Goal: Task Accomplishment & Management: Use online tool/utility

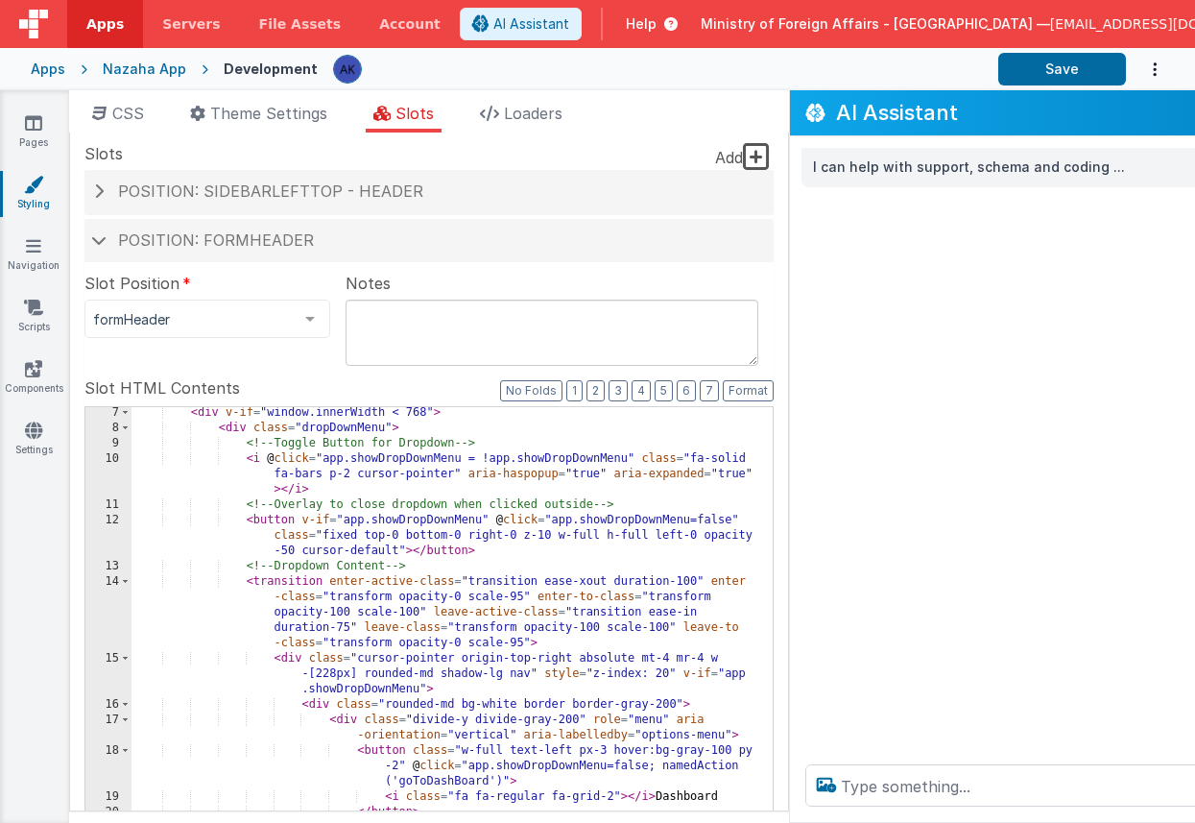
scroll to position [126, 0]
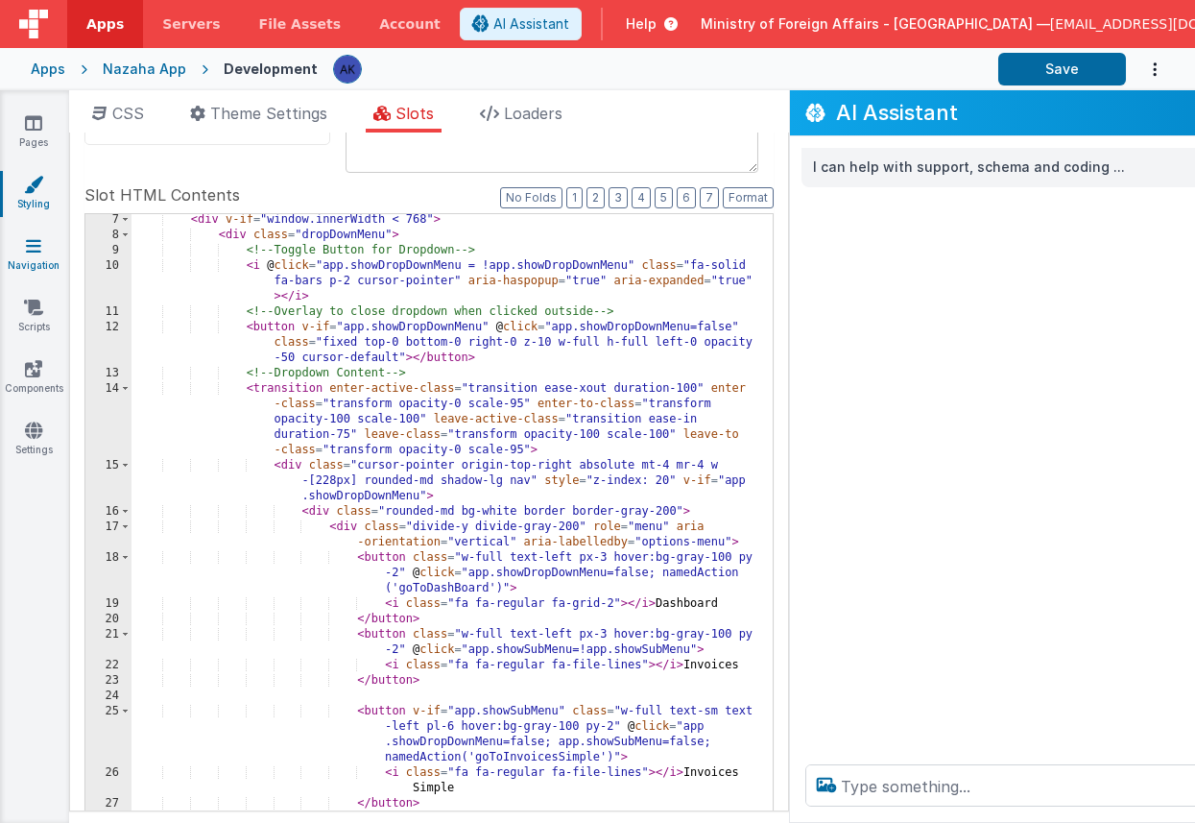
click at [46, 260] on link "Navigation" at bounding box center [33, 255] width 69 height 38
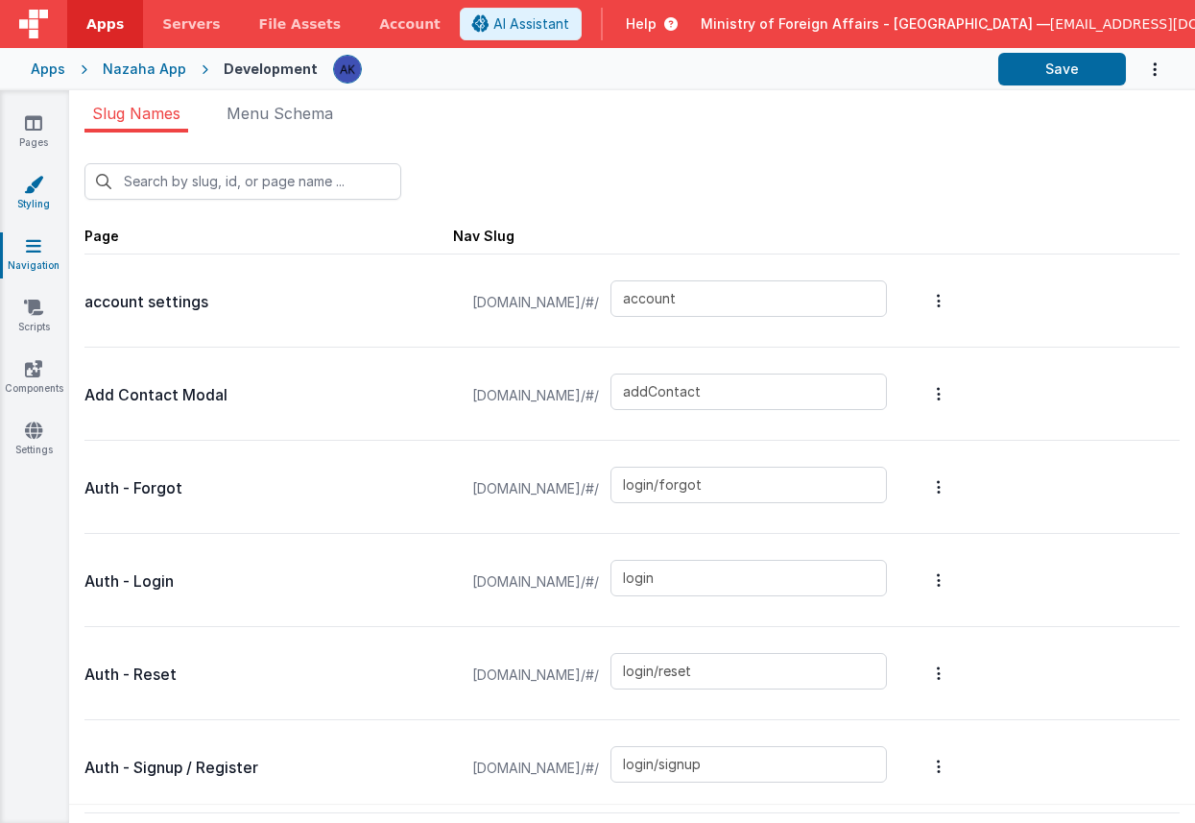
click at [41, 181] on icon at bounding box center [33, 184] width 19 height 19
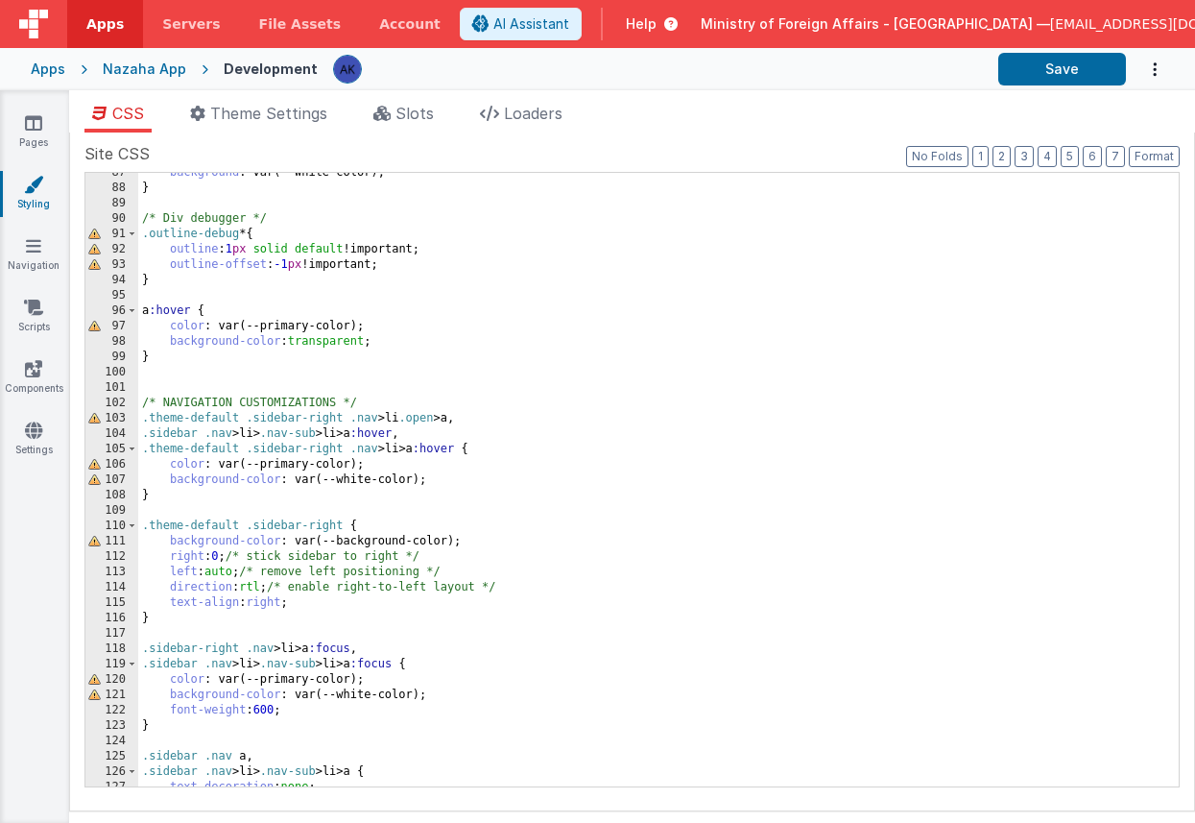
scroll to position [1334, 0]
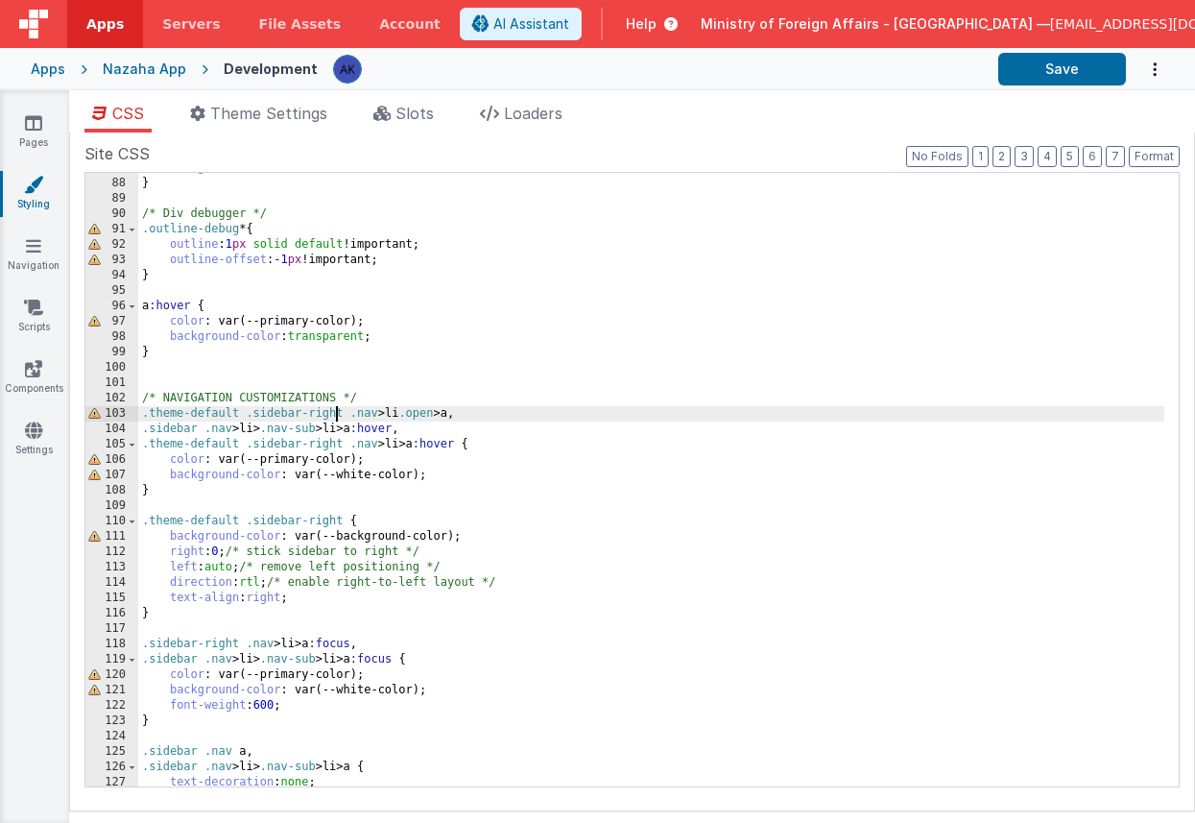
click at [337, 413] on div "background : var(--white-color); } /* Div debugger */ .outline-debug * { outlin…" at bounding box center [651, 482] width 1026 height 644
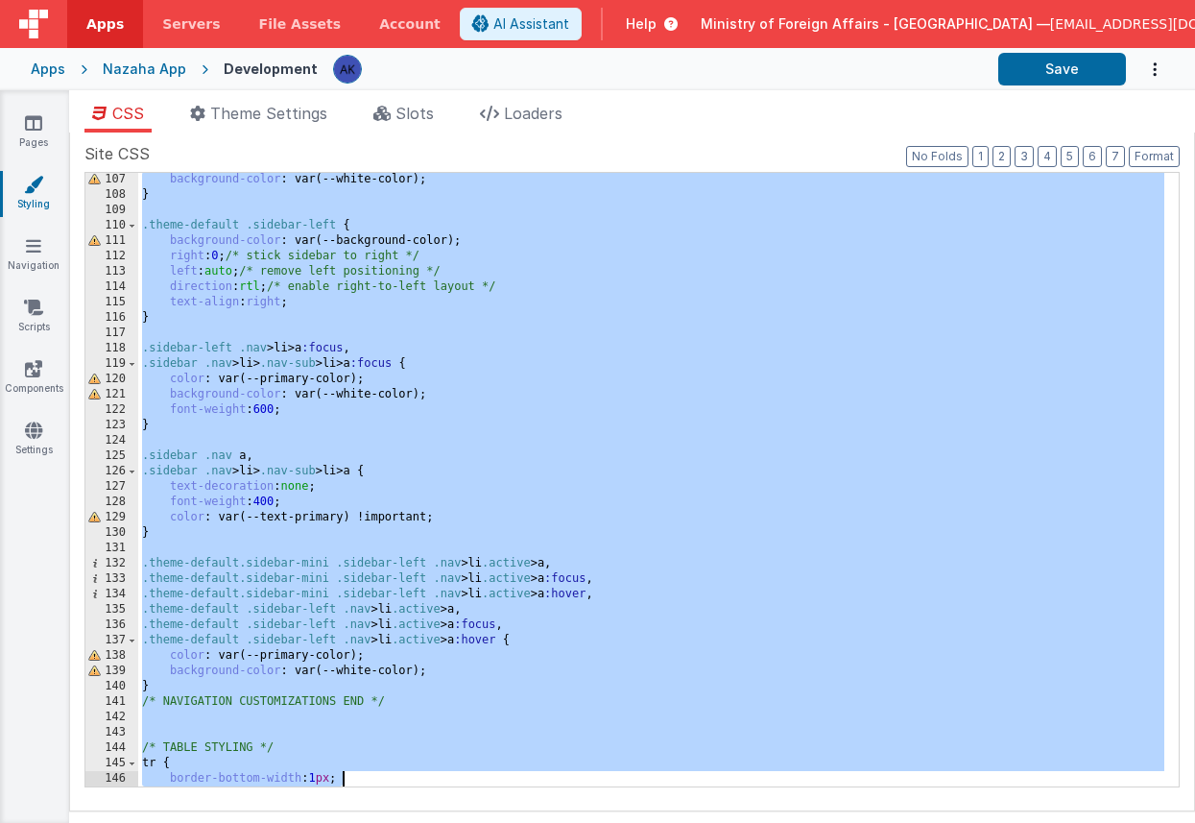
scroll to position [1629, 0]
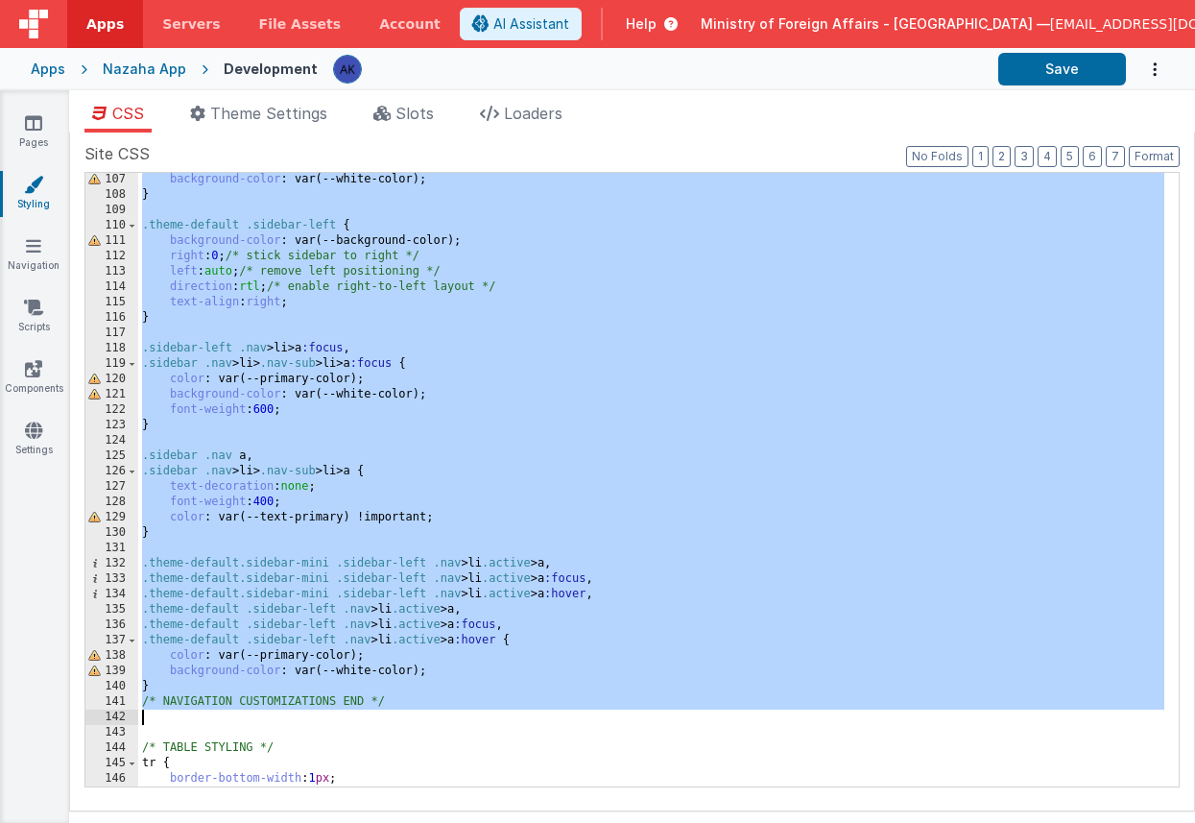
drag, startPoint x: 143, startPoint y: 447, endPoint x: 610, endPoint y: 712, distance: 536.6
click at [610, 712] on div "background-color : var(--white-color); } .theme-default .sidebar-left { backgro…" at bounding box center [651, 494] width 1026 height 644
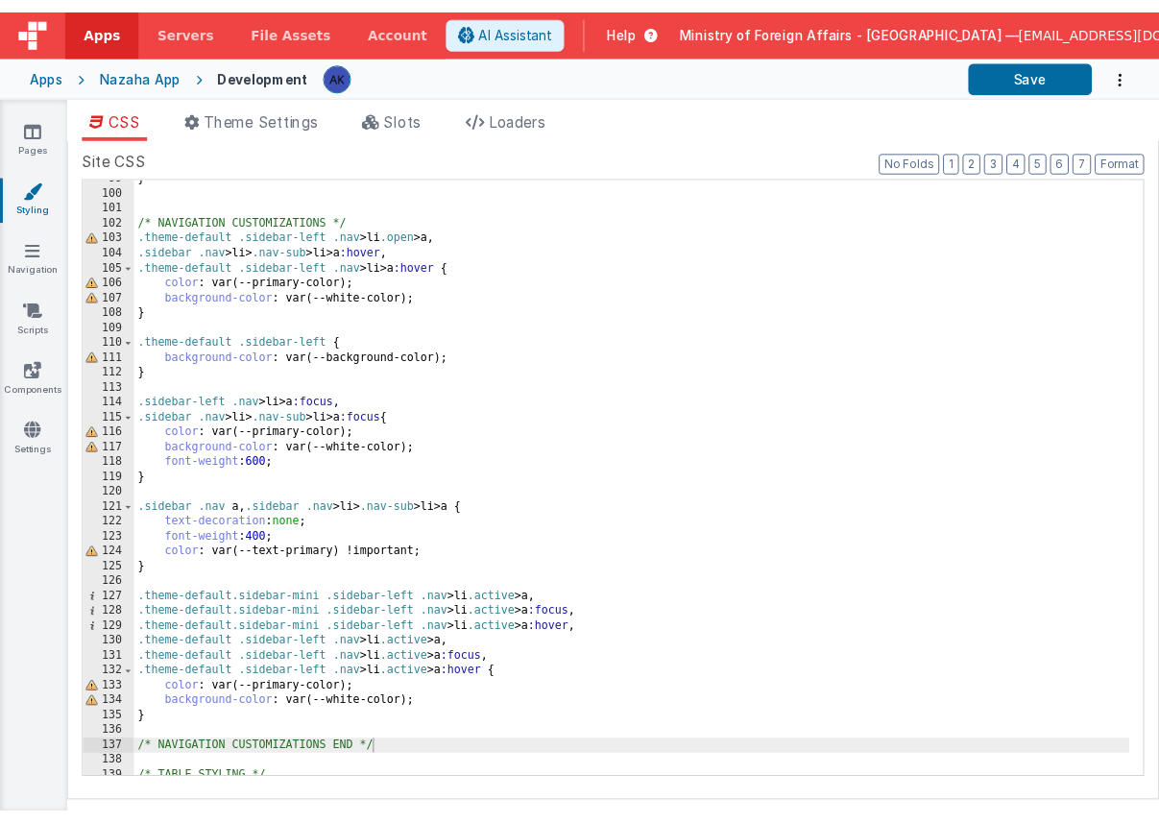
scroll to position [1514, 0]
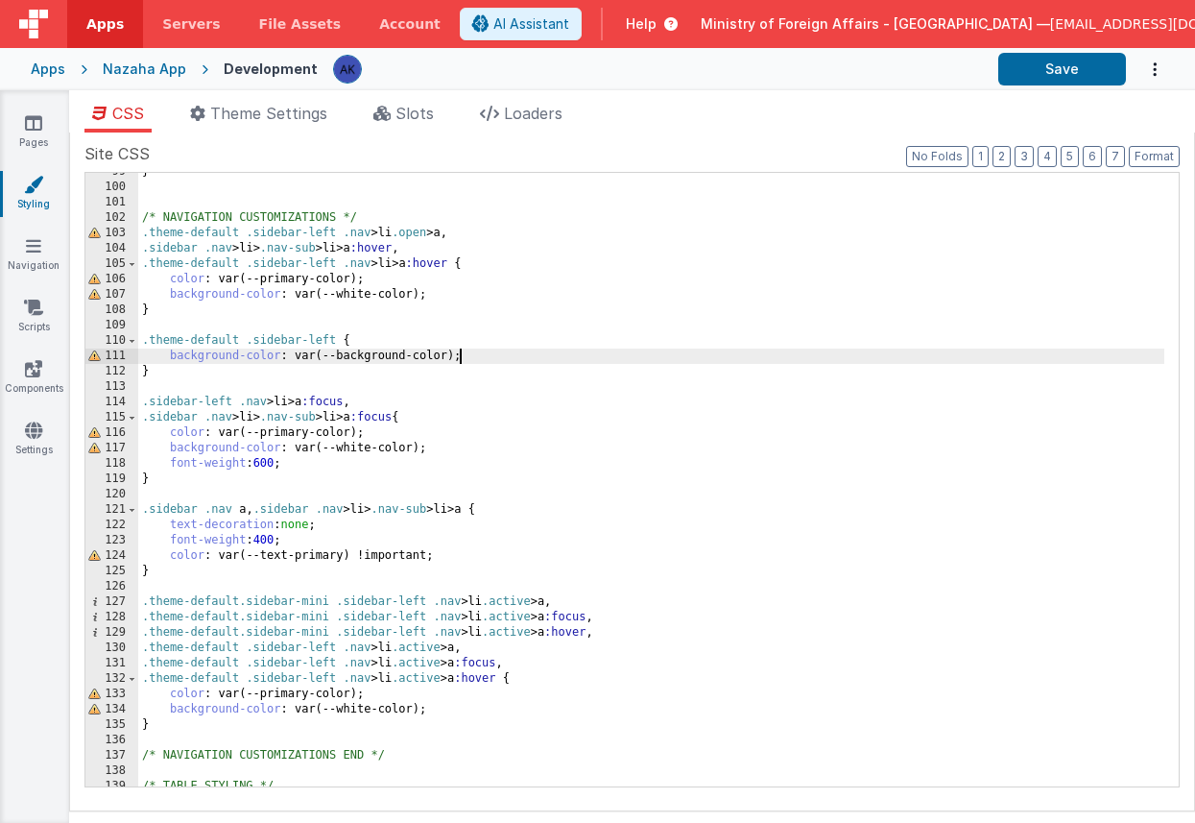
click at [526, 352] on div "} /* NAVIGATION CUSTOMIZATIONS */ .theme-default .sidebar-left .nav > li .open …" at bounding box center [651, 486] width 1026 height 644
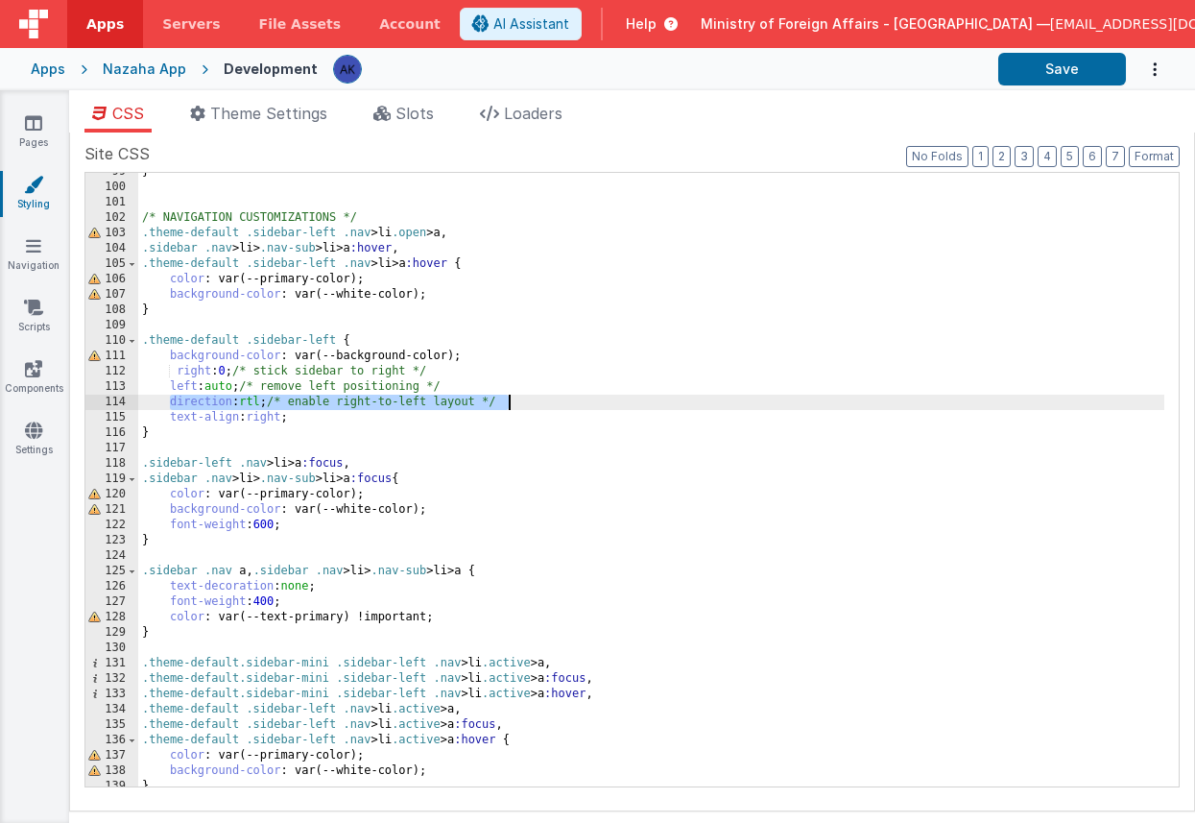
drag, startPoint x: 169, startPoint y: 400, endPoint x: 545, endPoint y: 395, distance: 376.4
click at [545, 395] on div "} /* NAVIGATION CUSTOMIZATIONS */ .theme-default .sidebar-left .nav > li .open …" at bounding box center [651, 486] width 1026 height 644
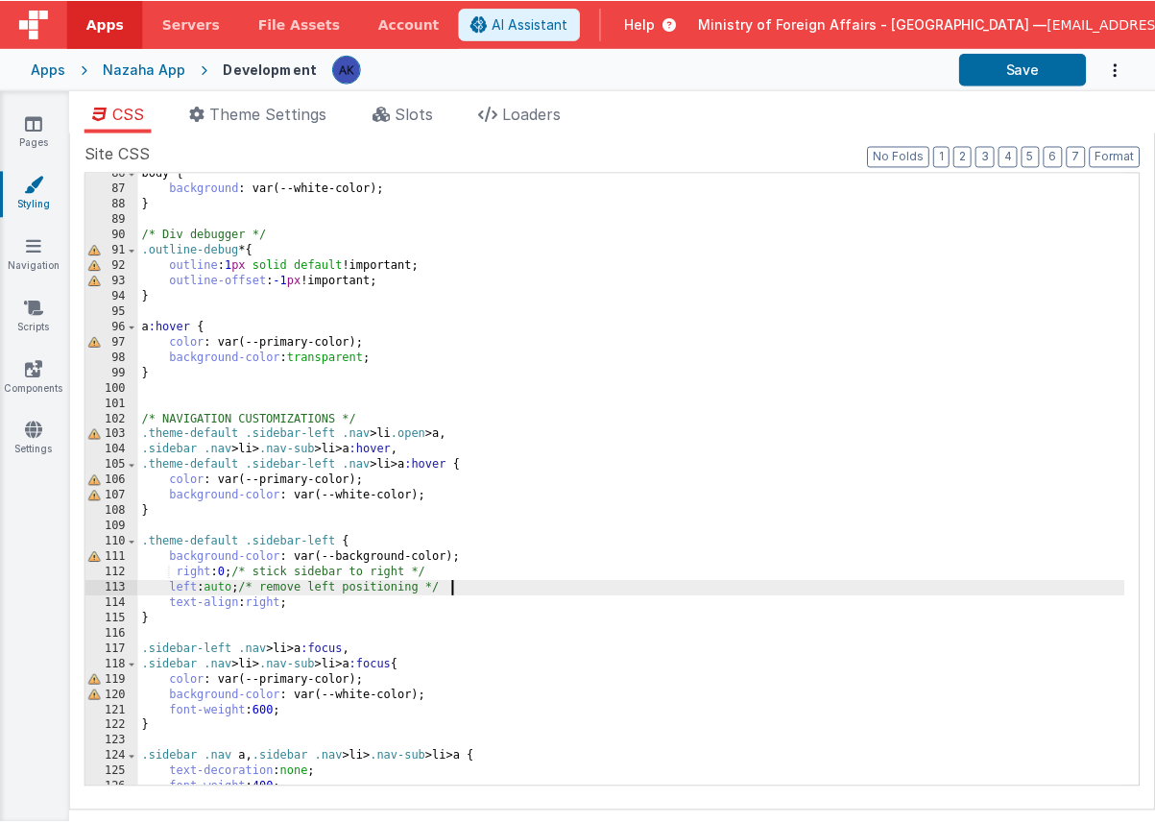
scroll to position [1461, 0]
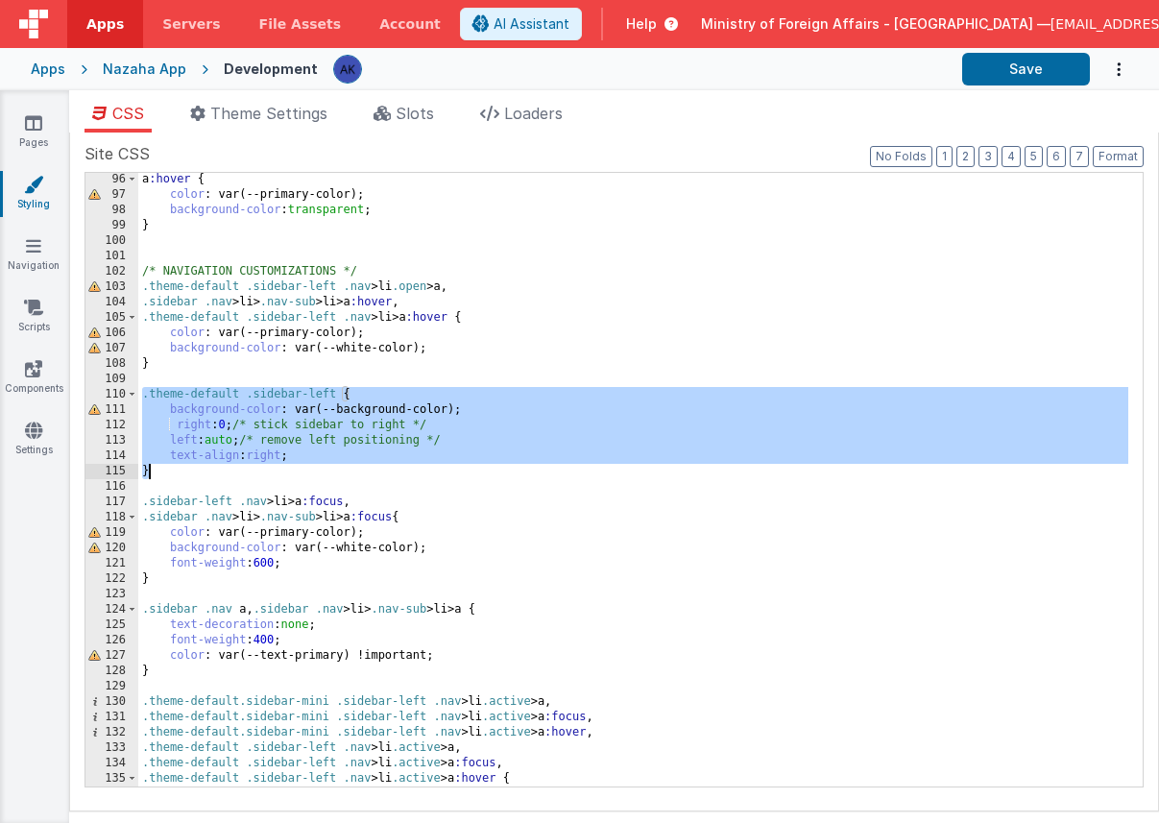
drag, startPoint x: 144, startPoint y: 394, endPoint x: 276, endPoint y: 470, distance: 152.3
click at [276, 470] on div "a :hover { color : var(--primary-color); background-color : transparent ; } /* …" at bounding box center [633, 494] width 990 height 644
click at [218, 428] on div "a :hover { color : var(--primary-color); background-color : transparent ; } /* …" at bounding box center [633, 494] width 990 height 644
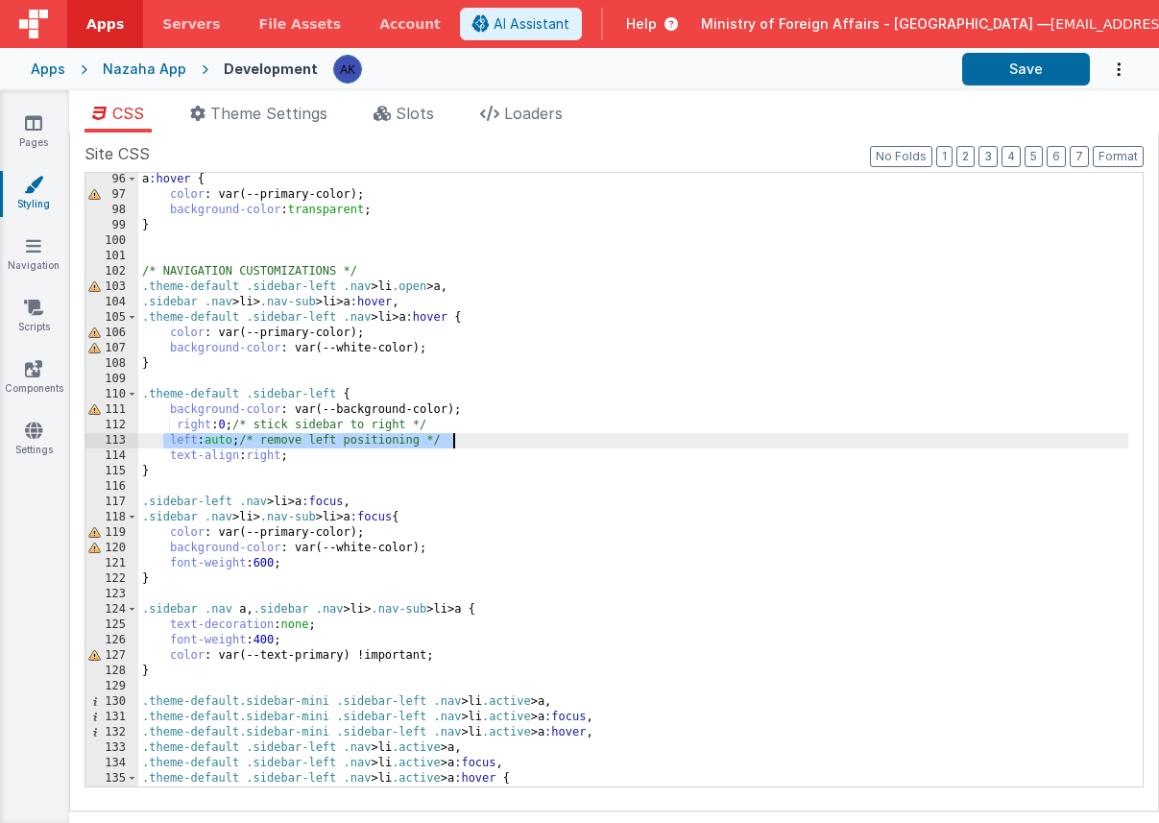
drag, startPoint x: 164, startPoint y: 441, endPoint x: 475, endPoint y: 438, distance: 311.1
click at [475, 438] on div "a :hover { color : var(--primary-color); background-color : transparent ; } /* …" at bounding box center [633, 494] width 990 height 644
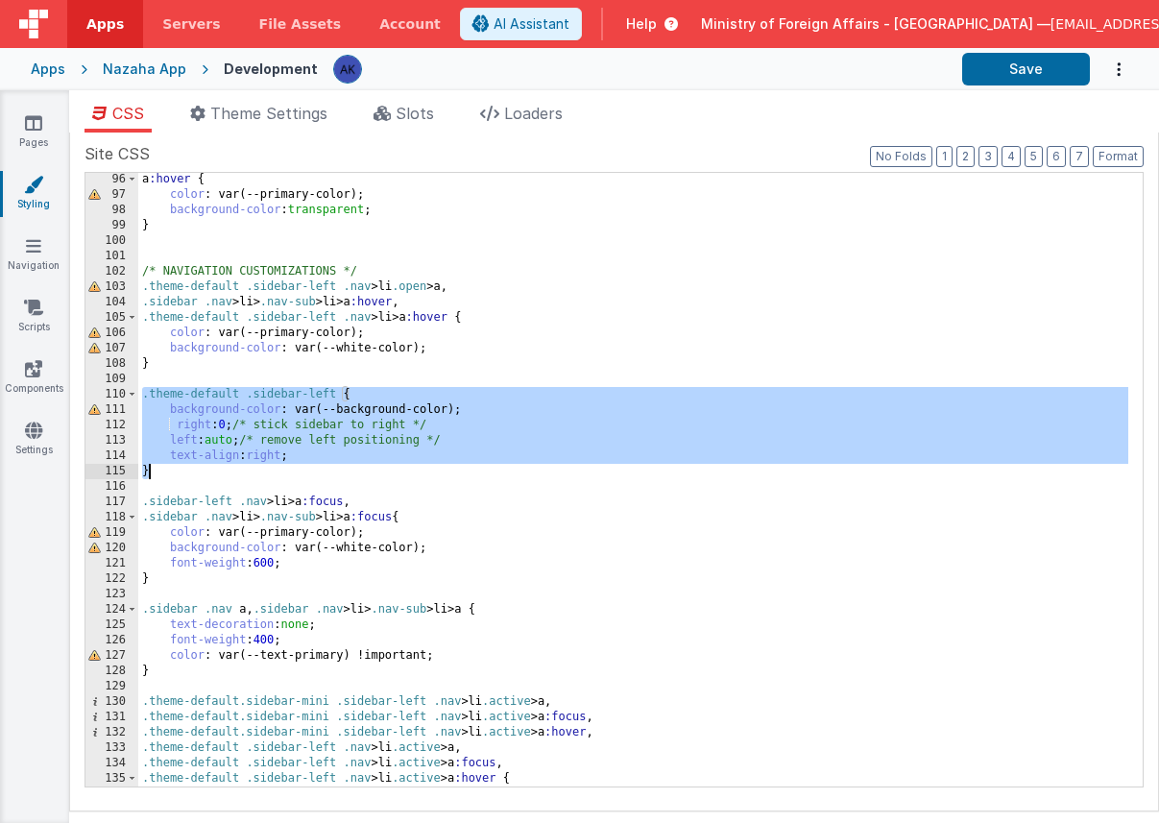
drag, startPoint x: 139, startPoint y: 399, endPoint x: 360, endPoint y: 470, distance: 232.0
click at [360, 470] on div "a :hover { color : var(--primary-color); background-color : transparent ; } /* …" at bounding box center [633, 494] width 990 height 644
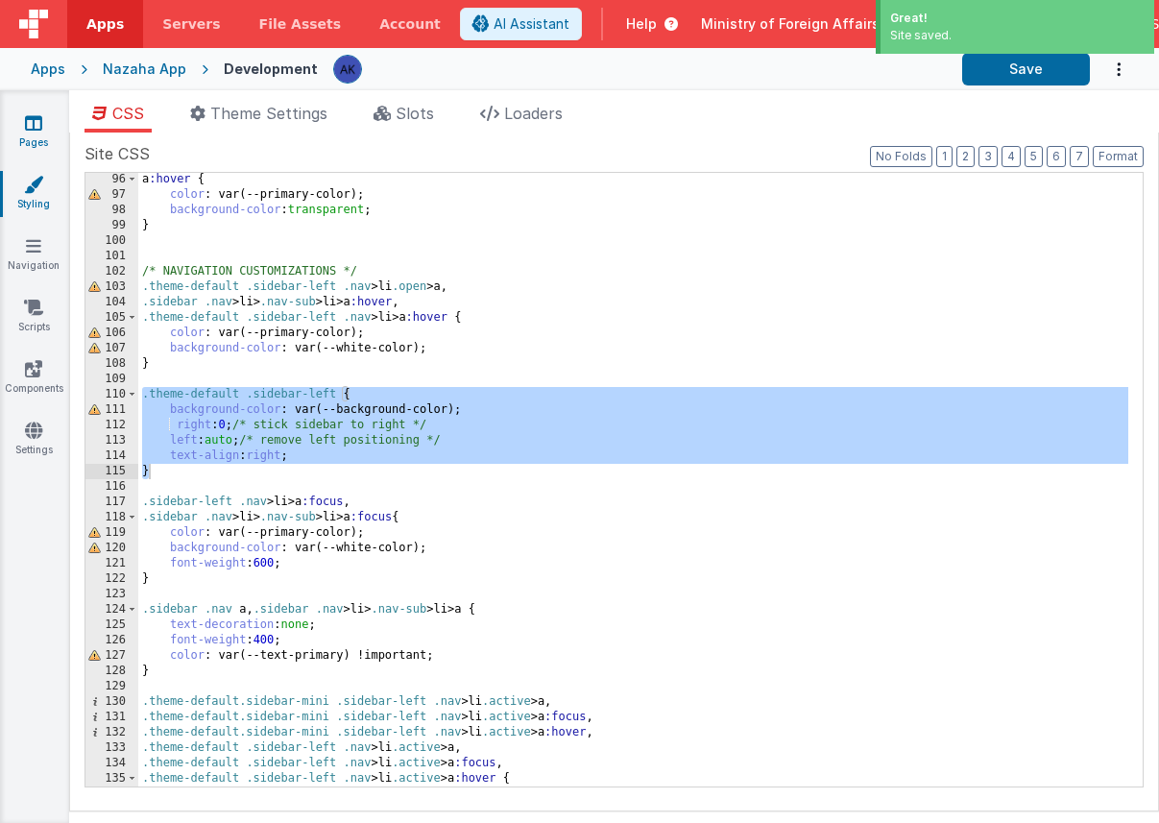
click at [45, 132] on link "Pages" at bounding box center [33, 132] width 69 height 38
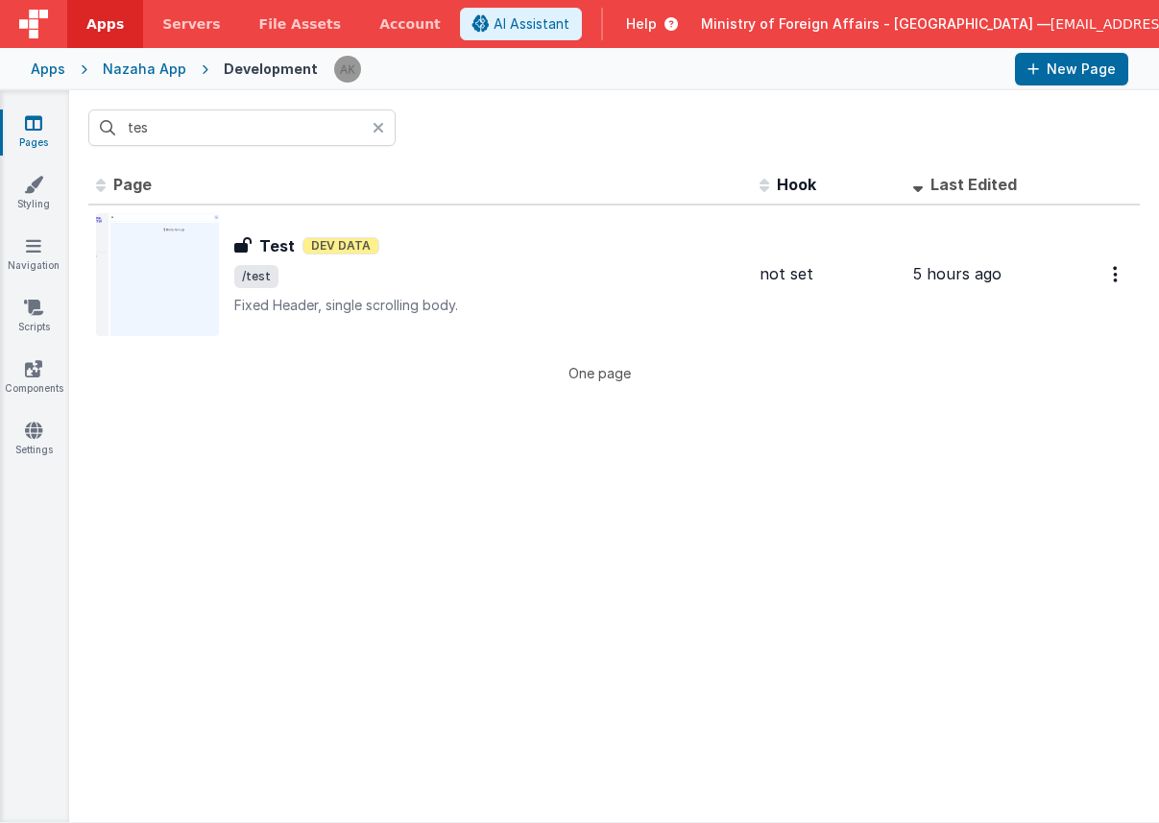
click at [377, 128] on icon at bounding box center [379, 127] width 12 height 15
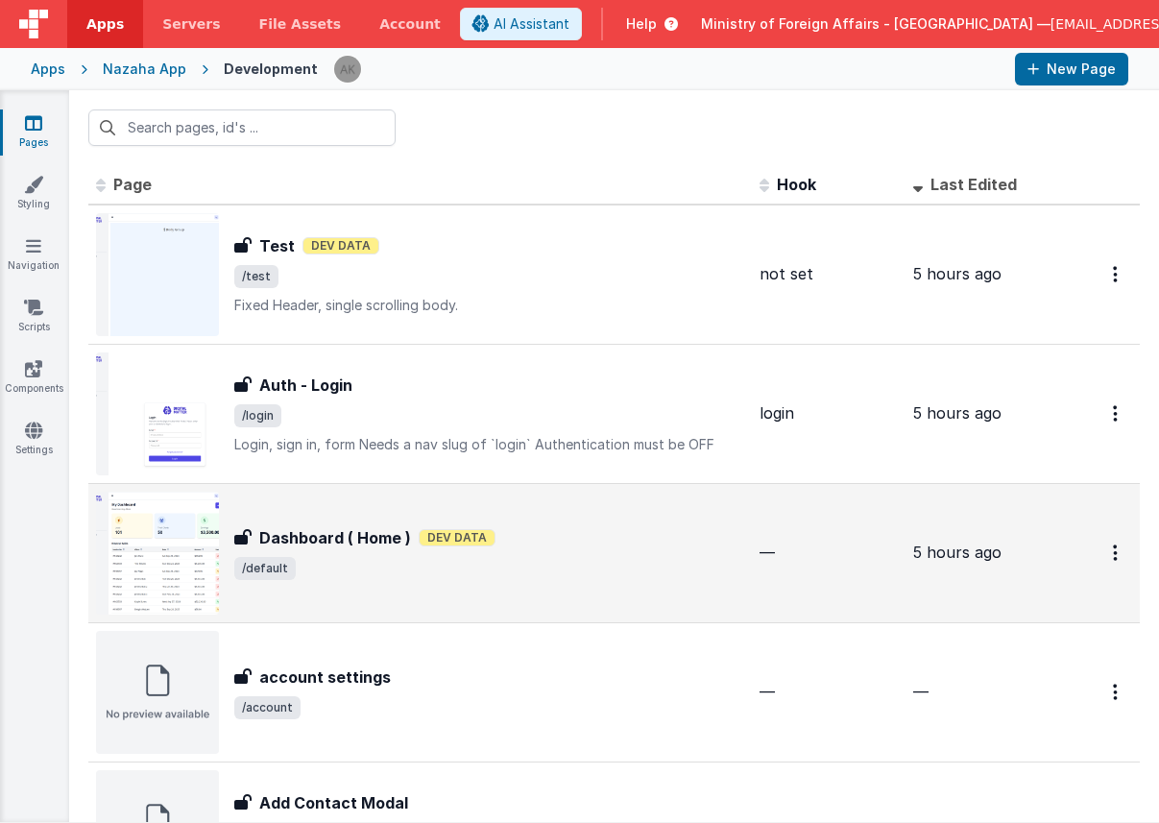
click at [200, 511] on img at bounding box center [157, 553] width 123 height 123
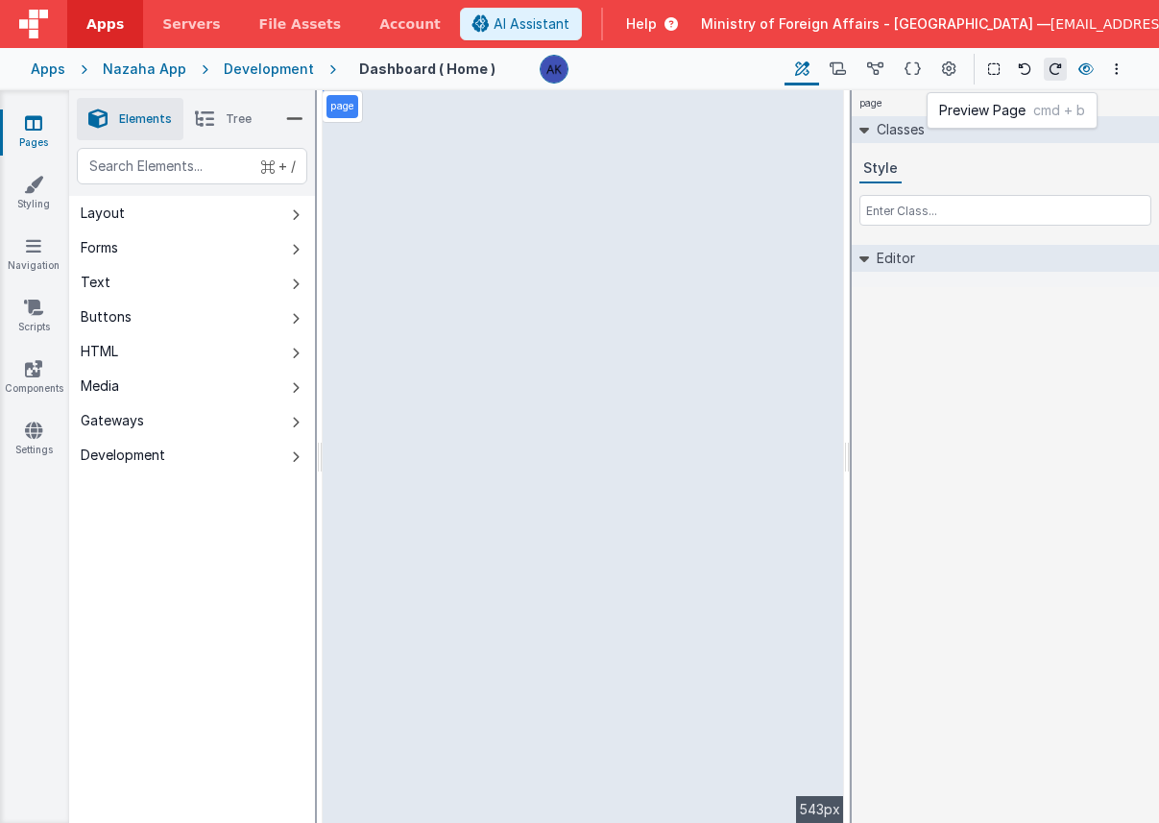
click at [1083, 71] on icon at bounding box center [1085, 68] width 15 height 13
click at [36, 196] on link "Styling" at bounding box center [33, 194] width 69 height 38
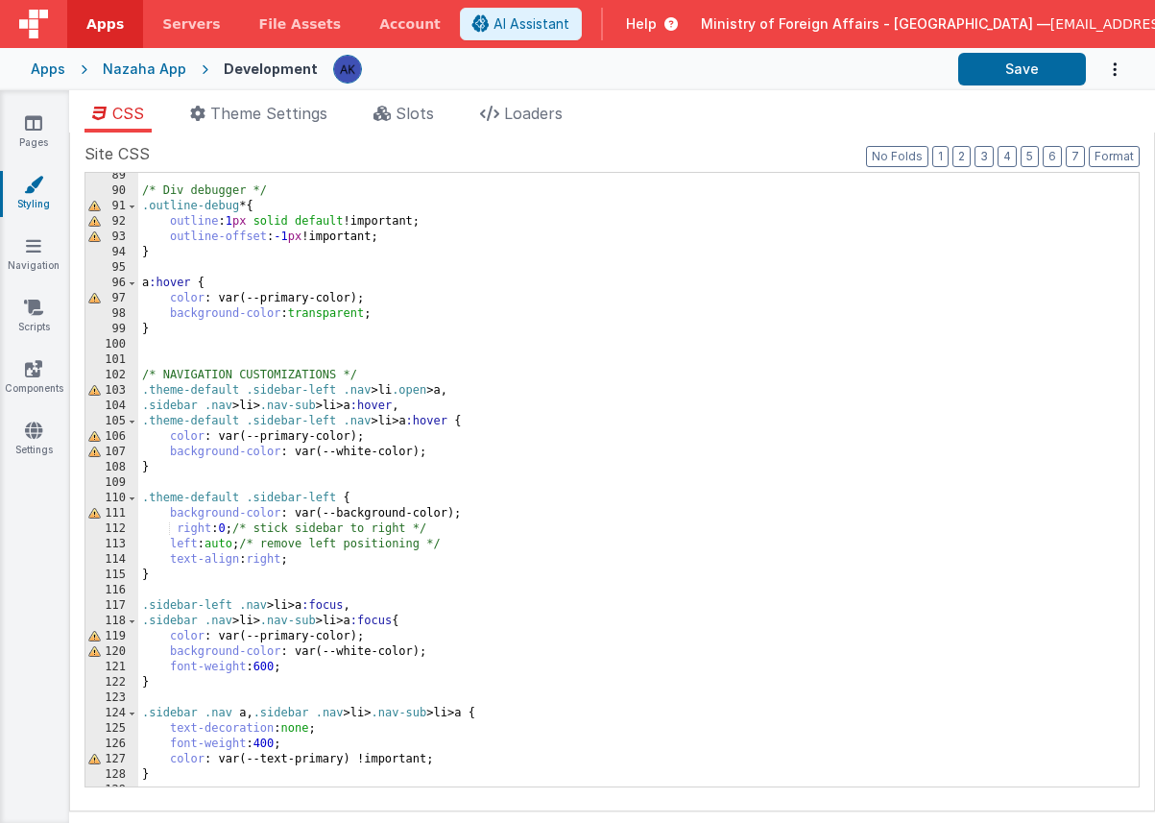
scroll to position [1374, 0]
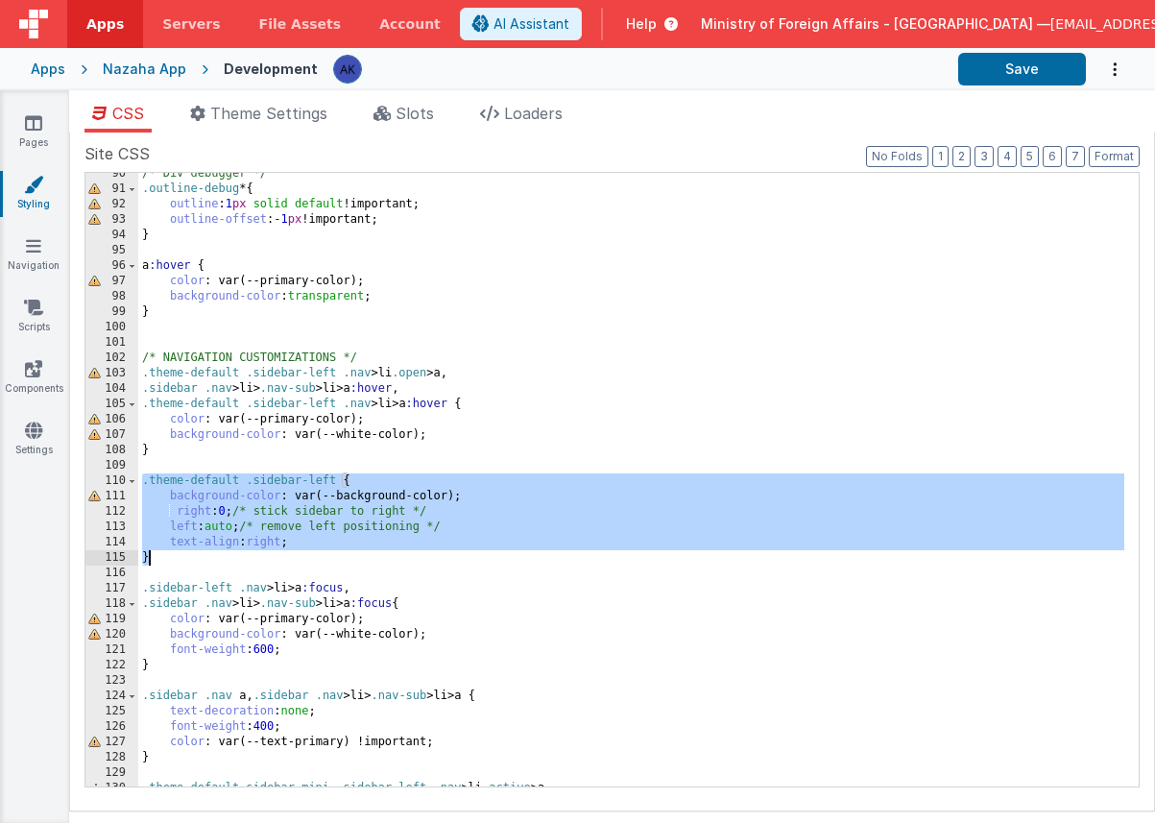
drag, startPoint x: 148, startPoint y: 482, endPoint x: 228, endPoint y: 561, distance: 112.0
click at [228, 561] on div "/* Div debugger */ .outline-debug * { outline : 1 px solid default !important; …" at bounding box center [631, 488] width 986 height 644
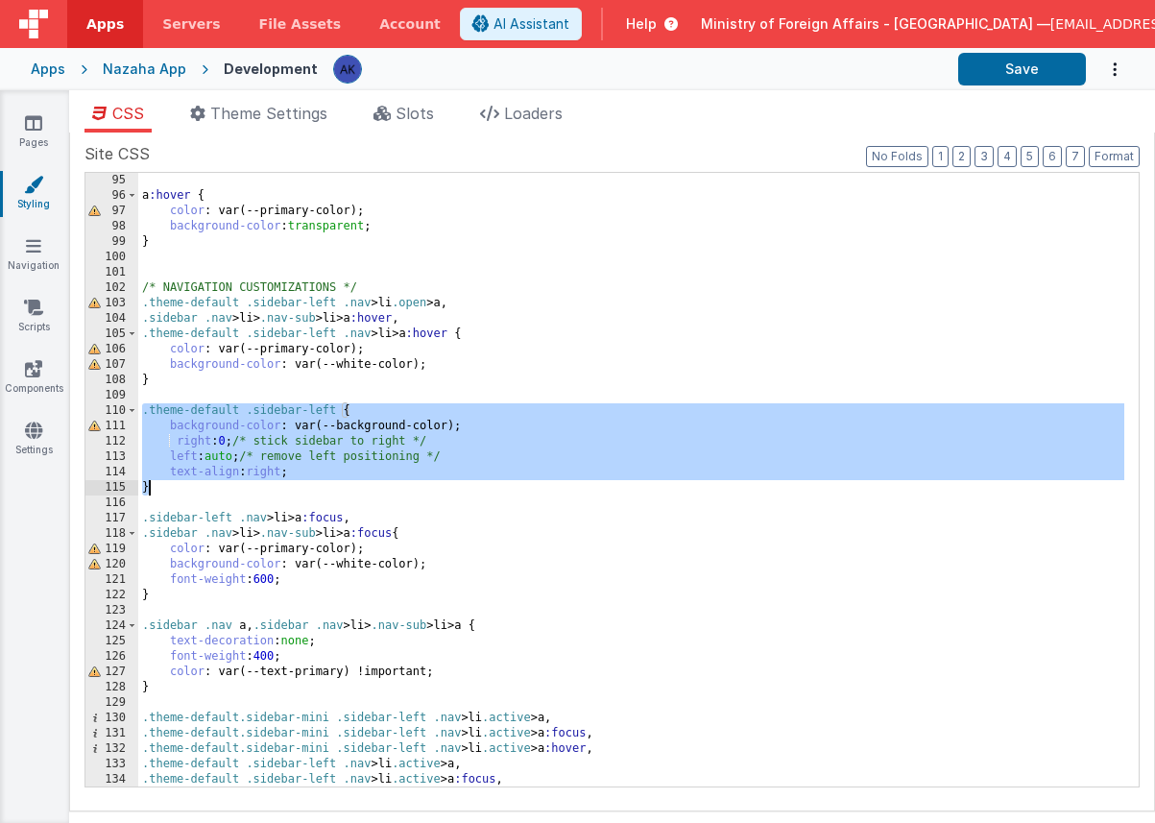
click at [415, 477] on div "a :hover { color : var(--primary-color); background-color : transparent ; } /* …" at bounding box center [631, 495] width 986 height 644
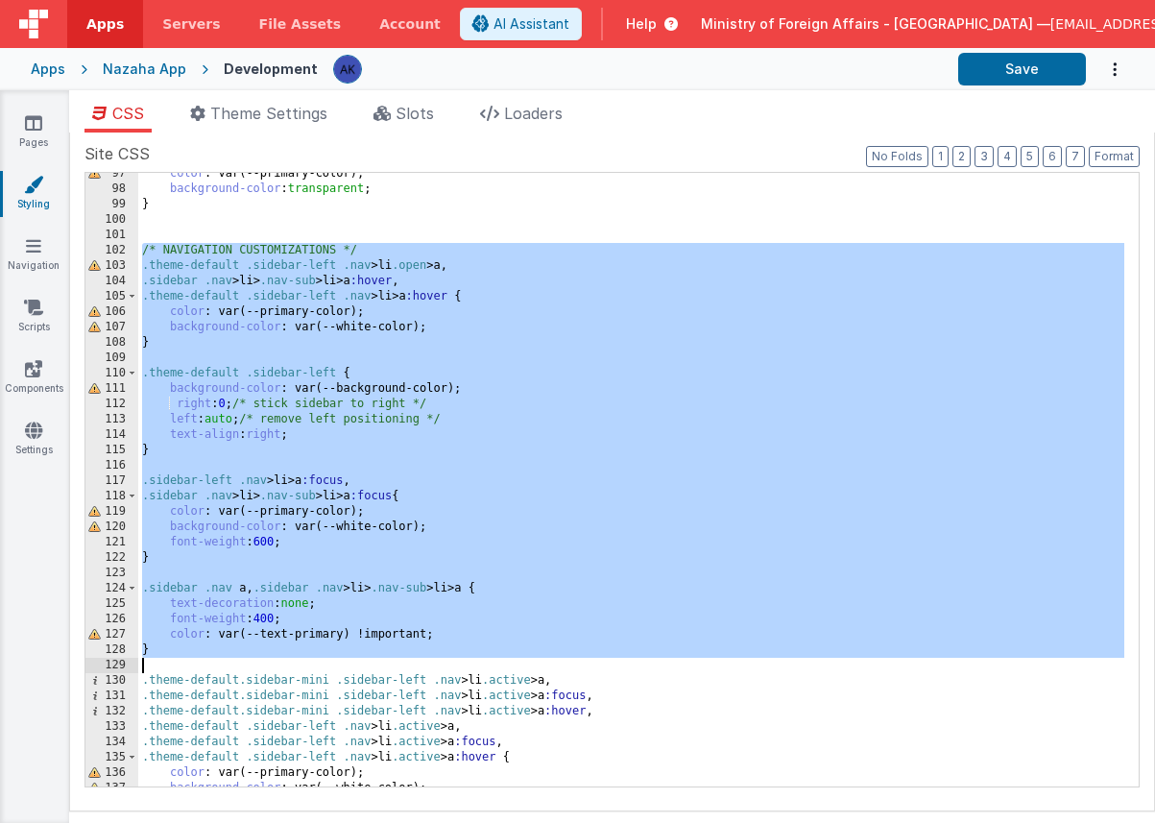
scroll to position [1891, 0]
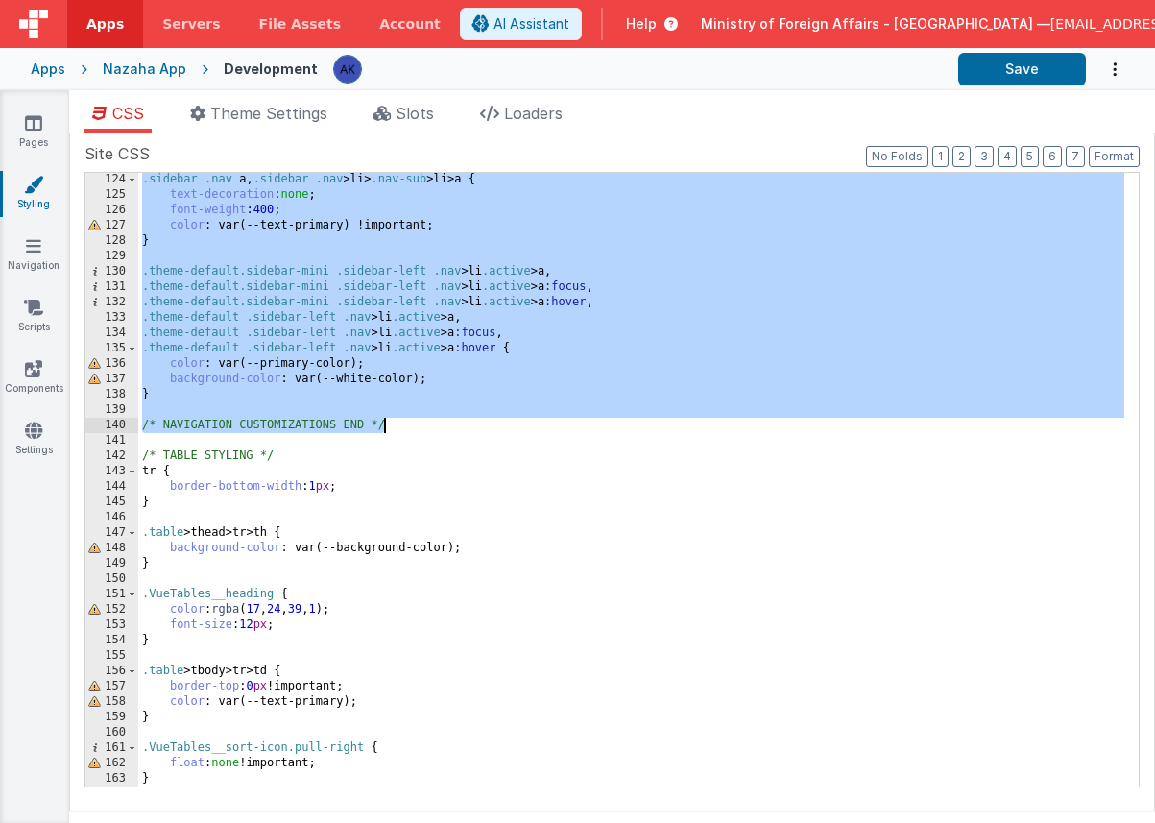
drag, startPoint x: 143, startPoint y: 248, endPoint x: 397, endPoint y: 425, distance: 309.5
click at [397, 425] on div ".sidebar .nav a , .sidebar .nav > li > .nav-sub > li > a { text-decoration : no…" at bounding box center [631, 494] width 986 height 644
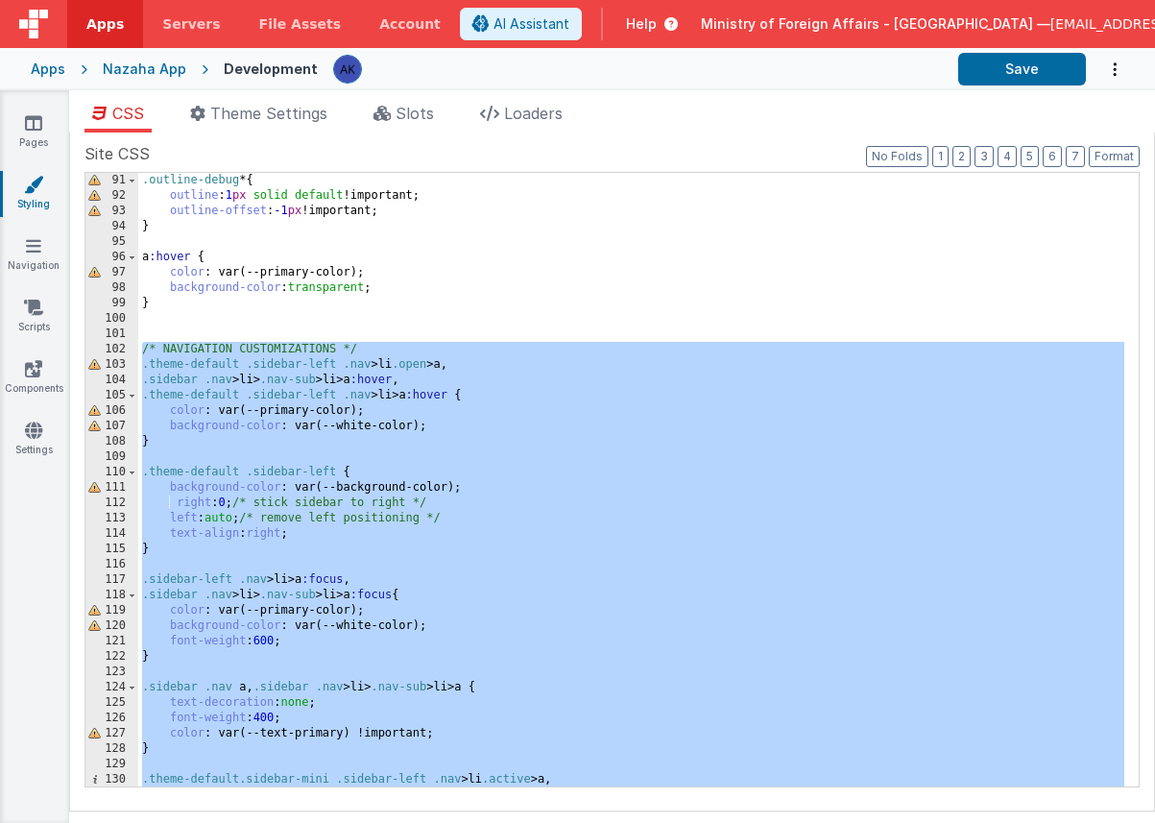
scroll to position [1399, 0]
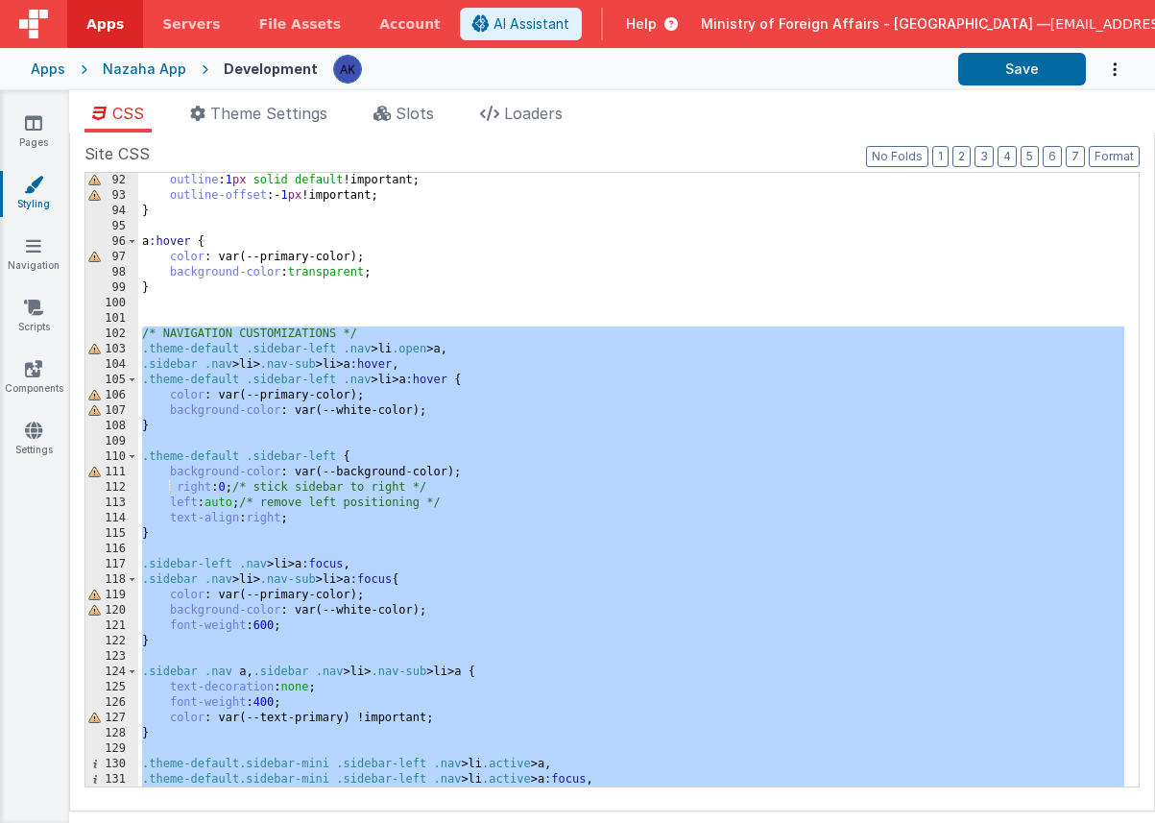
click at [196, 335] on div "outline : 1 px solid default !important; outline-offset : -1 px !important; } a…" at bounding box center [631, 495] width 986 height 644
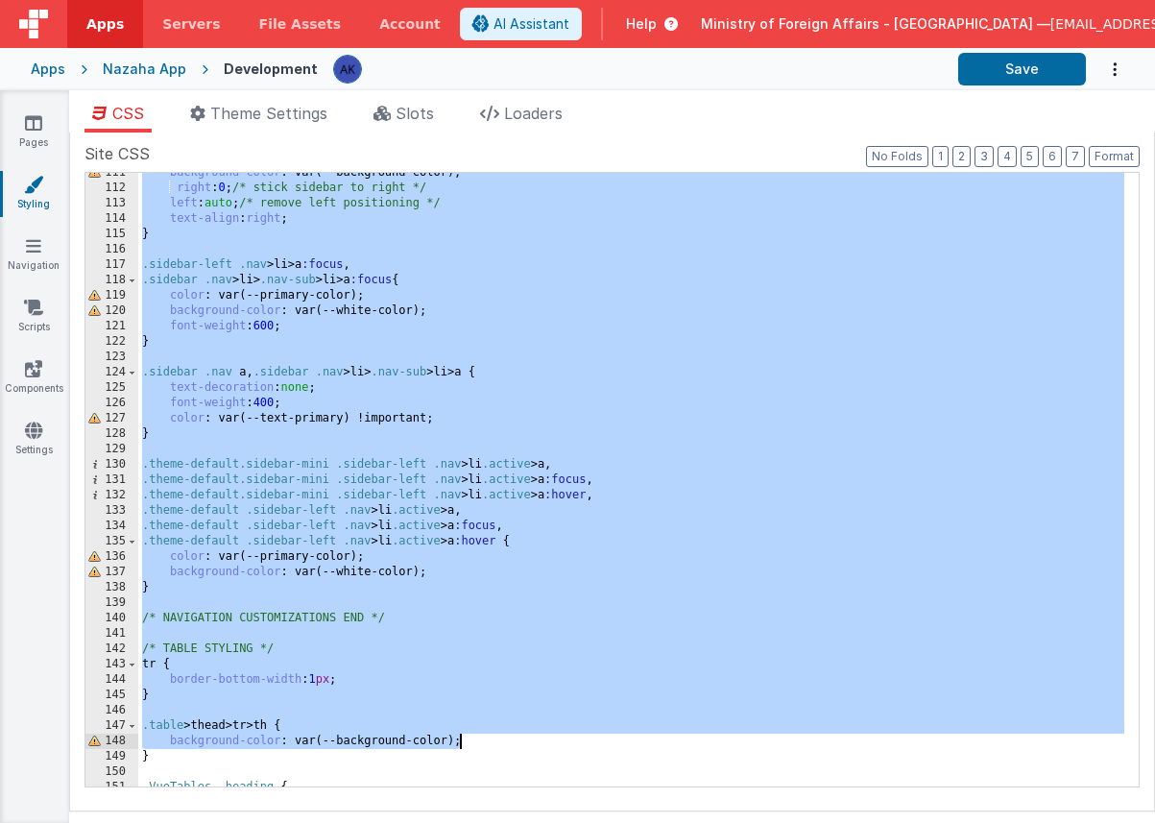
scroll to position [1720, 0]
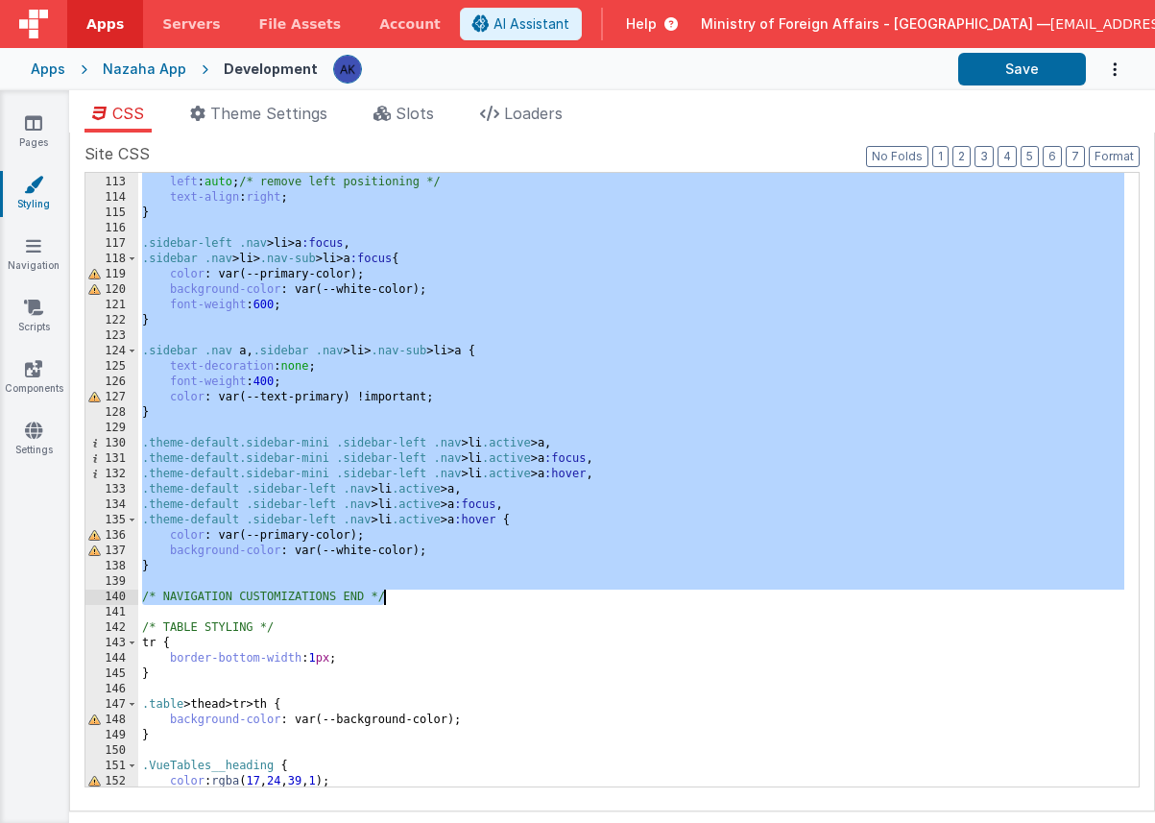
drag, startPoint x: 145, startPoint y: 335, endPoint x: 489, endPoint y: 595, distance: 431.1
click at [489, 595] on div "right : 0 ; /* stick sidebar to right */ left : auto ; /* remove left positioni…" at bounding box center [631, 481] width 986 height 644
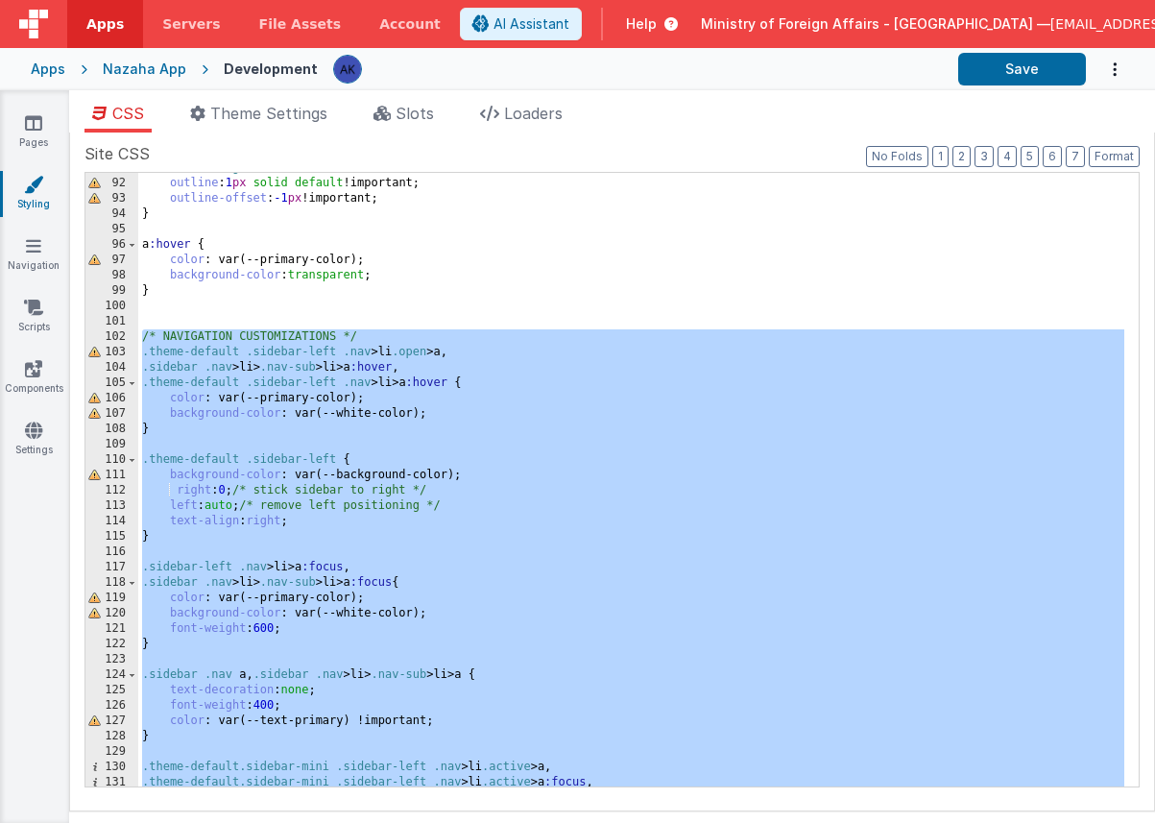
scroll to position [1374, 0]
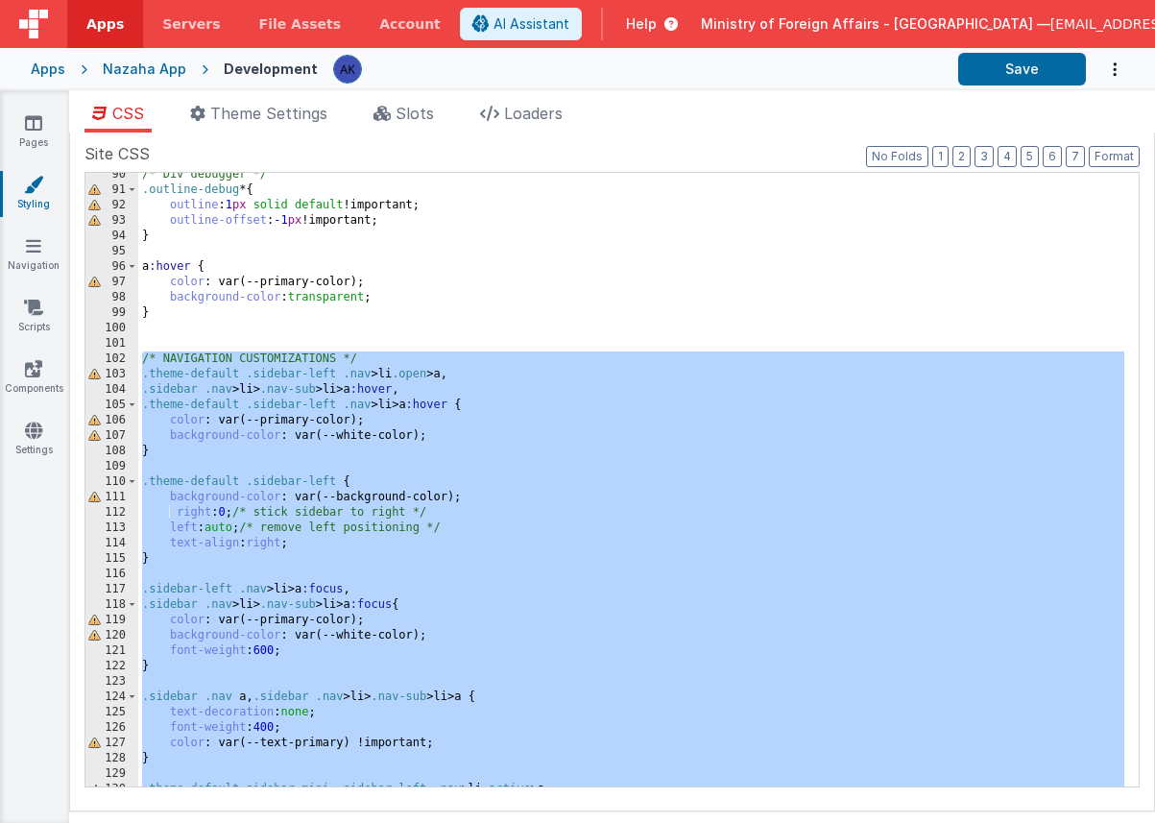
click at [189, 374] on div "/* Div debugger */ .outline-debug * { outline : 1 px solid default !important; …" at bounding box center [631, 489] width 986 height 644
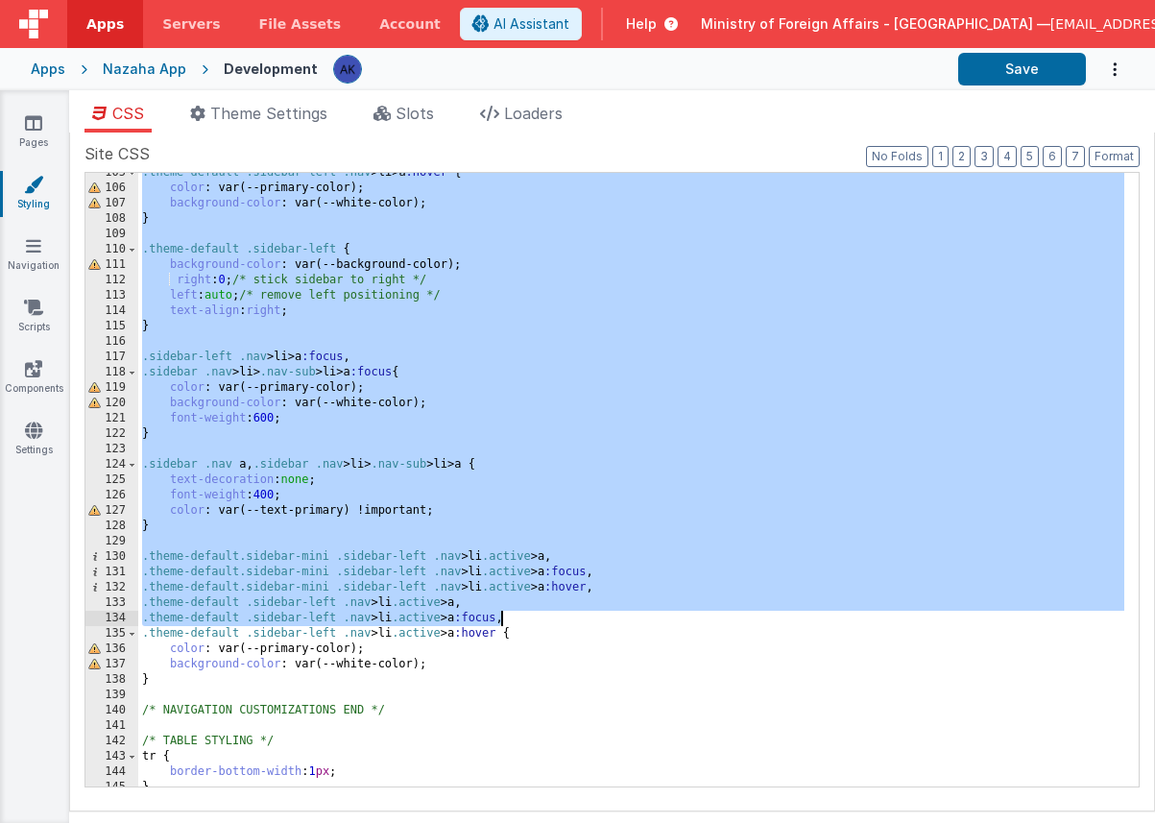
scroll to position [1630, 0]
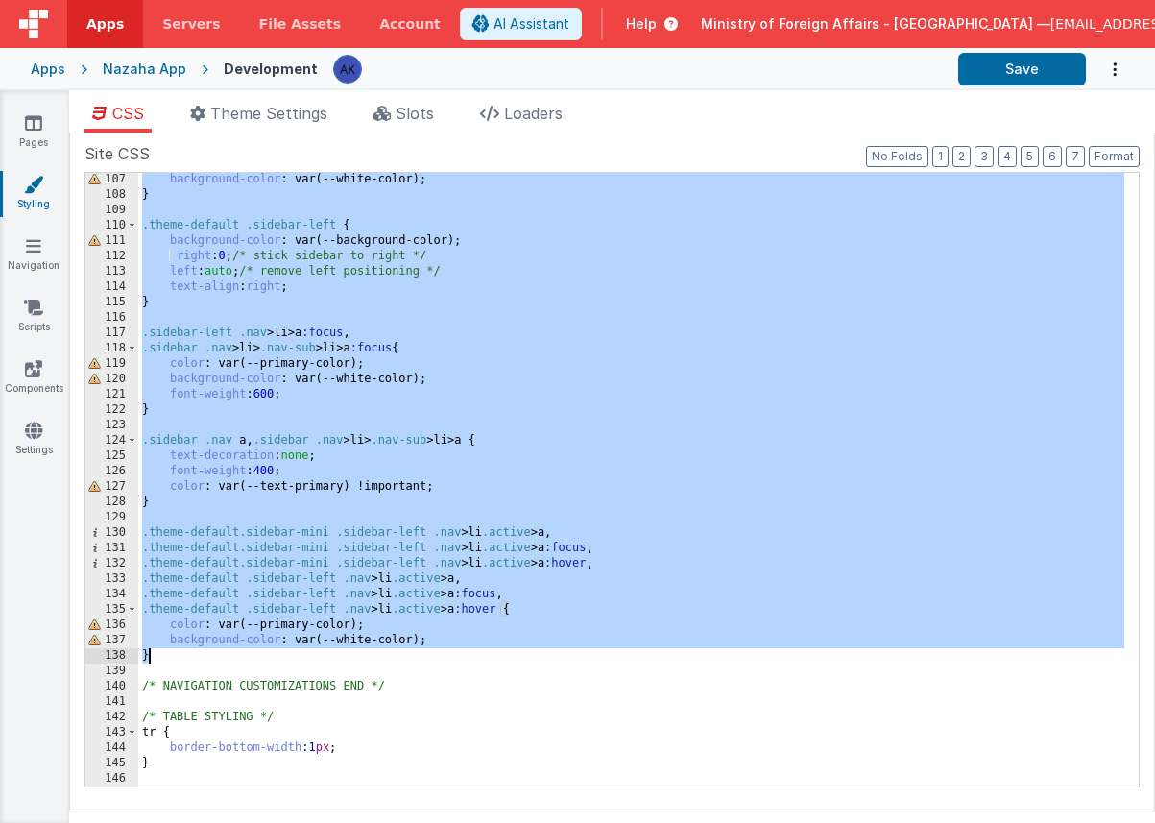
drag, startPoint x: 142, startPoint y: 375, endPoint x: 527, endPoint y: 659, distance: 478.0
click at [527, 659] on div "background-color : var(--white-color); } .theme-default .sidebar-left { backgro…" at bounding box center [631, 494] width 986 height 644
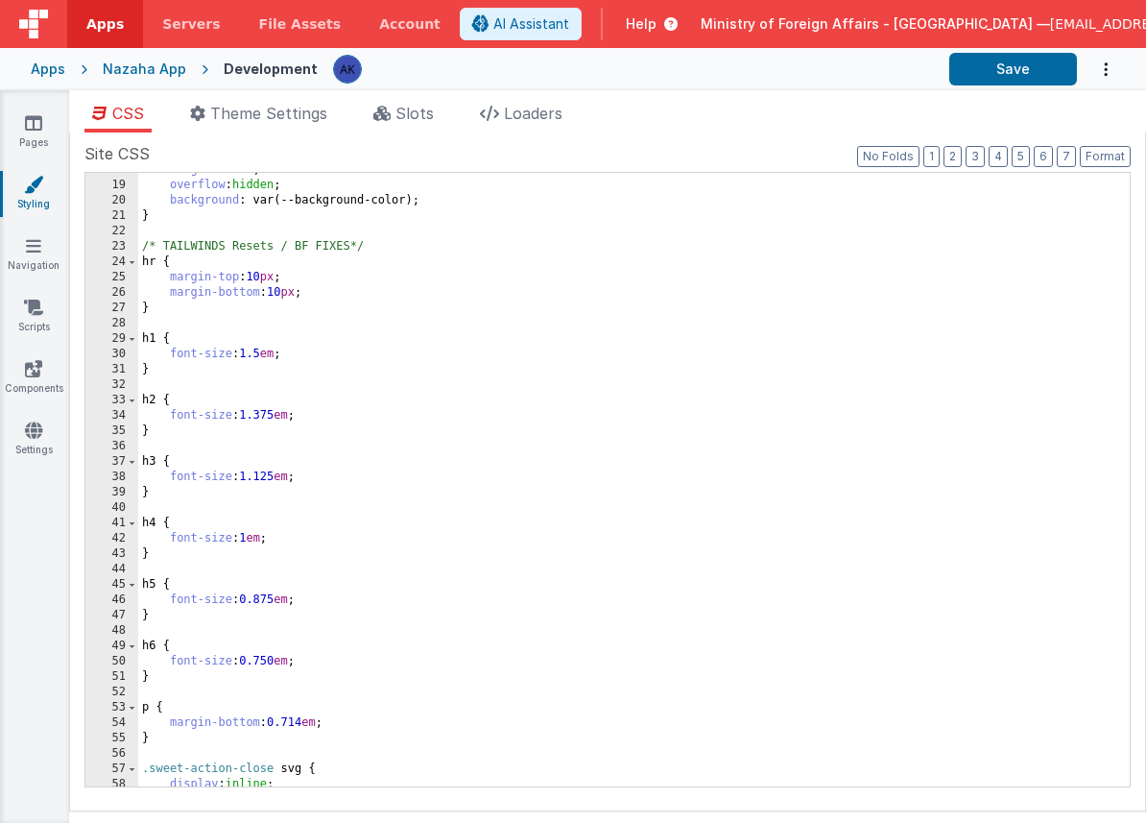
scroll to position [0, 0]
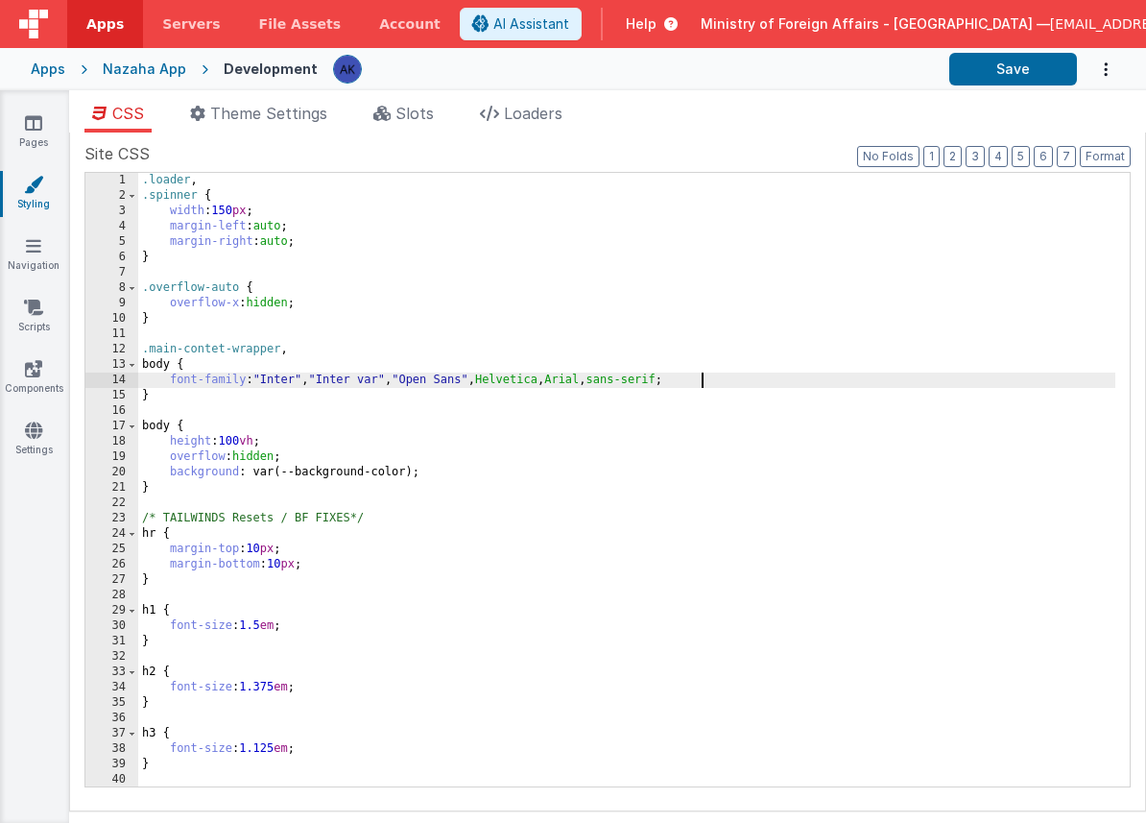
click at [737, 382] on div ".loader , .spinner { width : 150 px ; margin-left : auto ; margin-right : auto …" at bounding box center [626, 495] width 977 height 644
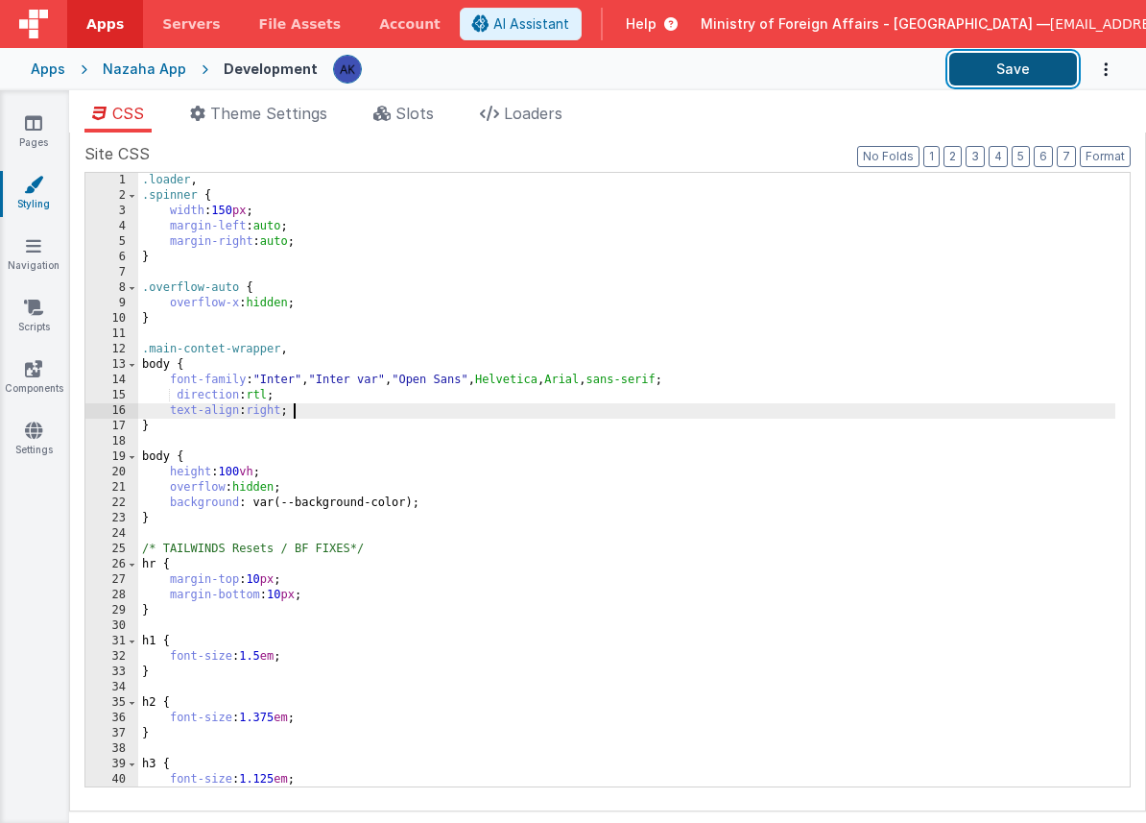
click at [963, 72] on button "Save" at bounding box center [1014, 69] width 128 height 33
click at [431, 498] on div ".loader , .spinner { width : 150 px ; margin-left : auto ; margin-right : auto …" at bounding box center [626, 495] width 977 height 644
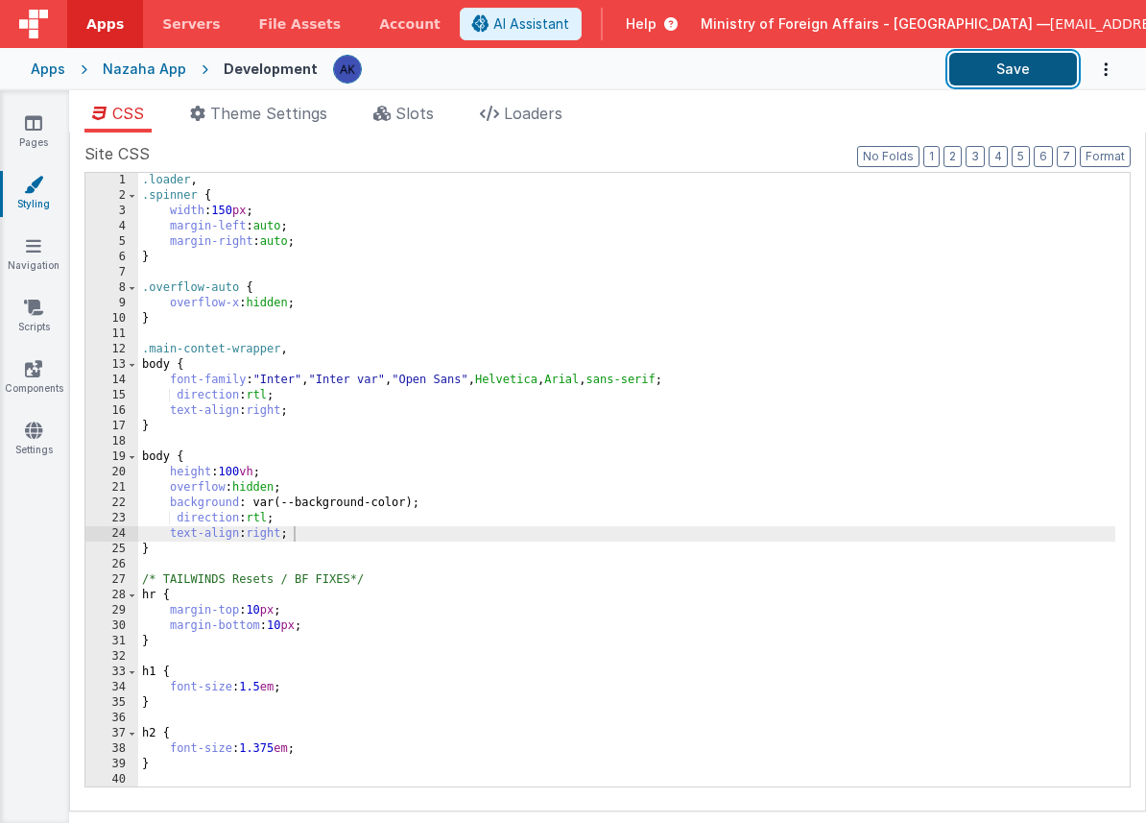
click at [1003, 75] on button "Save" at bounding box center [1014, 69] width 128 height 33
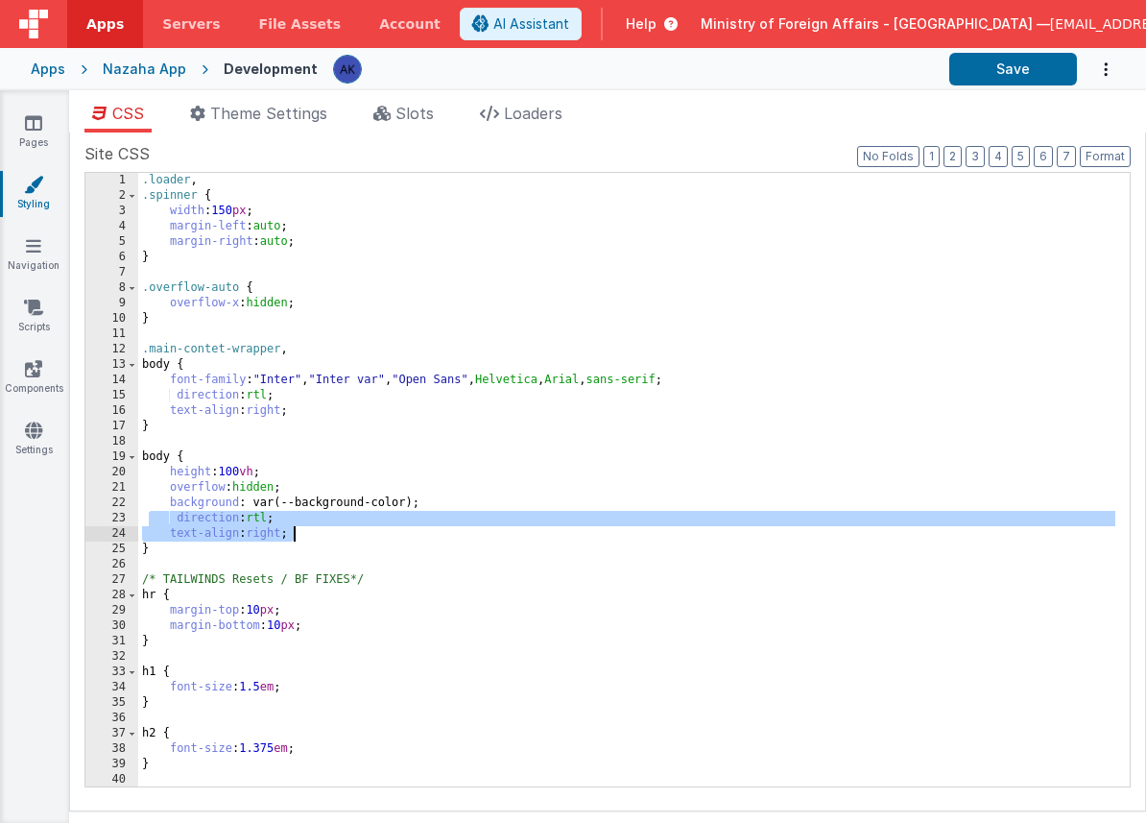
drag, startPoint x: 152, startPoint y: 518, endPoint x: 319, endPoint y: 532, distance: 167.7
click at [319, 532] on div ".loader , .spinner { width : 150 px ; margin-left : auto ; margin-right : auto …" at bounding box center [626, 495] width 977 height 644
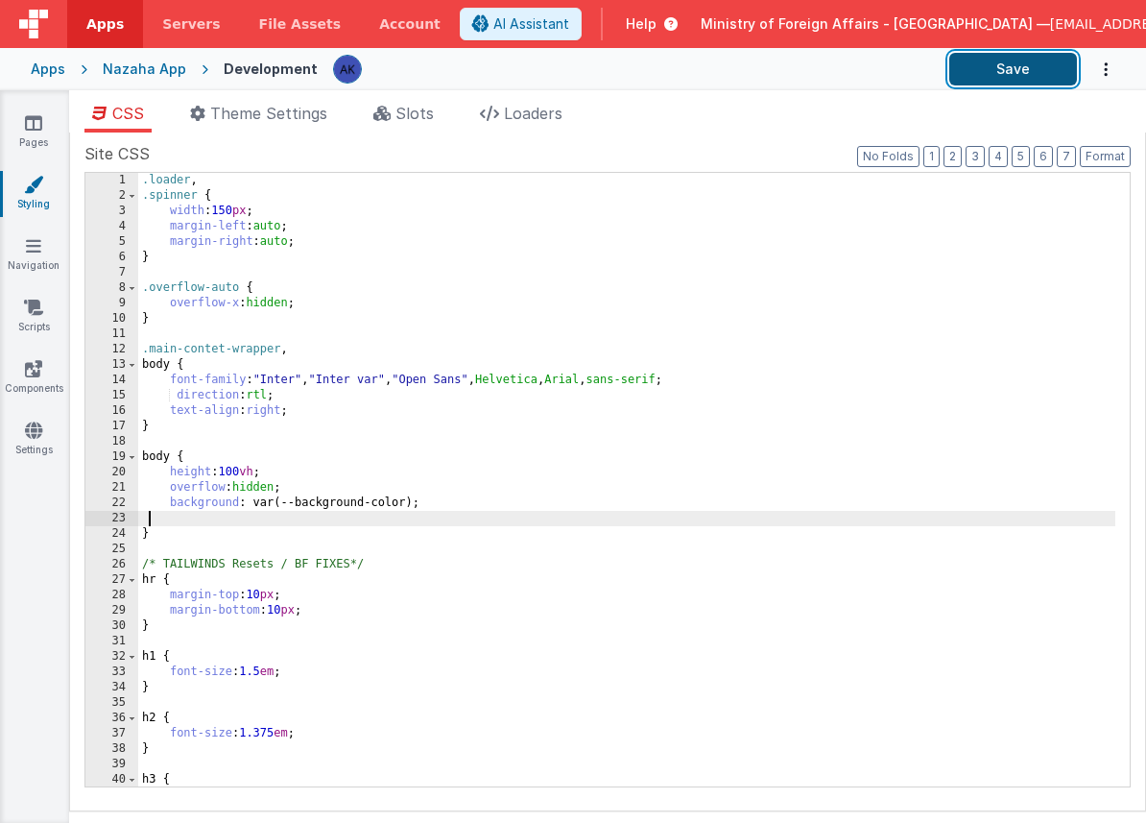
click at [986, 78] on button "Save" at bounding box center [1014, 69] width 128 height 33
click at [380, 109] on icon at bounding box center [382, 113] width 17 height 15
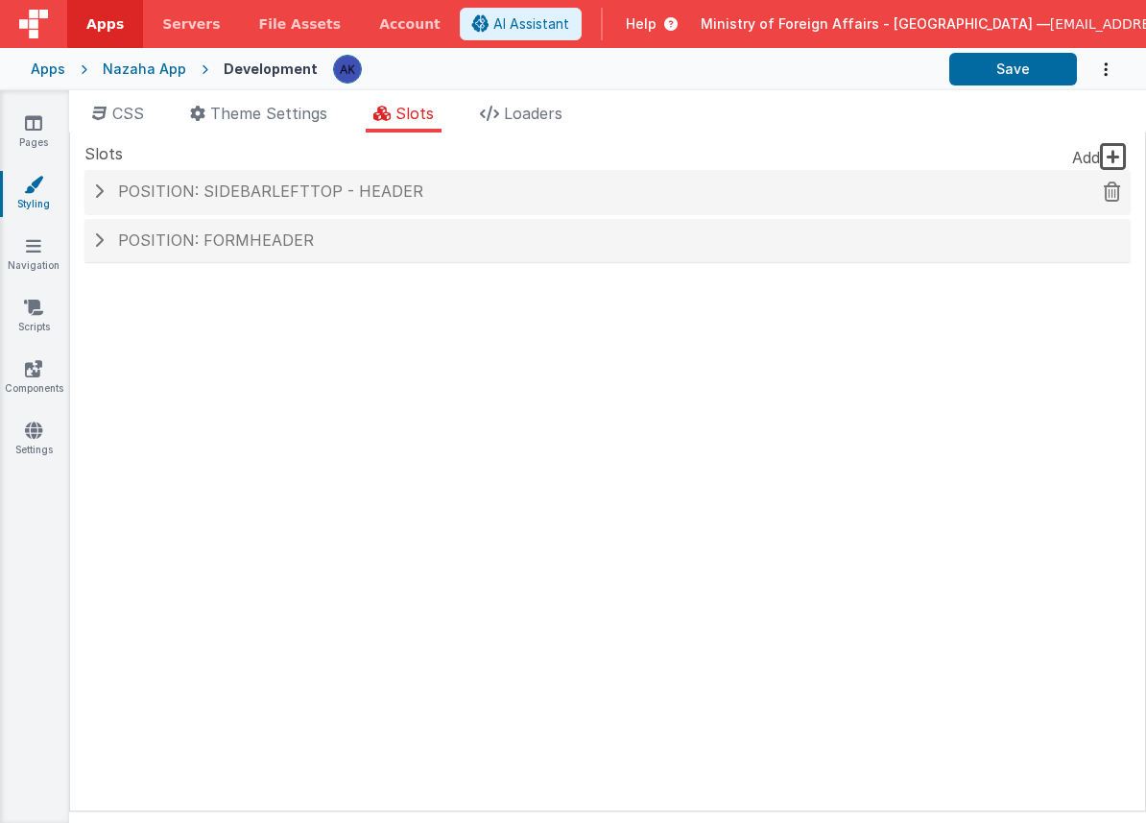
click at [304, 185] on span "Position: sidebarLeftTop - header" at bounding box center [270, 190] width 305 height 19
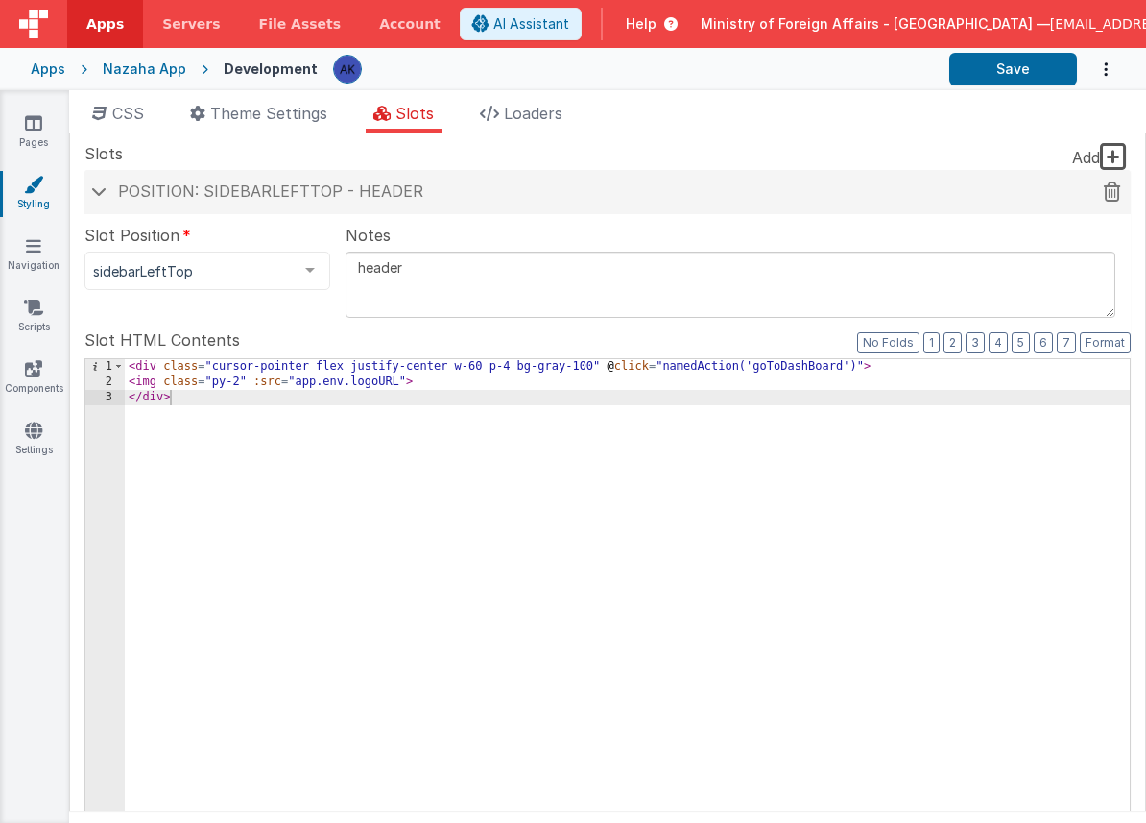
click at [214, 181] on span "Position: sidebarLeftTop - header" at bounding box center [270, 190] width 305 height 19
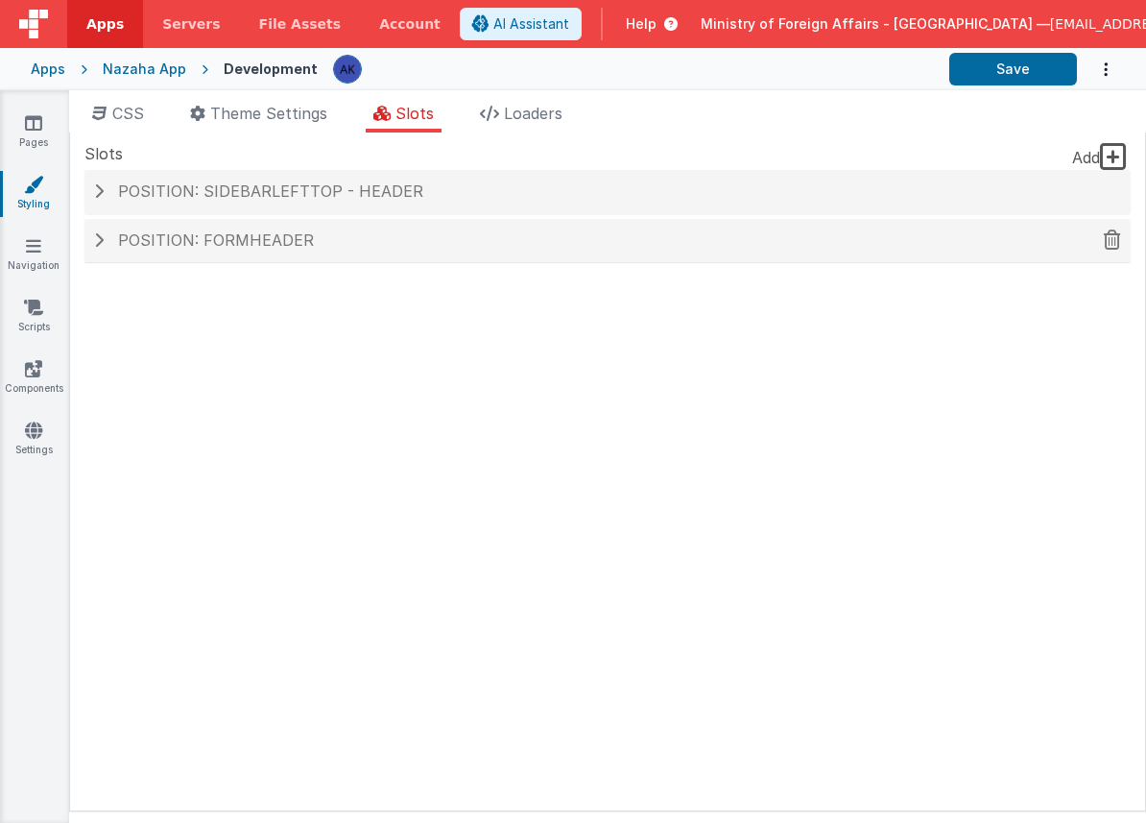
click at [224, 240] on span "Position: formHeader" at bounding box center [216, 239] width 196 height 19
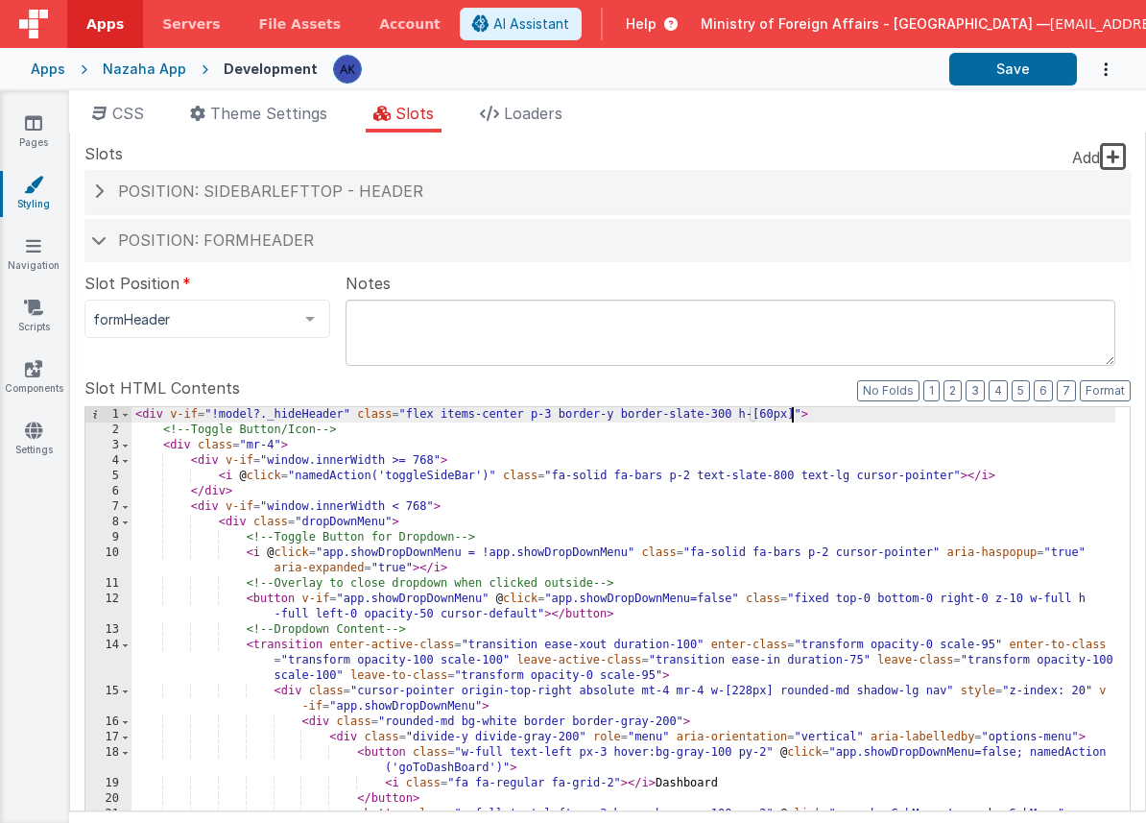
click at [794, 415] on div "< div v-if = "!model?._hideHeader" class = "flex items-center p-3 border-y bord…" at bounding box center [624, 733] width 984 height 653
click at [1000, 81] on button "Save" at bounding box center [1014, 69] width 128 height 33
click at [890, 411] on div "< div v-if = "!model?._hideHeader" class = "flex items-center p-3 border-y bord…" at bounding box center [624, 733] width 984 height 653
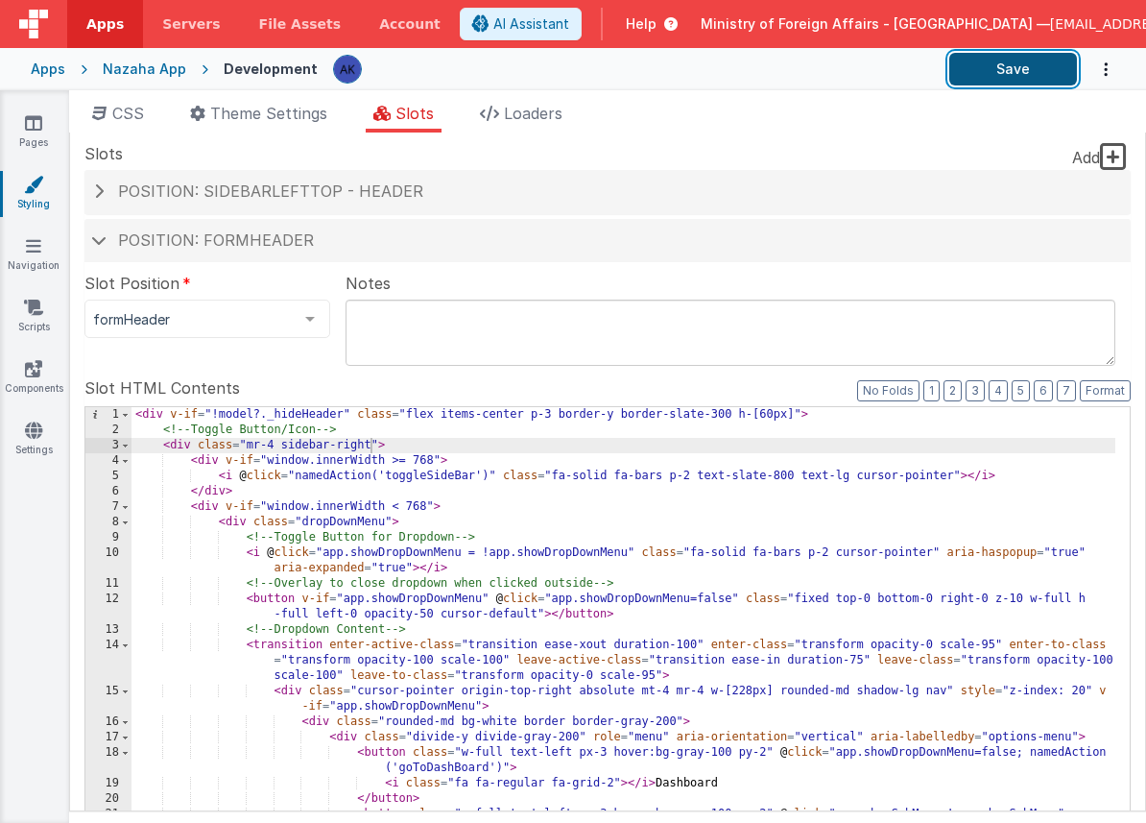
click at [1039, 79] on button "Save" at bounding box center [1014, 69] width 128 height 33
click at [371, 448] on div "< div v-if = "!model?._hideHeader" class = "flex items-center p-3 border-y bord…" at bounding box center [624, 733] width 984 height 653
click at [982, 74] on button "Save" at bounding box center [1014, 69] width 128 height 33
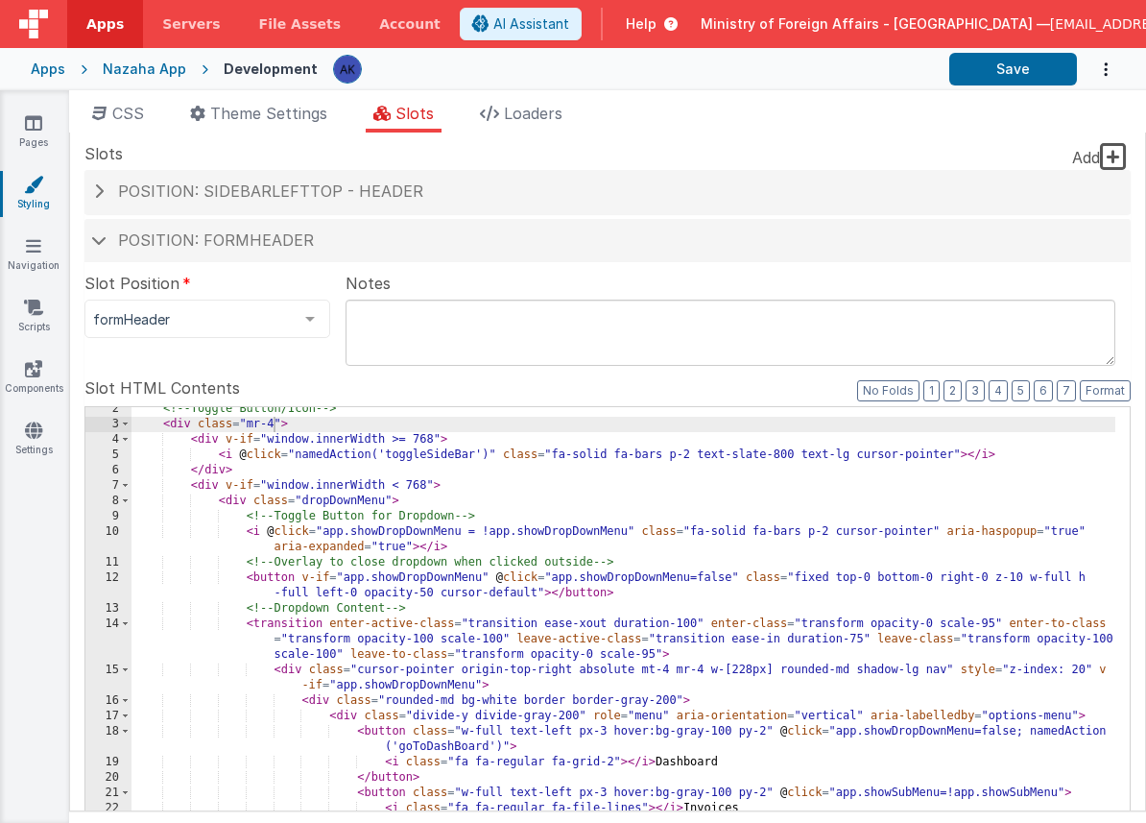
scroll to position [25, 0]
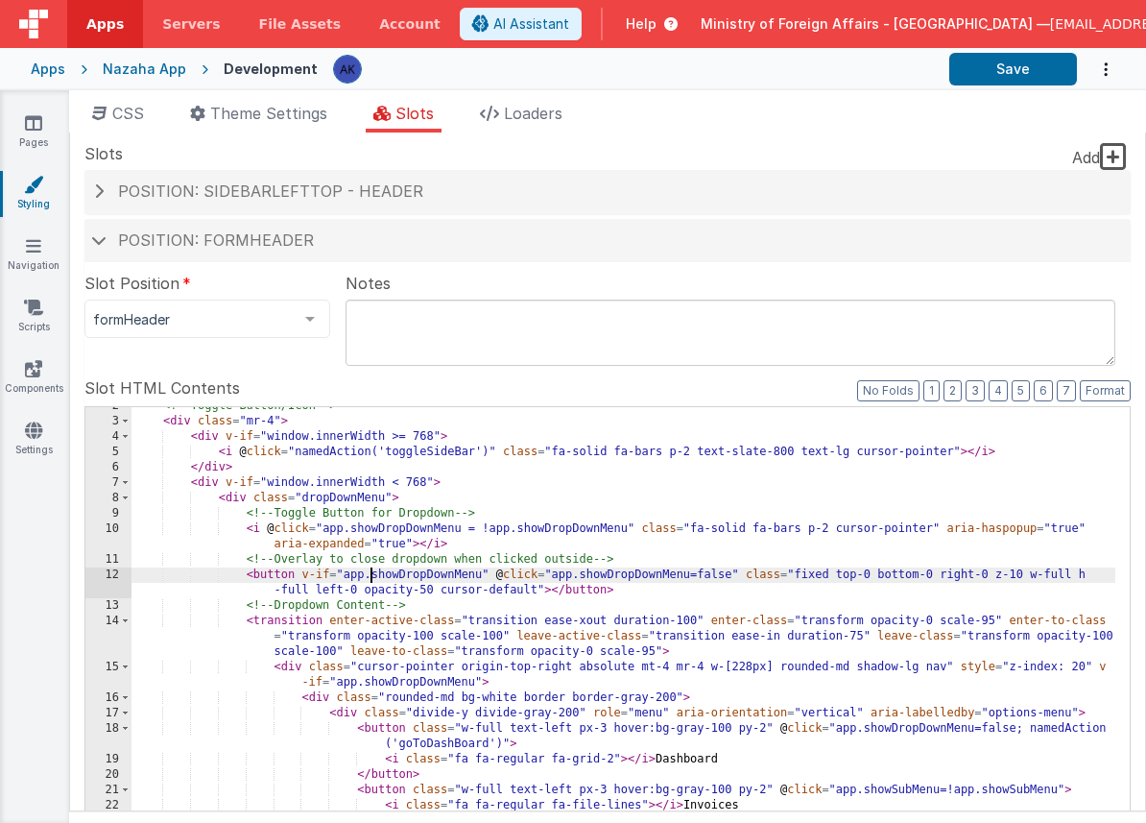
click at [368, 569] on div "<!-- Toggle Button/Icon --> < div class = "mr-4" > < div v-if = "window.innerWi…" at bounding box center [624, 724] width 984 height 653
click at [37, 307] on icon at bounding box center [33, 307] width 19 height 19
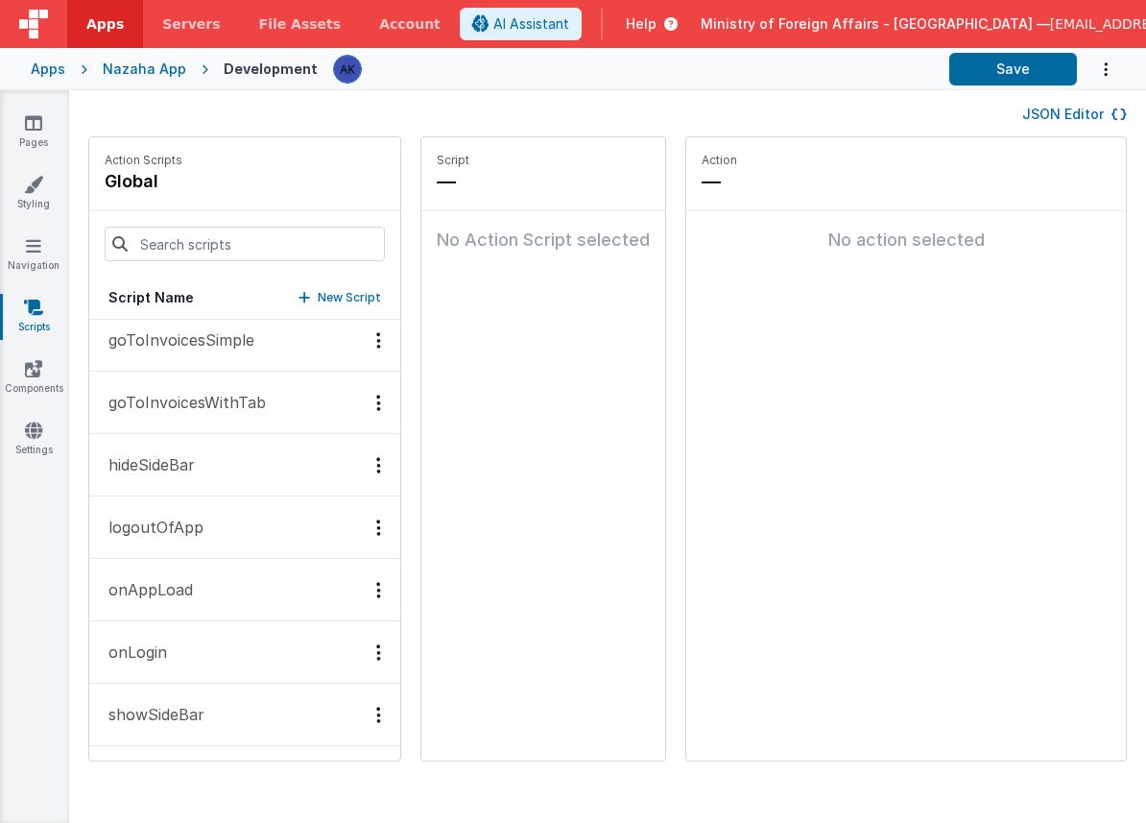
scroll to position [324, 0]
click at [211, 700] on button "toggleSideBar" at bounding box center [244, 714] width 311 height 62
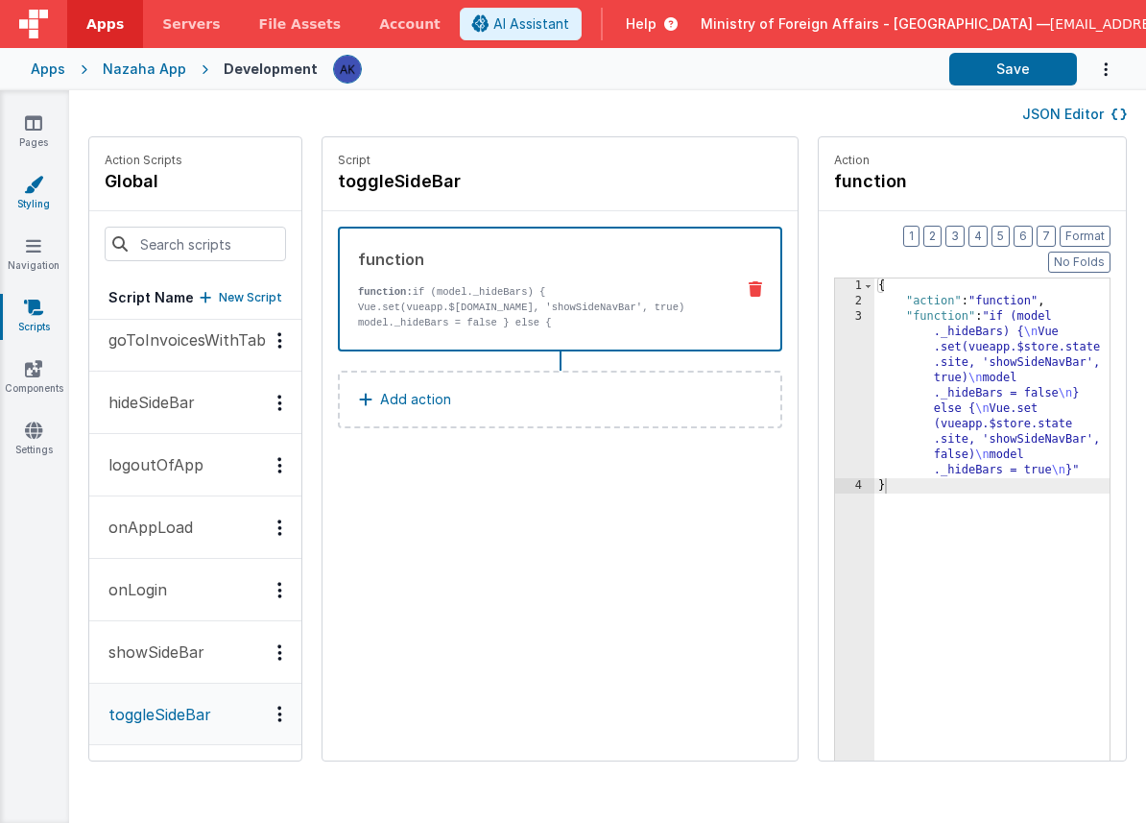
click at [31, 191] on icon at bounding box center [33, 184] width 19 height 19
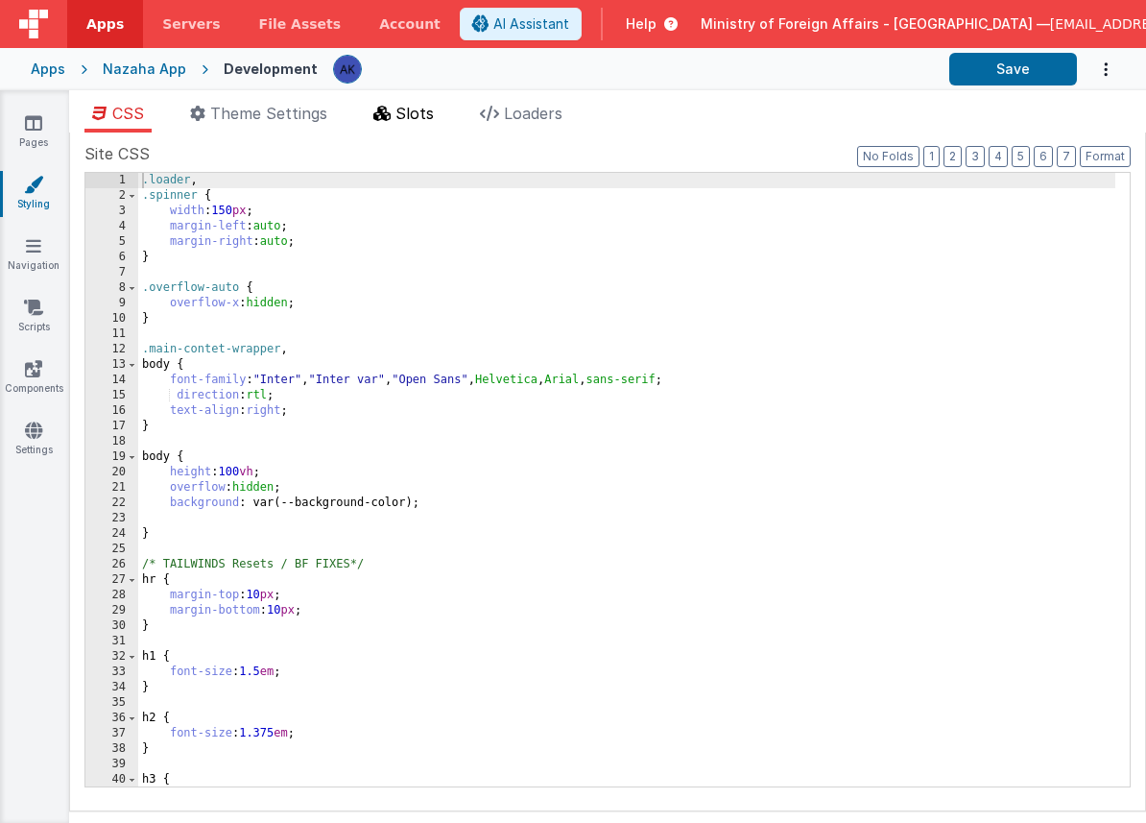
click at [401, 114] on span "Slots" at bounding box center [415, 113] width 38 height 19
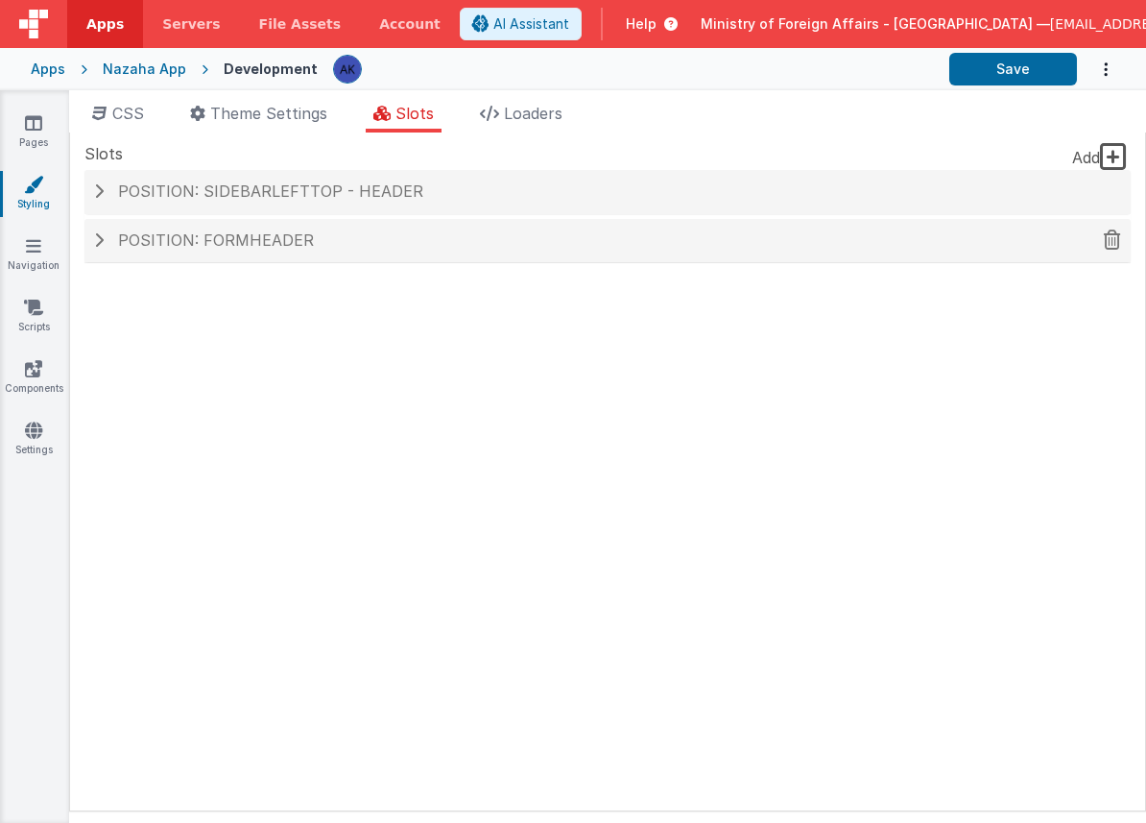
click at [314, 252] on div "Position: formHeader" at bounding box center [607, 241] width 1047 height 44
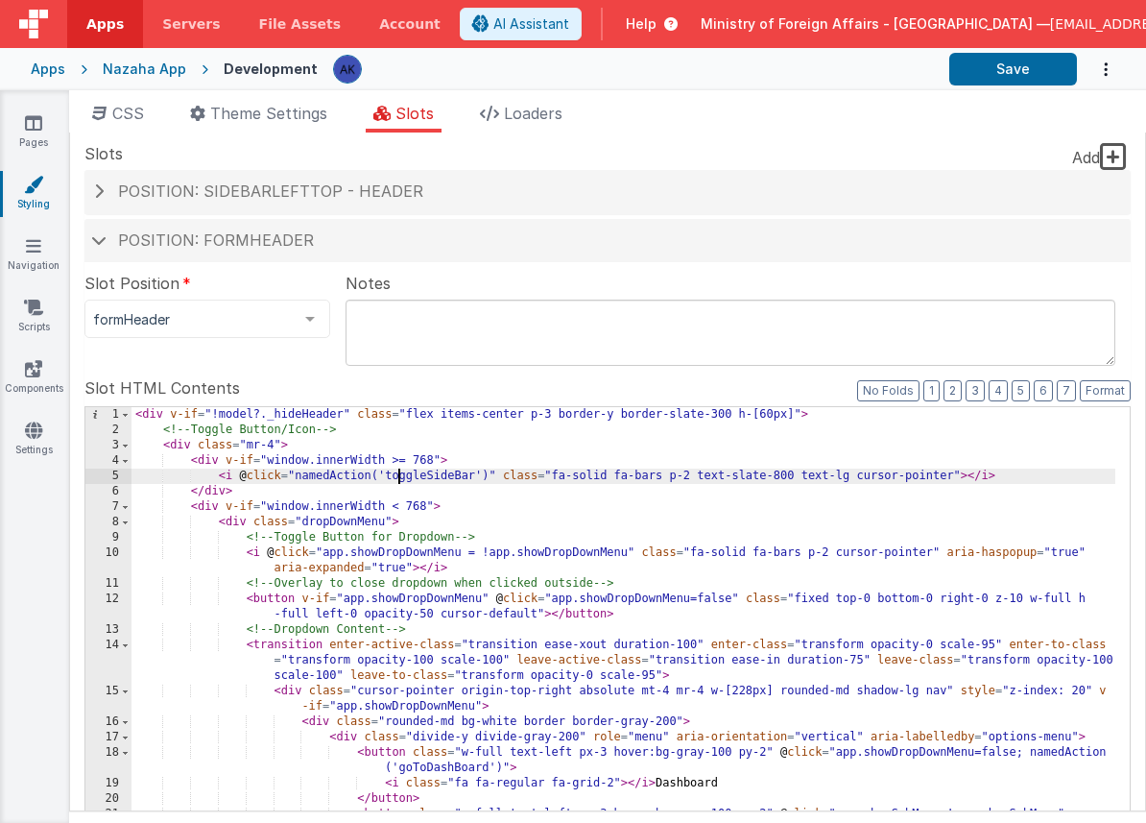
click at [398, 476] on div "< div v-if = "!model?._hideHeader" class = "flex items-center p-3 border-y bord…" at bounding box center [624, 733] width 984 height 653
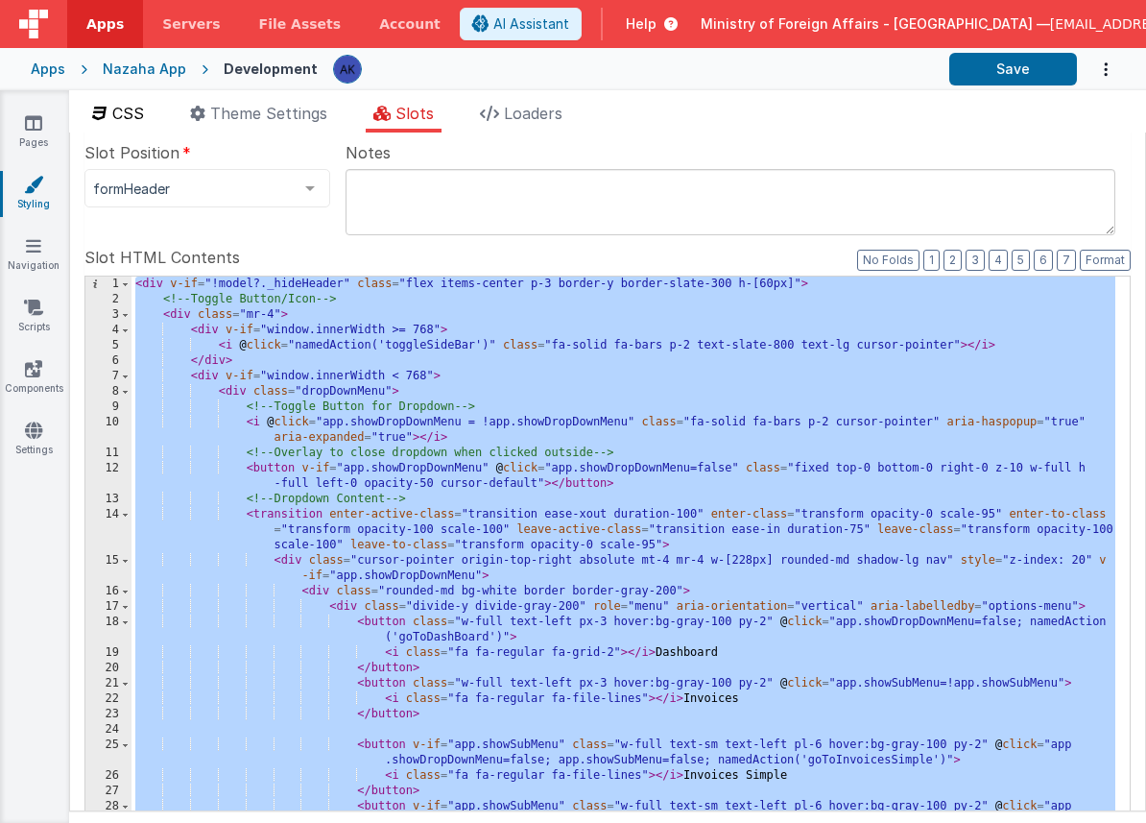
click at [108, 113] on li "CSS" at bounding box center [117, 117] width 67 height 31
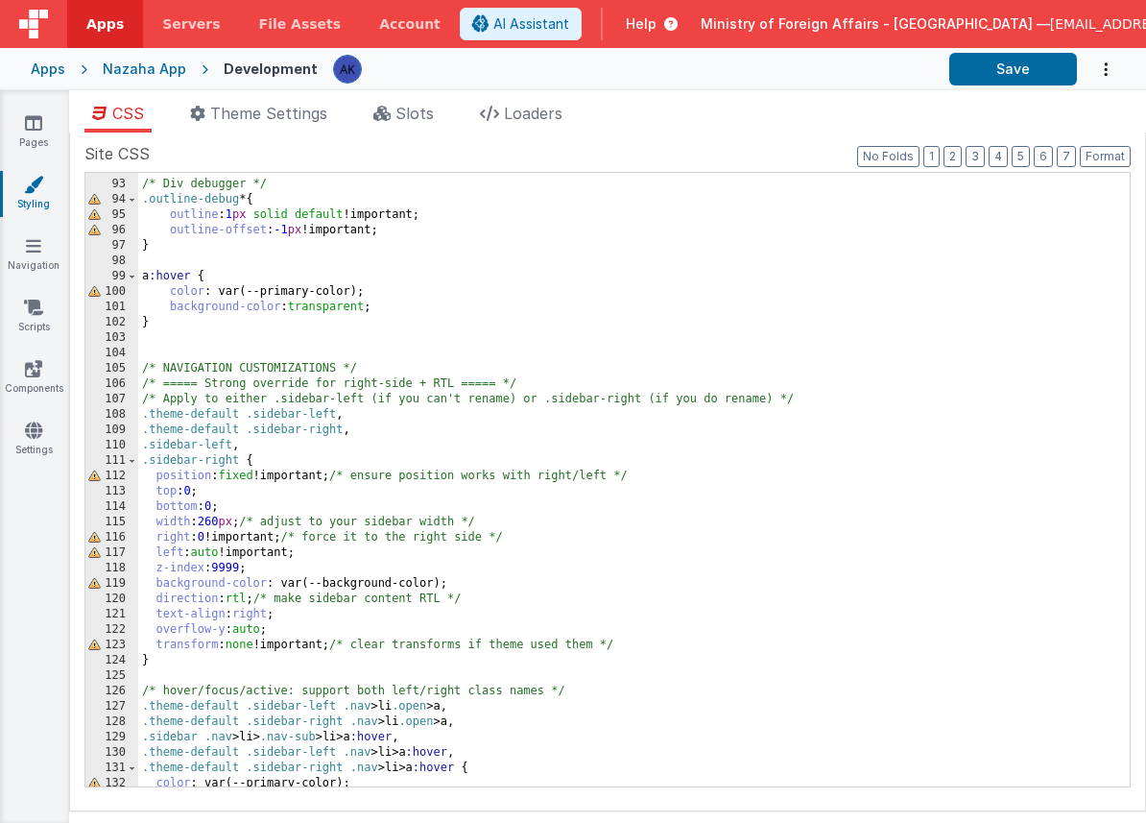
scroll to position [1179, 0]
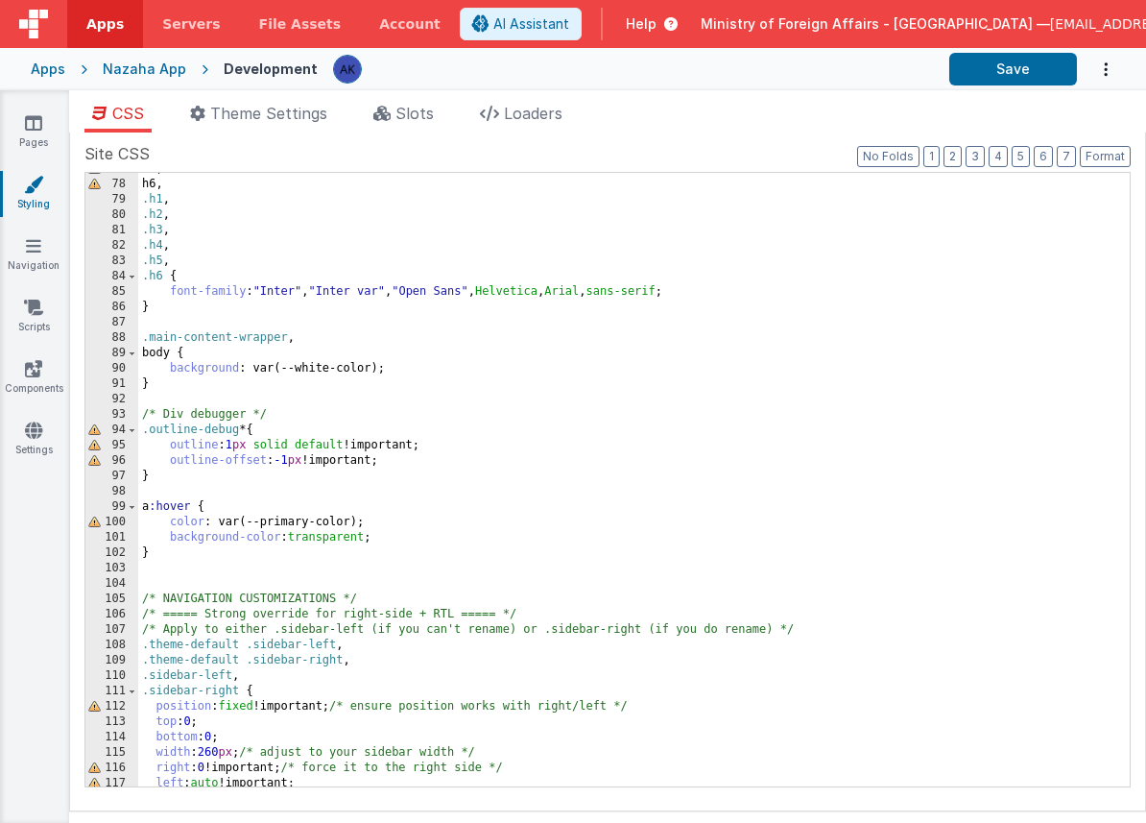
click at [387, 371] on div "h5 , h6 , .h1 , .h2 , .h3 , .h4 , .h5 , .h6 { font-family : " Inter " , " Inter…" at bounding box center [626, 483] width 977 height 644
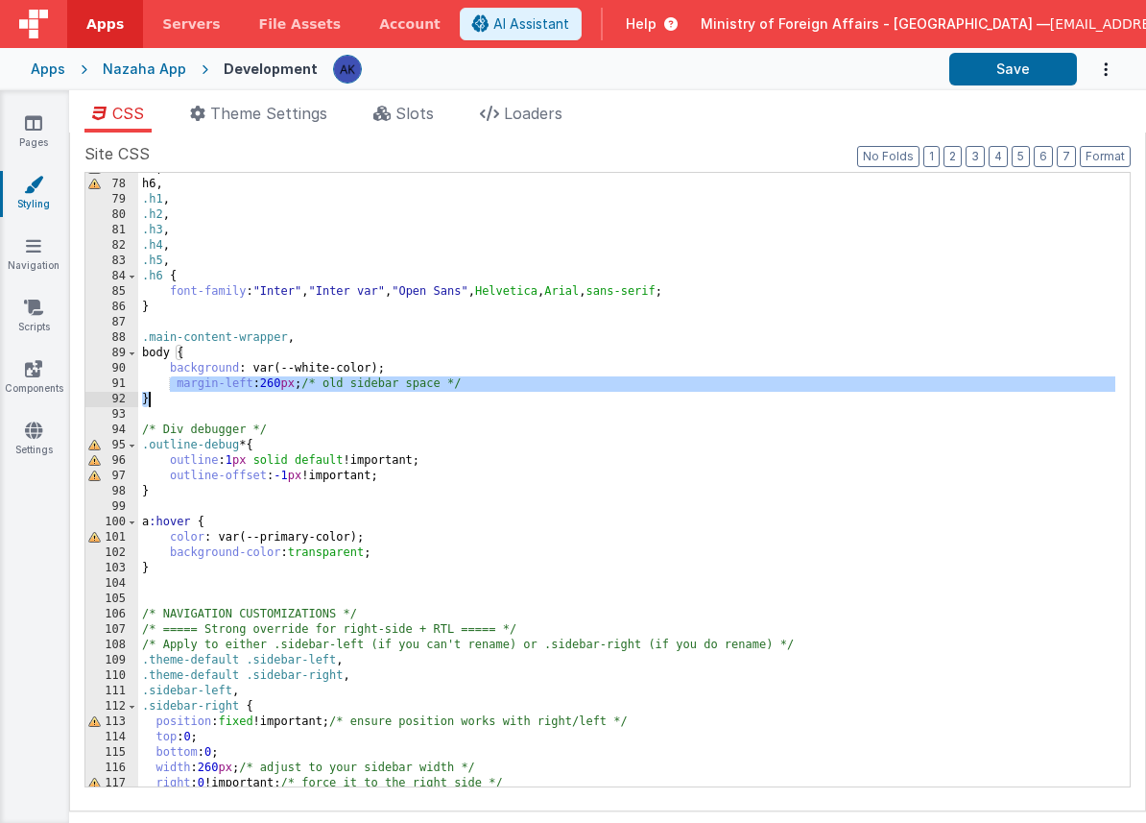
drag, startPoint x: 168, startPoint y: 387, endPoint x: 521, endPoint y: 395, distance: 353.4
click at [521, 395] on div "h5 , h6 , .h1 , .h2 , .h3 , .h4 , .h5 , .h6 { font-family : " Inter " , " Inter…" at bounding box center [626, 483] width 977 height 644
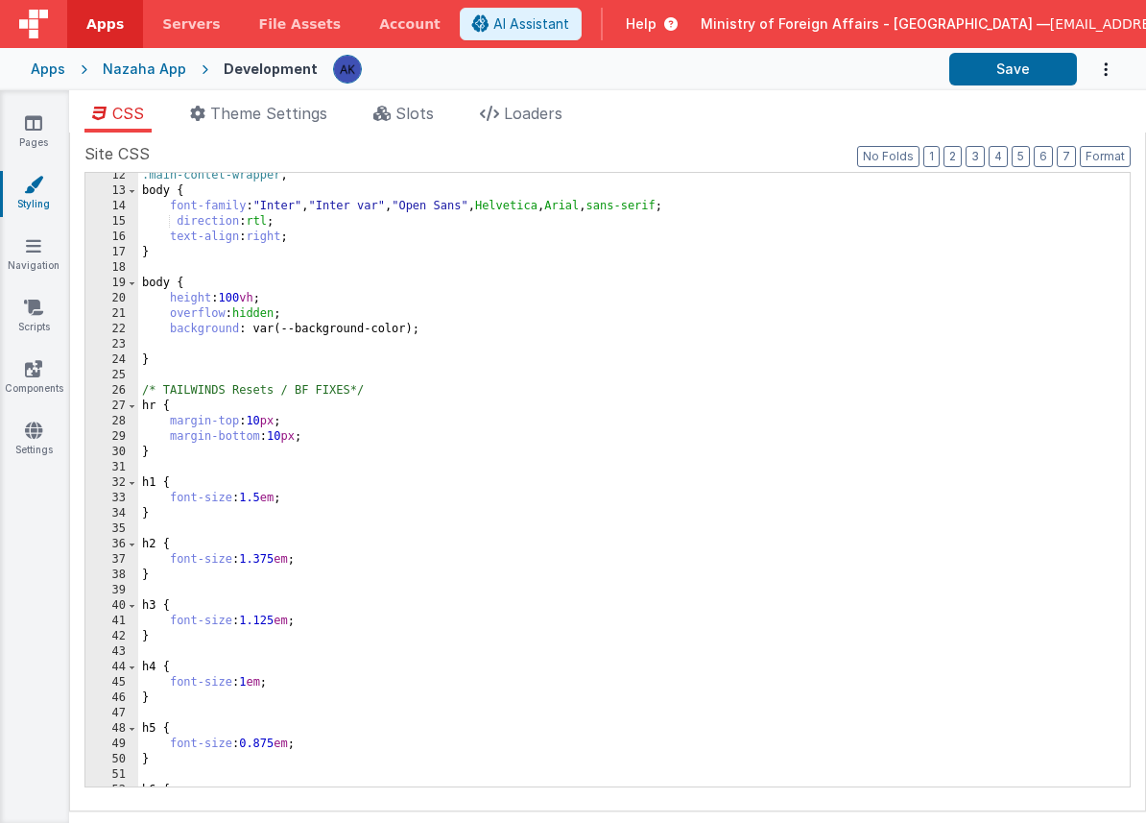
scroll to position [0, 0]
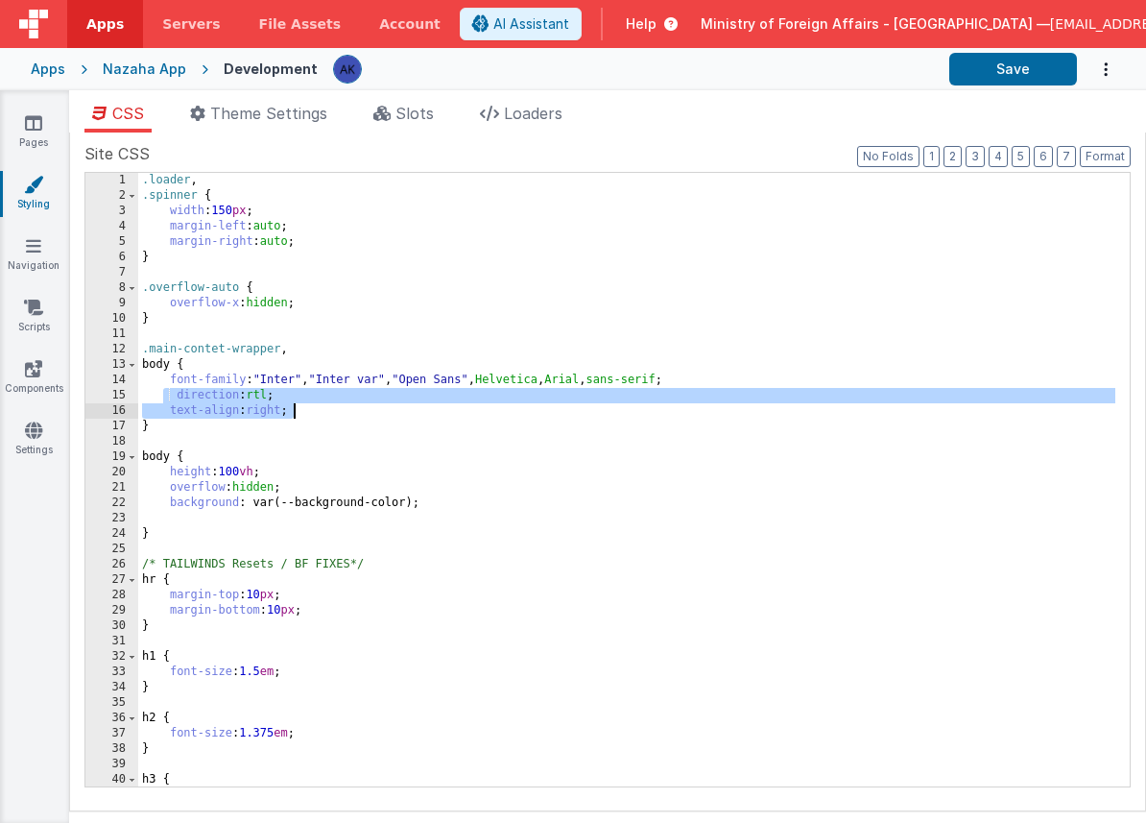
drag, startPoint x: 165, startPoint y: 396, endPoint x: 373, endPoint y: 410, distance: 207.9
click at [373, 410] on div ".loader , .spinner { width : 150 px ; margin-left : auto ; margin-right : auto …" at bounding box center [626, 495] width 977 height 644
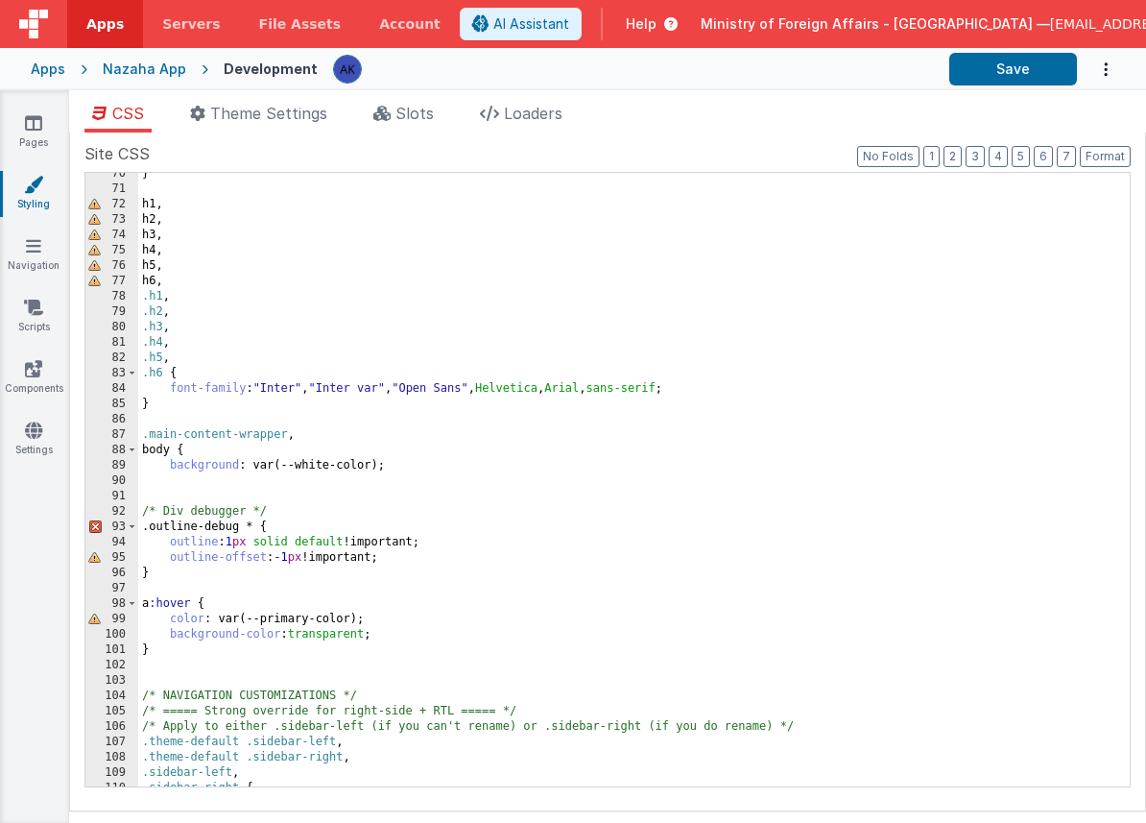
scroll to position [1072, 0]
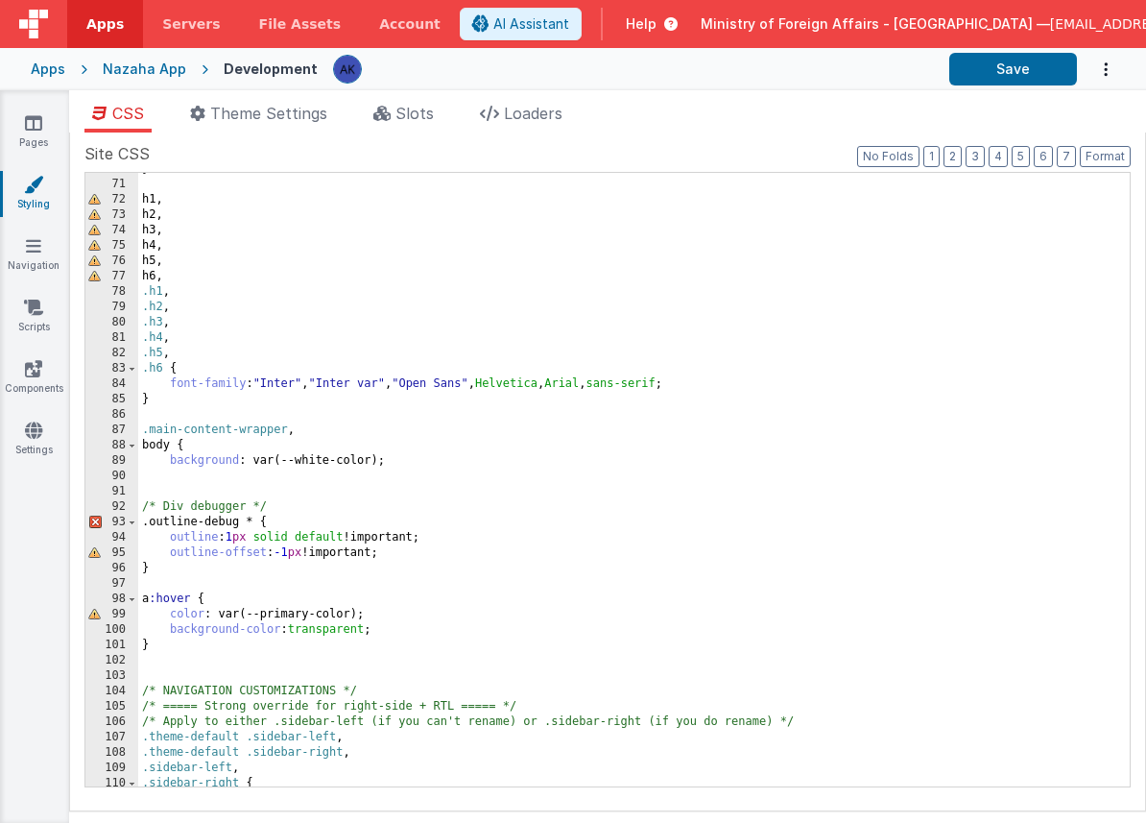
click at [398, 468] on div "} h1 , h2 , h3 , h4 , h5 , h6 , .h1 , .h2 , .h3 , .h4 , .h5 , .h6 { font-family…" at bounding box center [626, 483] width 977 height 644
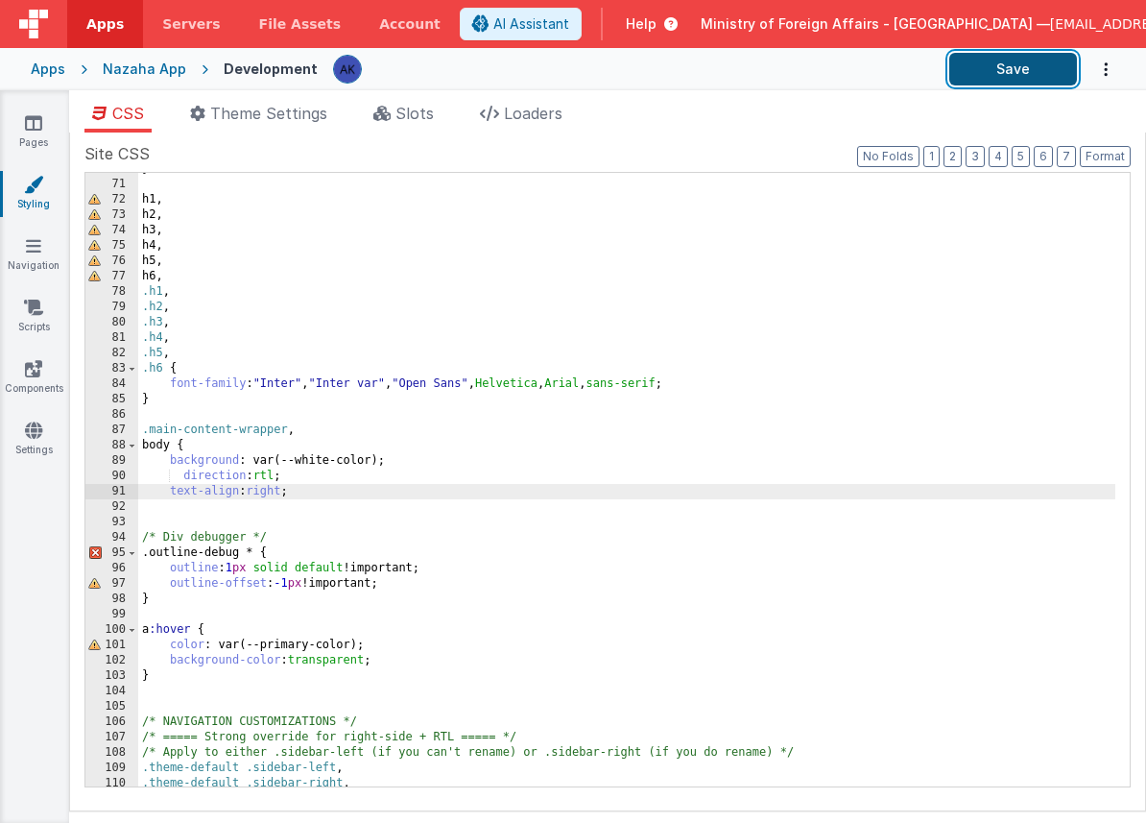
click at [1030, 78] on button "Save" at bounding box center [1014, 69] width 128 height 33
click at [329, 492] on div "} h1 , h2 , h3 , h4 , h5 , h6 , .h1 , .h2 , .h3 , .h4 , .h5 , .h6 { font-family…" at bounding box center [626, 483] width 977 height 644
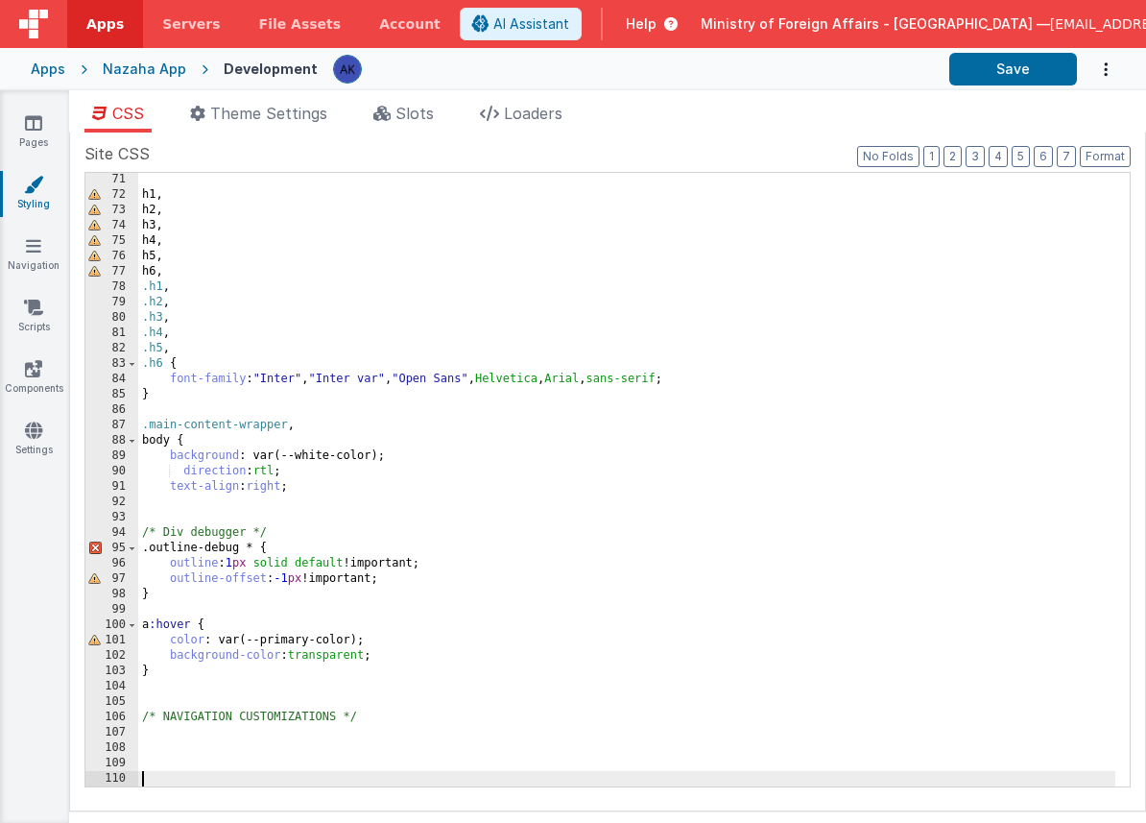
scroll to position [1076, 0]
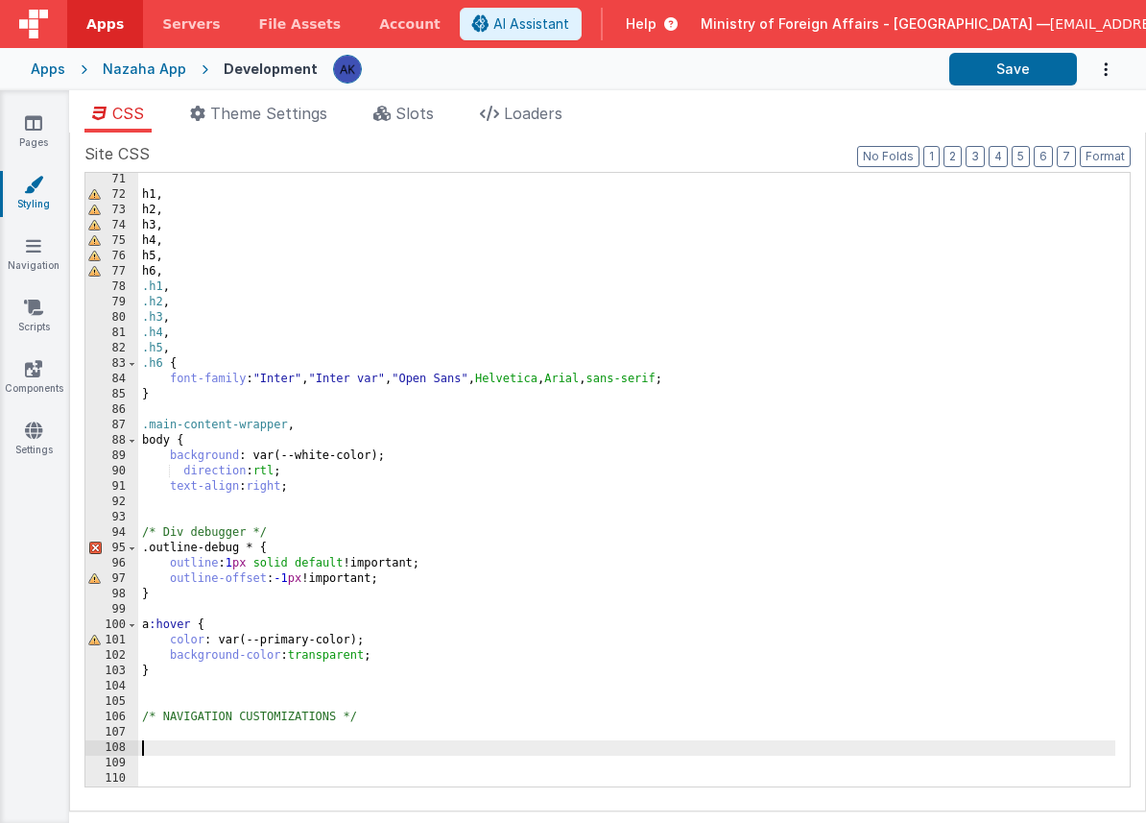
paste textarea
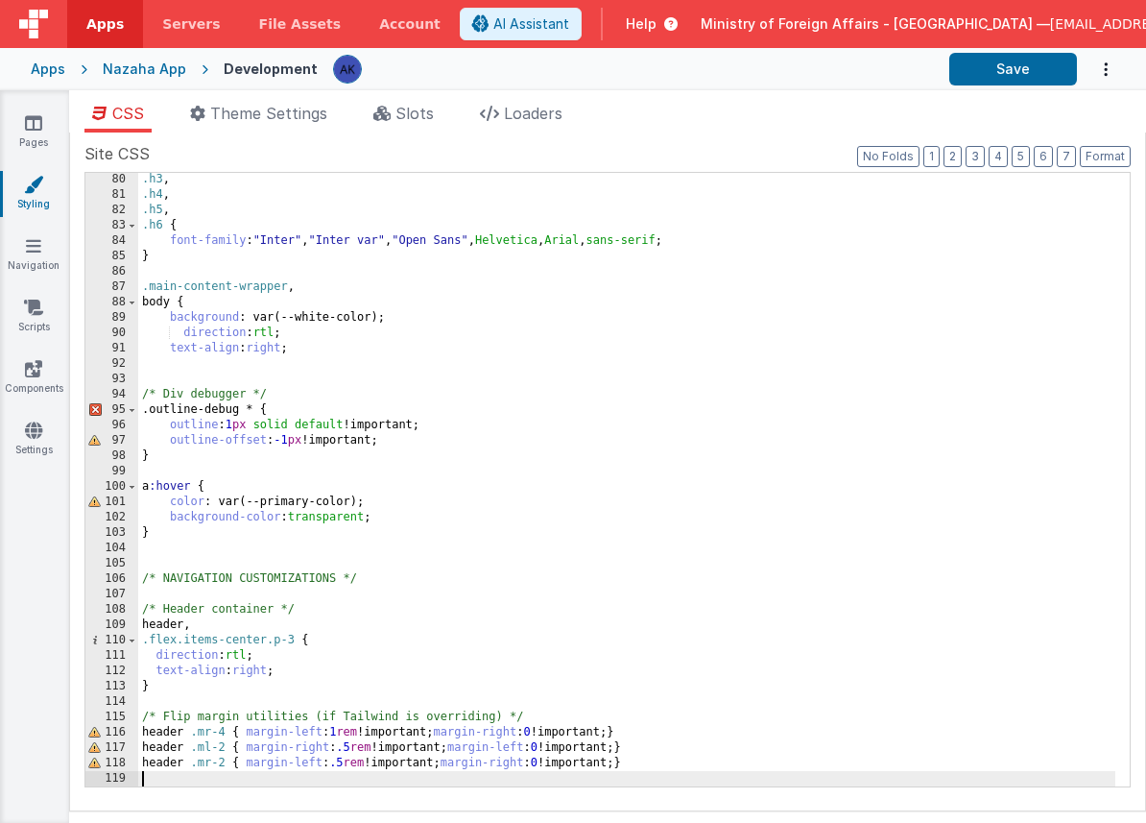
scroll to position [1230, 0]
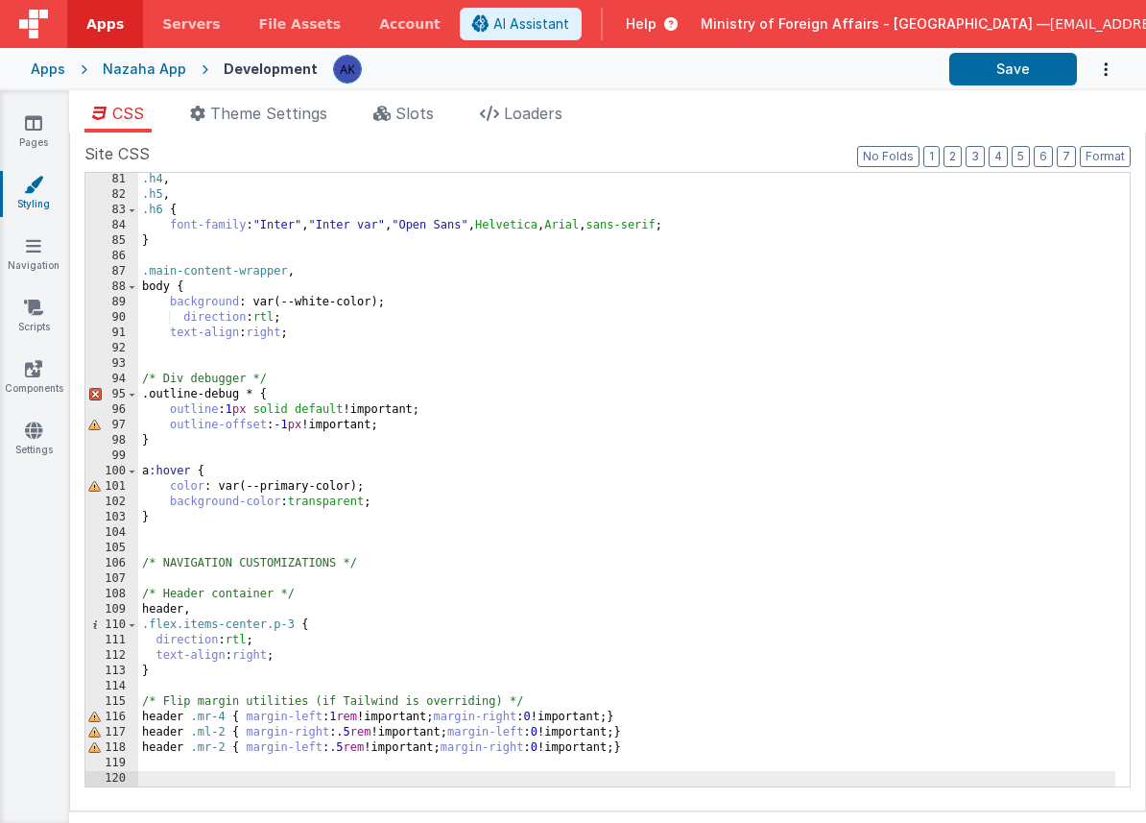
paste textarea
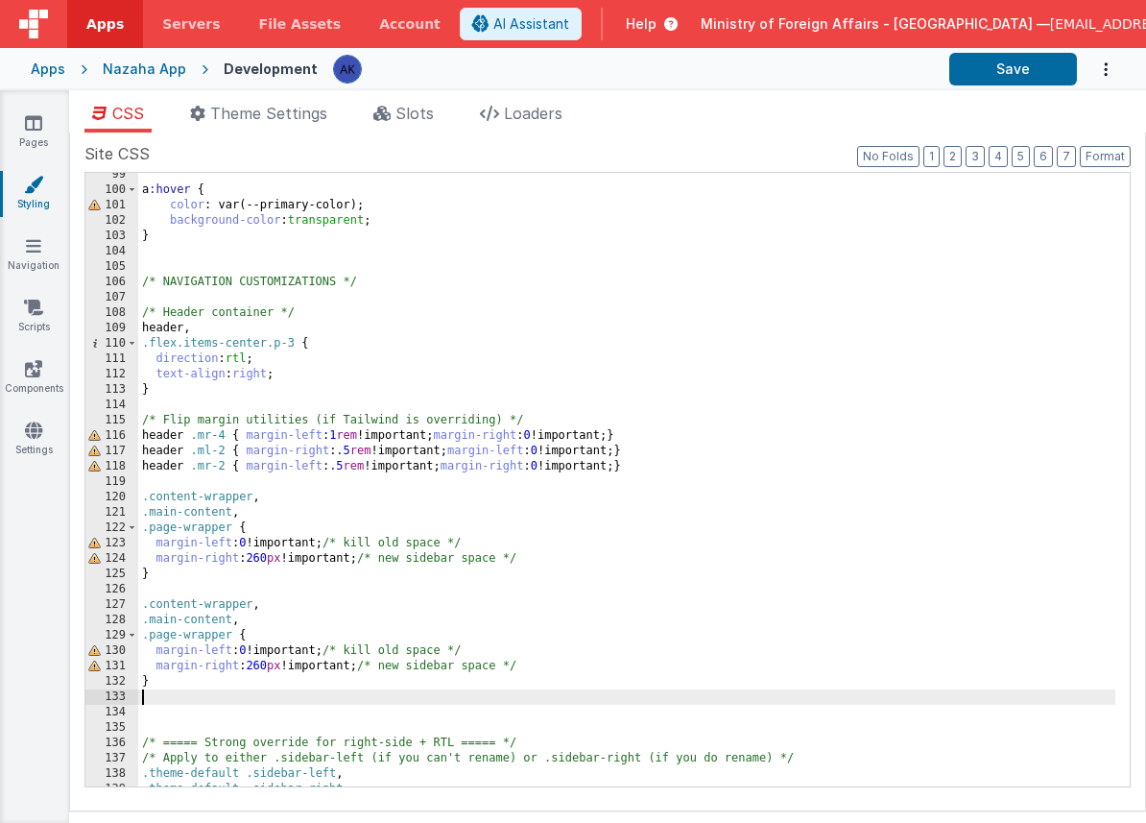
scroll to position [1512, 0]
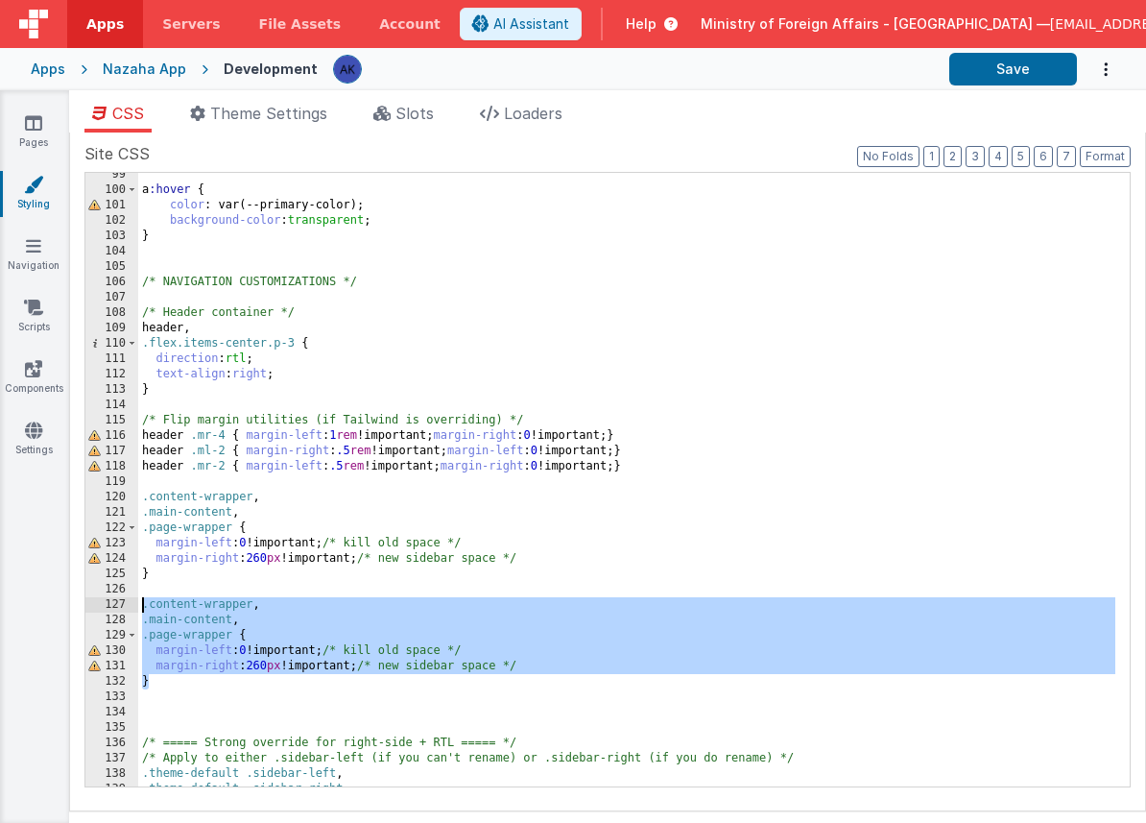
drag, startPoint x: 175, startPoint y: 686, endPoint x: 135, endPoint y: 607, distance: 88.0
click at [135, 607] on div "99 100 101 102 103 104 105 106 107 108 109 110 111 112 113 114 115 116 117 118 …" at bounding box center [607, 479] width 1047 height 615
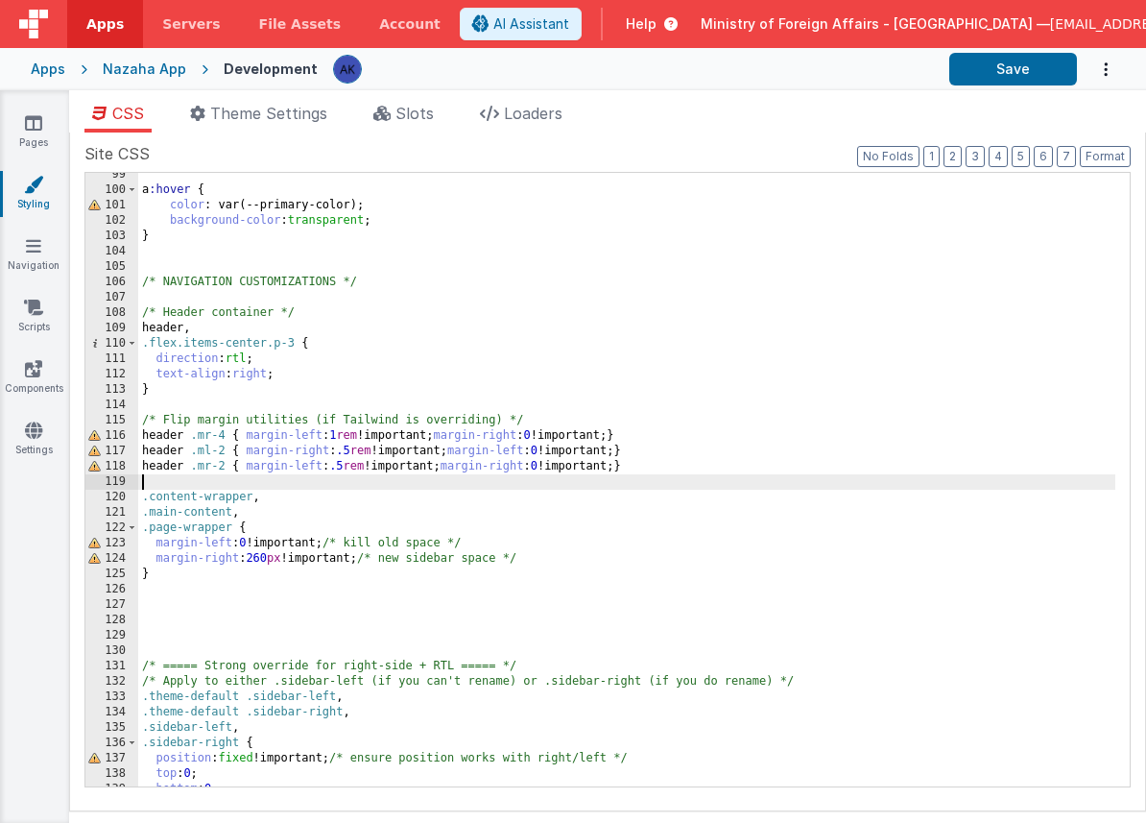
click at [171, 475] on div "a :hover { color : var(--primary-color); background-color : transparent ; } /* …" at bounding box center [626, 489] width 977 height 644
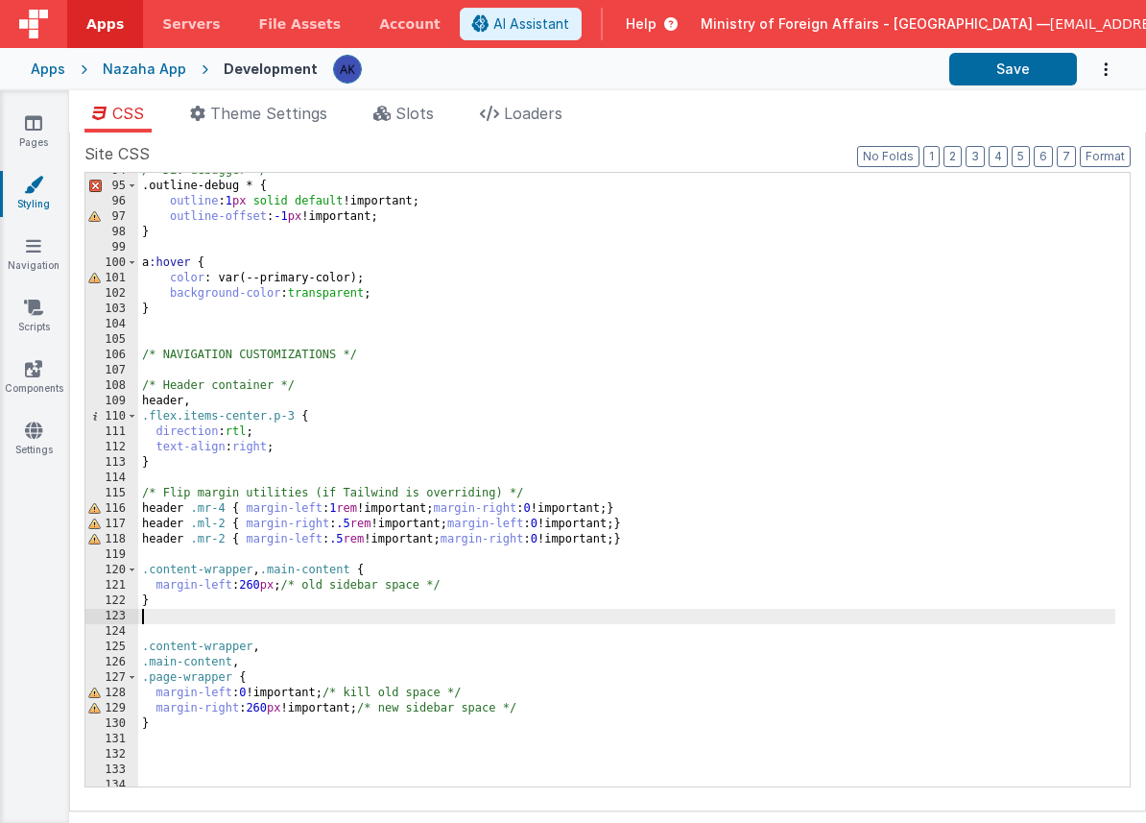
scroll to position [1442, 0]
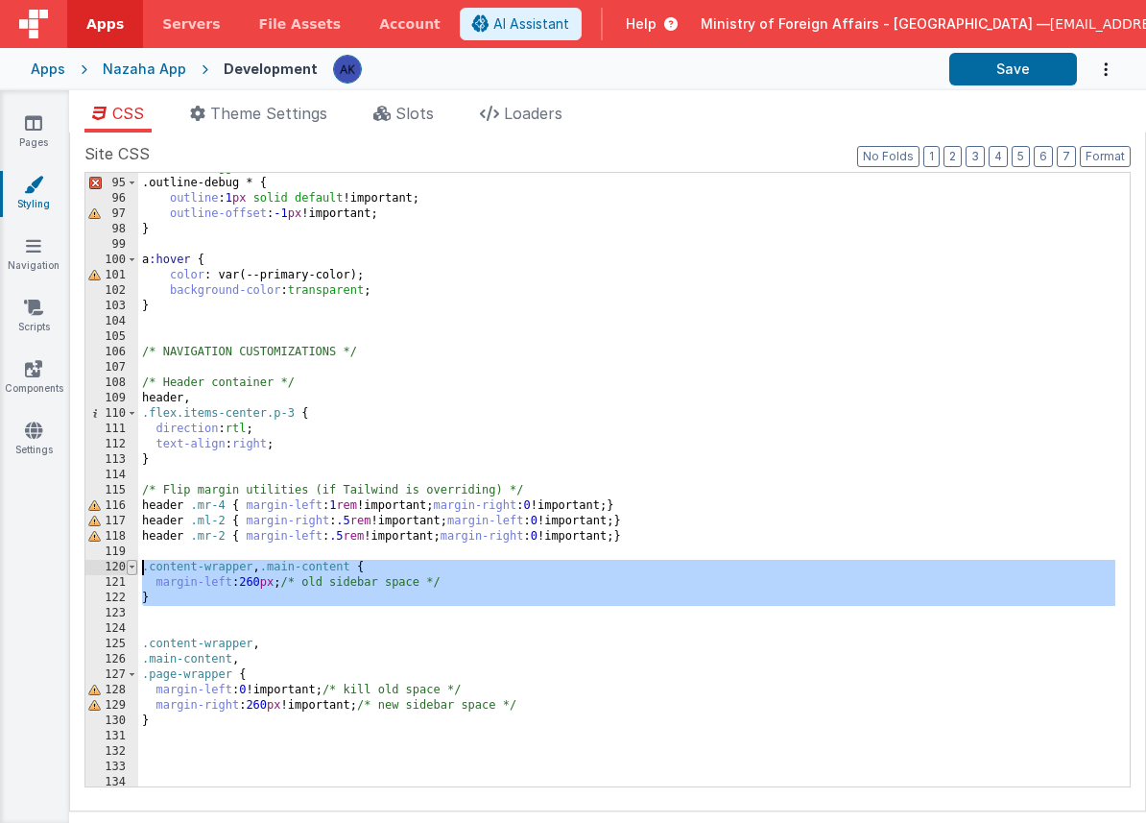
drag, startPoint x: 172, startPoint y: 616, endPoint x: 128, endPoint y: 561, distance: 71.1
click at [128, 561] on div "94 95 96 97 98 99 100 101 102 103 104 105 106 107 108 109 110 111 112 113 114 1…" at bounding box center [607, 479] width 1047 height 615
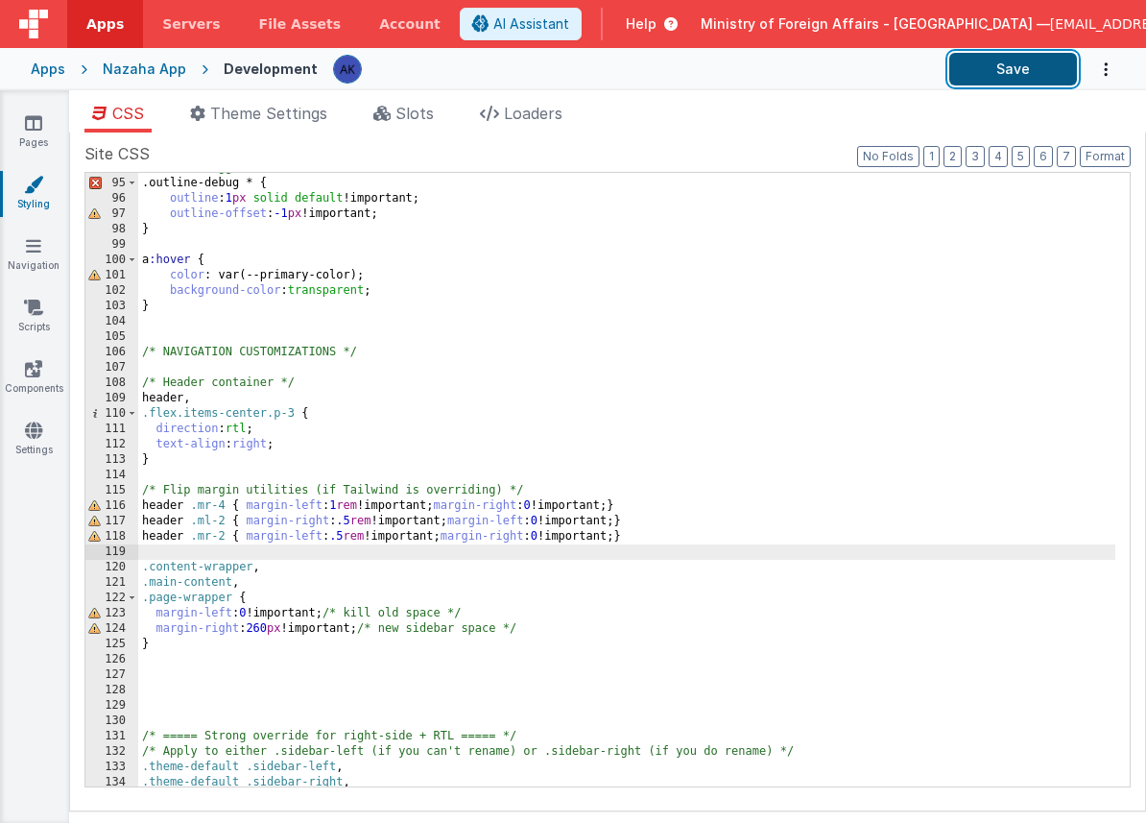
click at [982, 75] on button "Save" at bounding box center [1014, 69] width 128 height 33
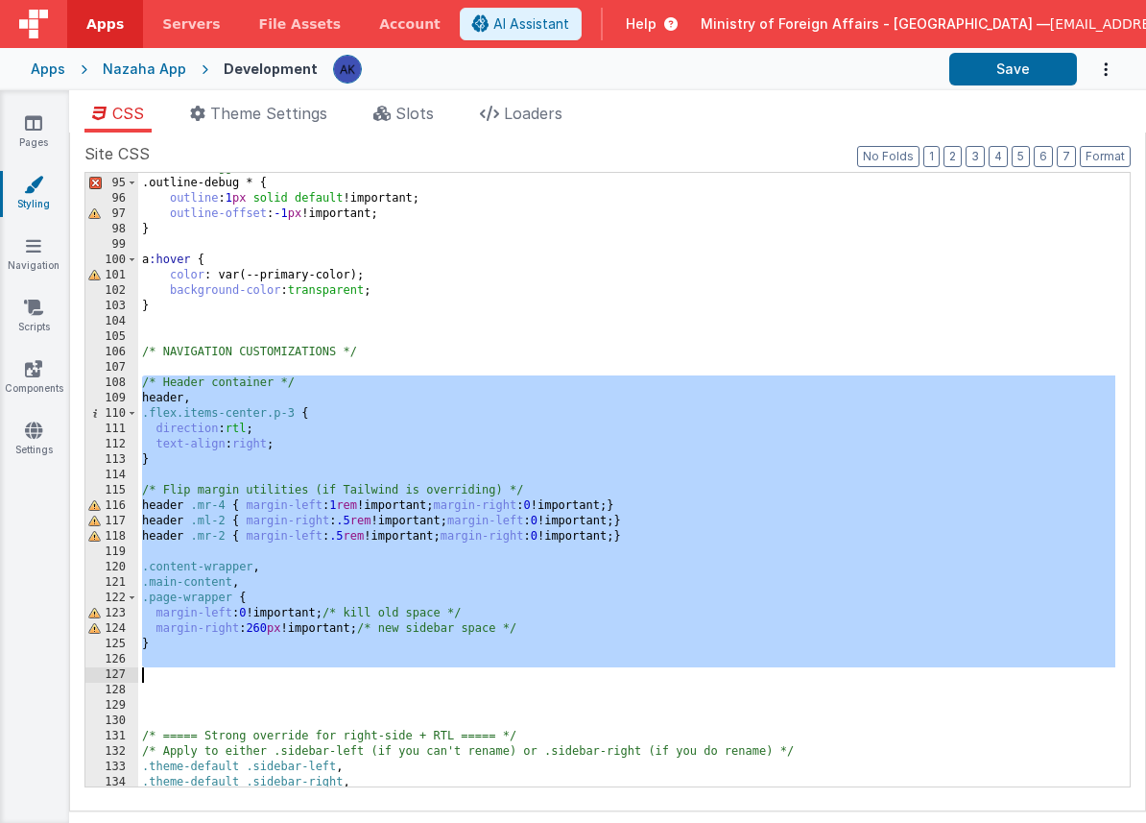
drag, startPoint x: 143, startPoint y: 382, endPoint x: 336, endPoint y: 676, distance: 351.5
click at [336, 676] on div "/* Div debugger */ .outline-debug * { outline : 1 px solid default !important; …" at bounding box center [626, 482] width 977 height 644
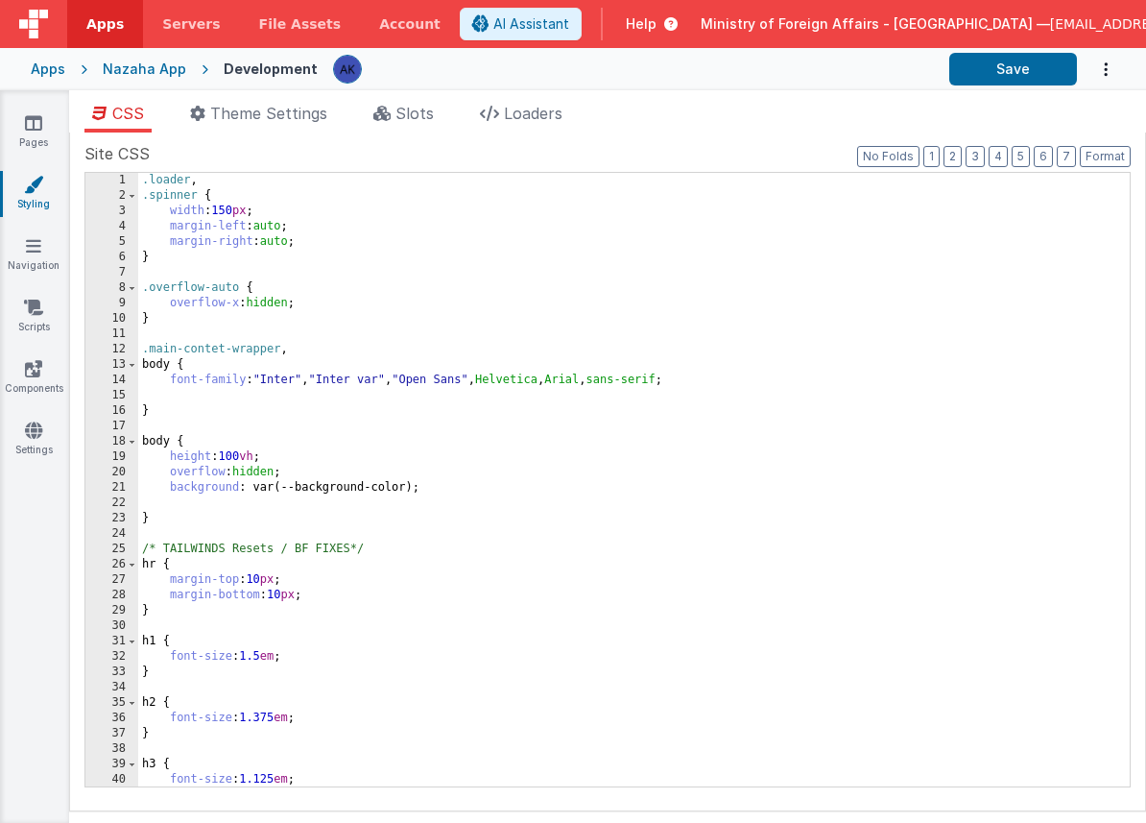
scroll to position [0, 0]
click at [391, 107] on icon at bounding box center [382, 113] width 17 height 15
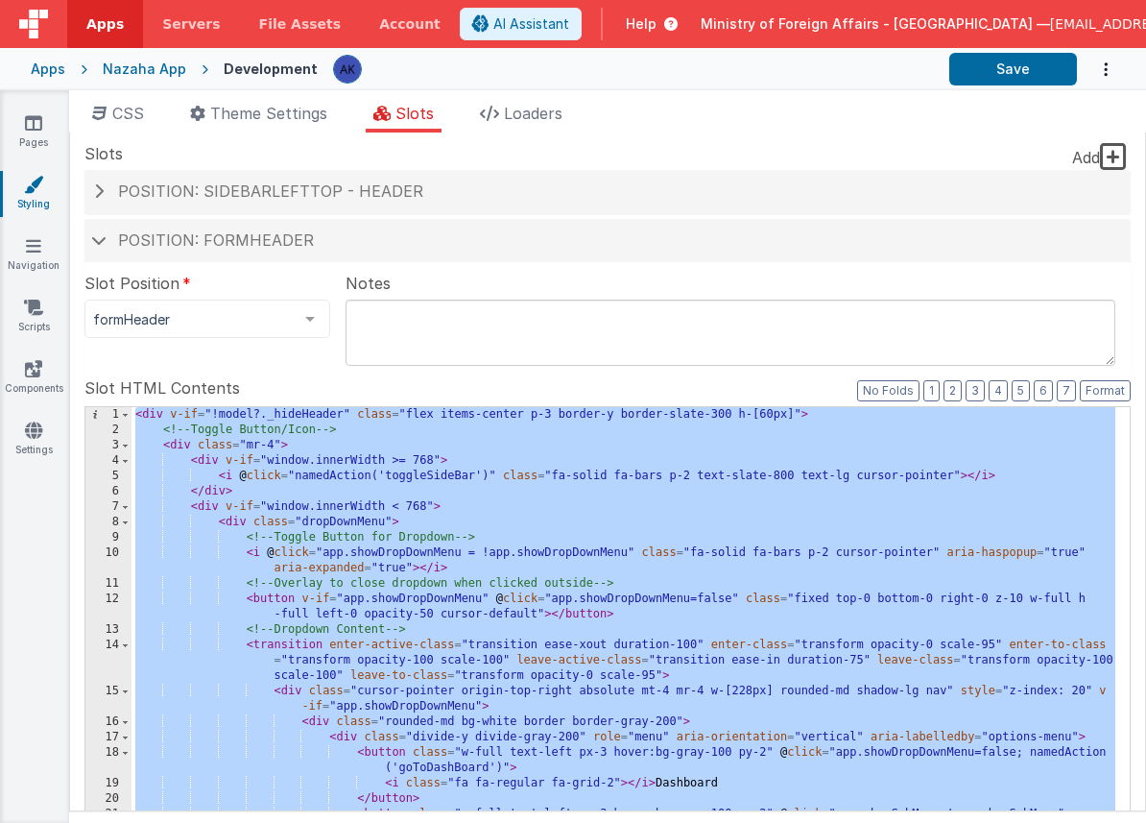
click at [426, 424] on div "< div v-if = "!model?._hideHeader" class = "flex items-center p-3 border-y bord…" at bounding box center [624, 733] width 984 height 653
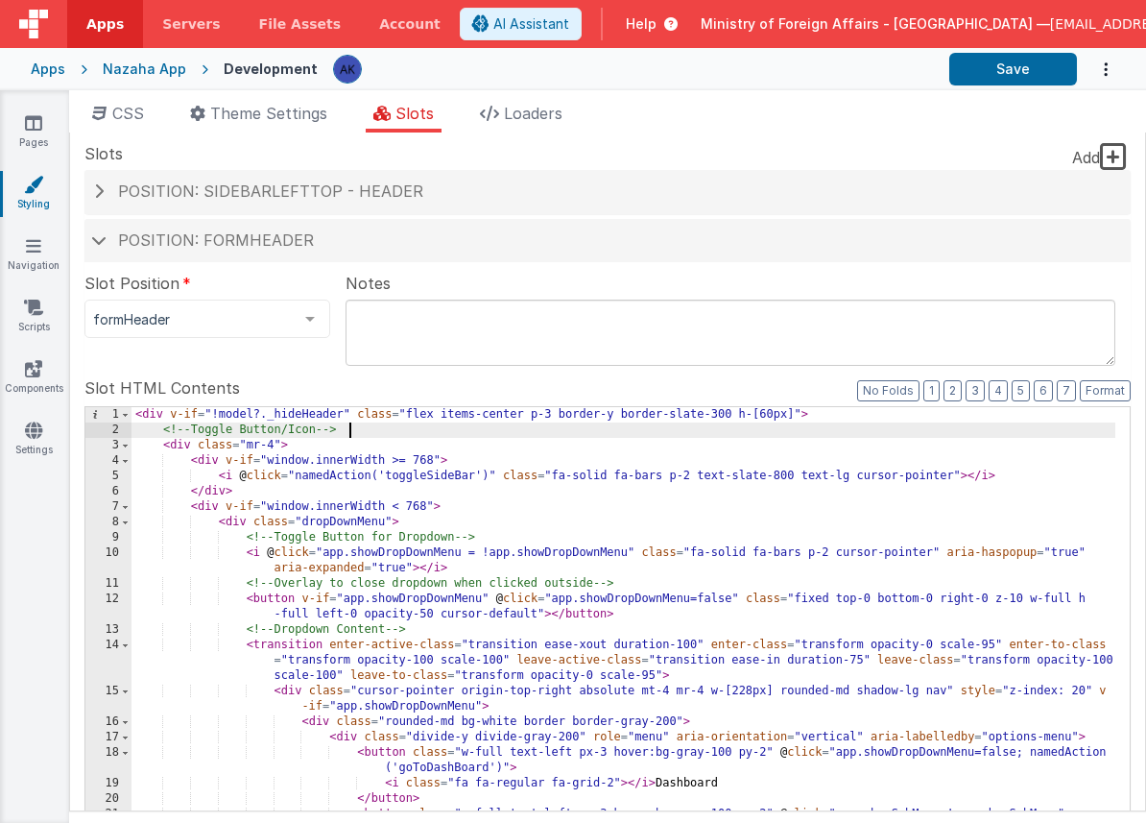
click at [559, 486] on div "< div v-if = "!model?._hideHeader" class = "flex items-center p-3 border-y bord…" at bounding box center [624, 733] width 984 height 653
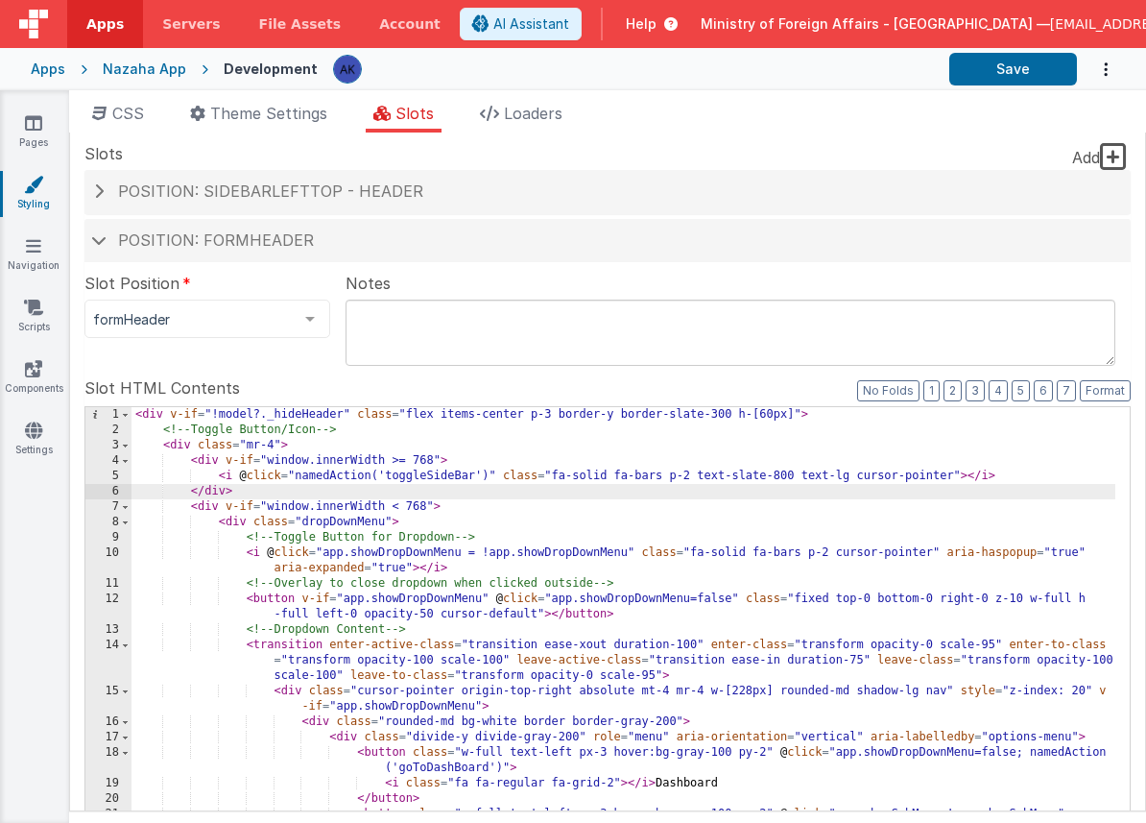
click at [590, 476] on div "< div v-if = "!model?._hideHeader" class = "flex items-center p-3 border-y bord…" at bounding box center [624, 733] width 984 height 653
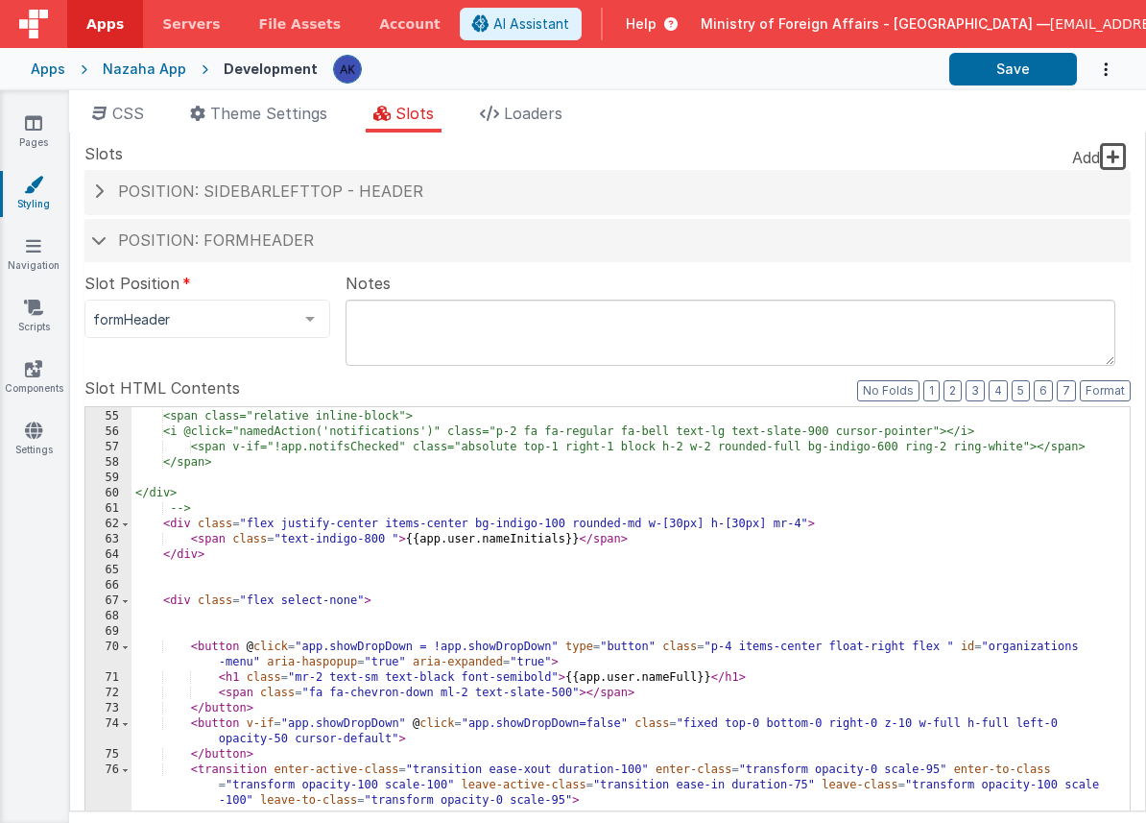
scroll to position [1076, 0]
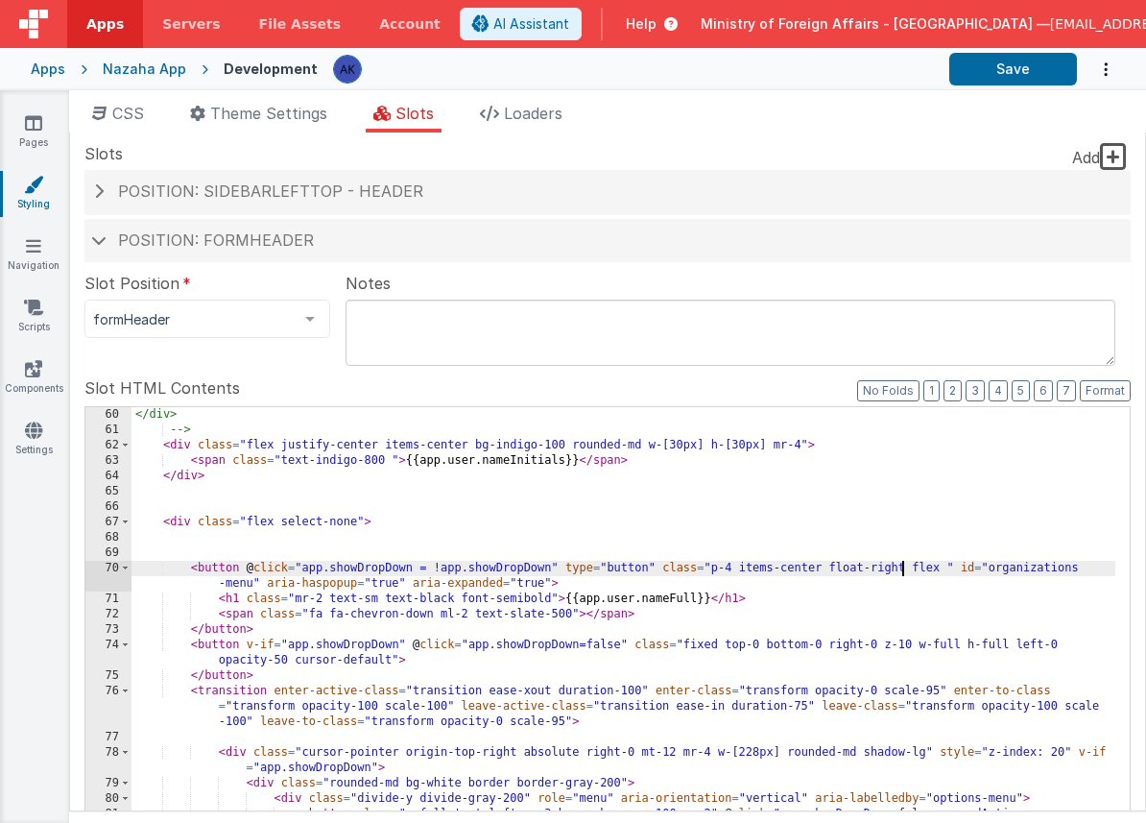
click at [903, 567] on div "</div> --> < div class = "flex justify-center items-center bg-indigo-100 rounde…" at bounding box center [624, 733] width 984 height 653
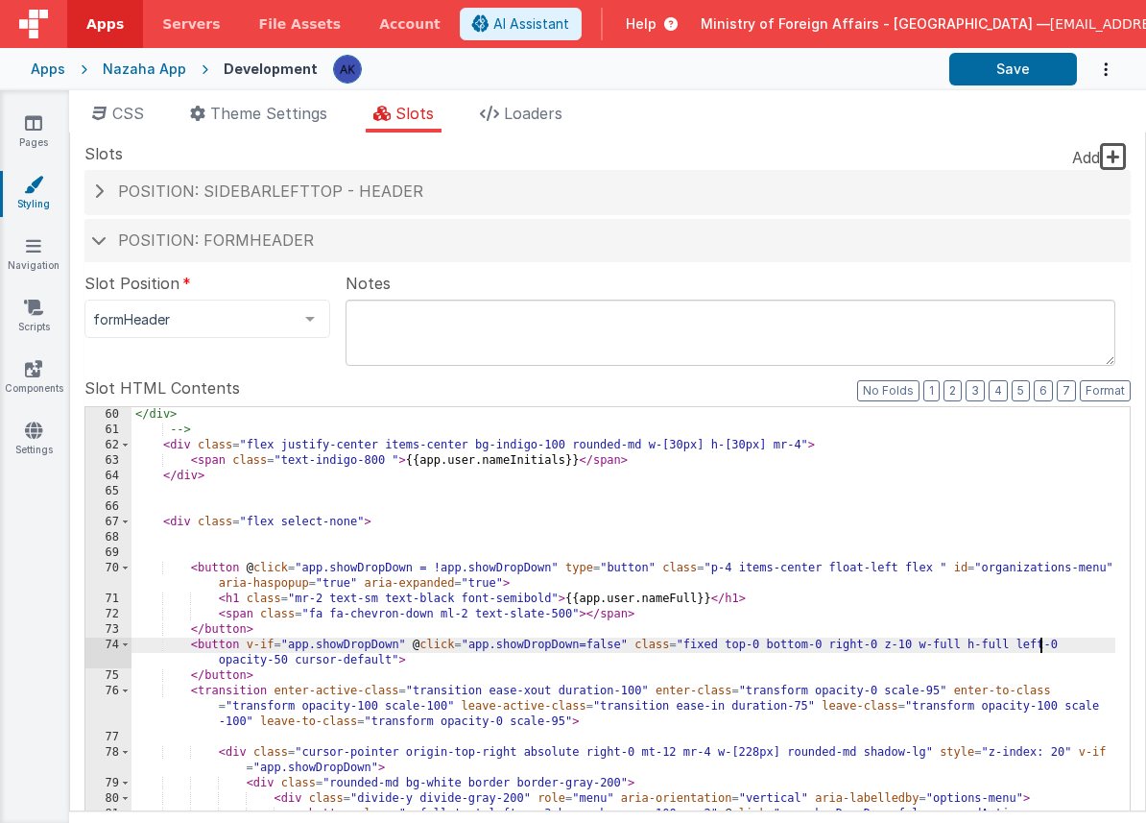
click at [1039, 643] on div "</div> --> < div class = "flex justify-center items-center bg-indigo-100 rounde…" at bounding box center [624, 733] width 984 height 653
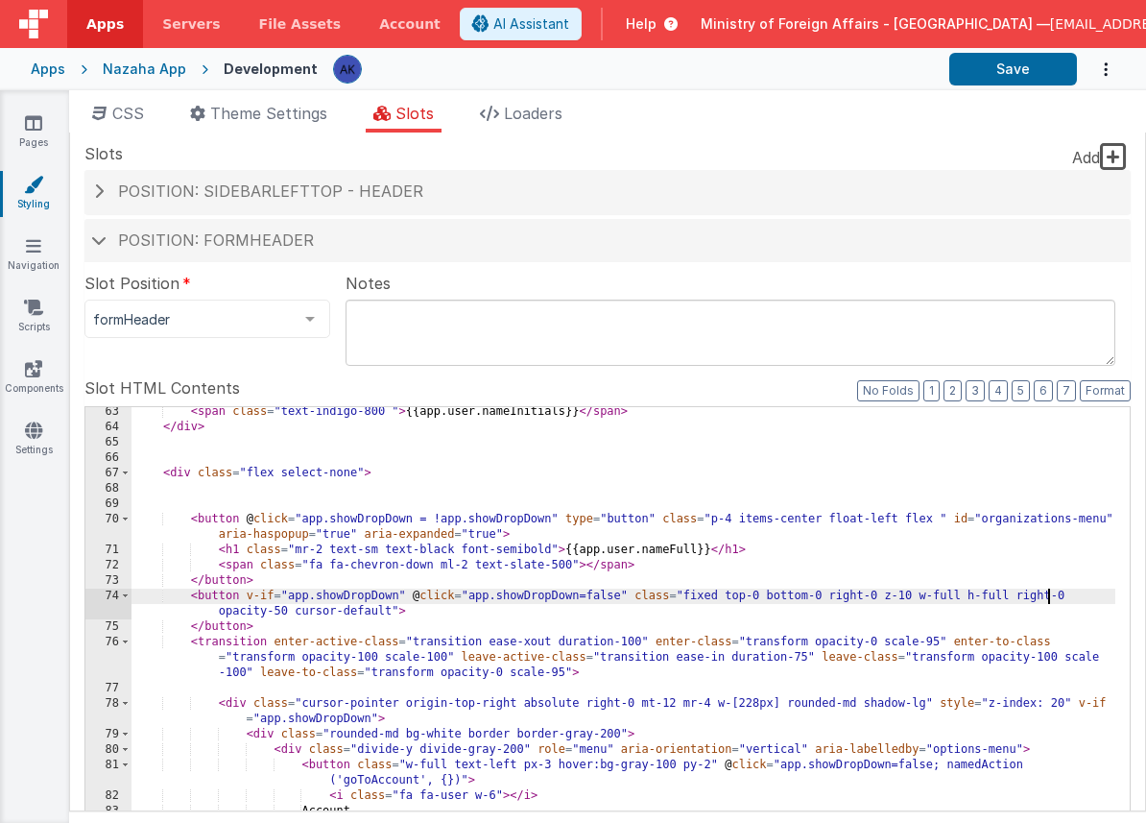
scroll to position [1134, 0]
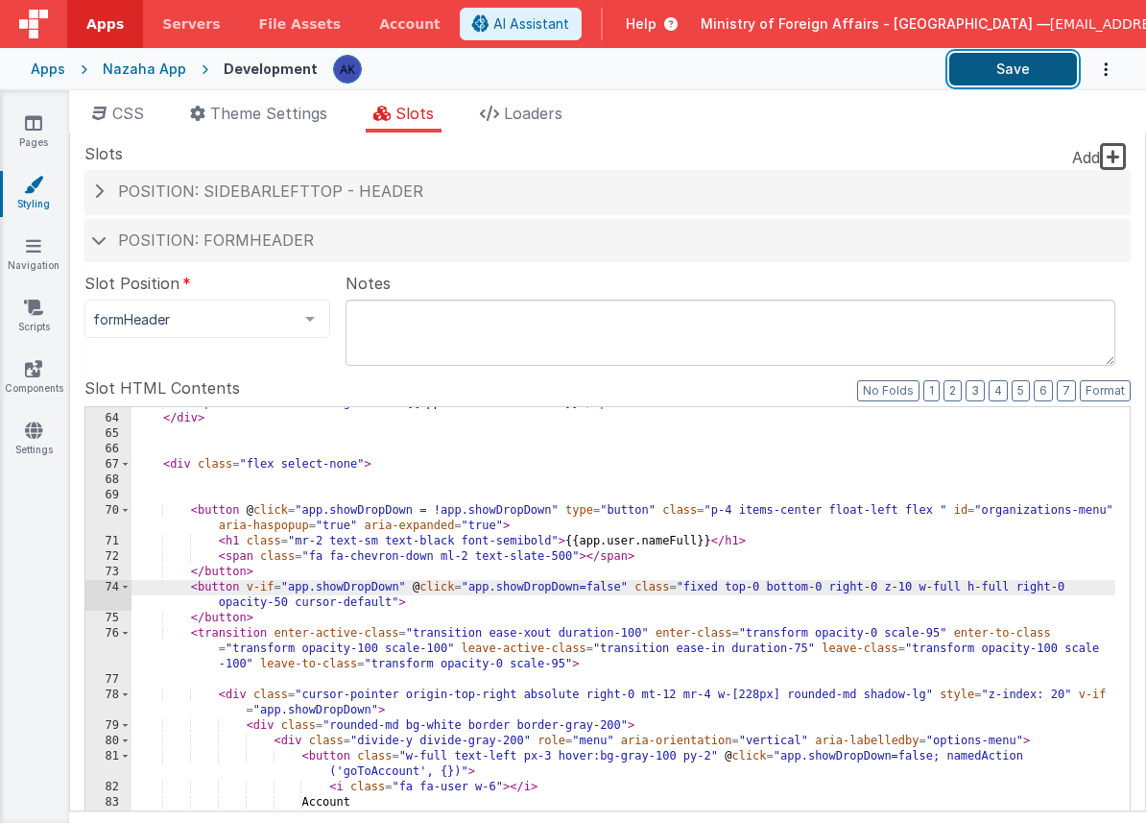
click at [973, 76] on button "Save" at bounding box center [1014, 69] width 128 height 33
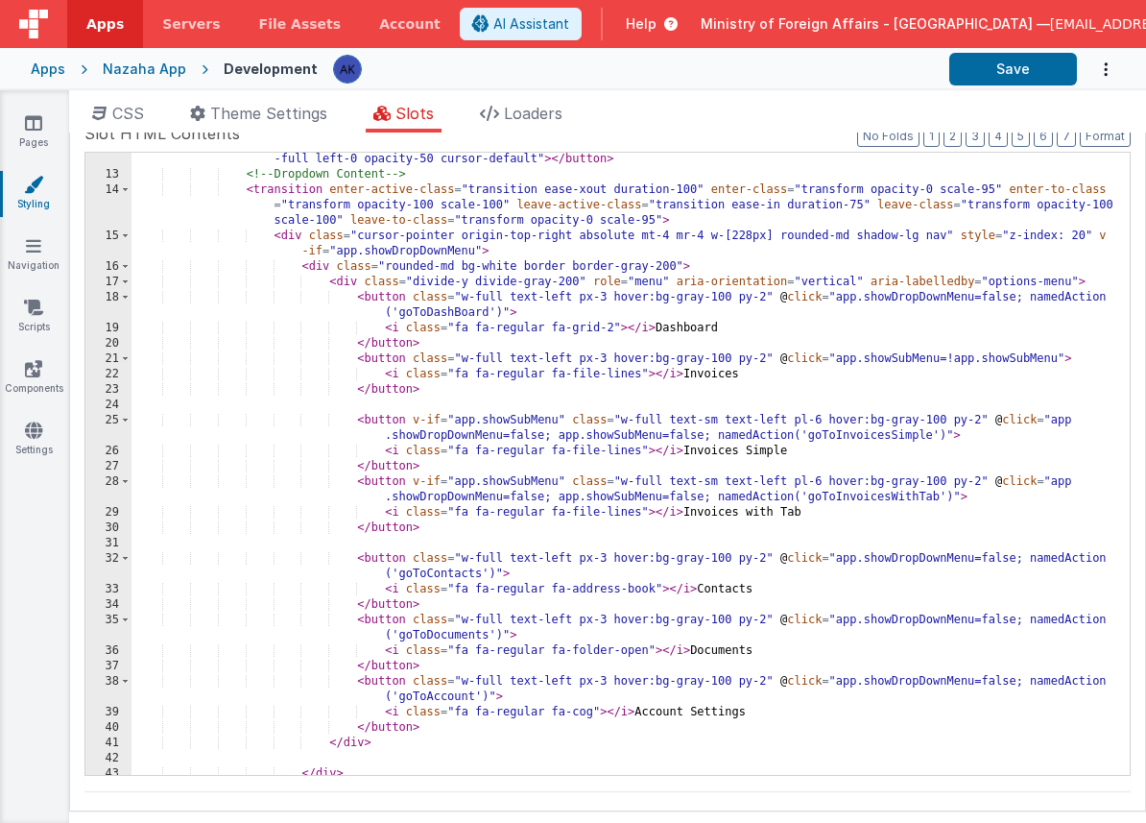
scroll to position [202, 0]
click at [618, 284] on div "< button v-if = "app.showDropDownMenu" @ click = "app.showDropDownMenu=false" c…" at bounding box center [624, 470] width 984 height 668
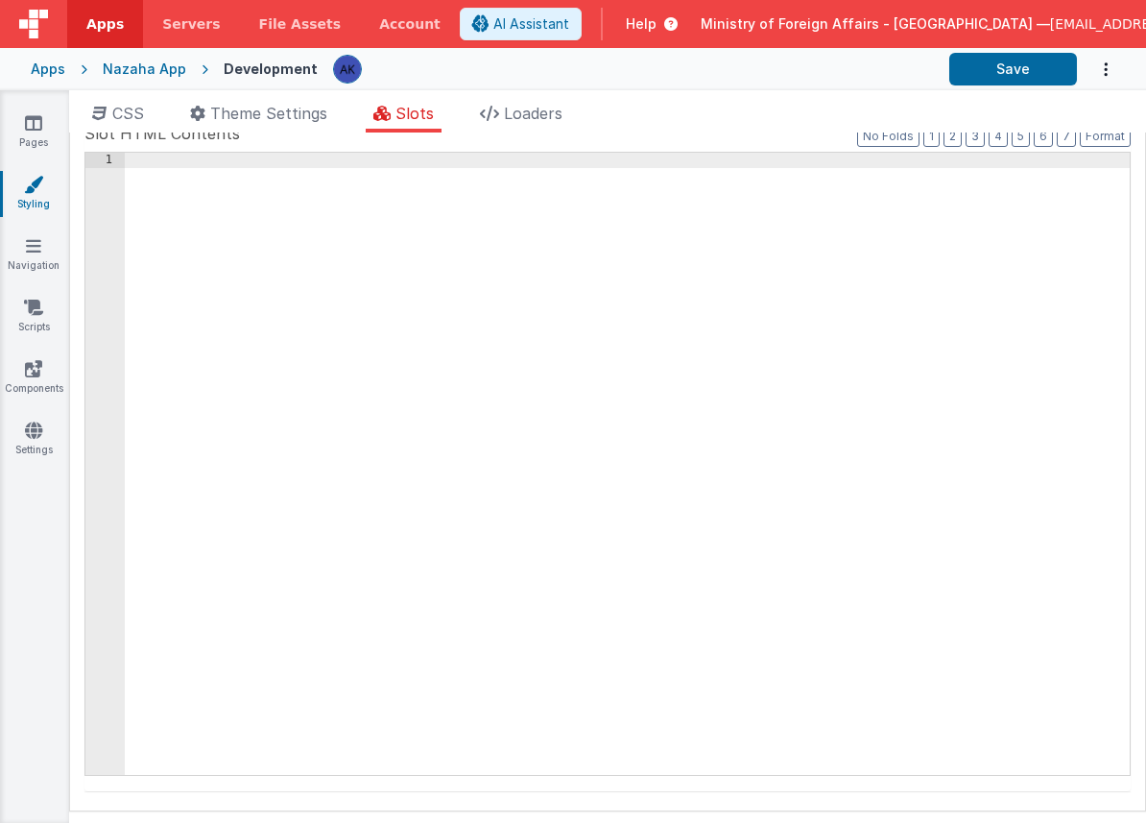
scroll to position [1160, 0]
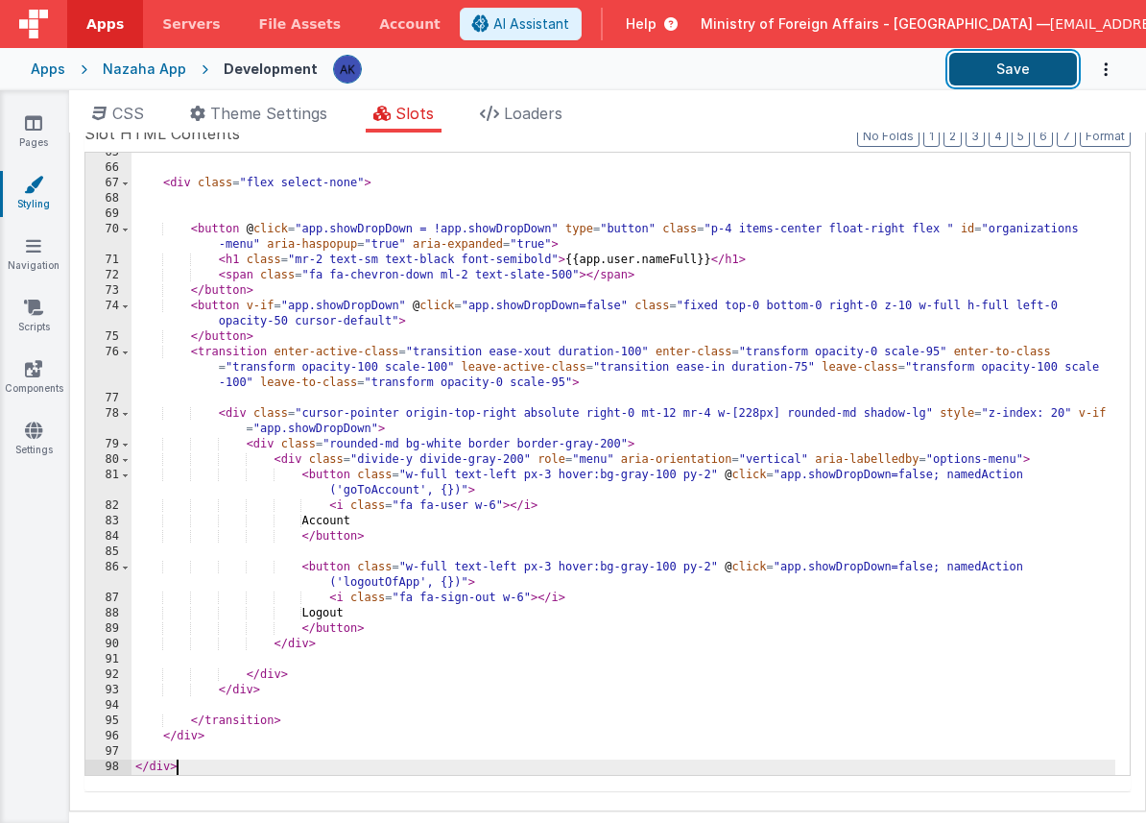
click at [995, 66] on button "Save" at bounding box center [1014, 69] width 128 height 33
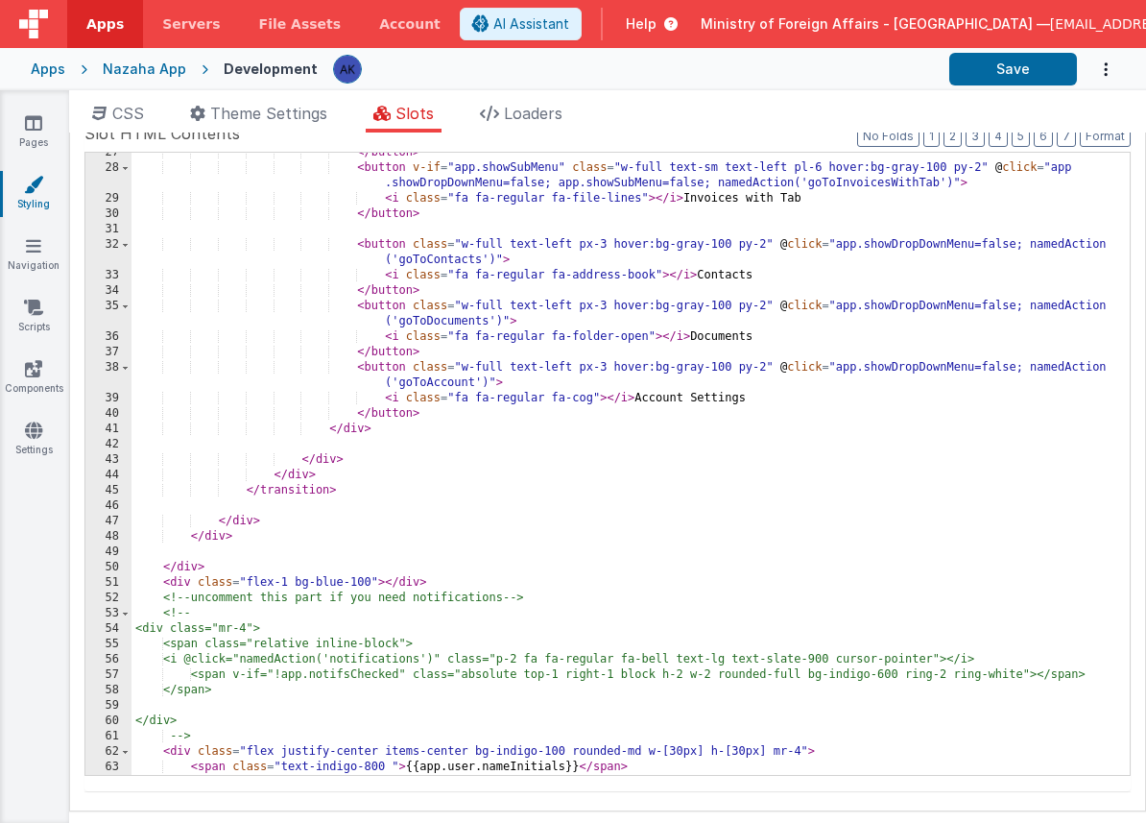
scroll to position [0, 0]
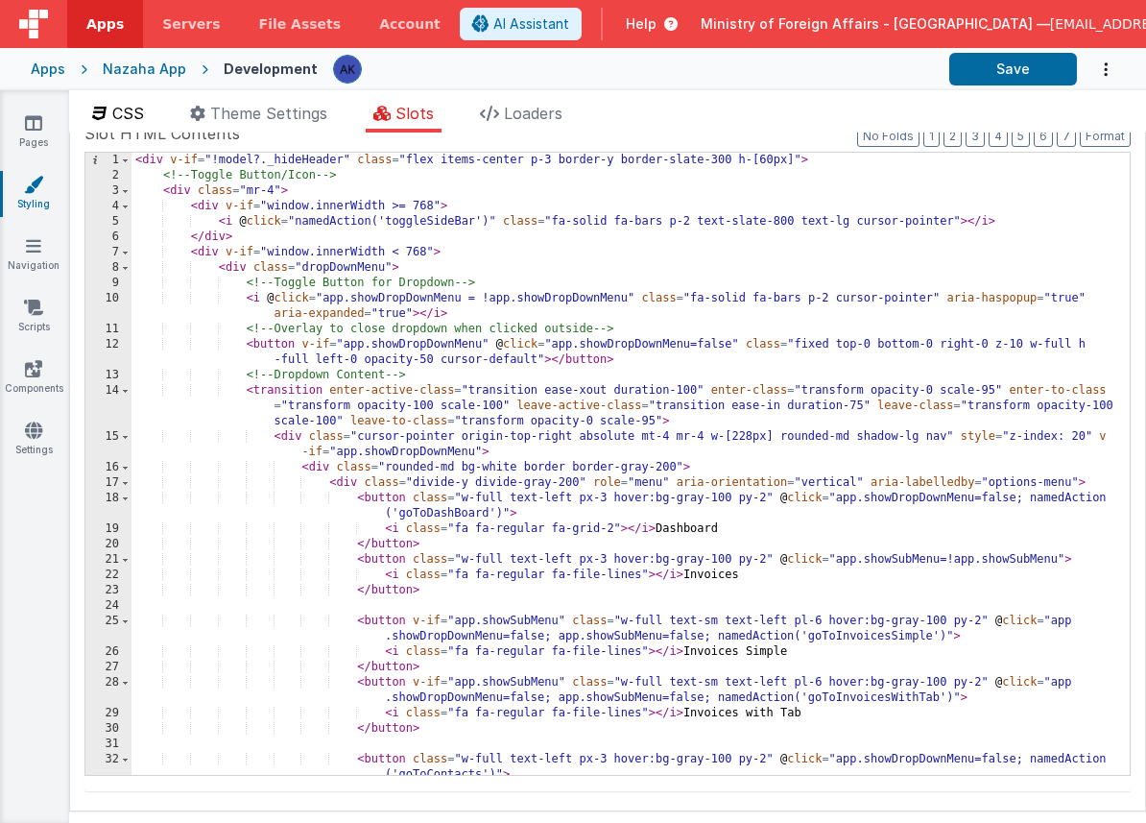
click at [149, 110] on li "CSS" at bounding box center [117, 117] width 67 height 31
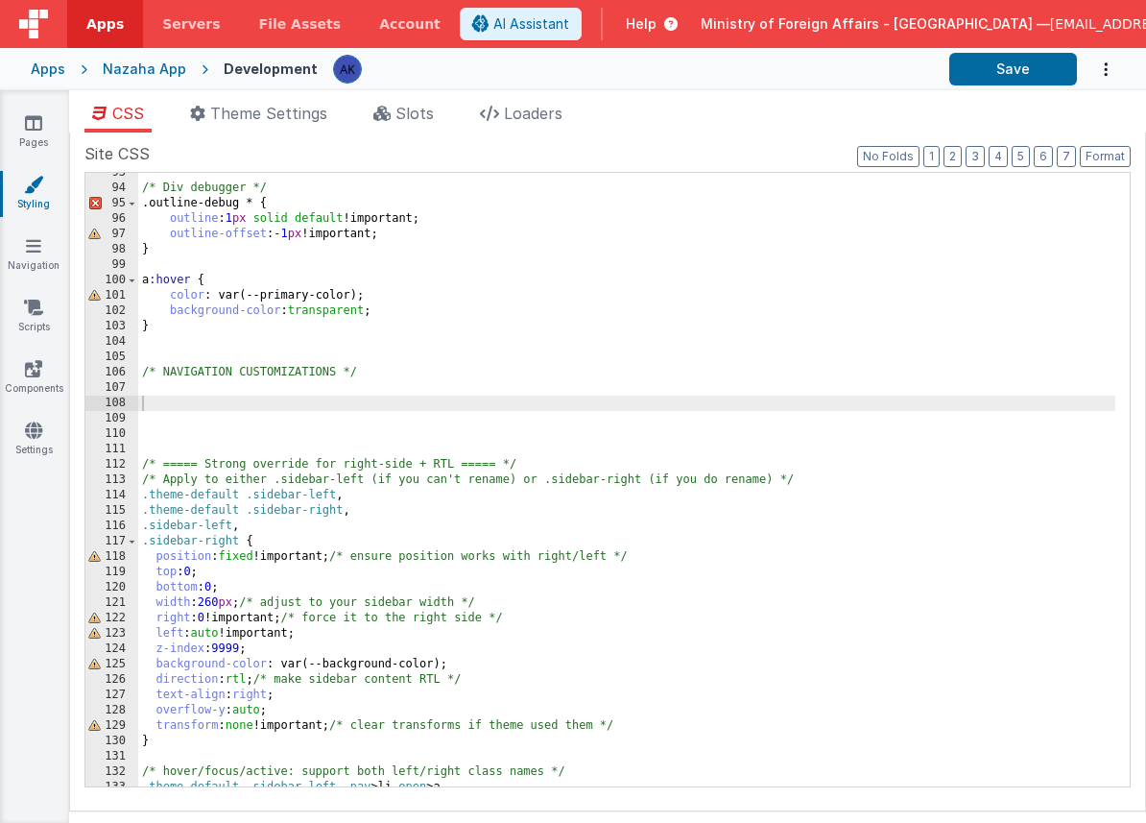
scroll to position [1312, 0]
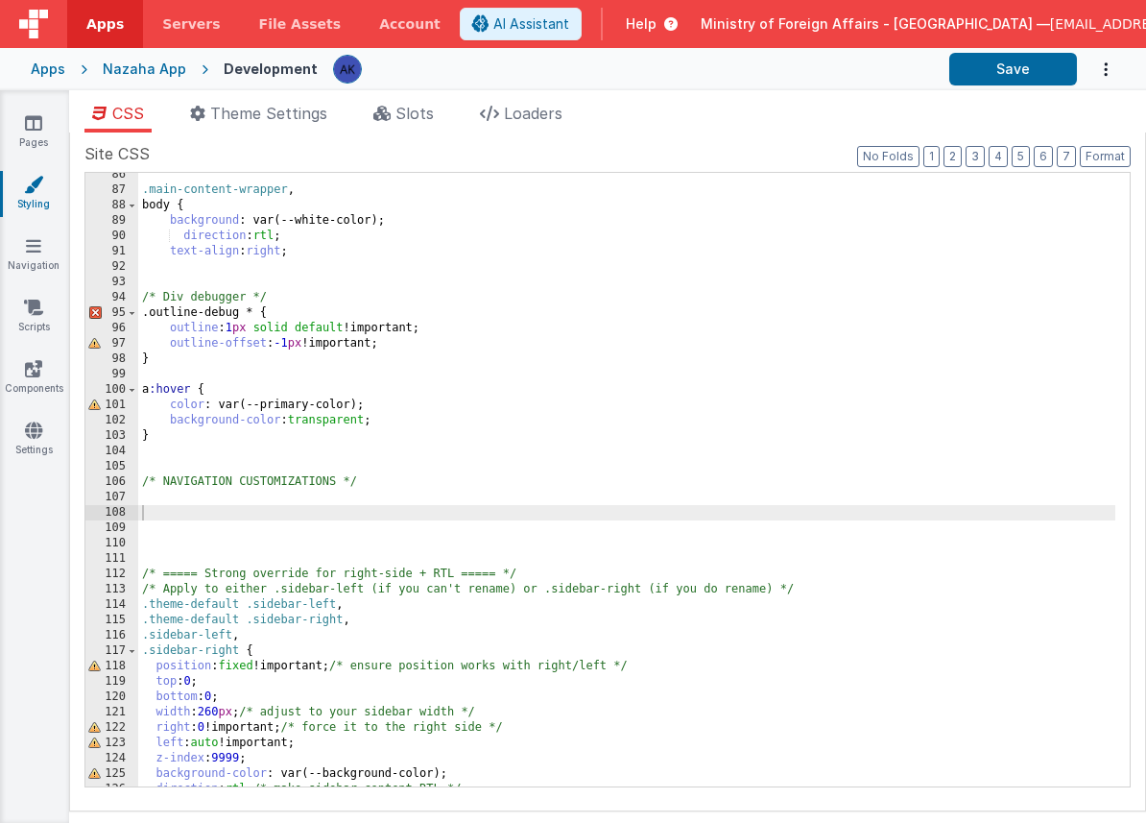
click at [142, 551] on div ".main-content-wrapper , body { background : var(--white-color); direction : rtl…" at bounding box center [626, 489] width 977 height 644
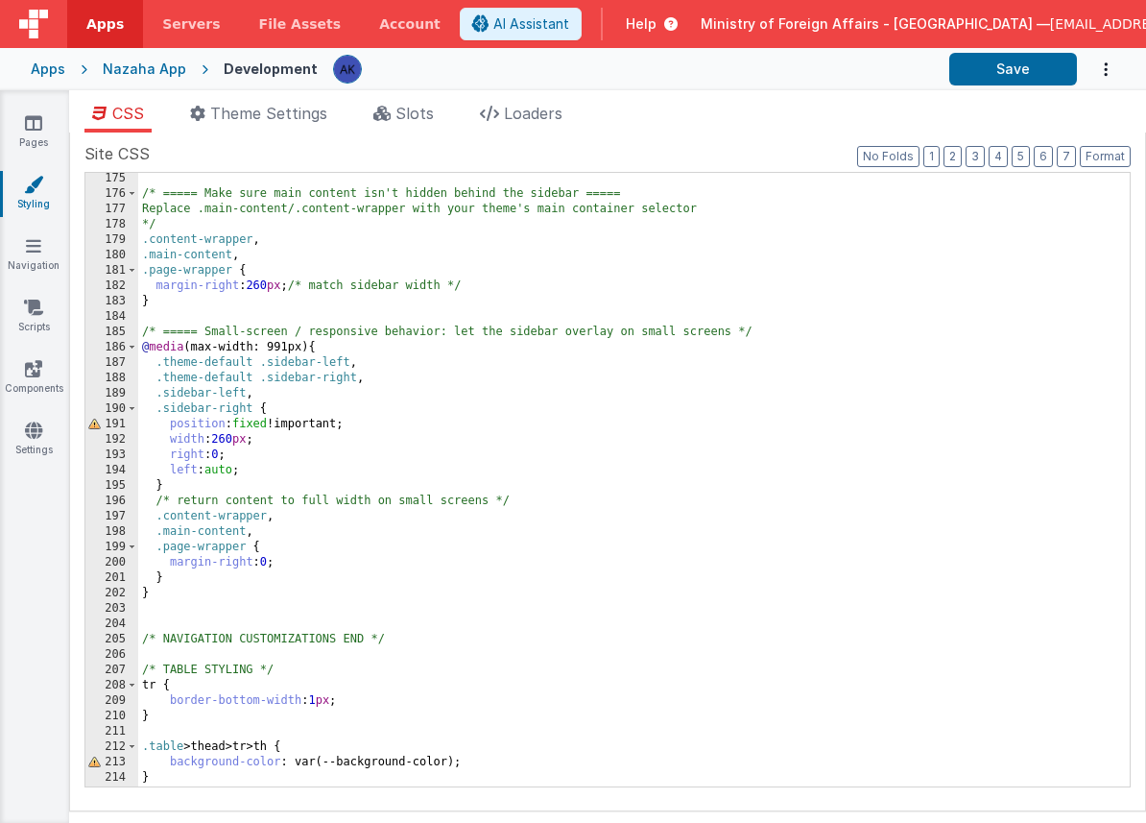
scroll to position [2676, 0]
click at [242, 615] on div "/* ===== Make sure main content isn't hidden behind the sidebar ===== Replace .…" at bounding box center [626, 493] width 977 height 644
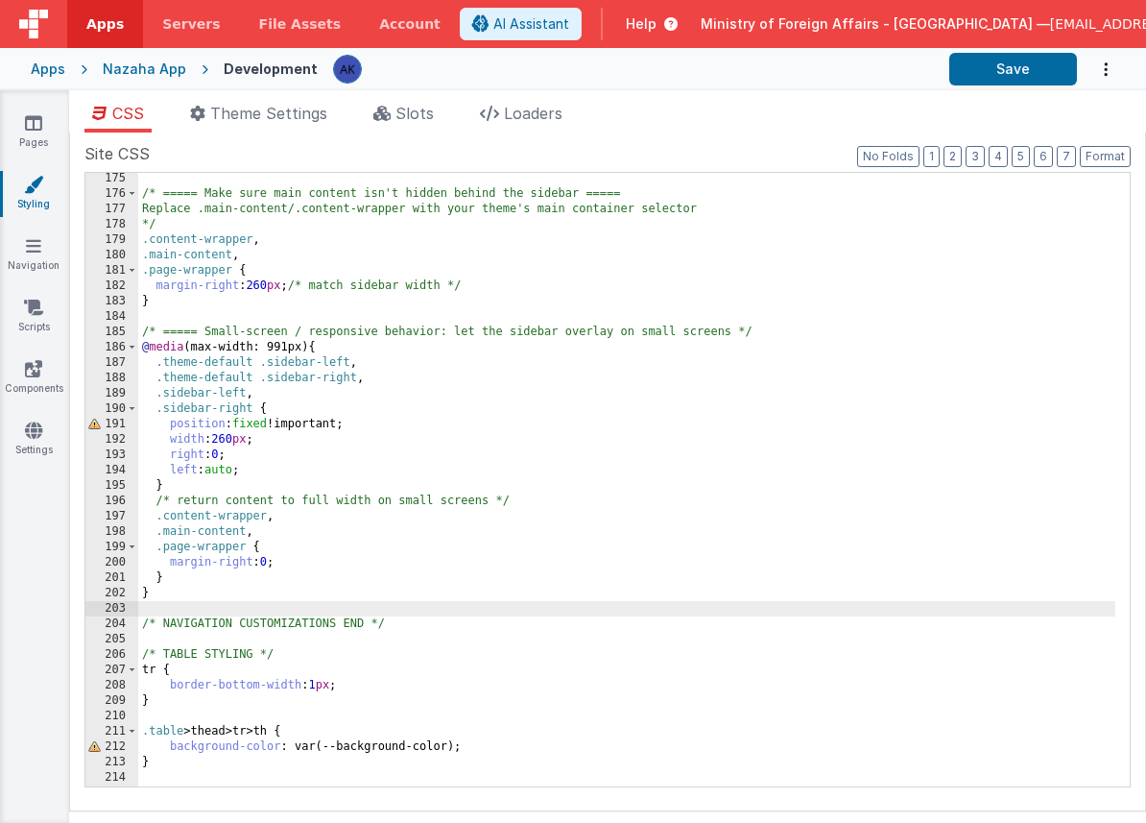
click at [222, 450] on div "/* ===== Make sure main content isn't hidden behind the sidebar ===== Replace .…" at bounding box center [626, 493] width 977 height 644
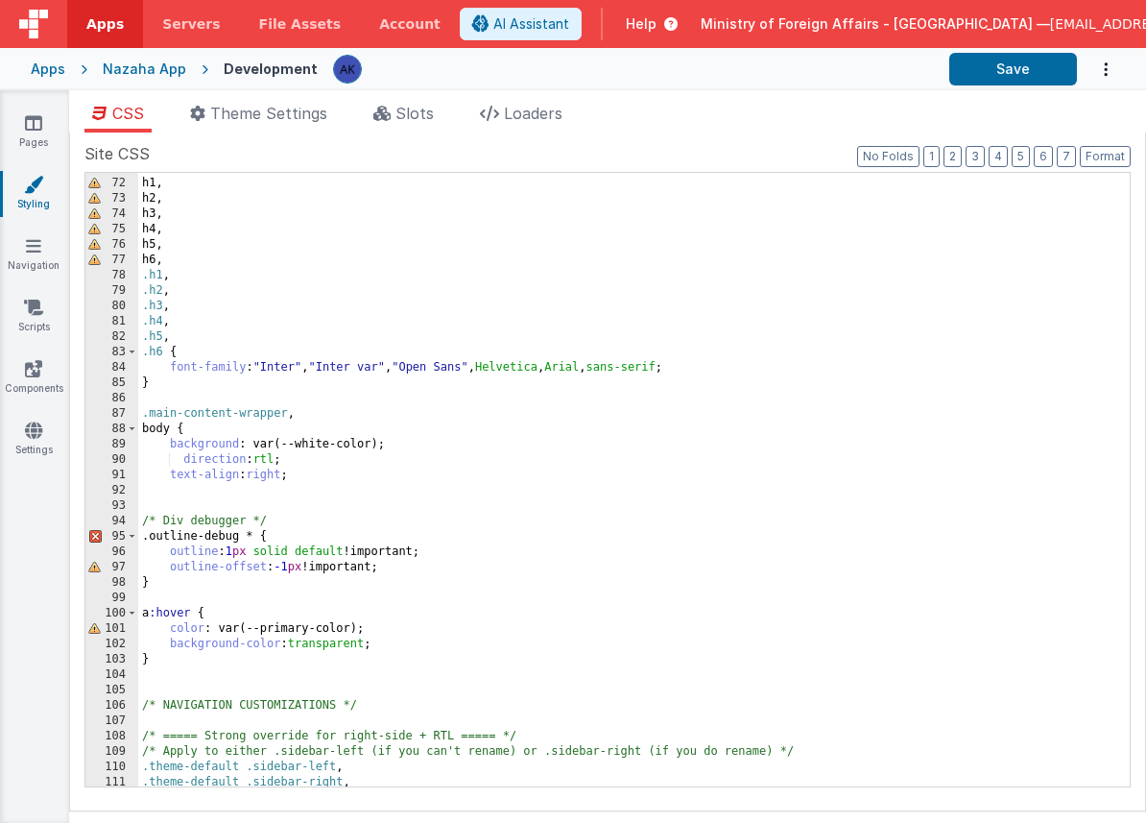
scroll to position [1089, 0]
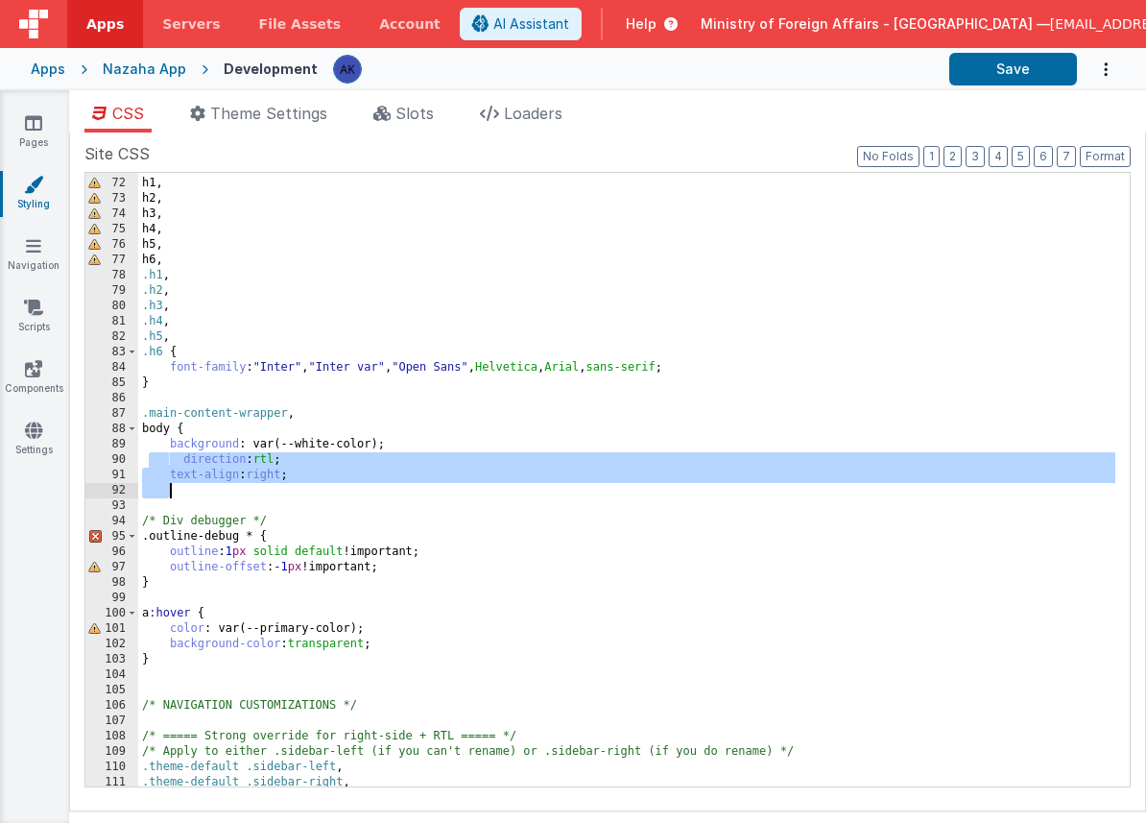
drag, startPoint x: 151, startPoint y: 459, endPoint x: 327, endPoint y: 488, distance: 179.0
click at [327, 488] on div "h1 , h2 , h3 , h4 , h5 , h6 , .h1 , .h2 , .h3 , .h4 , .h5 , .h6 { font-family :…" at bounding box center [626, 482] width 977 height 644
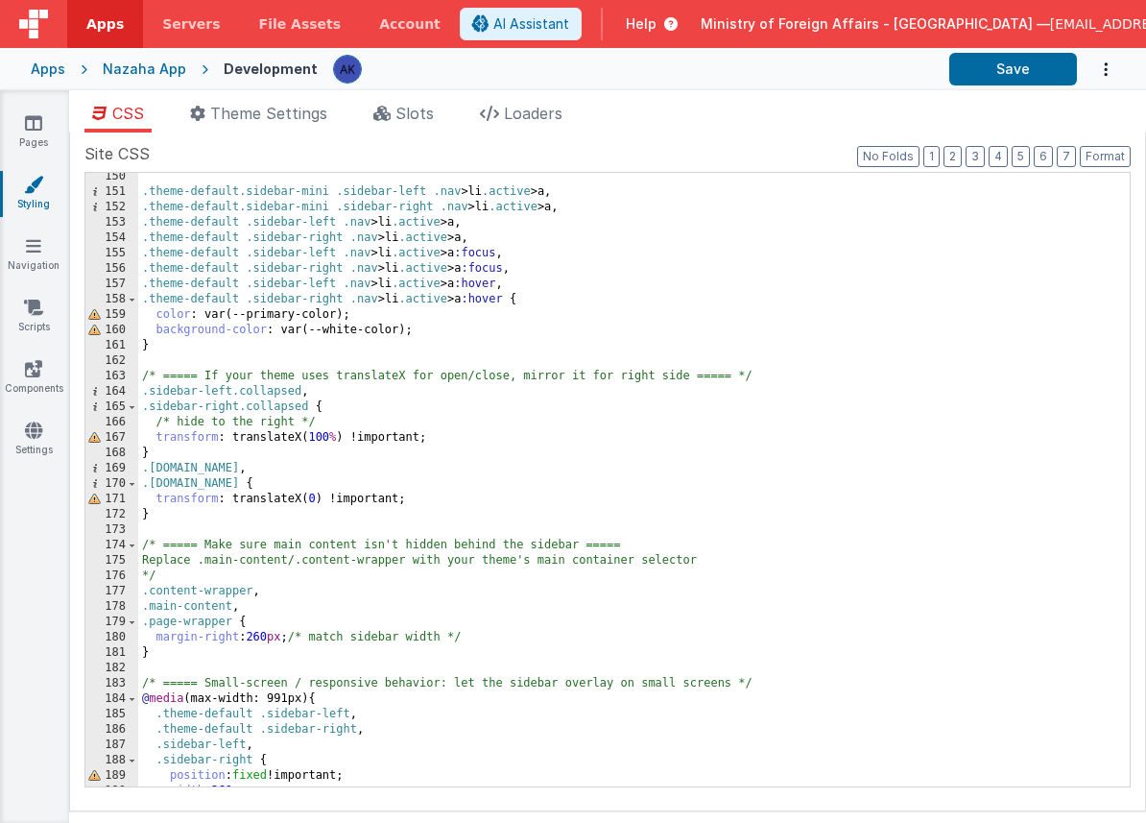
scroll to position [2296, 0]
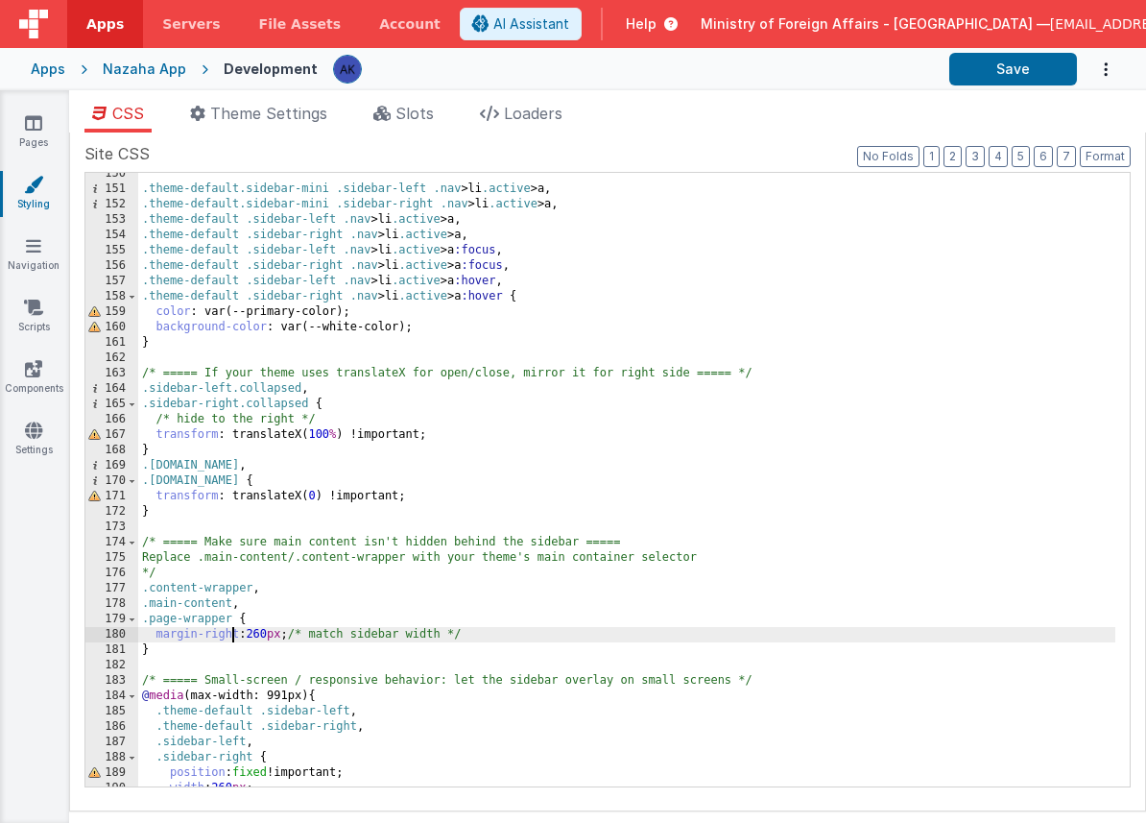
click at [235, 632] on div ".theme-default.sidebar-mini .sidebar-left .nav > li .active > a , .theme-defaul…" at bounding box center [626, 488] width 977 height 644
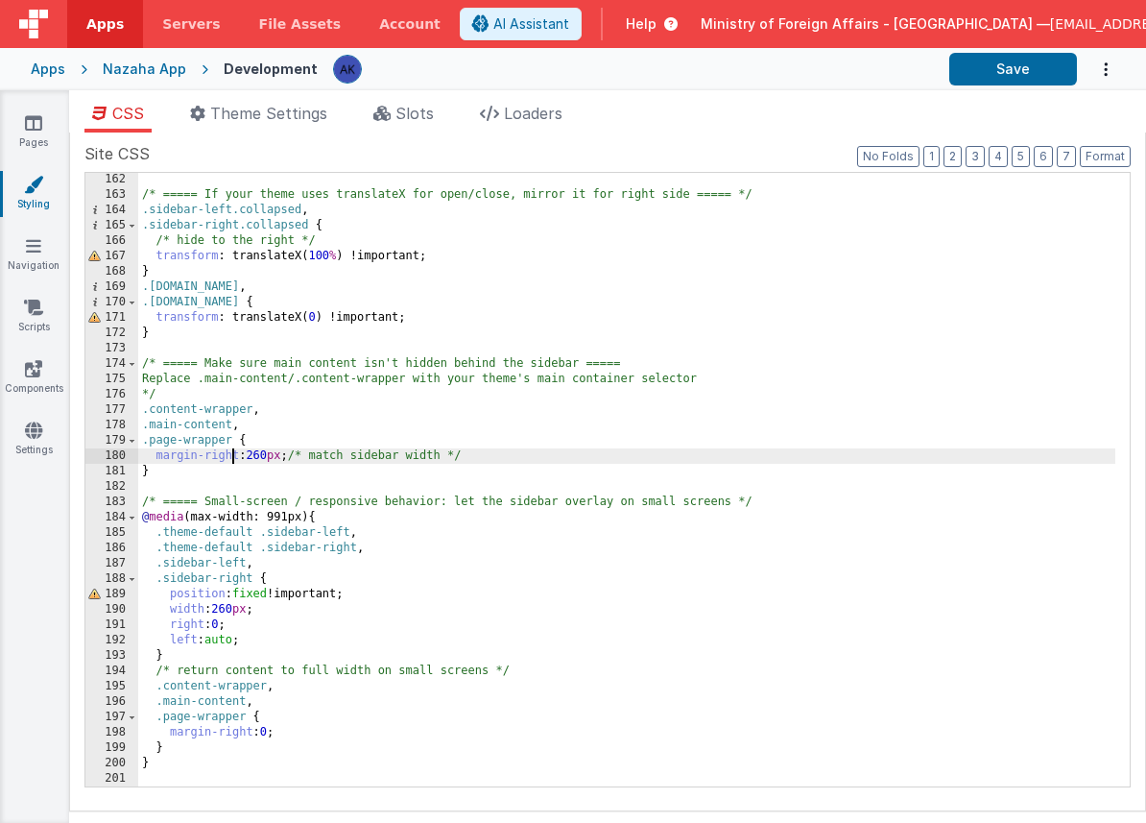
scroll to position [2522, 0]
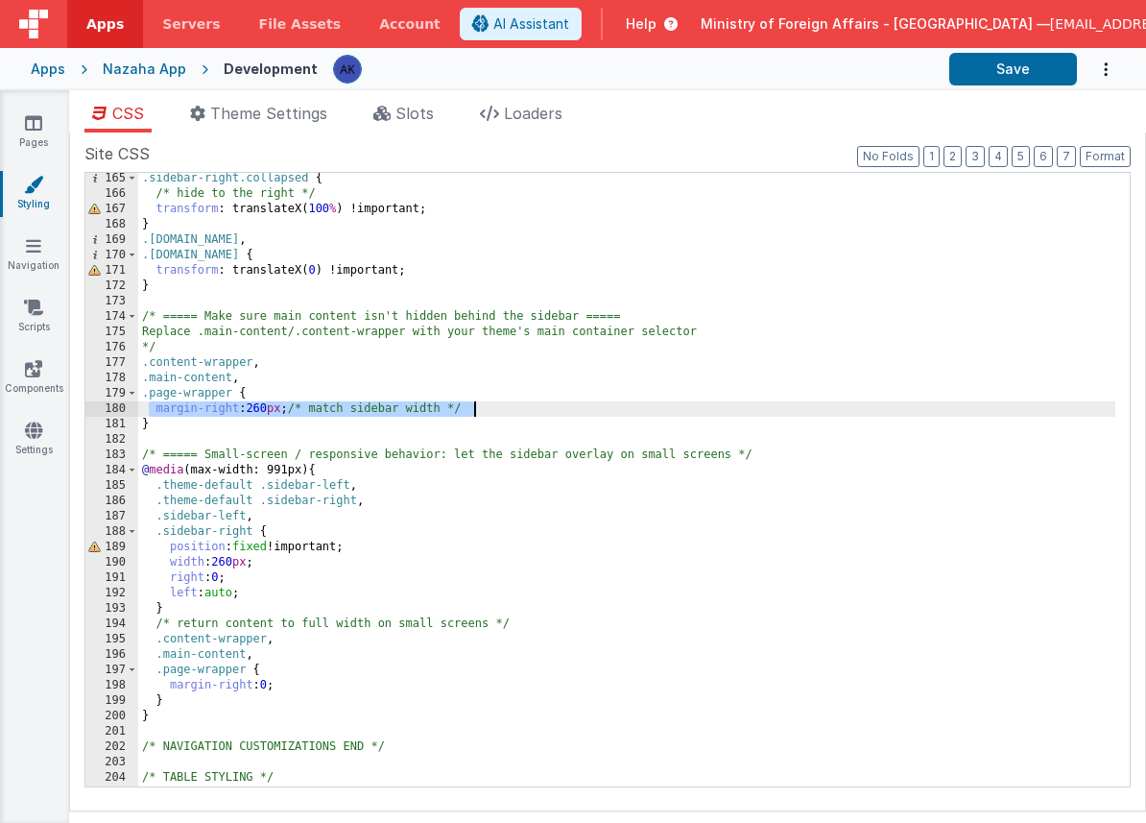
drag, startPoint x: 149, startPoint y: 409, endPoint x: 530, endPoint y: 409, distance: 381.2
click at [530, 409] on div ".sidebar-right.collapsed { /* hide to the right */ transform : translateX( 100 …" at bounding box center [626, 493] width 977 height 644
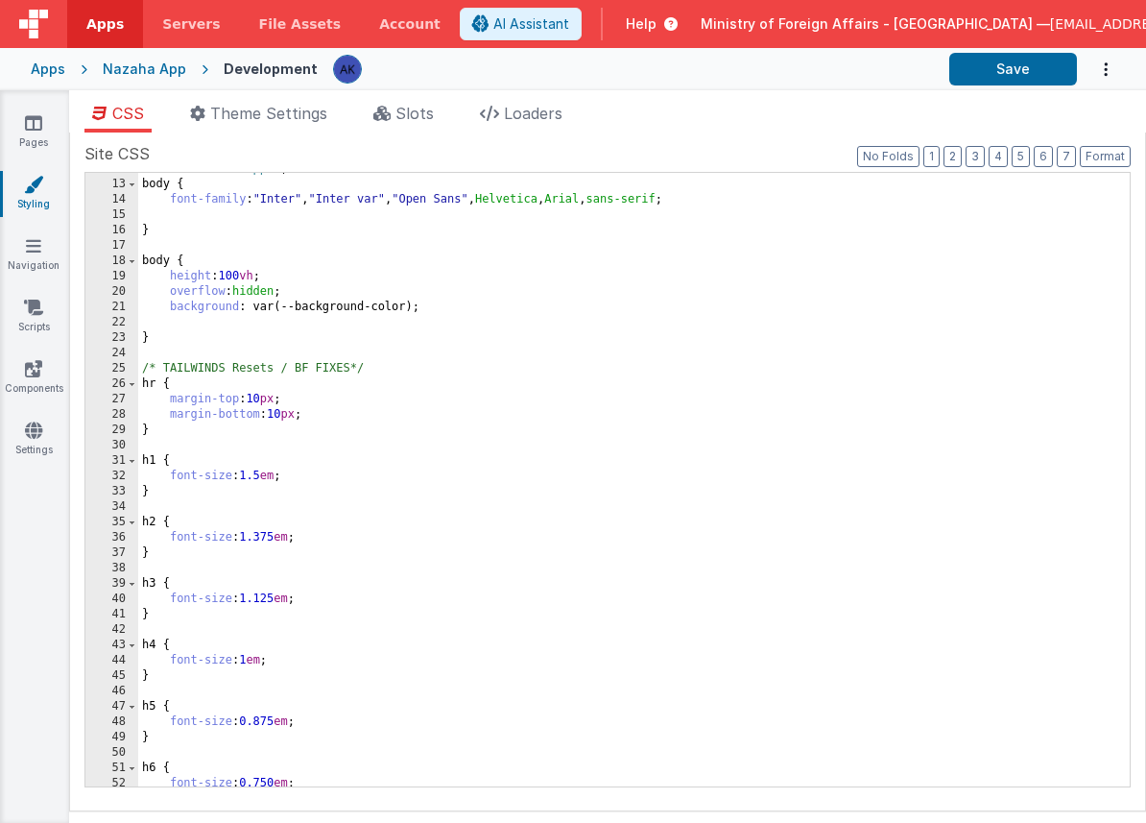
scroll to position [0, 0]
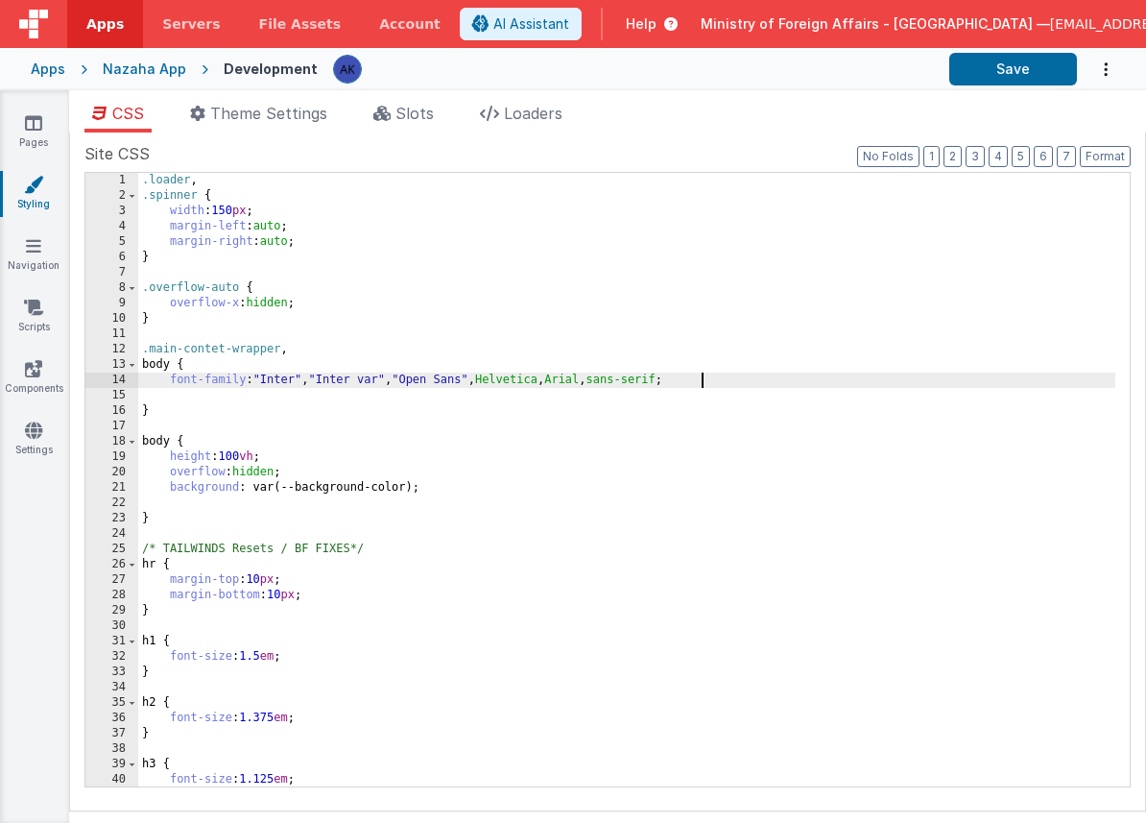
click at [761, 383] on div ".loader , .spinner { width : 150 px ; margin-left : auto ; margin-right : auto …" at bounding box center [626, 495] width 977 height 644
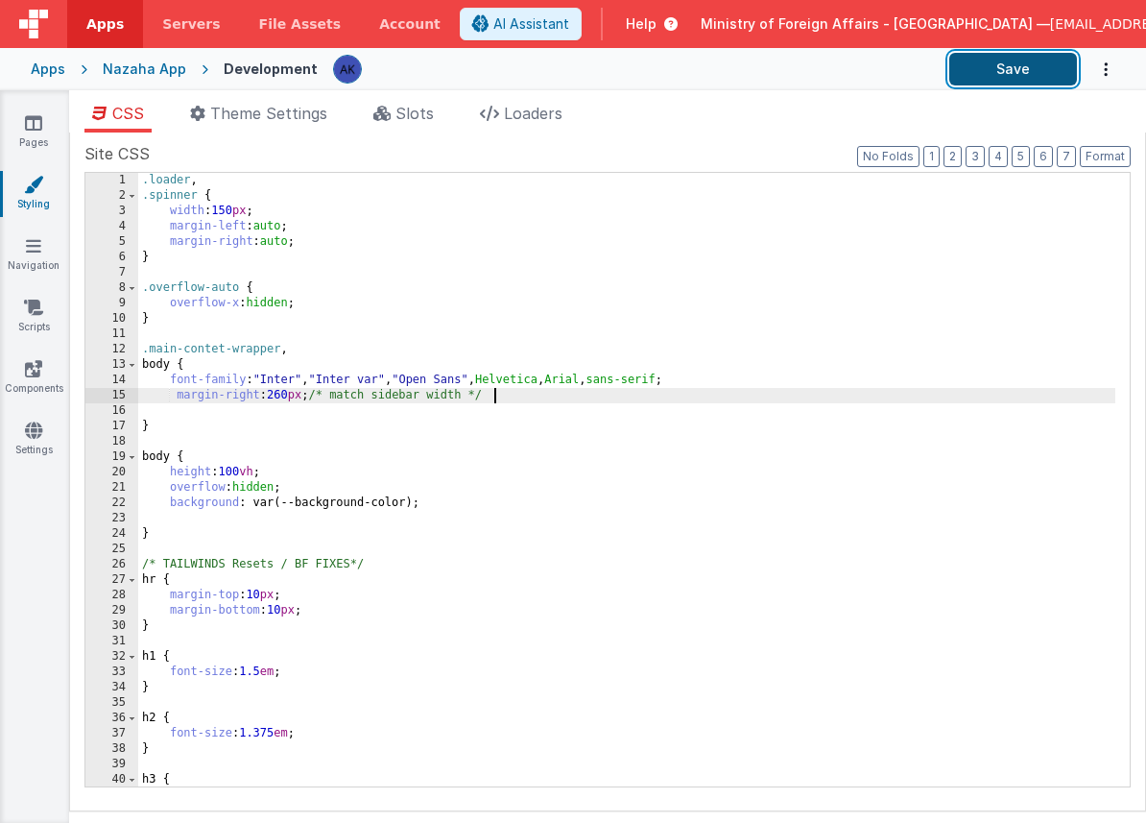
click at [1000, 73] on button "Save" at bounding box center [1014, 69] width 128 height 33
click at [327, 388] on div ".loader , .spinner { width : 150 px ; margin-left : auto ; margin-right : auto …" at bounding box center [626, 495] width 977 height 644
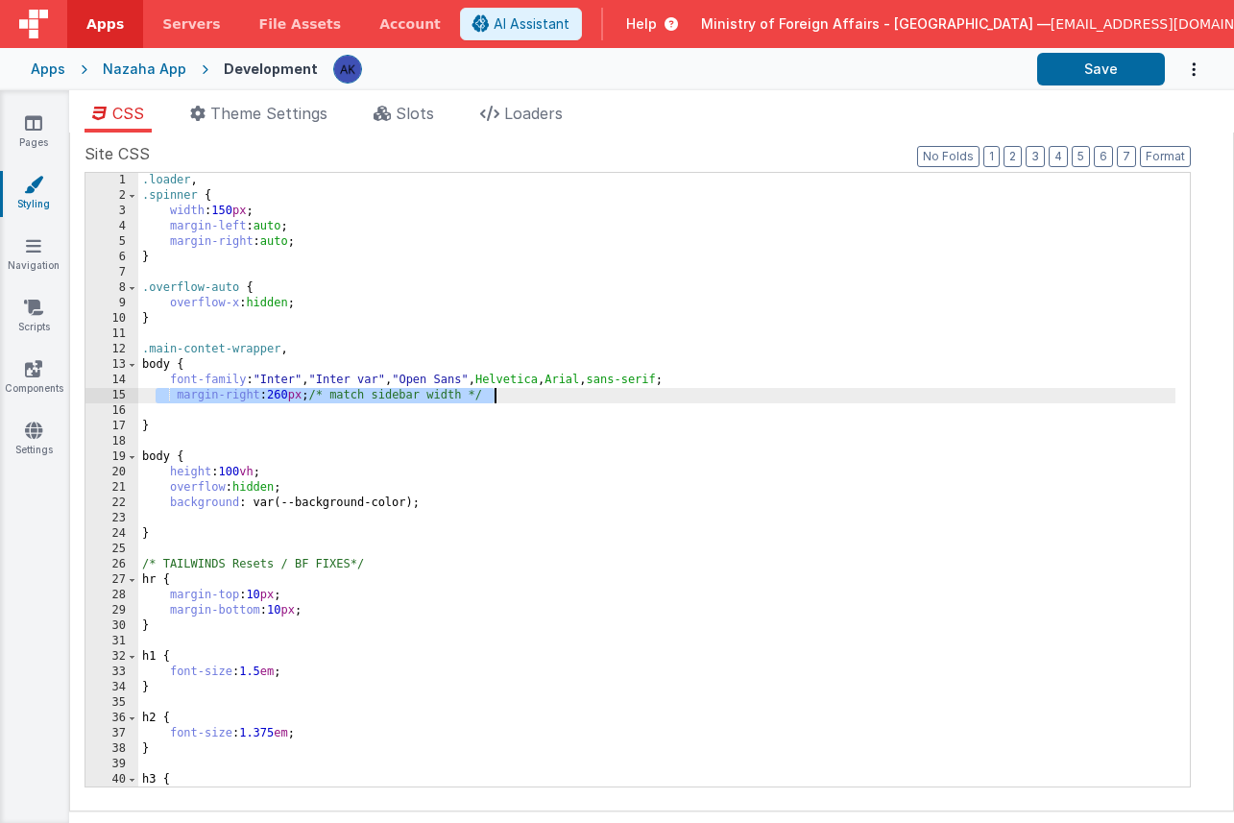
drag, startPoint x: 153, startPoint y: 393, endPoint x: 526, endPoint y: 395, distance: 373.5
click at [526, 395] on div ".loader , .spinner { width : 150 px ; margin-left : auto ; margin-right : auto …" at bounding box center [656, 495] width 1037 height 644
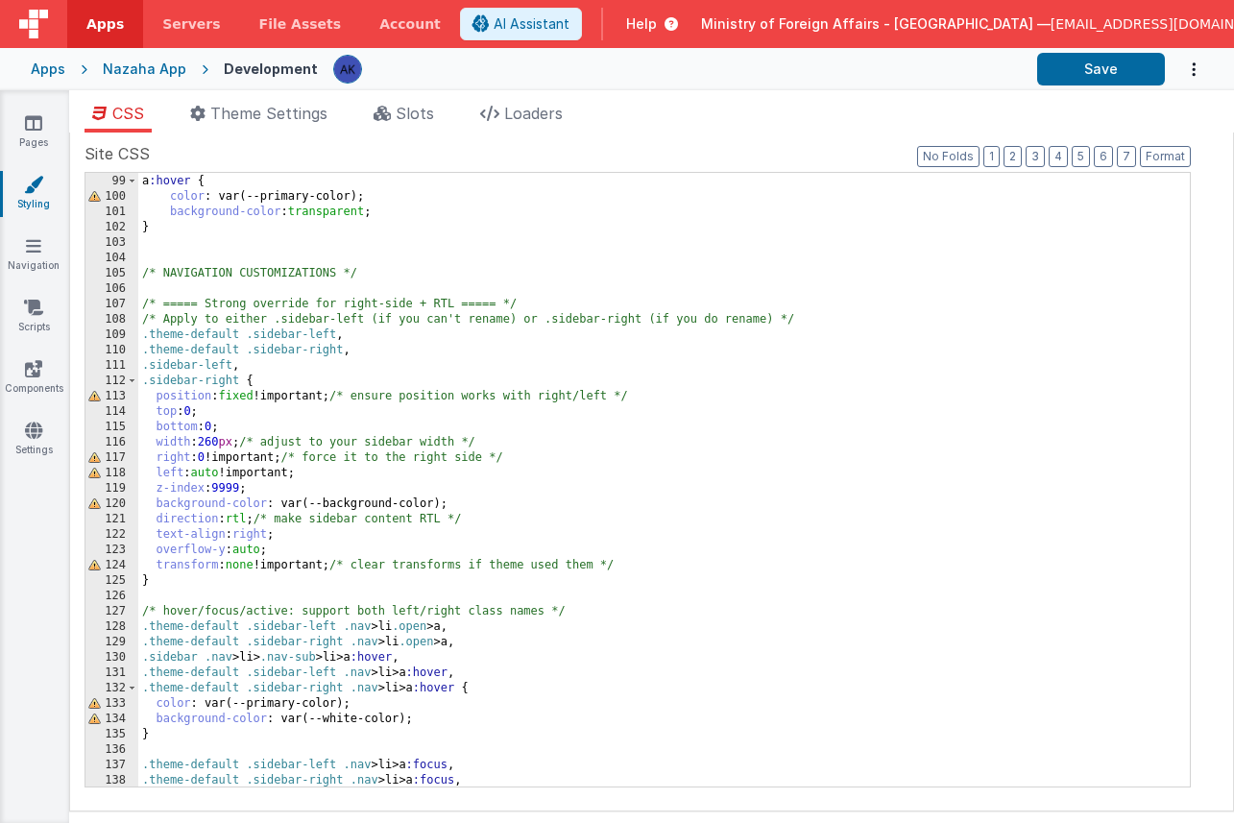
scroll to position [1550, 0]
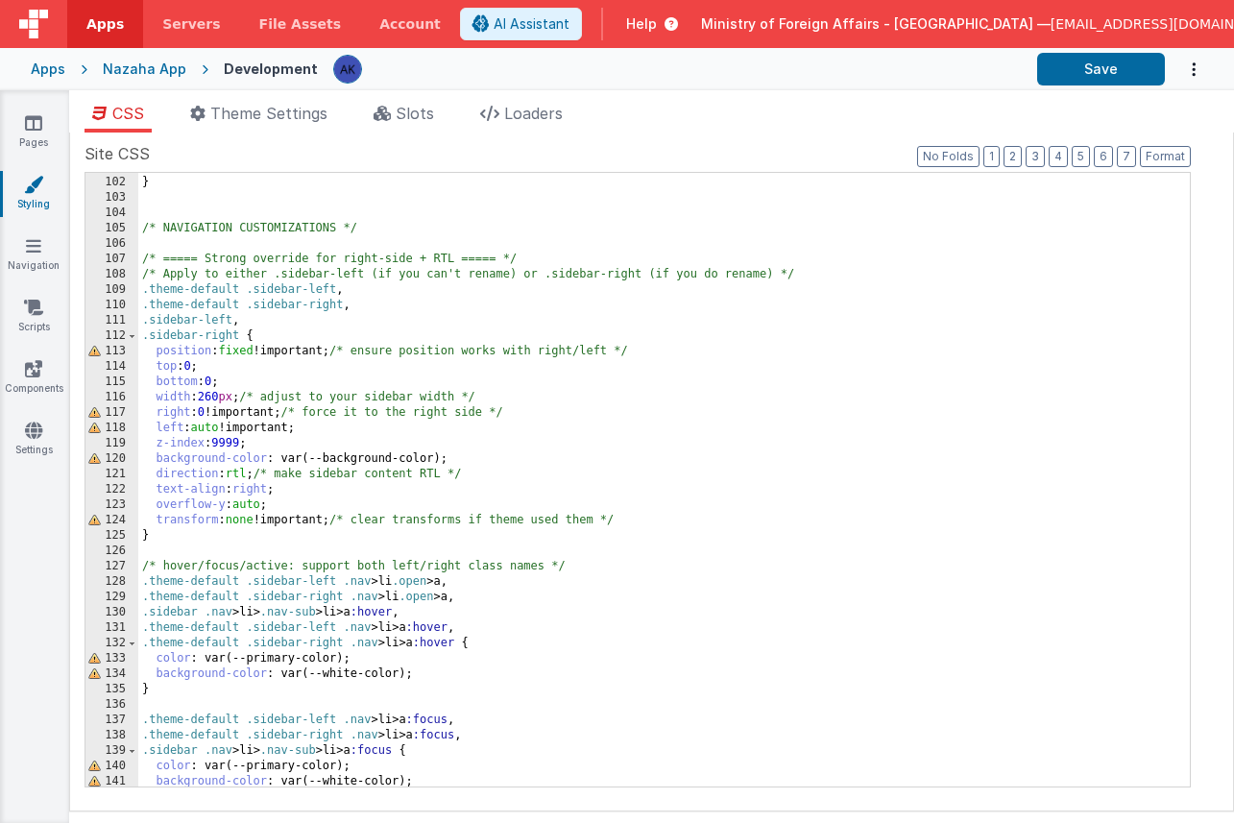
click at [240, 335] on div "background-color : transparent ; } /* NAVIGATION CUSTOMIZATIONS */ /* ===== Str…" at bounding box center [656, 481] width 1037 height 644
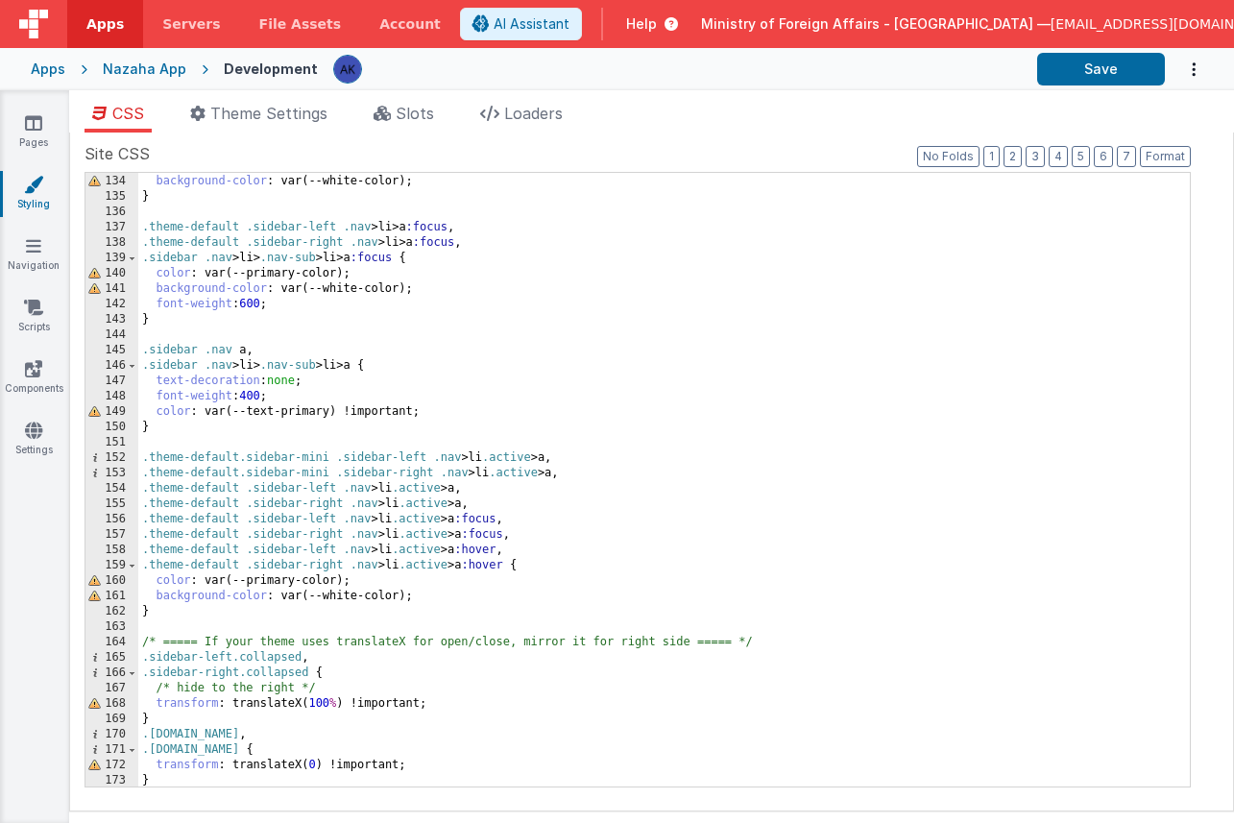
scroll to position [2077, 0]
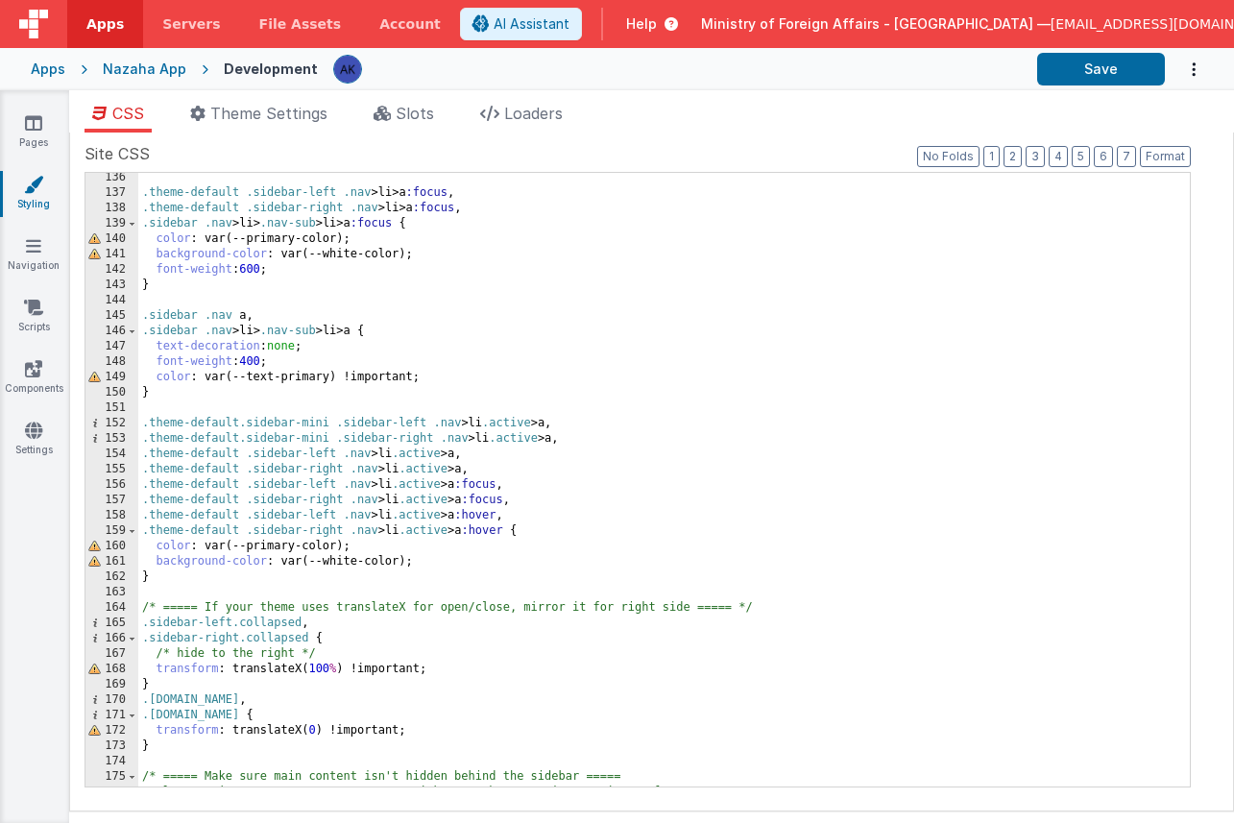
click at [228, 640] on div ".theme-default .sidebar-left .nav > li > a :focus , .theme-default .sidebar-rig…" at bounding box center [656, 492] width 1037 height 644
click at [236, 715] on div ".theme-default .sidebar-left .nav > li > a :focus , .theme-default .sidebar-rig…" at bounding box center [656, 492] width 1037 height 644
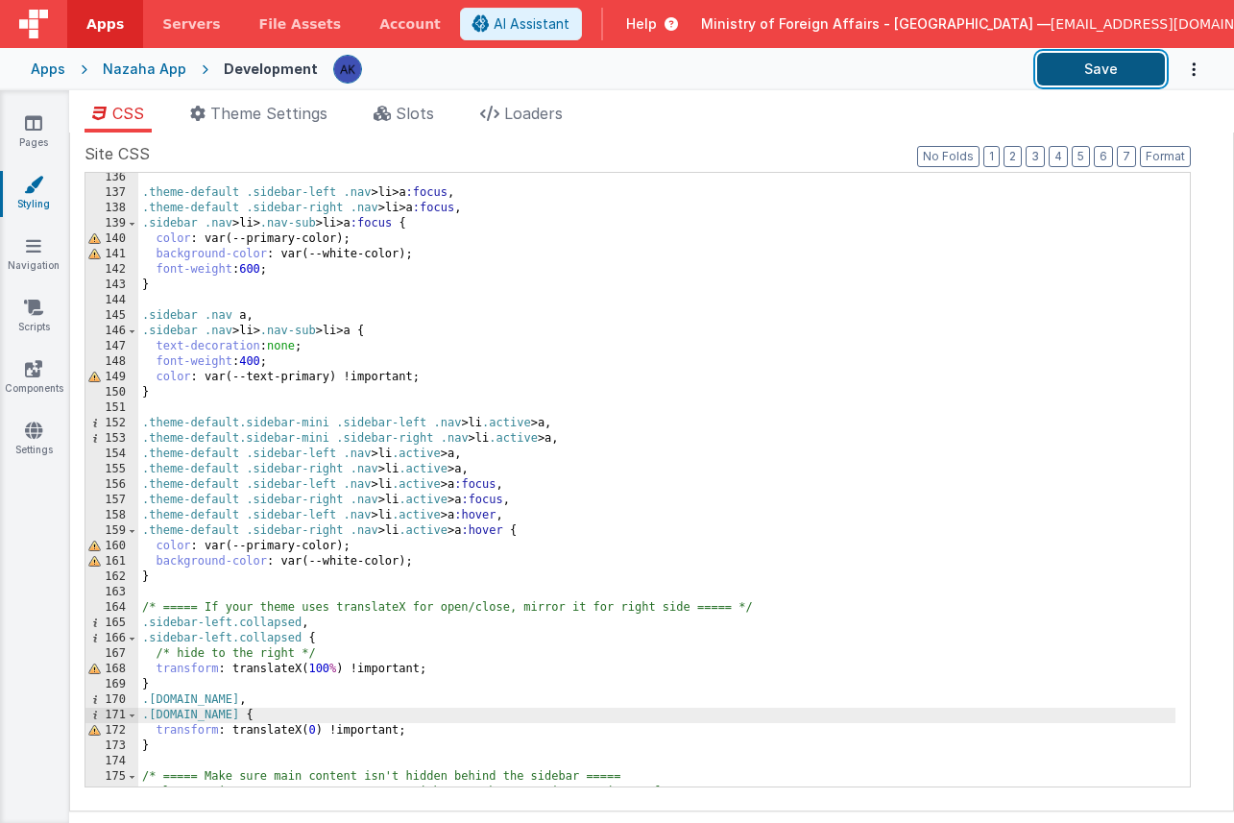
click at [1089, 62] on button "Save" at bounding box center [1101, 69] width 128 height 33
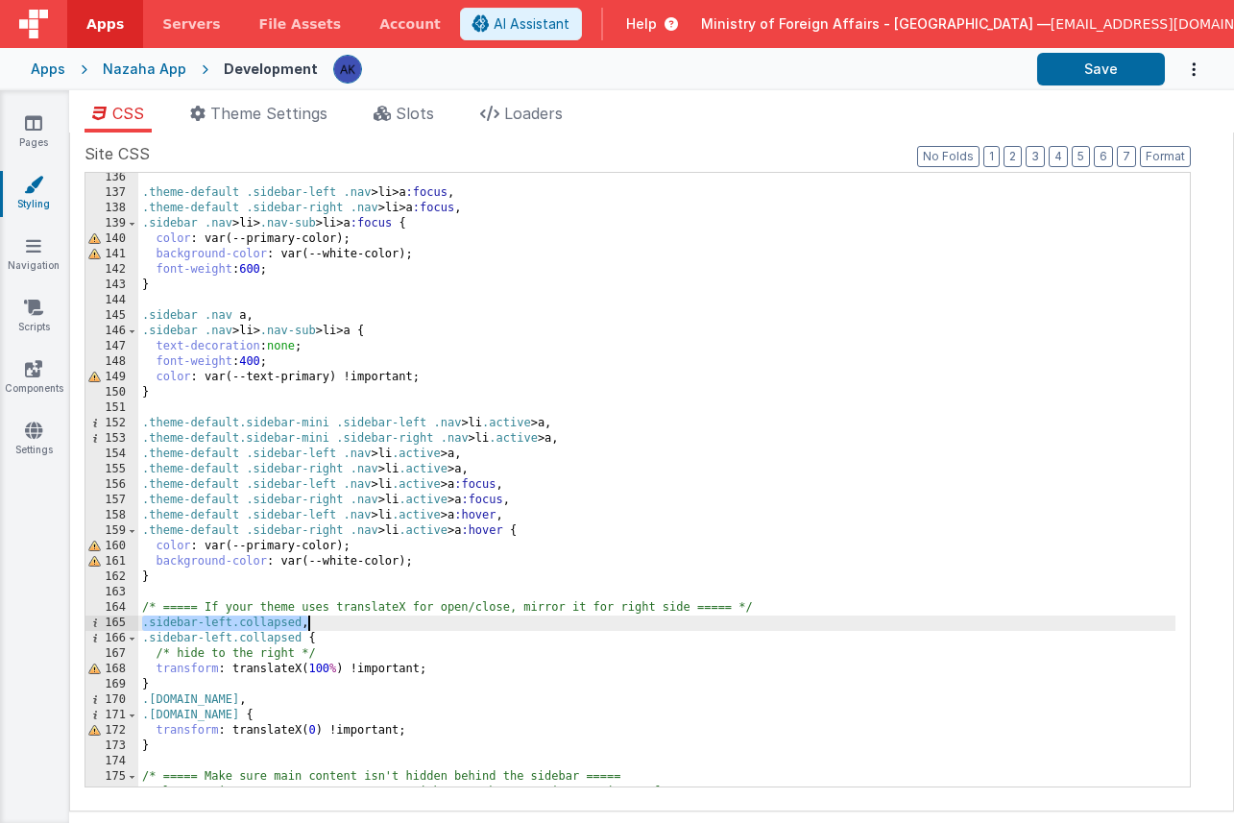
drag, startPoint x: 144, startPoint y: 625, endPoint x: 348, endPoint y: 617, distance: 203.7
click at [348, 617] on div ".theme-default .sidebar-left .nav > li > a :focus , .theme-default .sidebar-rig…" at bounding box center [656, 492] width 1037 height 644
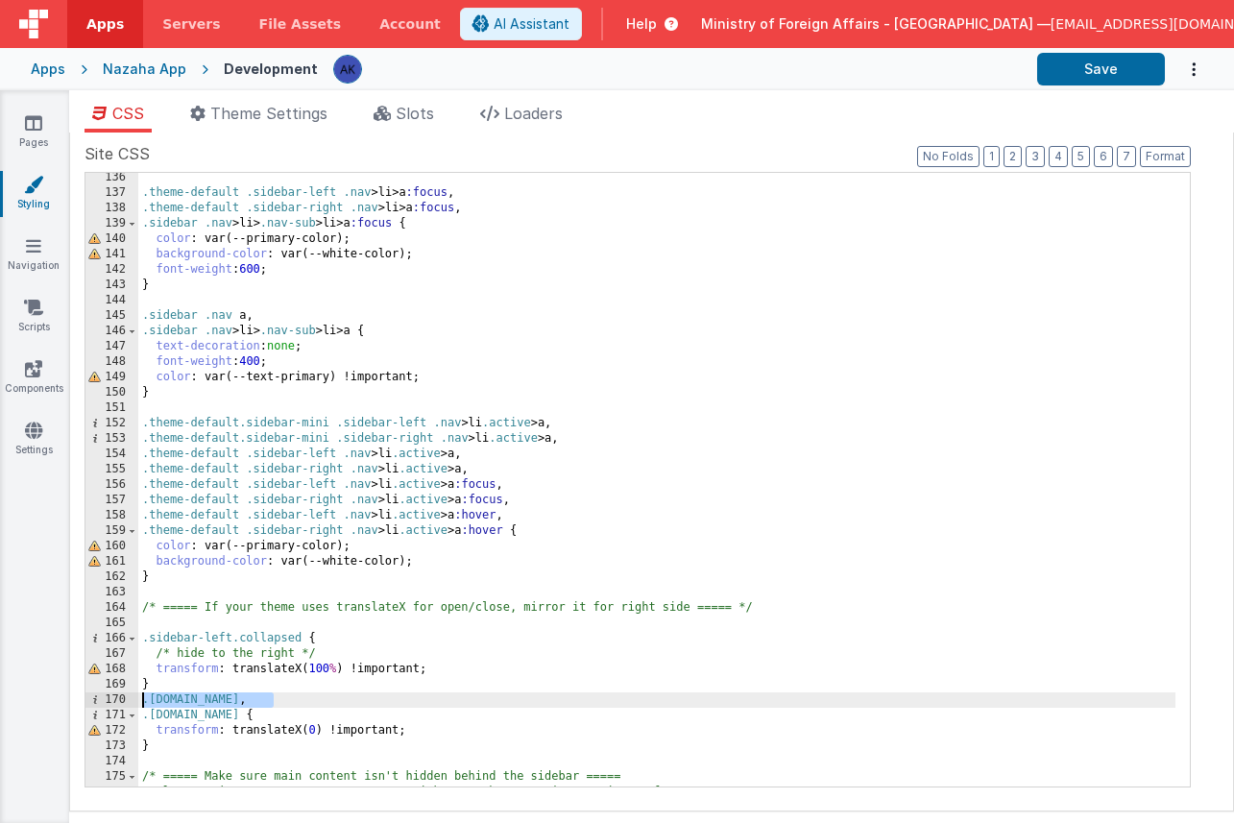
drag, startPoint x: 292, startPoint y: 701, endPoint x: 124, endPoint y: 705, distance: 168.1
click at [124, 705] on div "136 137 138 139 140 141 142 143 144 145 146 147 148 149 150 151 152 153 154 155…" at bounding box center [637, 479] width 1106 height 615
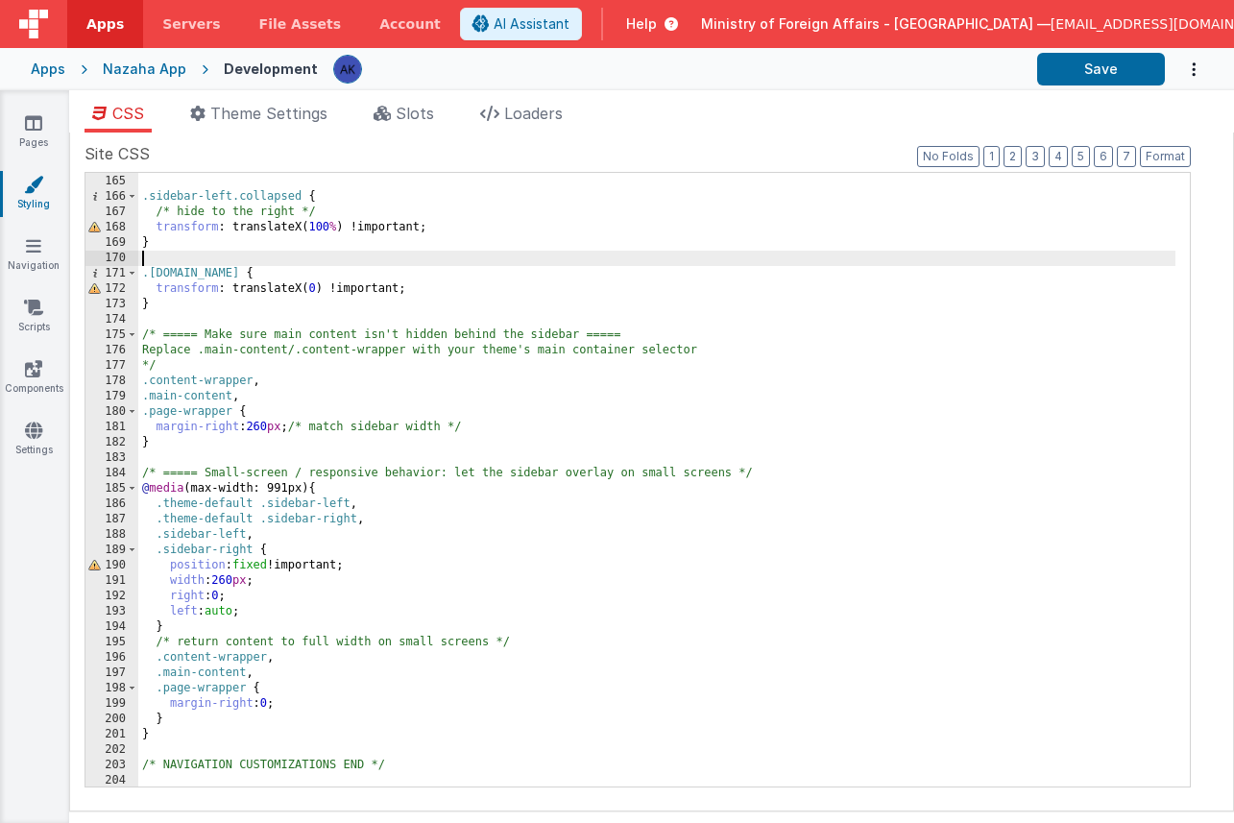
scroll to position [2463, 0]
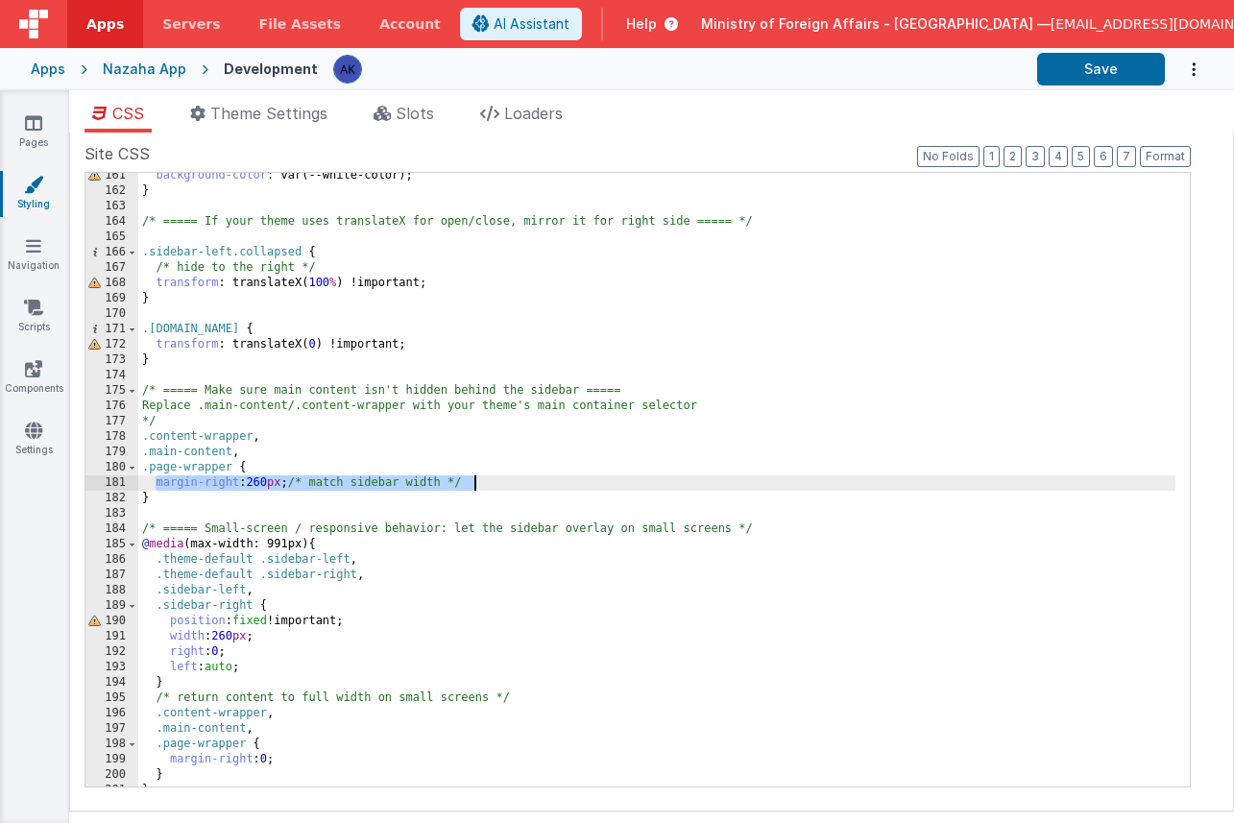
drag, startPoint x: 153, startPoint y: 483, endPoint x: 510, endPoint y: 486, distance: 357.2
click at [510, 486] on div "background-color : var(--white-color); } /* ===== If your theme uses translateX…" at bounding box center [656, 490] width 1037 height 644
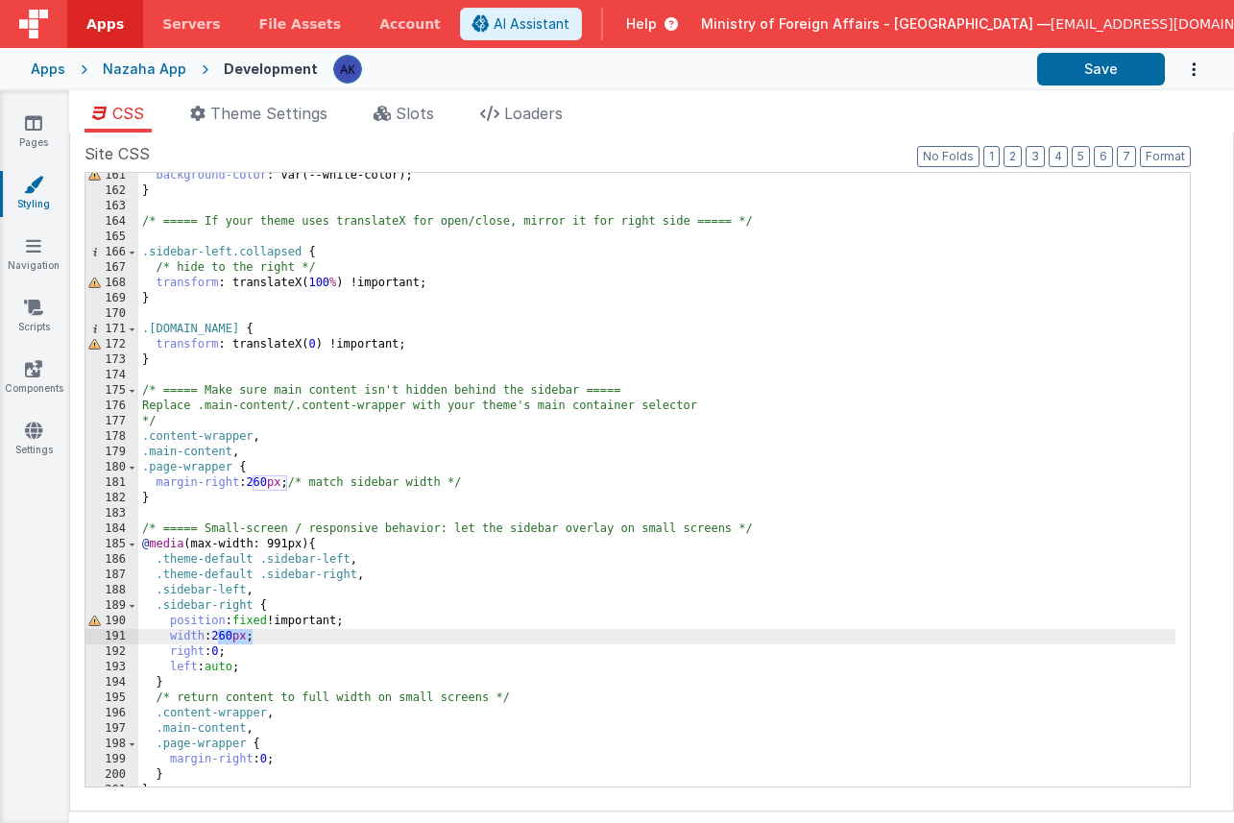
drag, startPoint x: 216, startPoint y: 637, endPoint x: 250, endPoint y: 638, distance: 33.6
click at [250, 638] on div "background-color : var(--white-color); } /* ===== If your theme uses translateX…" at bounding box center [656, 490] width 1037 height 644
click at [221, 654] on div "background-color : var(--white-color); } /* ===== If your theme uses translateX…" at bounding box center [656, 490] width 1037 height 644
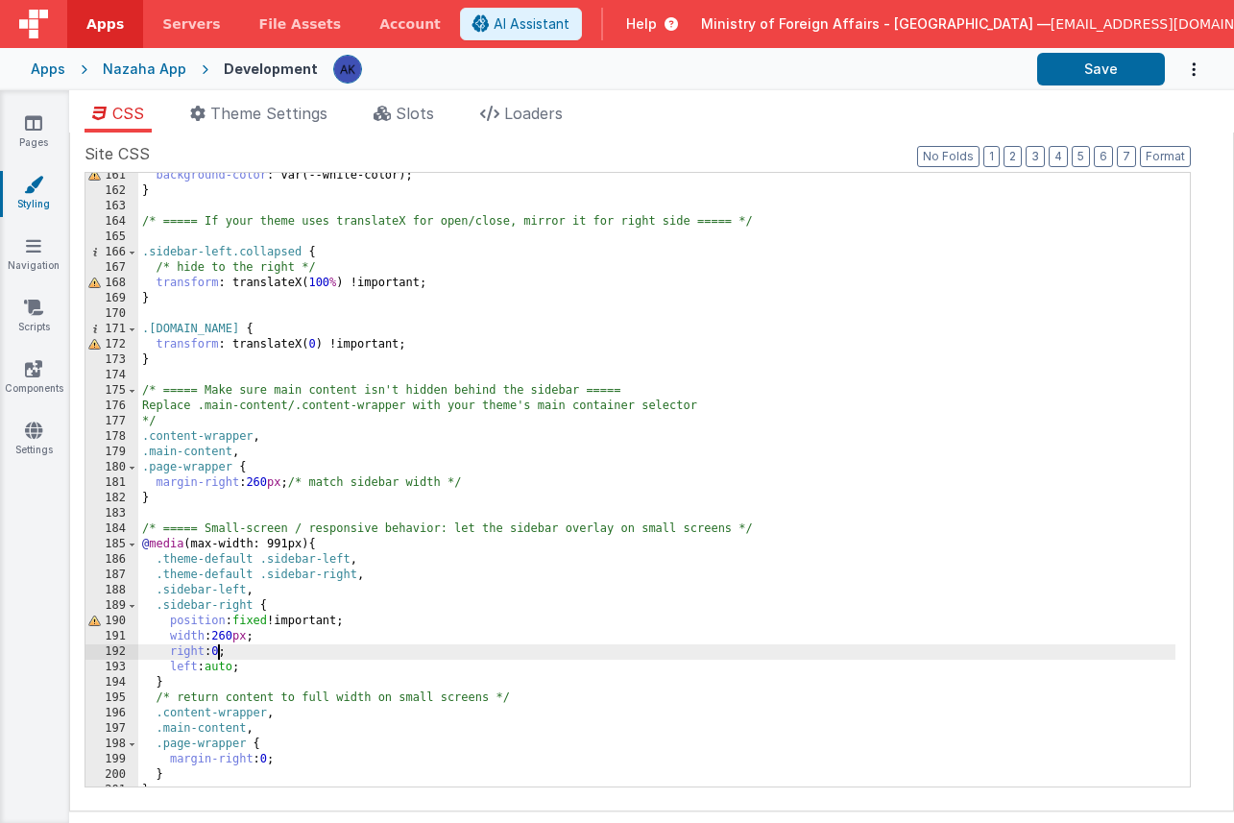
click at [221, 654] on div "background-color : var(--white-color); } /* ===== If your theme uses translateX…" at bounding box center [656, 490] width 1037 height 644
click at [253, 602] on div "background-color : var(--white-color); } /* ===== If your theme uses translateX…" at bounding box center [656, 490] width 1037 height 644
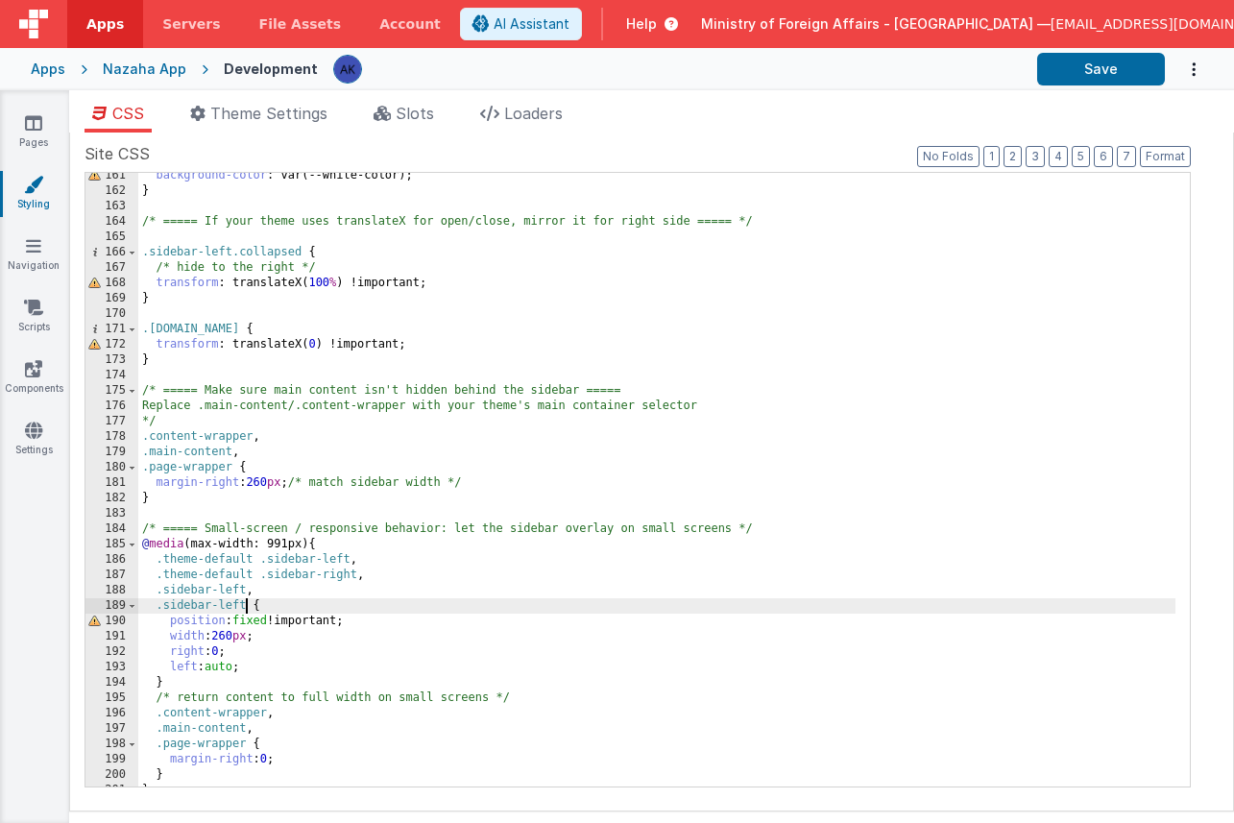
click at [353, 579] on div "background-color : var(--white-color); } /* ===== If your theme uses translateX…" at bounding box center [656, 490] width 1037 height 644
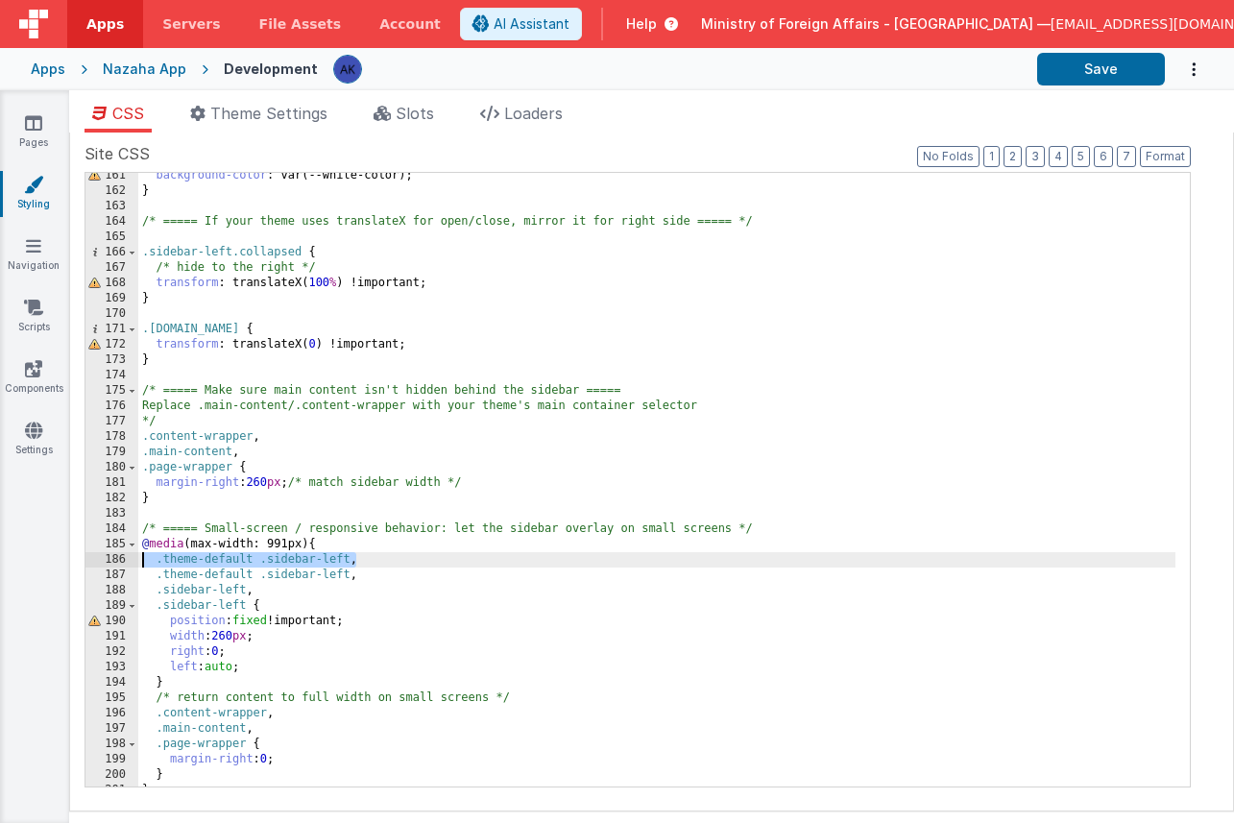
drag, startPoint x: 433, startPoint y: 558, endPoint x: 129, endPoint y: 566, distance: 304.5
click at [129, 566] on div "161 162 163 164 165 166 167 168 169 170 171 172 173 174 175 176 177 178 179 180…" at bounding box center [637, 479] width 1106 height 615
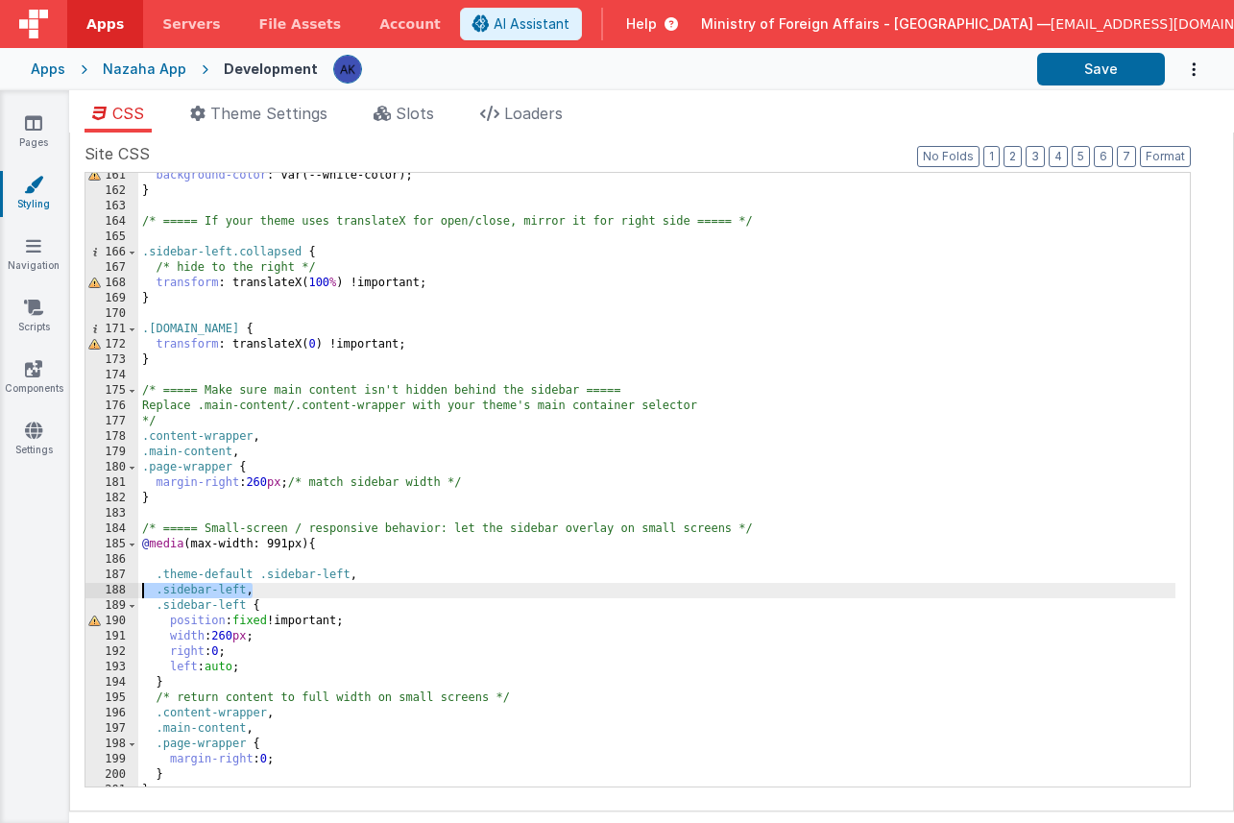
drag, startPoint x: 266, startPoint y: 589, endPoint x: 129, endPoint y: 589, distance: 137.3
click at [129, 589] on div "161 162 163 164 165 166 167 168 169 170 171 172 173 174 175 176 177 178 179 180…" at bounding box center [637, 479] width 1106 height 615
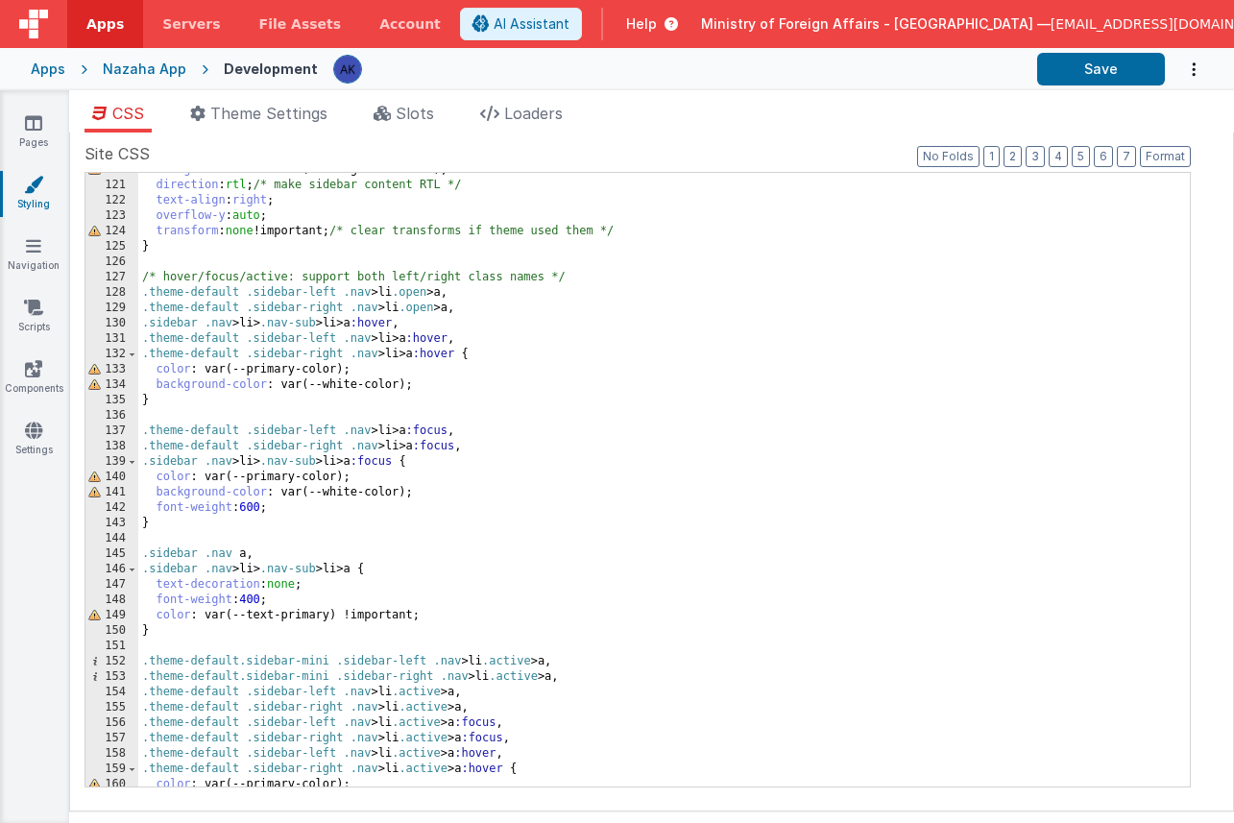
scroll to position [1839, 0]
click at [337, 443] on div "background-color : var(--background-color); direction : rtl ; /* make sidebar c…" at bounding box center [656, 484] width 1037 height 644
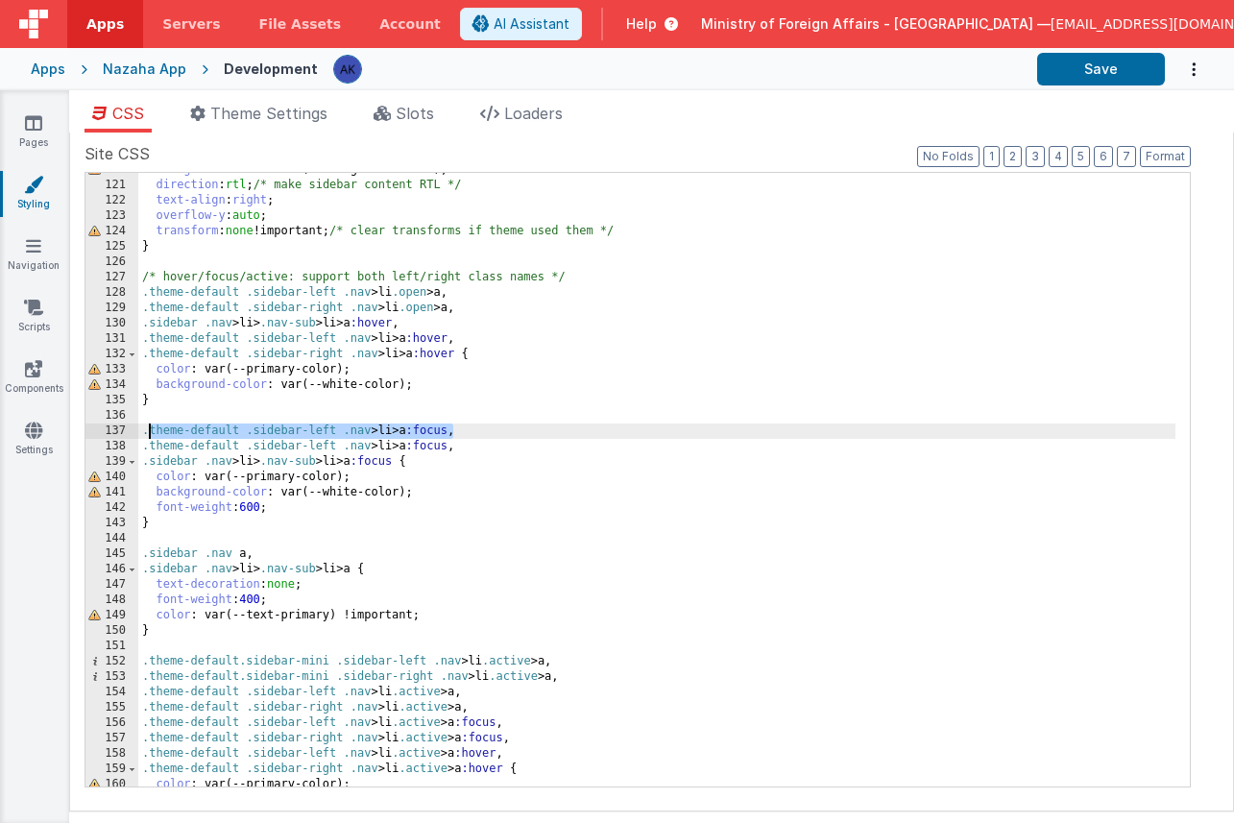
drag, startPoint x: 460, startPoint y: 429, endPoint x: 146, endPoint y: 424, distance: 314.0
click at [146, 424] on div "background-color : var(--background-color); direction : rtl ; /* make sidebar c…" at bounding box center [656, 484] width 1037 height 644
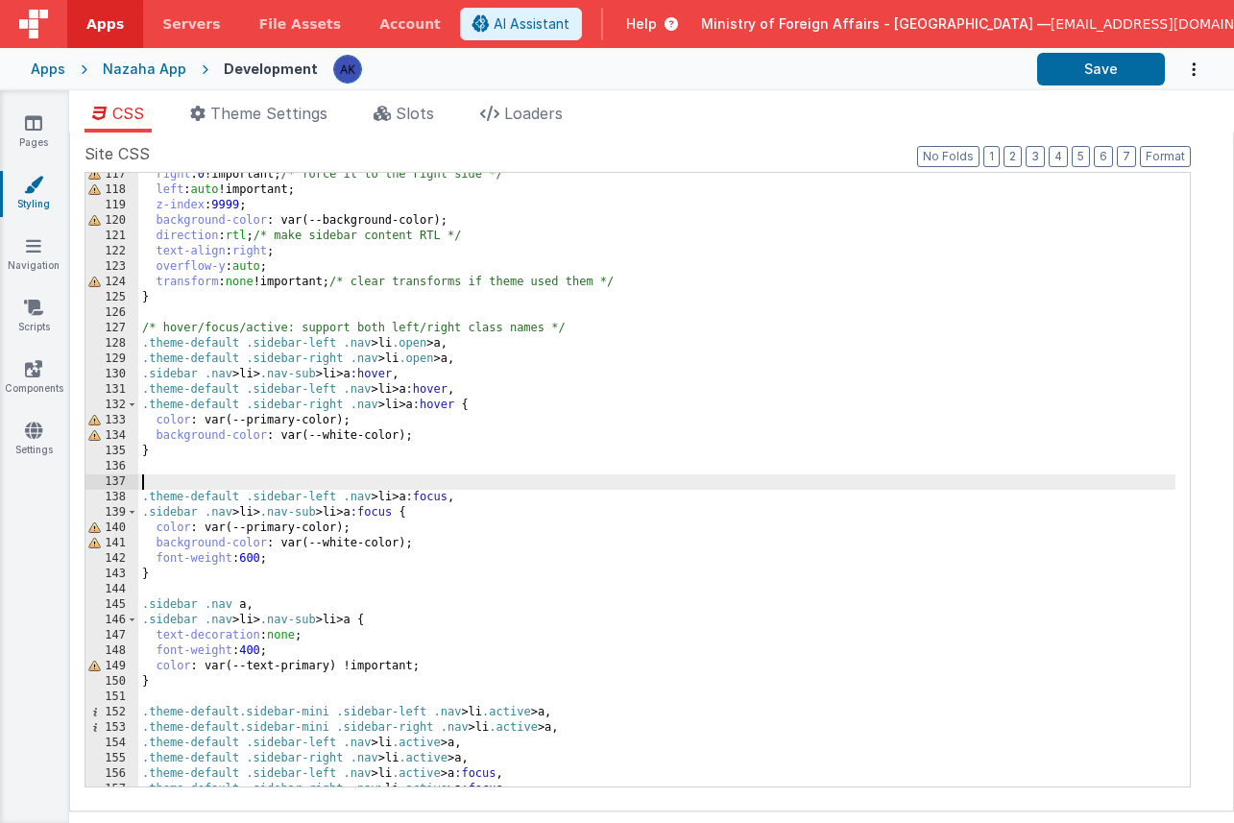
scroll to position [1786, 0]
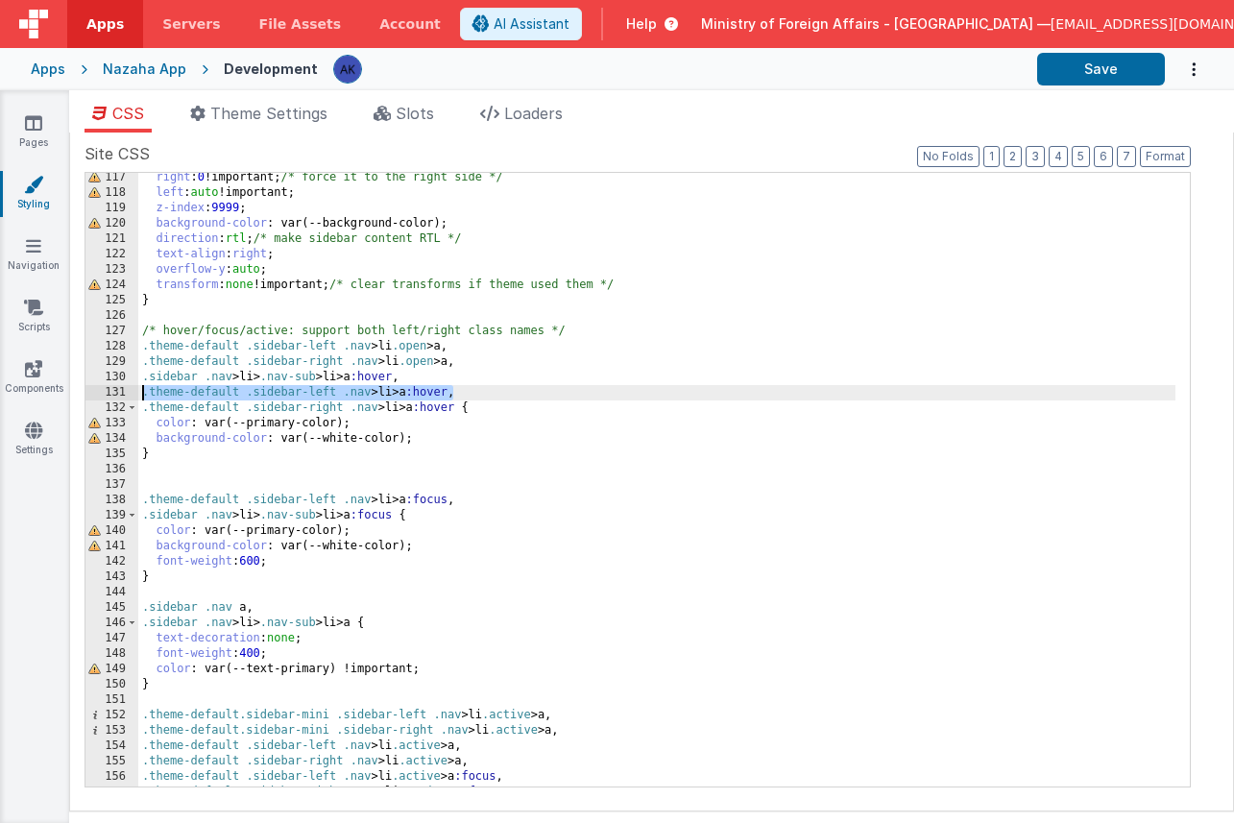
drag, startPoint x: 451, startPoint y: 390, endPoint x: 120, endPoint y: 390, distance: 331.3
click at [120, 390] on div "117 118 119 120 121 122 123 124 125 126 127 128 129 130 131 132 133 134 135 136…" at bounding box center [637, 479] width 1106 height 615
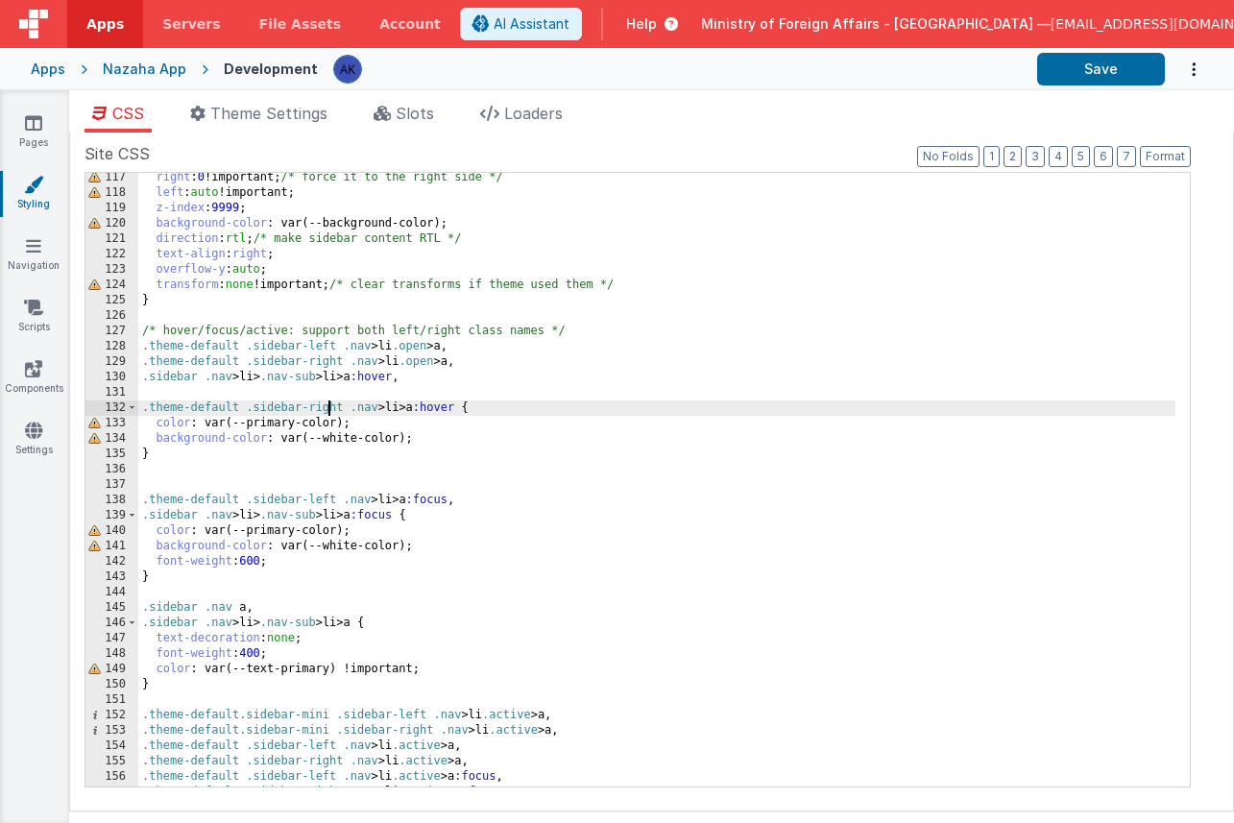
click at [331, 409] on div "right : 0 !important; /* force it to the right side */ left : auto !important; …" at bounding box center [656, 492] width 1037 height 644
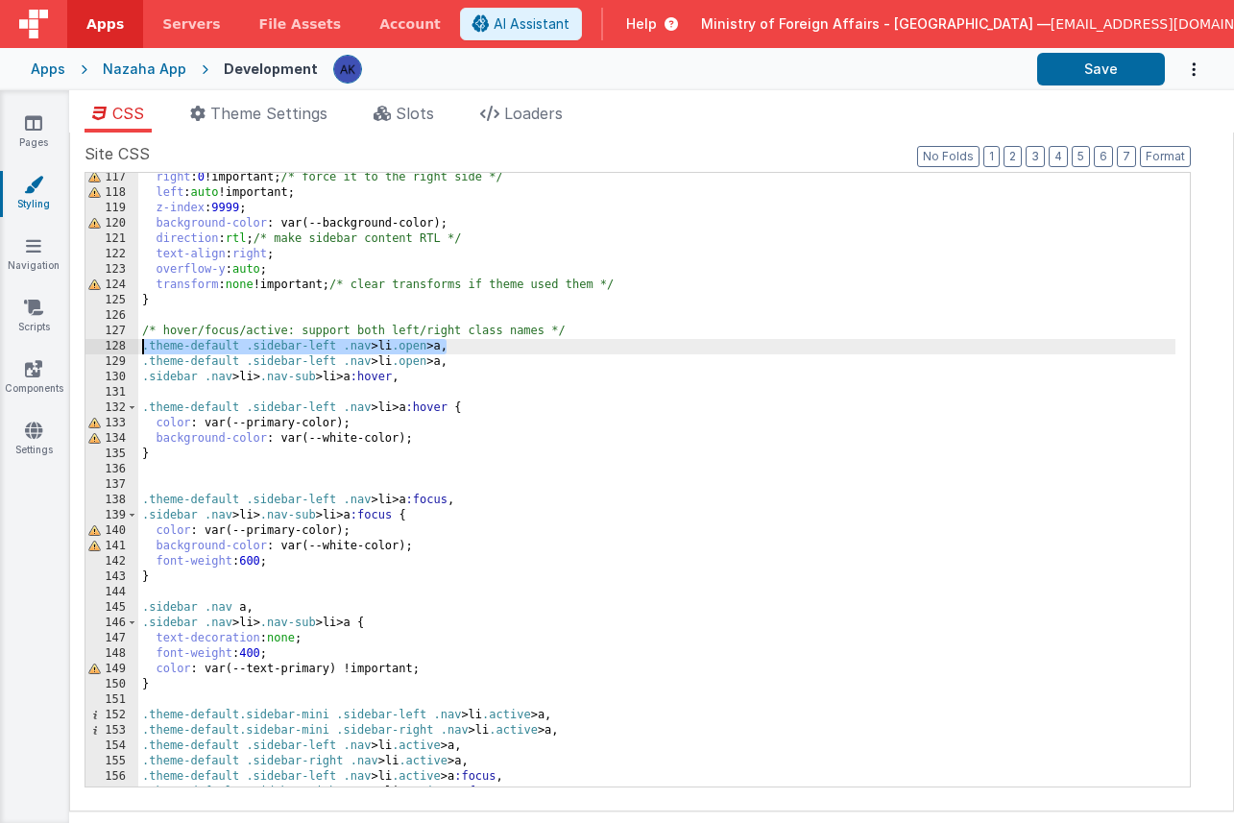
drag, startPoint x: 449, startPoint y: 349, endPoint x: 112, endPoint y: 351, distance: 337.0
click at [112, 351] on div "117 118 119 120 121 122 123 124 125 126 127 128 129 130 131 132 133 134 135 136…" at bounding box center [637, 479] width 1106 height 615
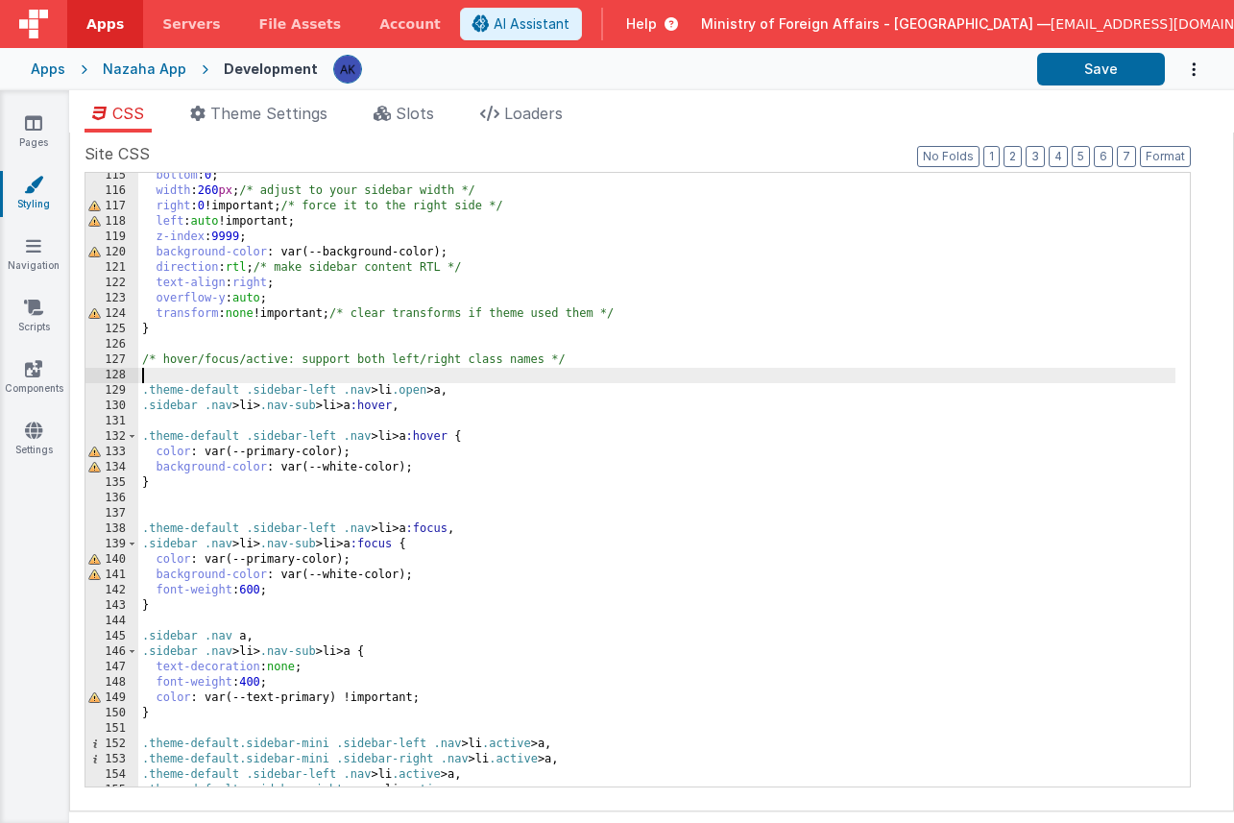
scroll to position [1579, 0]
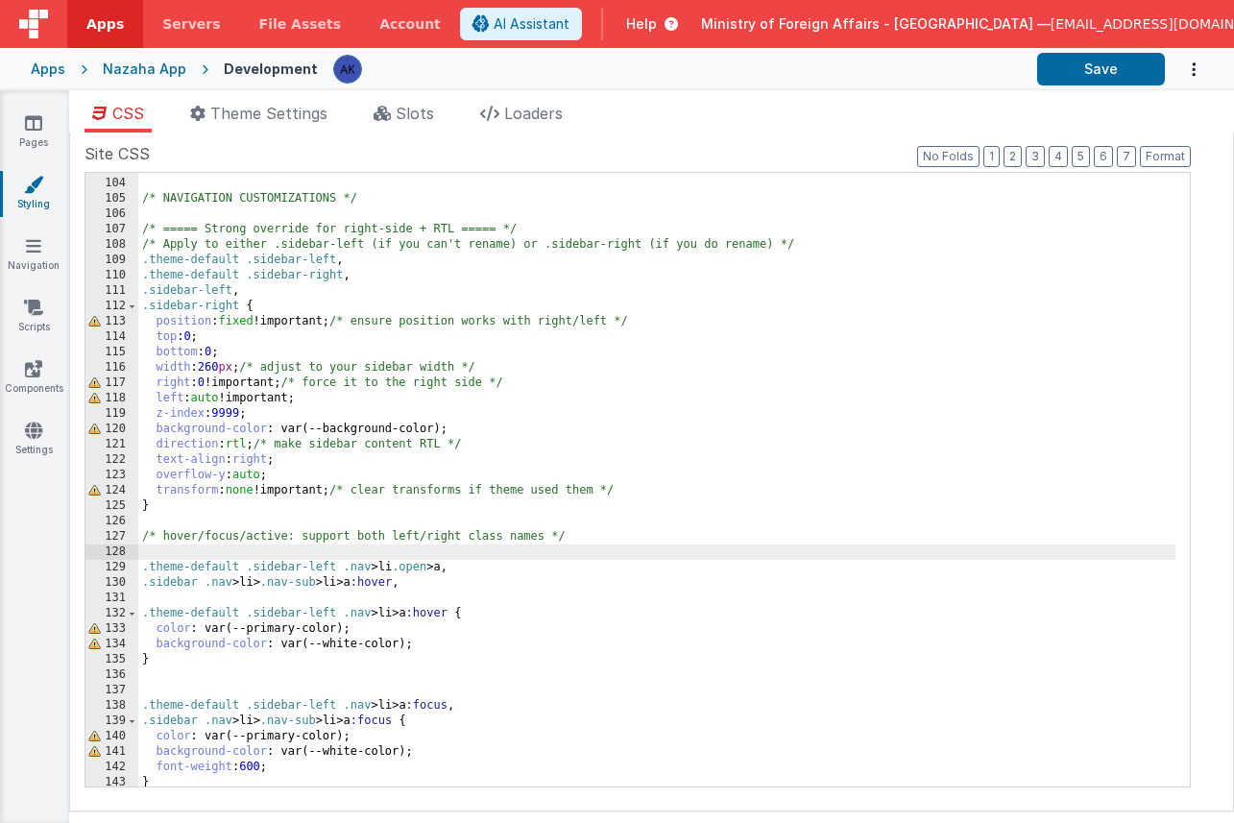
click at [221, 309] on div "/* NAVIGATION CUSTOMIZATIONS */ /* ===== Strong override for right-side + RTL =…" at bounding box center [656, 482] width 1037 height 644
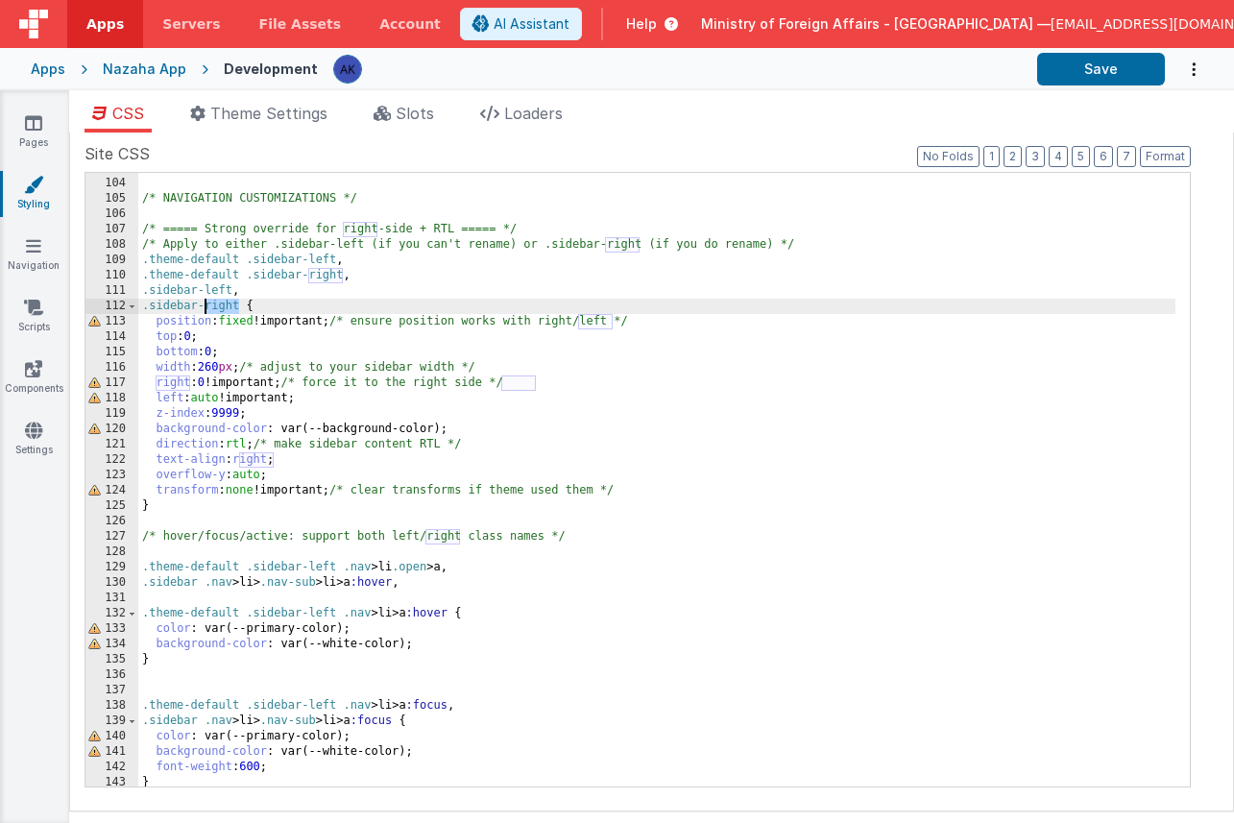
click at [221, 308] on div "/* NAVIGATION CUSTOMIZATIONS */ /* ===== Strong override for right-side + RTL =…" at bounding box center [656, 482] width 1037 height 644
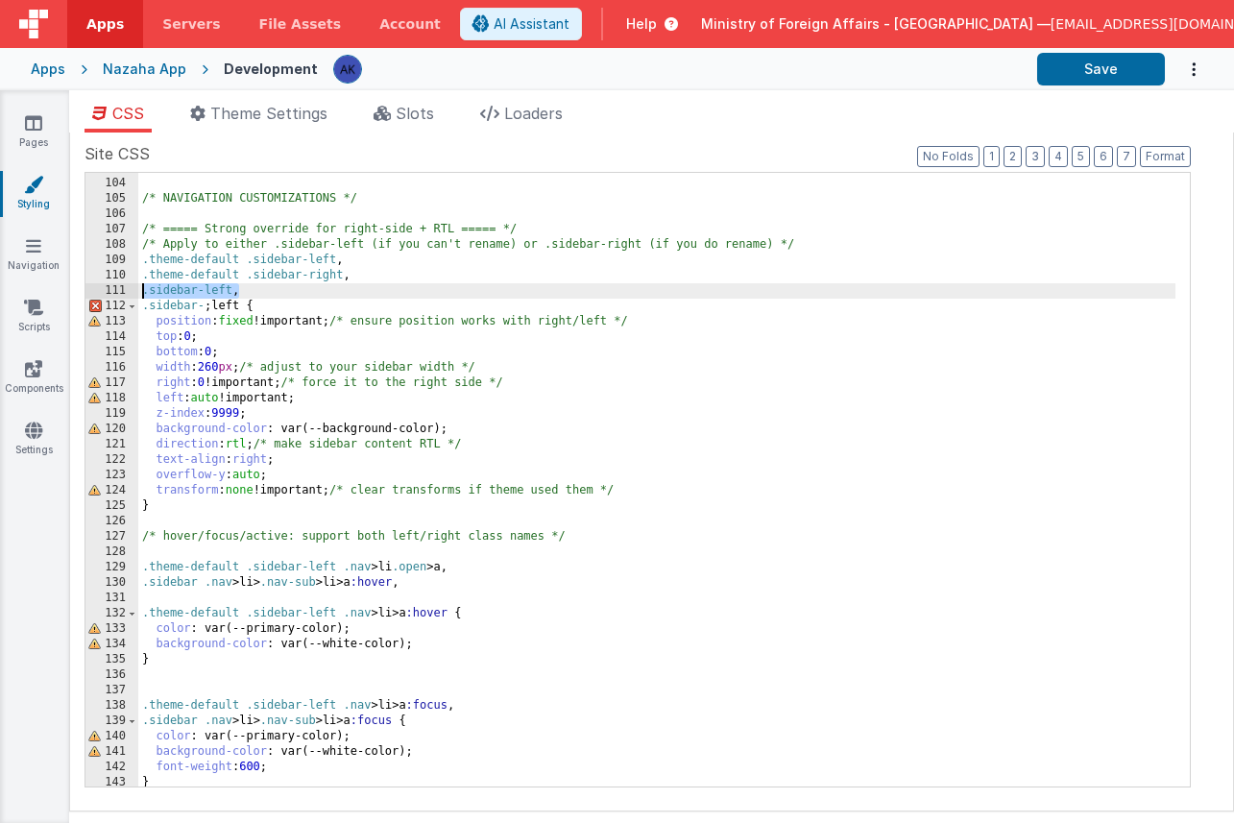
drag, startPoint x: 315, startPoint y: 285, endPoint x: 79, endPoint y: 296, distance: 236.4
click at [79, 296] on div "Site CSS Format 7 6 5 4 3 2 1 No Folds 103 104 105 106 107 108 109 110 111 112 …" at bounding box center [651, 472] width 1165 height 679
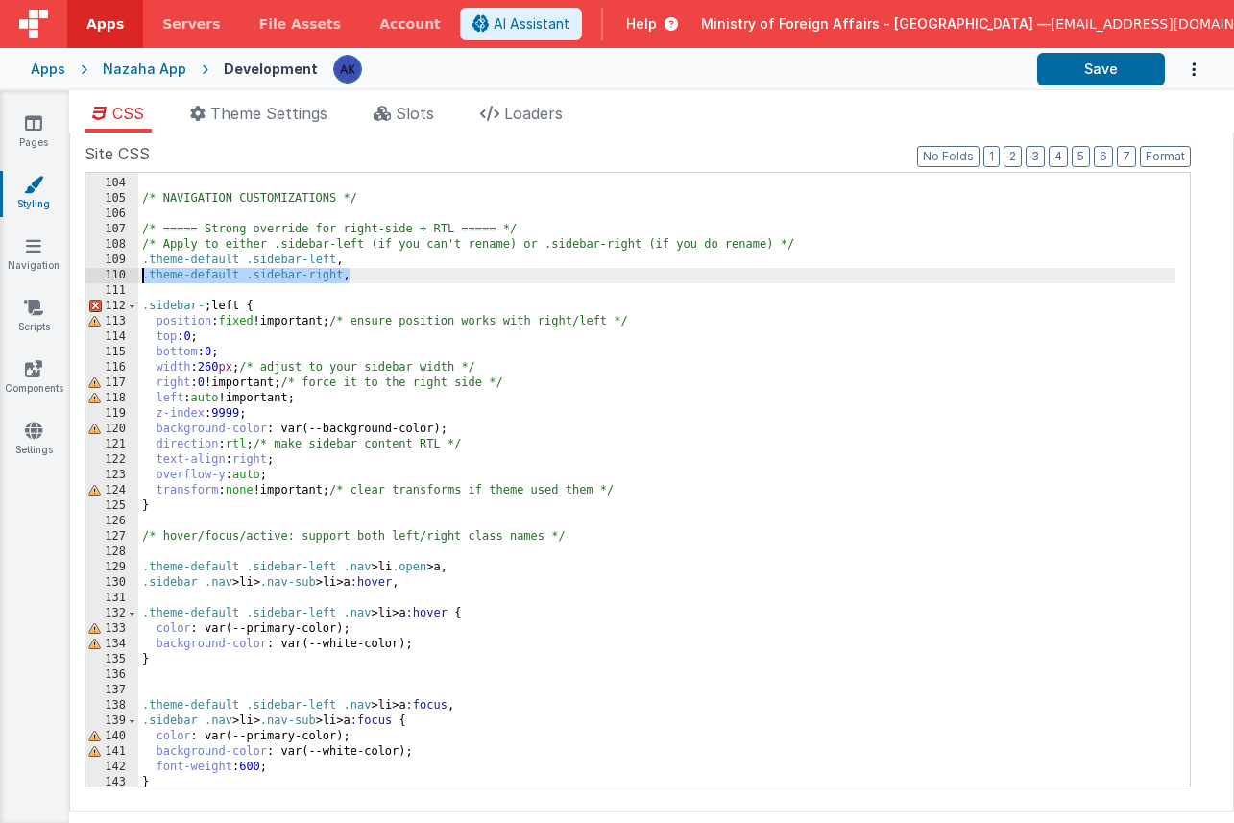
drag, startPoint x: 369, startPoint y: 277, endPoint x: 102, endPoint y: 269, distance: 267.1
click at [102, 269] on div "103 104 105 106 107 108 109 110 111 112 113 114 115 116 117 118 119 120 121 122…" at bounding box center [637, 479] width 1106 height 615
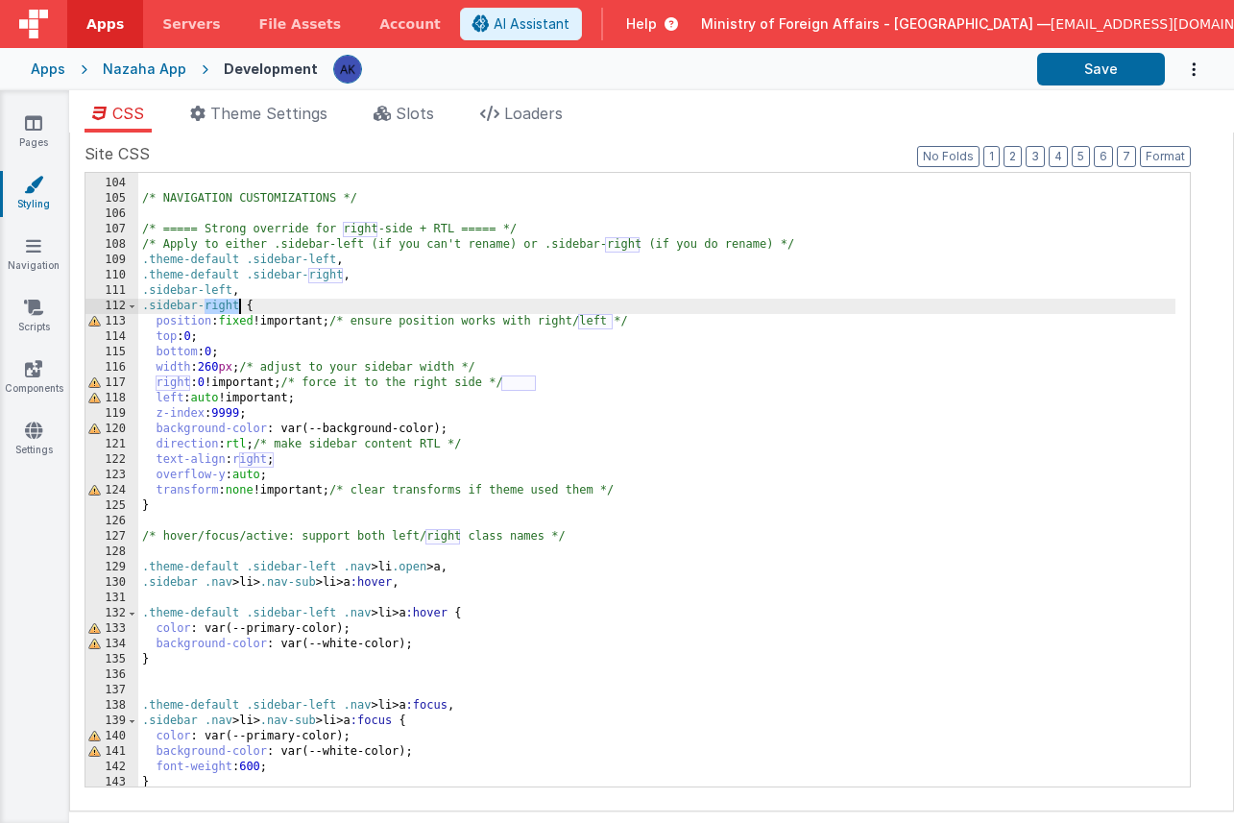
click at [224, 301] on div "/* NAVIGATION CUSTOMIZATIONS */ /* ===== Strong override for right-side + RTL =…" at bounding box center [656, 482] width 1037 height 644
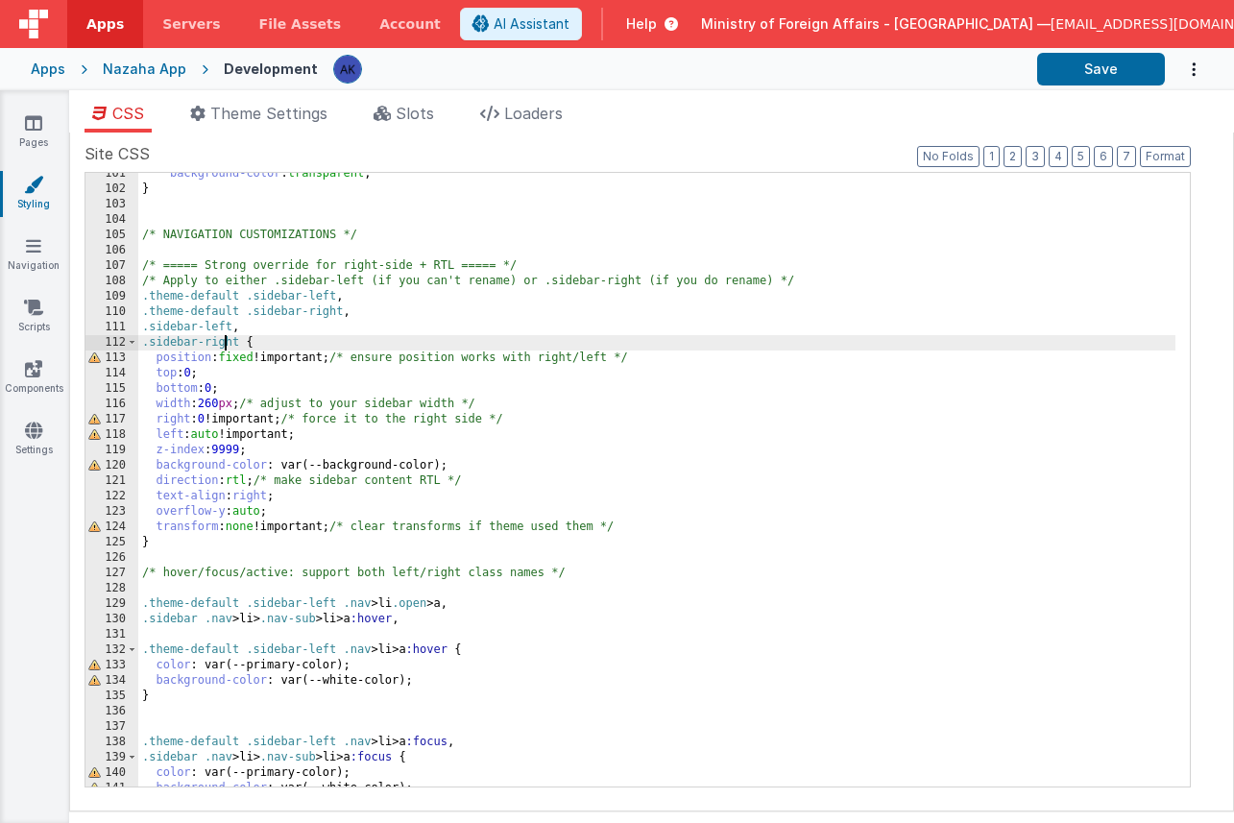
scroll to position [1544, 0]
click at [239, 339] on div "background-color : transparent ; } /* NAVIGATION CUSTOMIZATIONS */ /* ===== Str…" at bounding box center [656, 488] width 1037 height 644
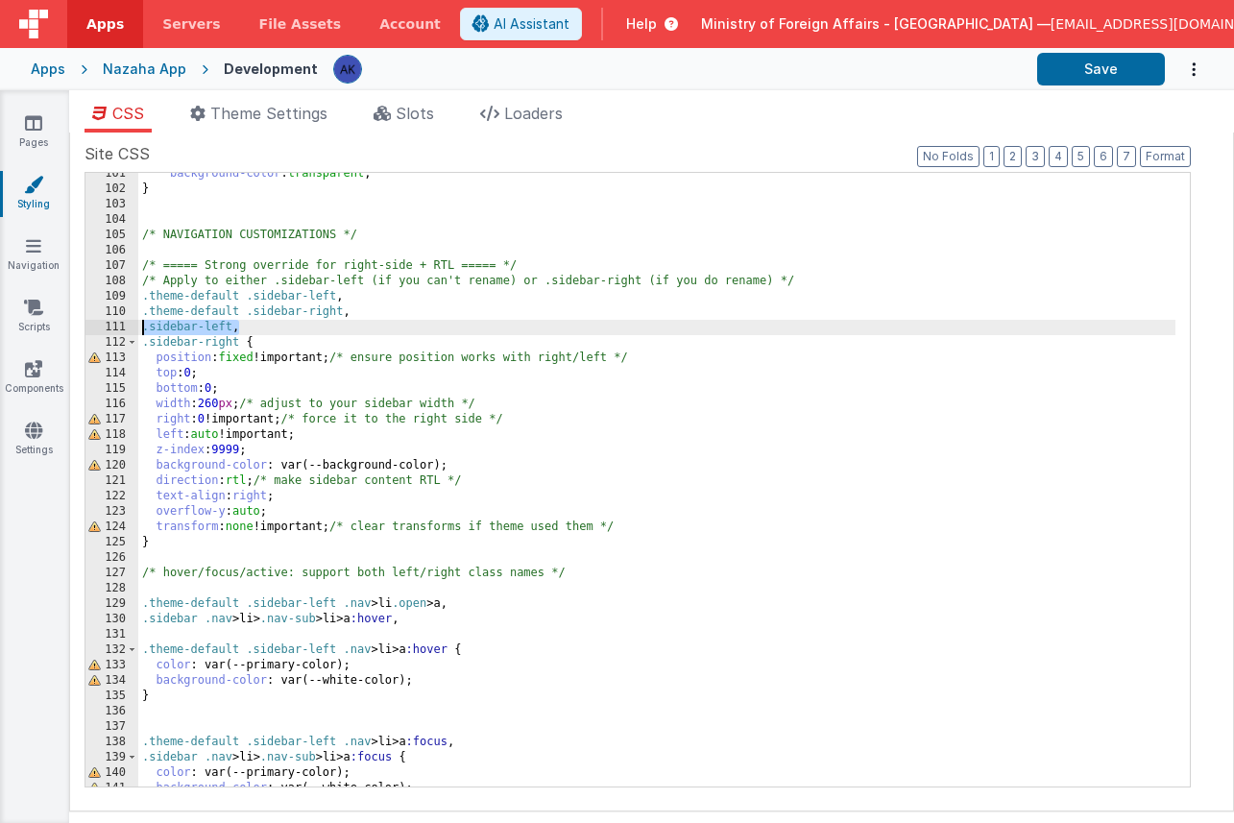
drag, startPoint x: 253, startPoint y: 327, endPoint x: 117, endPoint y: 320, distance: 135.6
click at [117, 320] on div "101 102 103 104 105 106 107 108 109 110 111 112 113 114 115 116 117 118 119 120…" at bounding box center [637, 479] width 1106 height 615
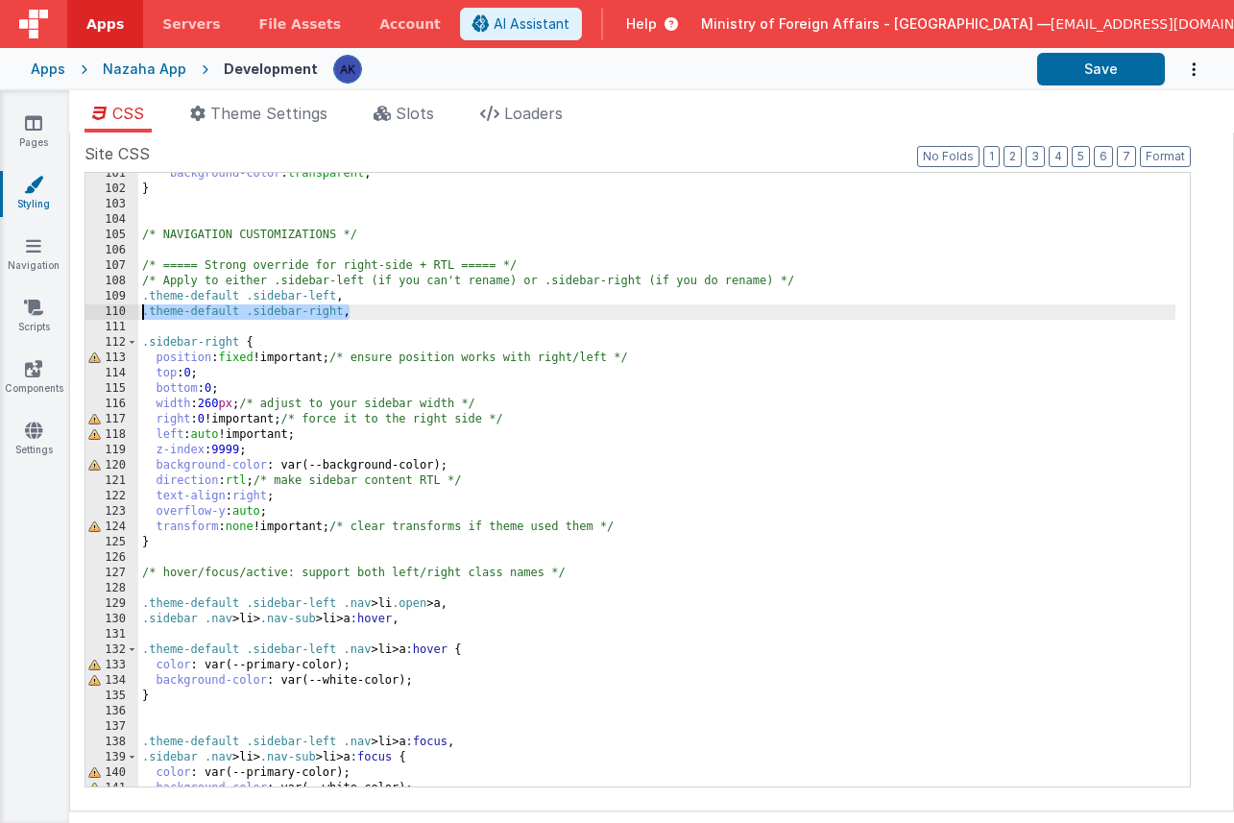
drag, startPoint x: 386, startPoint y: 313, endPoint x: 107, endPoint y: 309, distance: 279.4
click at [107, 309] on div "101 102 103 104 105 106 107 108 109 110 111 112 113 114 115 116 117 118 119 120…" at bounding box center [637, 479] width 1106 height 615
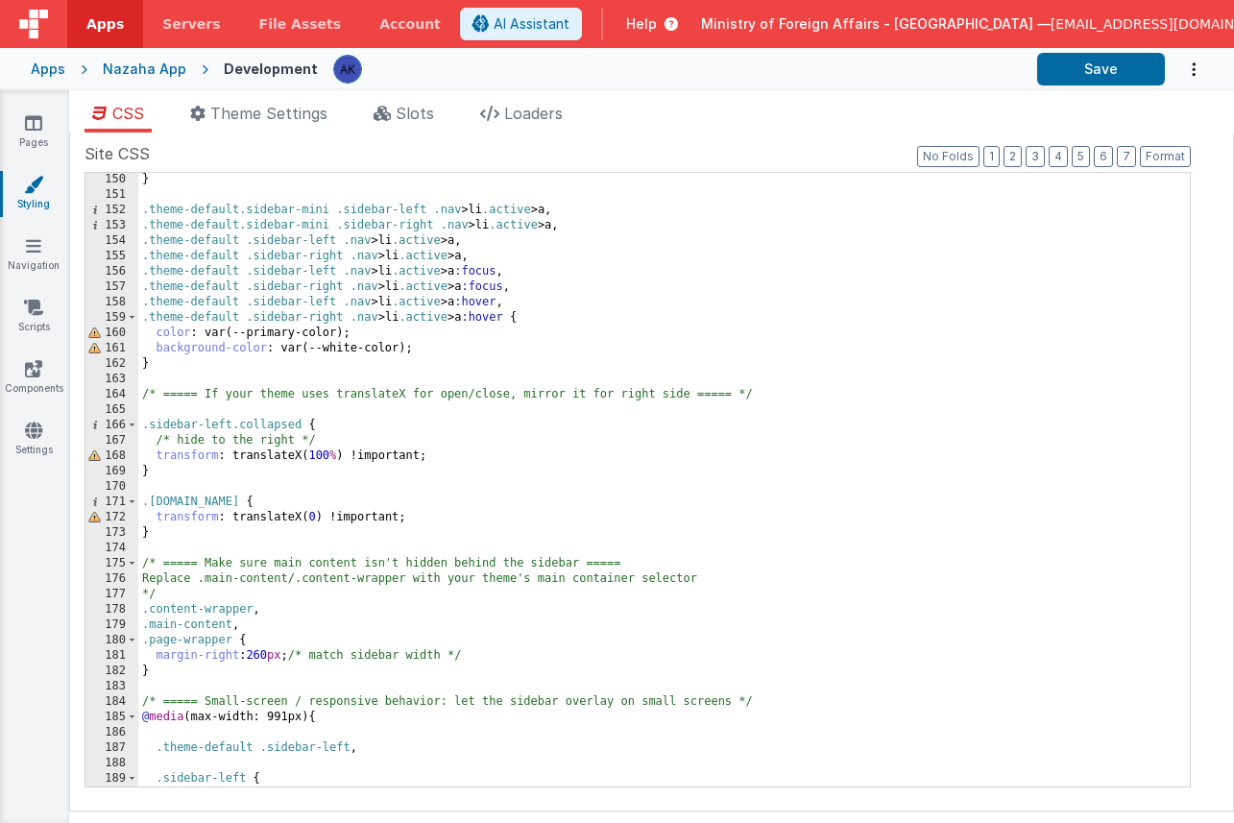
scroll to position [2214, 0]
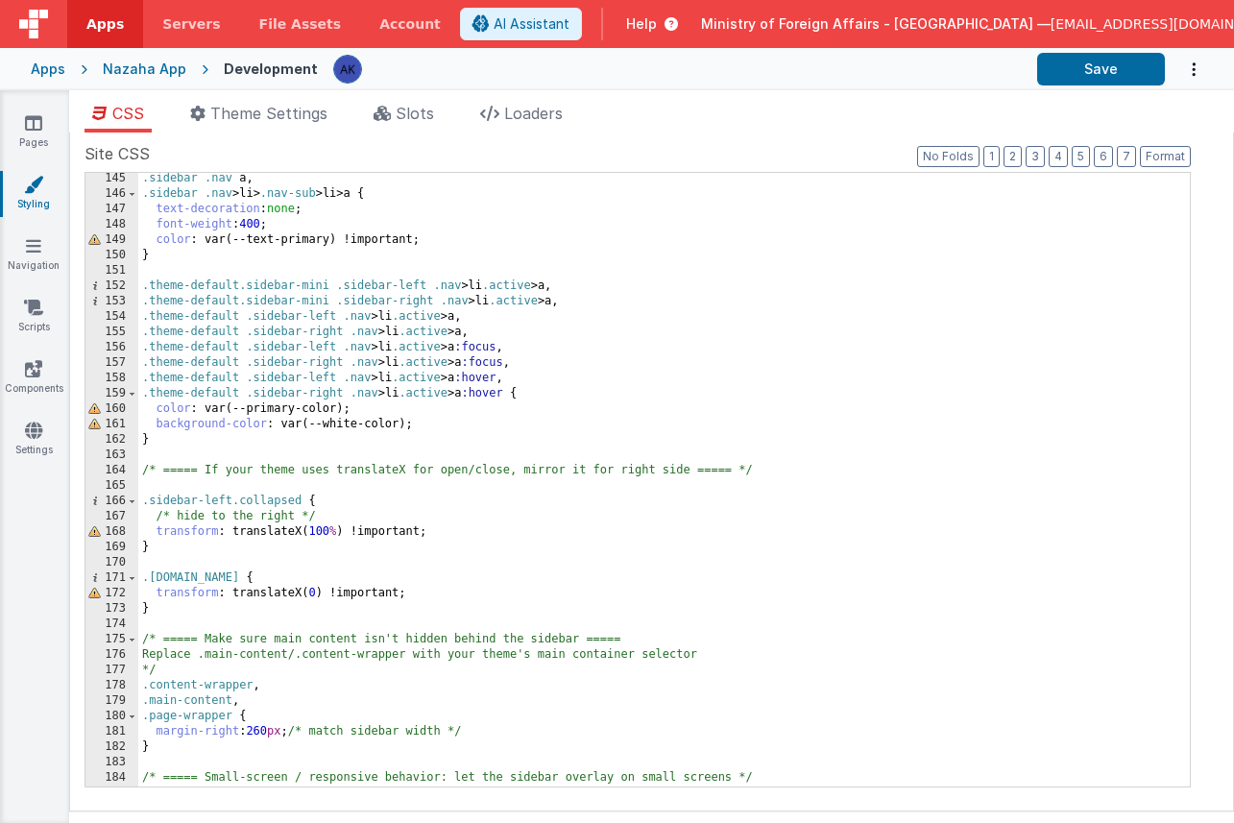
click at [238, 733] on div ".sidebar .nav a , .sidebar .nav > li > .nav-sub > li > a { text-decoration : no…" at bounding box center [656, 493] width 1037 height 644
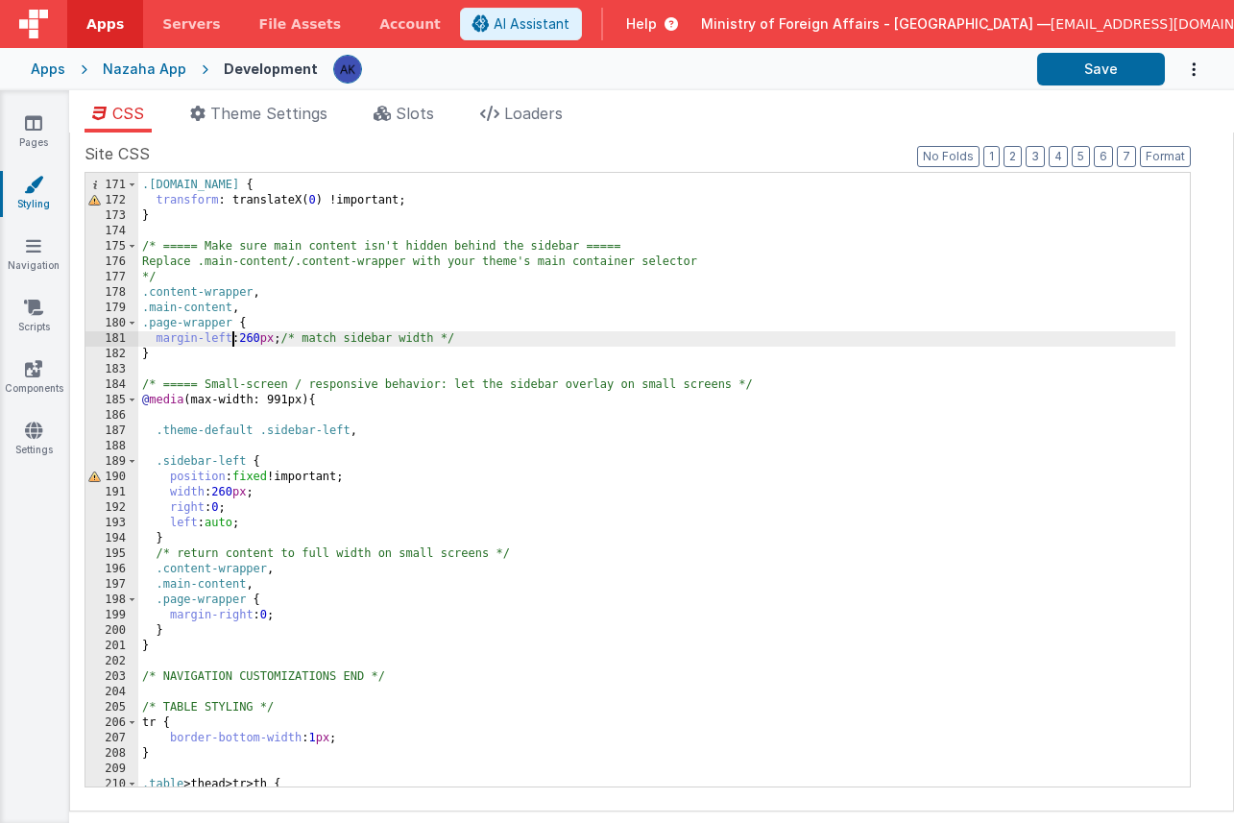
scroll to position [2608, 0]
click at [226, 507] on div ".sidebar-left.open { transform : translateX( 0 ) !important; } /* ===== Make su…" at bounding box center [656, 484] width 1037 height 644
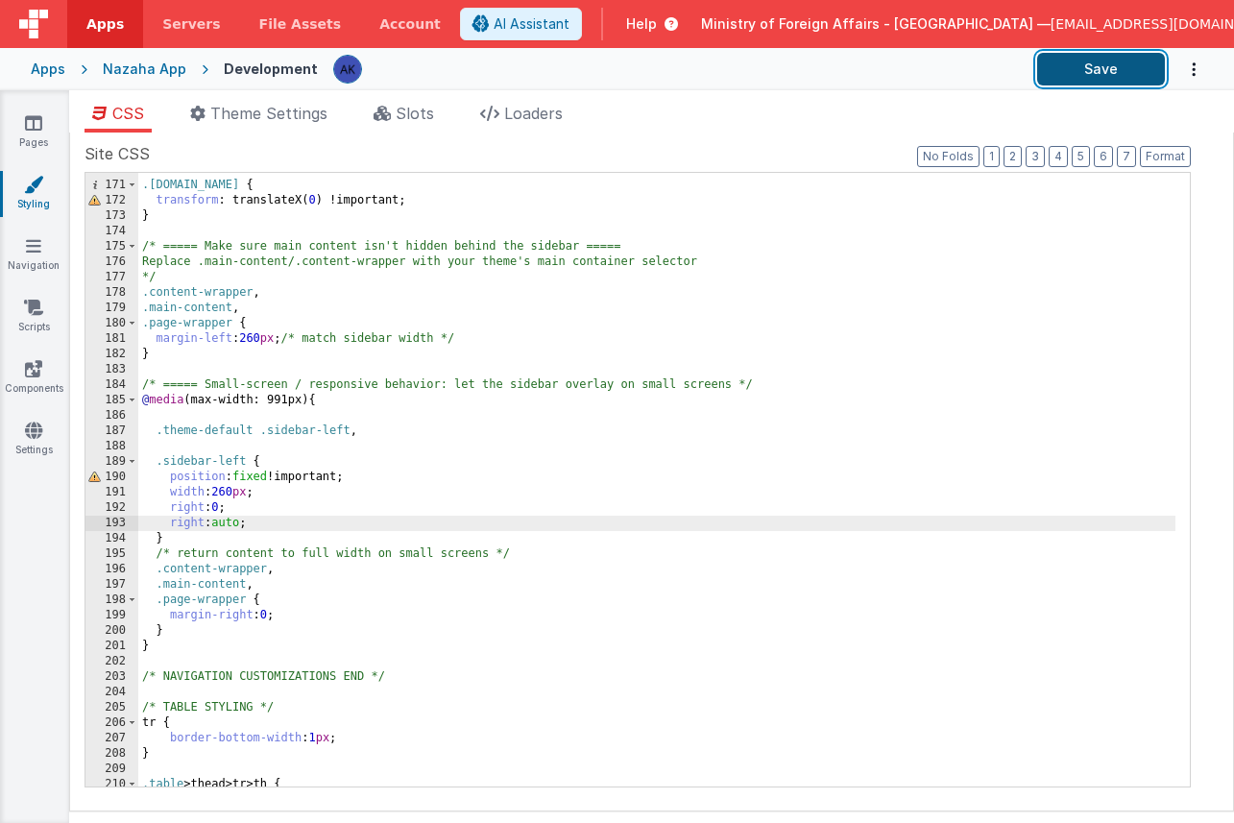
click at [1105, 71] on button "Save" at bounding box center [1101, 69] width 128 height 33
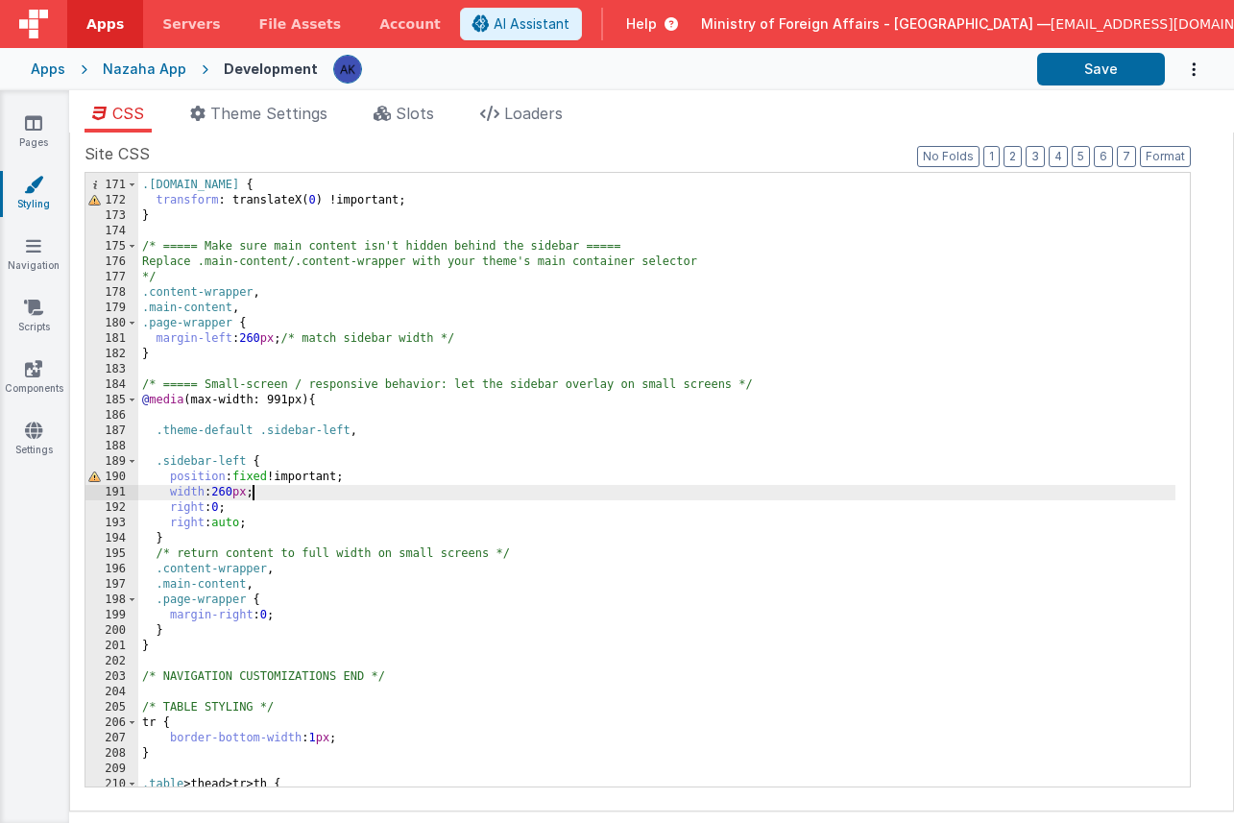
click at [251, 492] on div ".sidebar-left.open { transform : translateX( 0 ) !important; } /* ===== Make su…" at bounding box center [656, 484] width 1037 height 644
click at [298, 469] on div ".sidebar-left.open { transform : translateX( 0 ) !important; } /* ===== Make su…" at bounding box center [656, 484] width 1037 height 644
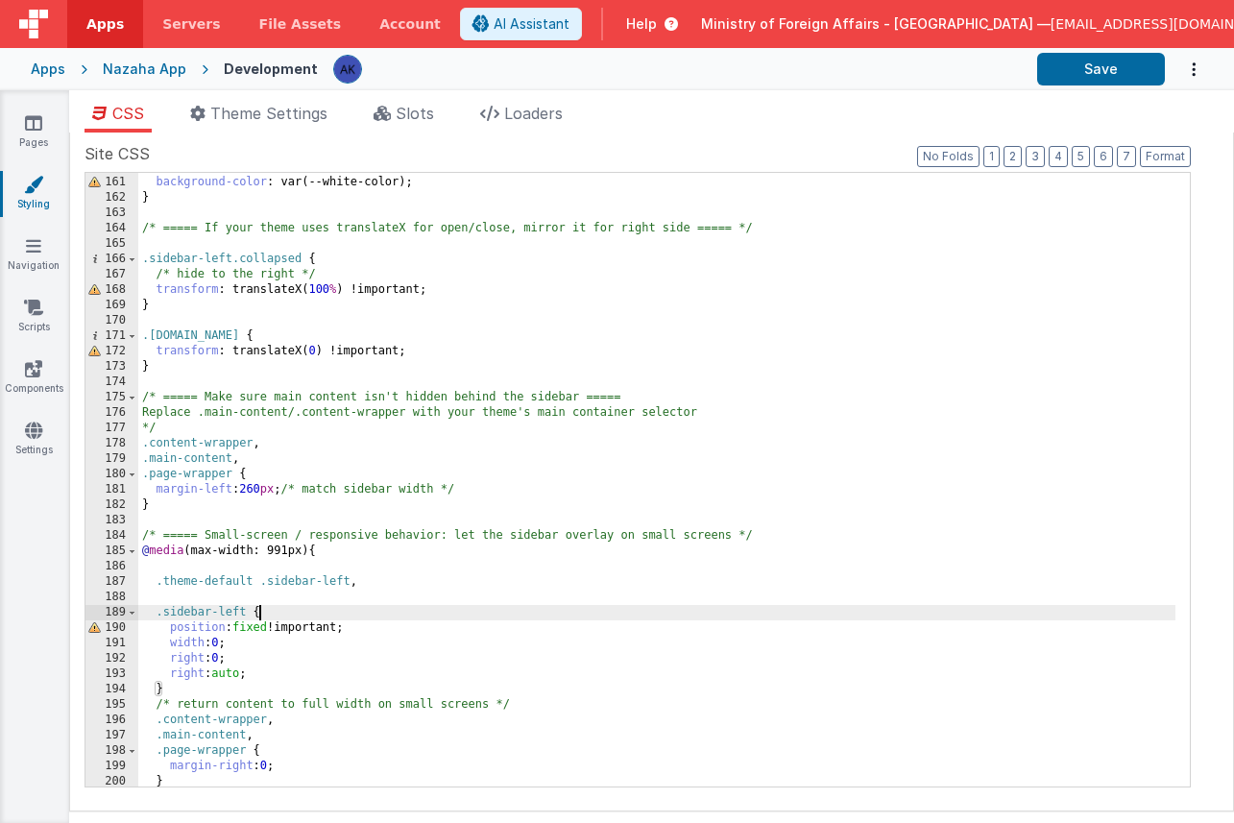
scroll to position [2455, 0]
click at [228, 490] on div "color : var(--primary-color); background-color : var(--white-color); } /* =====…" at bounding box center [656, 483] width 1037 height 644
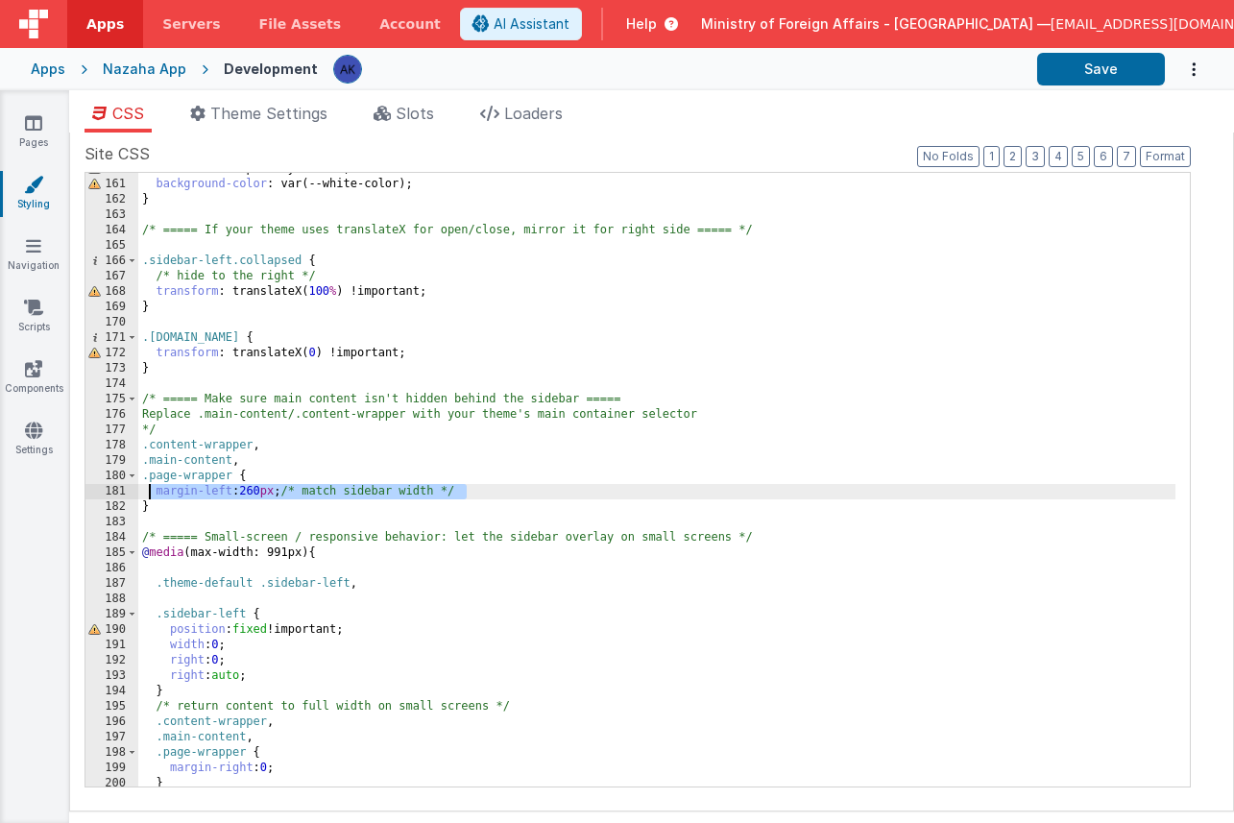
drag, startPoint x: 504, startPoint y: 489, endPoint x: 151, endPoint y: 494, distance: 353.4
click at [151, 494] on div "color : var(--primary-color); background-color : var(--white-color); } /* =====…" at bounding box center [656, 483] width 1037 height 644
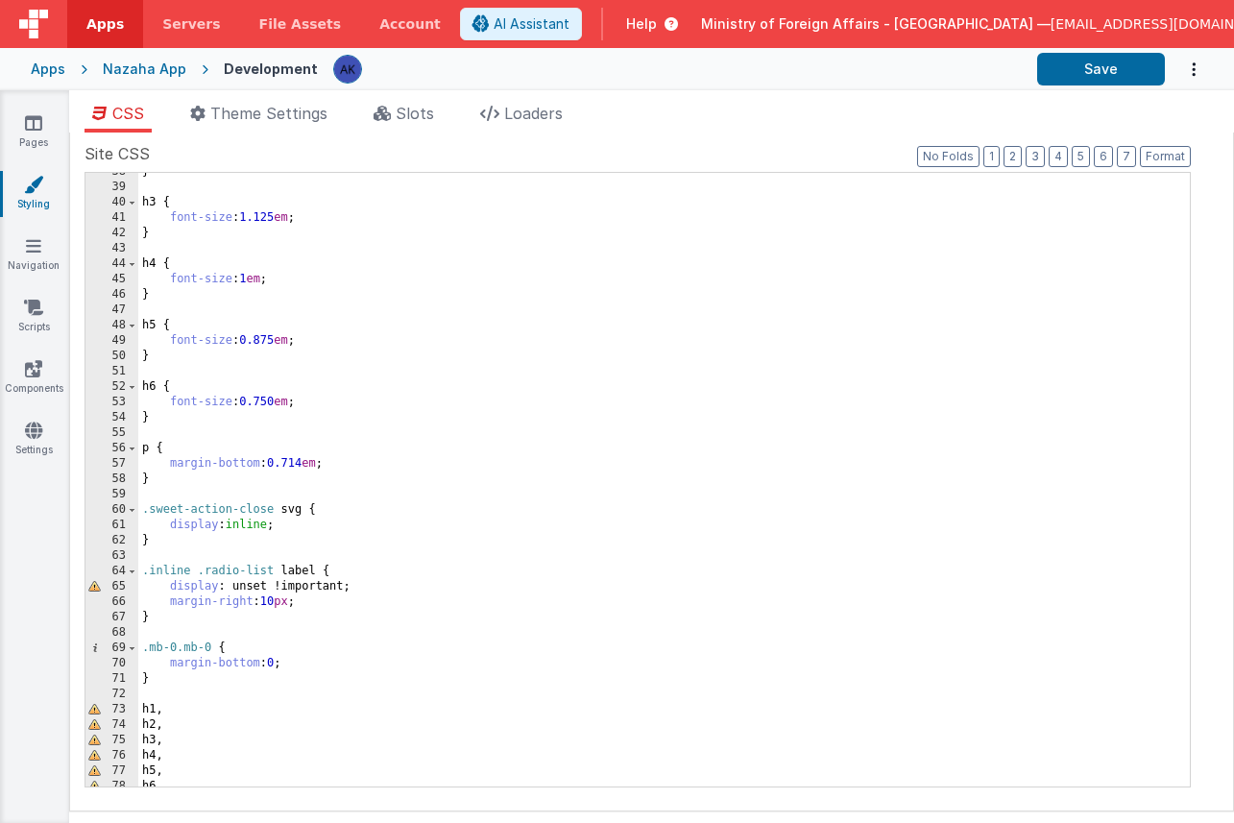
scroll to position [0, 0]
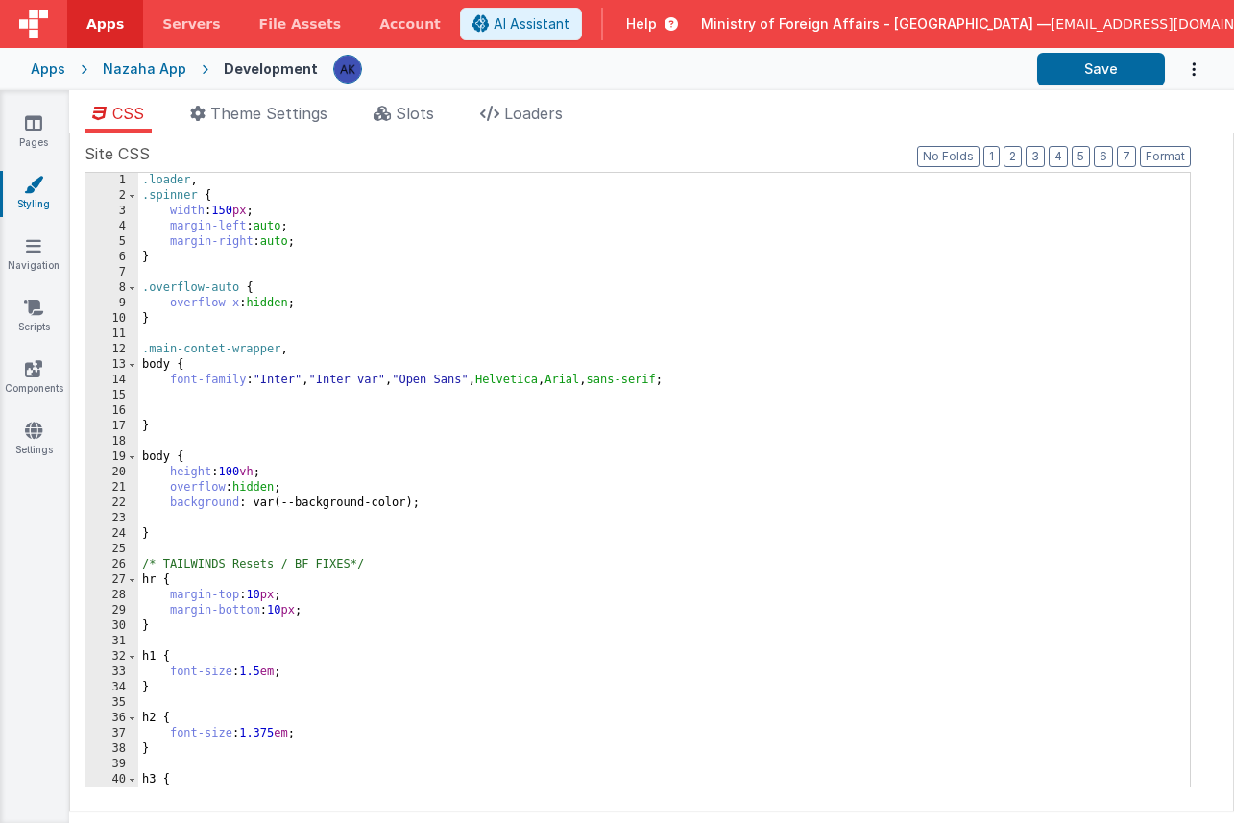
click at [427, 506] on div ".loader , .spinner { width : 150 px ; margin-left : auto ; margin-right : auto …" at bounding box center [656, 495] width 1037 height 644
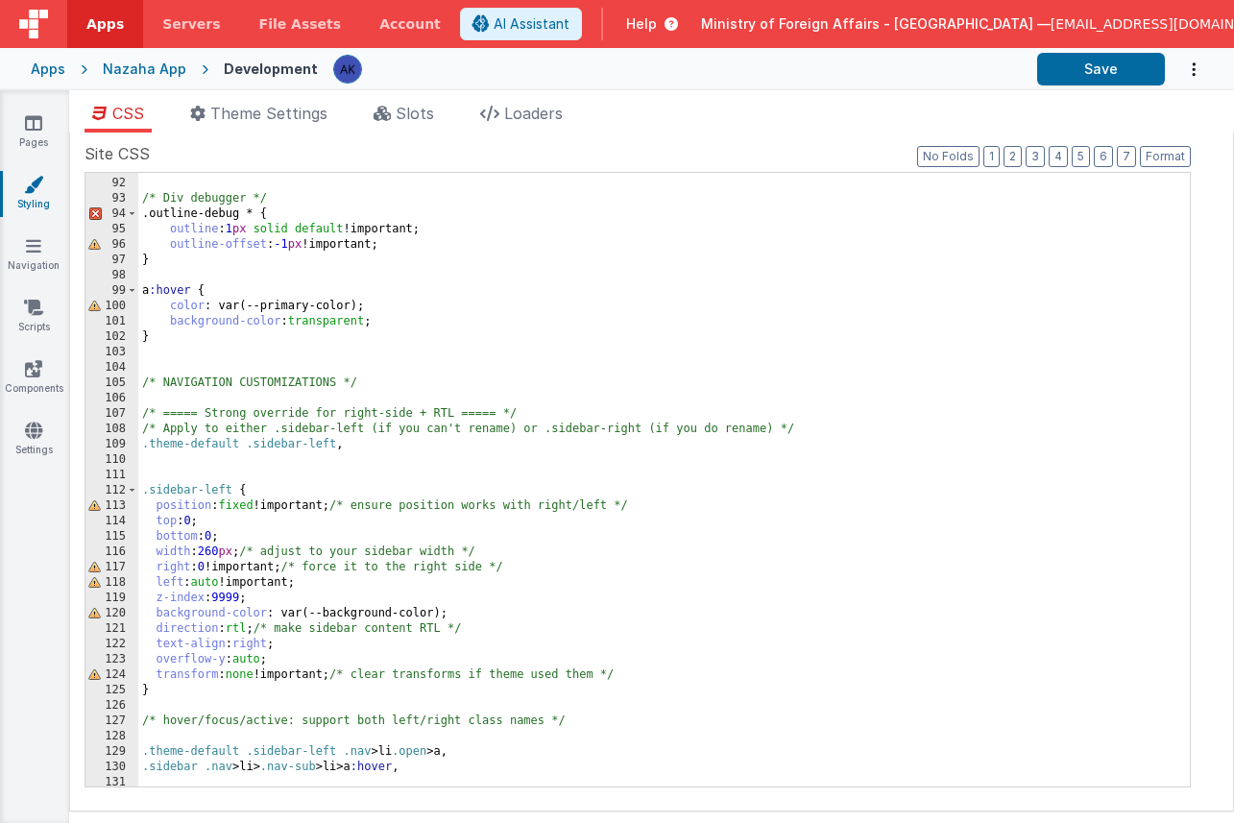
scroll to position [1402, 0]
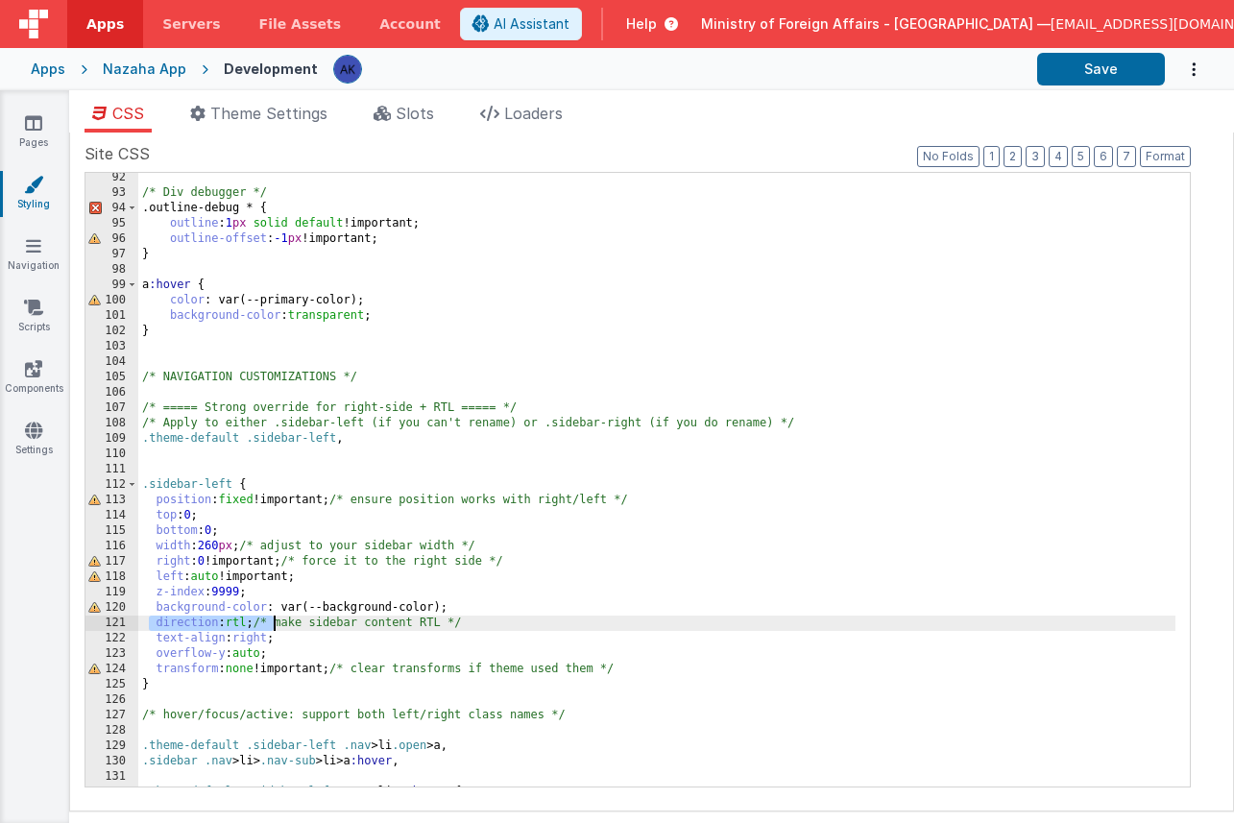
drag, startPoint x: 148, startPoint y: 624, endPoint x: 271, endPoint y: 620, distance: 123.0
click at [271, 620] on div "/* Div debugger */ .outline-debug * { outline : 1 px solid default !important; …" at bounding box center [656, 492] width 1037 height 644
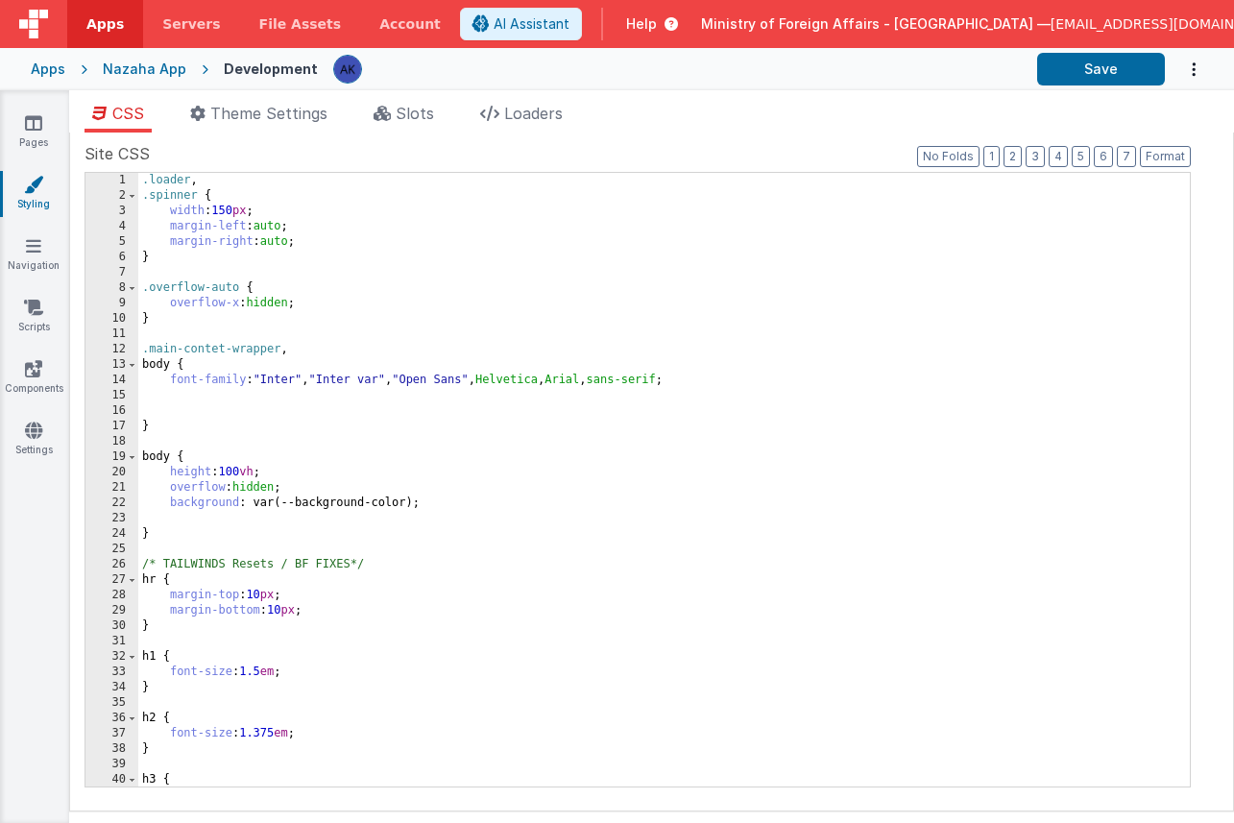
scroll to position [0, 0]
click at [711, 375] on div ".loader , .spinner { width : 150 px ; margin-left : auto ; margin-right : auto …" at bounding box center [656, 495] width 1037 height 644
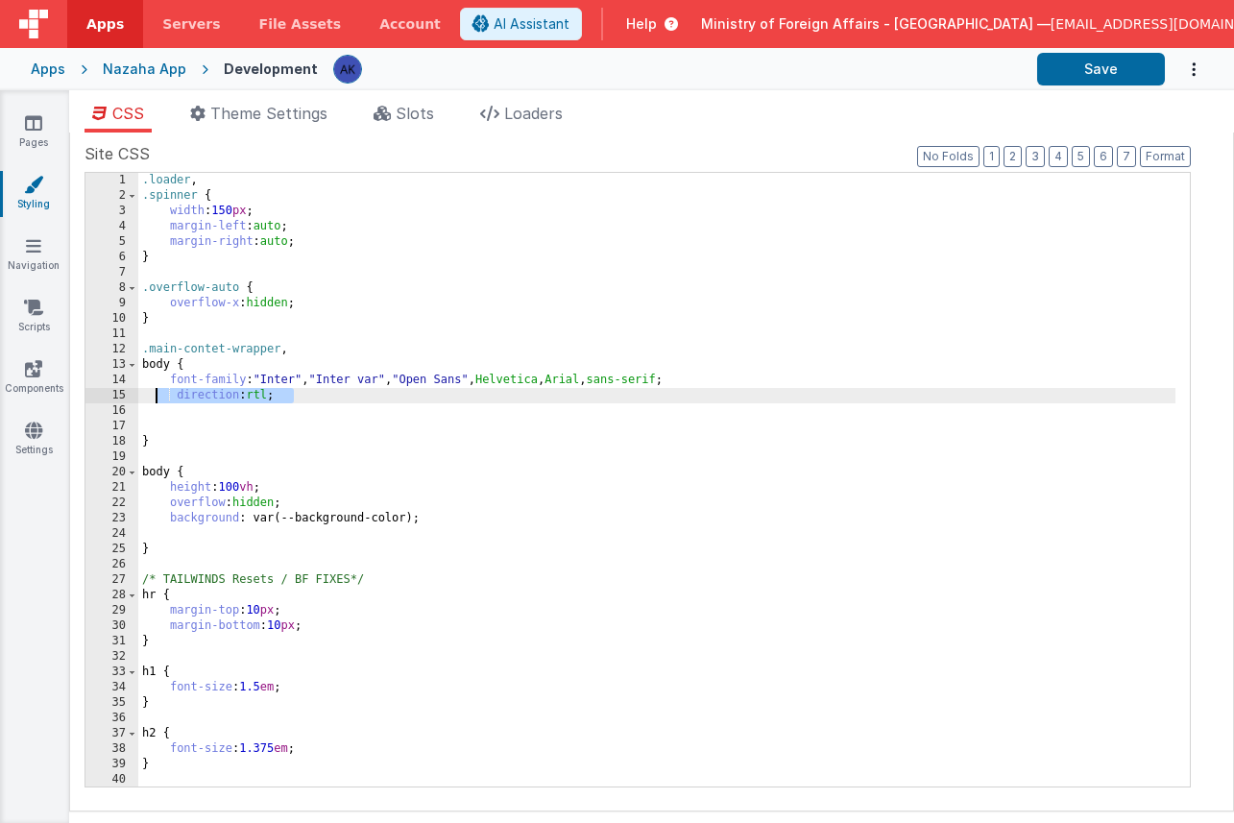
drag, startPoint x: 310, startPoint y: 395, endPoint x: 155, endPoint y: 393, distance: 155.6
click at [155, 393] on div ".loader , .spinner { width : 150 px ; margin-left : auto ; margin-right : auto …" at bounding box center [656, 495] width 1037 height 644
click at [423, 517] on div ".loader , .spinner { width : 150 px ; margin-left : auto ; margin-right : auto …" at bounding box center [656, 495] width 1037 height 644
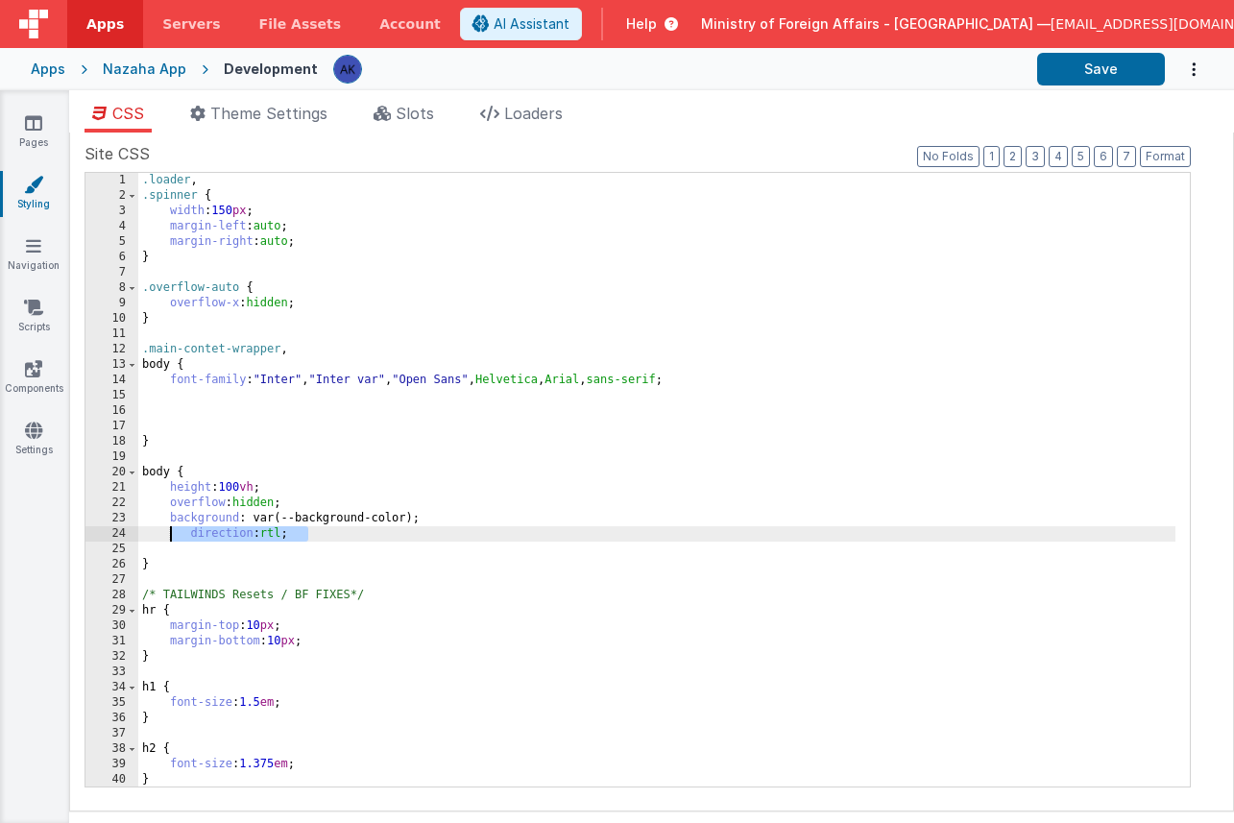
drag, startPoint x: 309, startPoint y: 528, endPoint x: 170, endPoint y: 526, distance: 139.2
click at [170, 526] on div ".loader , .spinner { width : 150 px ; margin-left : auto ; margin-right : auto …" at bounding box center [656, 495] width 1037 height 644
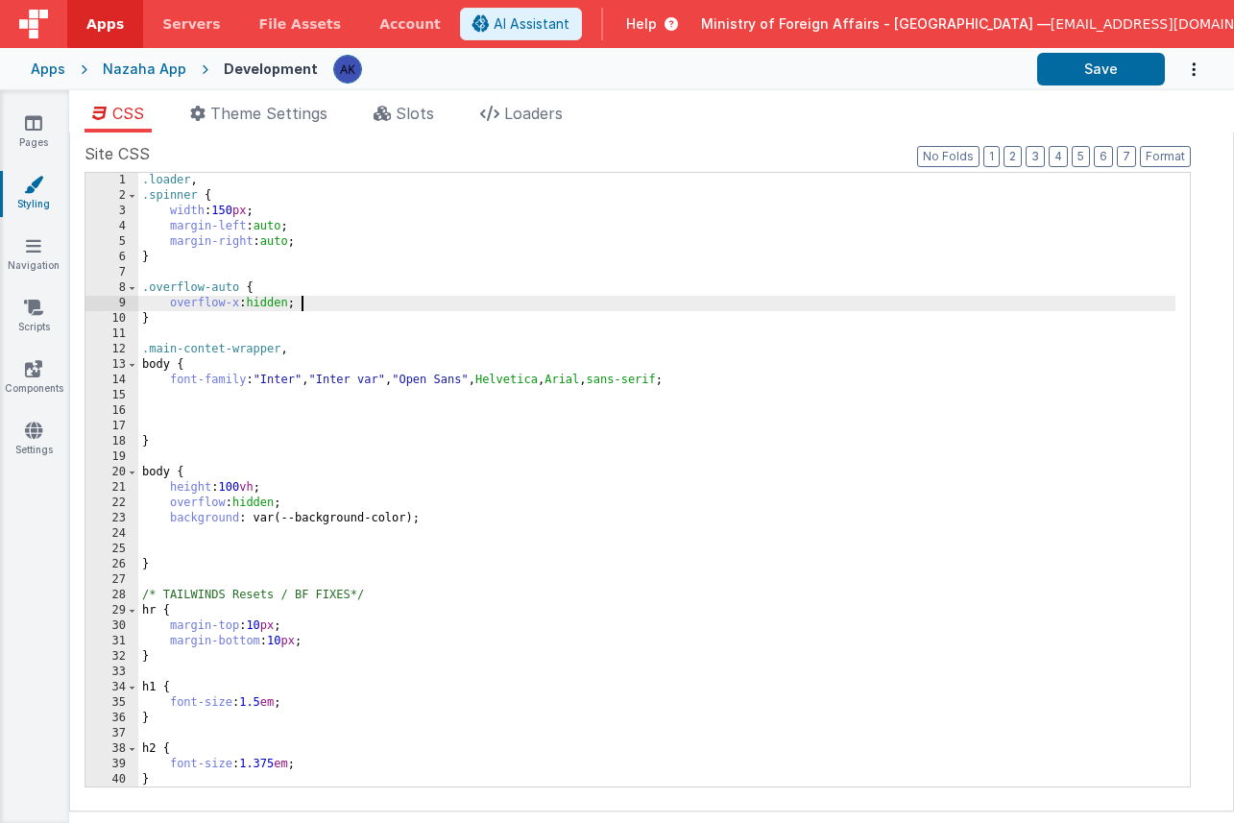
click at [313, 301] on div ".loader , .spinner { width : 150 px ; margin-left : auto ; margin-right : auto …" at bounding box center [656, 495] width 1037 height 644
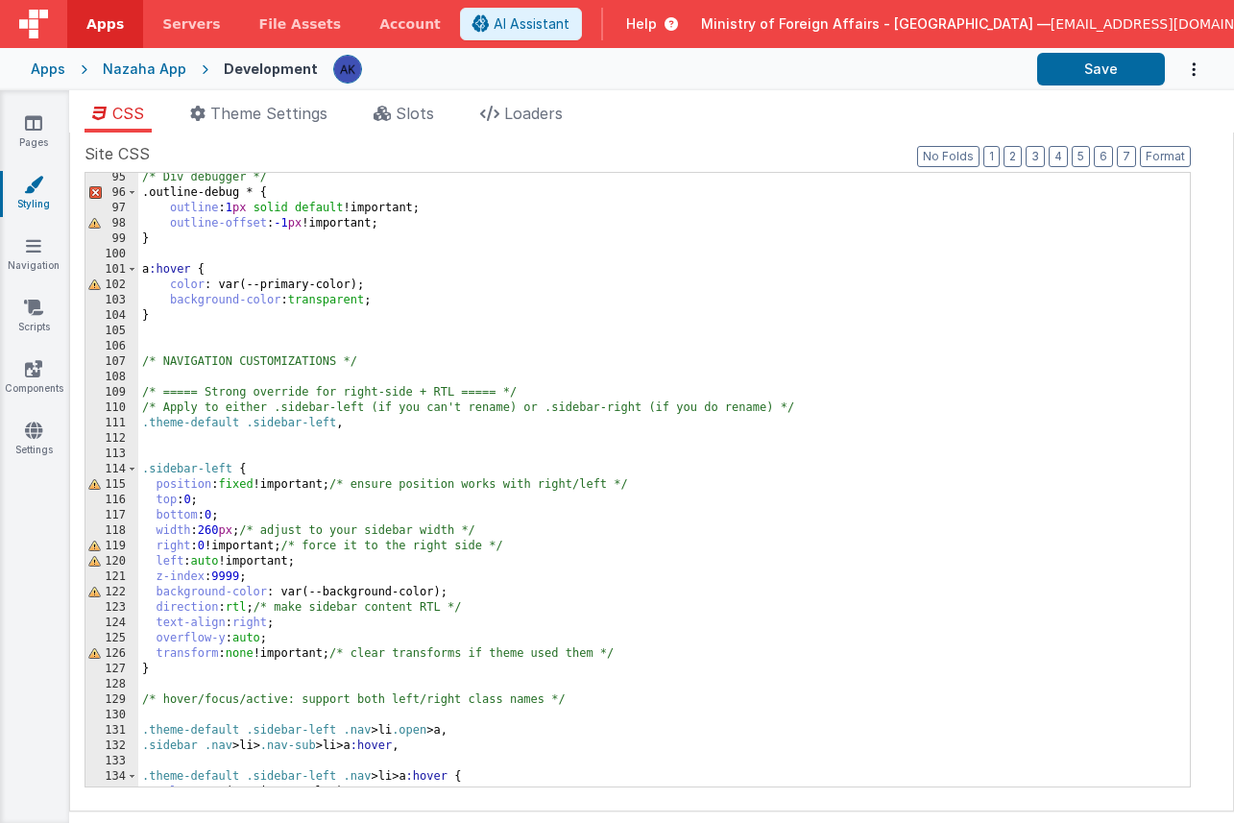
scroll to position [1448, 0]
click at [218, 546] on div "/* Div debugger */ .outline-debug * { outline : 1 px solid default !important; …" at bounding box center [656, 492] width 1037 height 644
click at [218, 533] on div "/* Div debugger */ .outline-debug * { outline : 1 px solid default !important; …" at bounding box center [656, 492] width 1037 height 644
click at [210, 533] on div "/* Div debugger */ .outline-debug * { outline : 1 px solid default !important; …" at bounding box center [656, 492] width 1037 height 644
click at [219, 561] on div "/* Div debugger */ .outline-debug * { outline : 1 px solid default !important; …" at bounding box center [656, 492] width 1037 height 644
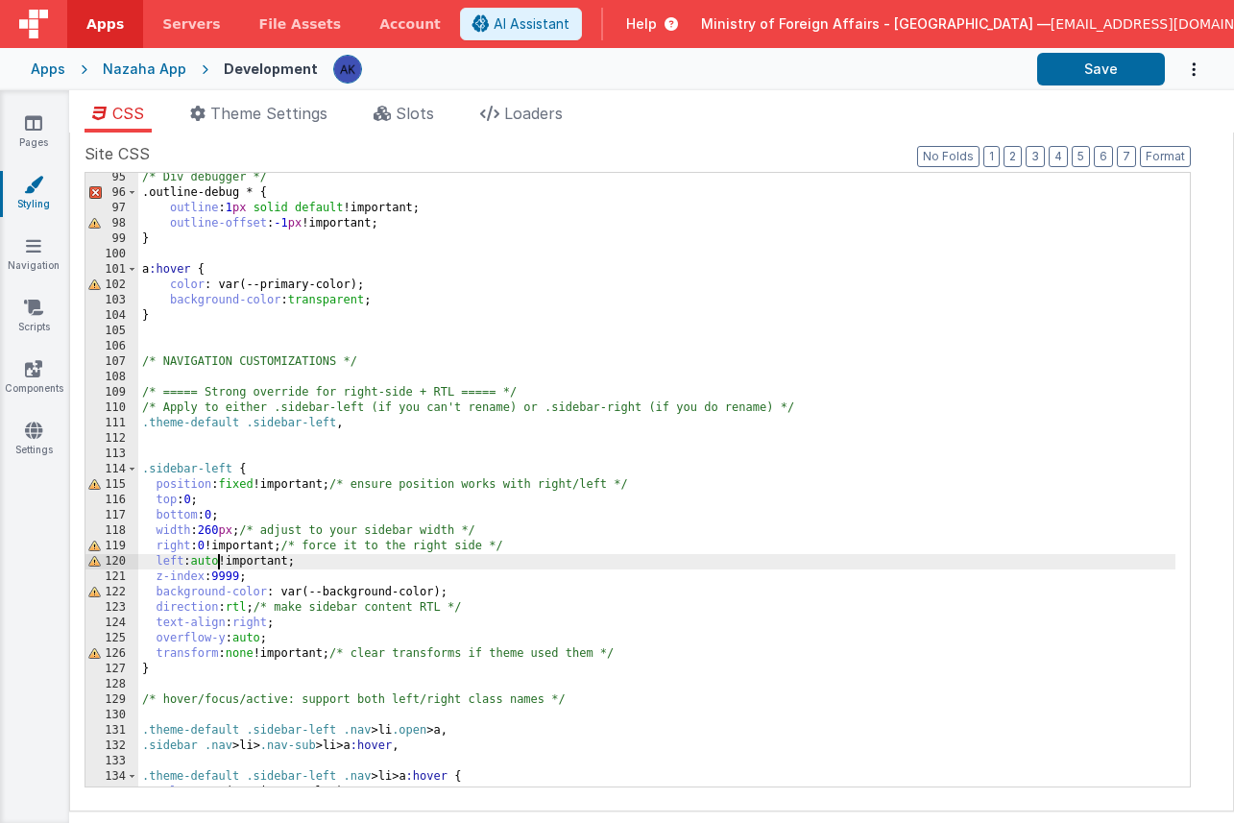
click at [218, 563] on div "/* Div debugger */ .outline-debug * { outline : 1 px solid default !important; …" at bounding box center [656, 492] width 1037 height 644
click at [1093, 81] on button "Save" at bounding box center [1101, 69] width 128 height 33
click at [237, 551] on div "/* Div debugger */ .outline-debug * { outline : 1 px solid default !important; …" at bounding box center [656, 492] width 1037 height 644
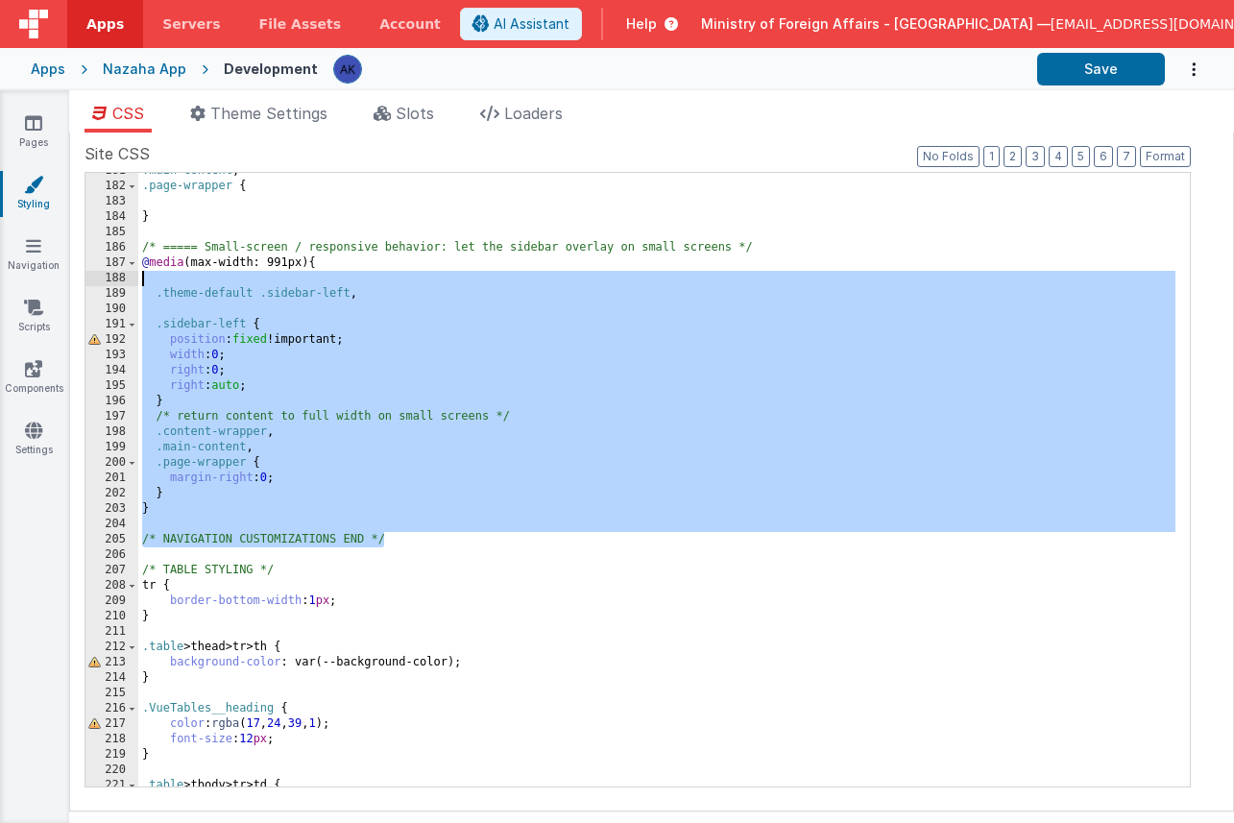
scroll to position [2765, 0]
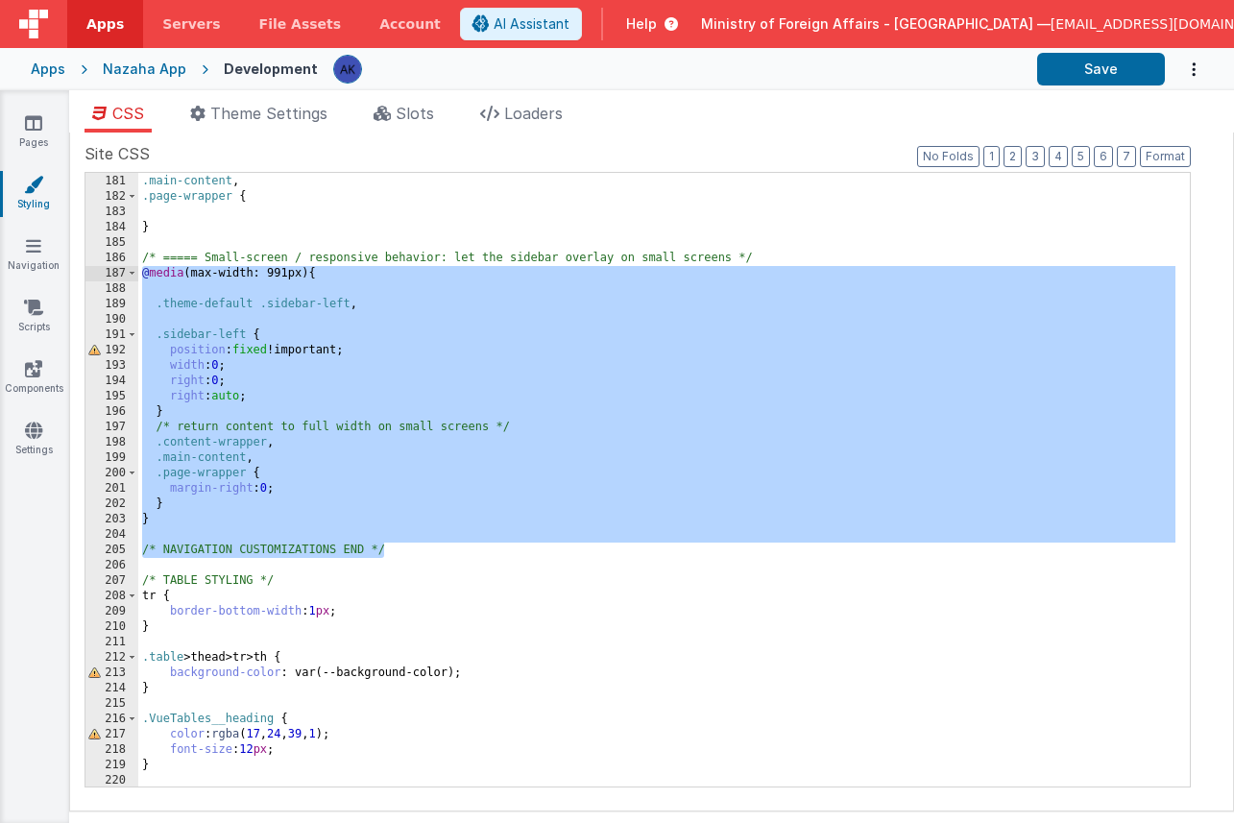
drag, startPoint x: 389, startPoint y: 525, endPoint x: 135, endPoint y: 280, distance: 352.4
click at [135, 280] on div "180 181 182 183 184 185 186 187 188 189 190 191 192 193 194 195 196 197 198 199…" at bounding box center [637, 479] width 1106 height 615
click at [224, 397] on div ".content-wrapper , .main-content , .page-wrapper { } /* ===== Small-screen / re…" at bounding box center [656, 480] width 1037 height 644
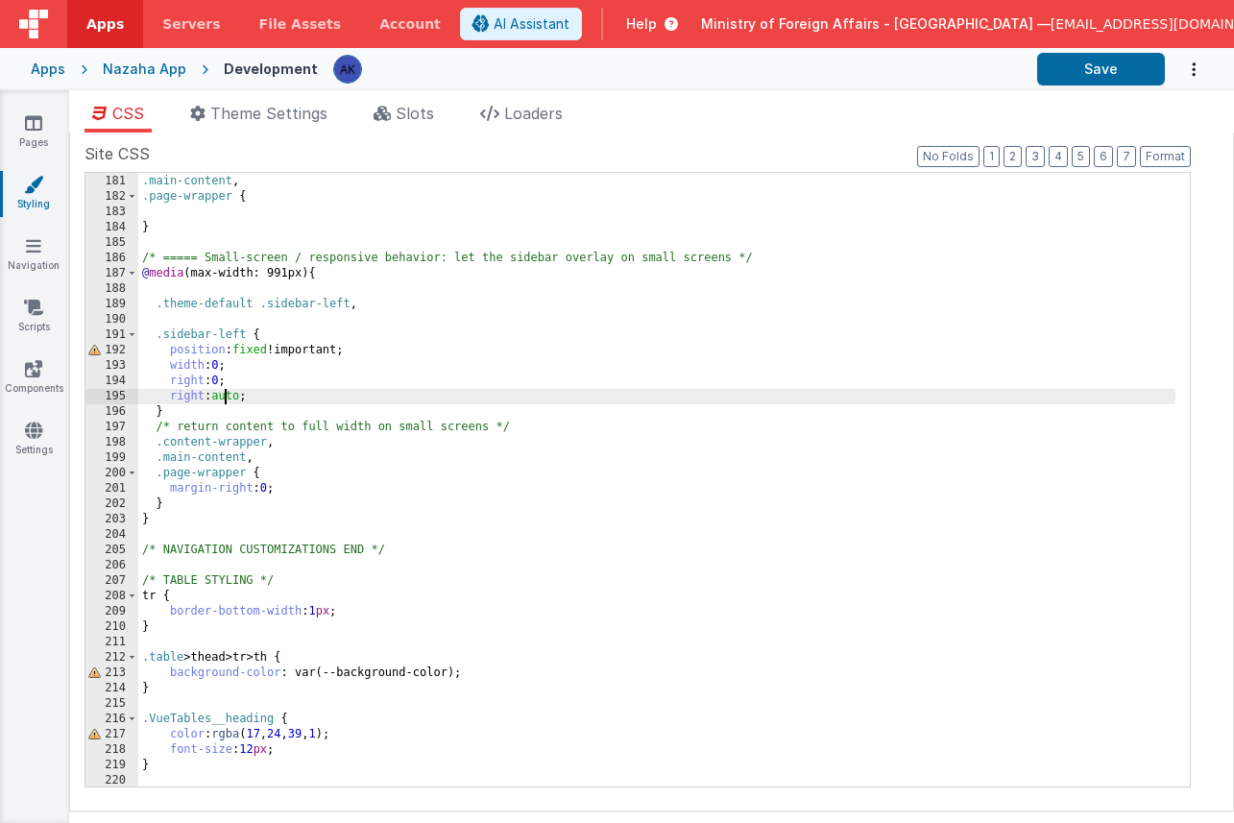
click at [196, 397] on div ".content-wrapper , .main-content , .page-wrapper { } /* ===== Small-screen / re…" at bounding box center [656, 480] width 1037 height 644
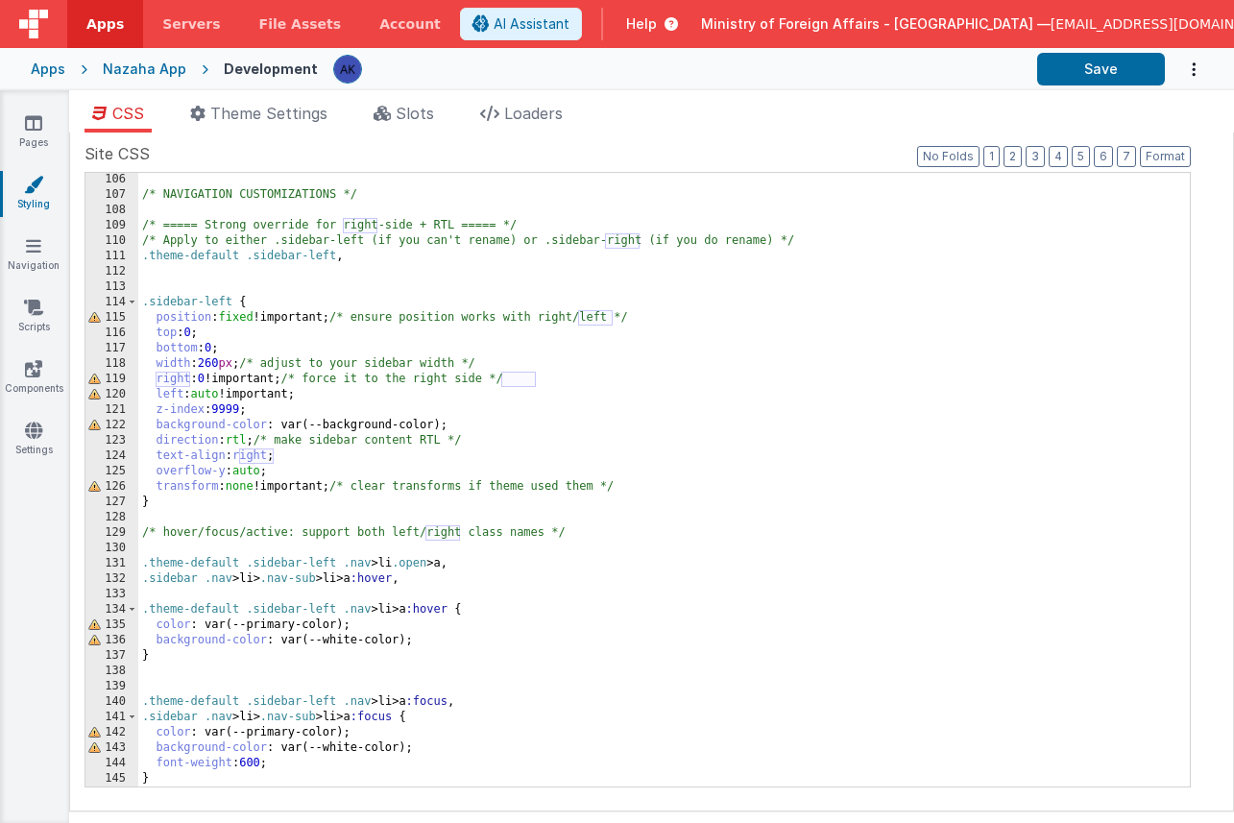
scroll to position [1609, 0]
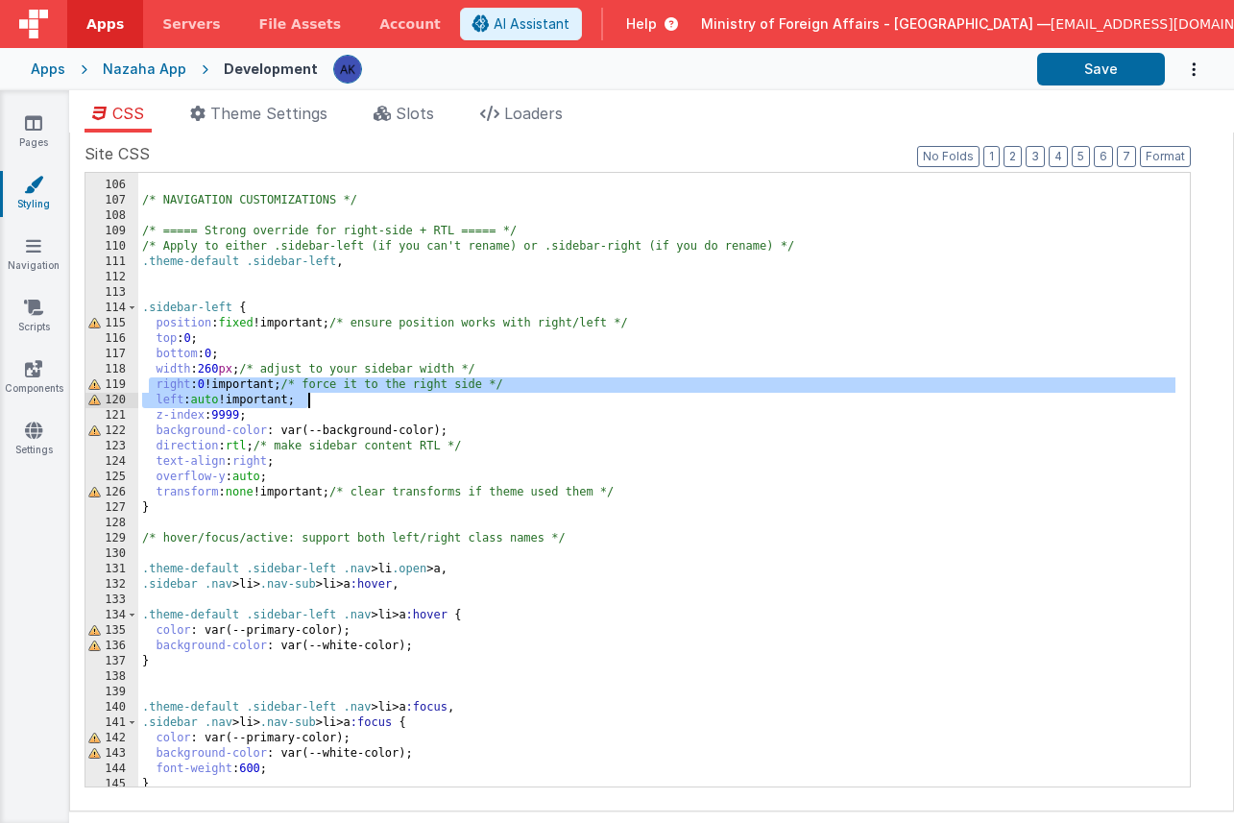
drag, startPoint x: 151, startPoint y: 387, endPoint x: 643, endPoint y: 399, distance: 492.7
click at [643, 399] on div "/* NAVIGATION CUSTOMIZATIONS */ /* ===== Strong override for right-side + RTL =…" at bounding box center [656, 484] width 1037 height 644
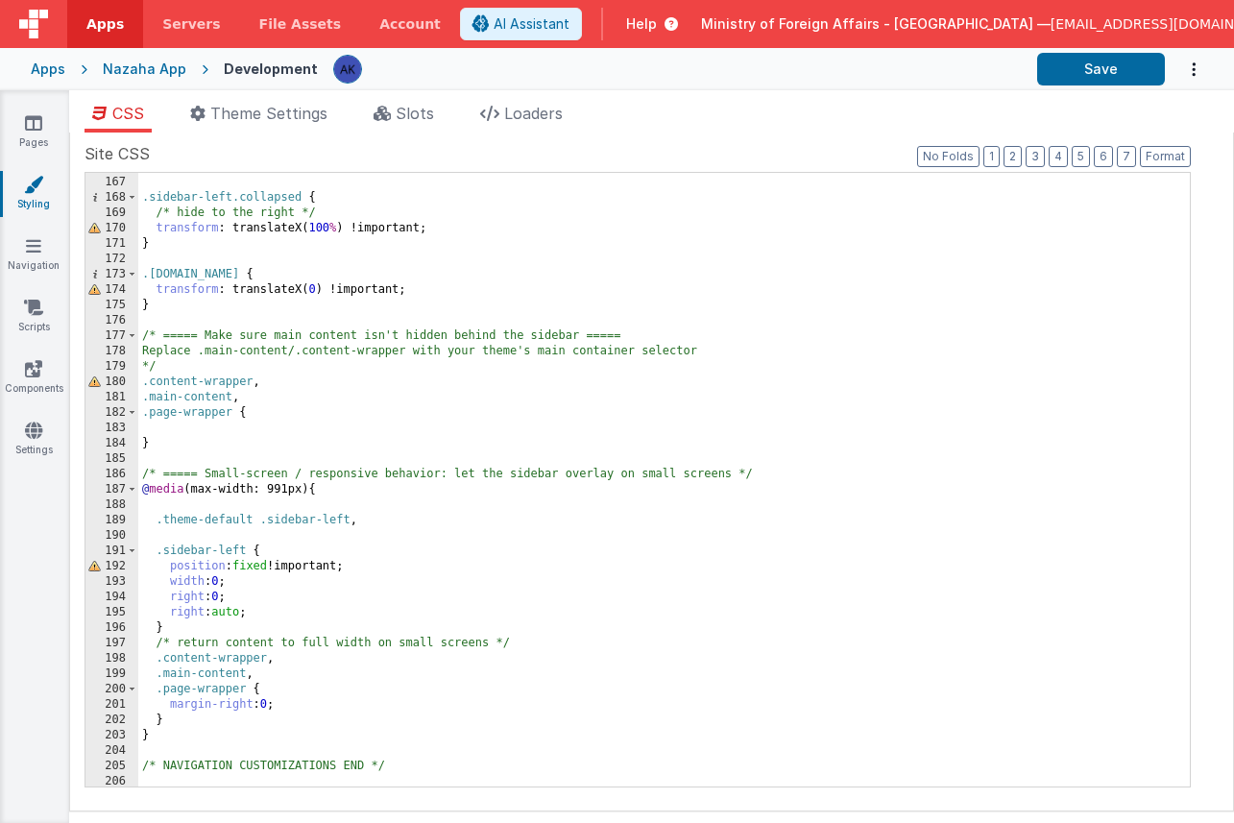
scroll to position [2625, 0]
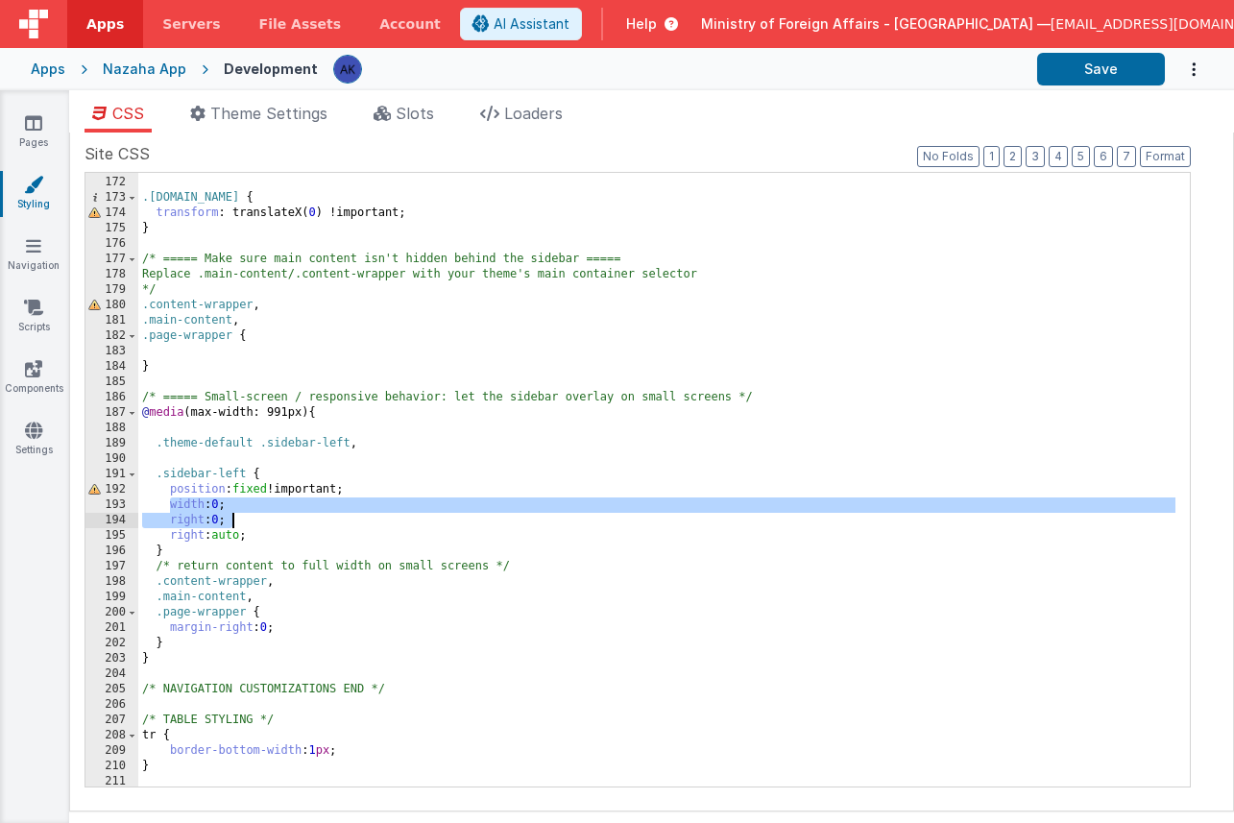
drag, startPoint x: 167, startPoint y: 506, endPoint x: 282, endPoint y: 517, distance: 115.7
click at [282, 517] on div "} .sidebar-left.open { transform : translateX( 0 ) !important; } /* ===== Make …" at bounding box center [656, 481] width 1037 height 644
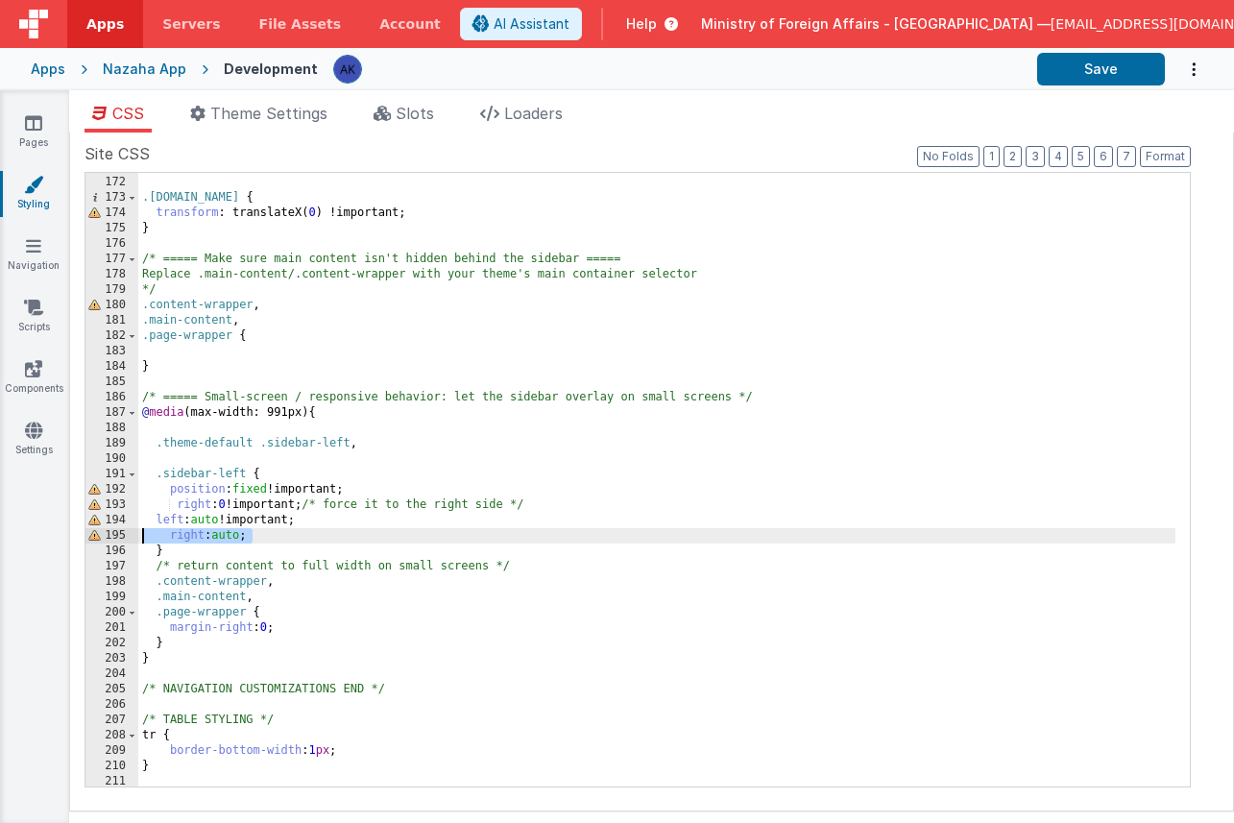
drag, startPoint x: 265, startPoint y: 532, endPoint x: 96, endPoint y: 534, distance: 169.0
click at [96, 534] on div "171 172 173 174 175 176 177 178 179 180 181 182 183 184 185 186 187 188 189 190…" at bounding box center [637, 479] width 1106 height 615
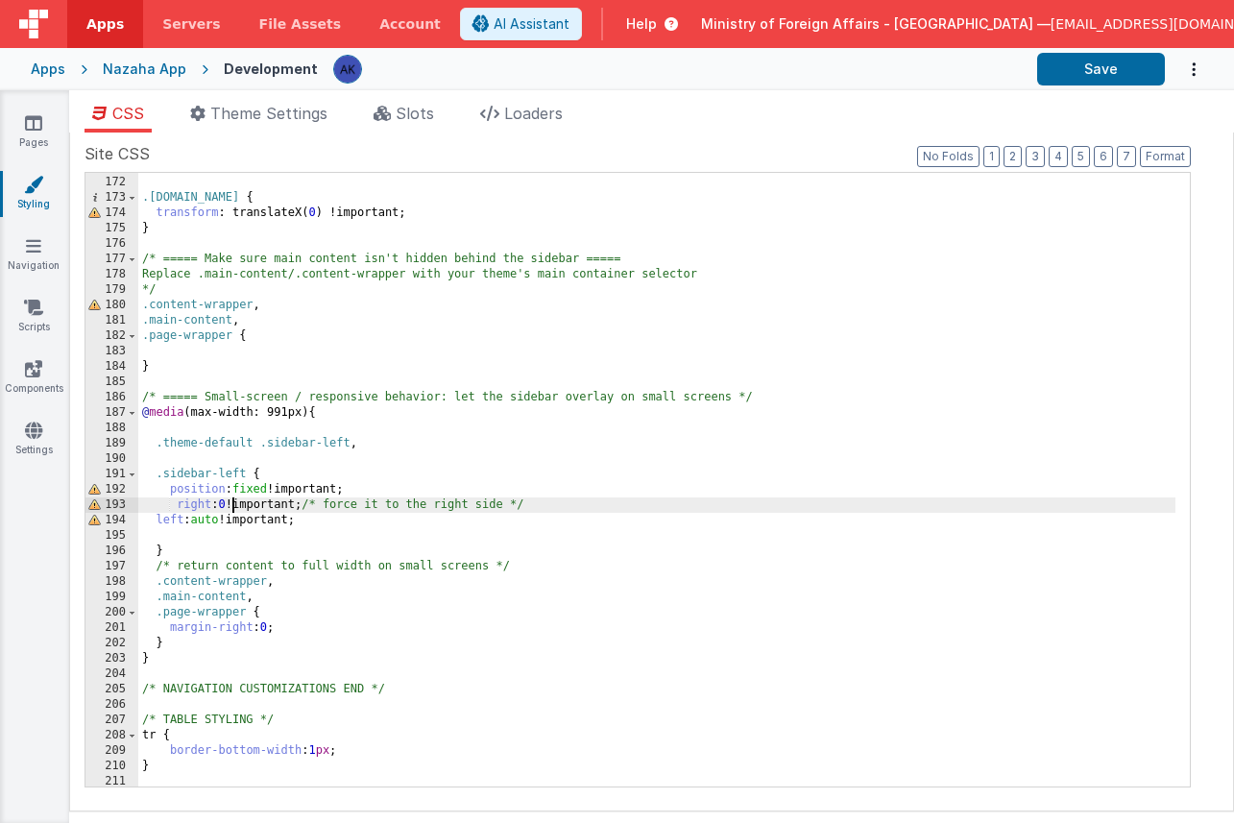
click at [233, 506] on div "} .sidebar-left.open { transform : translateX( 0 ) !important; } /* ===== Make …" at bounding box center [656, 481] width 1037 height 644
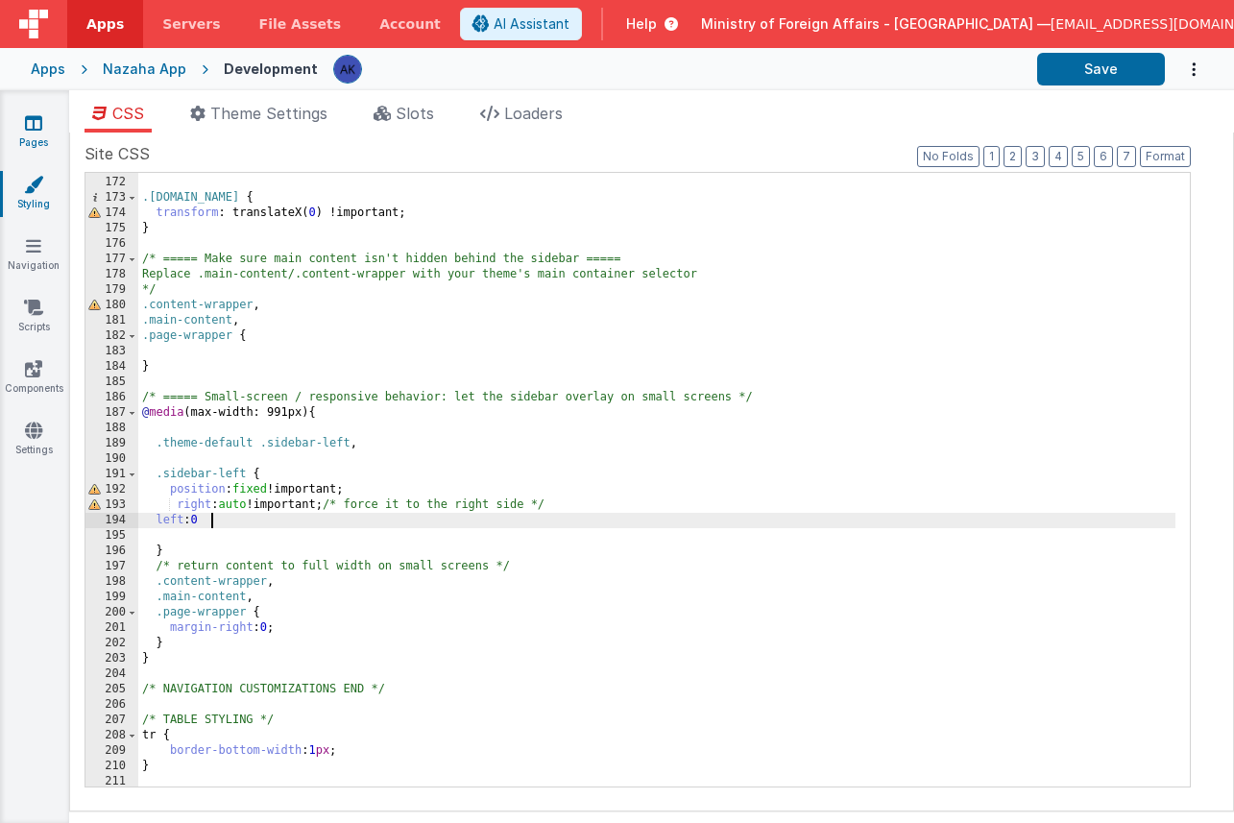
click at [36, 128] on icon at bounding box center [33, 122] width 17 height 19
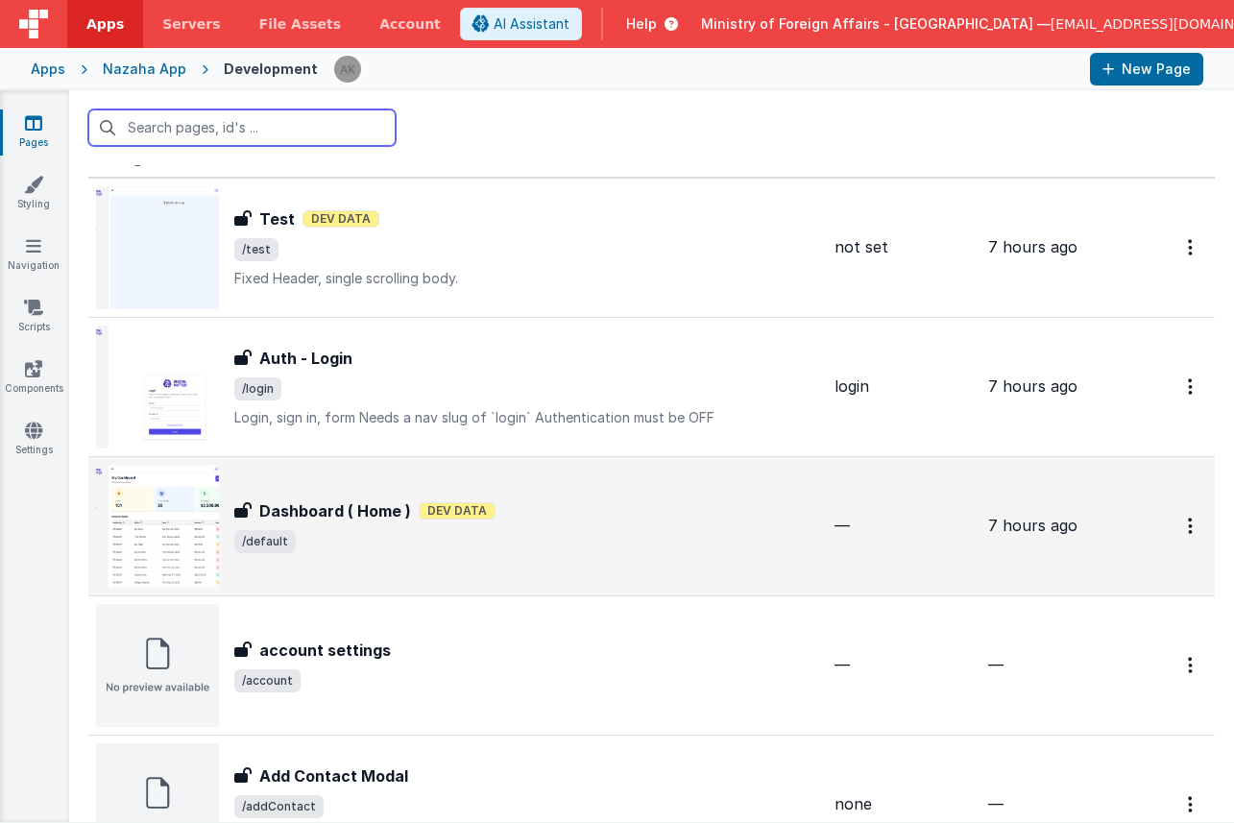
scroll to position [37, 0]
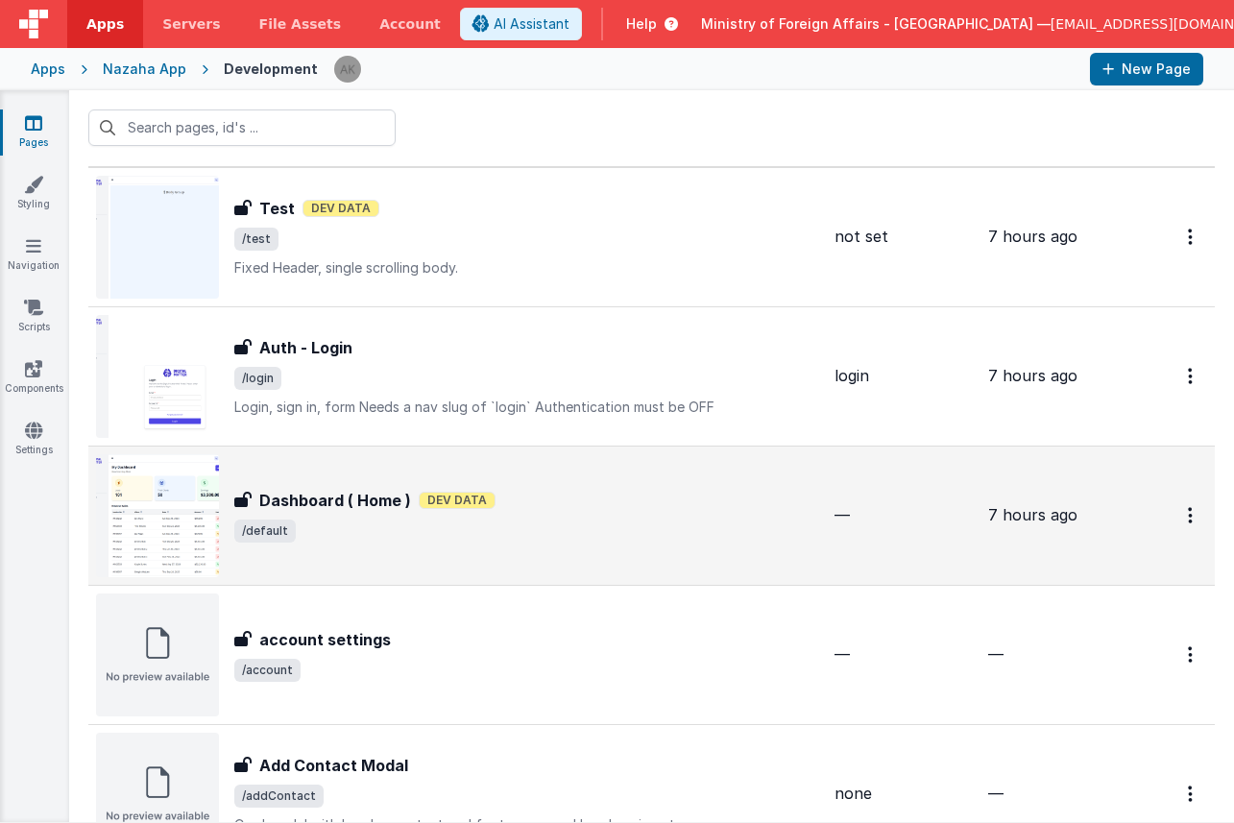
click at [204, 479] on img at bounding box center [157, 515] width 123 height 123
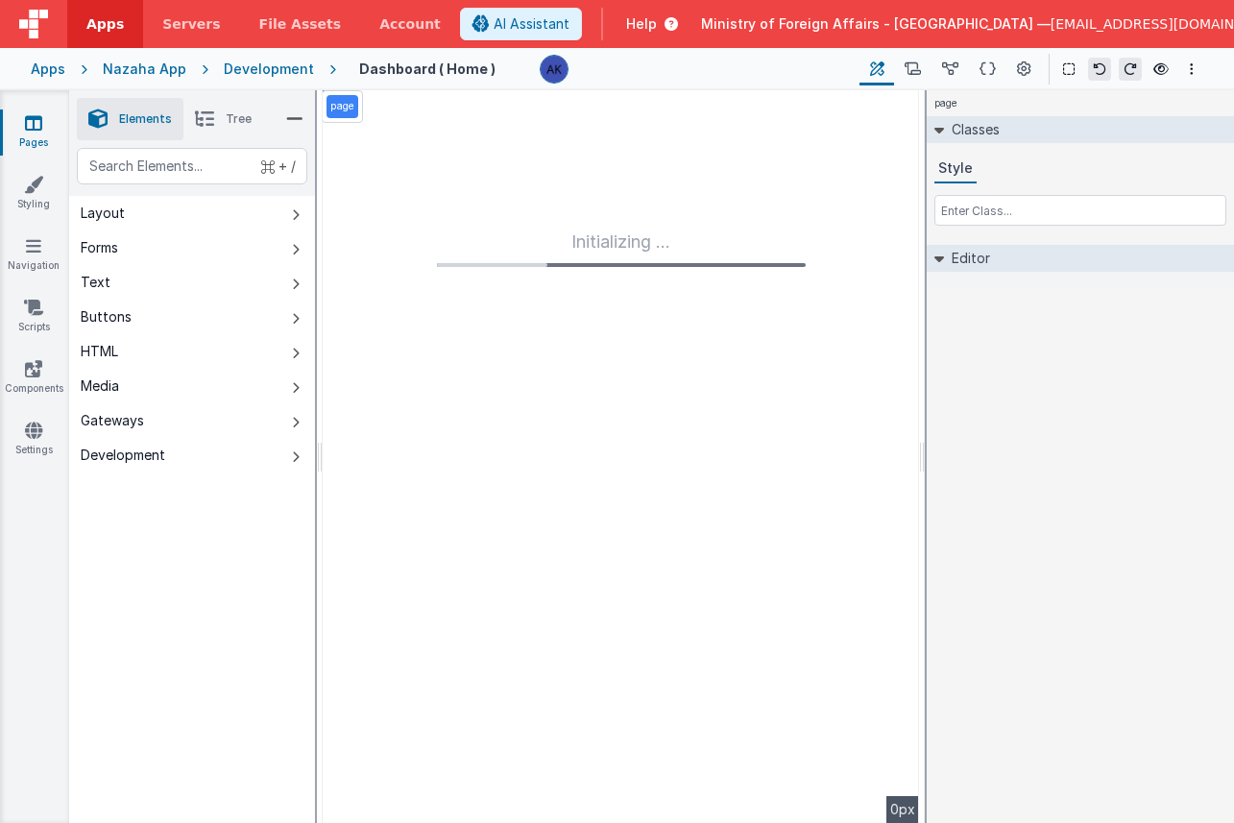
click at [273, 65] on div "Development" at bounding box center [269, 69] width 90 height 19
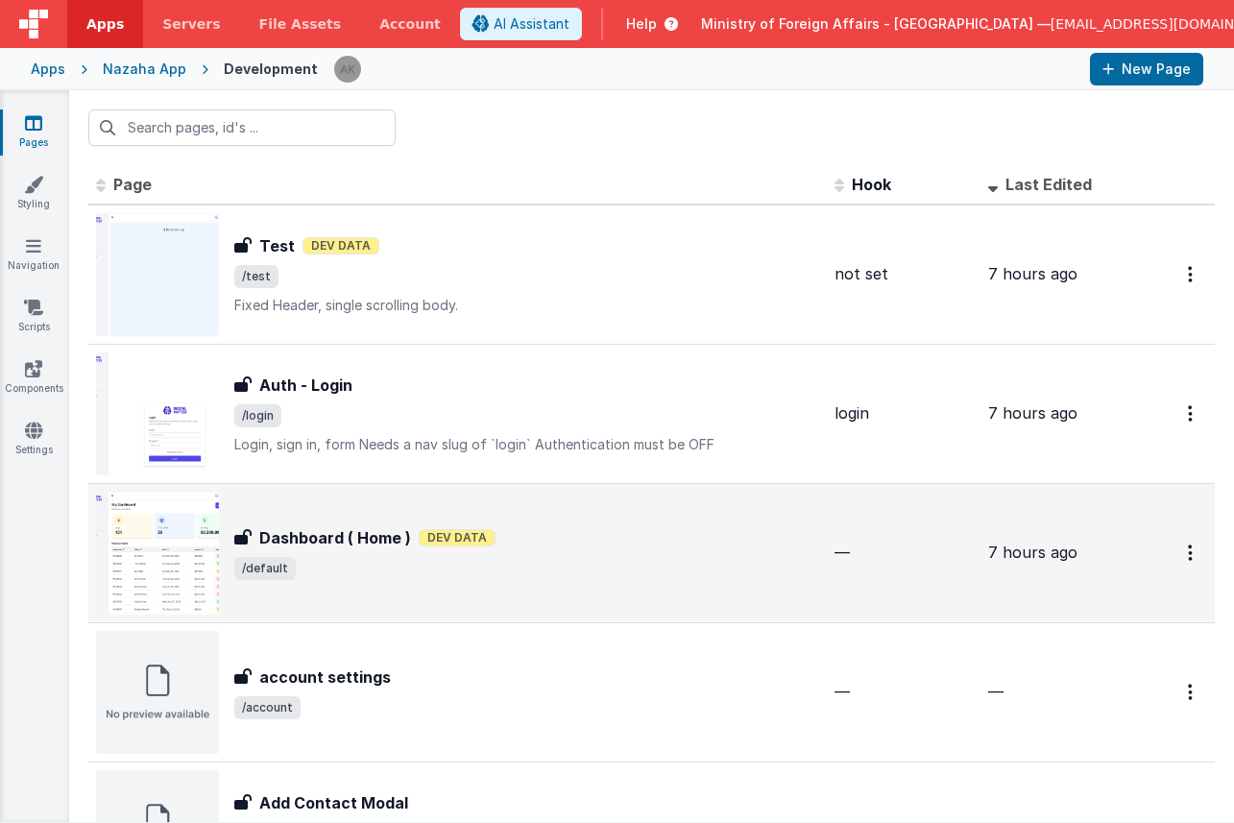
click at [205, 520] on img at bounding box center [157, 553] width 123 height 123
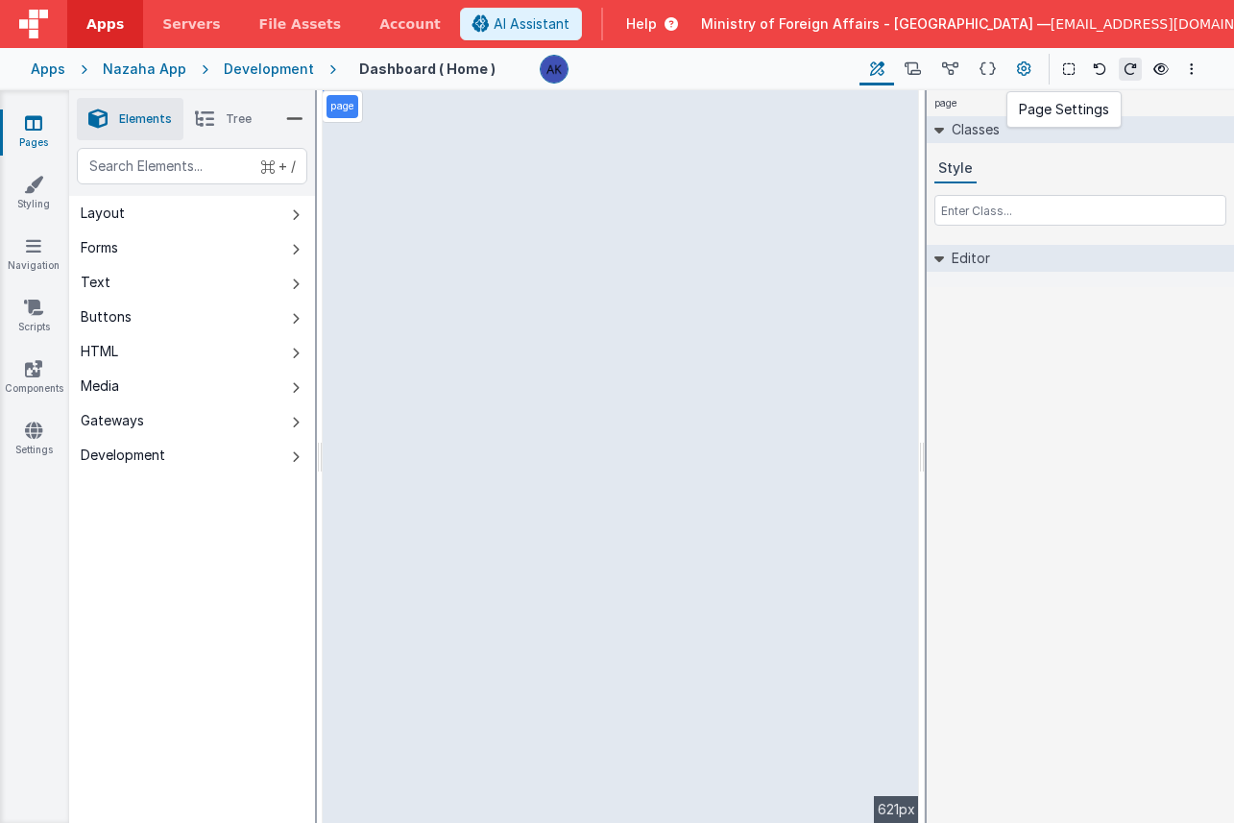
click at [1030, 57] on button at bounding box center [1023, 69] width 35 height 33
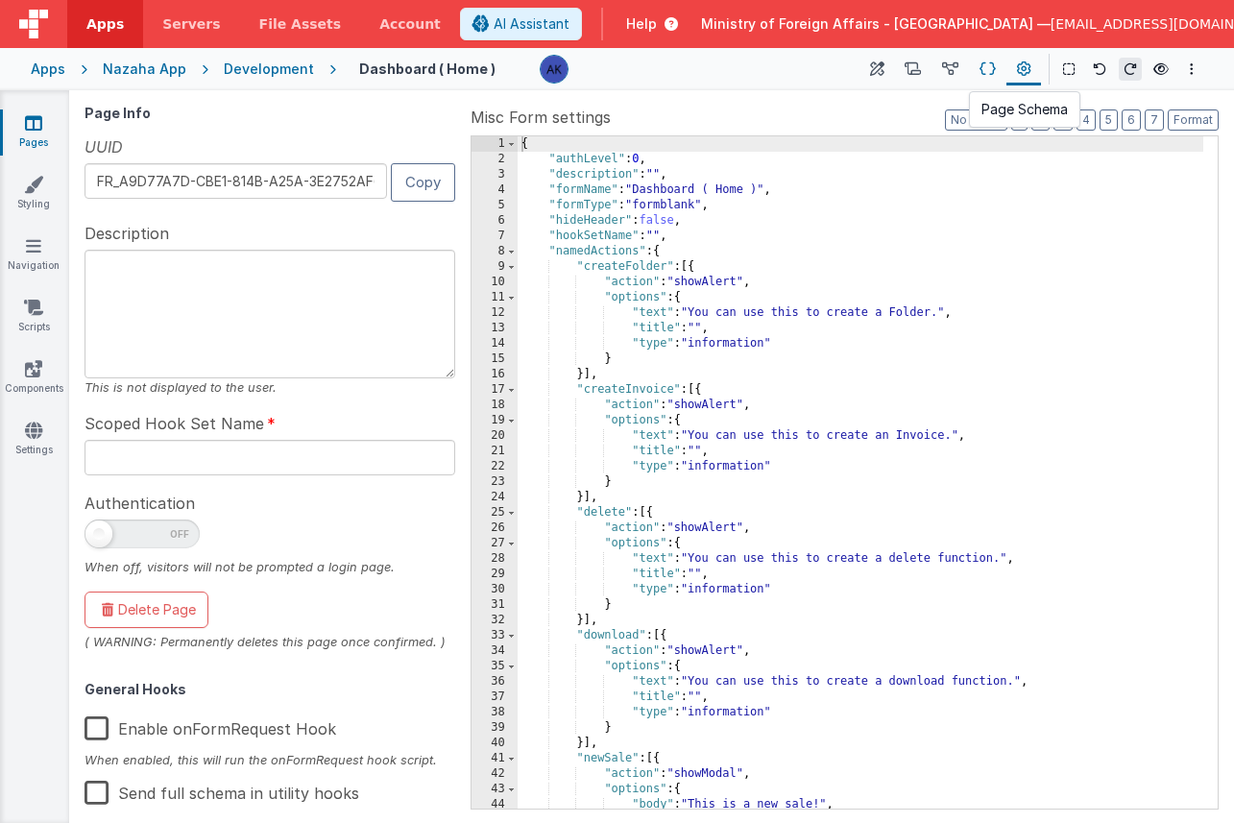
click at [982, 69] on icon at bounding box center [987, 70] width 16 height 20
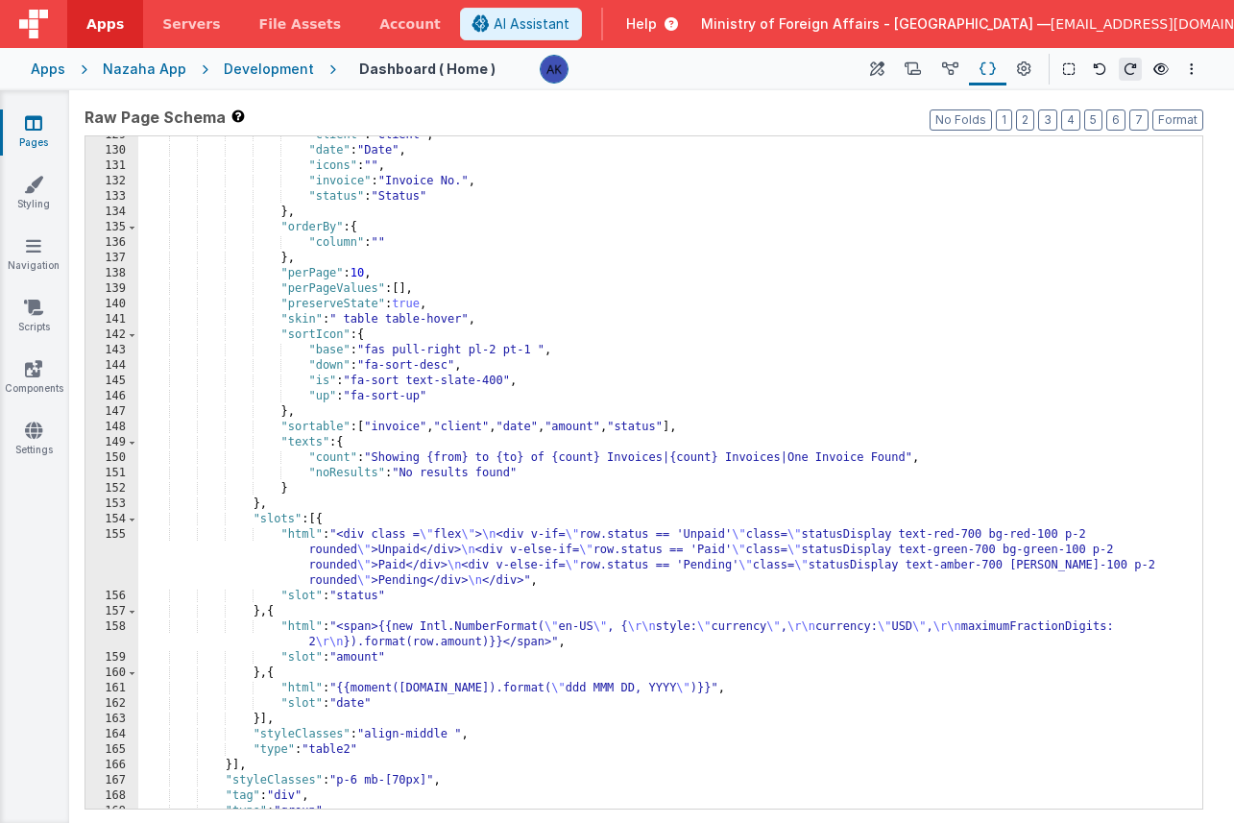
scroll to position [1555, 0]
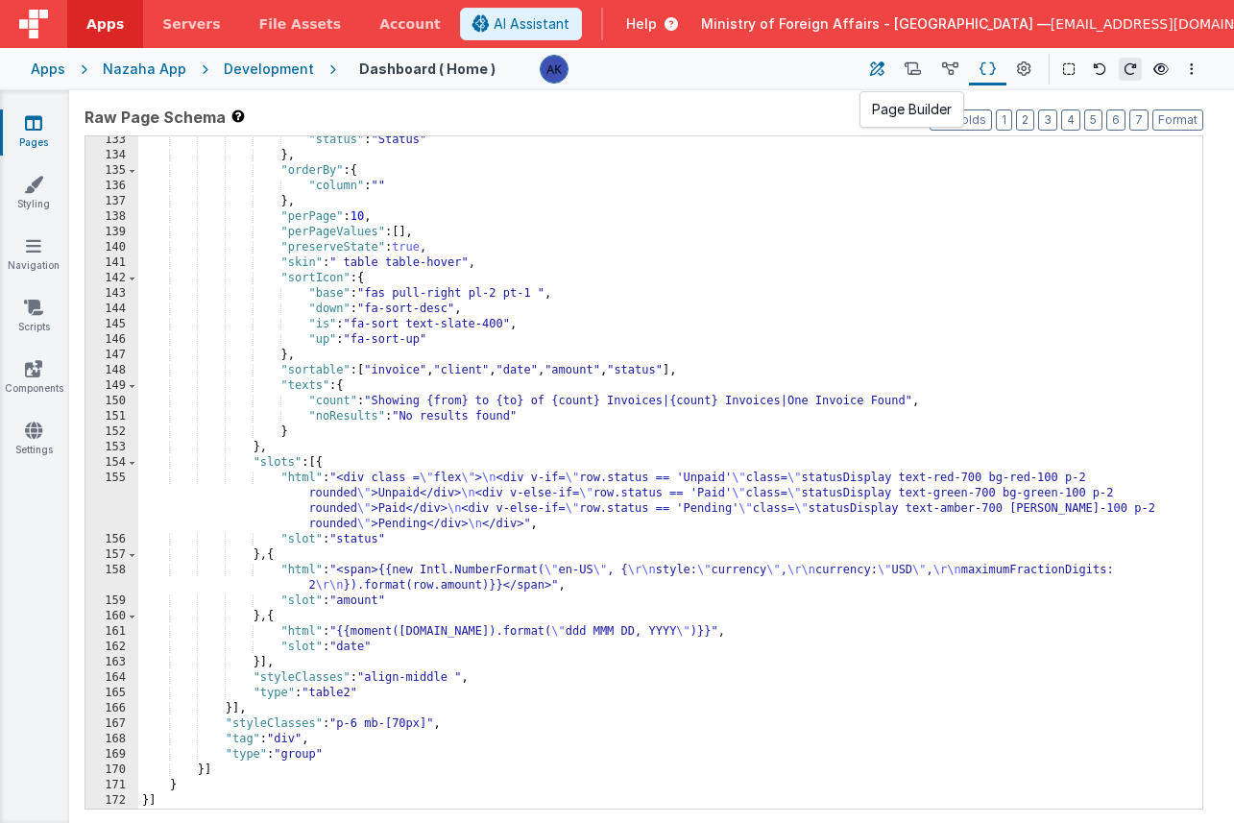
click at [865, 63] on button at bounding box center [876, 69] width 35 height 33
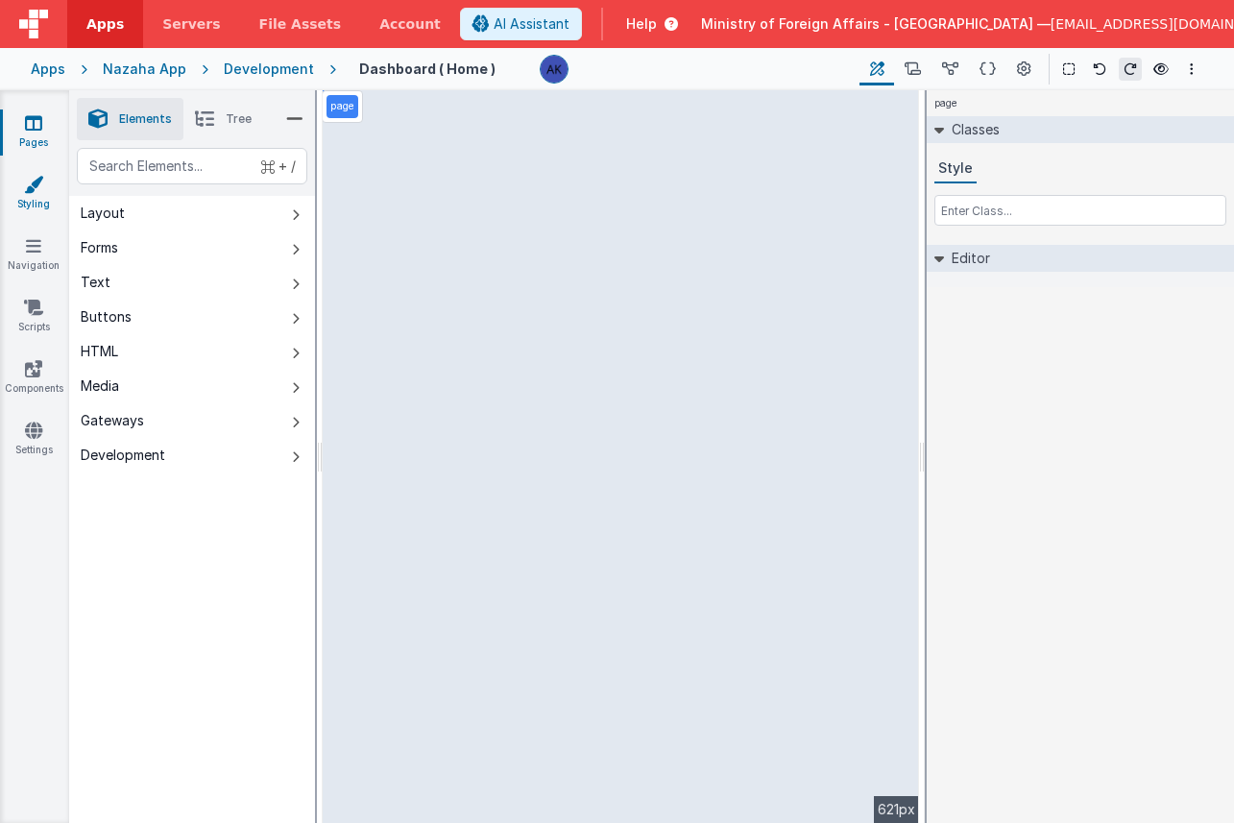
click at [31, 196] on link "Styling" at bounding box center [33, 194] width 69 height 38
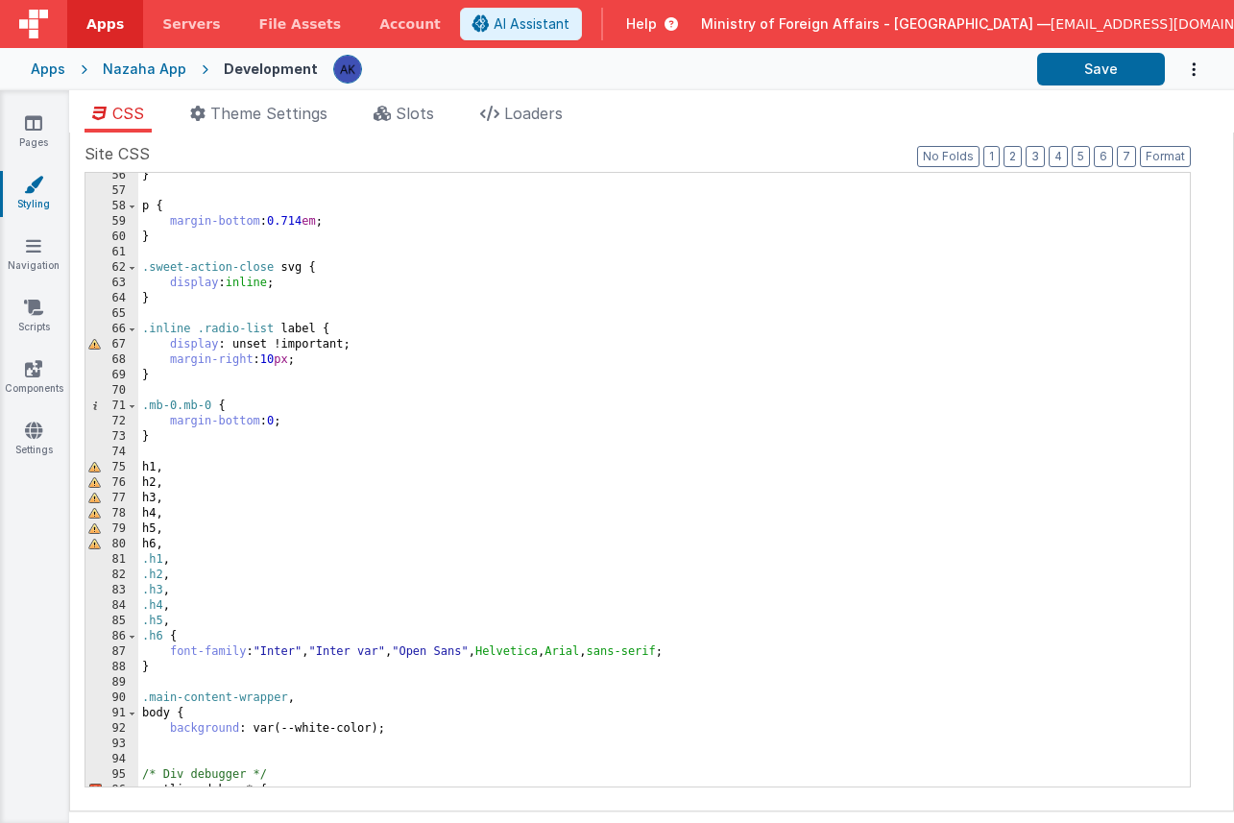
scroll to position [881, 0]
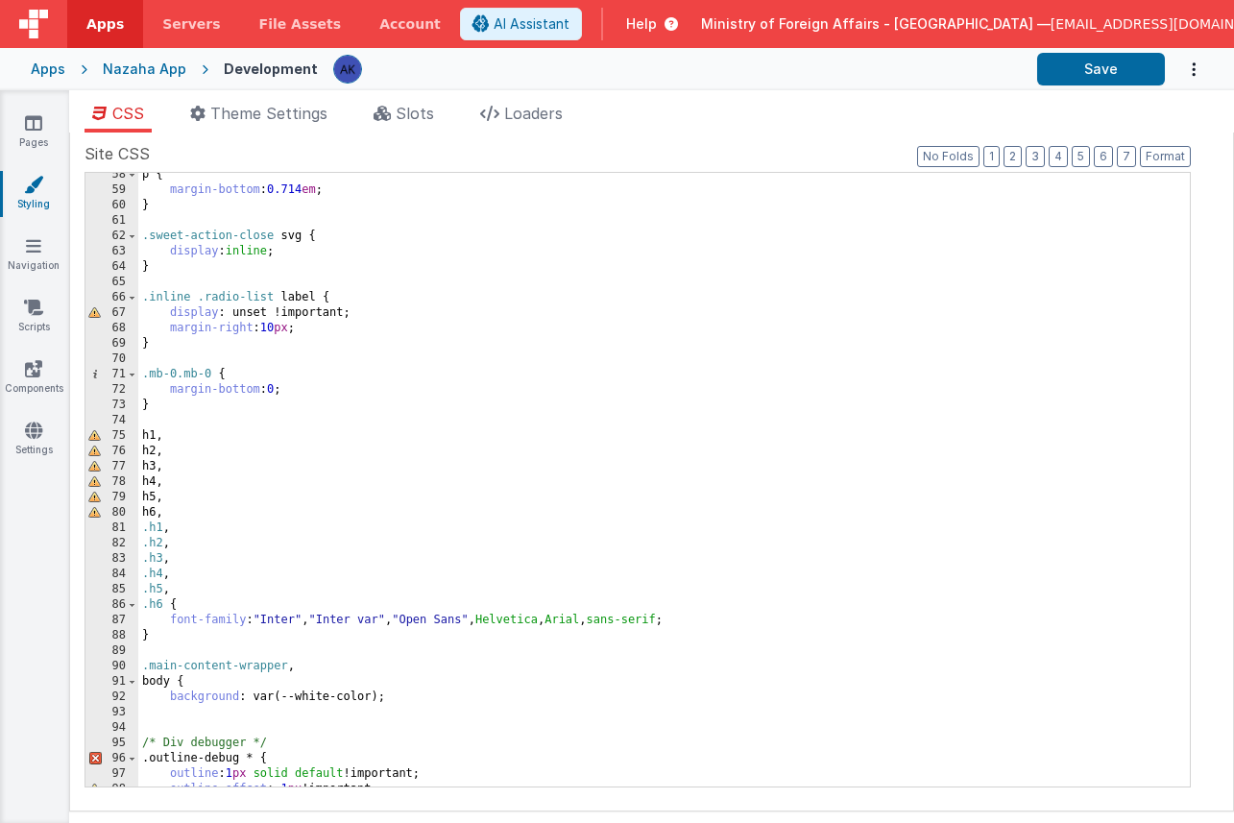
click at [378, 370] on div "p { margin-bottom : 0.714 em ; } .sweet-action-close svg { display : inline ; }…" at bounding box center [656, 489] width 1037 height 644
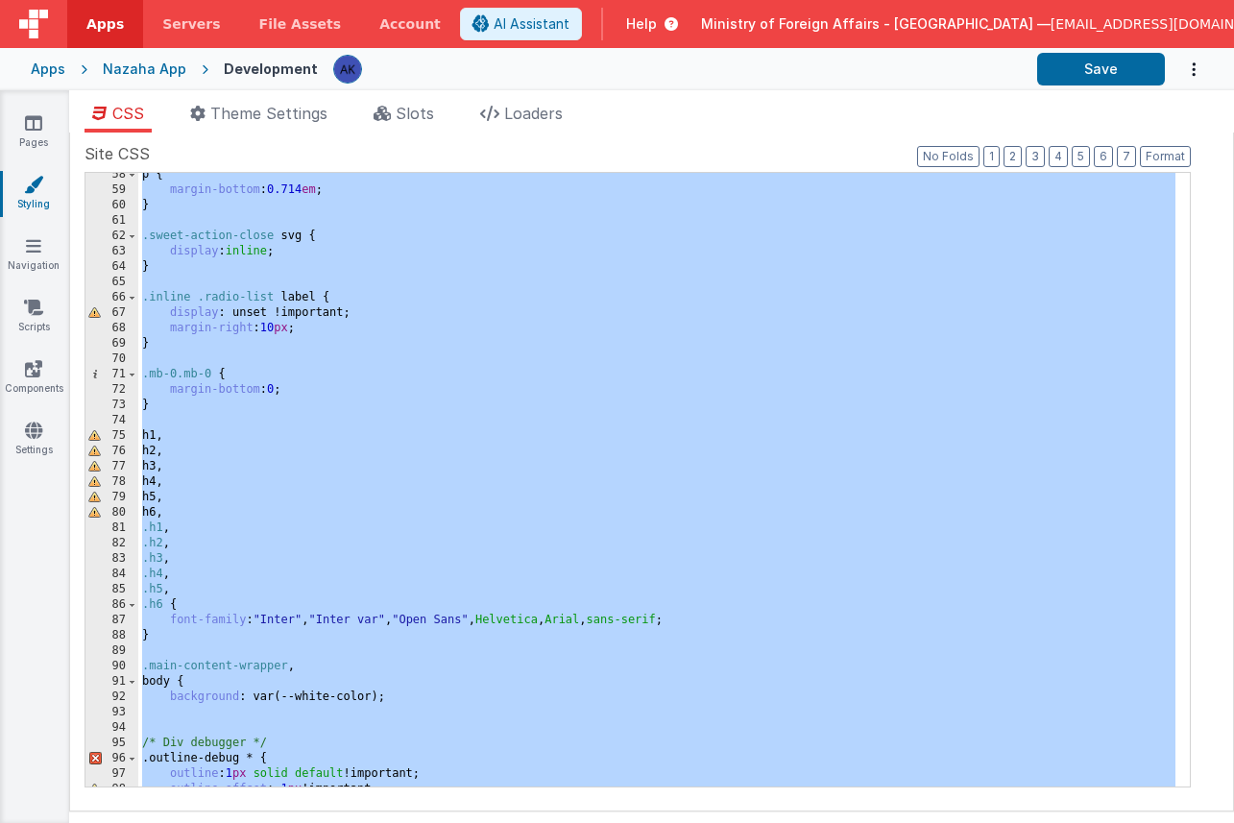
click at [292, 405] on div "p { margin-bottom : 0.714 em ; } .sweet-action-close svg { display : inline ; }…" at bounding box center [656, 489] width 1037 height 644
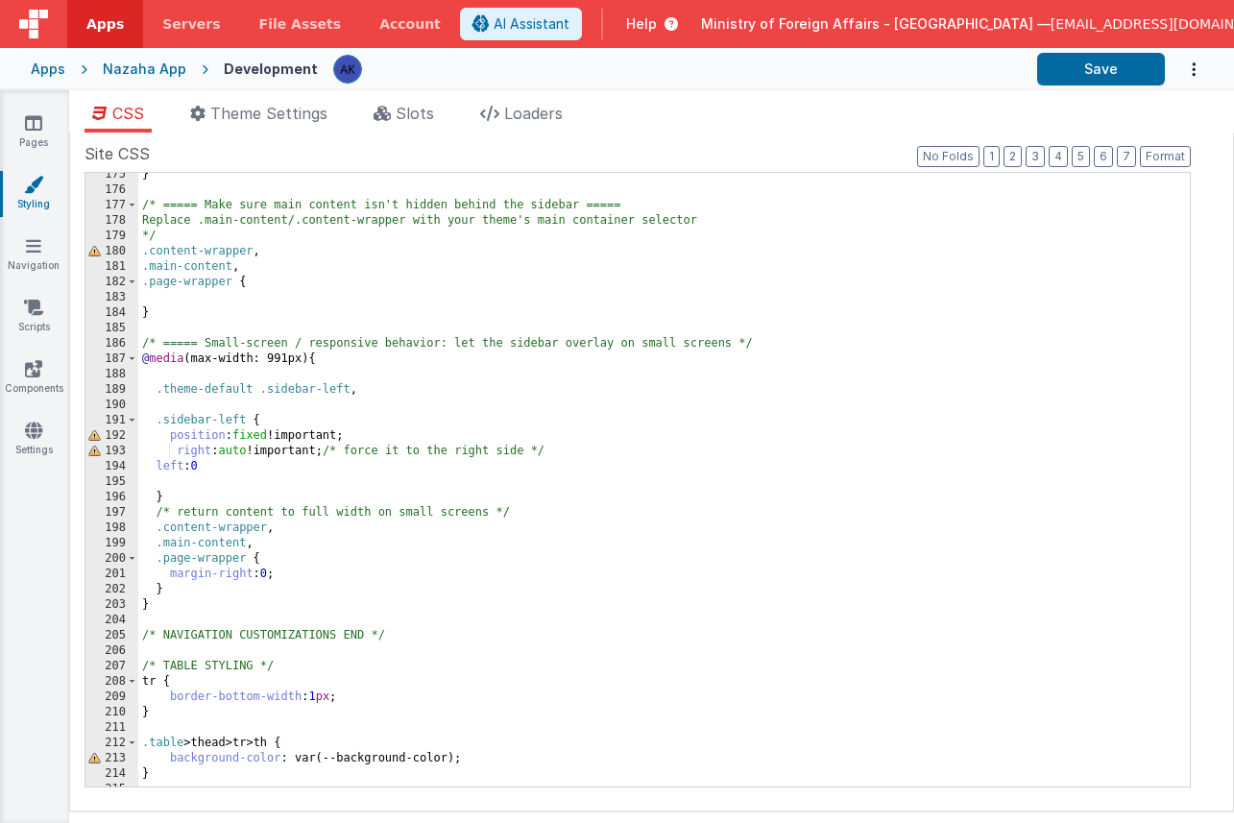
scroll to position [2680, 0]
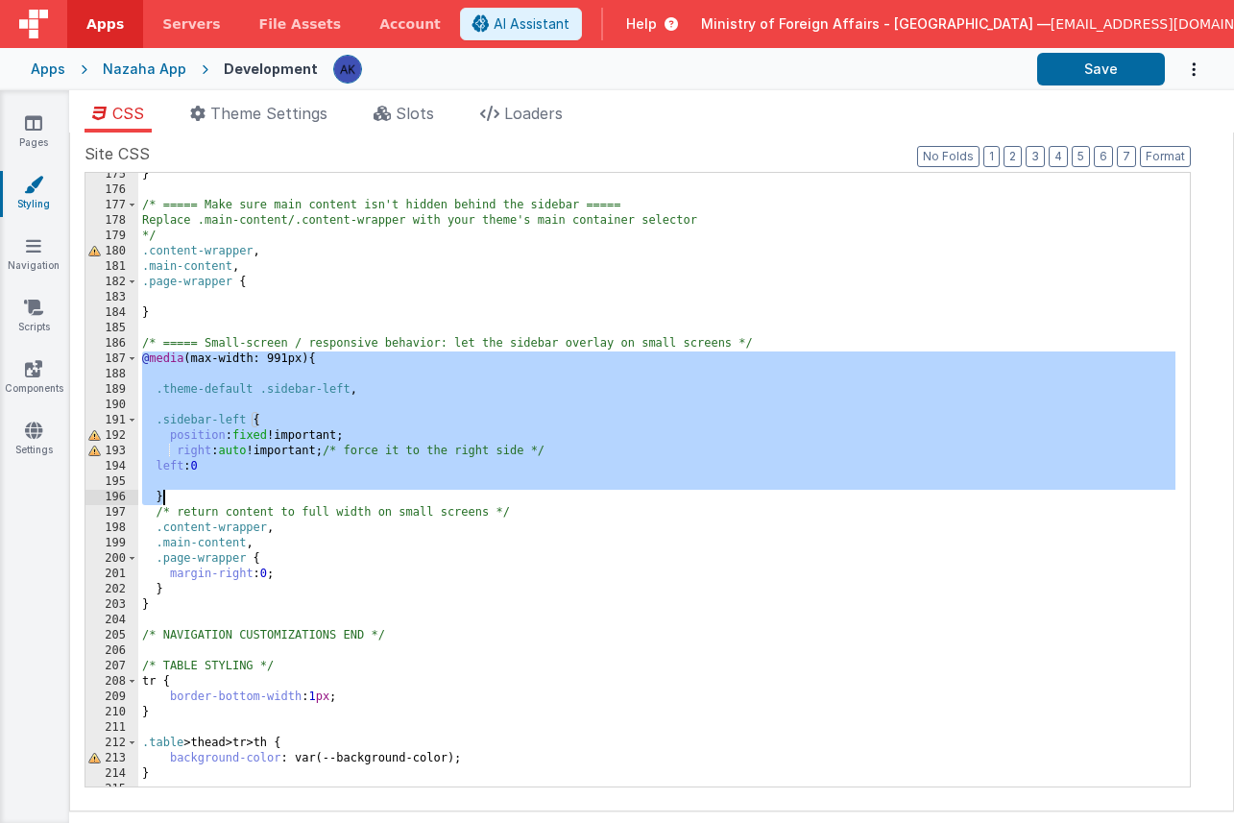
drag, startPoint x: 140, startPoint y: 359, endPoint x: 246, endPoint y: 491, distance: 168.7
click at [246, 491] on div "} /* ===== Make sure main content isn't hidden behind the sidebar ===== Replace…" at bounding box center [656, 489] width 1037 height 644
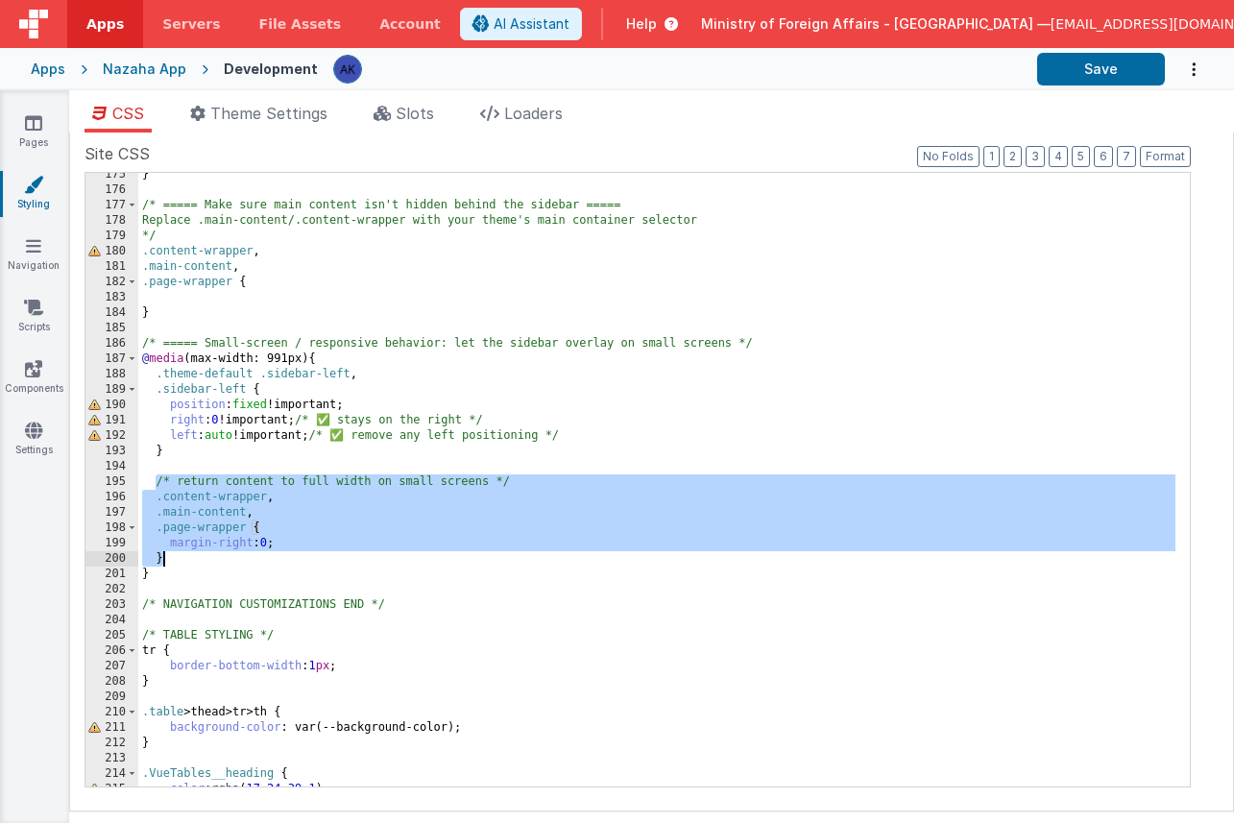
drag, startPoint x: 154, startPoint y: 478, endPoint x: 191, endPoint y: 554, distance: 84.6
click at [191, 554] on div "} /* ===== Make sure main content isn't hidden behind the sidebar ===== Replace…" at bounding box center [656, 489] width 1037 height 644
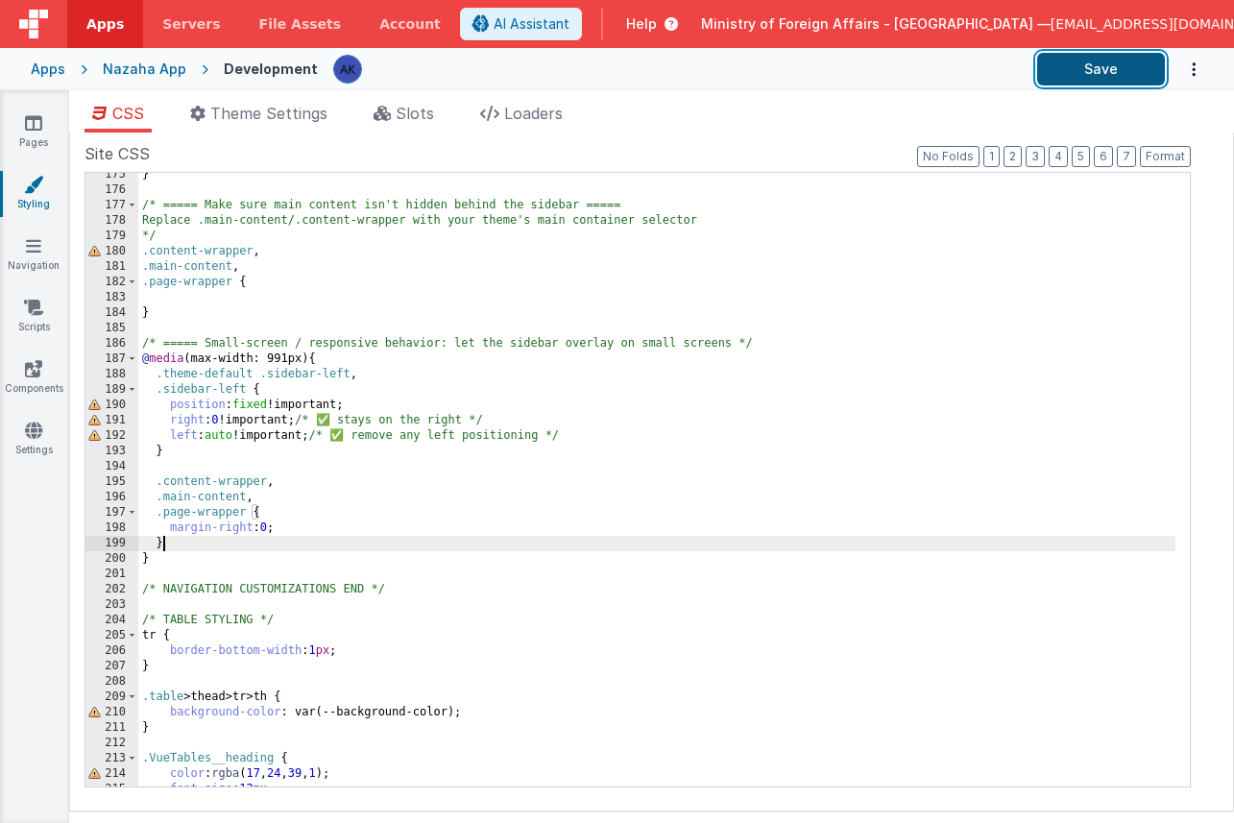
click at [1073, 75] on button "Save" at bounding box center [1101, 69] width 128 height 33
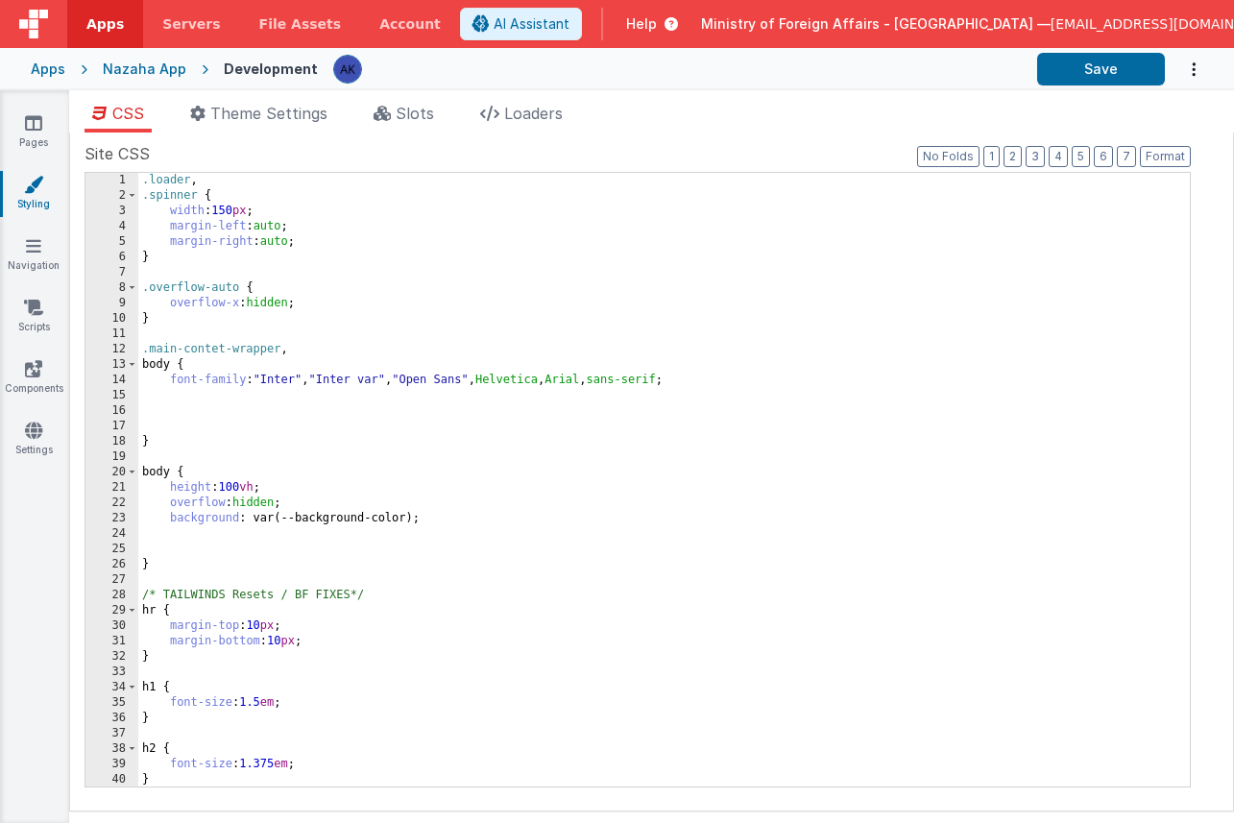
scroll to position [1, 0]
click at [403, 109] on span "Slots" at bounding box center [415, 113] width 38 height 19
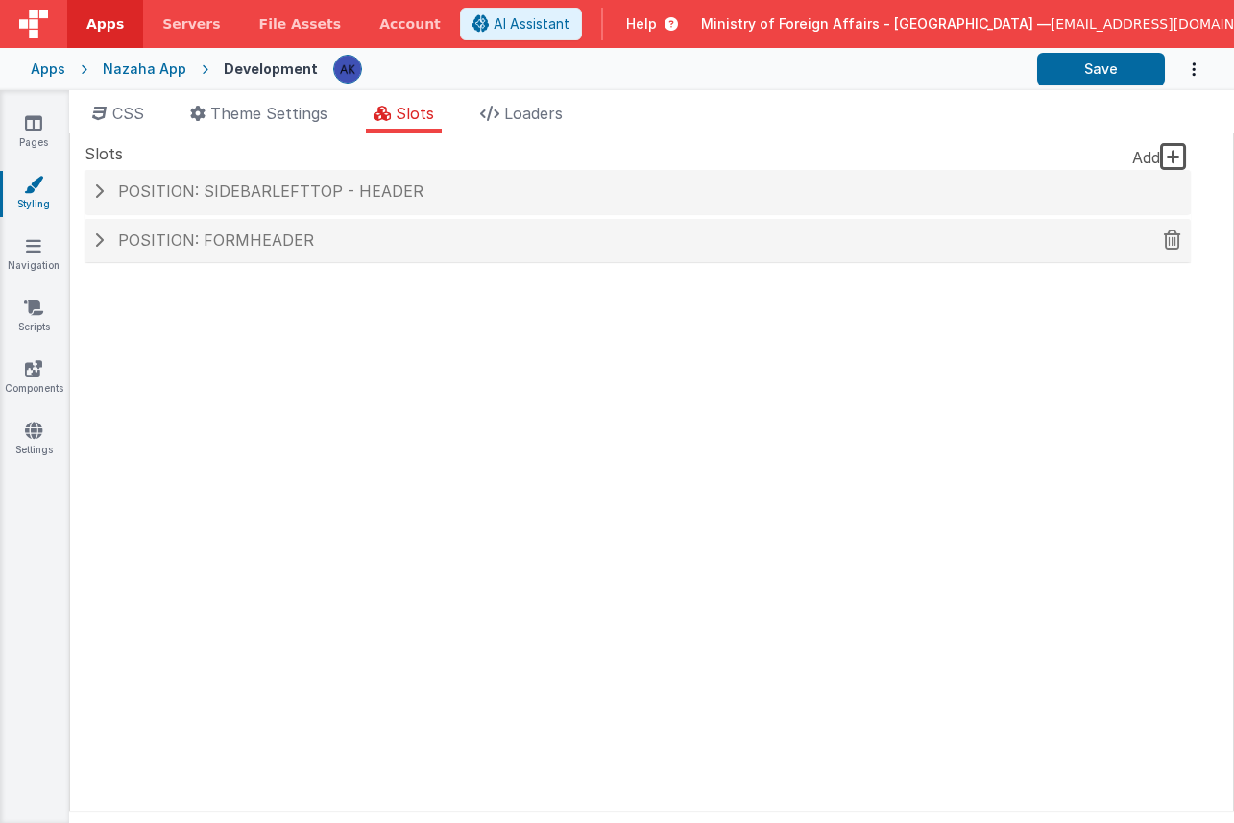
click at [311, 232] on h4 "Position: formHeader" at bounding box center [637, 240] width 1087 height 17
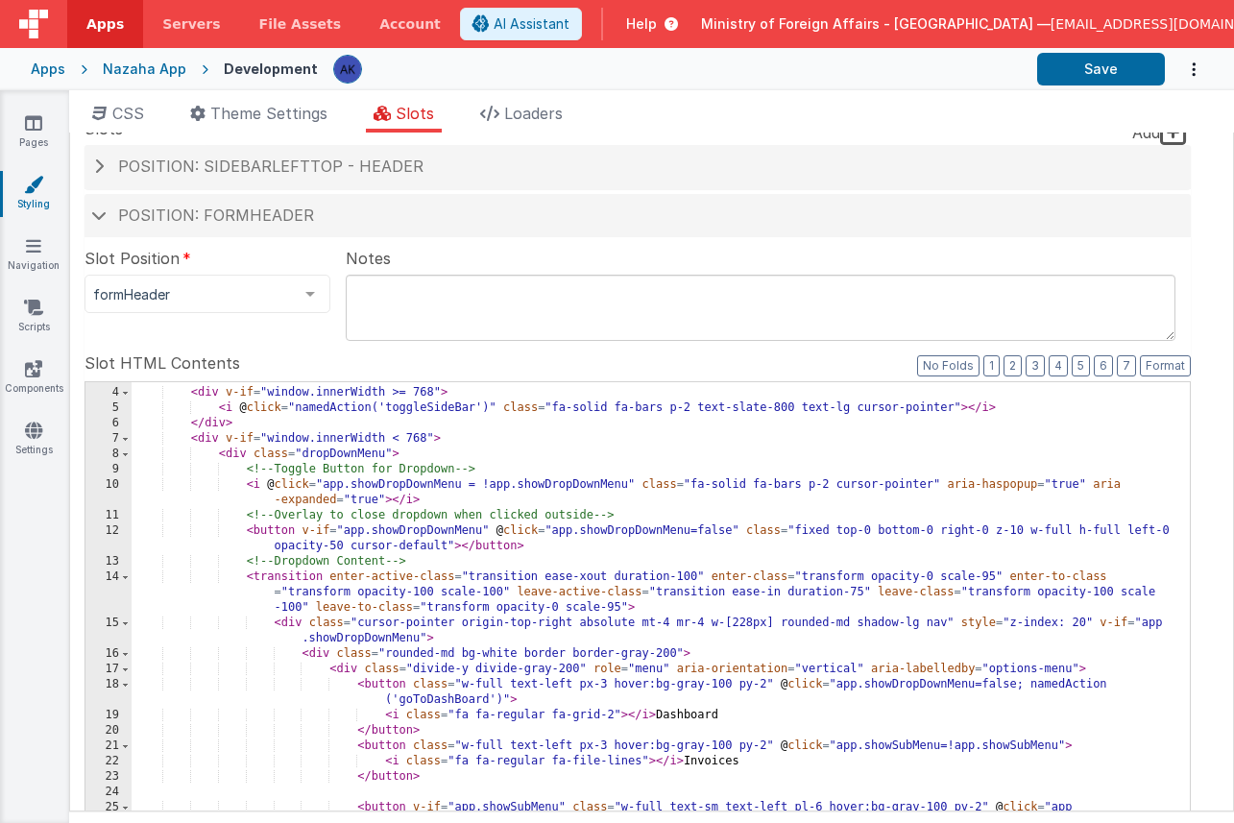
scroll to position [52, 0]
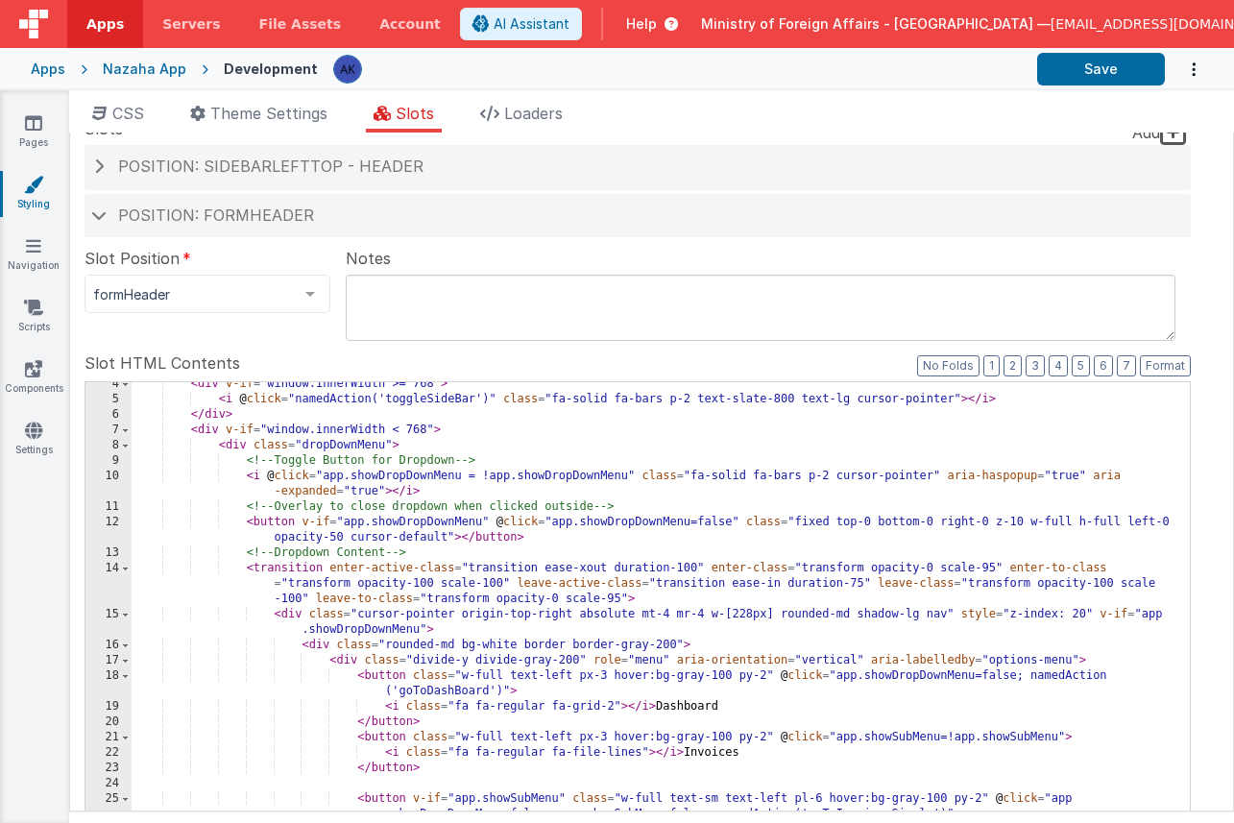
click at [540, 451] on div "< div v-if = "window.innerWidth >= 768" > < i @ click = "namedAction('toggleSid…" at bounding box center [654, 710] width 1044 height 668
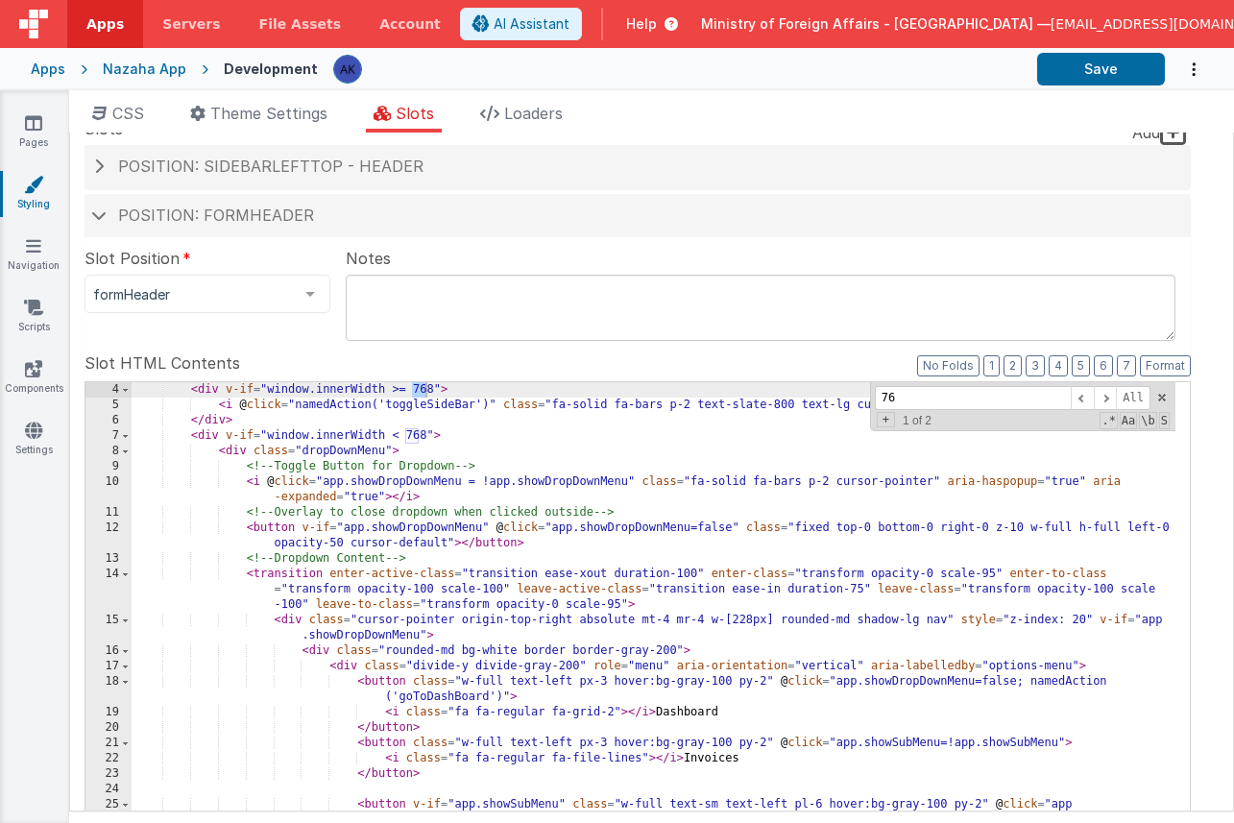
scroll to position [46, 0]
click at [1110, 404] on span at bounding box center [1105, 398] width 23 height 24
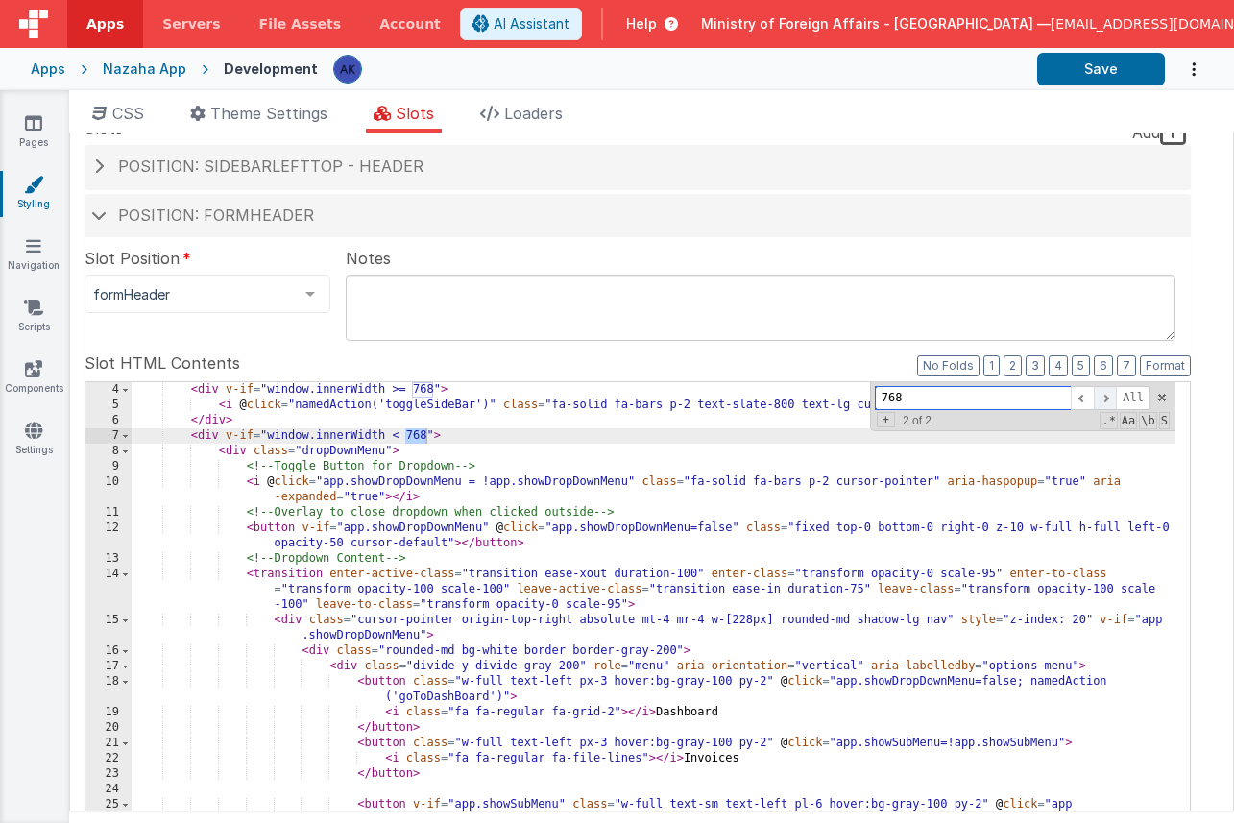
click at [1111, 402] on span at bounding box center [1105, 398] width 23 height 24
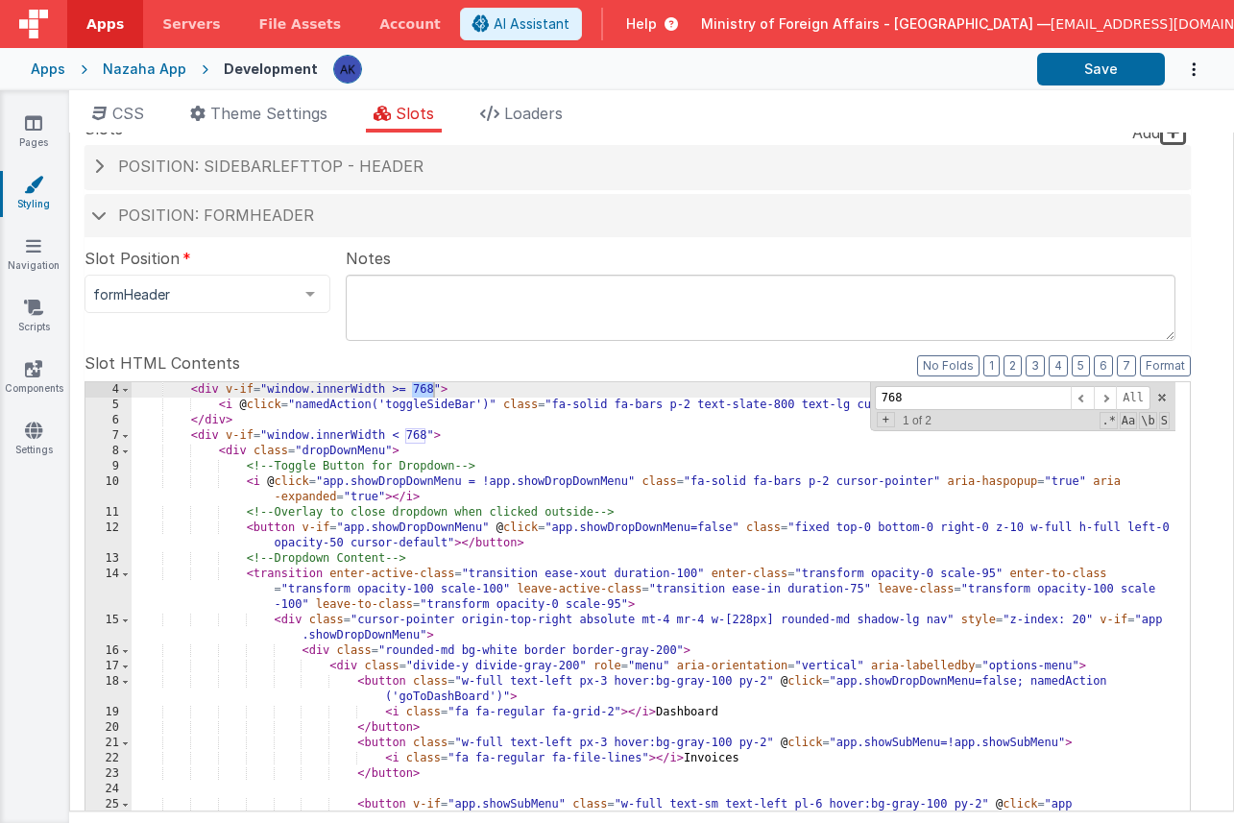
click at [756, 434] on div "< div v-if = "window.innerWidth >= 768" > < i @ click = "namedAction('toggleSid…" at bounding box center [654, 716] width 1044 height 668
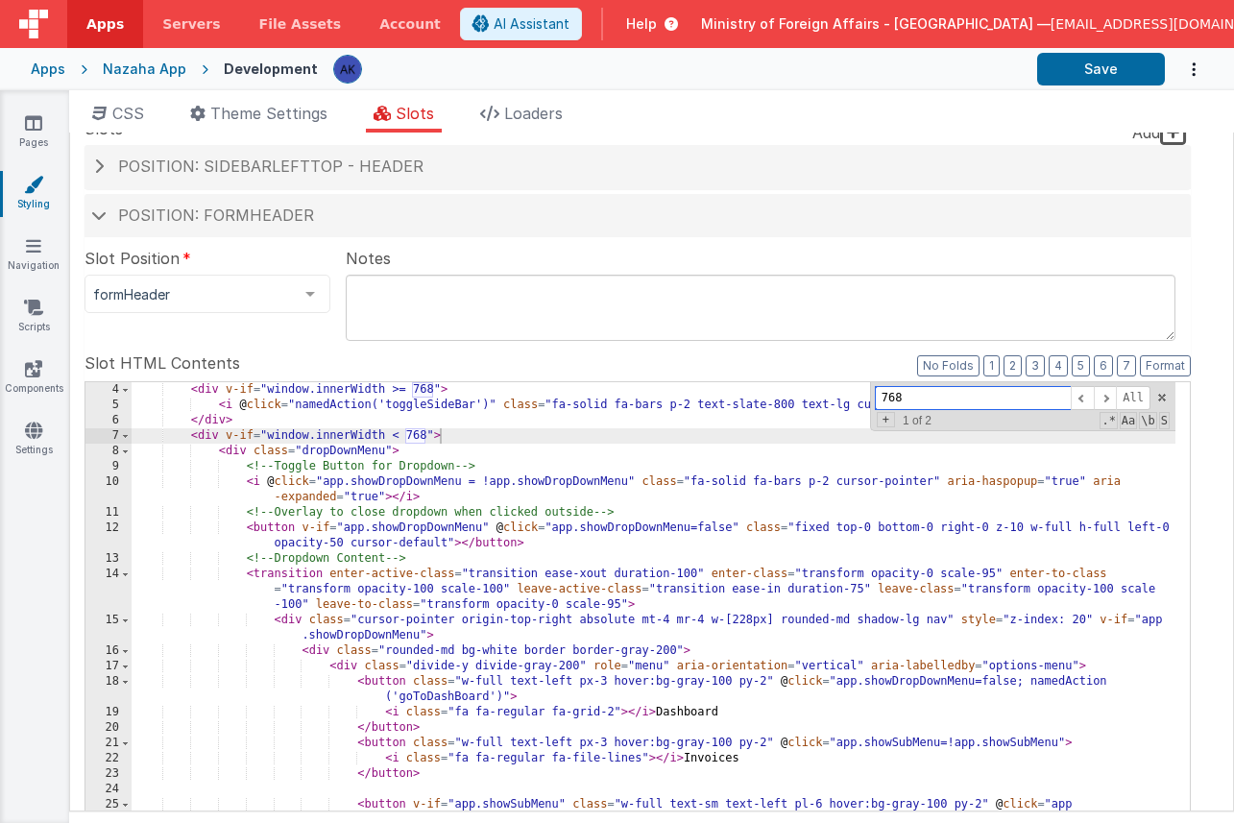
drag, startPoint x: 1000, startPoint y: 399, endPoint x: 803, endPoint y: 392, distance: 197.9
click at [803, 392] on div "< div v-if = "window.innerWidth >= 768" > < i @ click = "namedAction('toggleSid…" at bounding box center [654, 693] width 1044 height 622
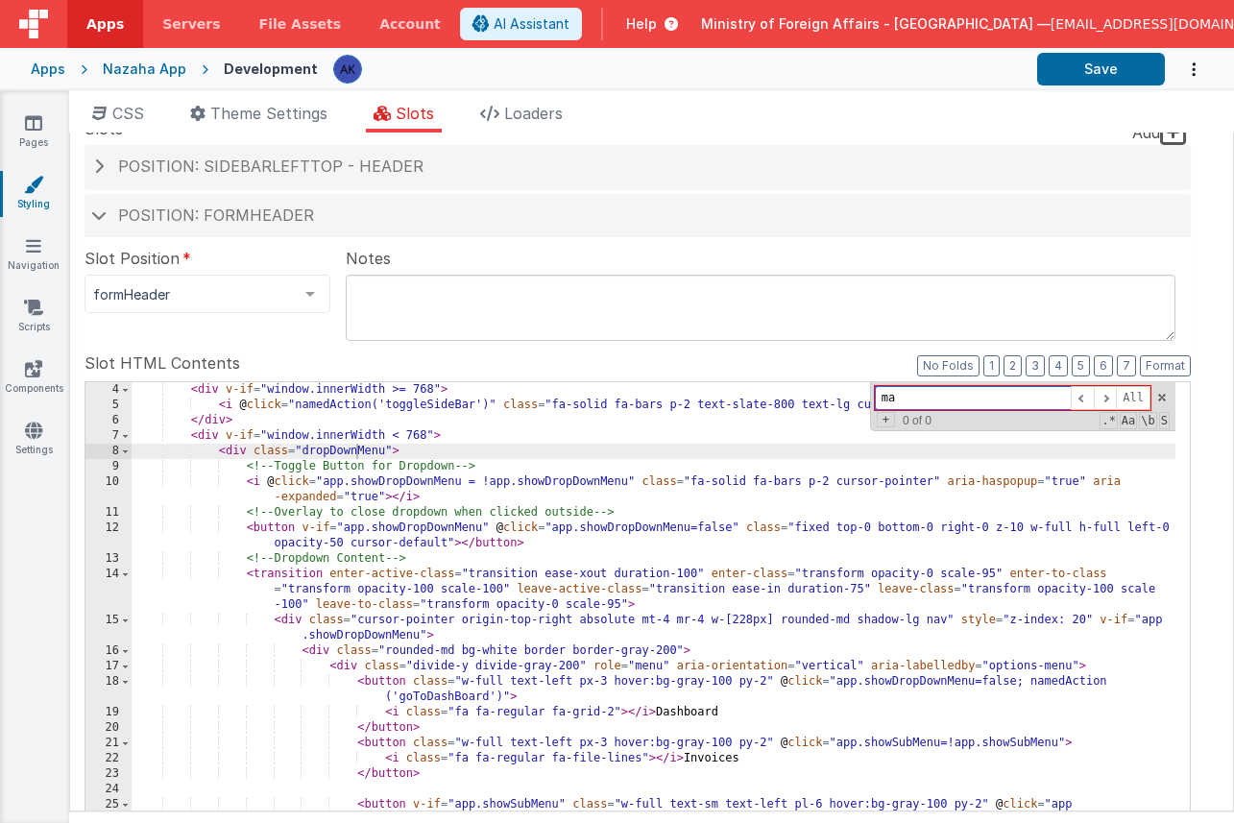
type input "m"
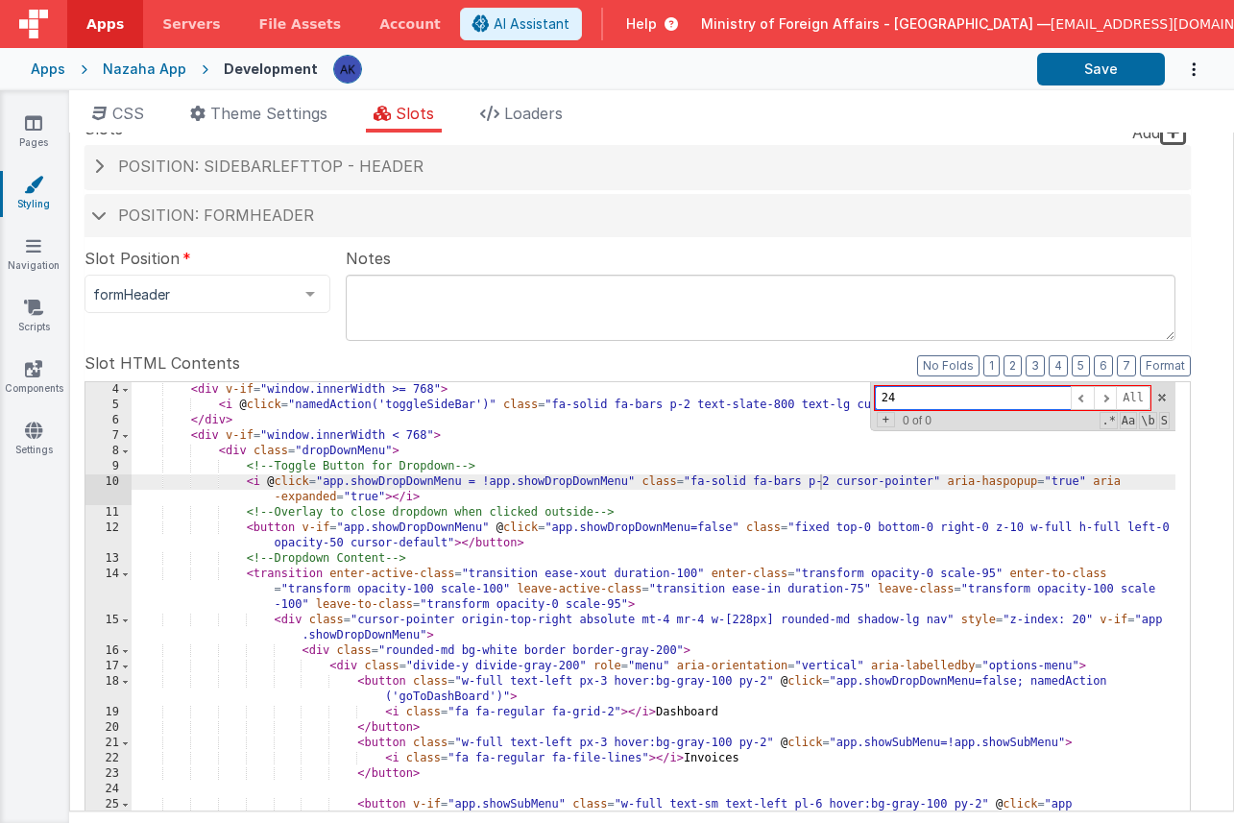
type input "2"
click at [210, 176] on div "Position: sidebarLeftTop - header" at bounding box center [637, 167] width 1106 height 44
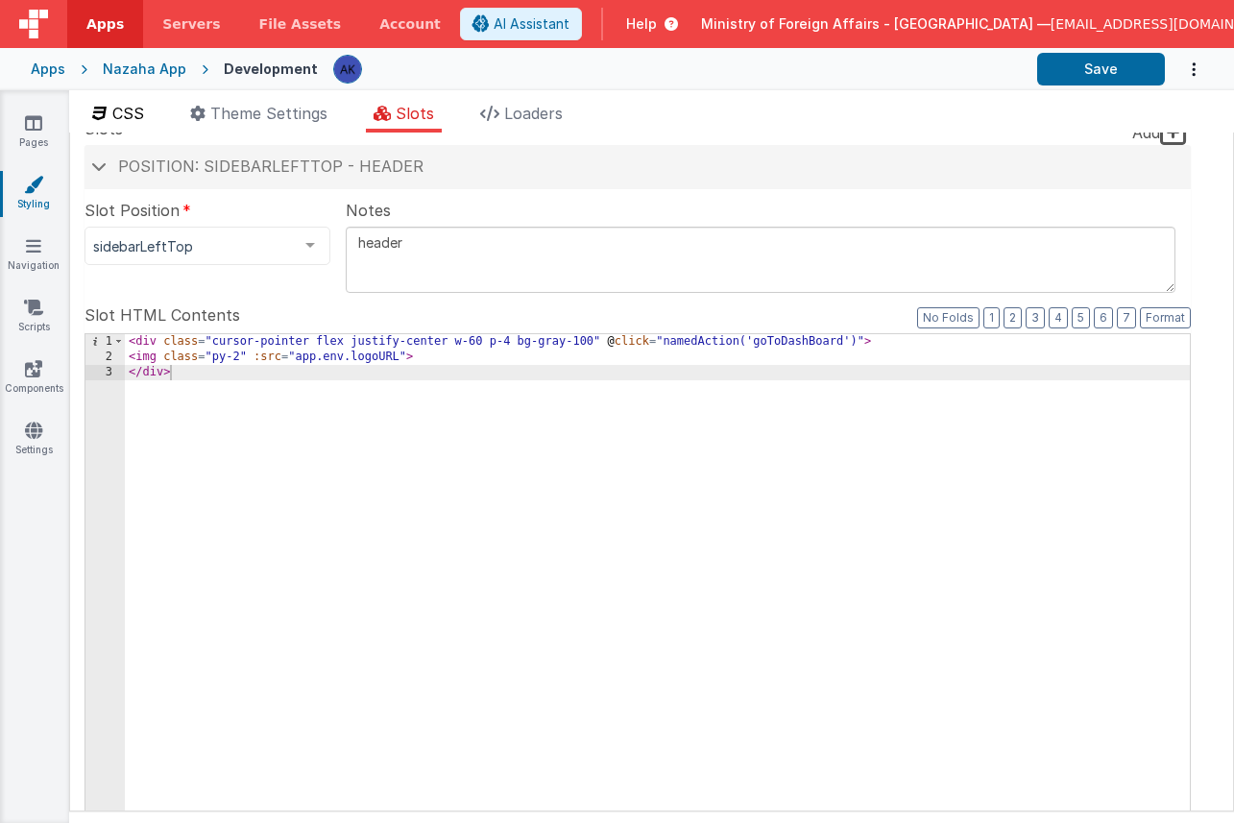
click at [108, 108] on li "CSS" at bounding box center [117, 117] width 67 height 31
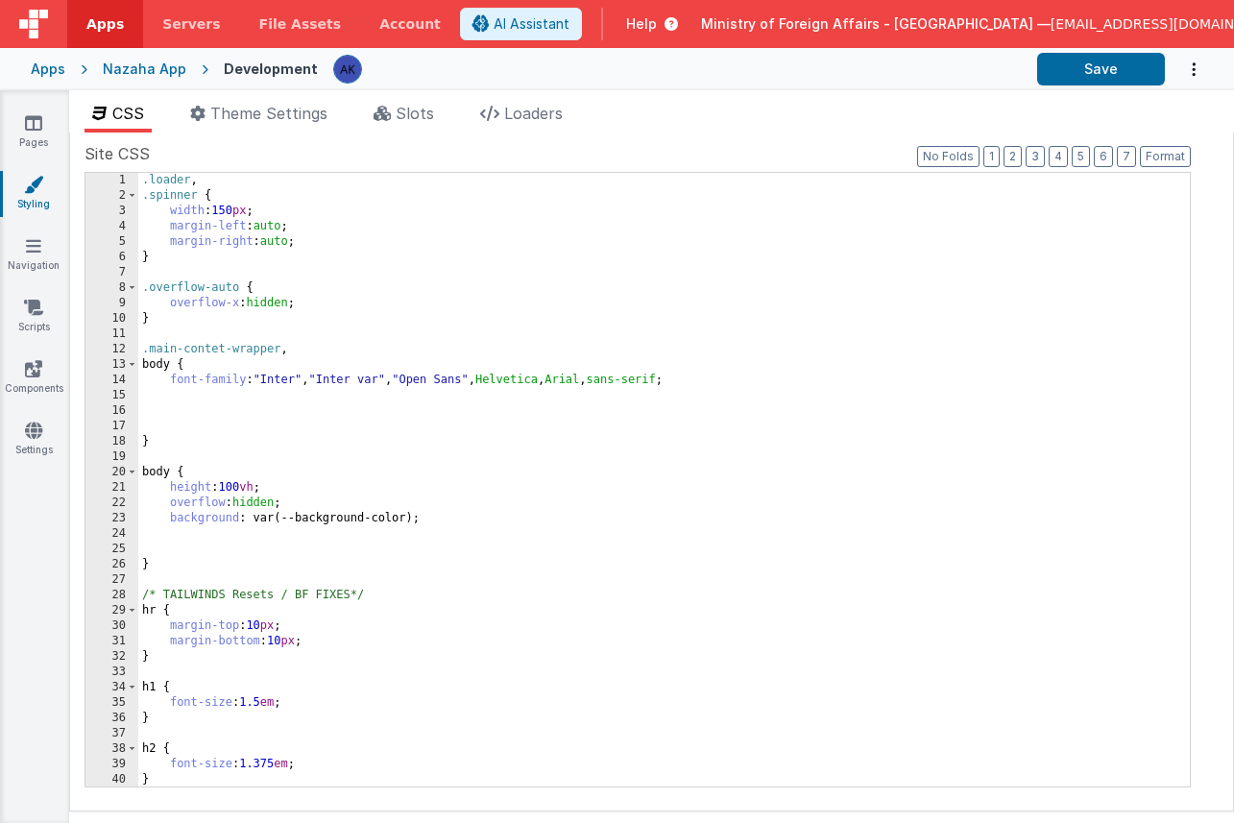
scroll to position [0, 0]
click at [306, 380] on div ".loader , .spinner { width : 150 px ; margin-left : auto ; margin-right : auto …" at bounding box center [656, 495] width 1037 height 644
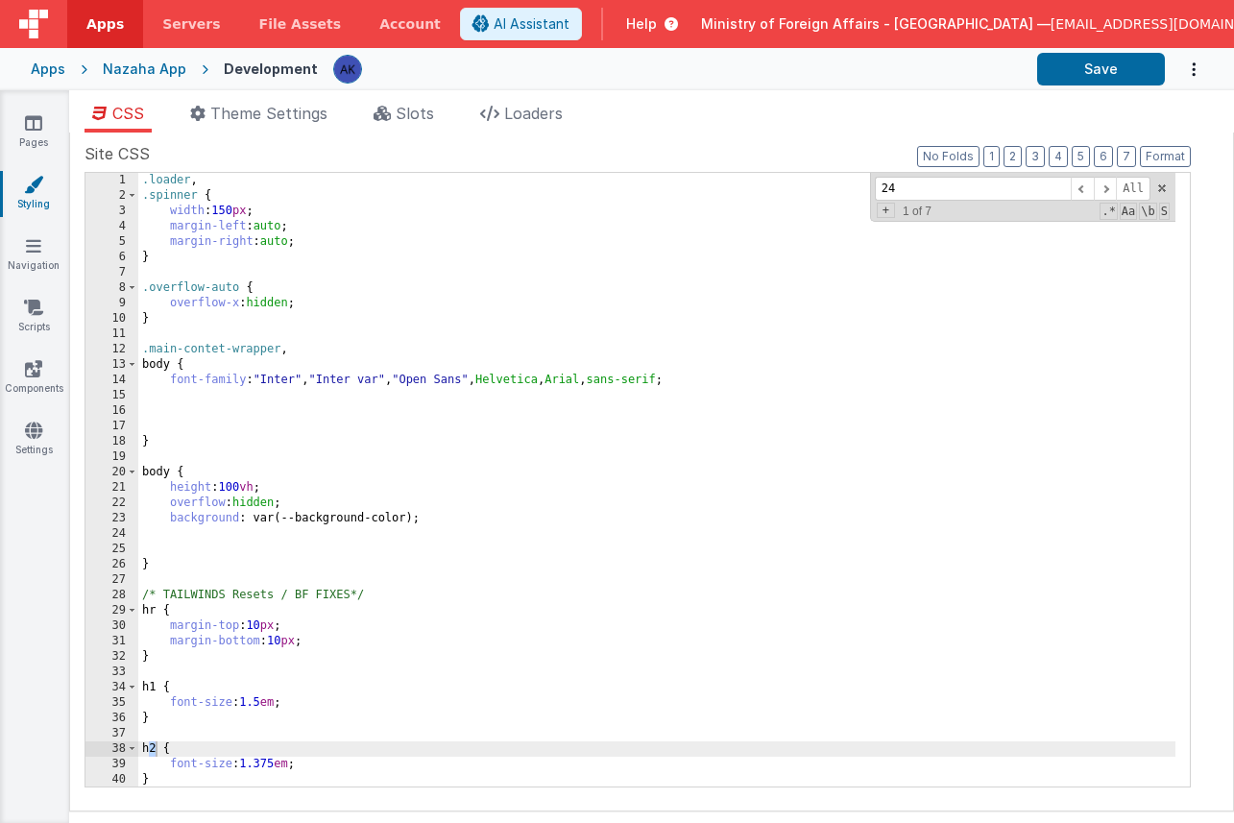
scroll to position [2843, 0]
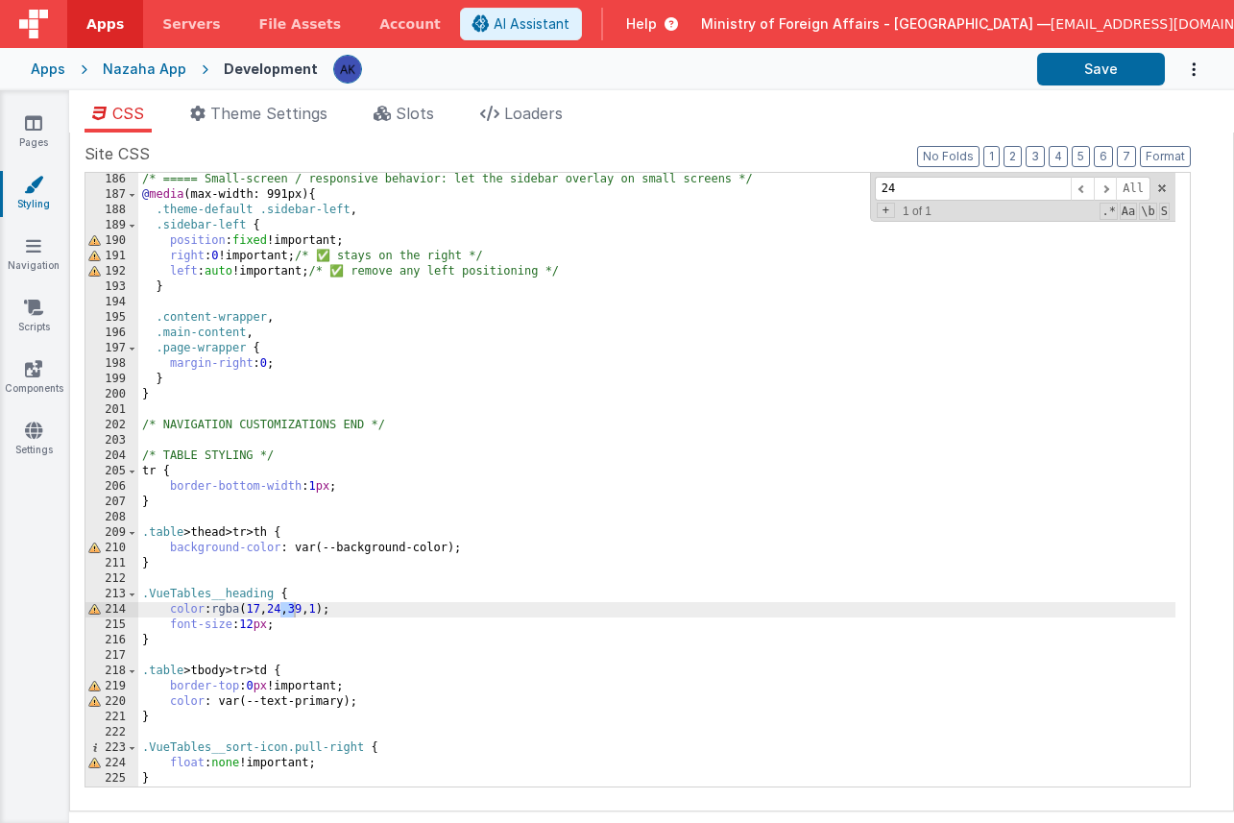
type input "2"
click at [205, 520] on div "/* ===== Small-screen / responsive behavior: let the sidebar overlay on small s…" at bounding box center [656, 494] width 1037 height 644
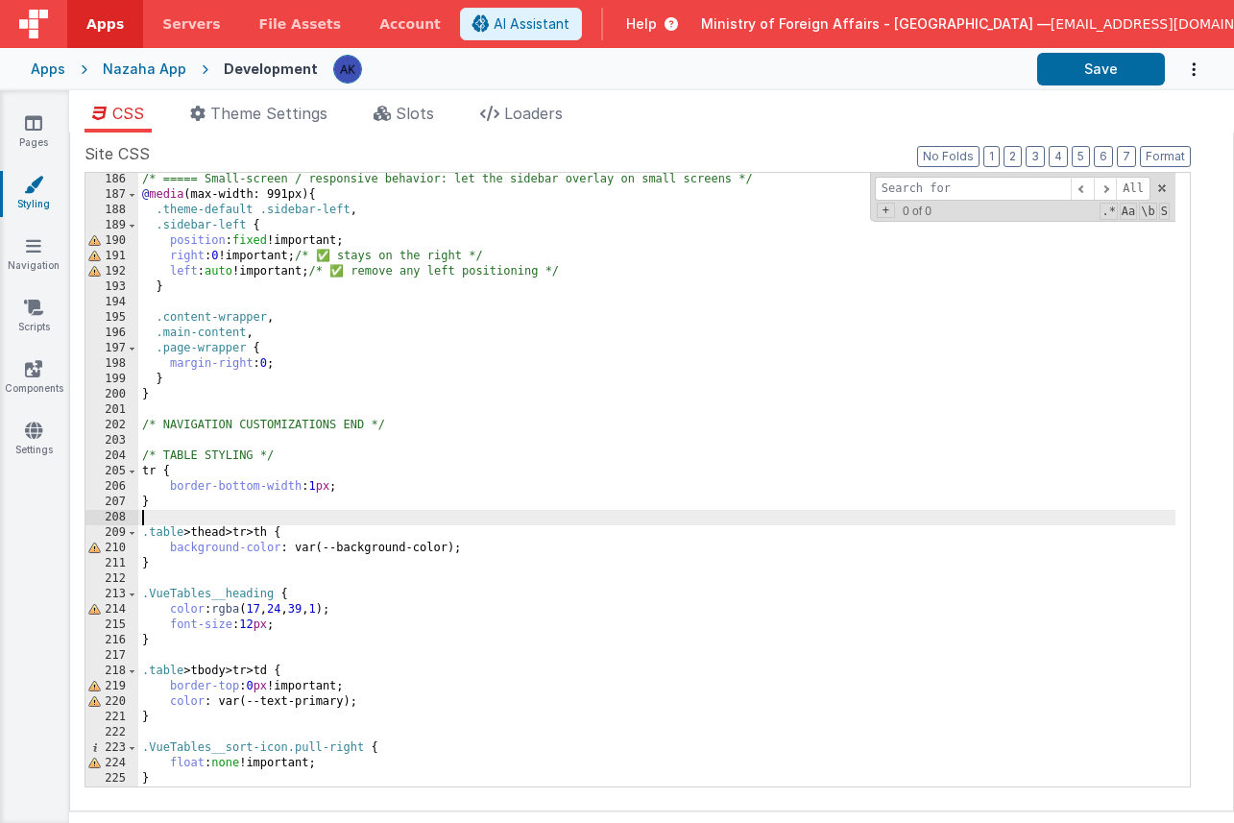
click at [470, 446] on div "/* ===== Small-screen / responsive behavior: let the sidebar overlay on small s…" at bounding box center [656, 494] width 1037 height 644
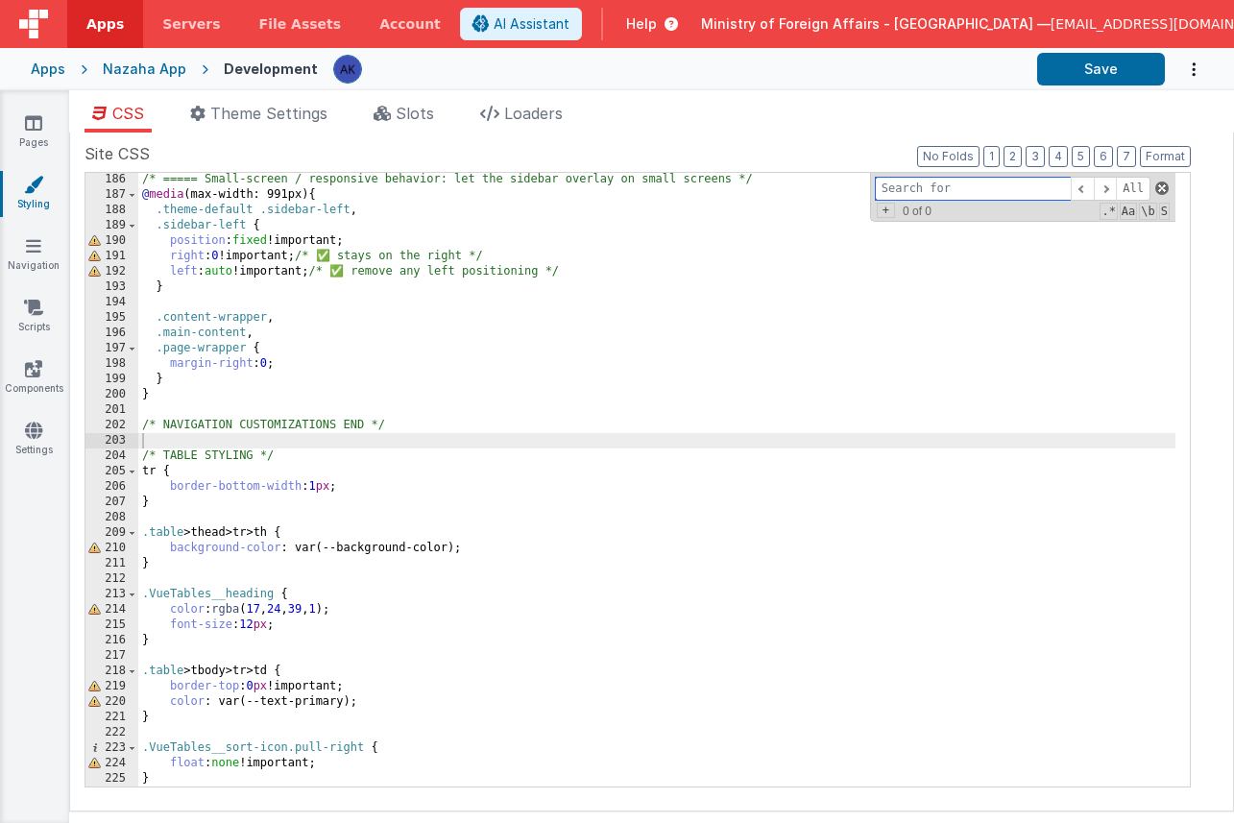
click at [1164, 187] on span at bounding box center [1161, 187] width 13 height 13
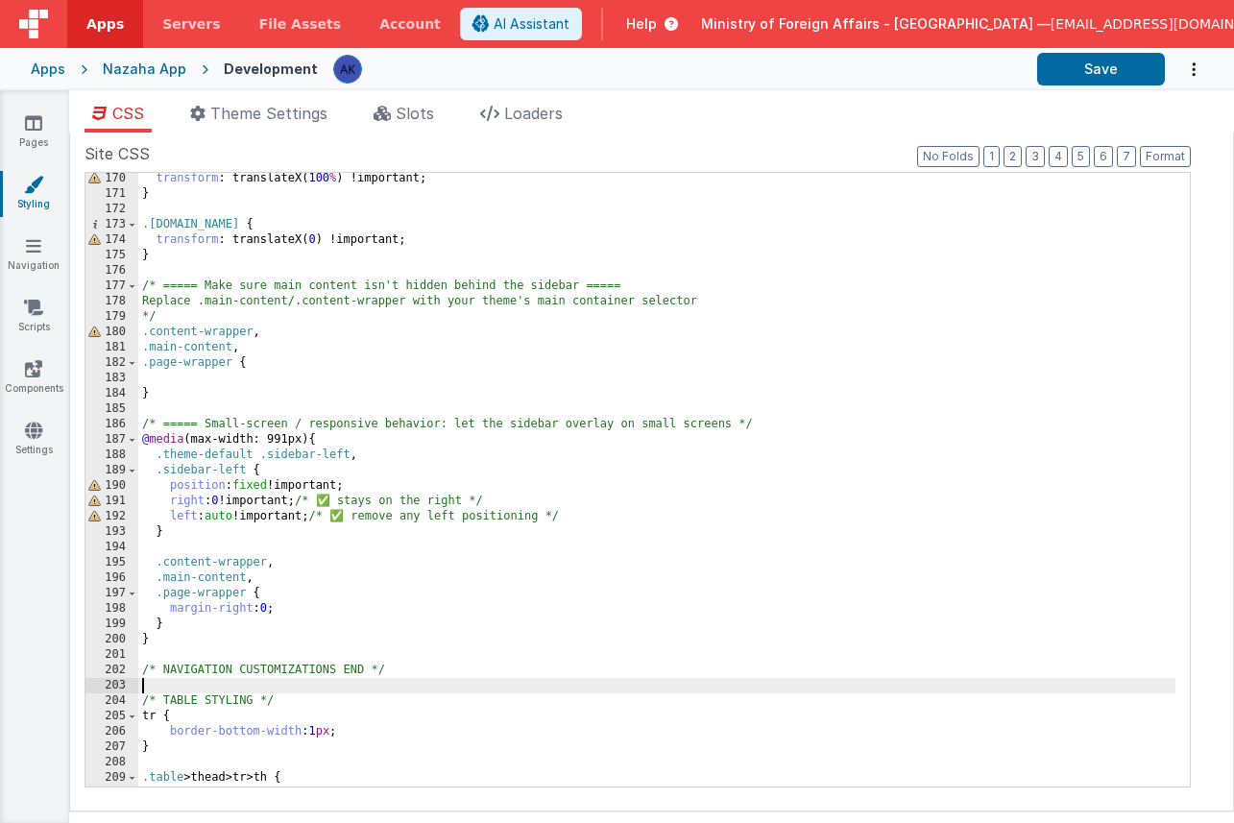
scroll to position [2601, 0]
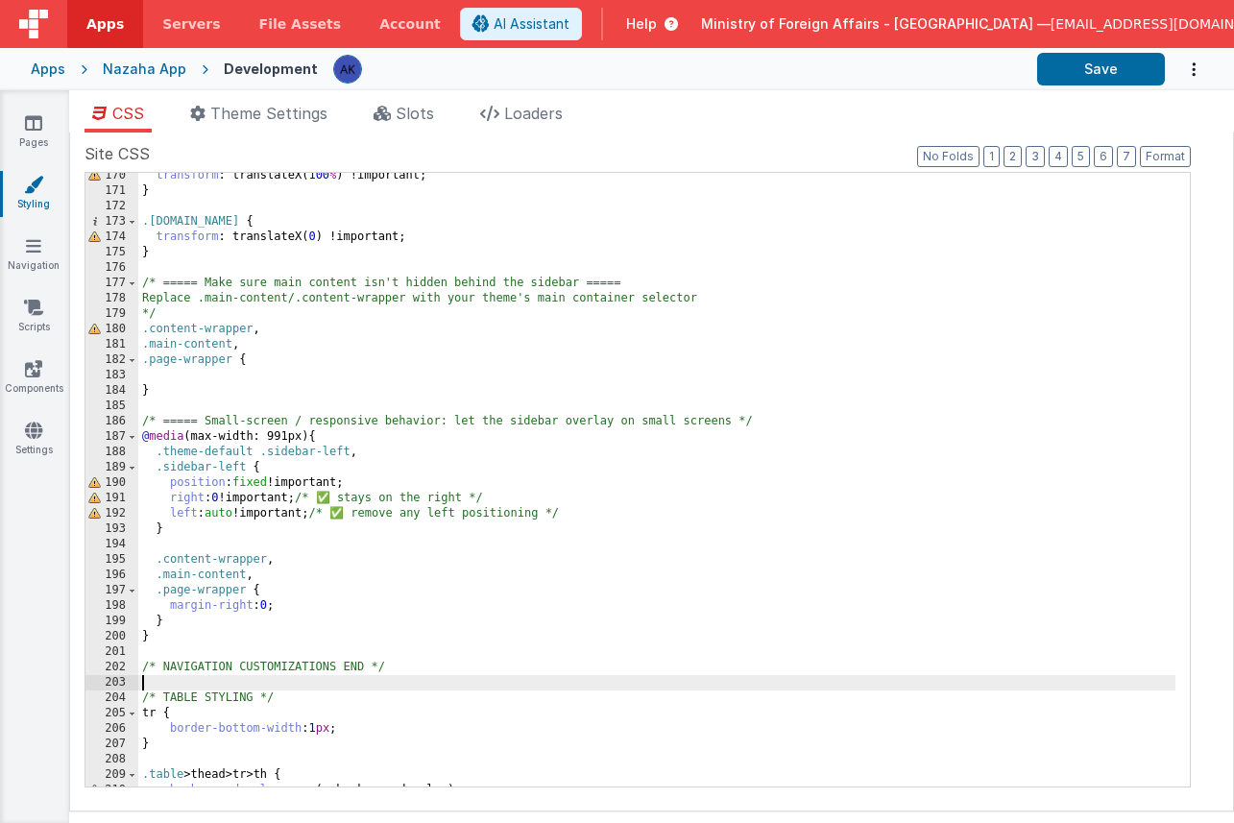
click at [276, 607] on div "transform : translateX( 100 % ) !important; } .sidebar-left.open { transform : …" at bounding box center [656, 490] width 1037 height 644
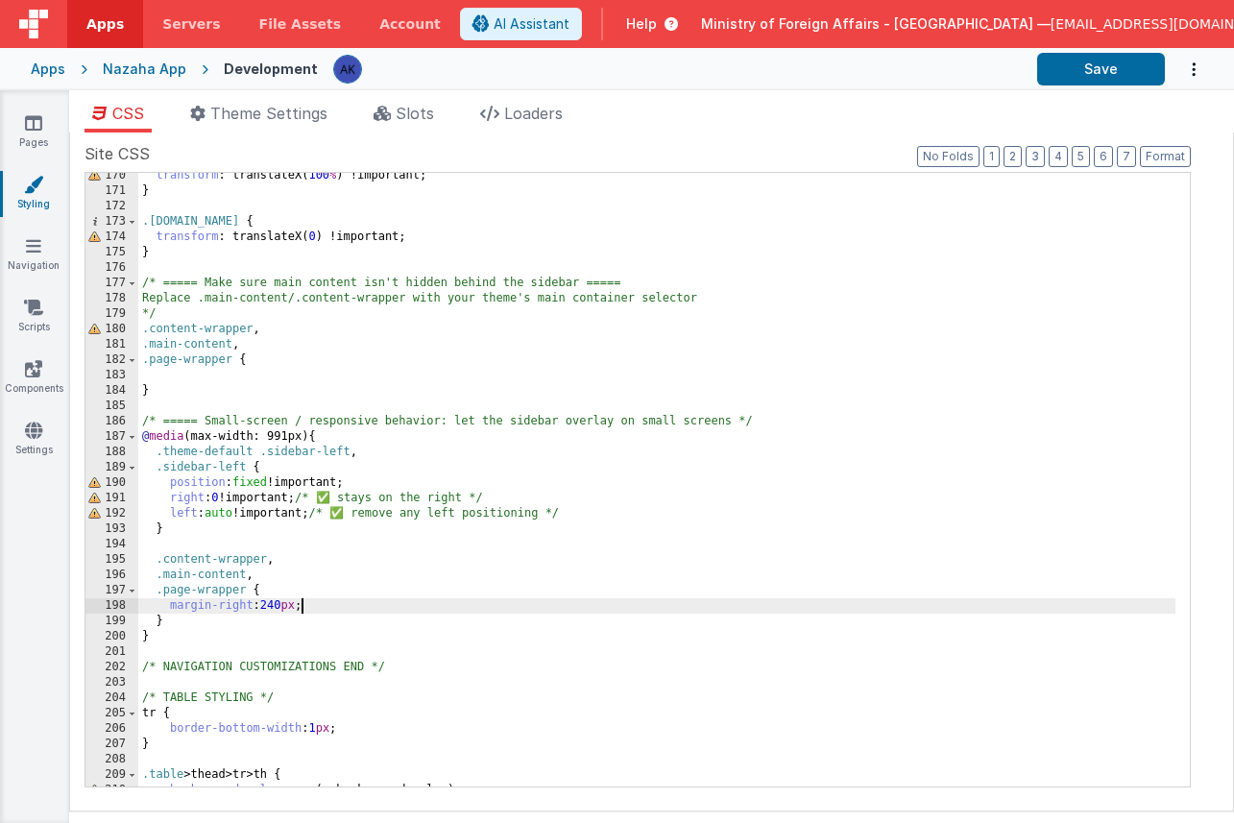
click at [213, 644] on div "transform : translateX( 100 % ) !important; } .sidebar-left.open { transform : …" at bounding box center [656, 490] width 1037 height 644
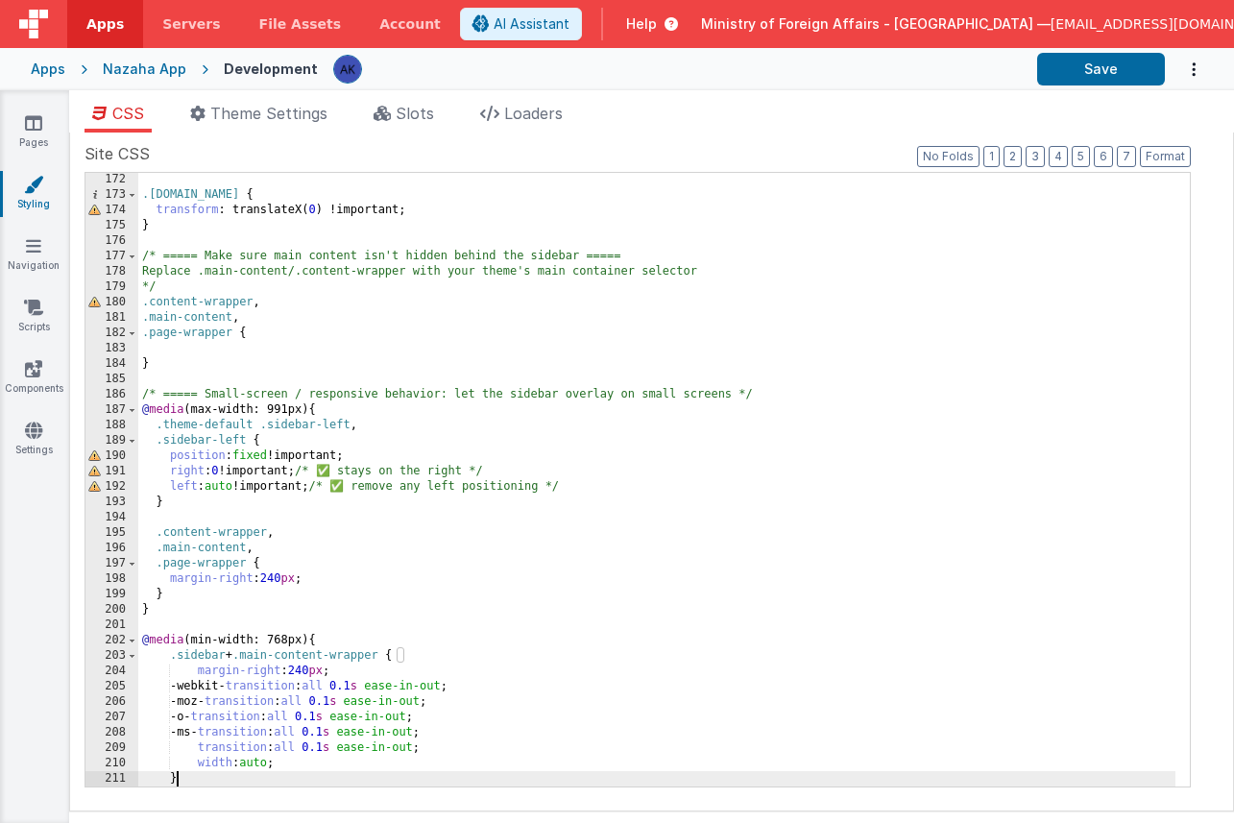
scroll to position [2643, 0]
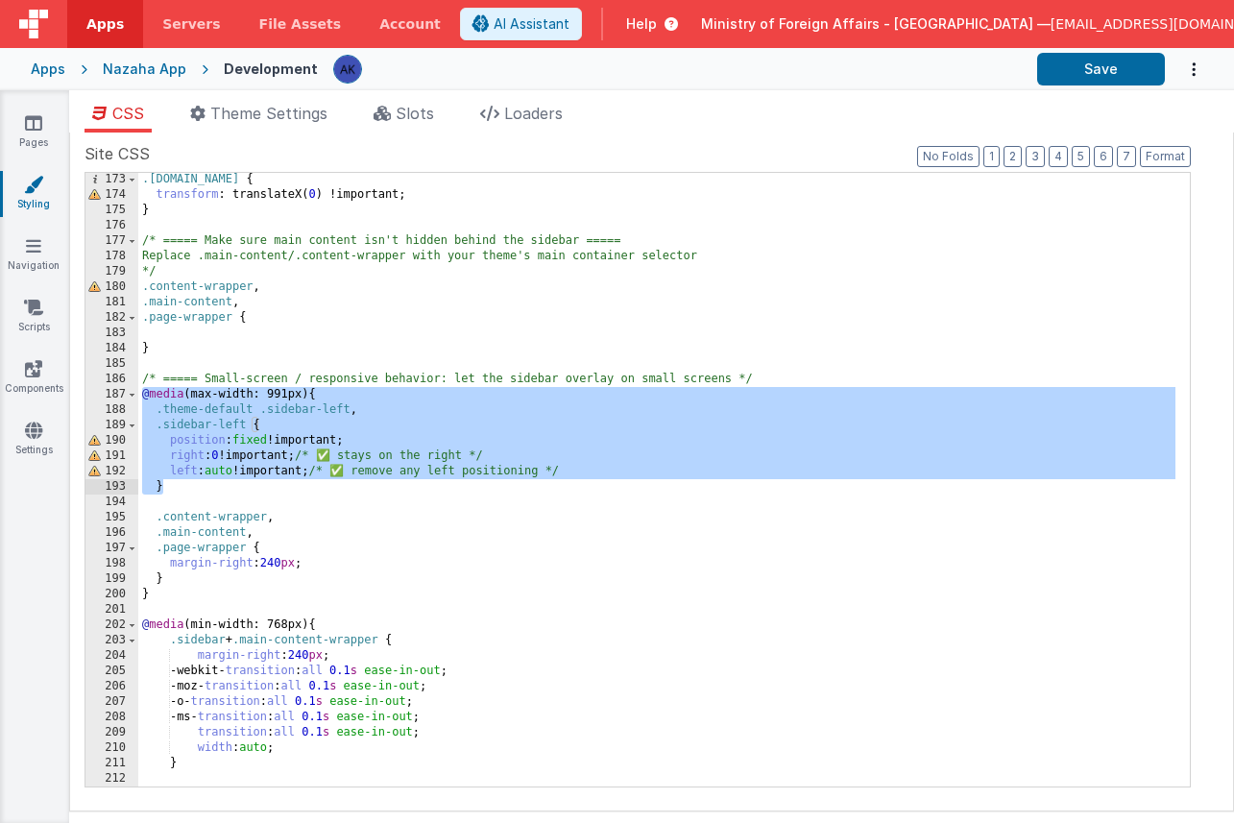
drag, startPoint x: 141, startPoint y: 390, endPoint x: 210, endPoint y: 484, distance: 116.8
click at [210, 484] on div ".sidebar-left.open { transform : translateX( 0 ) !important; } /* ===== Make su…" at bounding box center [656, 494] width 1037 height 644
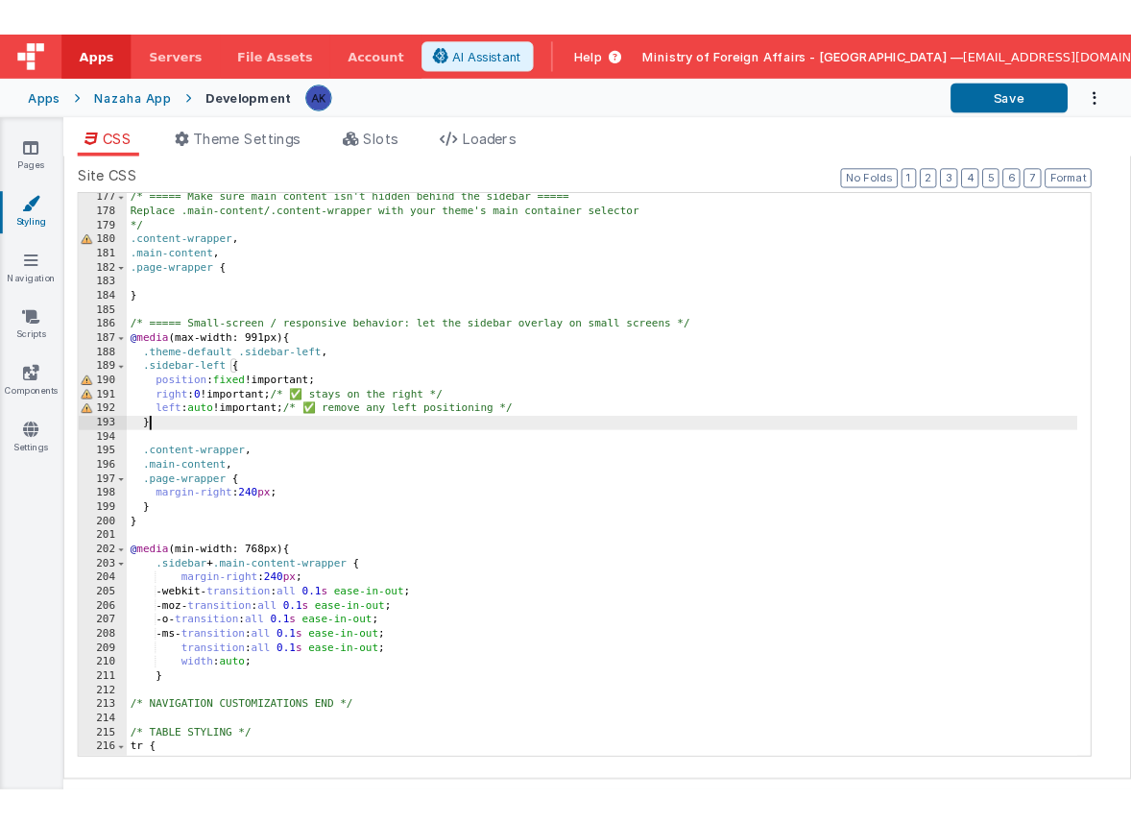
scroll to position [2709, 0]
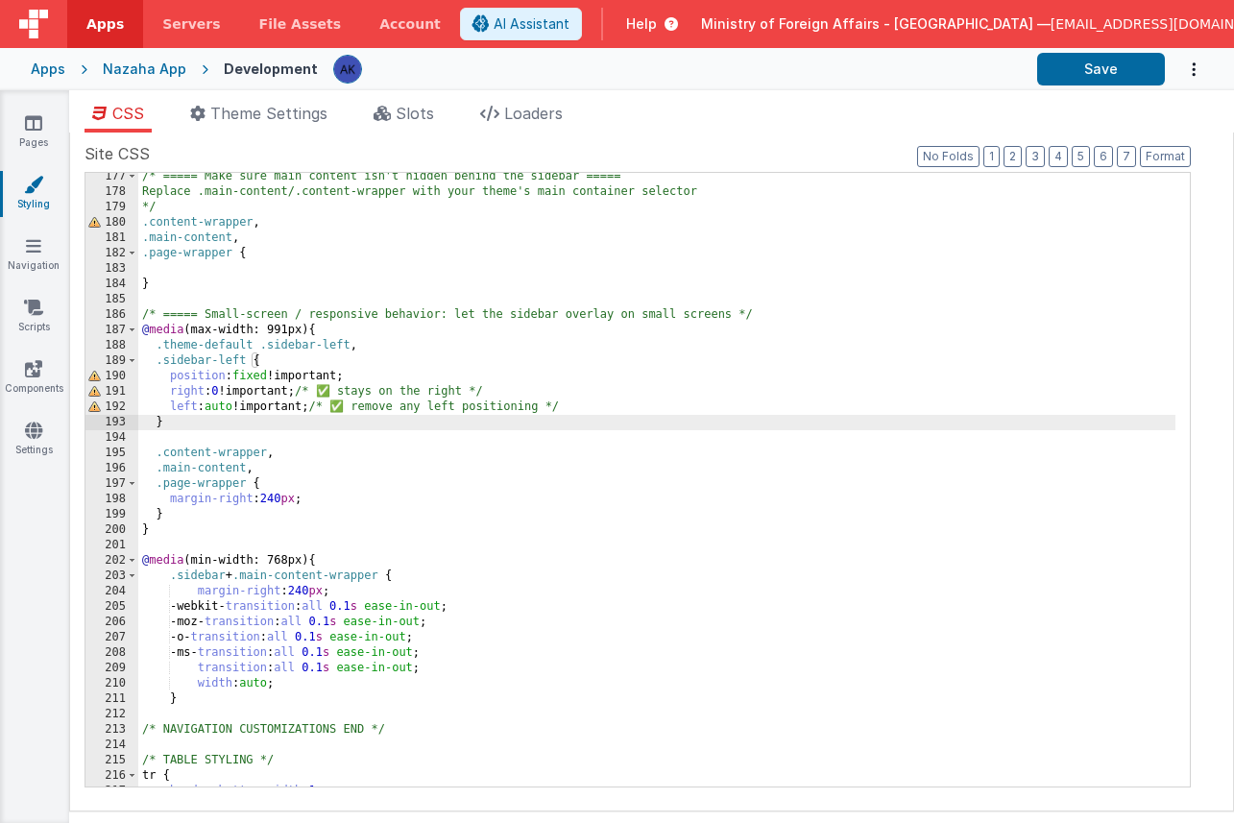
click at [355, 587] on div "/* ===== Make sure main content isn't hidden behind the sidebar ===== Replace .…" at bounding box center [656, 491] width 1037 height 644
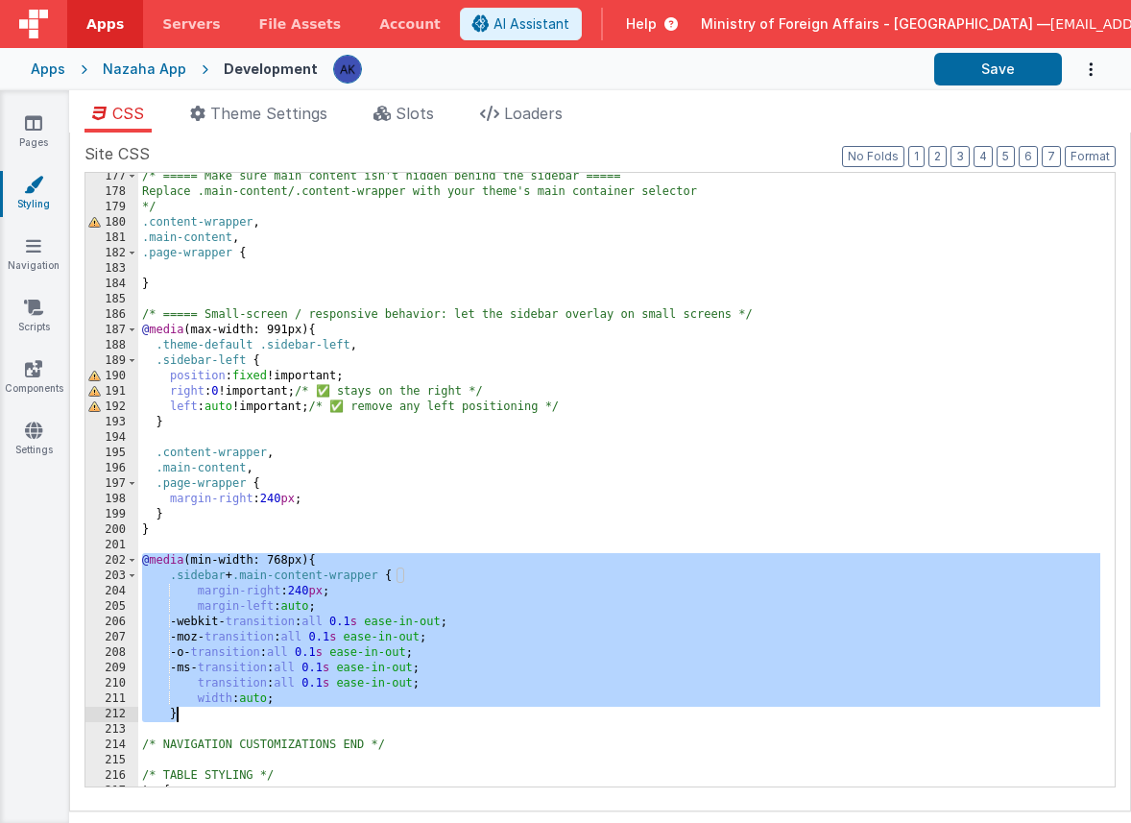
drag, startPoint x: 141, startPoint y: 556, endPoint x: 272, endPoint y: 710, distance: 201.6
click at [272, 710] on div "/* ===== Make sure main content isn't hidden behind the sidebar ===== Replace .…" at bounding box center [619, 491] width 962 height 644
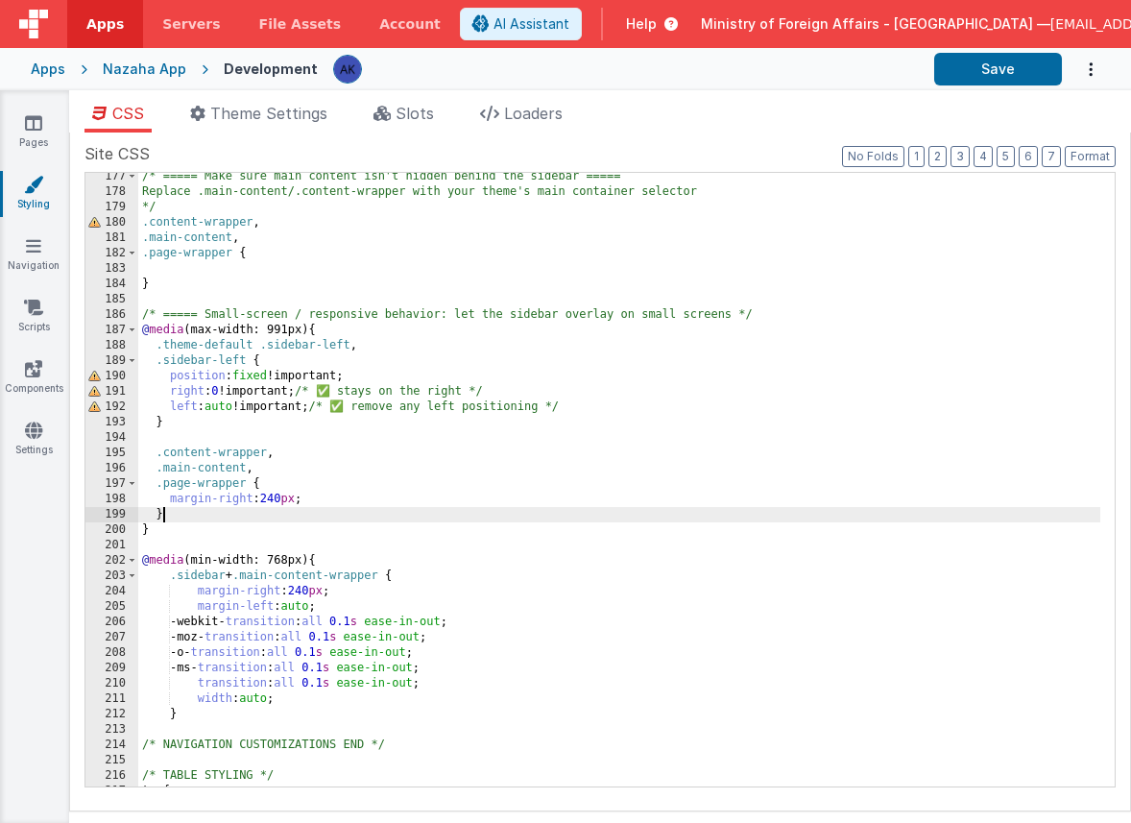
click at [401, 515] on div "/* ===== Make sure main content isn't hidden behind the sidebar ===== Replace .…" at bounding box center [619, 491] width 962 height 644
click at [29, 117] on icon at bounding box center [33, 122] width 17 height 19
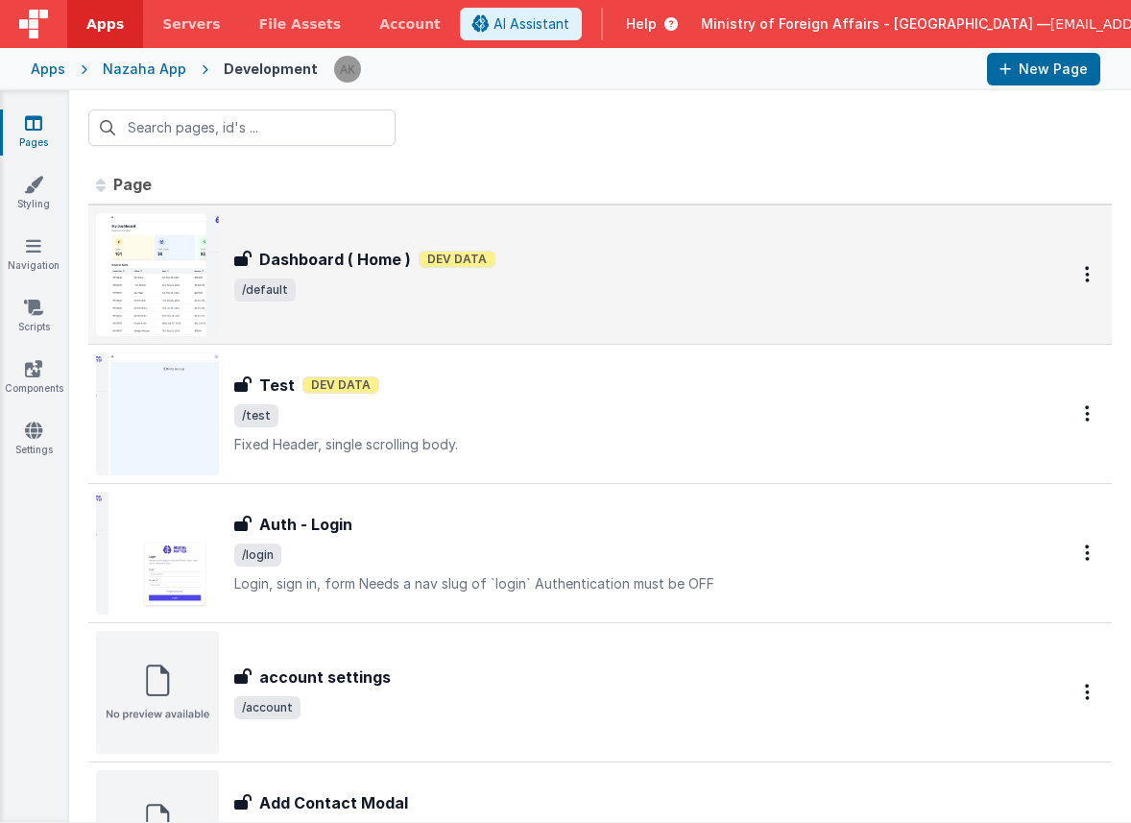
click at [175, 260] on img at bounding box center [157, 274] width 123 height 123
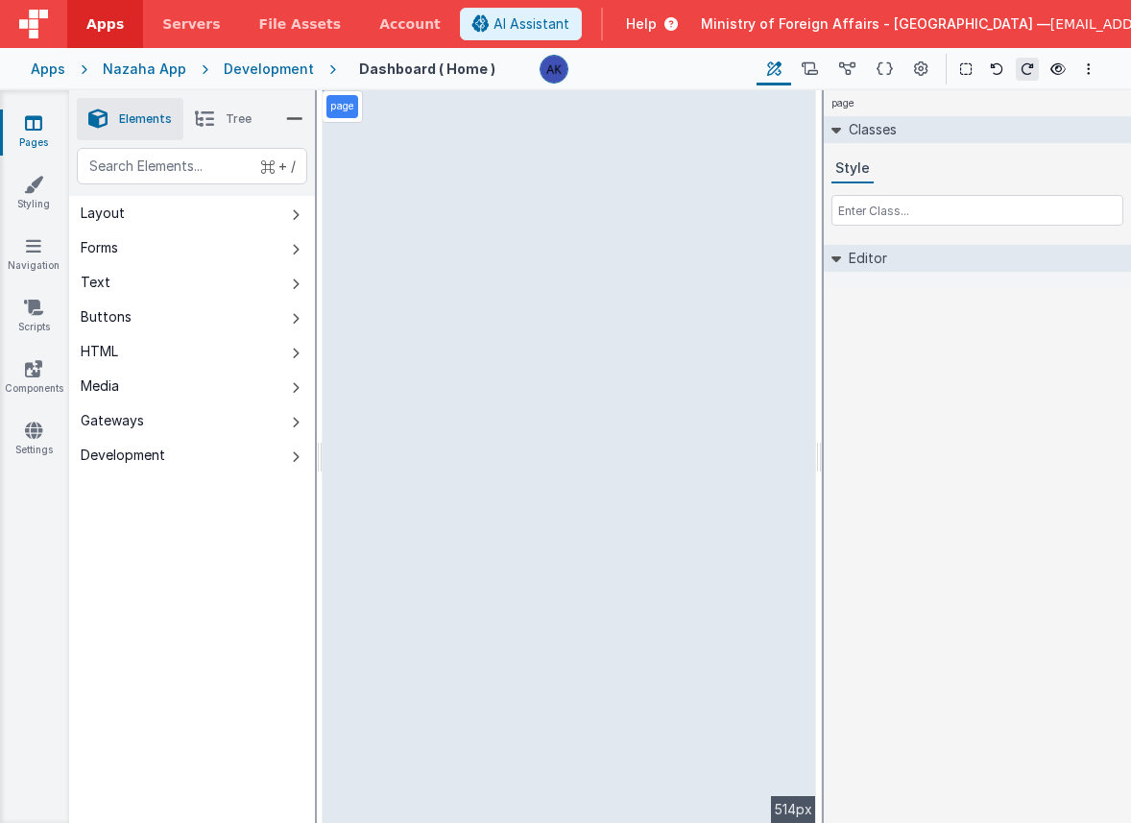
click at [297, 65] on div "Development" at bounding box center [269, 69] width 90 height 19
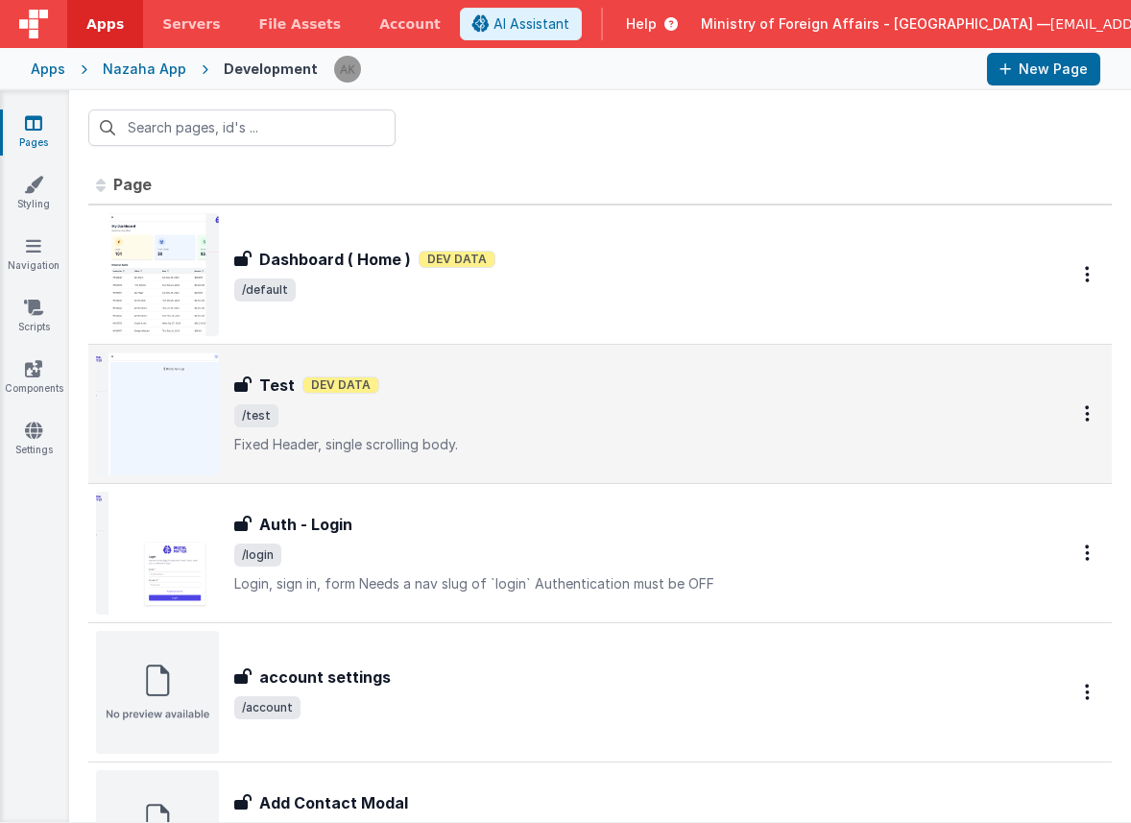
click at [216, 386] on img at bounding box center [157, 413] width 123 height 123
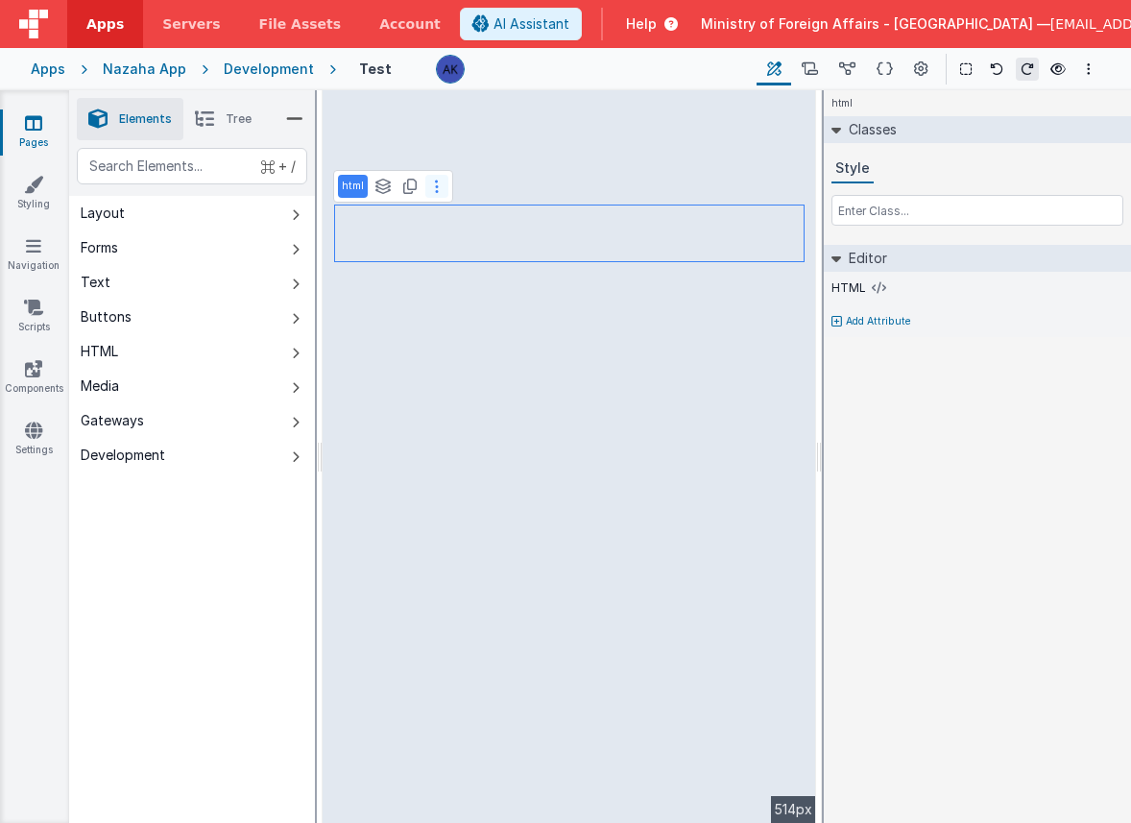
click at [428, 191] on button at bounding box center [436, 186] width 23 height 23
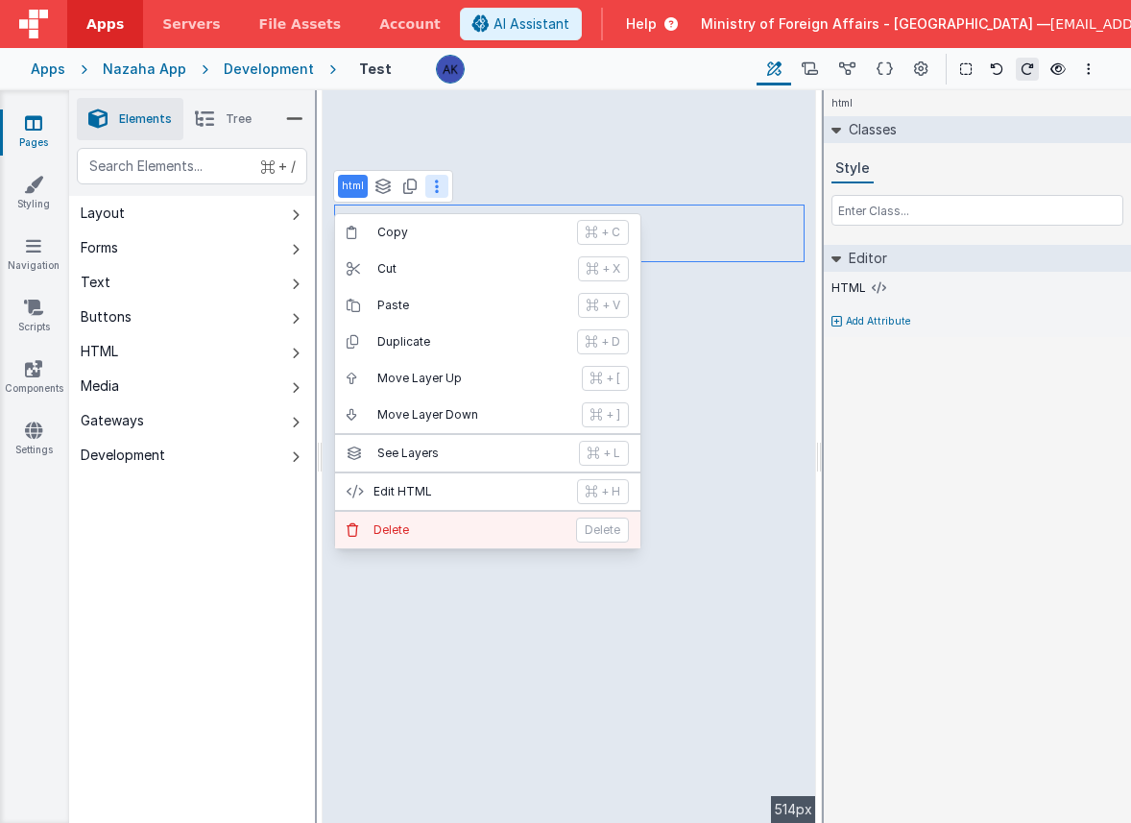
click at [440, 518] on button "Delete Delete" at bounding box center [487, 530] width 305 height 36
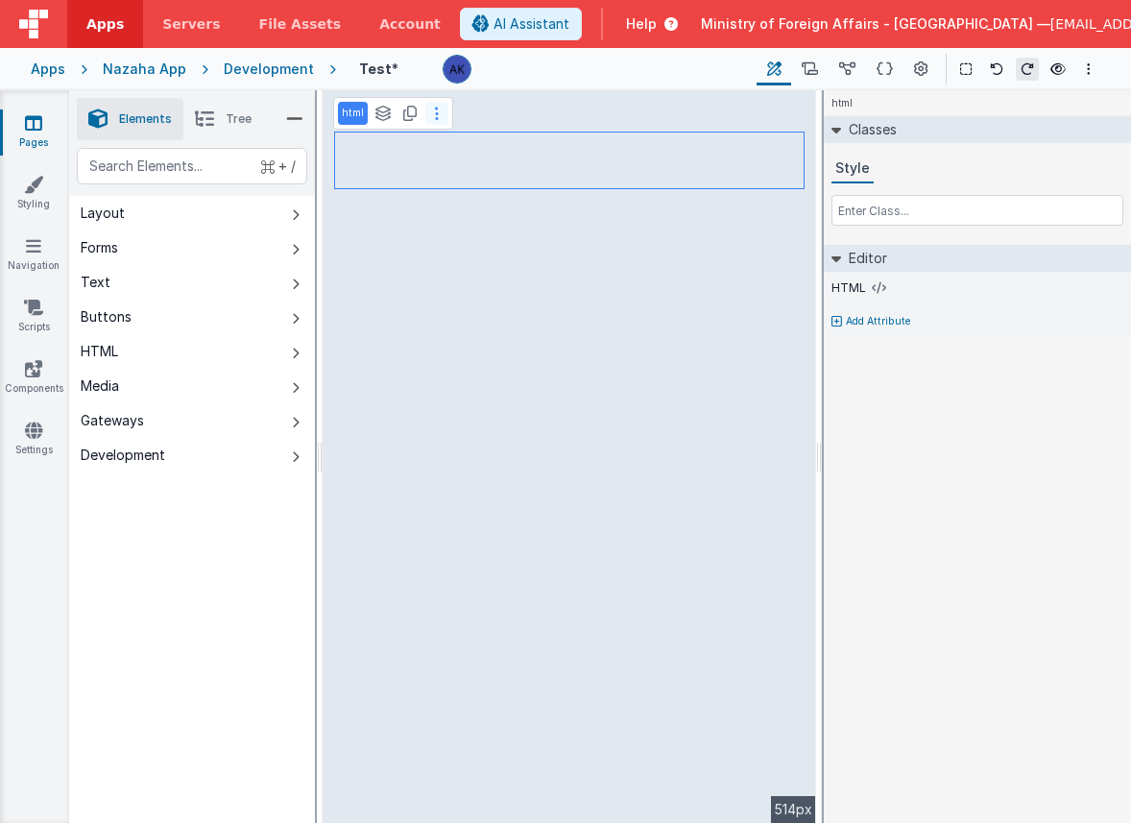
click at [441, 118] on button at bounding box center [436, 113] width 23 height 23
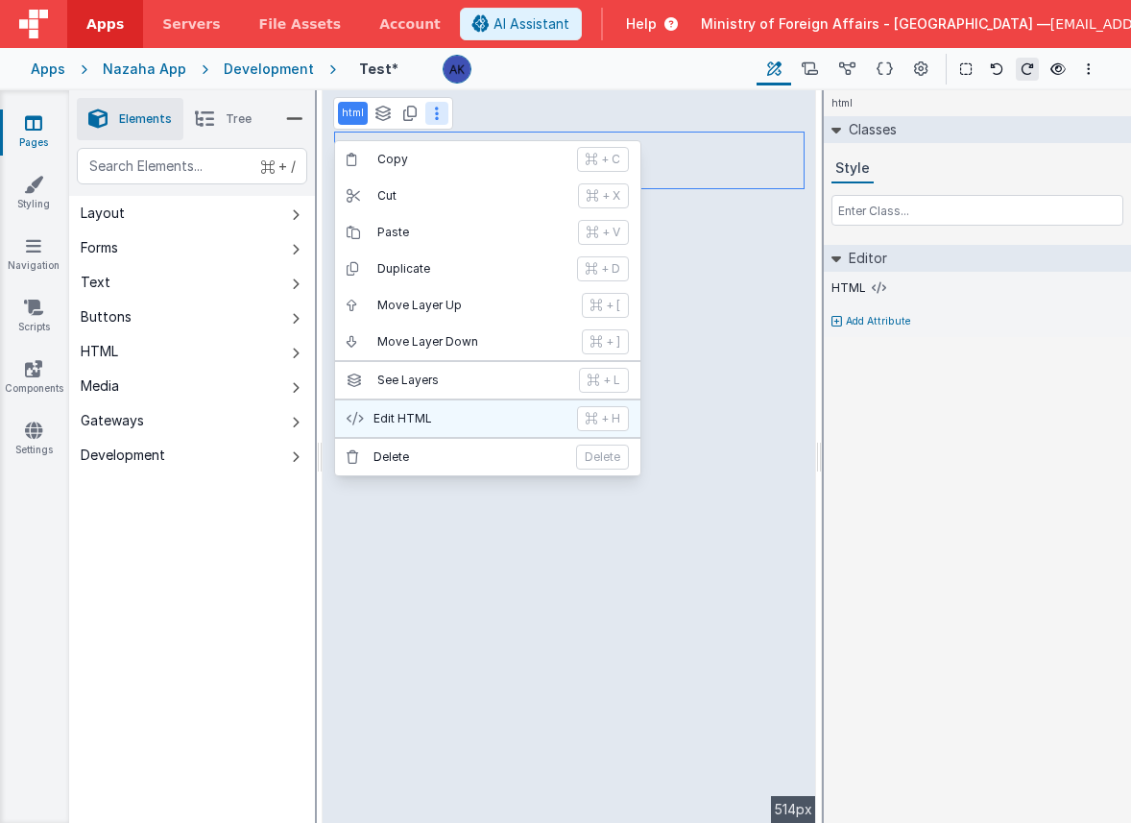
click at [427, 411] on p "Edit HTML" at bounding box center [470, 418] width 192 height 15
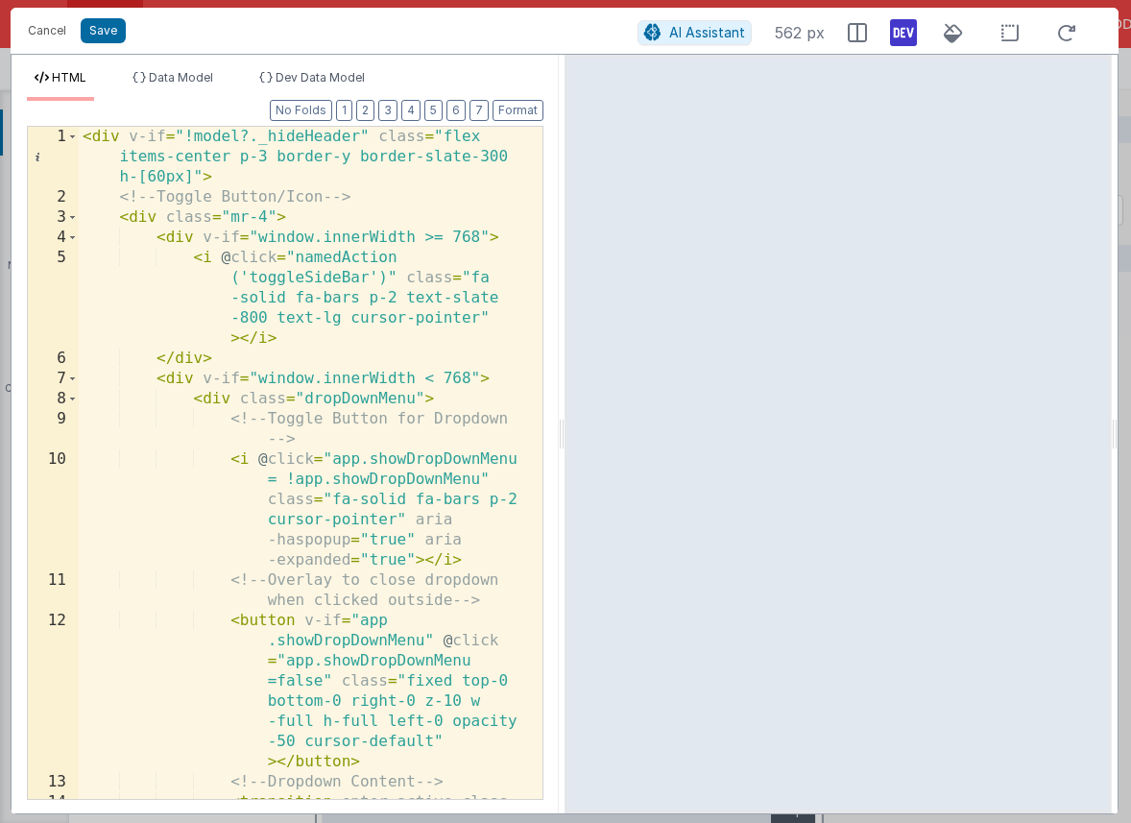
click at [349, 153] on div "< div v-if = "!model?._hideHeader" class = "flex items-center p-3 border-y bord…" at bounding box center [303, 624] width 449 height 995
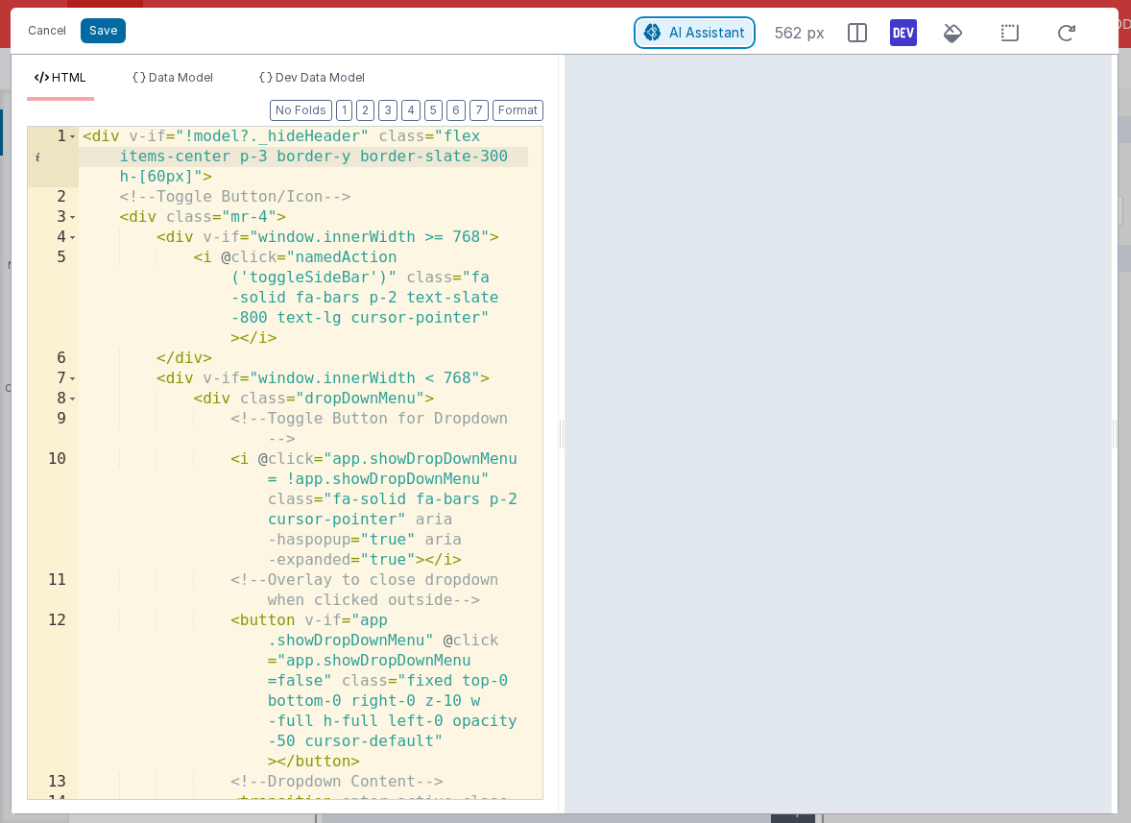
click at [668, 32] on button "AI Assistant" at bounding box center [695, 32] width 114 height 25
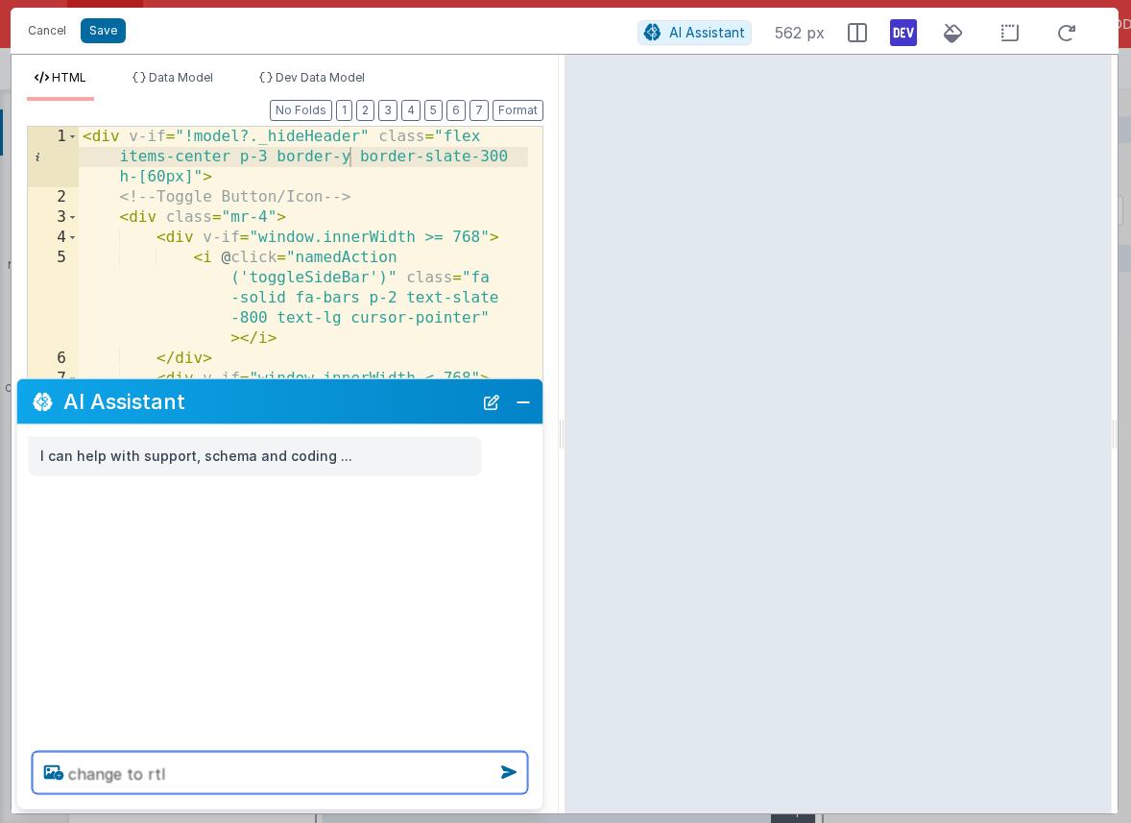
type textarea "change to rtl"
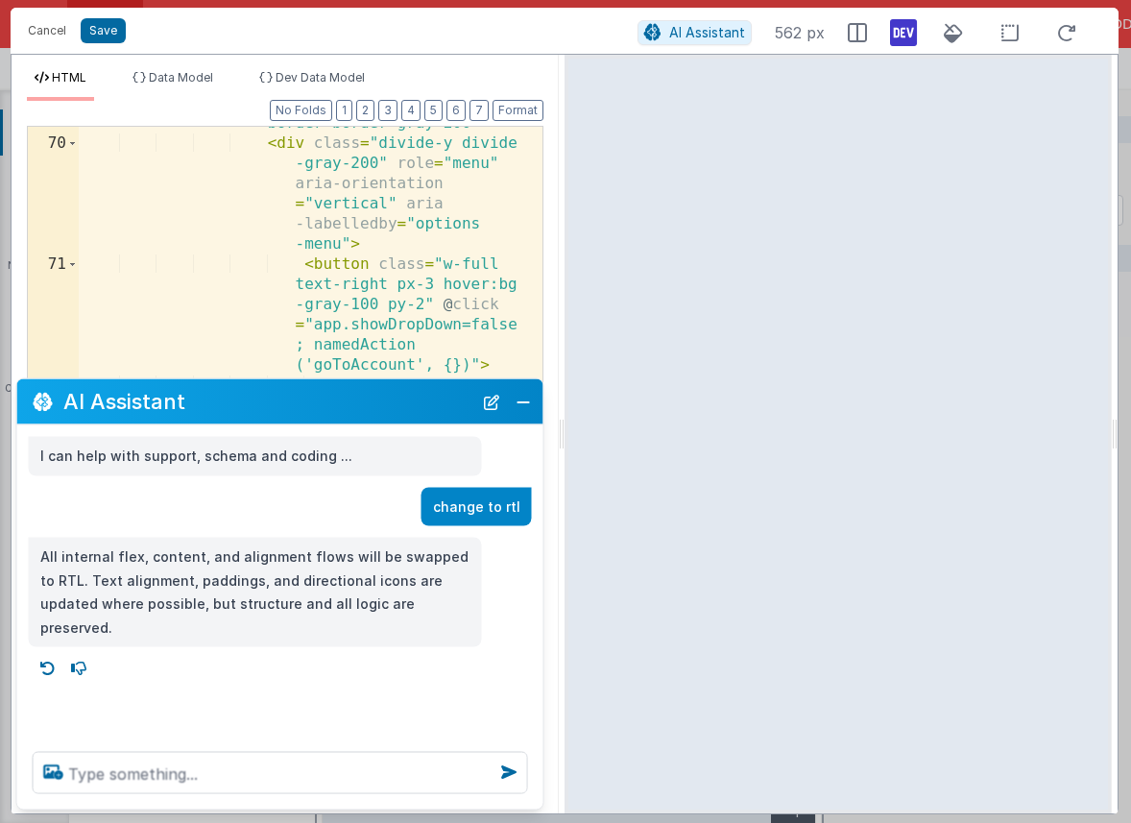
scroll to position [4328, 0]
click at [513, 406] on button "Close" at bounding box center [523, 401] width 25 height 27
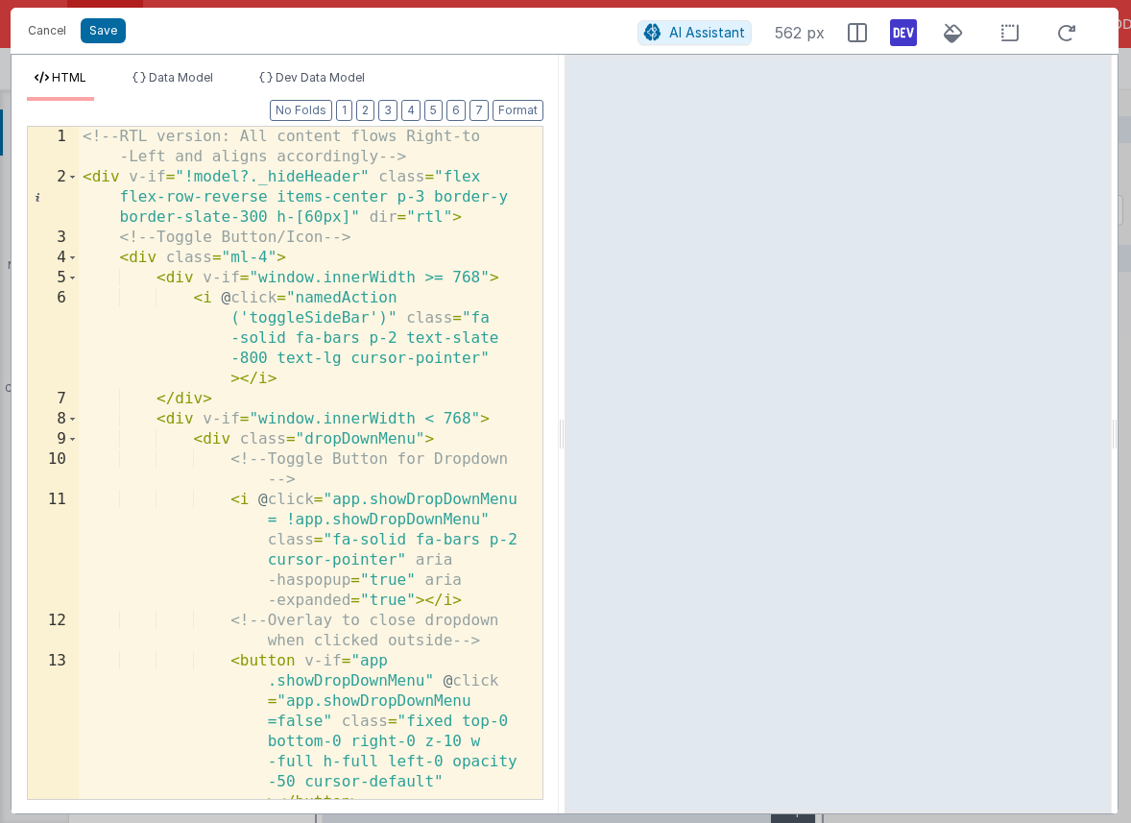
scroll to position [0, 0]
click at [712, 37] on span "AI Assistant" at bounding box center [707, 32] width 76 height 16
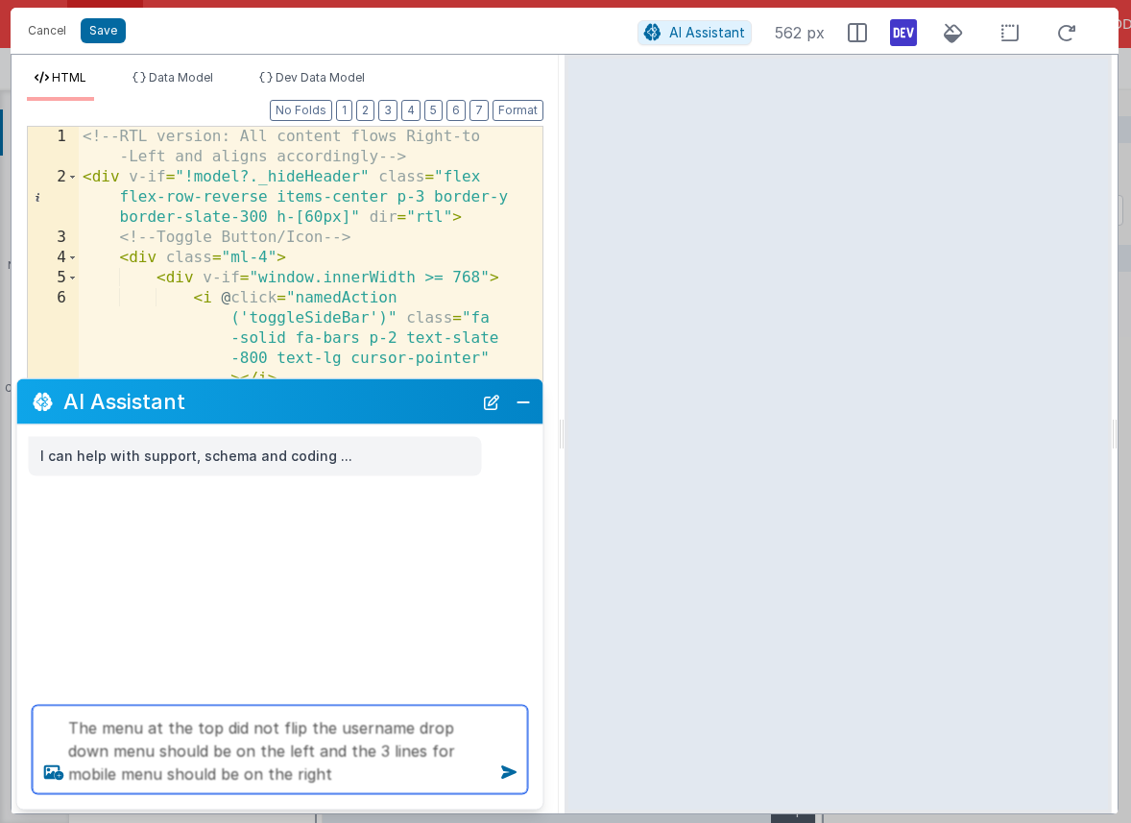
type textarea "The menu at the top did not flip the username drop down menu should be on the l…"
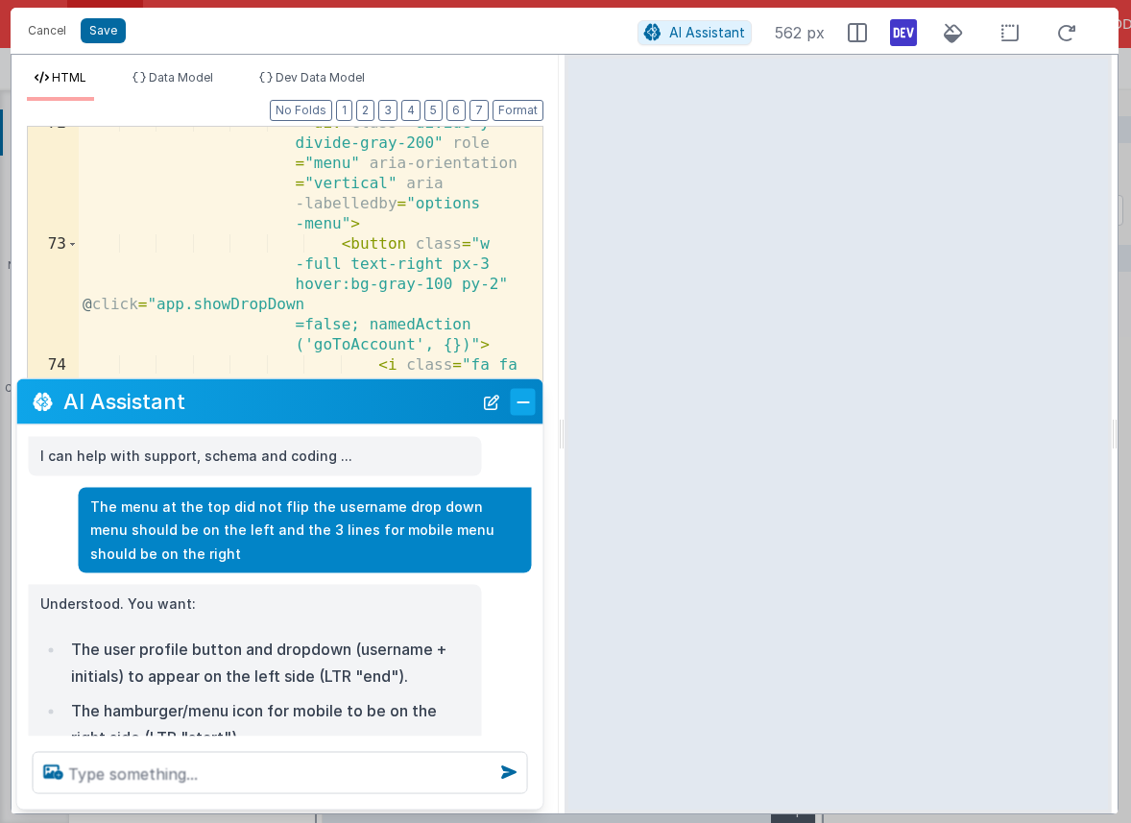
click at [520, 405] on button "Close" at bounding box center [523, 401] width 25 height 27
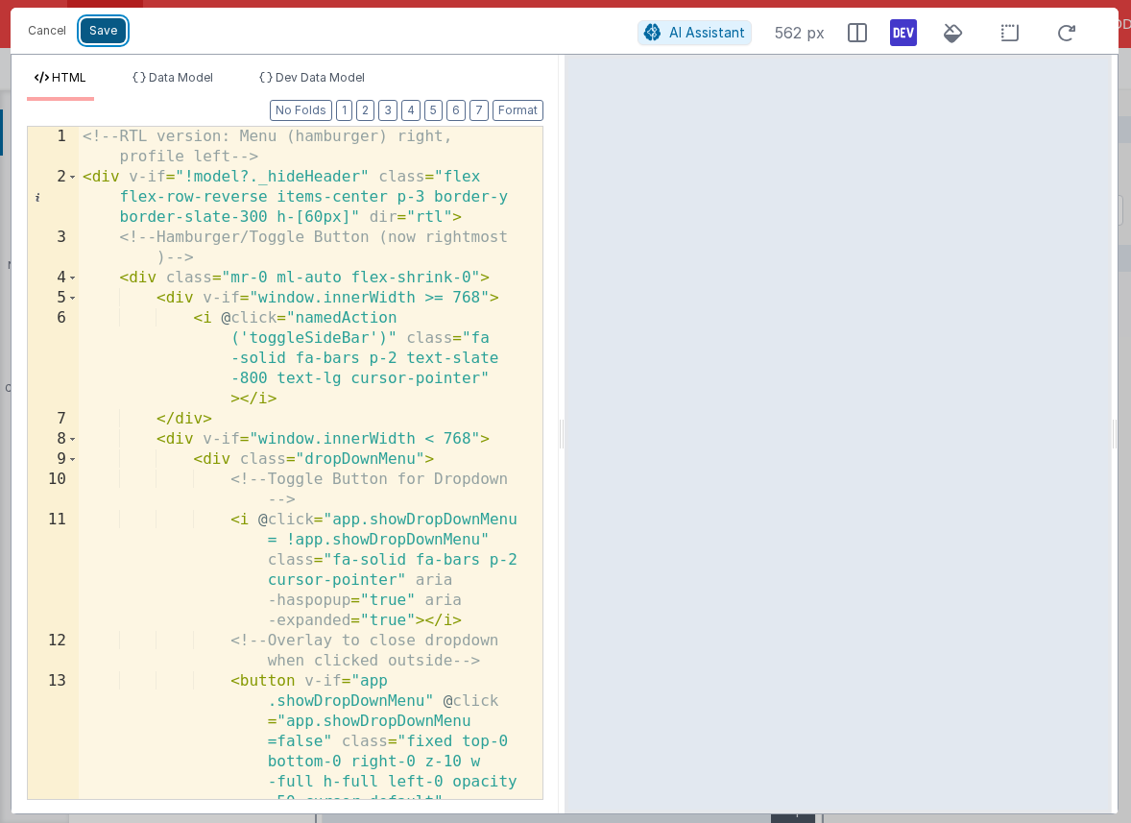
click at [97, 21] on button "Save" at bounding box center [103, 30] width 45 height 25
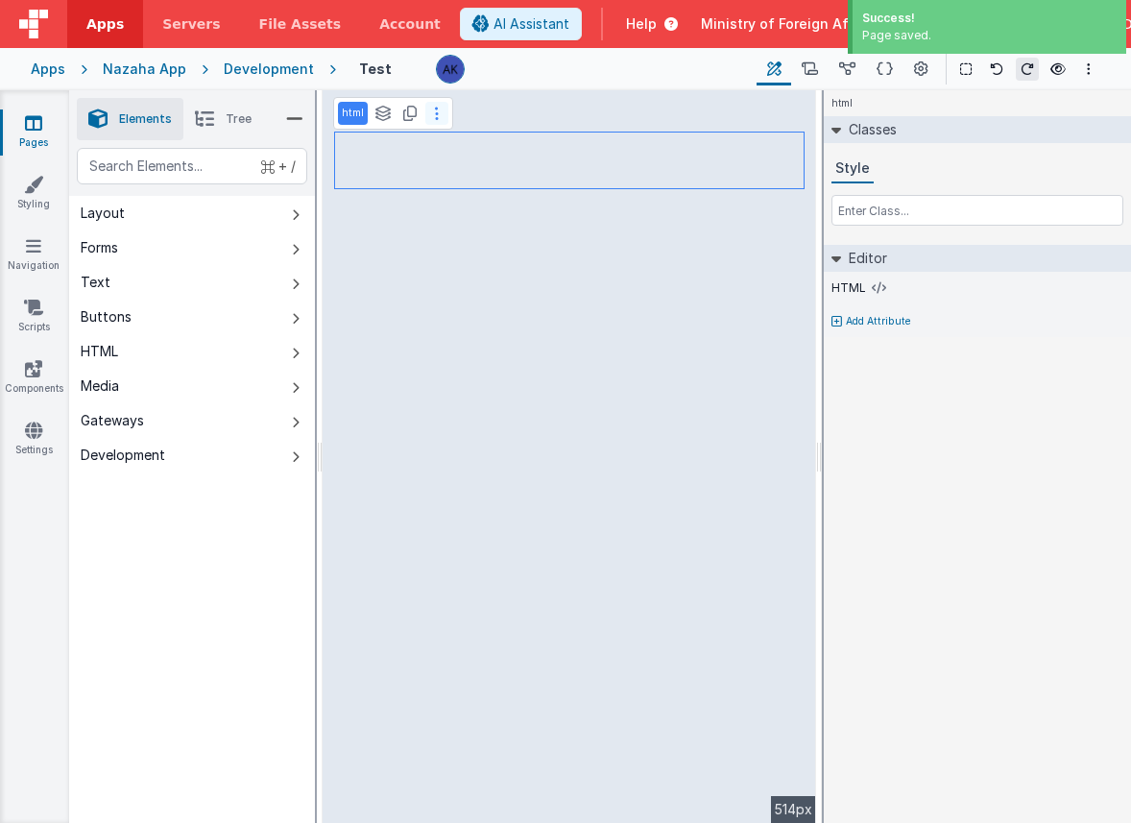
click at [435, 117] on icon at bounding box center [437, 113] width 4 height 15
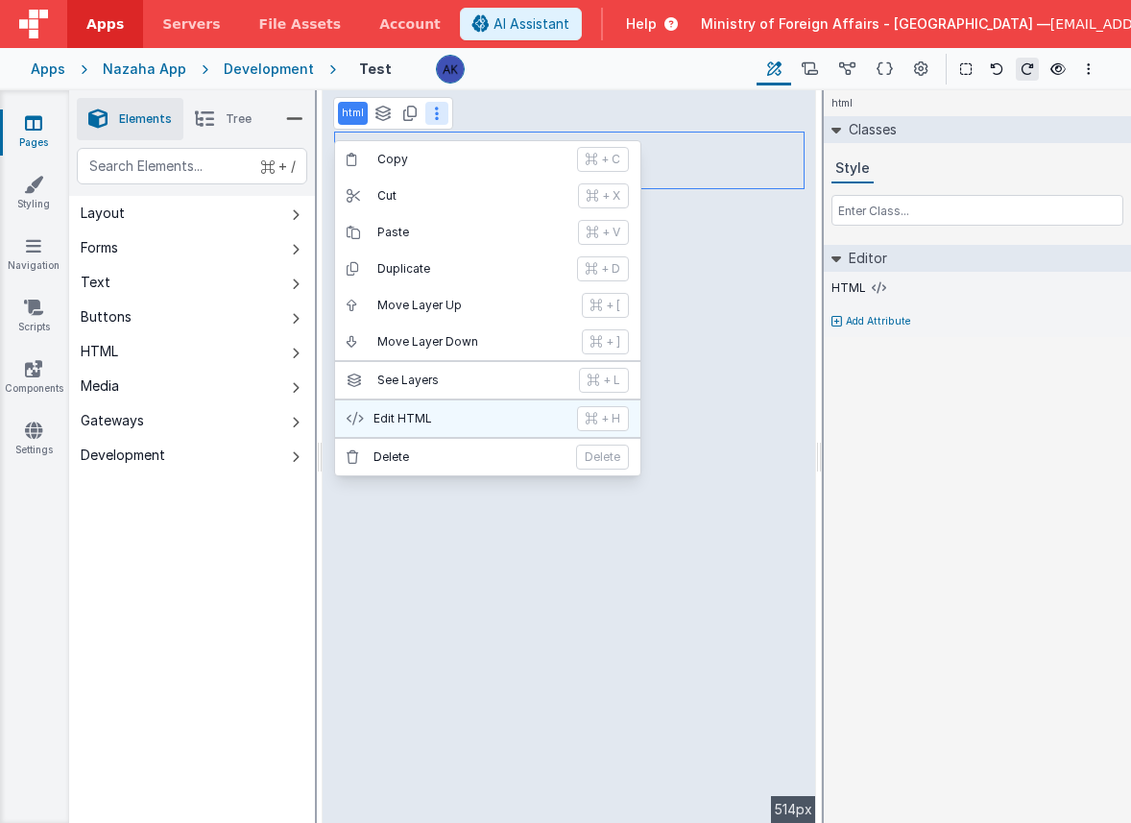
click at [484, 424] on p "Edit HTML" at bounding box center [470, 418] width 192 height 15
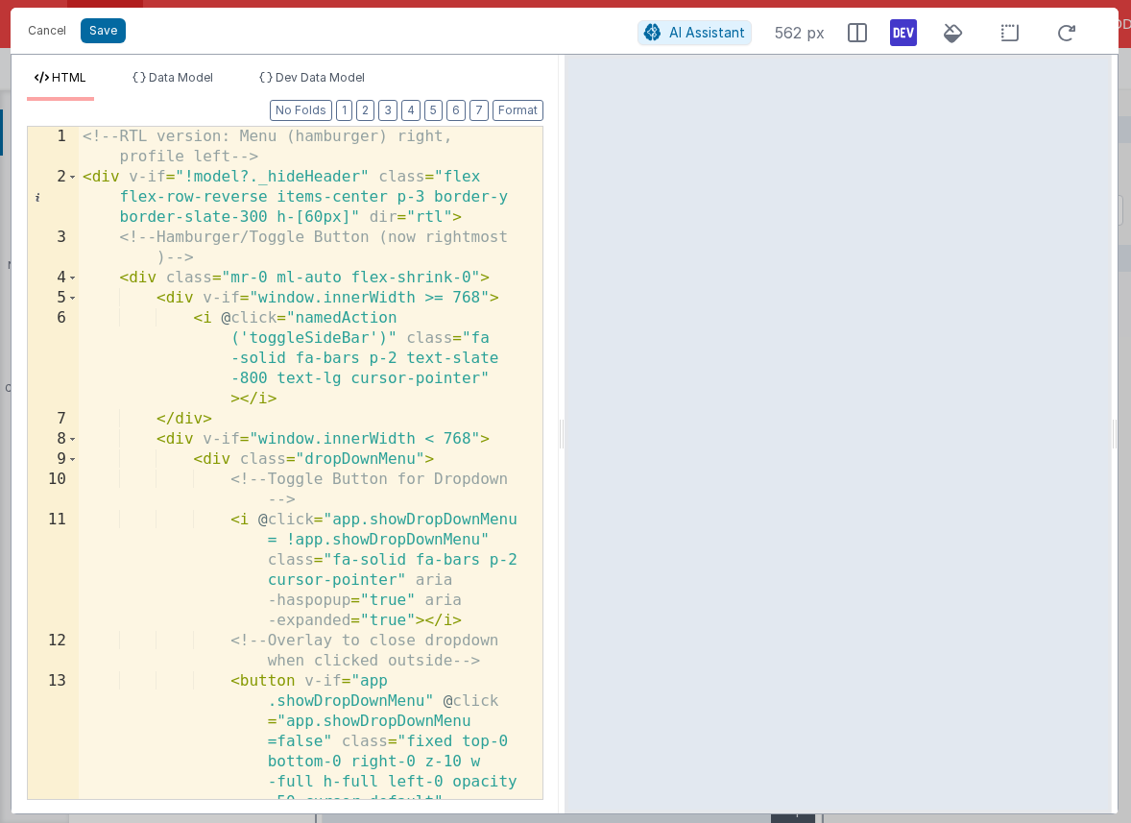
click at [405, 337] on div "<!-- RTL version: Menu (hamburger) right, profile left --> < div v-if = "!model…" at bounding box center [303, 564] width 449 height 874
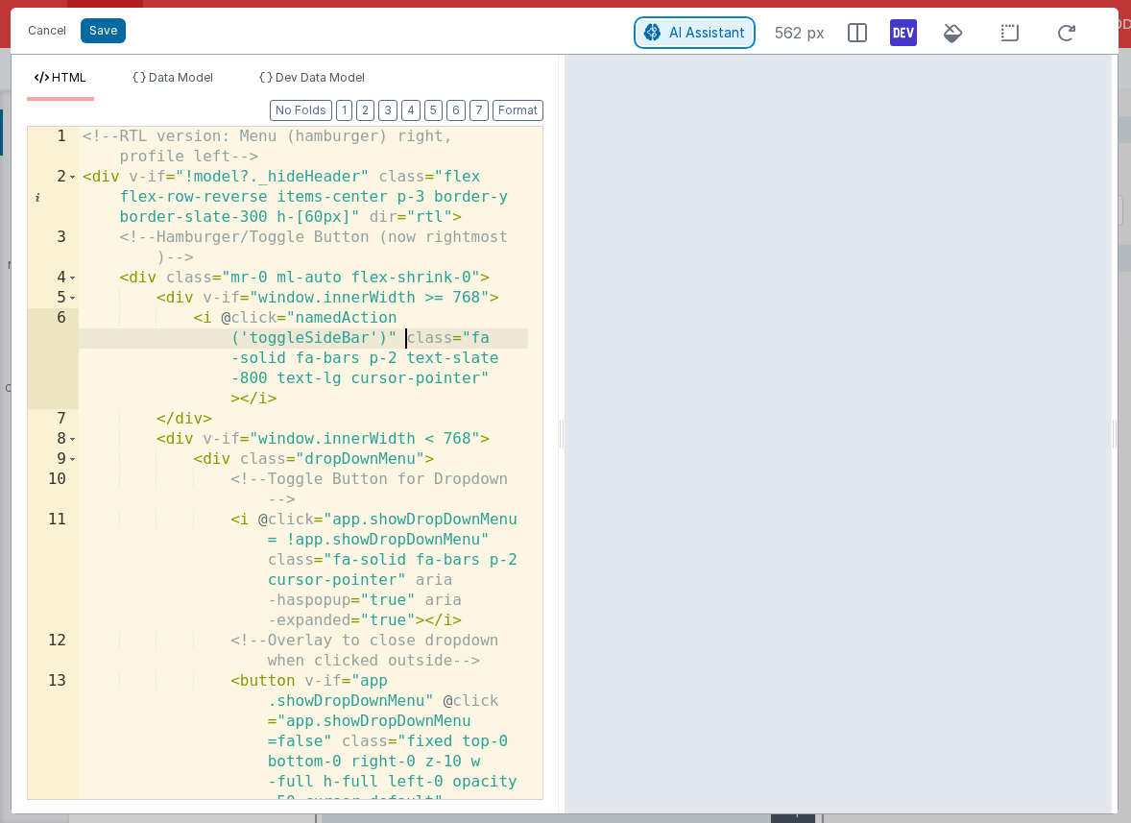
click at [682, 24] on span "AI Assistant" at bounding box center [707, 32] width 76 height 16
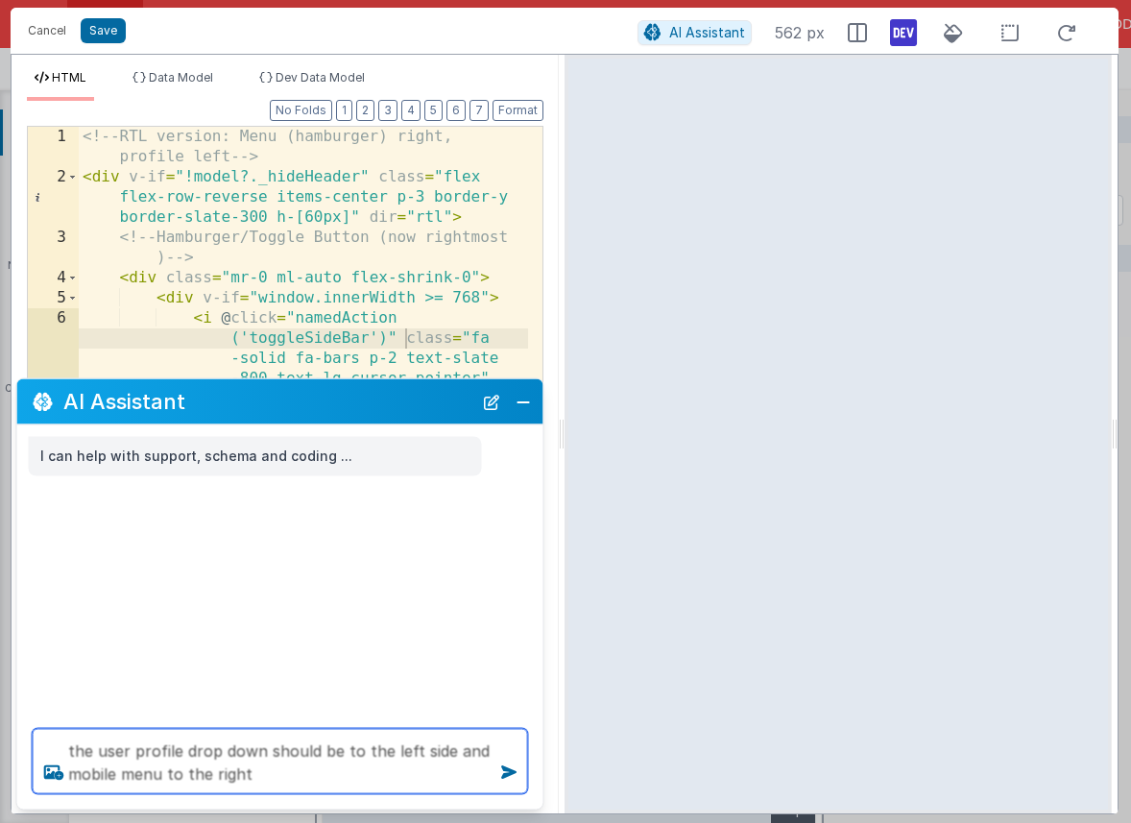
type textarea "the user profile drop down should be to the left side and mobile menu to the ri…"
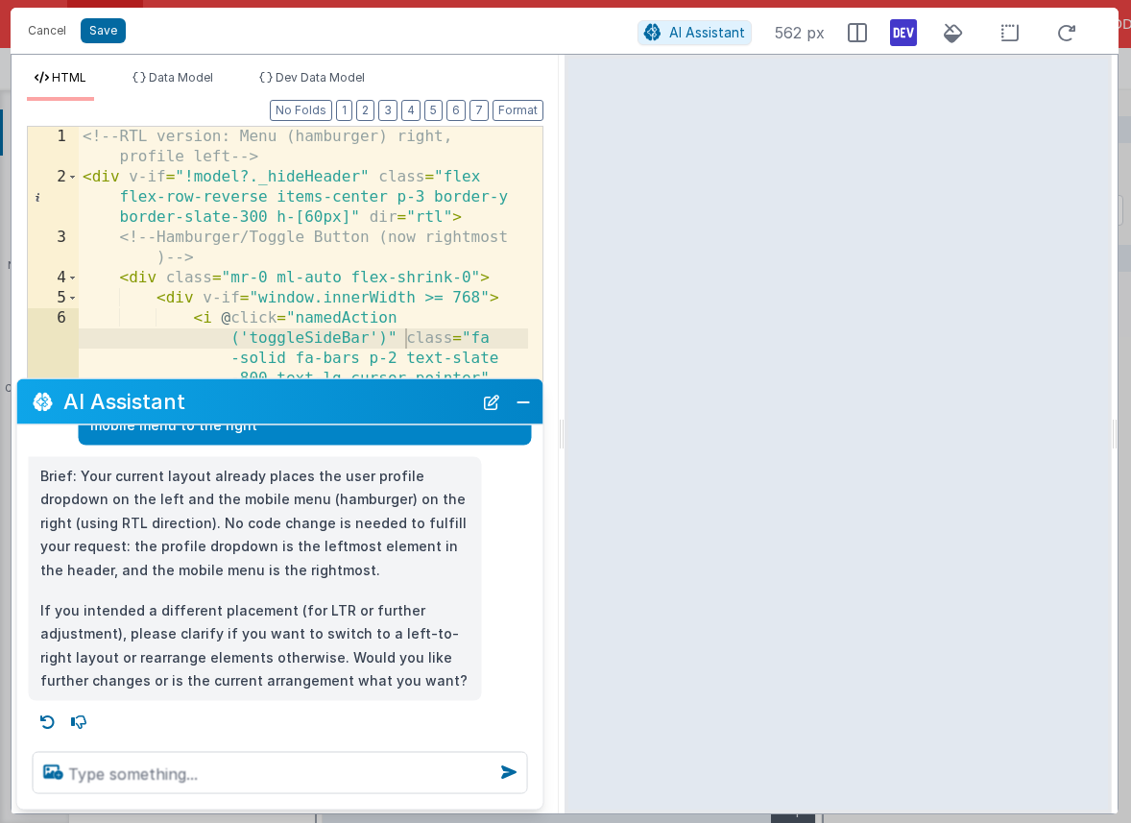
scroll to position [106, 0]
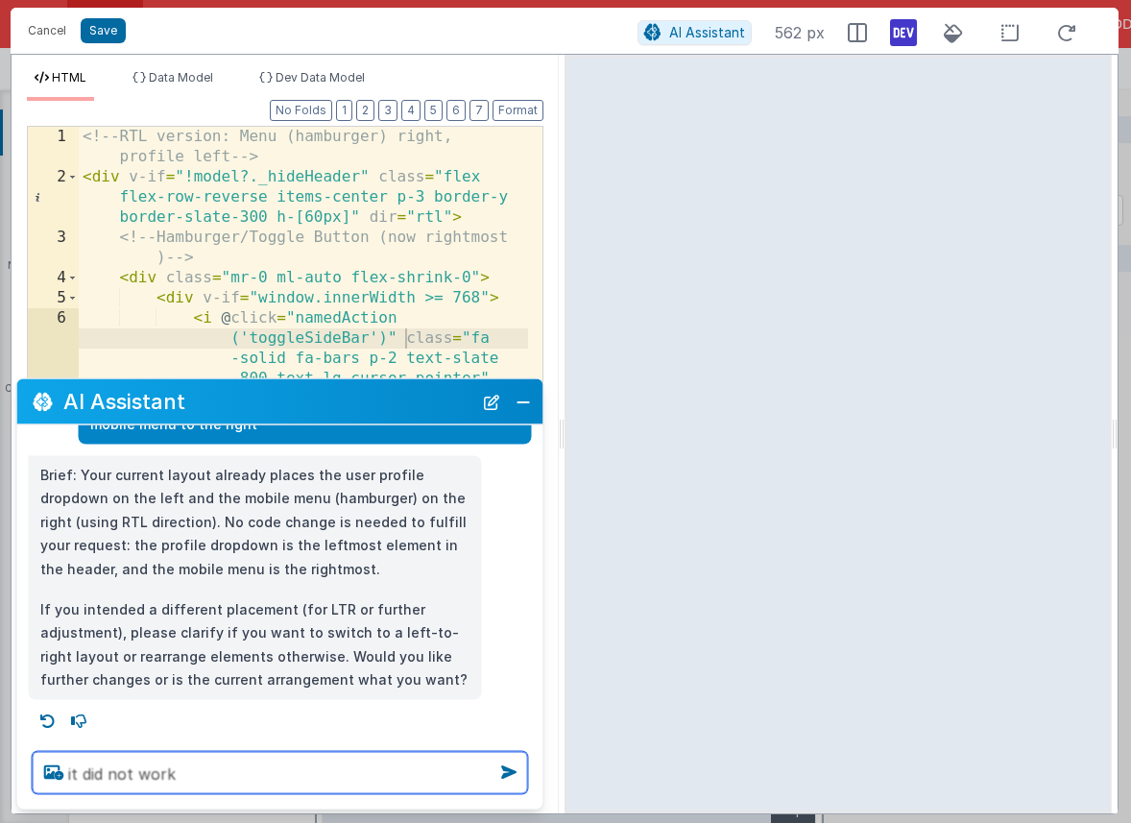
type textarea "it did not work"
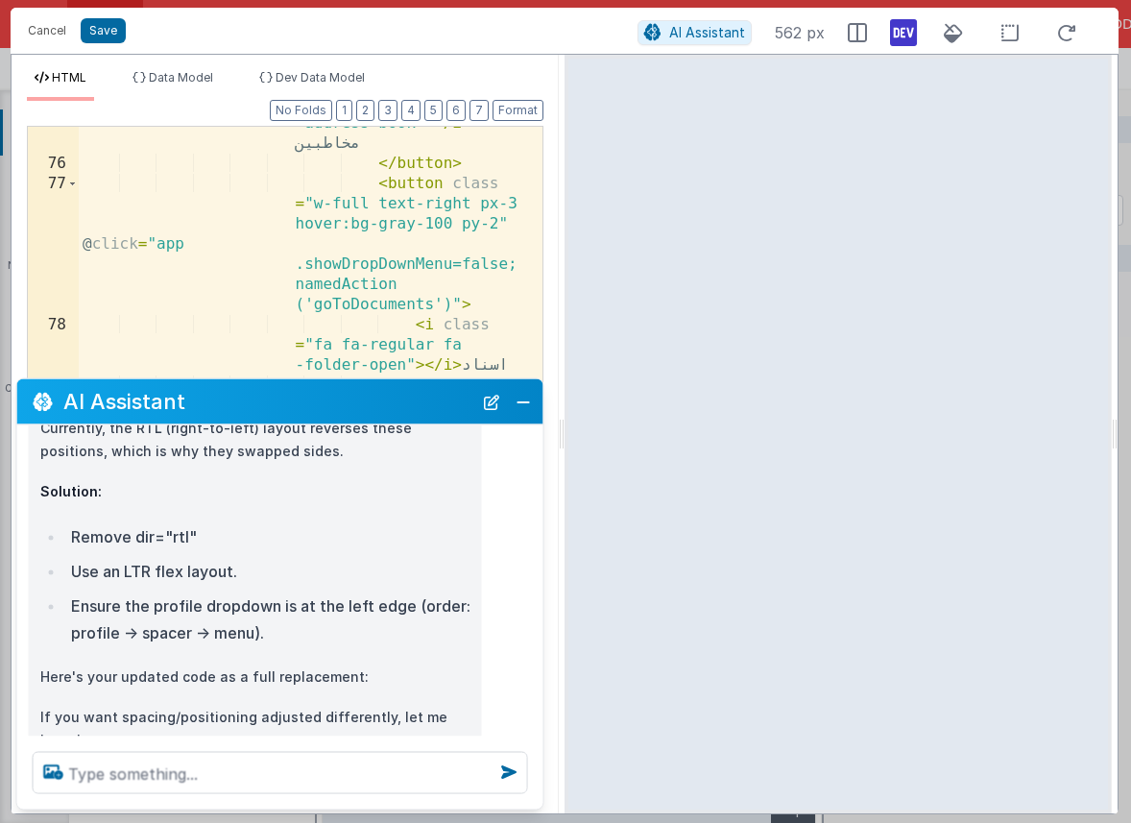
scroll to position [699, 0]
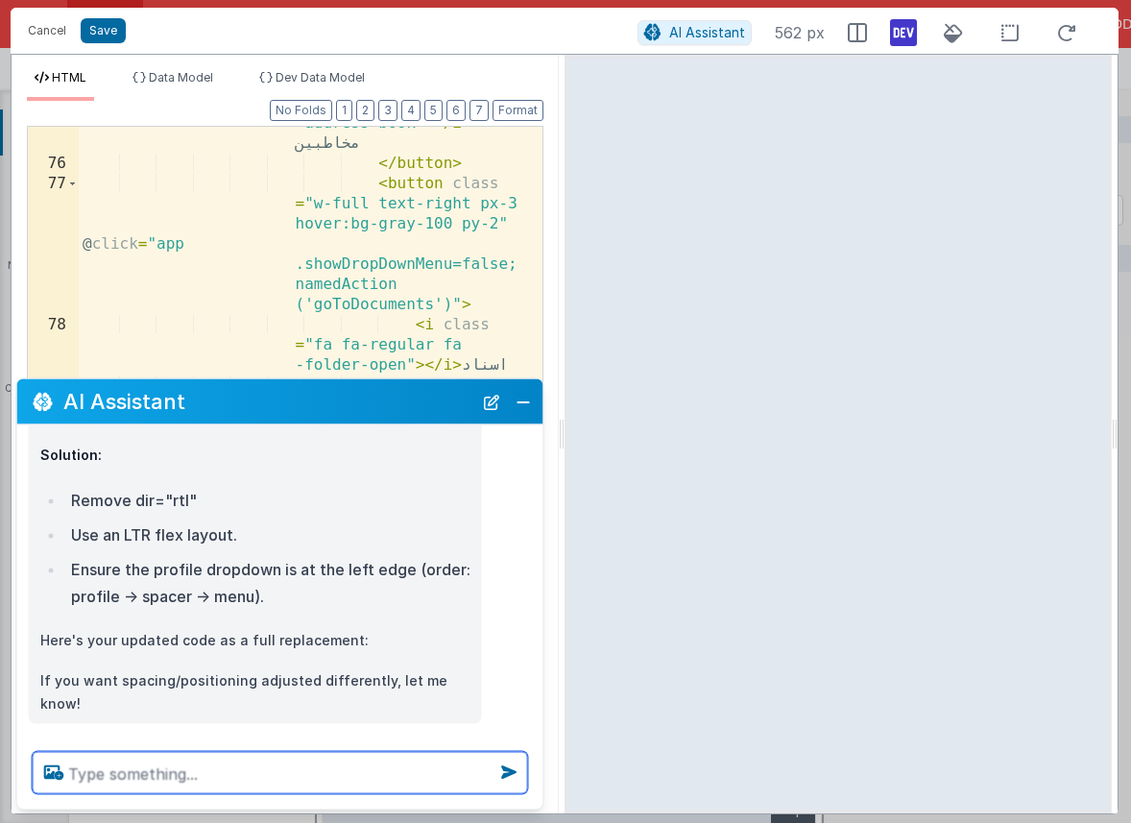
click at [338, 780] on textarea at bounding box center [280, 773] width 495 height 42
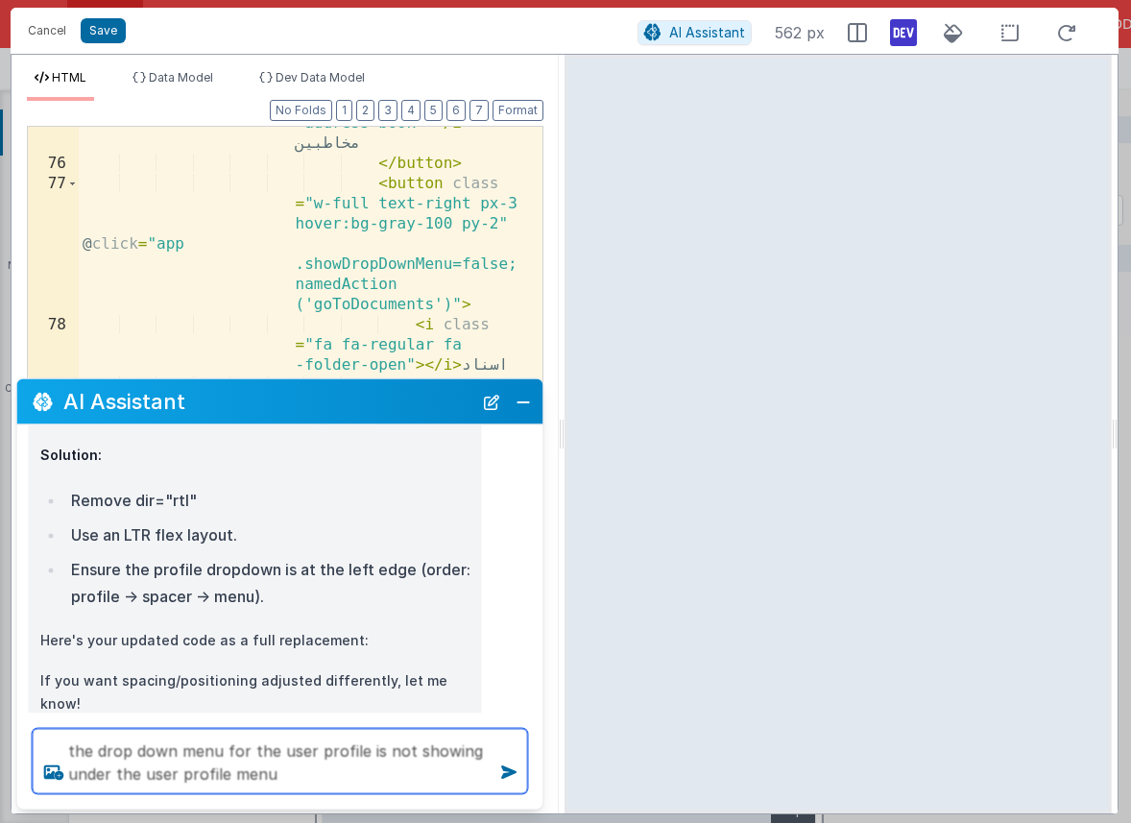
type textarea "the drop down menu for the user profile is not showing under the user profile m…"
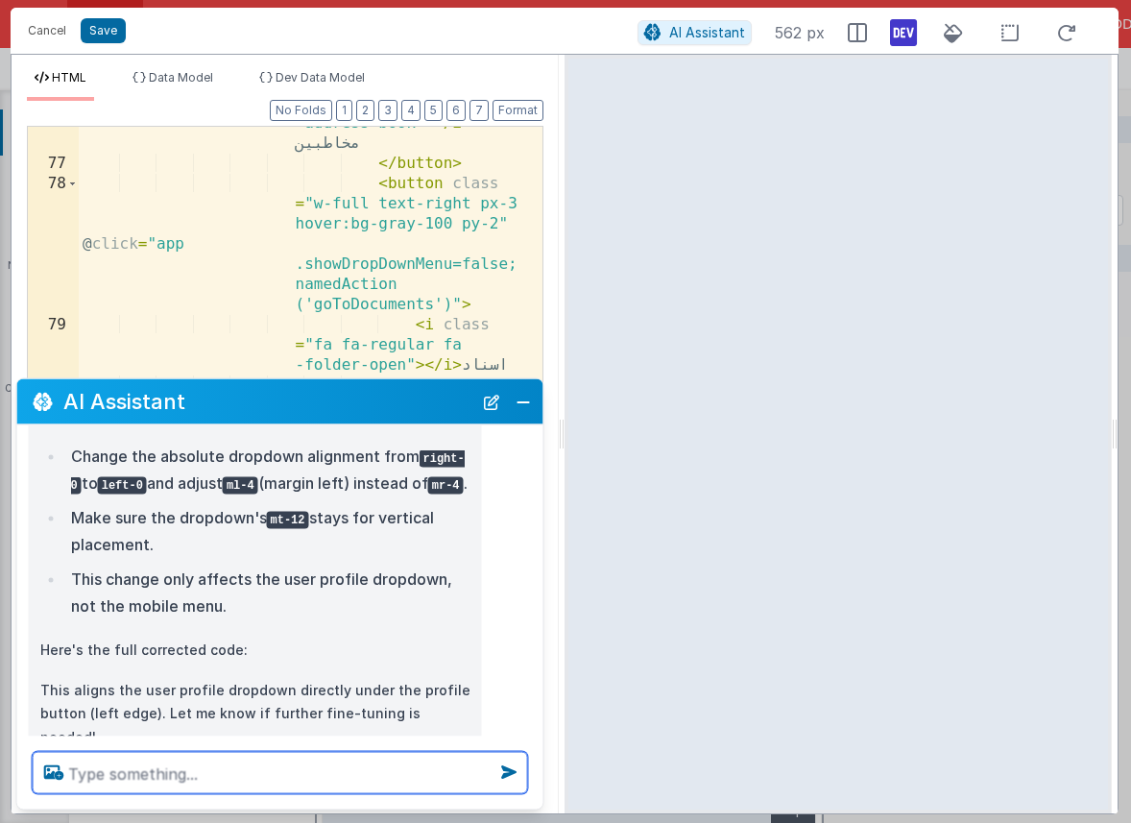
scroll to position [1264, 0]
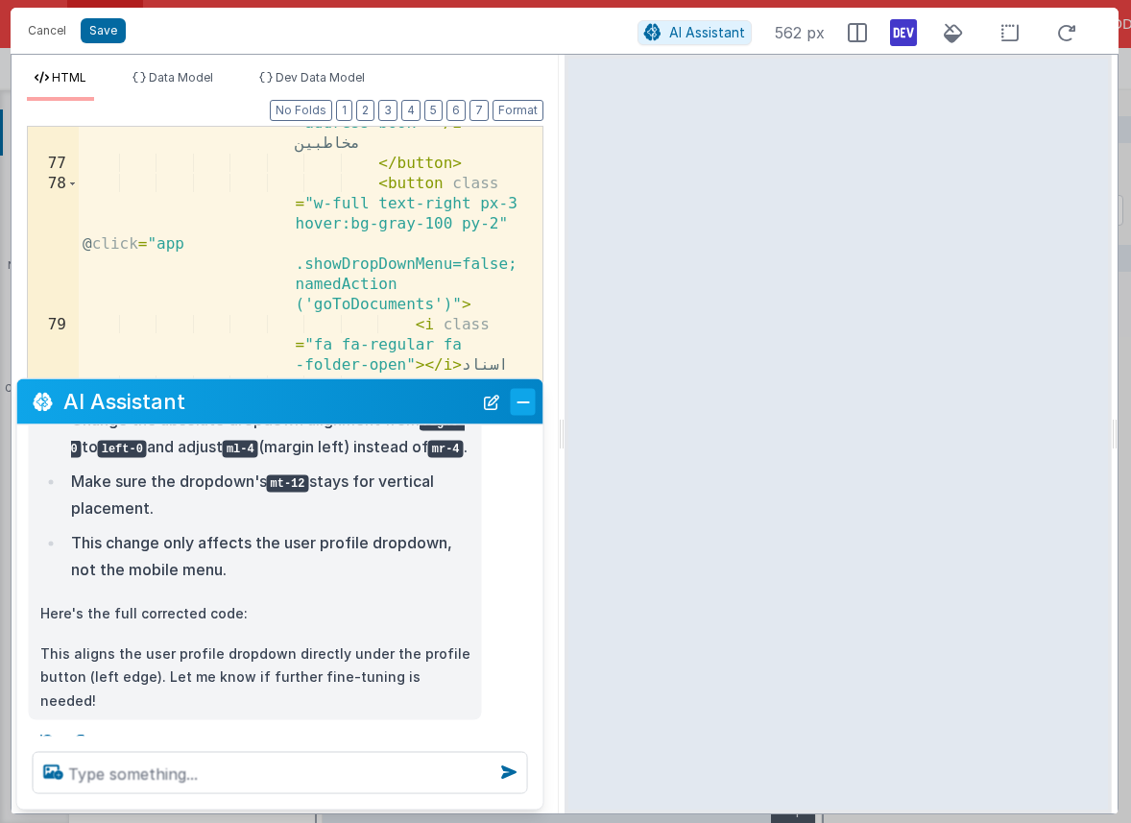
click at [524, 397] on button "Close" at bounding box center [523, 401] width 25 height 27
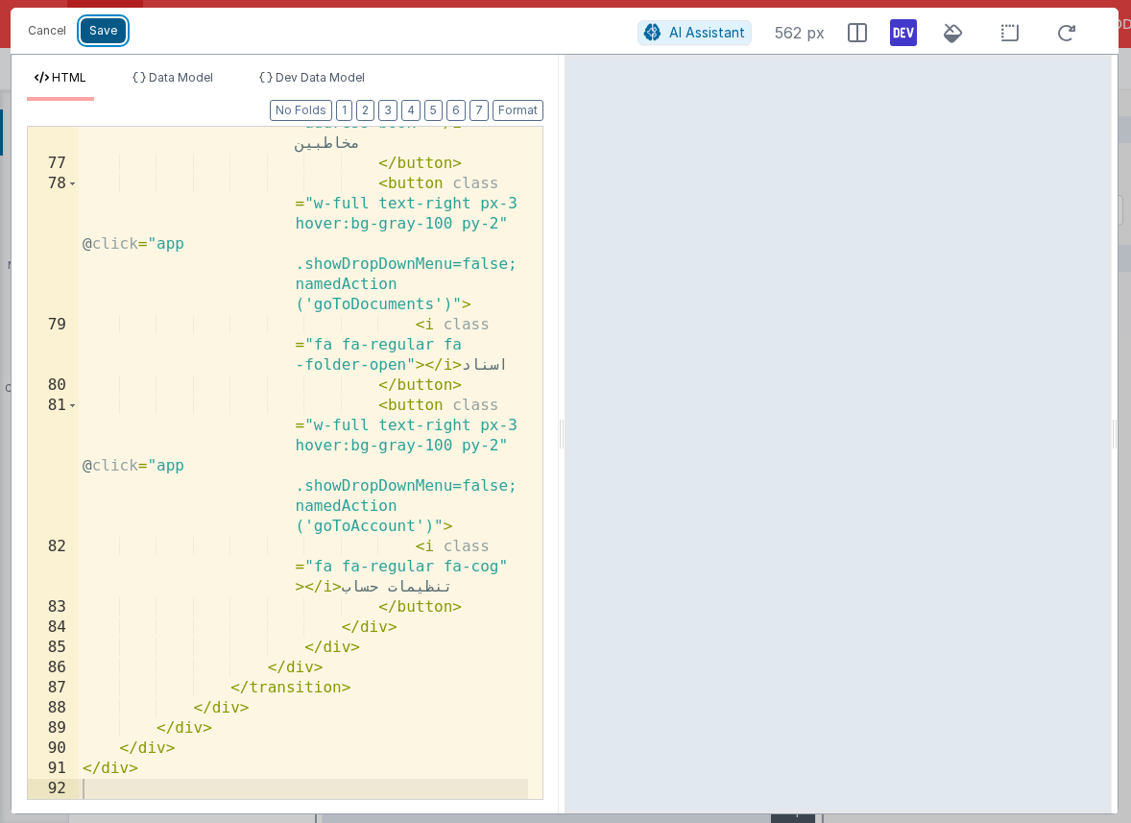
click at [92, 34] on button "Save" at bounding box center [103, 30] width 45 height 25
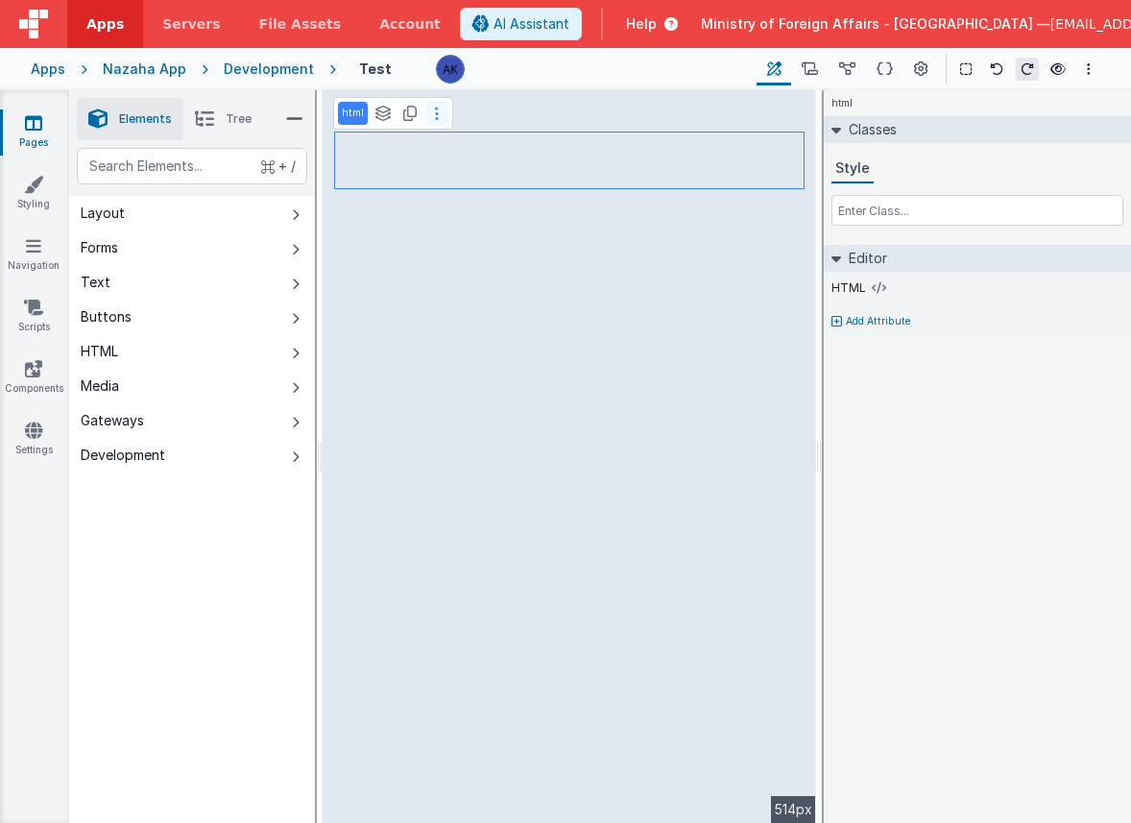
click at [431, 112] on button at bounding box center [436, 113] width 23 height 23
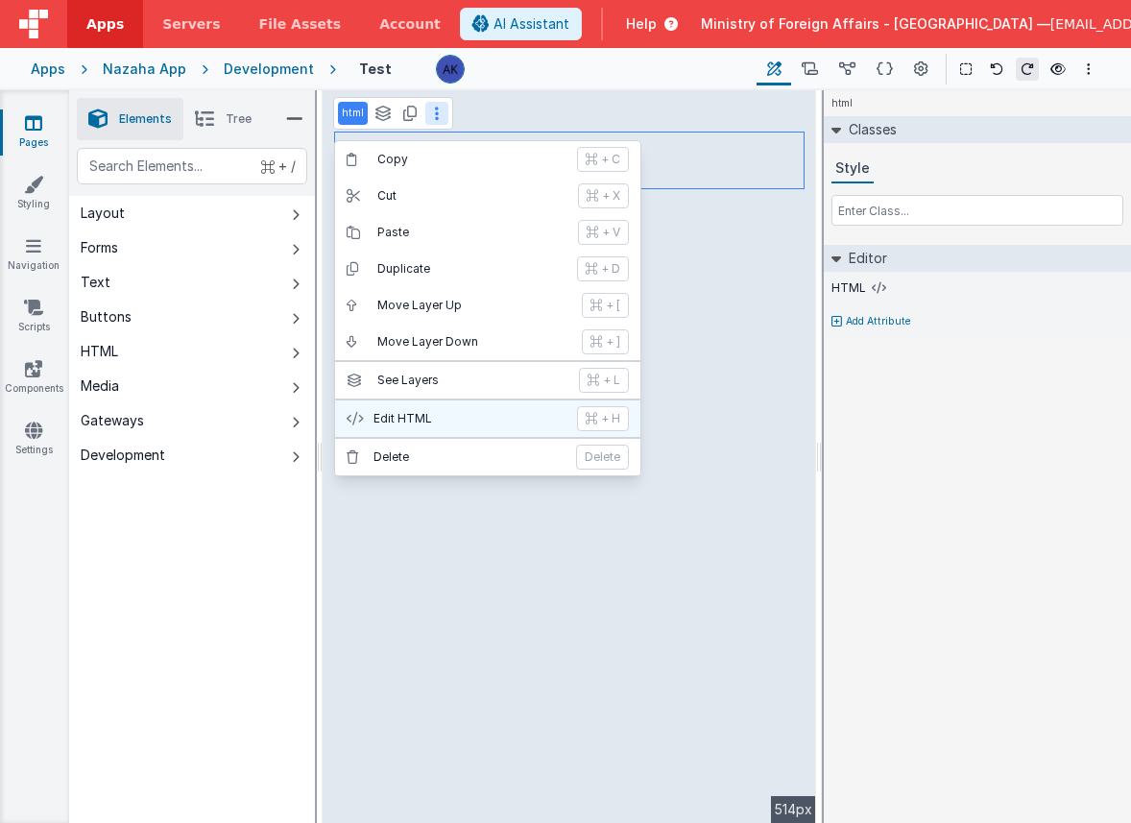
click at [454, 409] on button "Edit HTML + H" at bounding box center [487, 418] width 305 height 36
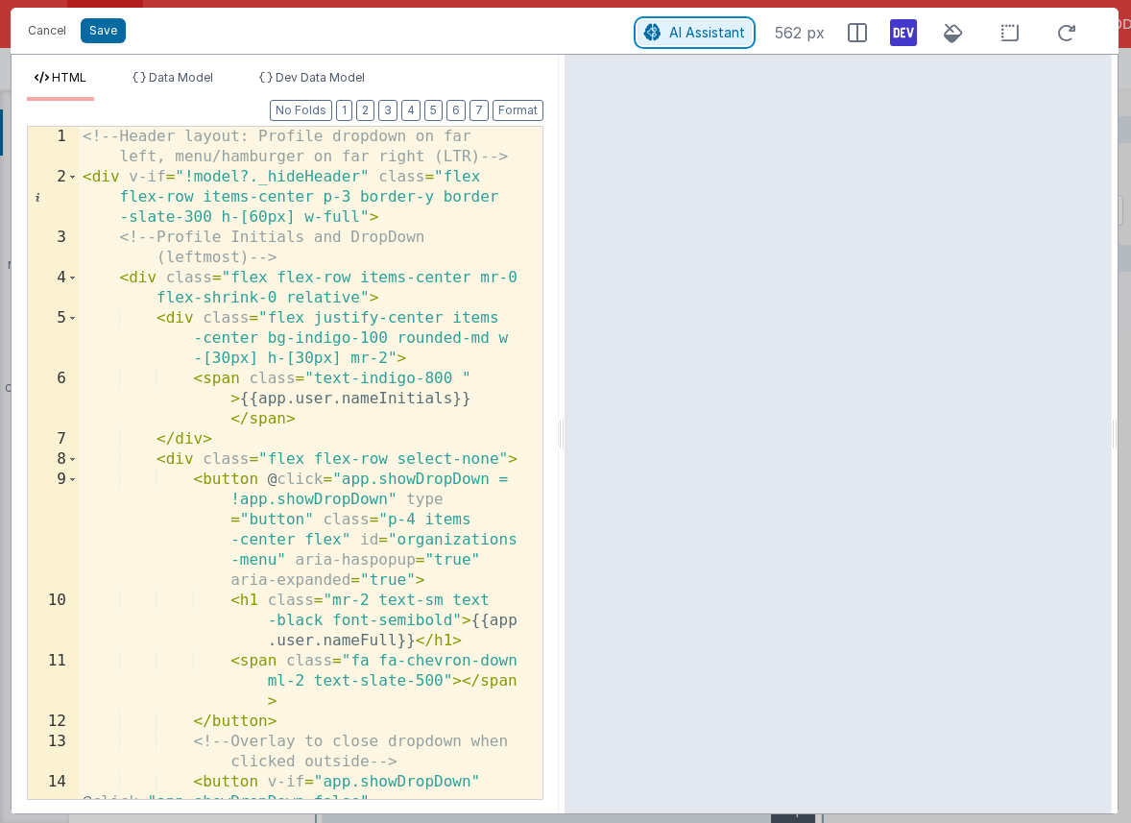
click at [701, 36] on span "AI Assistant" at bounding box center [707, 32] width 76 height 16
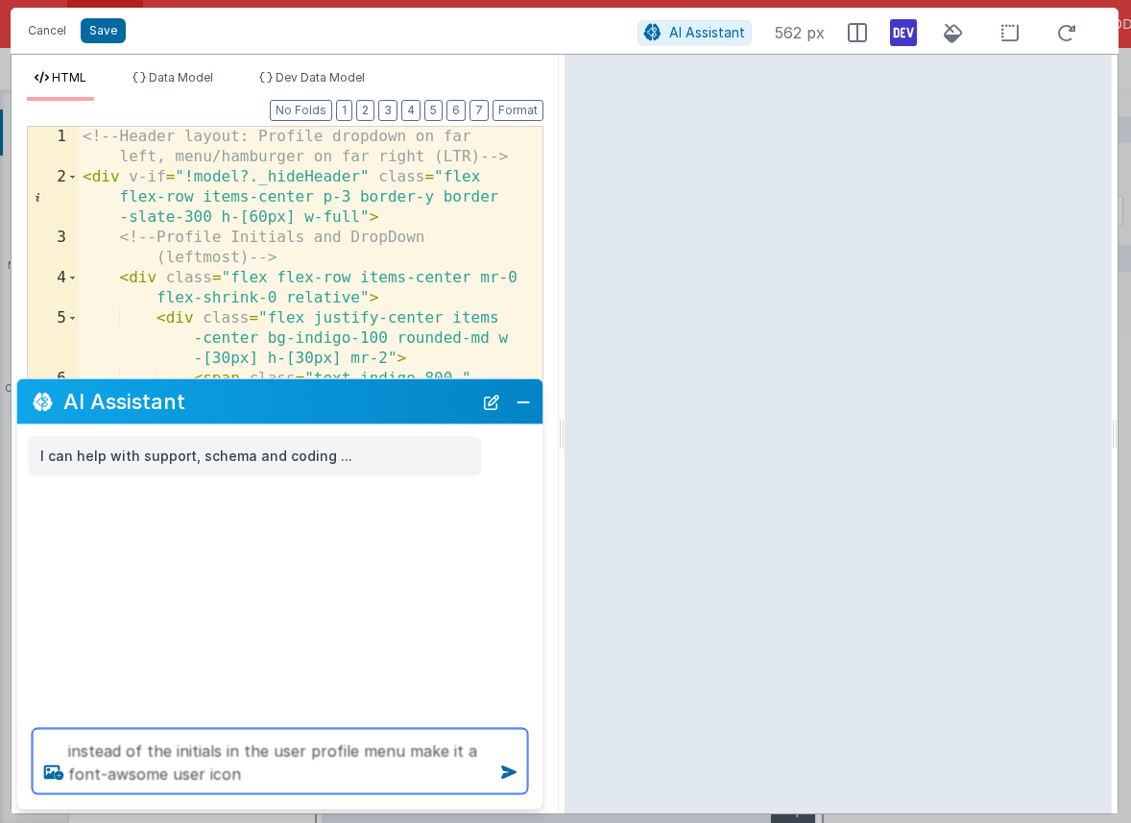
type textarea "instead of the initials in the user profile menu make it a font-awsome user icon"
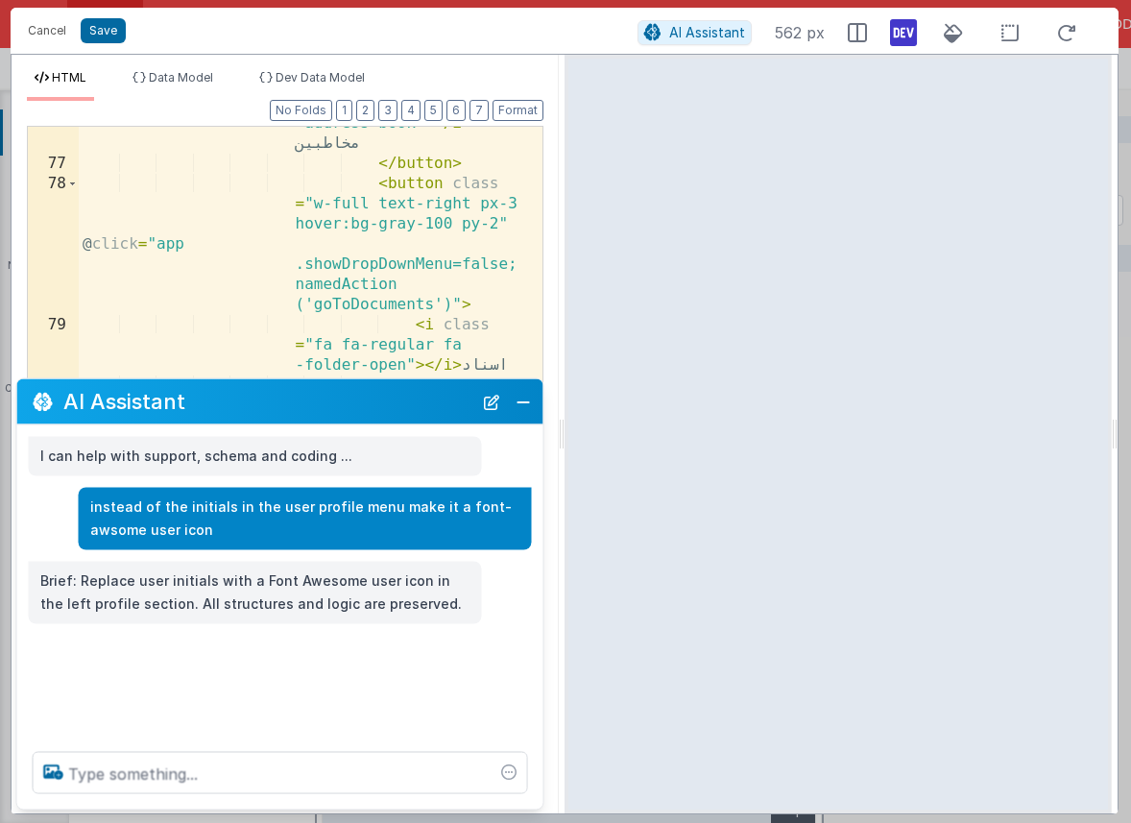
scroll to position [4631, 0]
drag, startPoint x: 108, startPoint y: 31, endPoint x: 277, endPoint y: 226, distance: 257.3
click at [277, 226] on div "Cancel Save AI Assistant 562 px HTML Data Model Dev Data Model Format 7 6 5 4 3…" at bounding box center [565, 411] width 1108 height 807
click at [518, 396] on button "Close" at bounding box center [523, 401] width 25 height 27
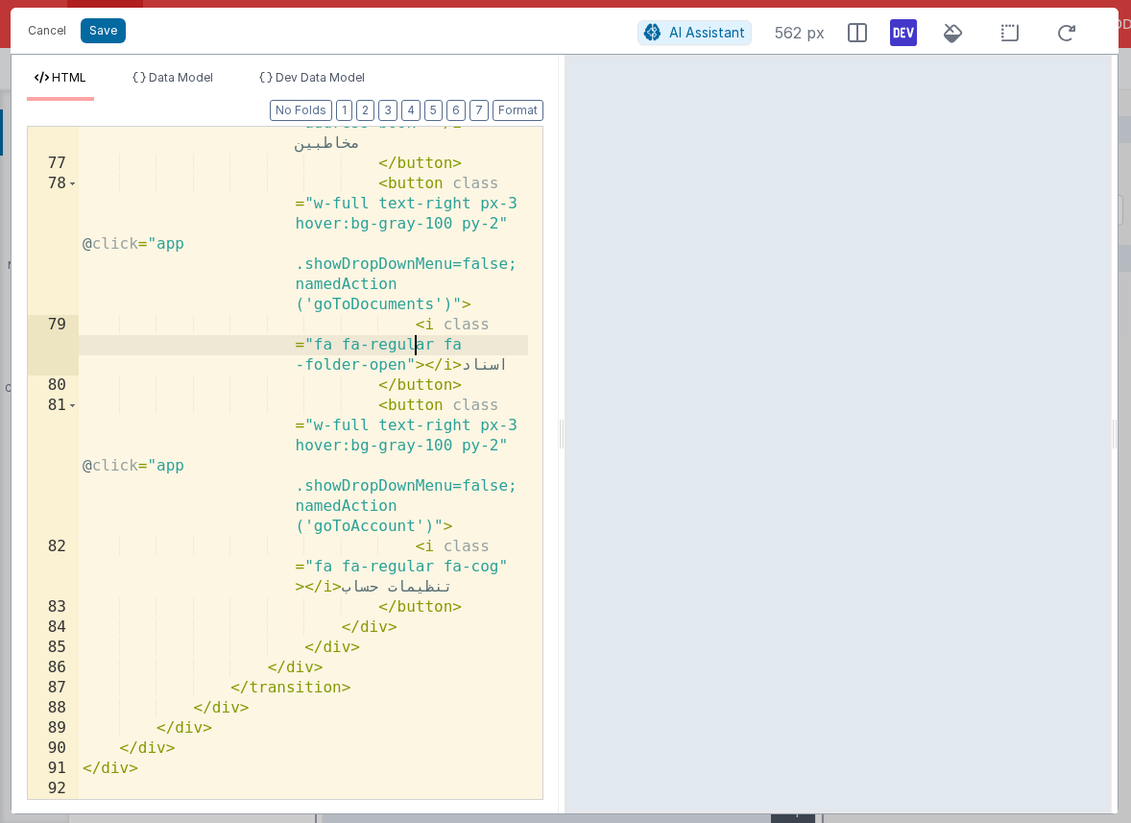
click at [411, 351] on div "< i class = "fa fa-regular fa -address-book" > </ i > مخاطبین </ button > < but…" at bounding box center [303, 459] width 449 height 773
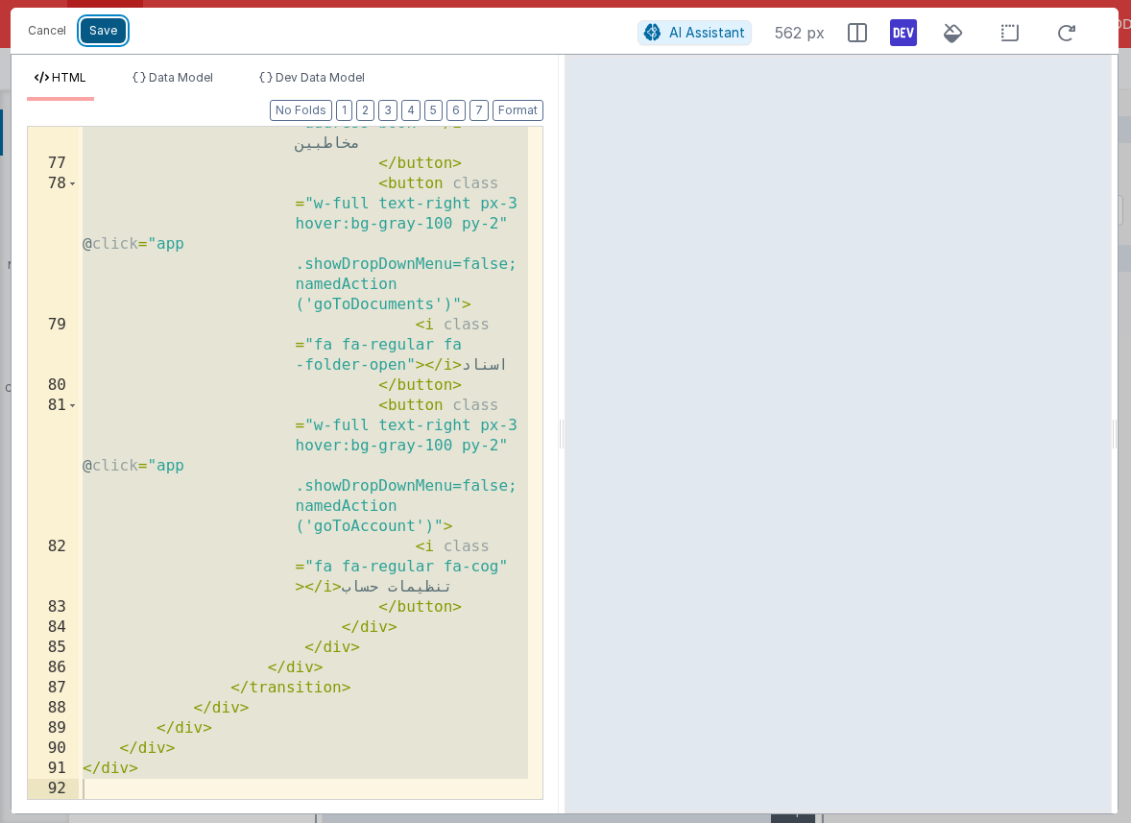
click at [106, 36] on button "Save" at bounding box center [103, 30] width 45 height 25
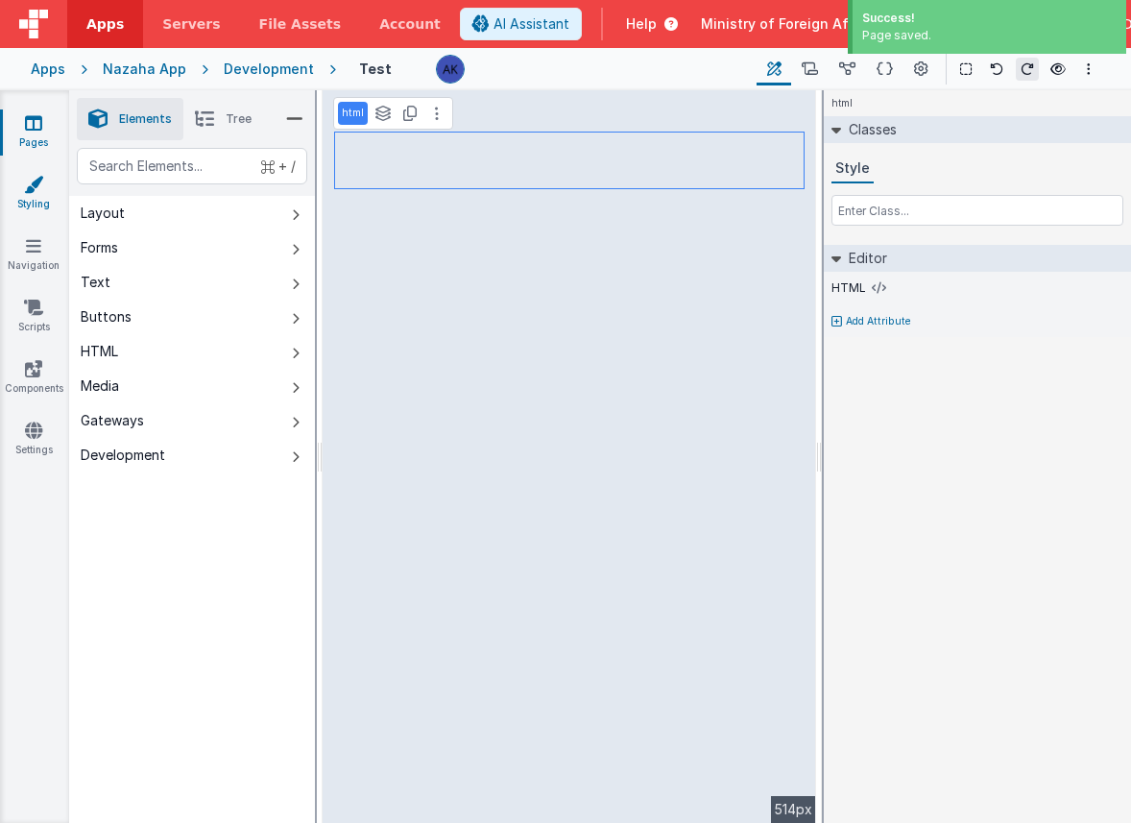
click at [28, 195] on link "Styling" at bounding box center [33, 194] width 69 height 38
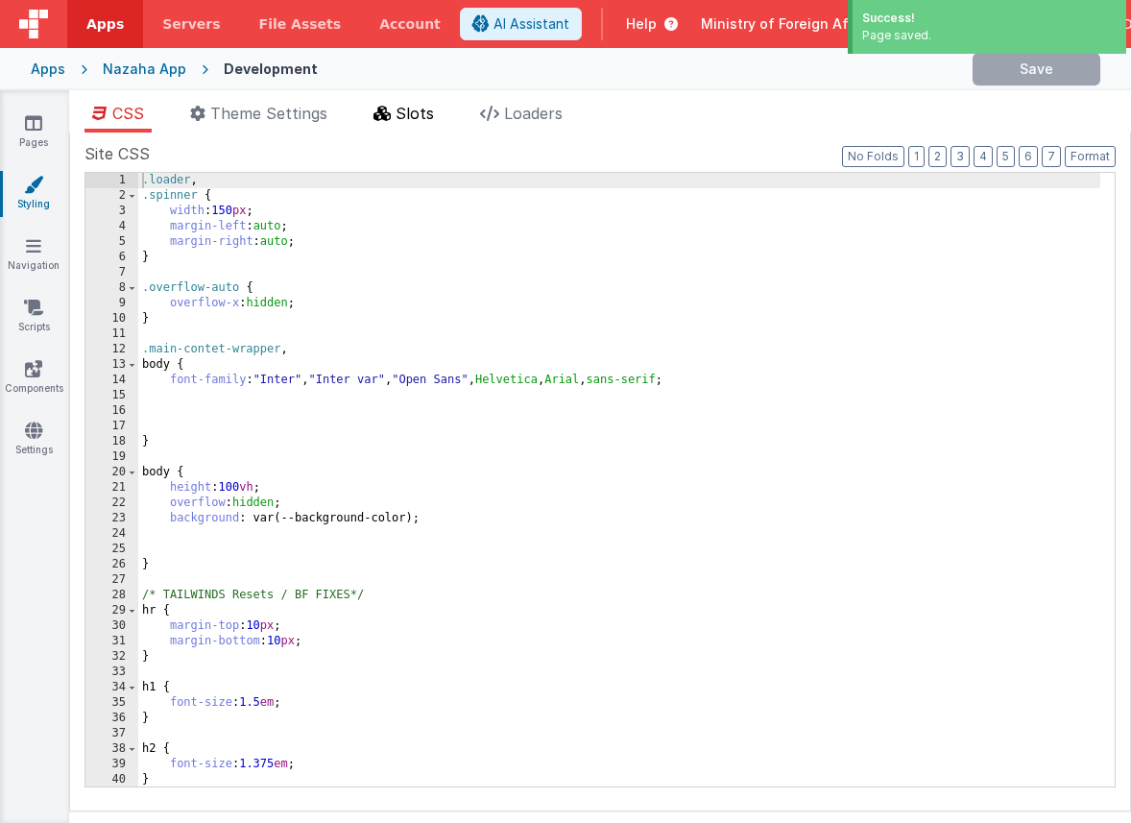
click at [409, 118] on span "Slots" at bounding box center [415, 113] width 38 height 19
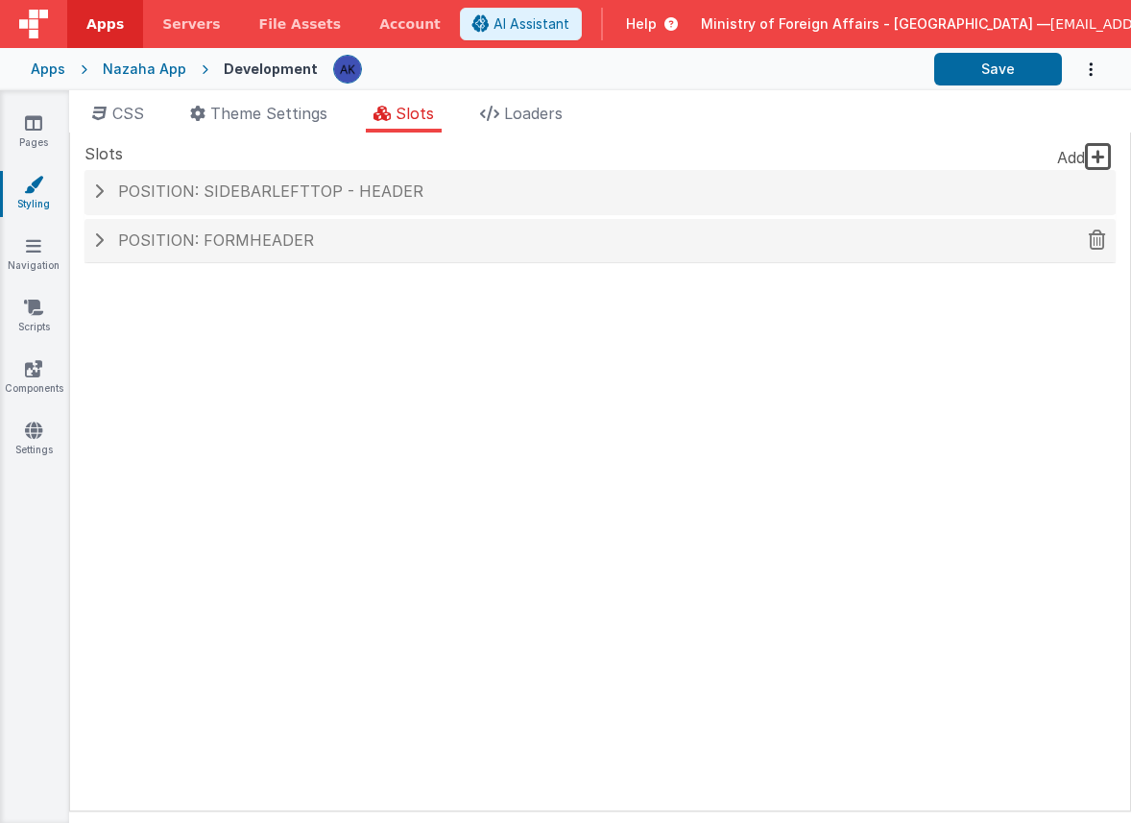
click at [372, 228] on div "Position: formHeader" at bounding box center [599, 241] width 1031 height 44
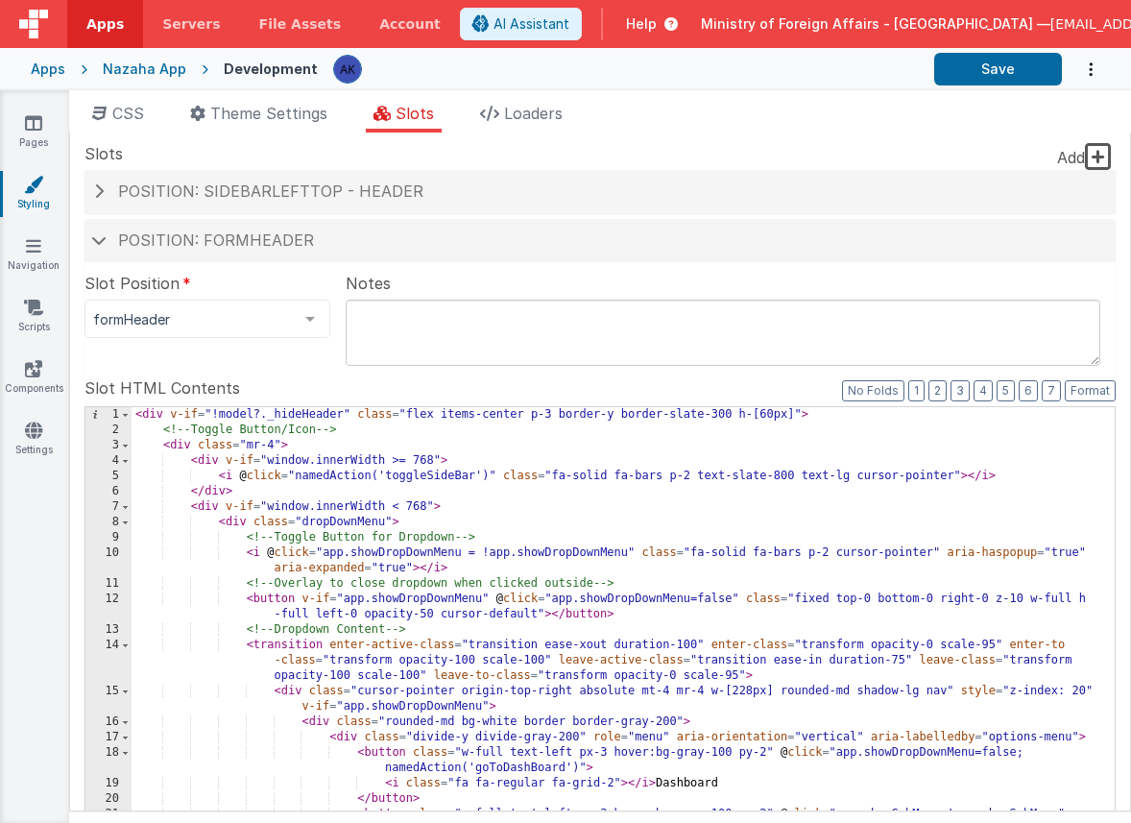
click at [383, 482] on div "< div v-if = "!model?._hideHeader" class = "flex items-center p-3 border-y bord…" at bounding box center [616, 733] width 969 height 653
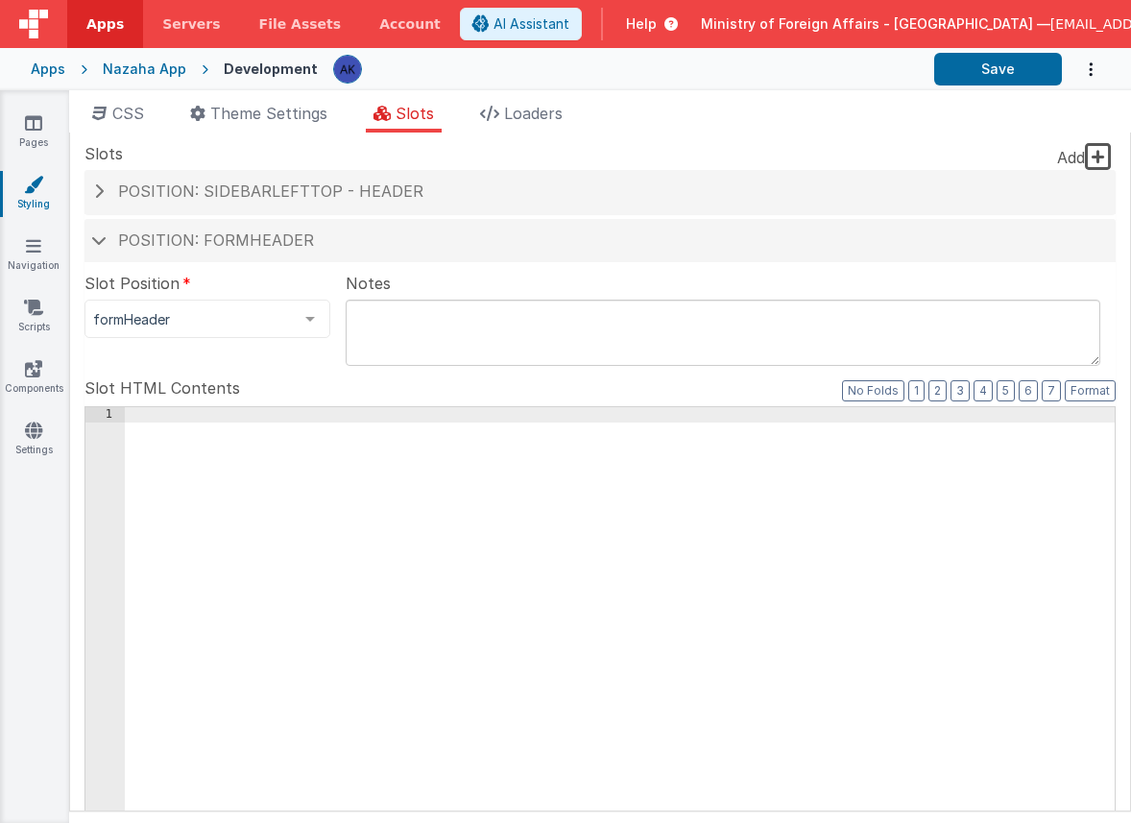
scroll to position [1068, 0]
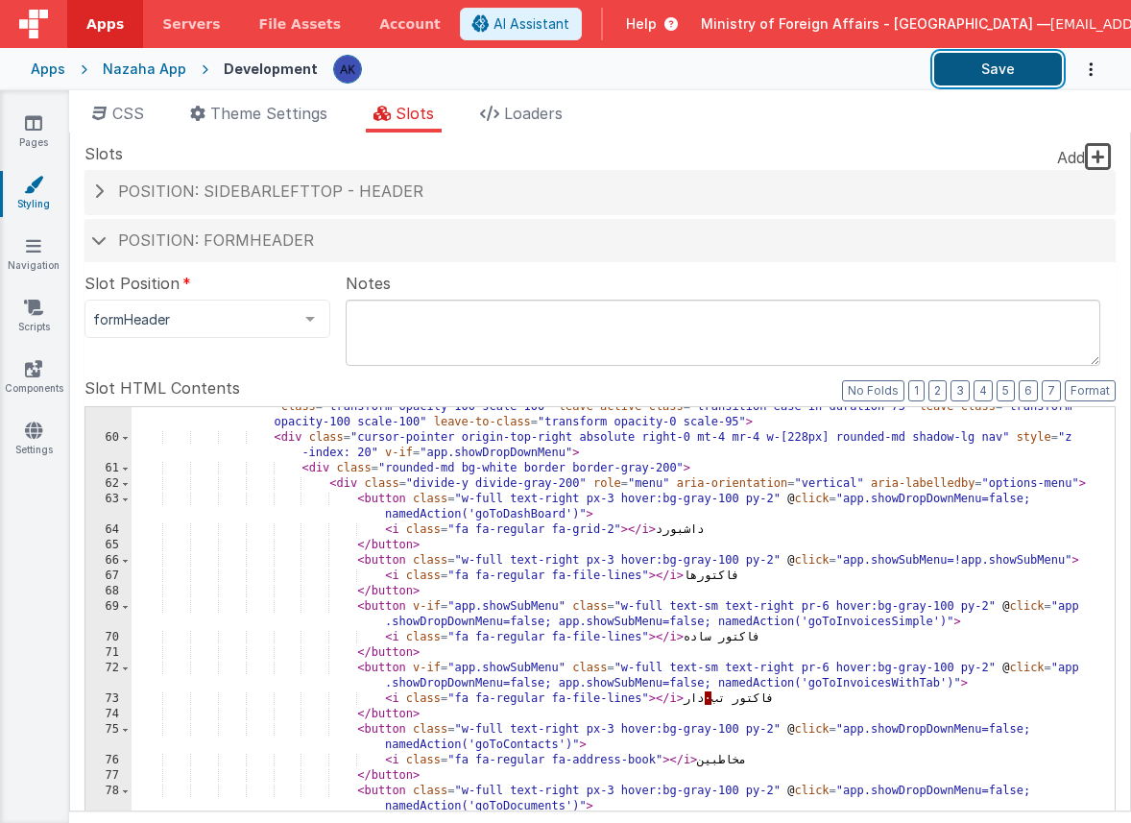
click at [1055, 80] on button "Save" at bounding box center [998, 69] width 128 height 33
click at [50, 126] on link "Pages" at bounding box center [33, 132] width 69 height 38
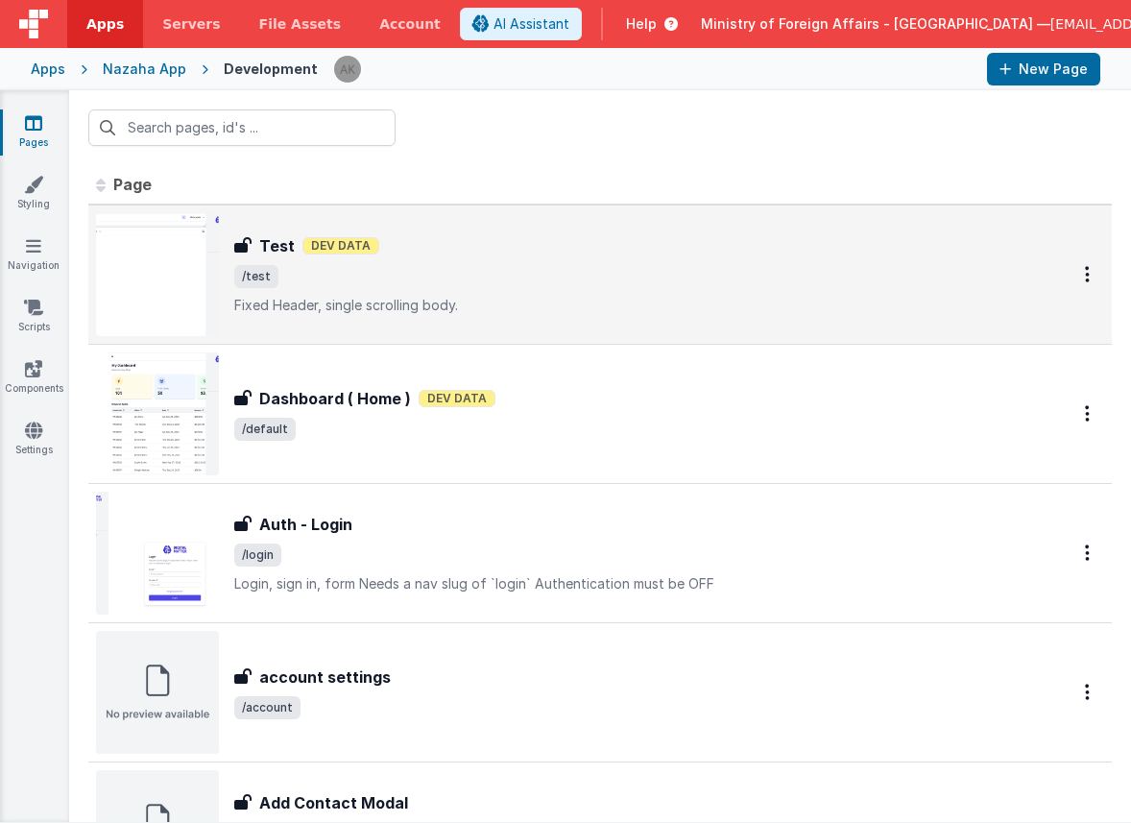
click at [142, 285] on img at bounding box center [157, 274] width 123 height 123
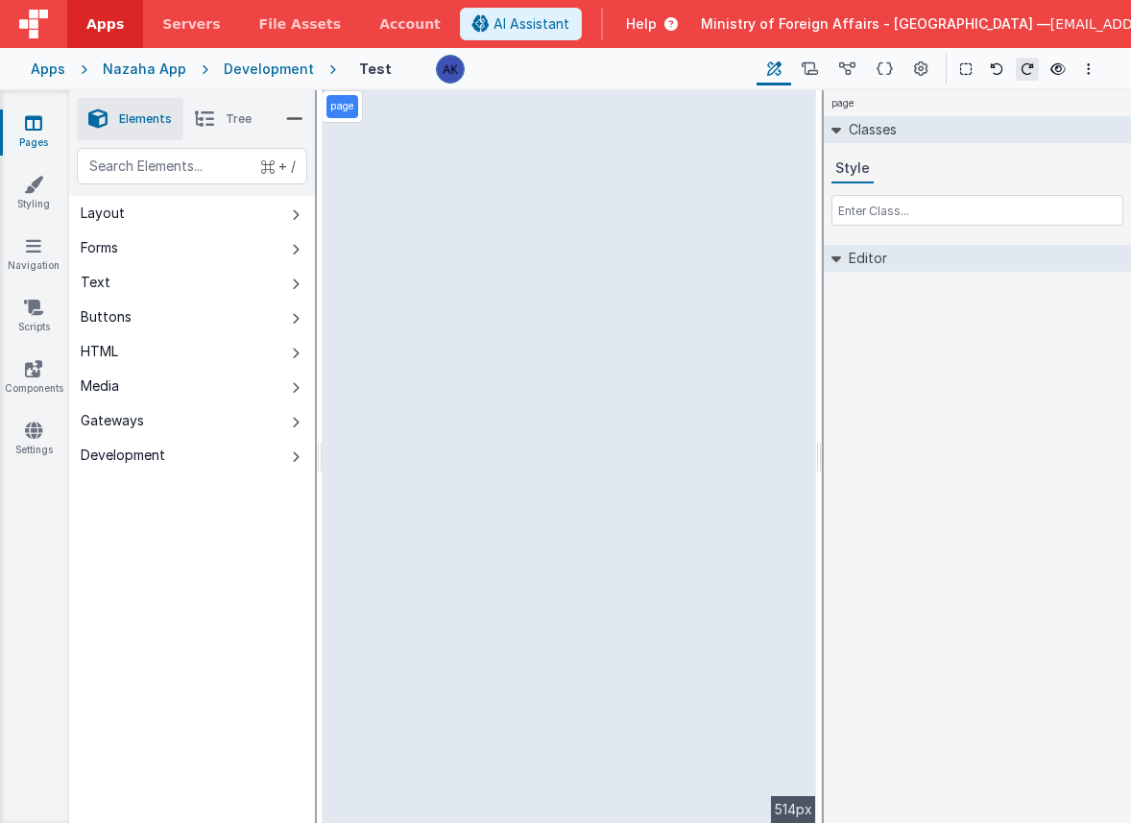
click at [760, 160] on div "page --> 514px" at bounding box center [570, 456] width 494 height 733
click at [570, 154] on div "page --> 514px" at bounding box center [570, 456] width 494 height 733
click at [486, 152] on div "page --> 514px" at bounding box center [570, 456] width 494 height 733
click at [267, 73] on div "Development" at bounding box center [269, 69] width 90 height 19
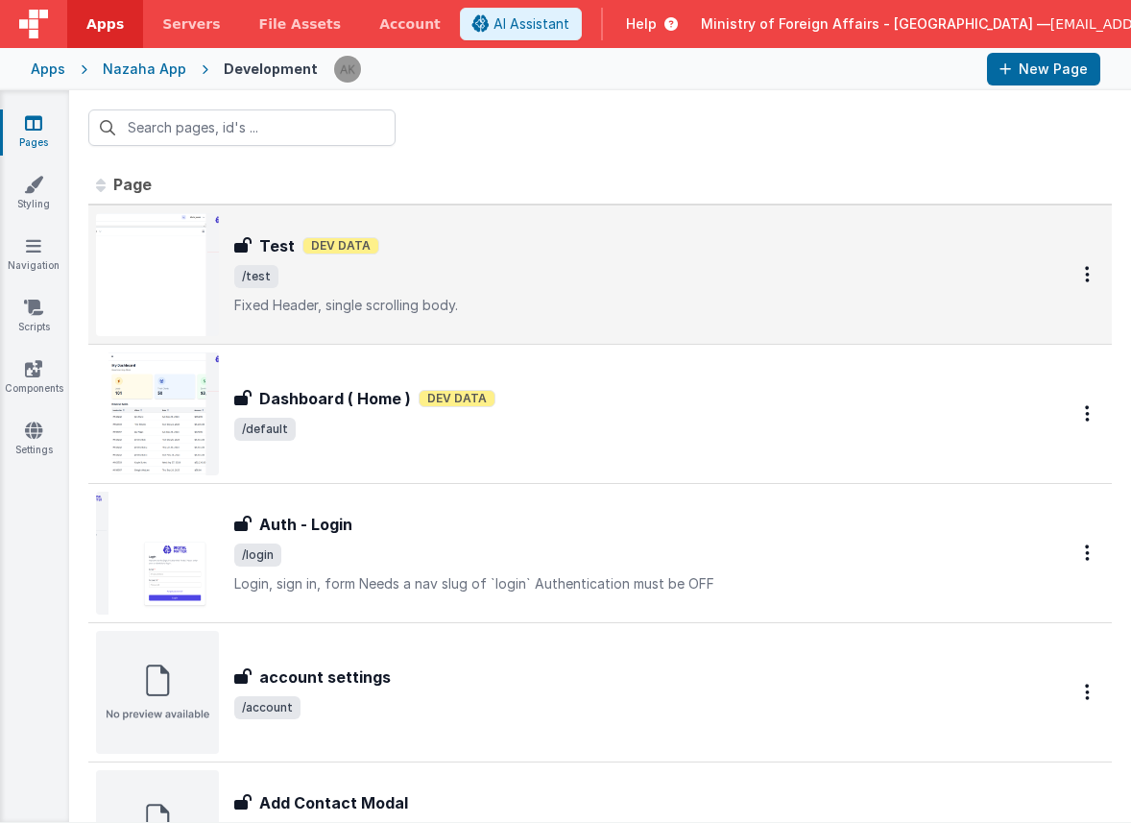
click at [180, 252] on img at bounding box center [157, 274] width 123 height 123
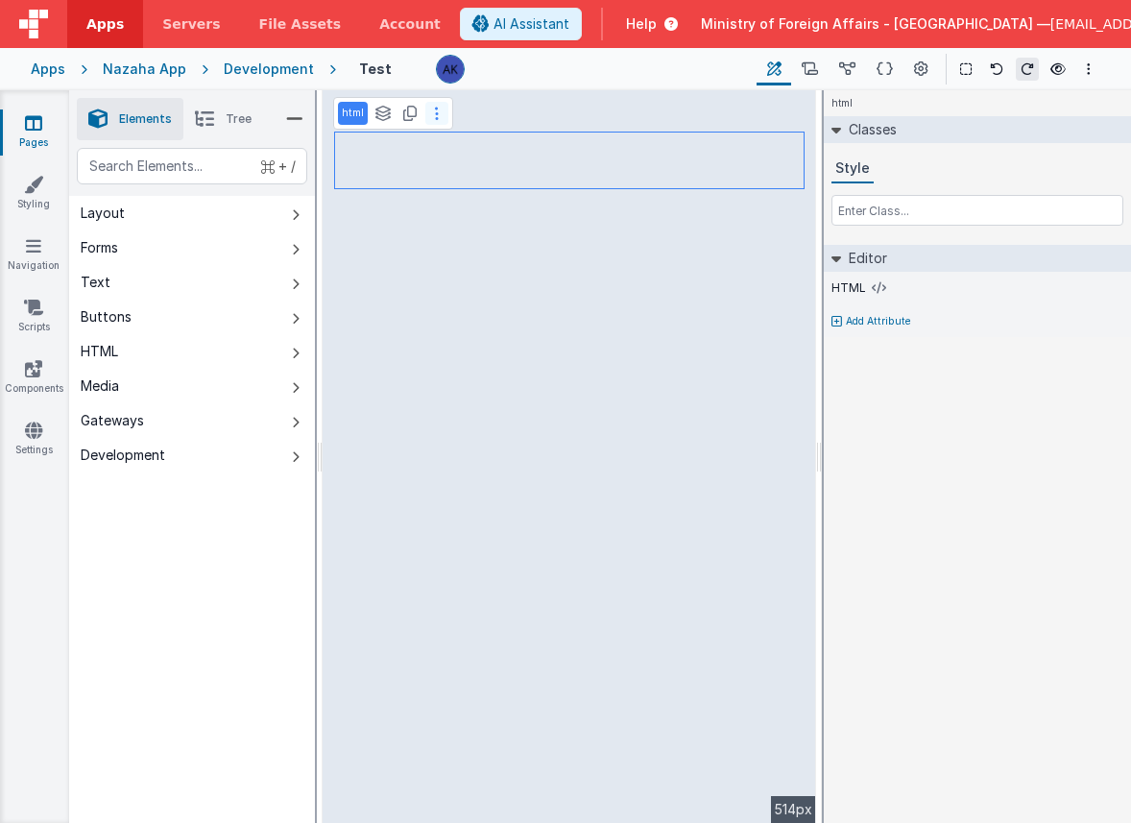
click at [439, 116] on button at bounding box center [436, 113] width 23 height 23
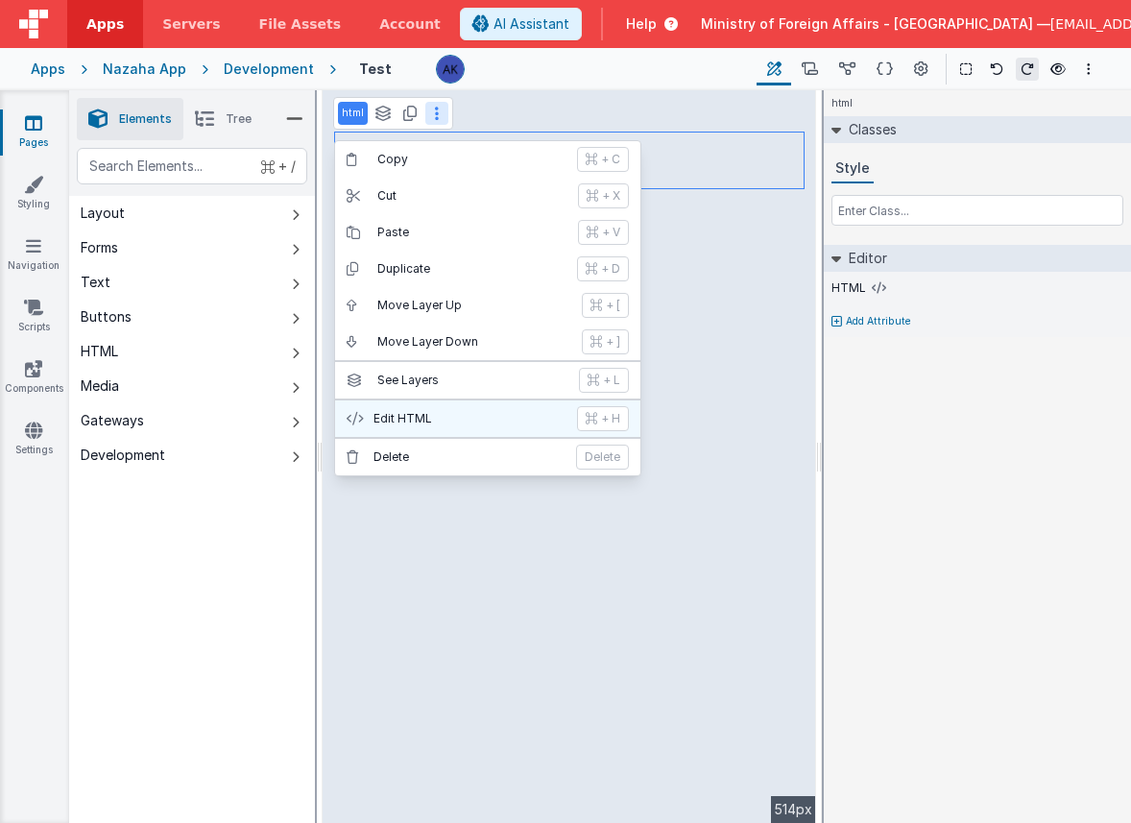
click at [448, 416] on p "Edit HTML" at bounding box center [470, 418] width 192 height 15
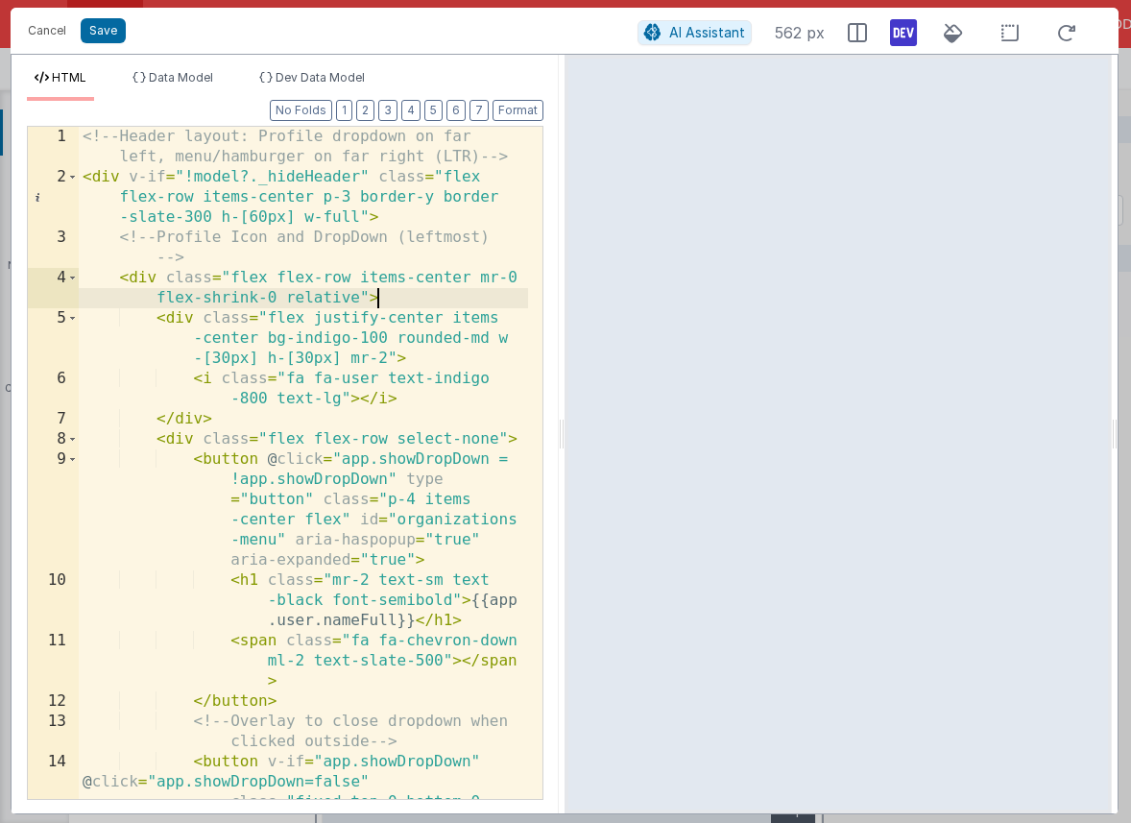
click at [438, 293] on div "<!-- Header layout: Profile dropdown on far left, menu/hamburger on far right (…" at bounding box center [303, 543] width 449 height 833
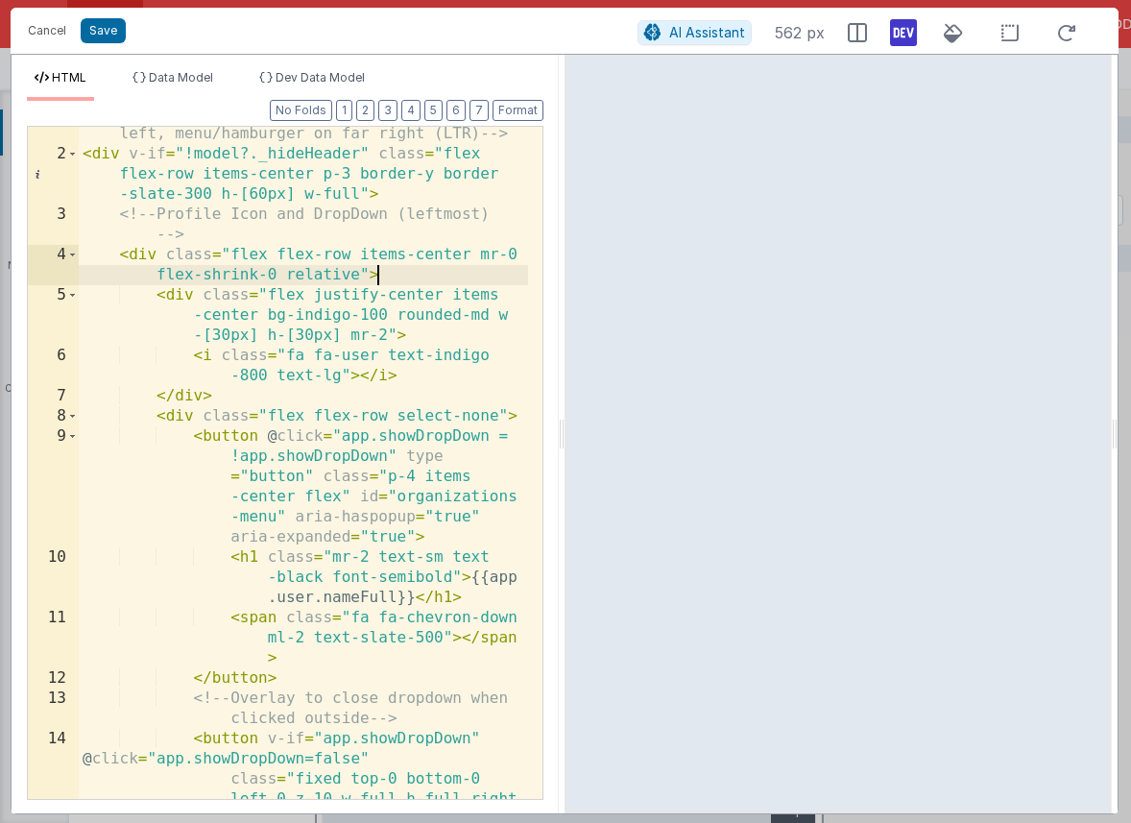
scroll to position [23, 0]
click at [393, 480] on div "<!-- Header layout: Profile dropdown on far left, menu/hamburger on far right (…" at bounding box center [303, 520] width 449 height 833
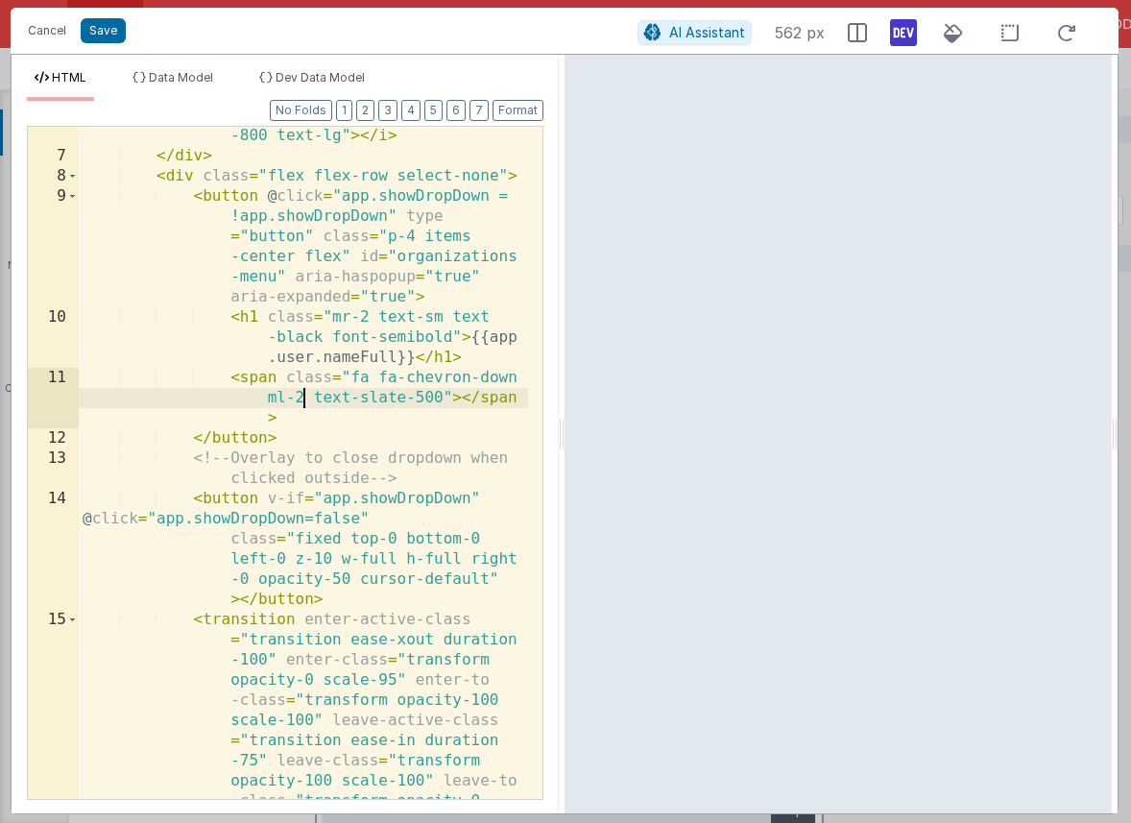
scroll to position [264, 0]
click at [500, 563] on div "< i class = "fa fa-user text-indigo -800 text-lg" > </ i > </ div > < div class…" at bounding box center [303, 573] width 449 height 934
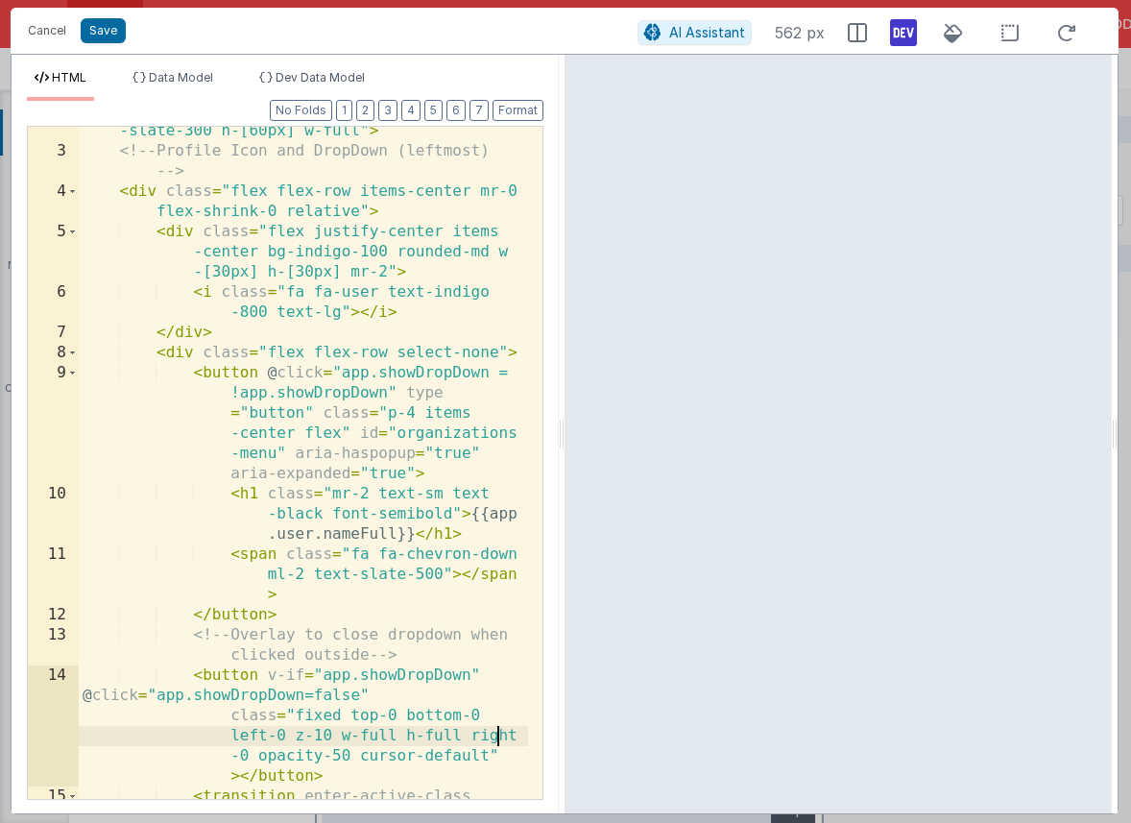
scroll to position [311, 0]
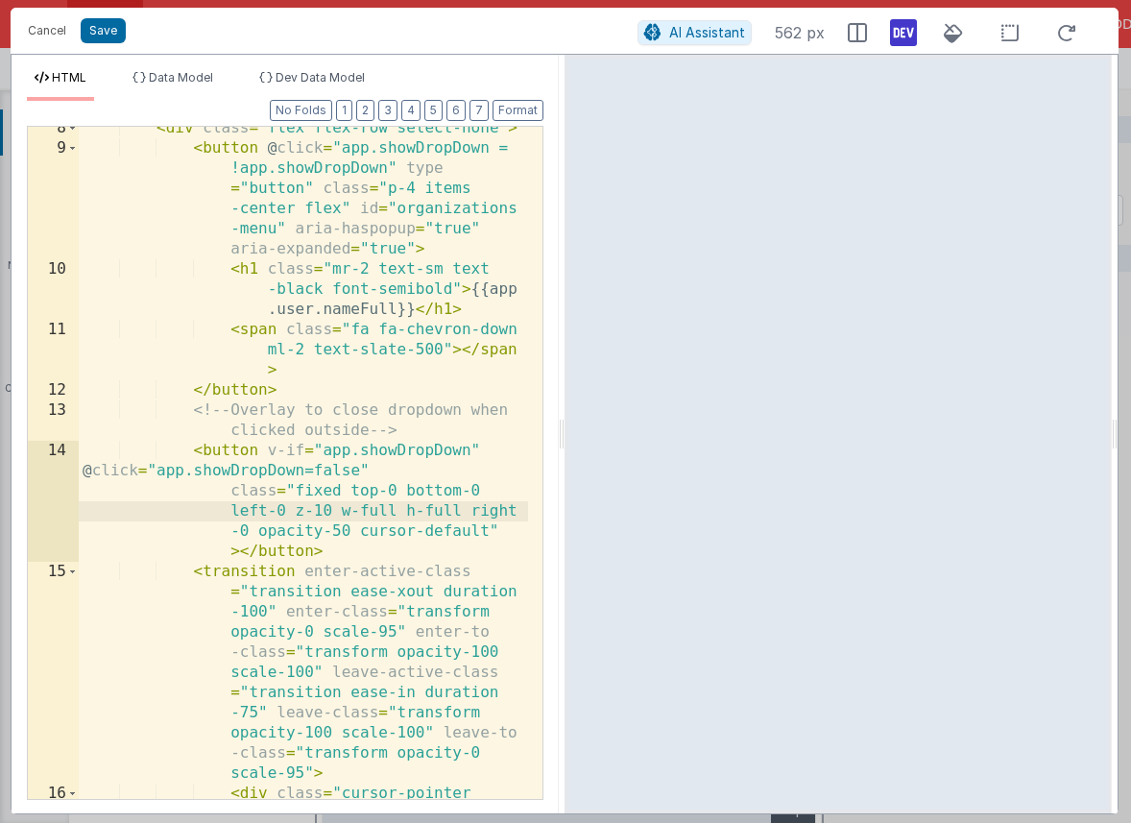
click at [248, 529] on div "< div class = "flex flex-row select-none" > < button @ click = "app.showDropDow…" at bounding box center [303, 524] width 449 height 813
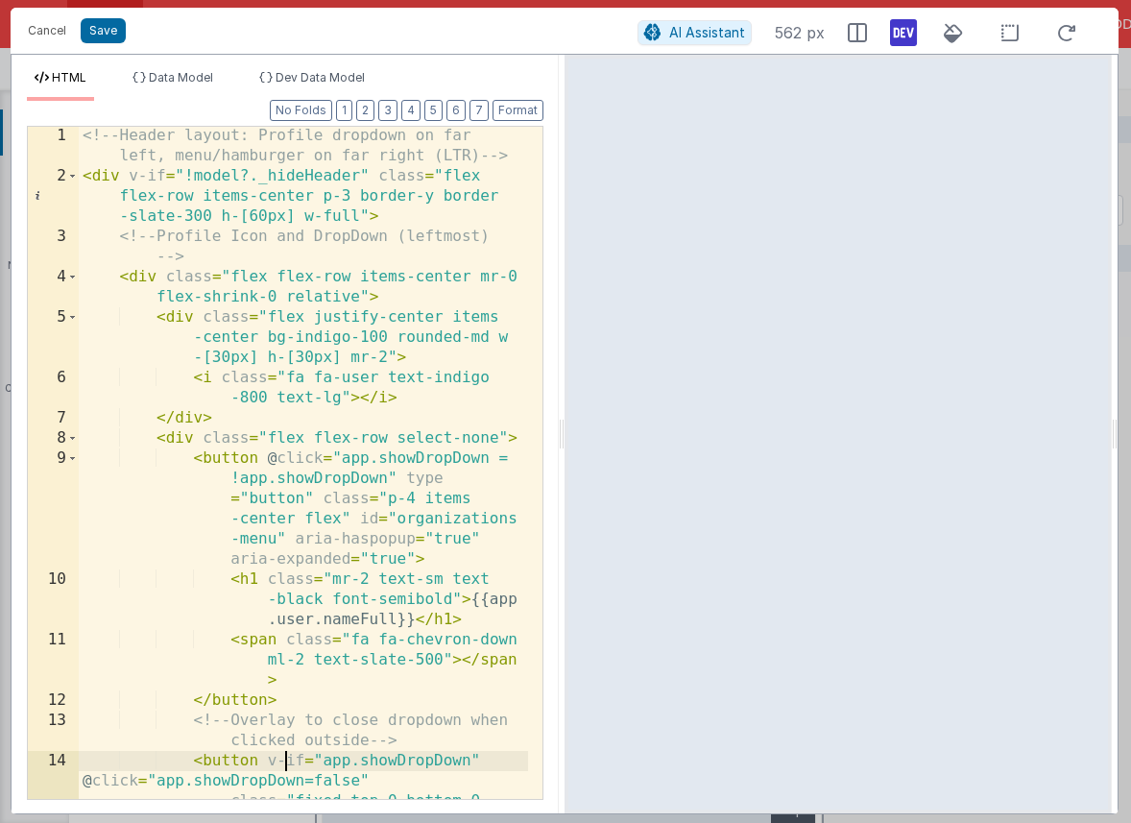
scroll to position [0, 0]
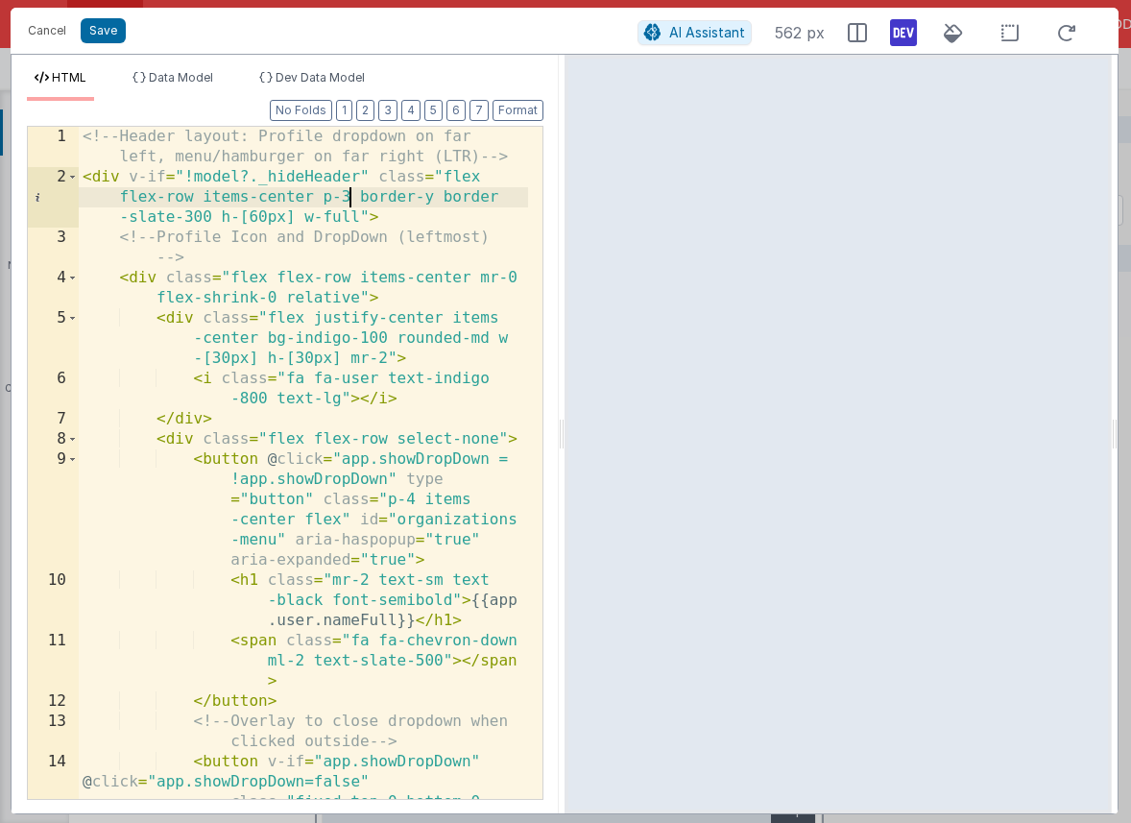
click at [349, 203] on div "<!-- Header layout: Profile dropdown on far left, menu/hamburger on far right (…" at bounding box center [303, 543] width 449 height 833
click at [111, 32] on button "Save" at bounding box center [103, 30] width 45 height 25
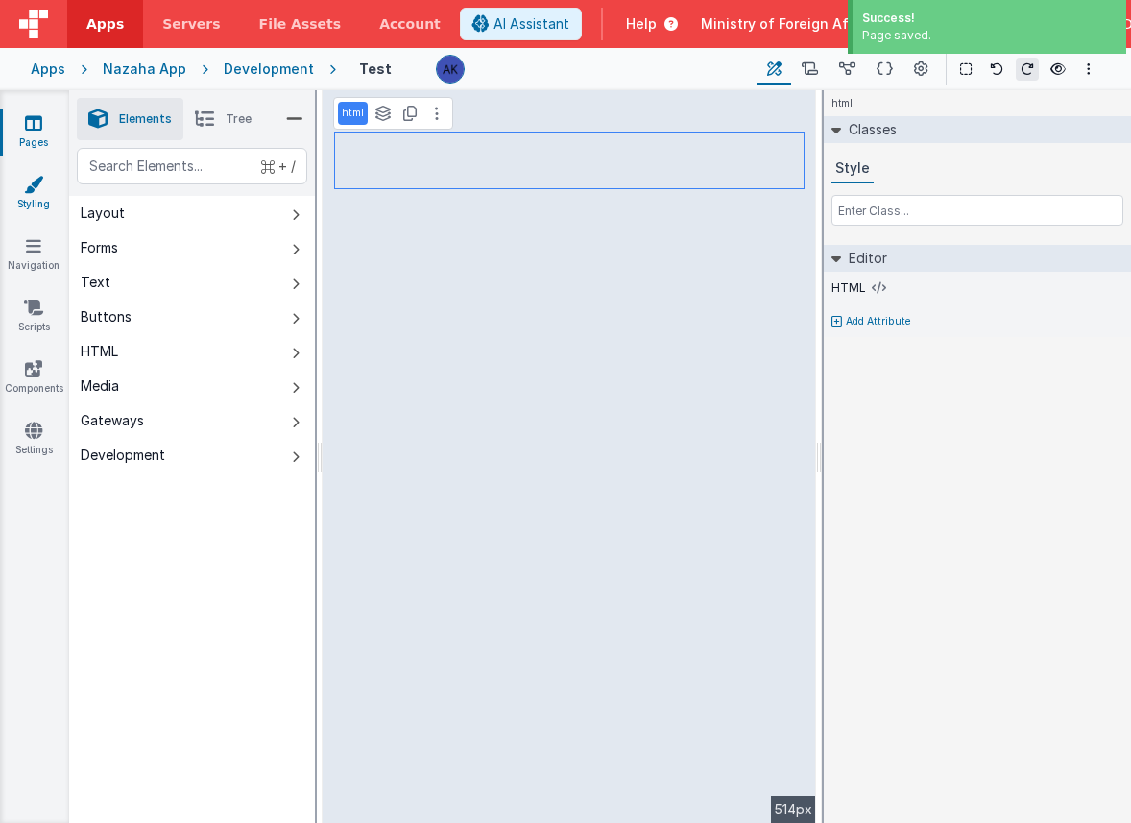
click at [33, 199] on link "Styling" at bounding box center [33, 194] width 69 height 38
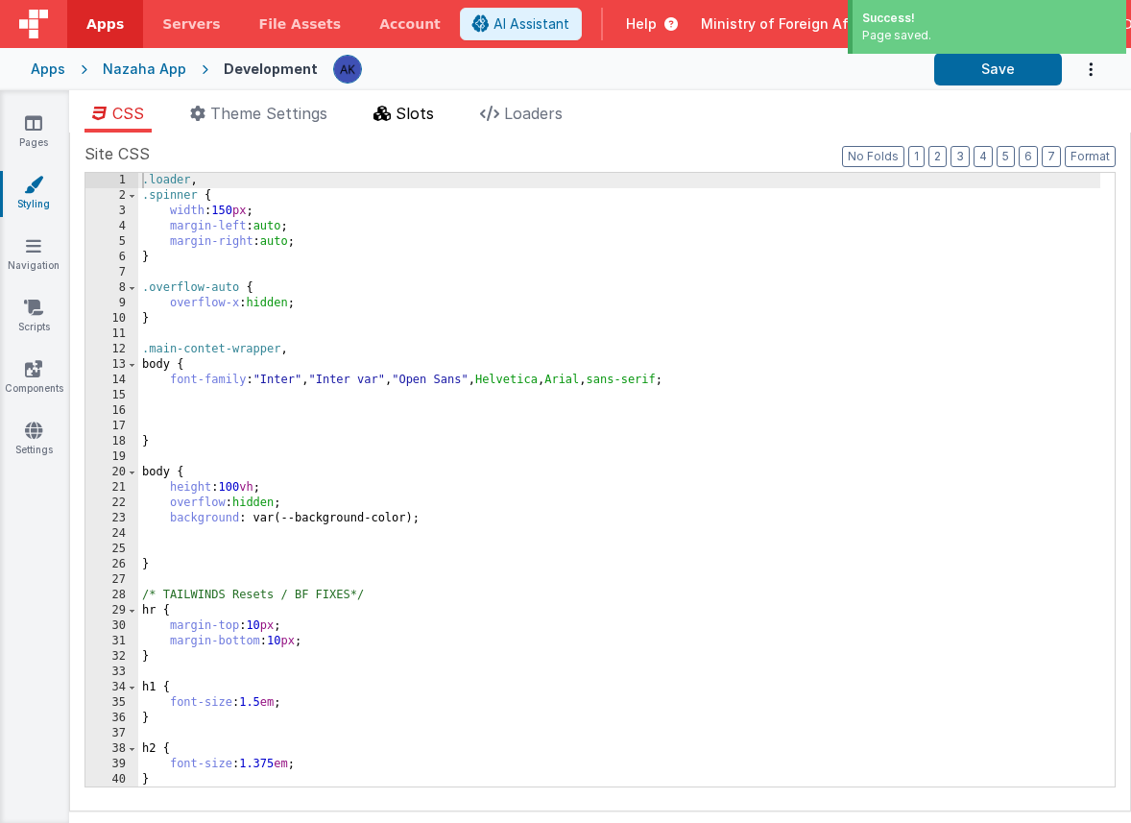
click at [389, 109] on icon at bounding box center [382, 113] width 17 height 15
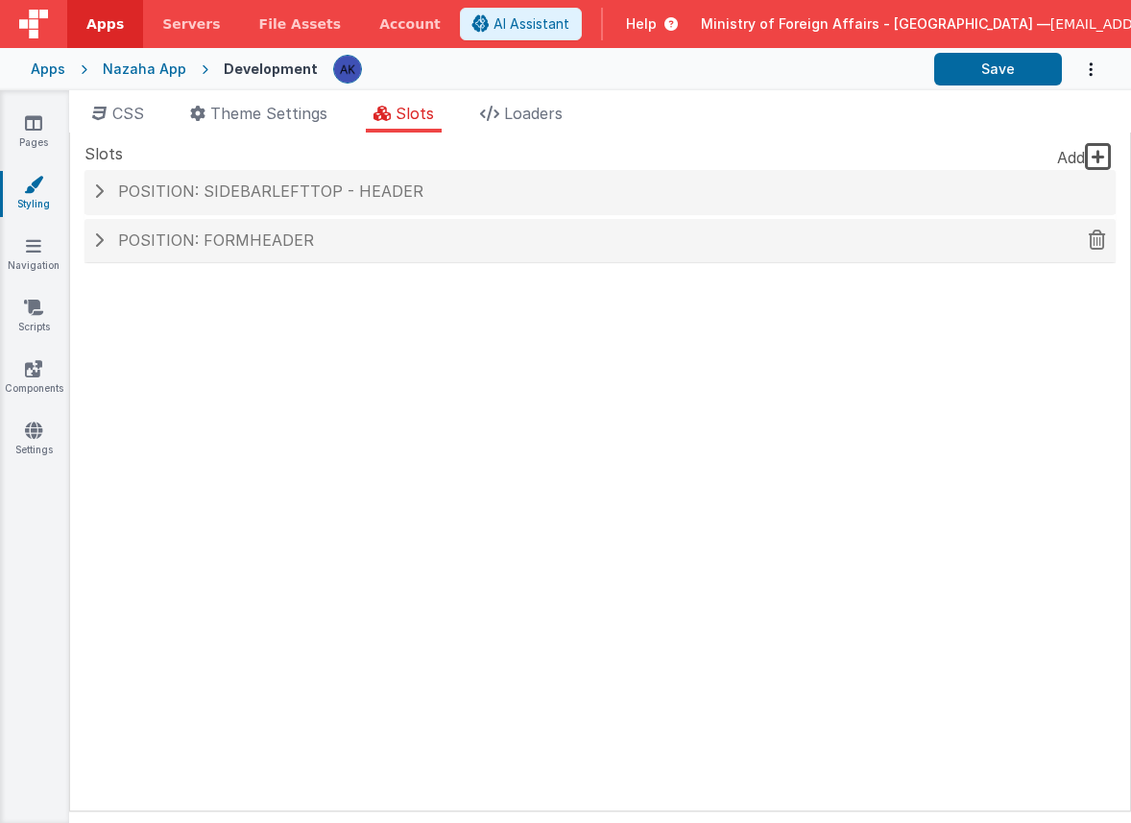
click at [394, 229] on div "Position: formHeader" at bounding box center [599, 241] width 1031 height 44
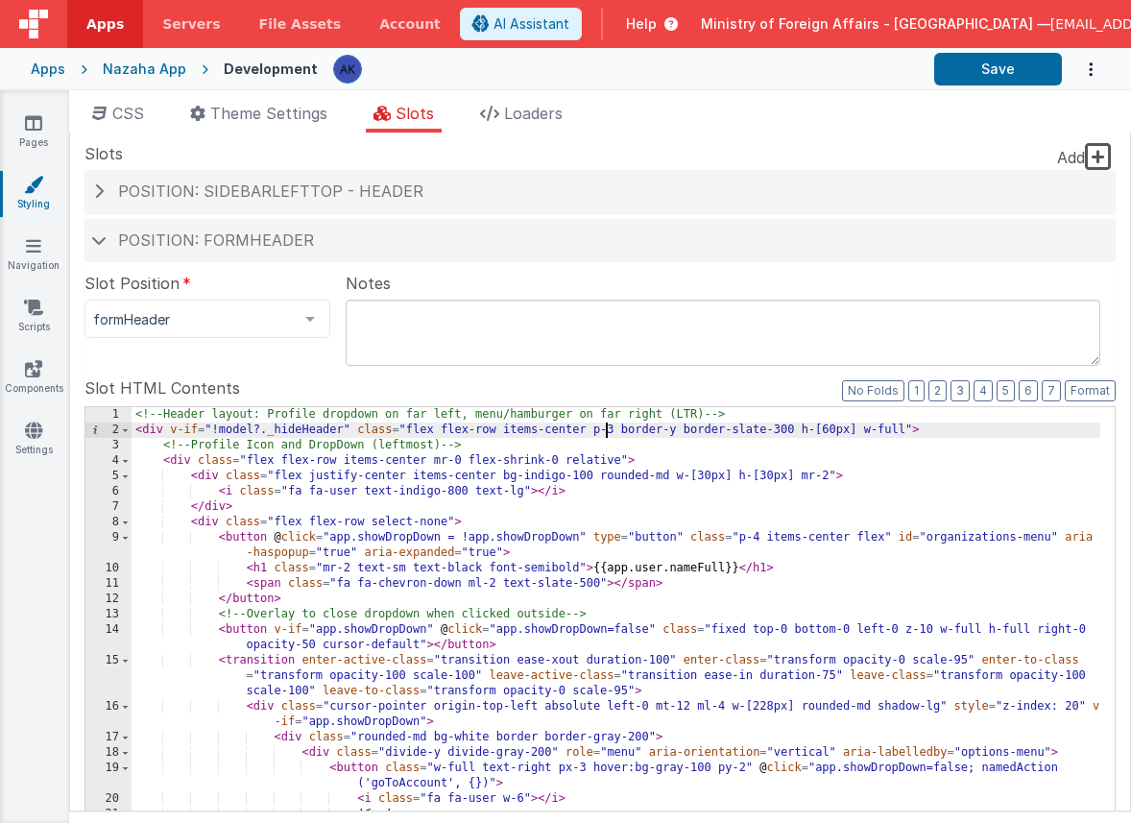
click at [605, 425] on div "<!-- Header layout: Profile dropdown on far left, menu/hamburger on far right (…" at bounding box center [616, 733] width 969 height 653
click at [756, 537] on div "<!-- Header layout: Profile dropdown on far left, menu/hamburger on far right (…" at bounding box center [616, 733] width 969 height 653
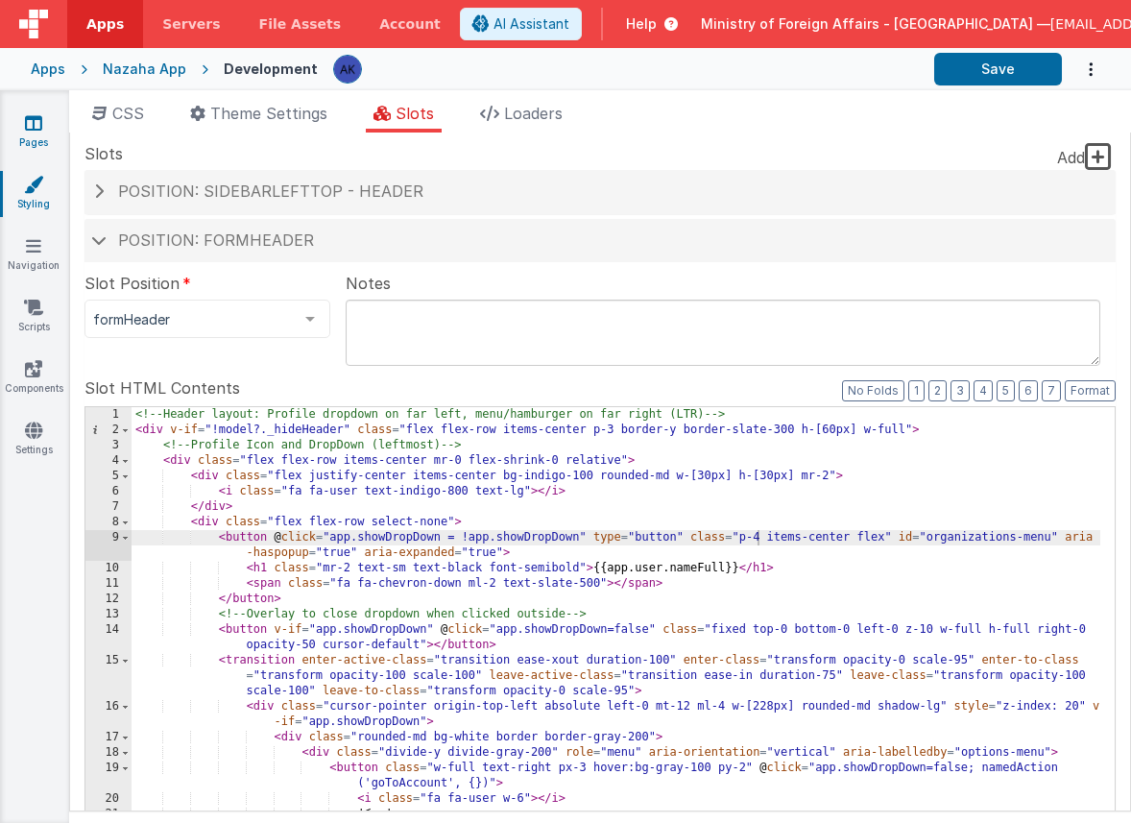
click at [37, 115] on icon at bounding box center [33, 122] width 17 height 19
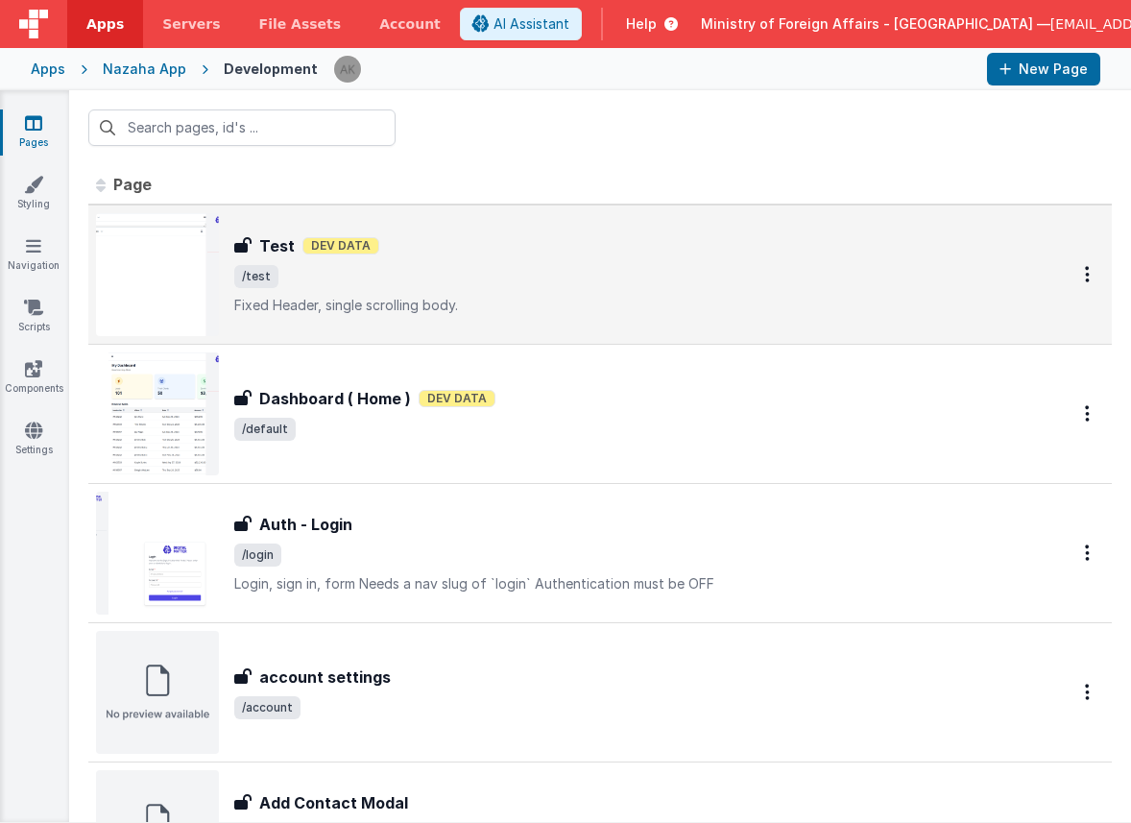
click at [177, 294] on img at bounding box center [157, 274] width 123 height 123
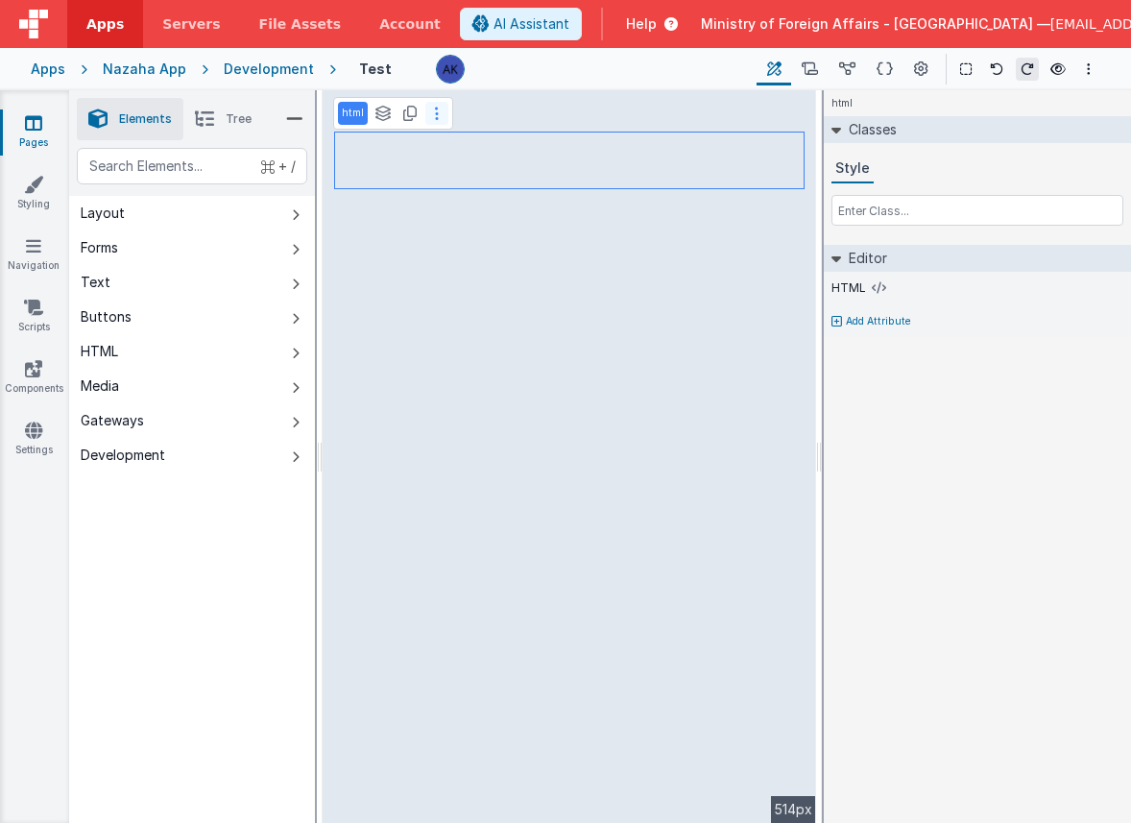
click at [431, 111] on button at bounding box center [436, 113] width 23 height 23
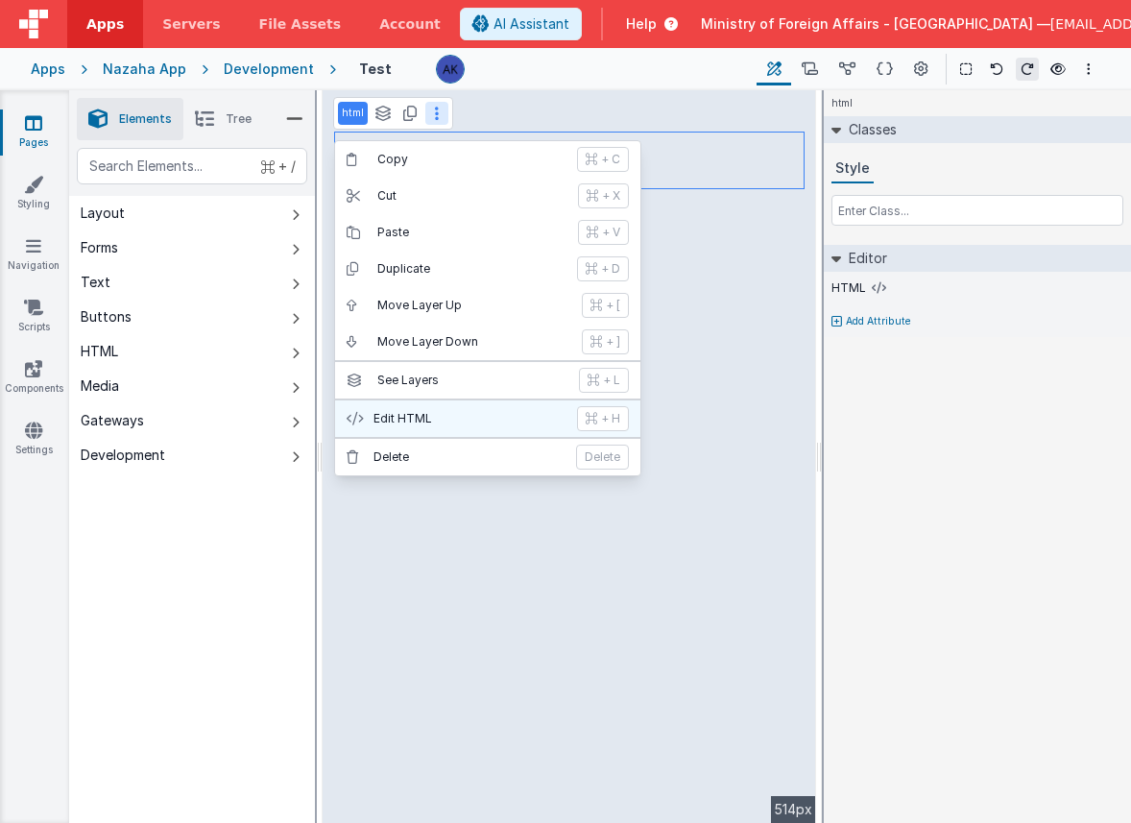
click at [411, 420] on p "Edit HTML" at bounding box center [470, 418] width 192 height 15
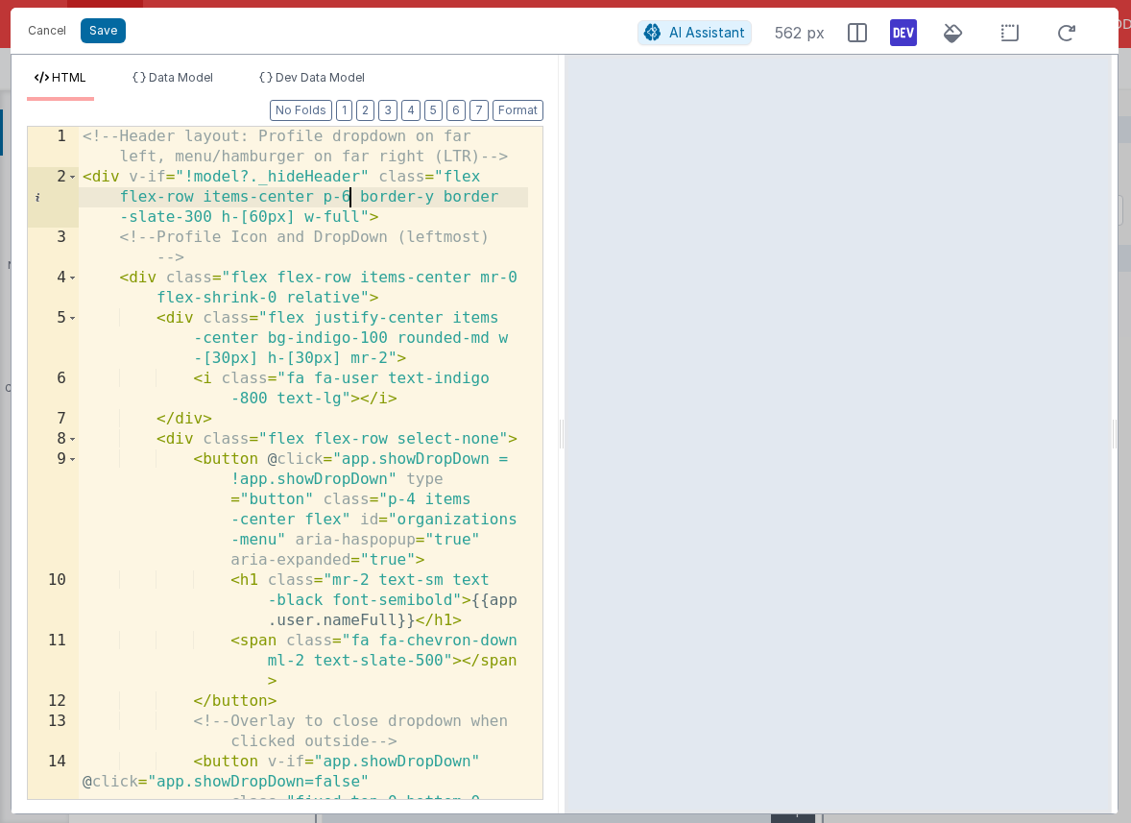
click at [349, 201] on div "<!-- Header layout: Profile dropdown on far left, menu/hamburger on far right (…" at bounding box center [303, 543] width 449 height 833
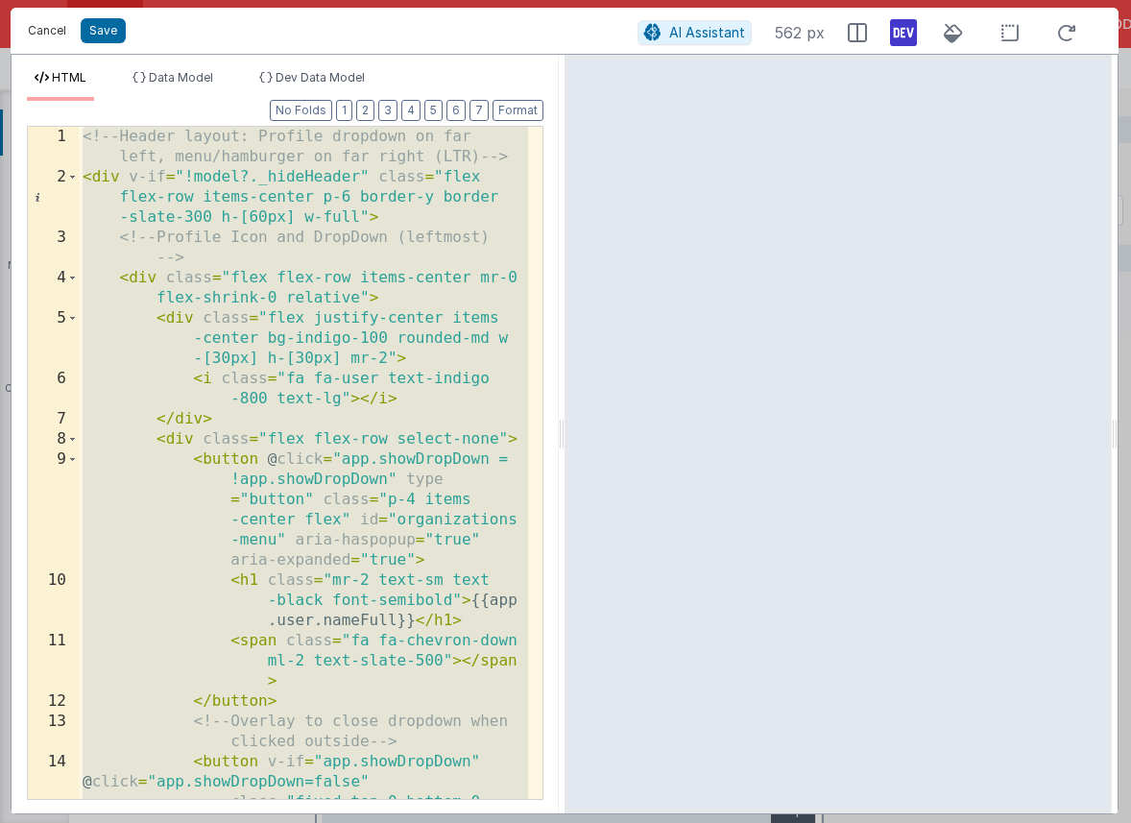
click at [51, 31] on button "Cancel" at bounding box center [47, 30] width 58 height 27
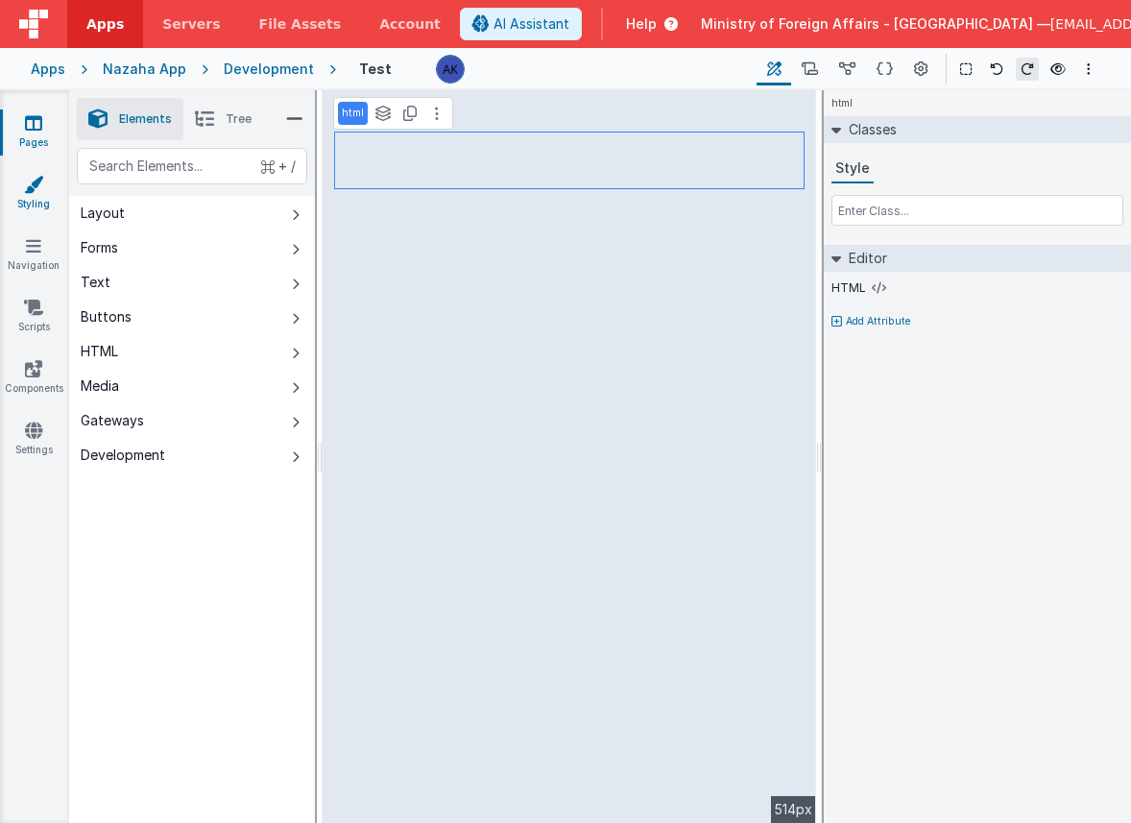
click at [42, 197] on link "Styling" at bounding box center [33, 194] width 69 height 38
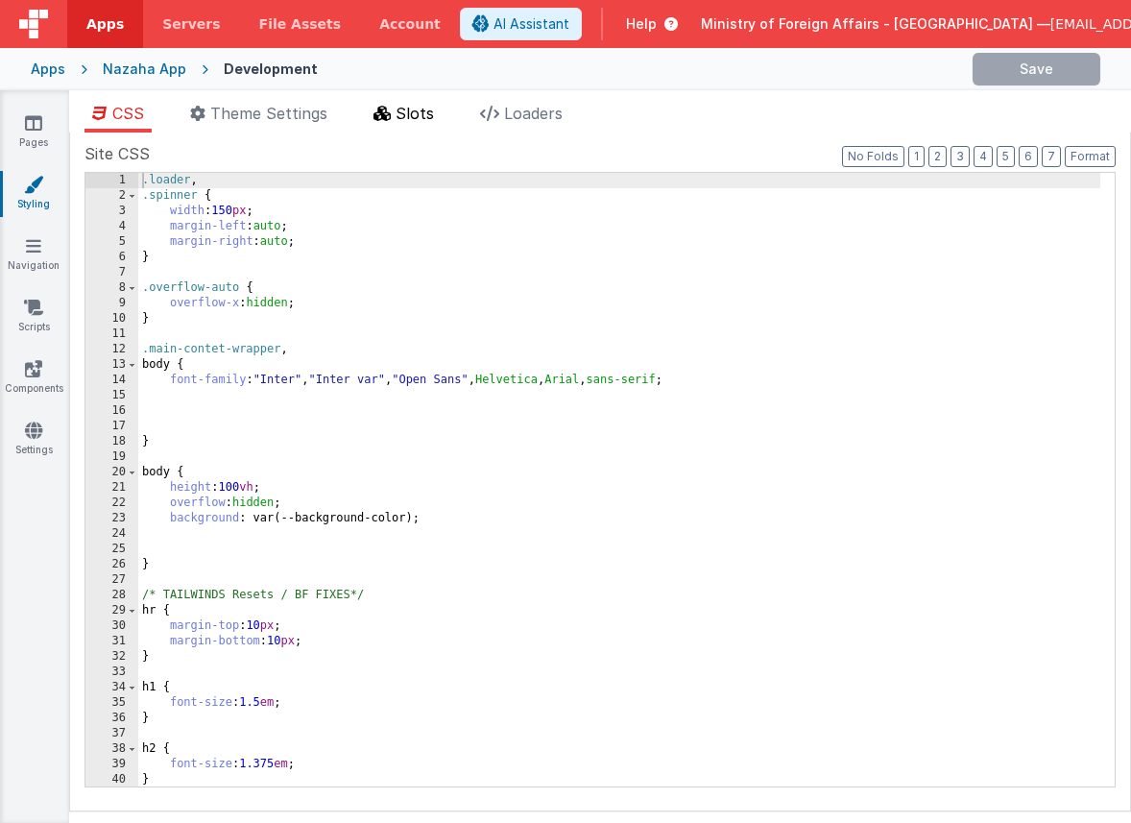
click at [414, 123] on li "Slots" at bounding box center [404, 117] width 76 height 31
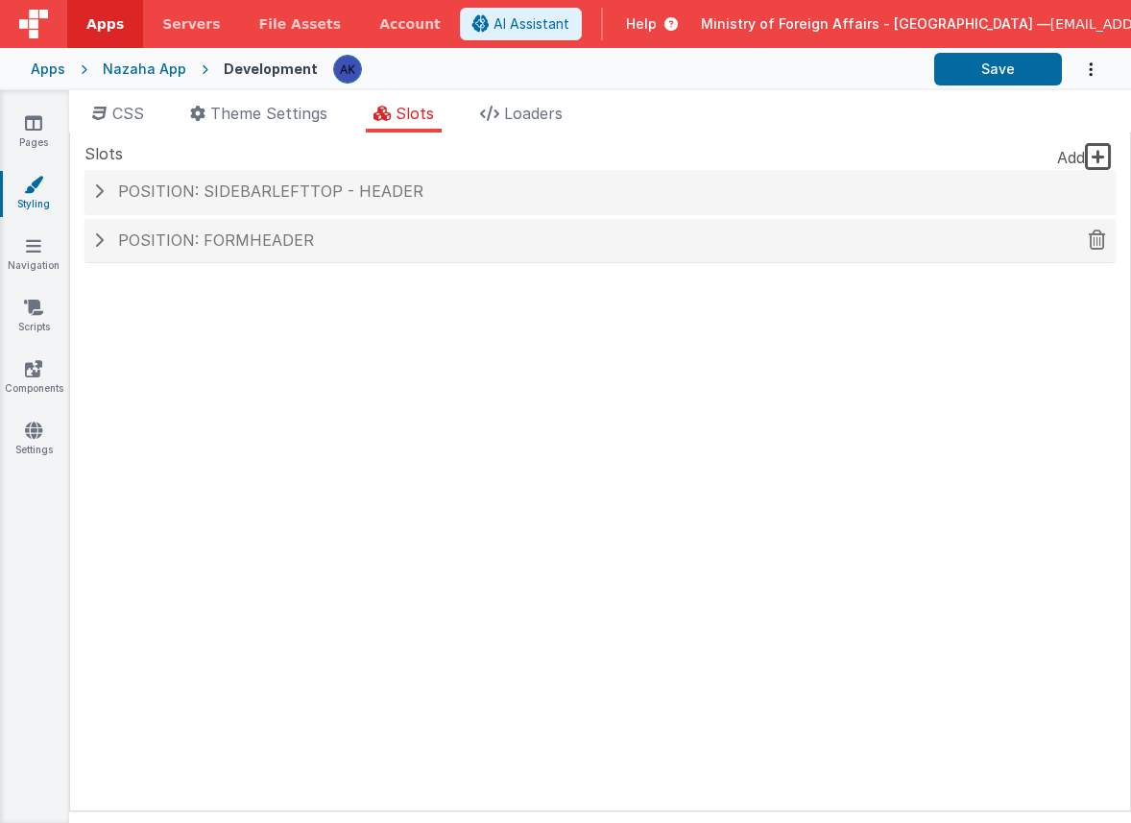
click at [396, 253] on div "Position: formHeader" at bounding box center [599, 241] width 1031 height 44
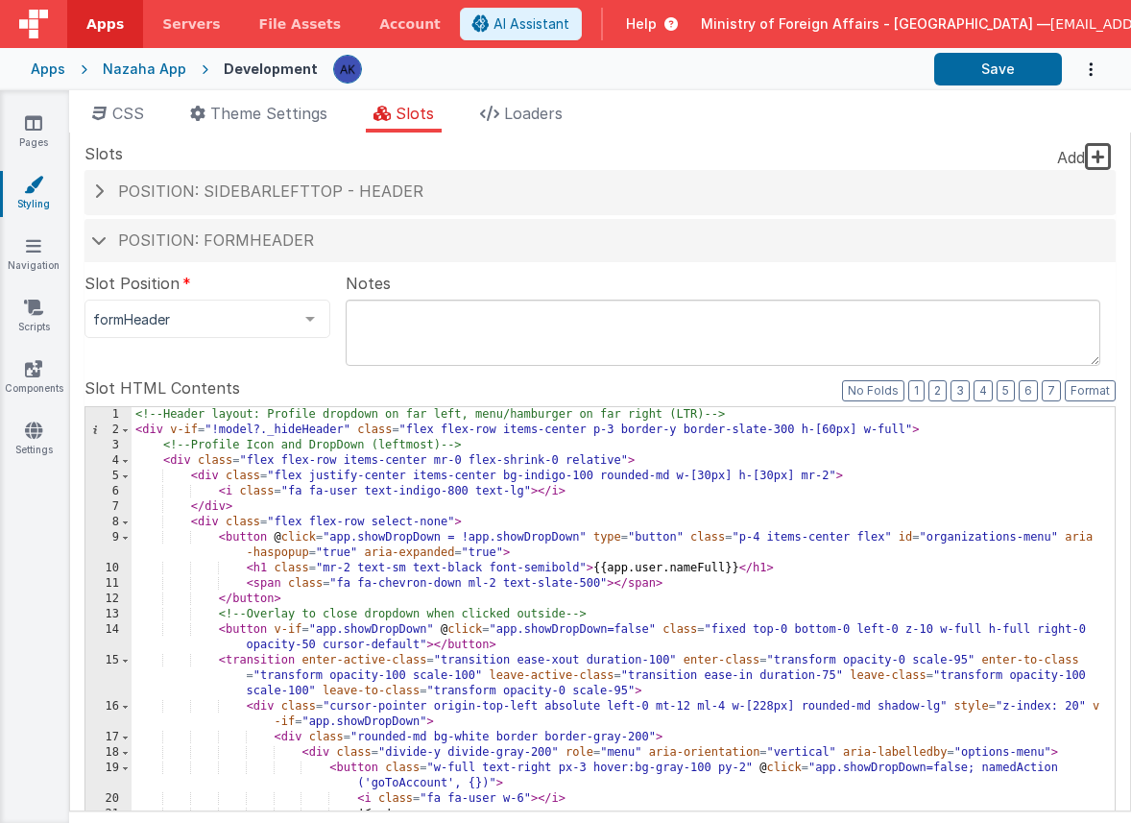
click at [404, 477] on div "<!-- Header layout: Profile dropdown on far left, menu/hamburger on far right (…" at bounding box center [616, 733] width 969 height 653
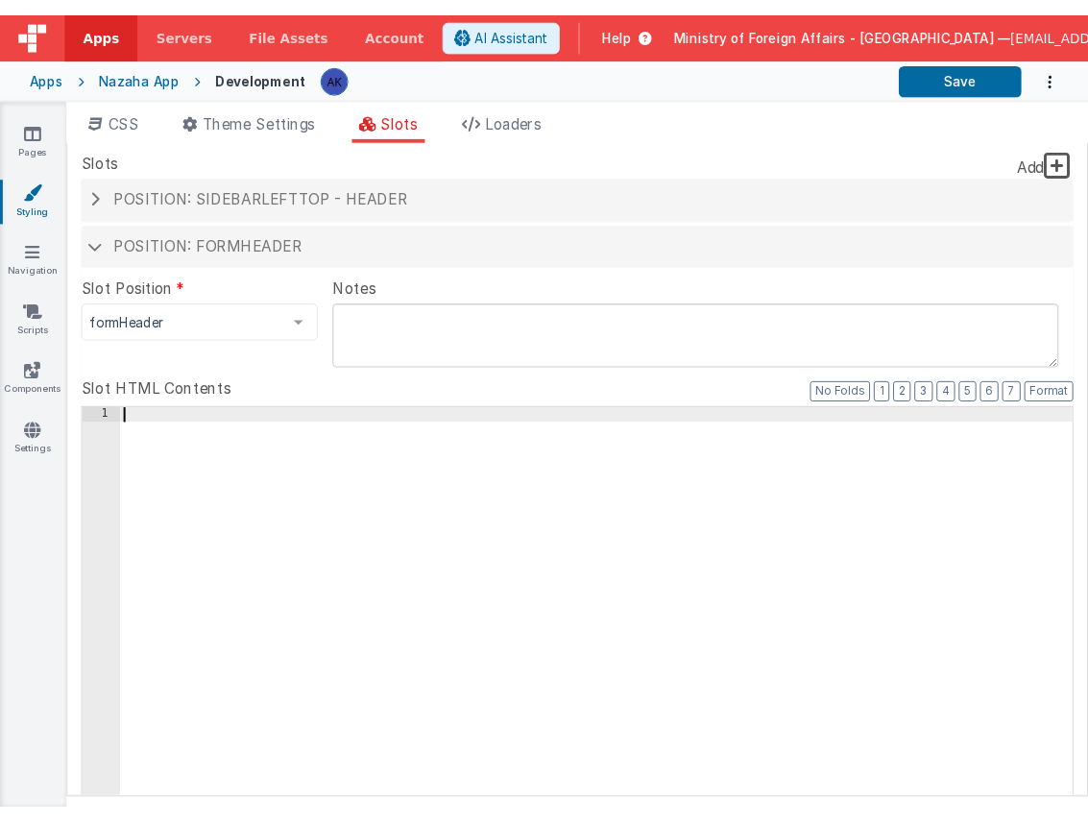
scroll to position [1068, 0]
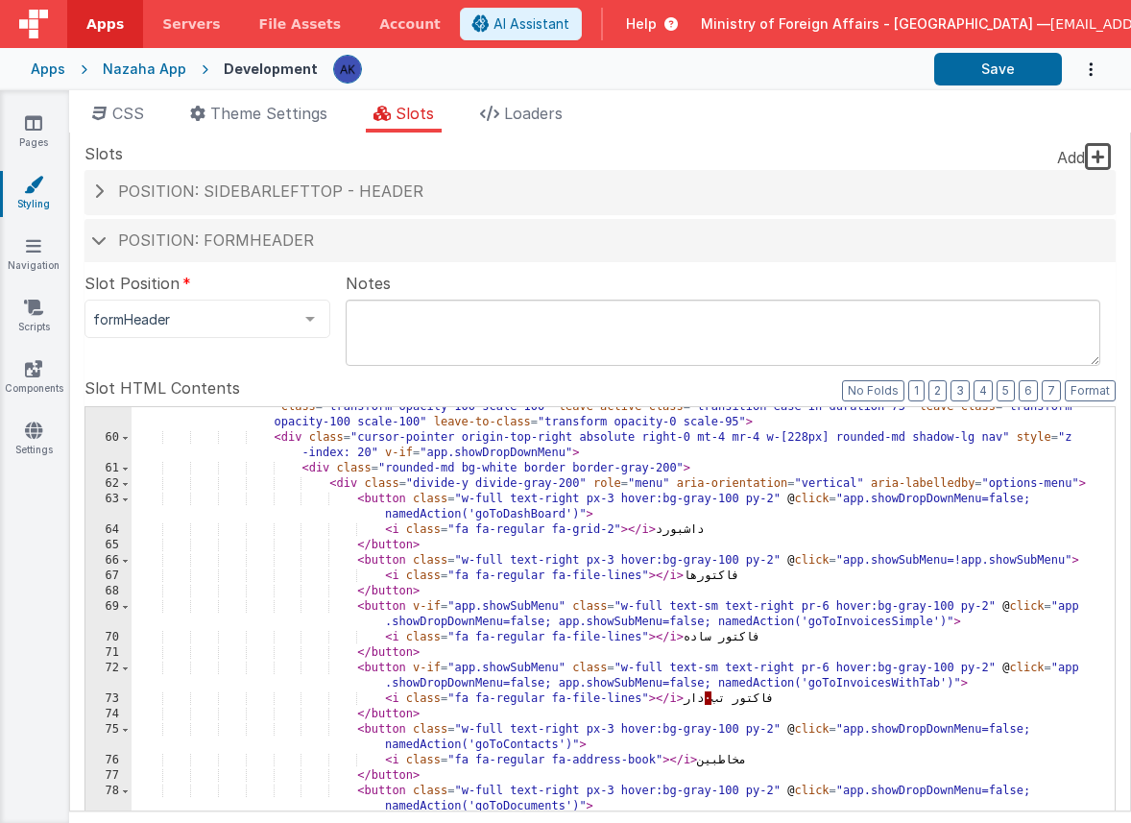
click at [996, 84] on div "Apps Nazaha App Development Save" at bounding box center [565, 69] width 1131 height 42
click at [999, 78] on button "Save" at bounding box center [998, 69] width 128 height 33
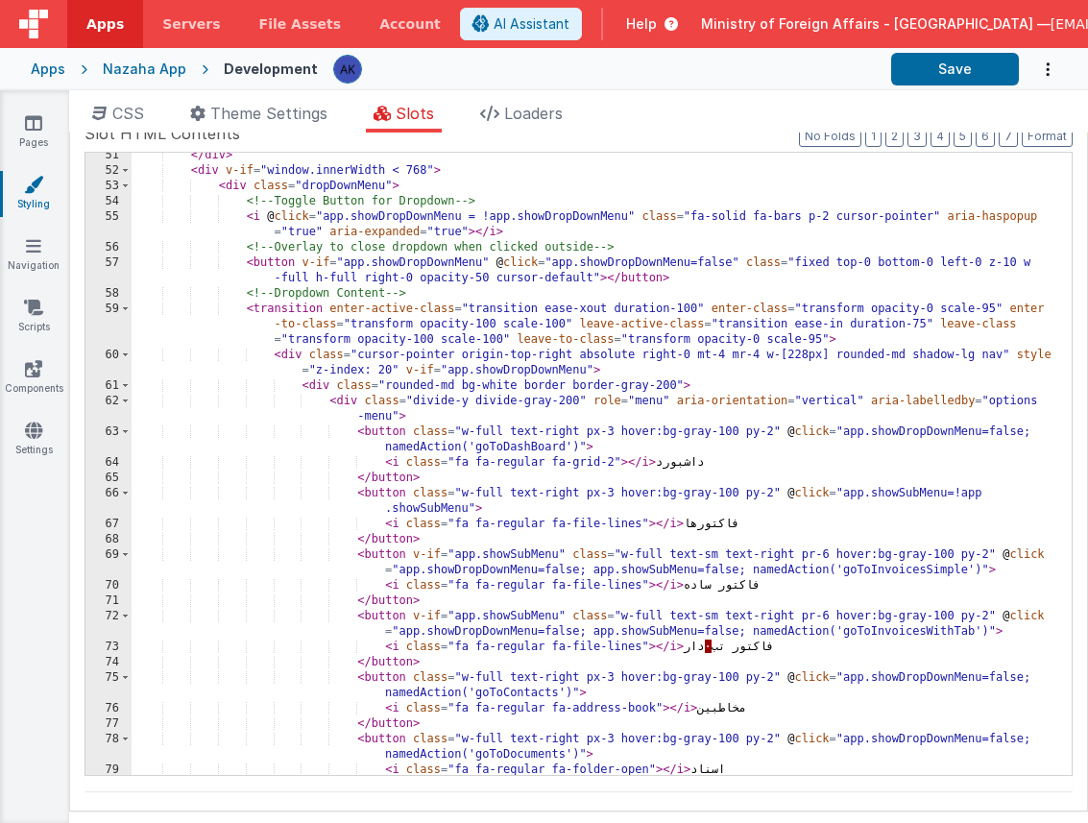
scroll to position [892, 0]
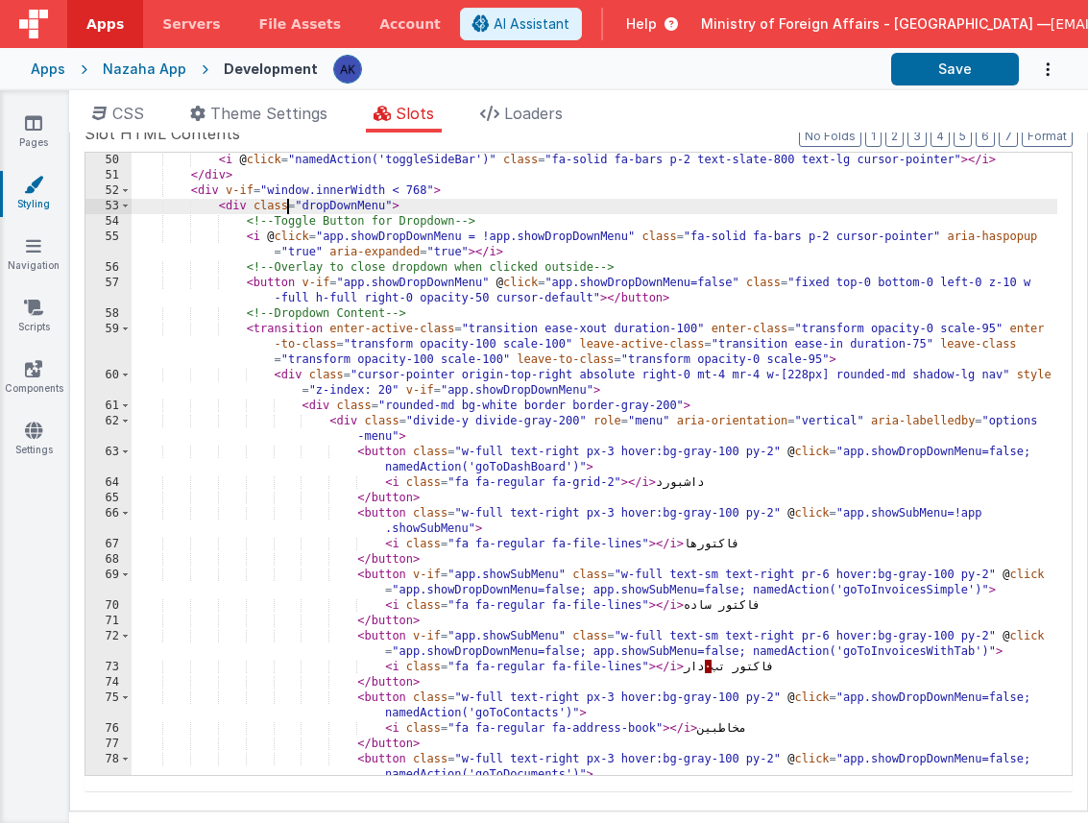
click at [287, 207] on div "< i @ click = "namedAction('toggleSideBar')" class = "fa-solid fa-bars p-2 text…" at bounding box center [595, 479] width 926 height 653
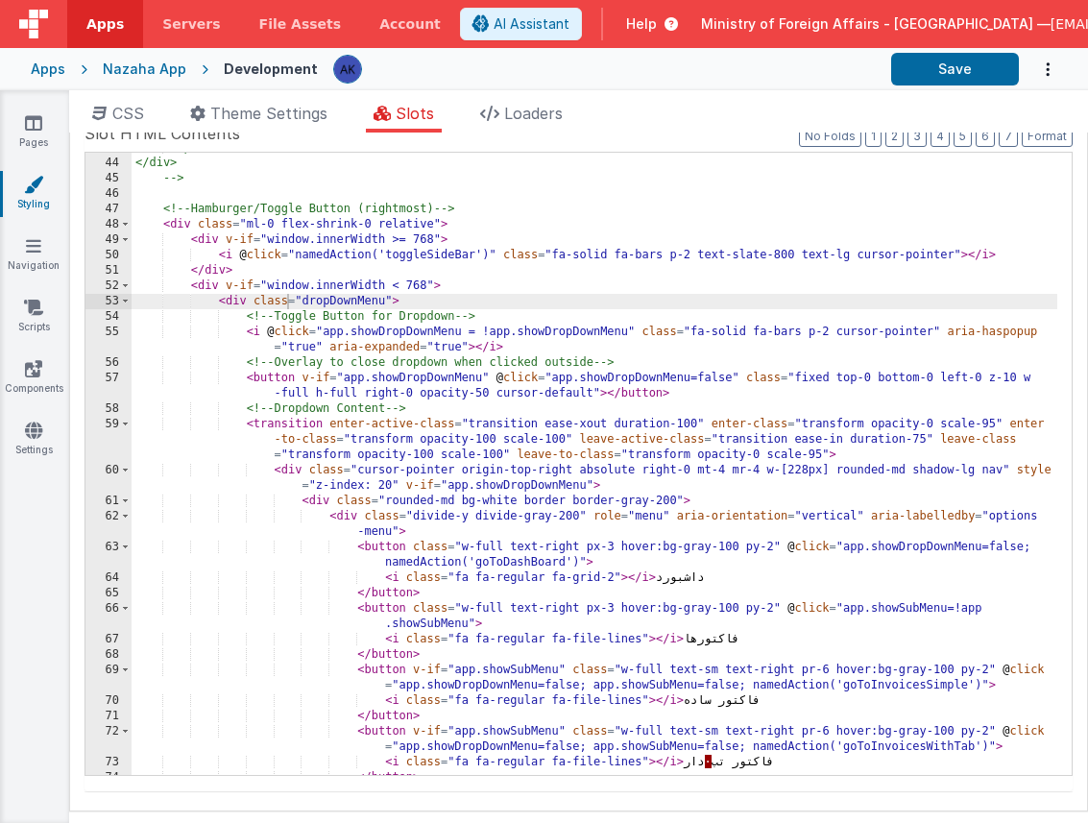
scroll to position [804, 0]
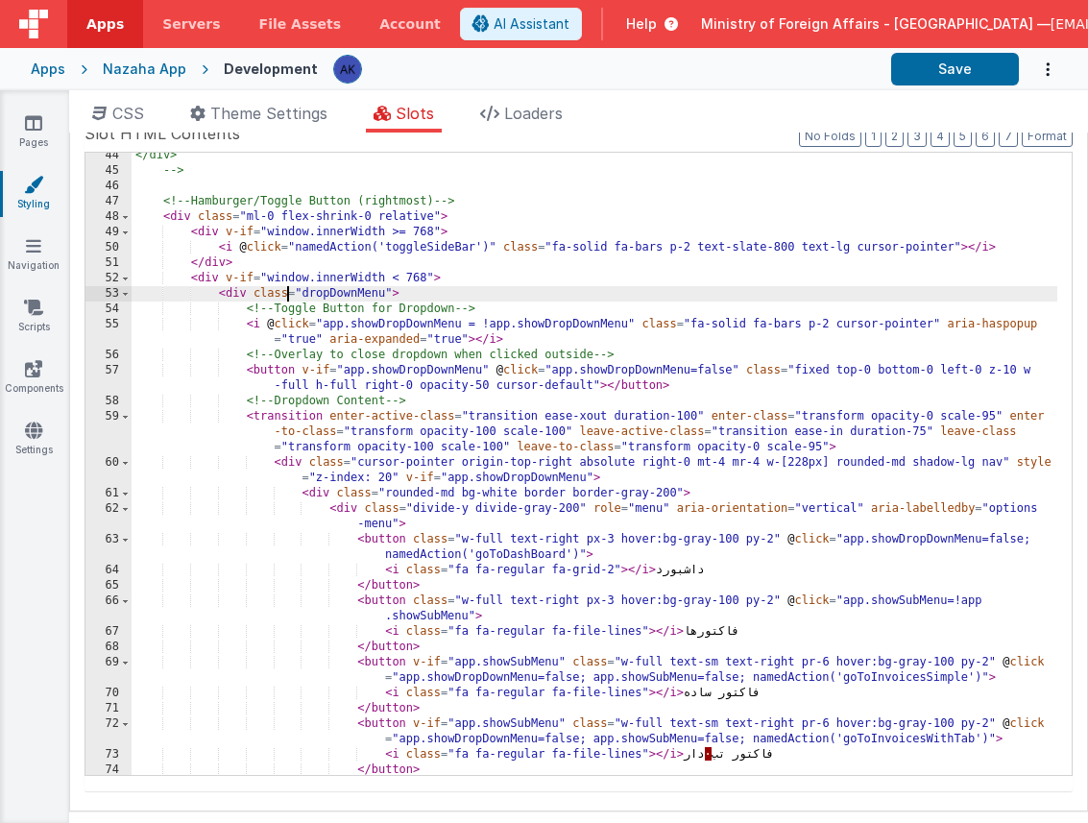
click at [352, 312] on div "</div> --> <!-- Hamburger/Toggle Button (rightmost) --> < div class = "ml-0 fle…" at bounding box center [595, 482] width 926 height 668
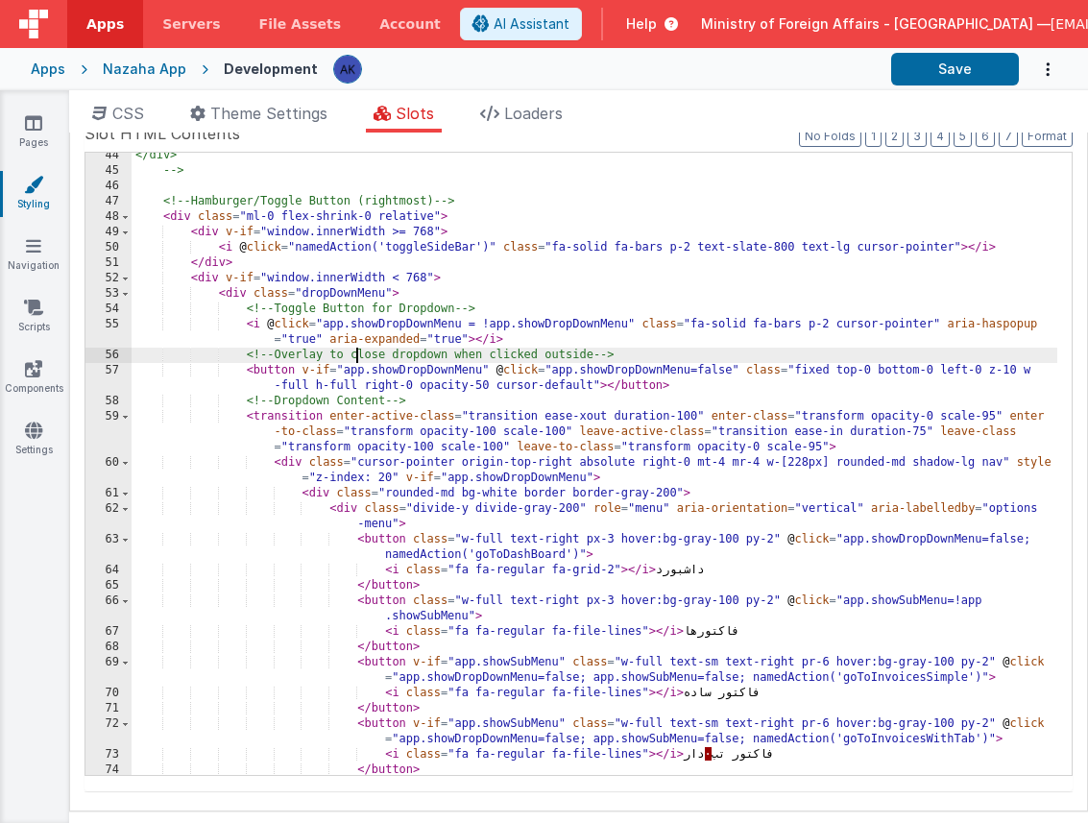
click at [359, 351] on div "</div> --> <!-- Hamburger/Toggle Button (rightmost) --> < div class = "ml-0 fle…" at bounding box center [595, 482] width 926 height 668
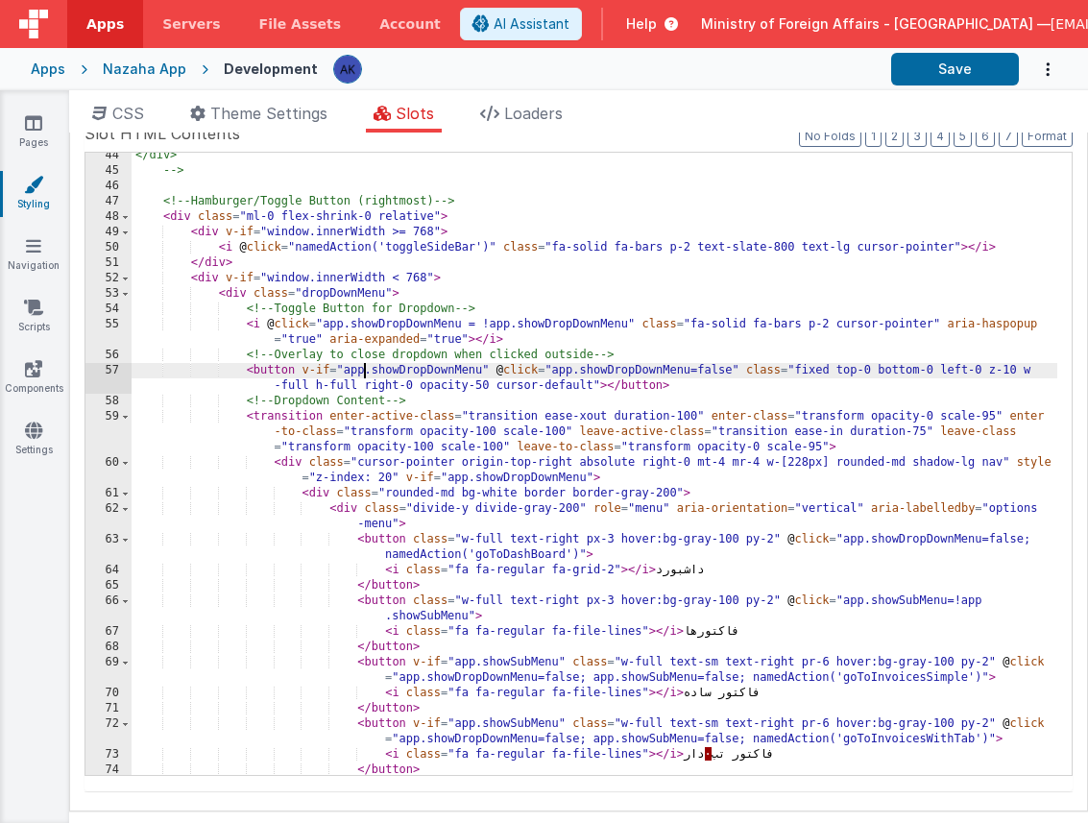
click at [366, 366] on div "</div> --> <!-- Hamburger/Toggle Button (rightmost) --> < div class = "ml-0 fle…" at bounding box center [595, 482] width 926 height 668
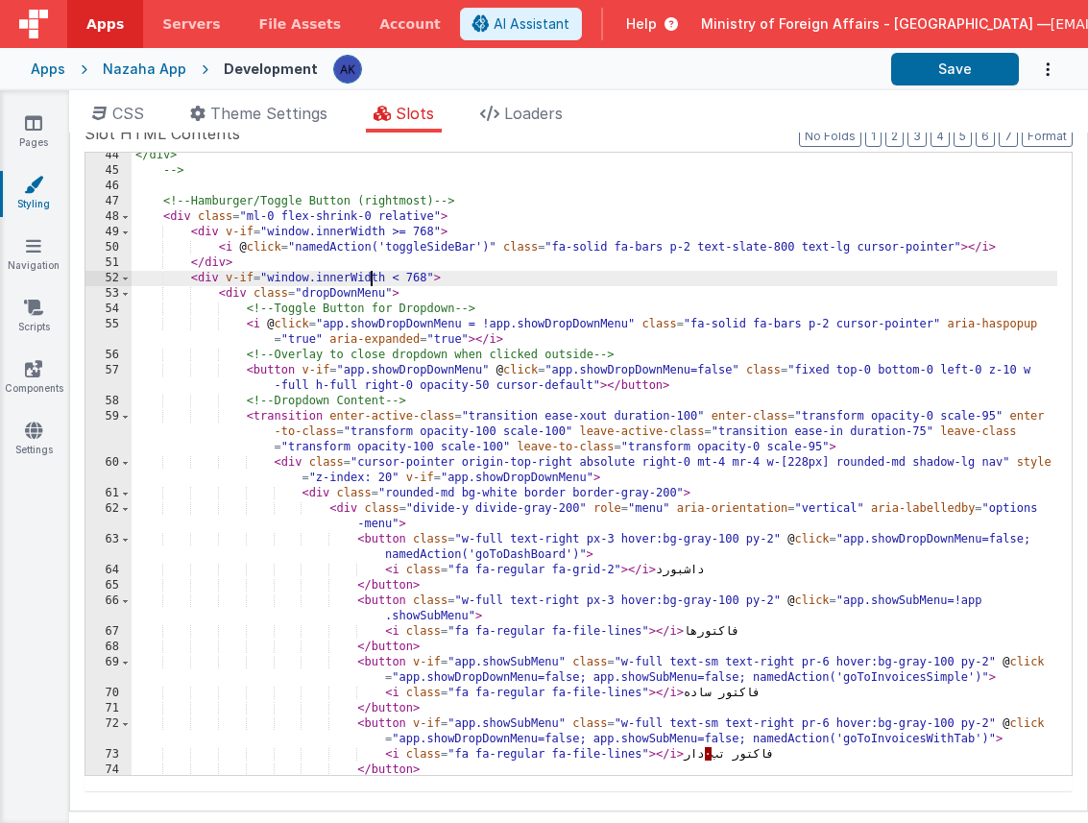
click at [371, 280] on div "</div> --> <!-- Hamburger/Toggle Button (rightmost) --> < div class = "ml-0 fle…" at bounding box center [595, 482] width 926 height 668
click at [387, 396] on div "</div> --> <!-- Hamburger/Toggle Button (rightmost) --> < div class = "ml-0 fle…" at bounding box center [595, 482] width 926 height 668
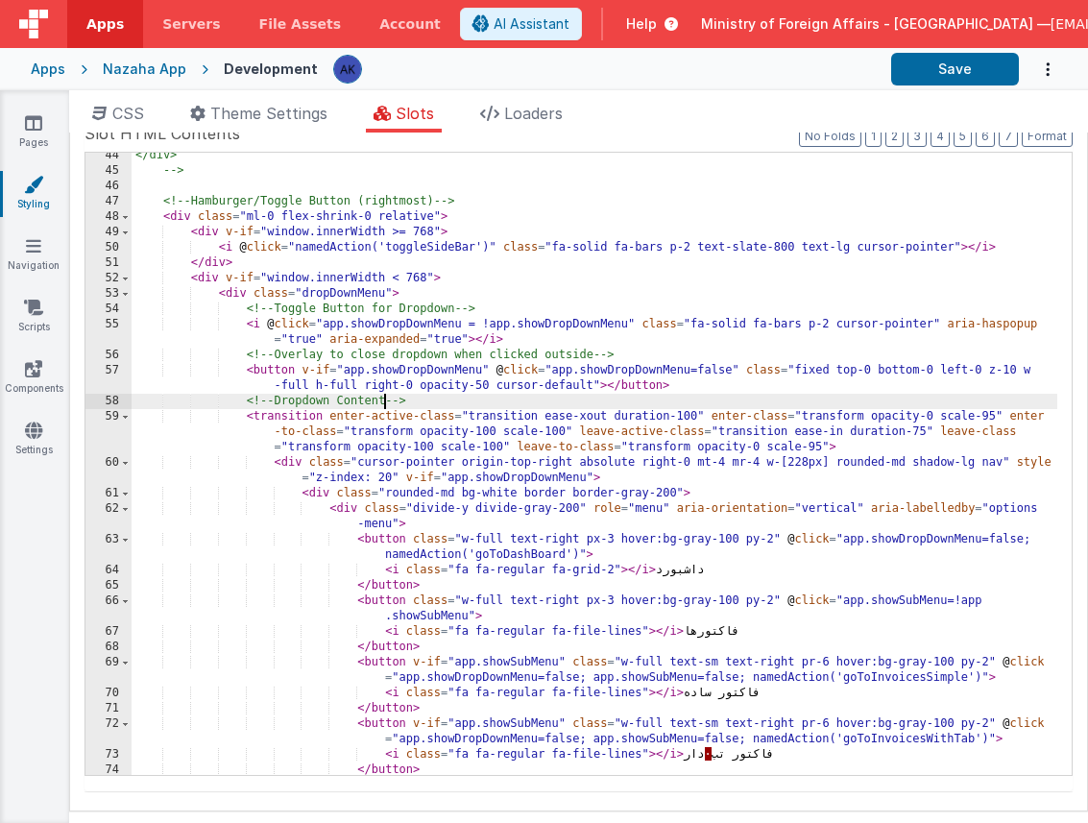
click at [445, 371] on div "</div> --> <!-- Hamburger/Toggle Button (rightmost) --> < div class = "ml-0 fle…" at bounding box center [595, 482] width 926 height 668
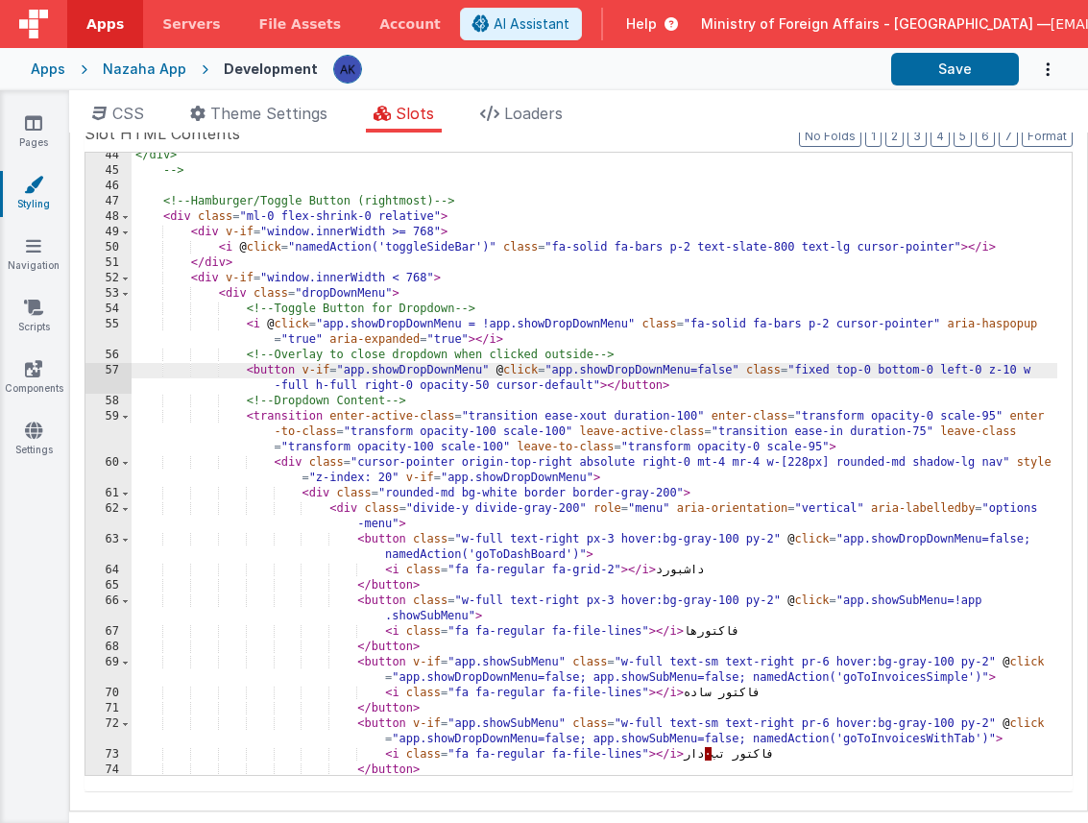
click at [406, 354] on div "</div> --> <!-- Hamburger/Toggle Button (rightmost) --> < div class = "ml-0 fle…" at bounding box center [595, 482] width 926 height 668
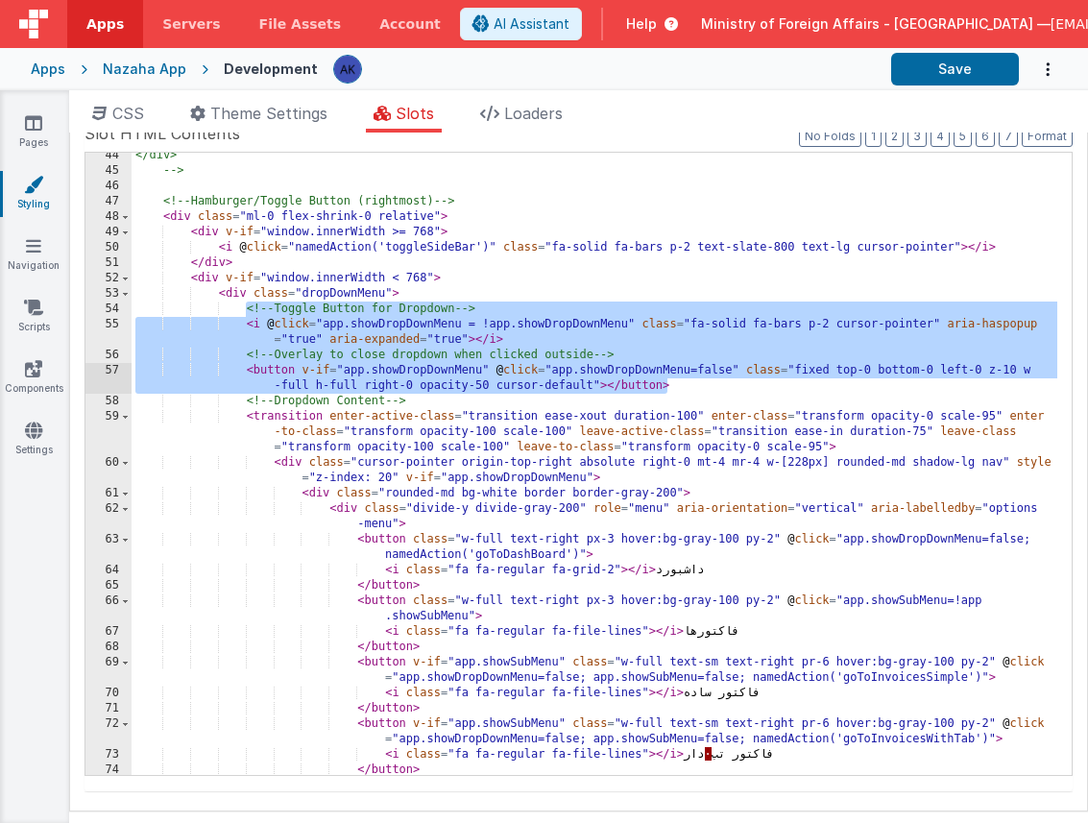
drag, startPoint x: 243, startPoint y: 312, endPoint x: 767, endPoint y: 389, distance: 529.8
click at [767, 389] on div "</div> --> <!-- Hamburger/Toggle Button (rightmost) --> < div class = "ml-0 fle…" at bounding box center [595, 482] width 926 height 668
click at [465, 271] on div "</div> --> <!-- Hamburger/Toggle Button (rightmost) --> < div class = "ml-0 fle…" at bounding box center [595, 482] width 926 height 668
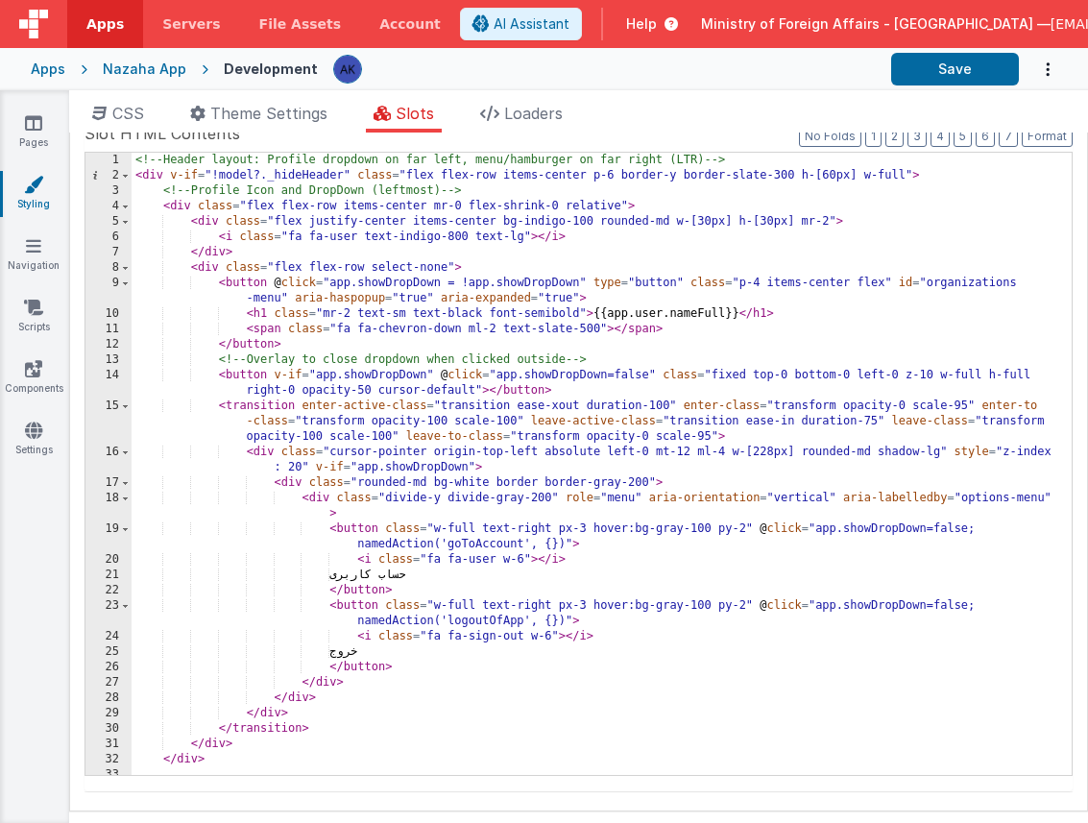
scroll to position [0, 0]
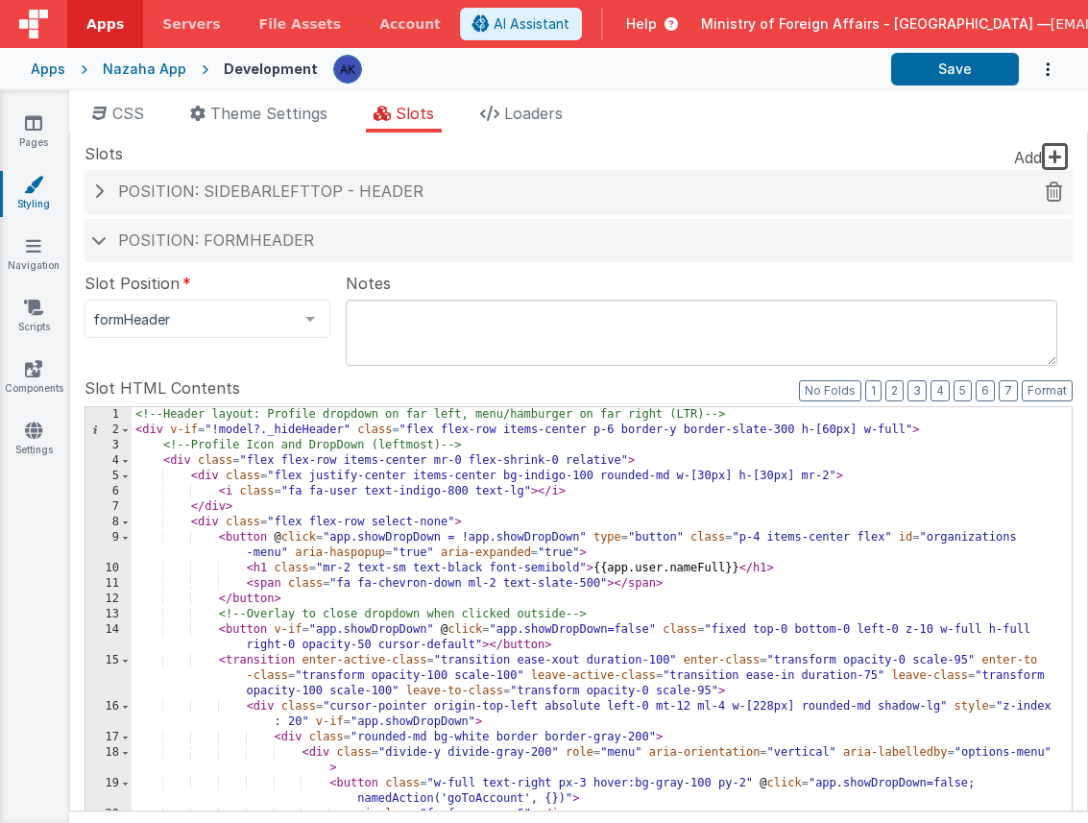
click at [349, 204] on div "Position: sidebarLeftTop - header" at bounding box center [578, 192] width 988 height 44
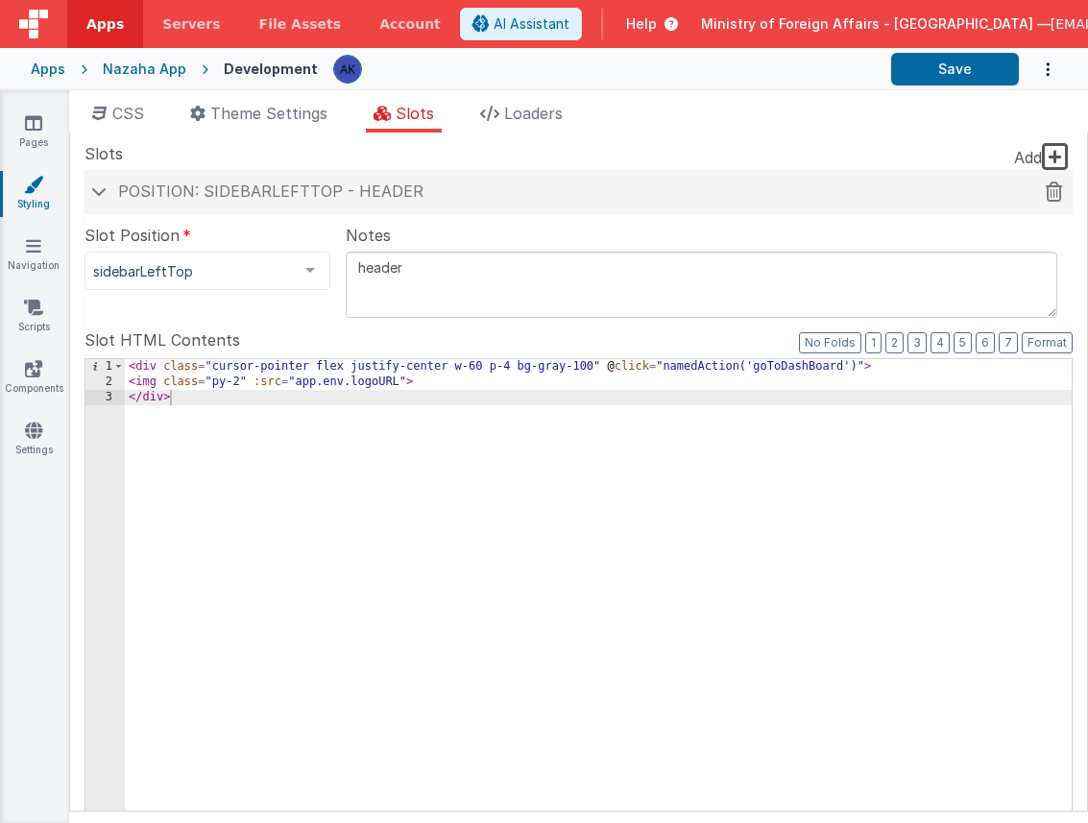
click at [352, 200] on span "Position: sidebarLeftTop - header" at bounding box center [270, 190] width 305 height 19
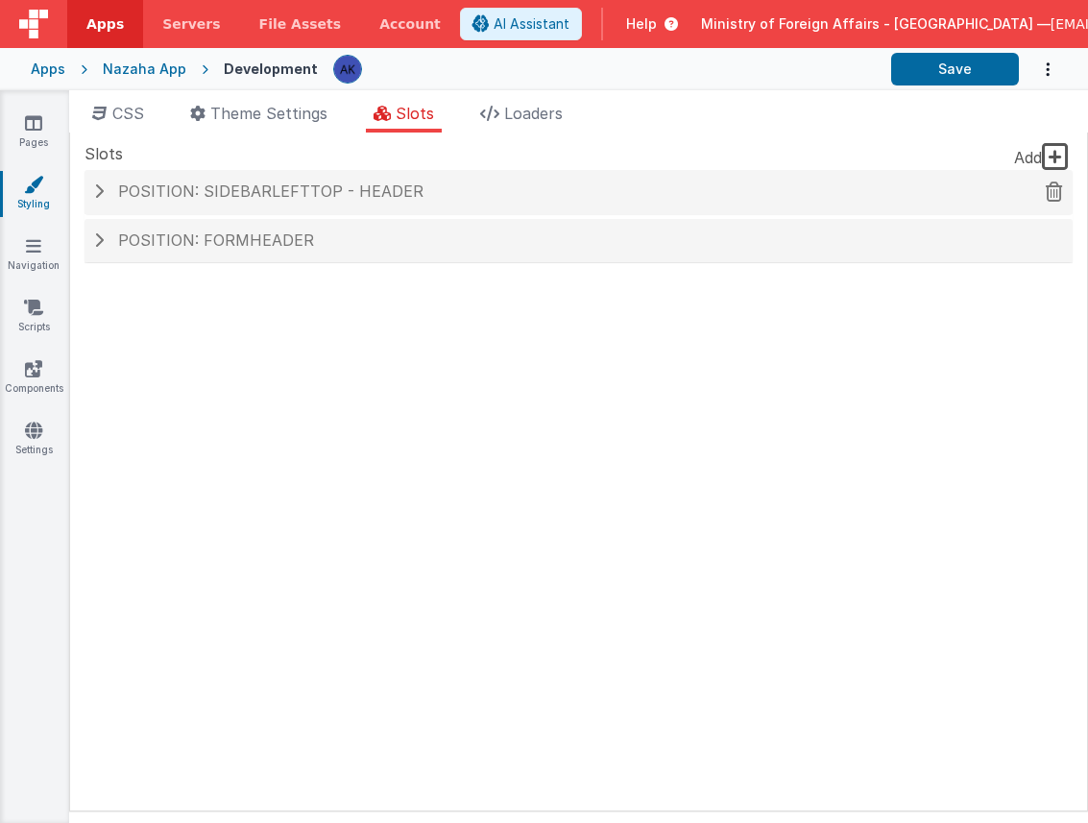
click at [346, 195] on span "Position: sidebarLeftTop - header" at bounding box center [270, 190] width 305 height 19
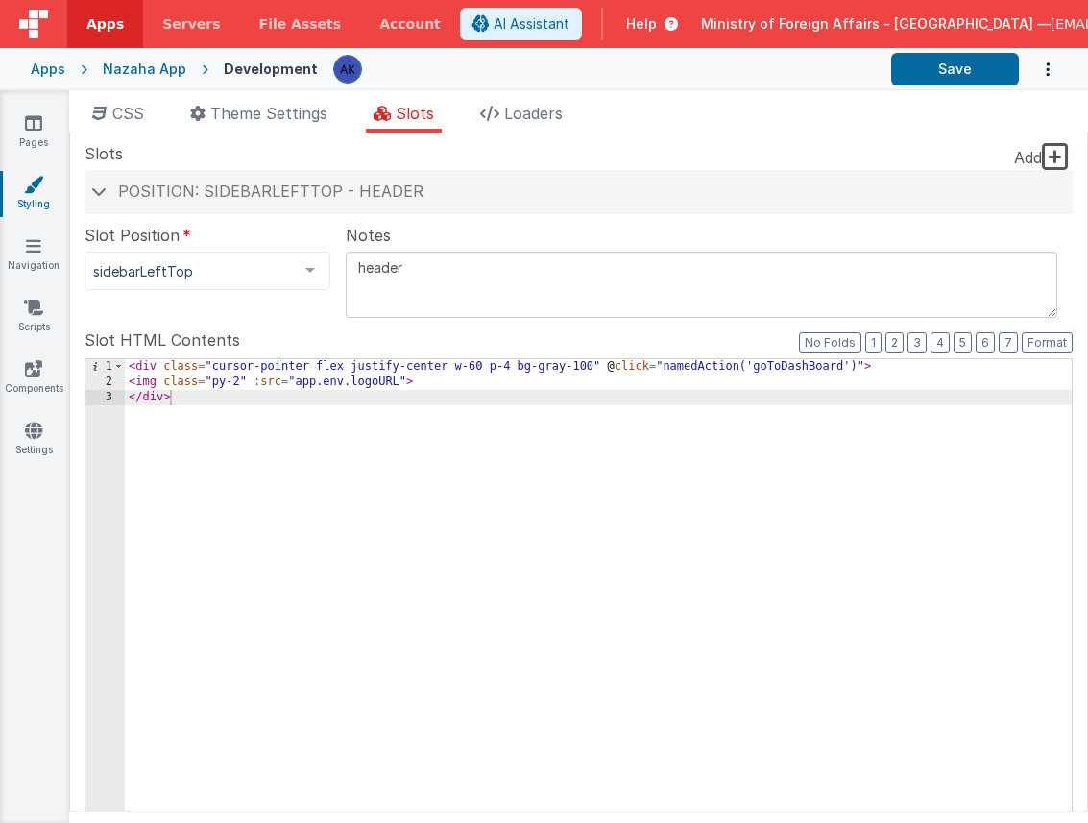
click at [287, 235] on label "Slot Position" at bounding box center [207, 235] width 246 height 23
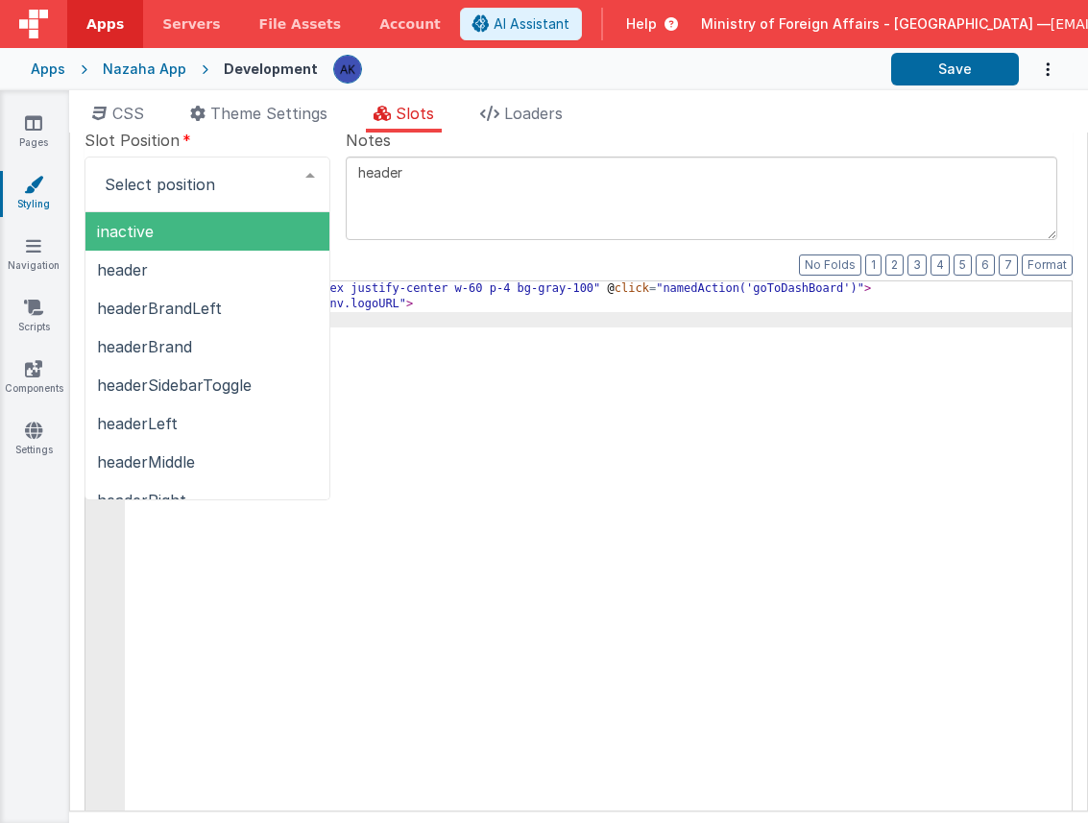
click at [606, 132] on div "Notes header" at bounding box center [701, 171] width 711 height 84
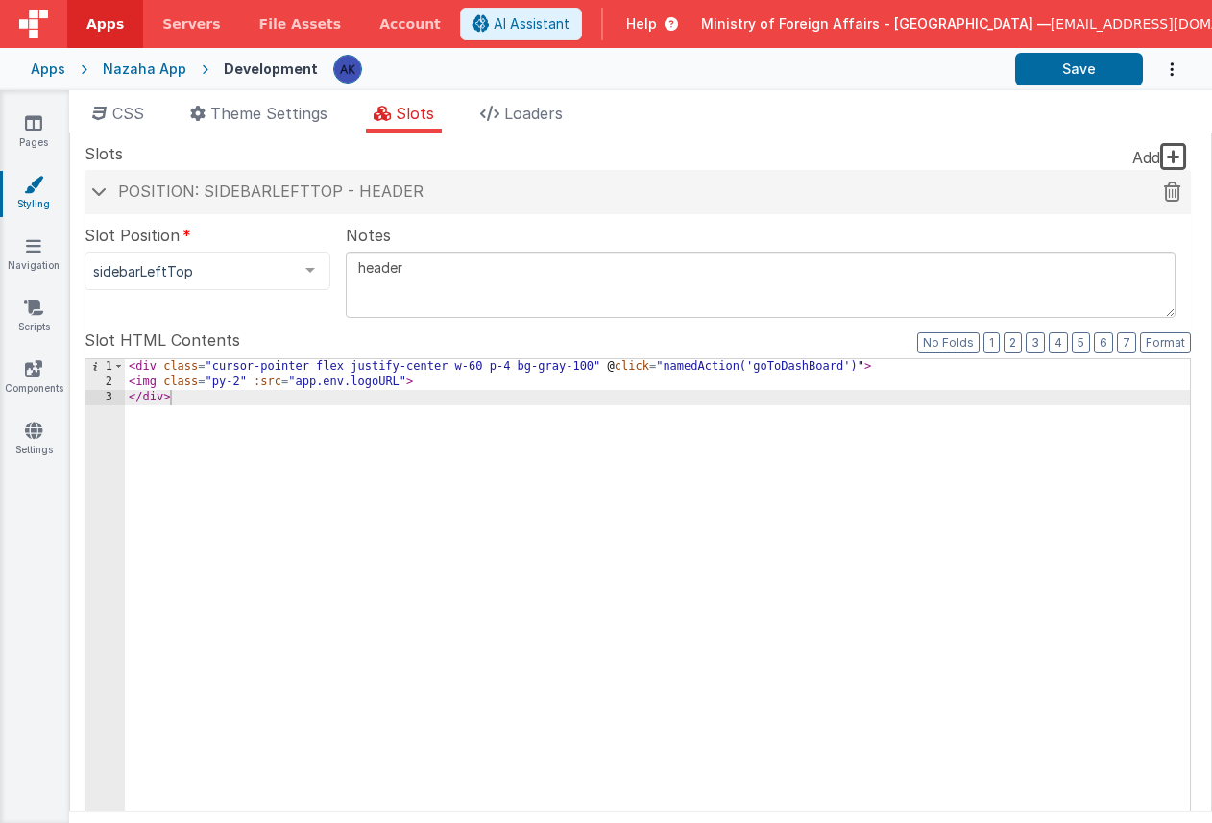
click at [185, 194] on span "Position: sidebarLeftTop - header" at bounding box center [270, 190] width 305 height 19
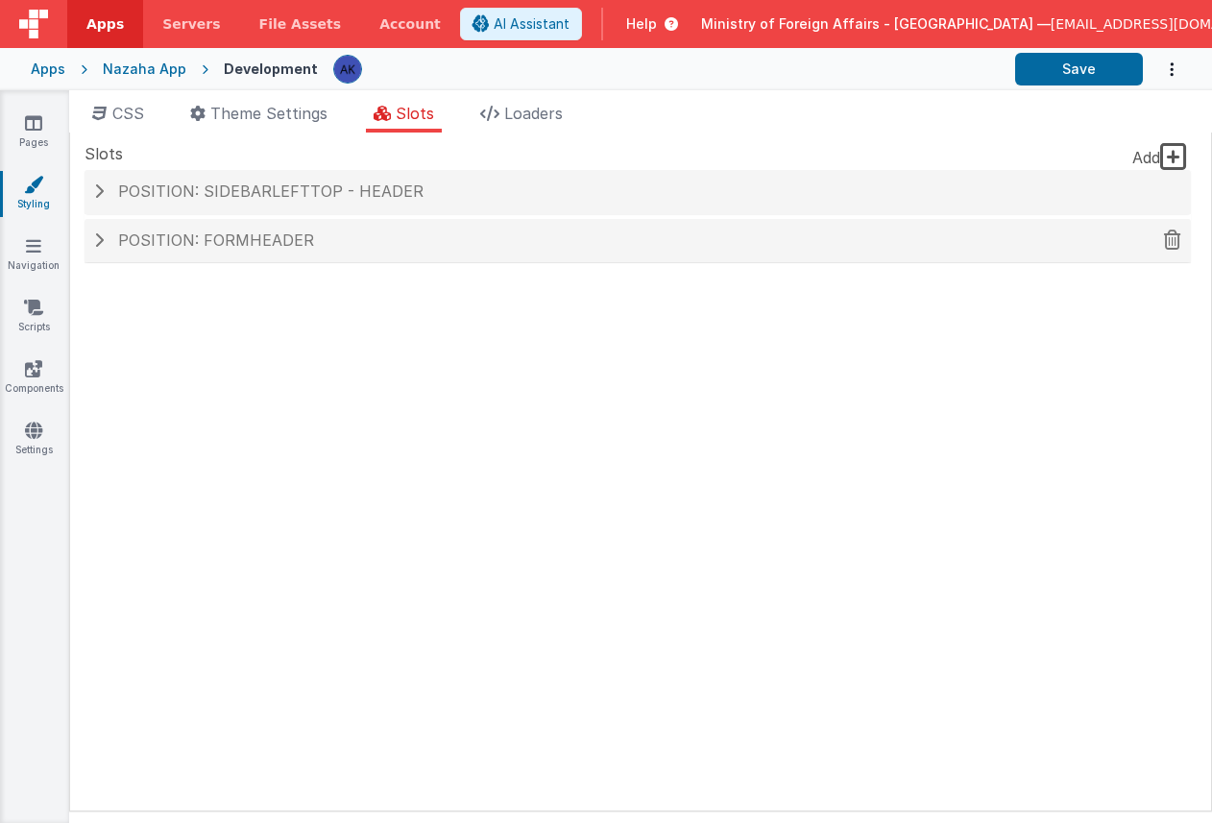
click at [244, 252] on div "Position: formHeader" at bounding box center [637, 241] width 1106 height 44
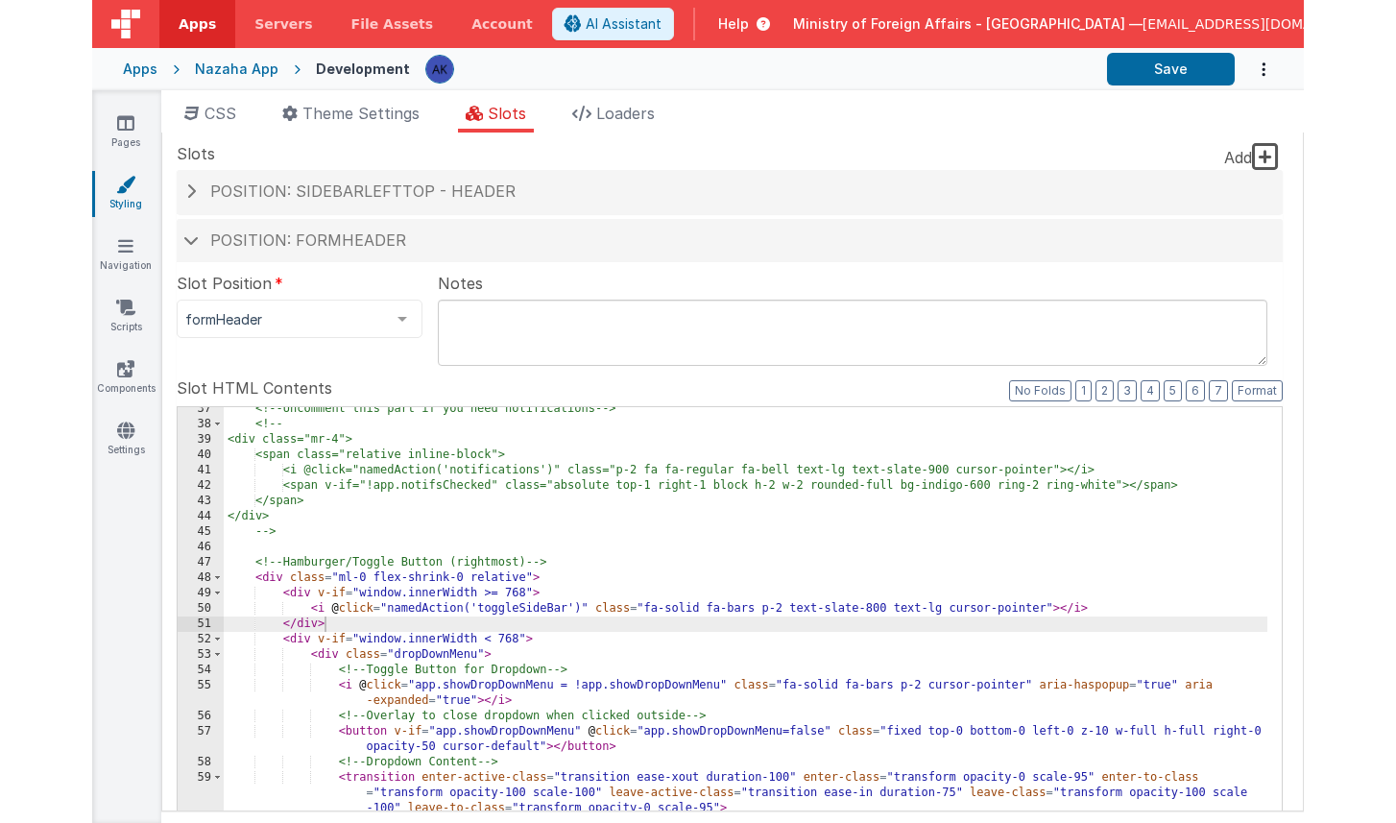
scroll to position [671, 0]
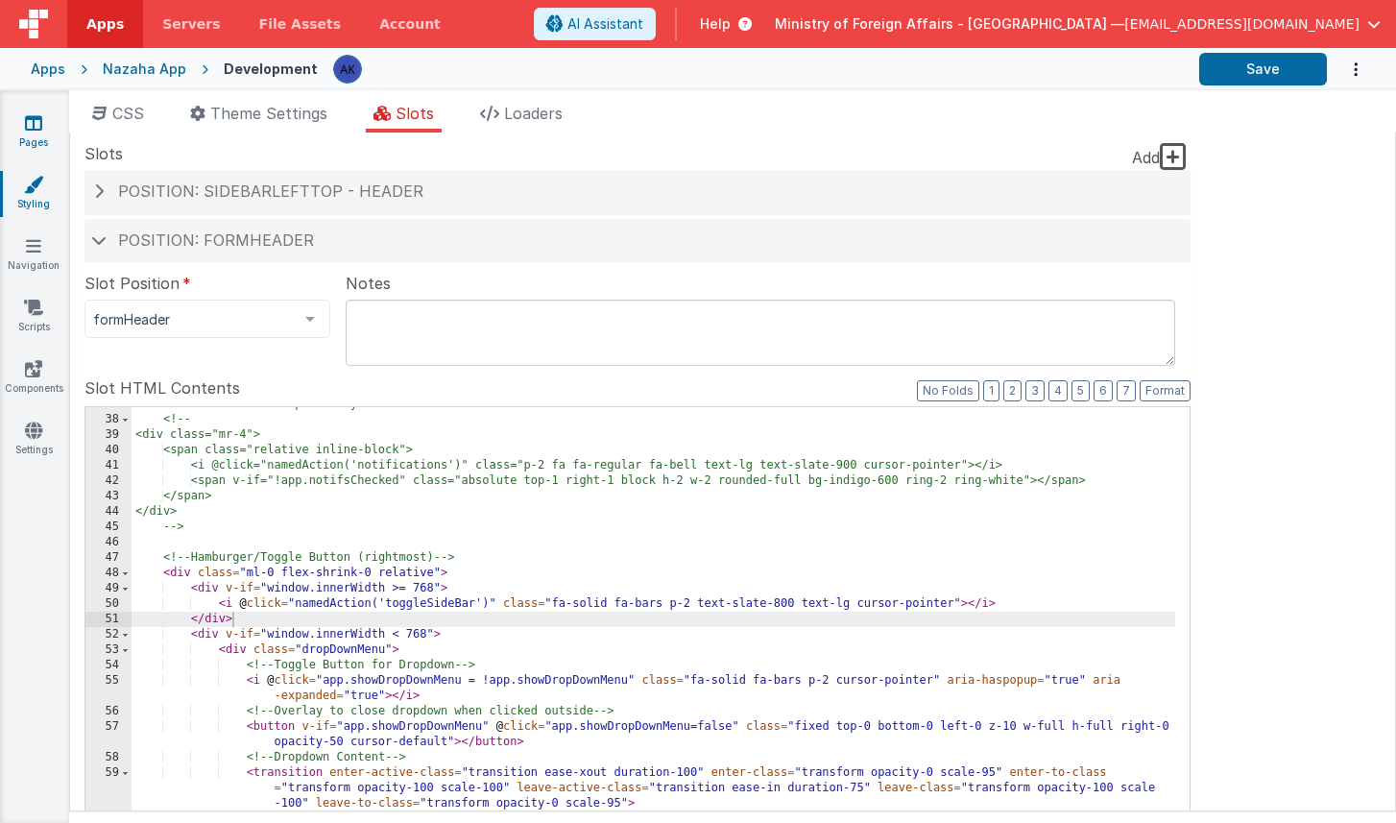
click at [42, 129] on link "Pages" at bounding box center [33, 132] width 69 height 38
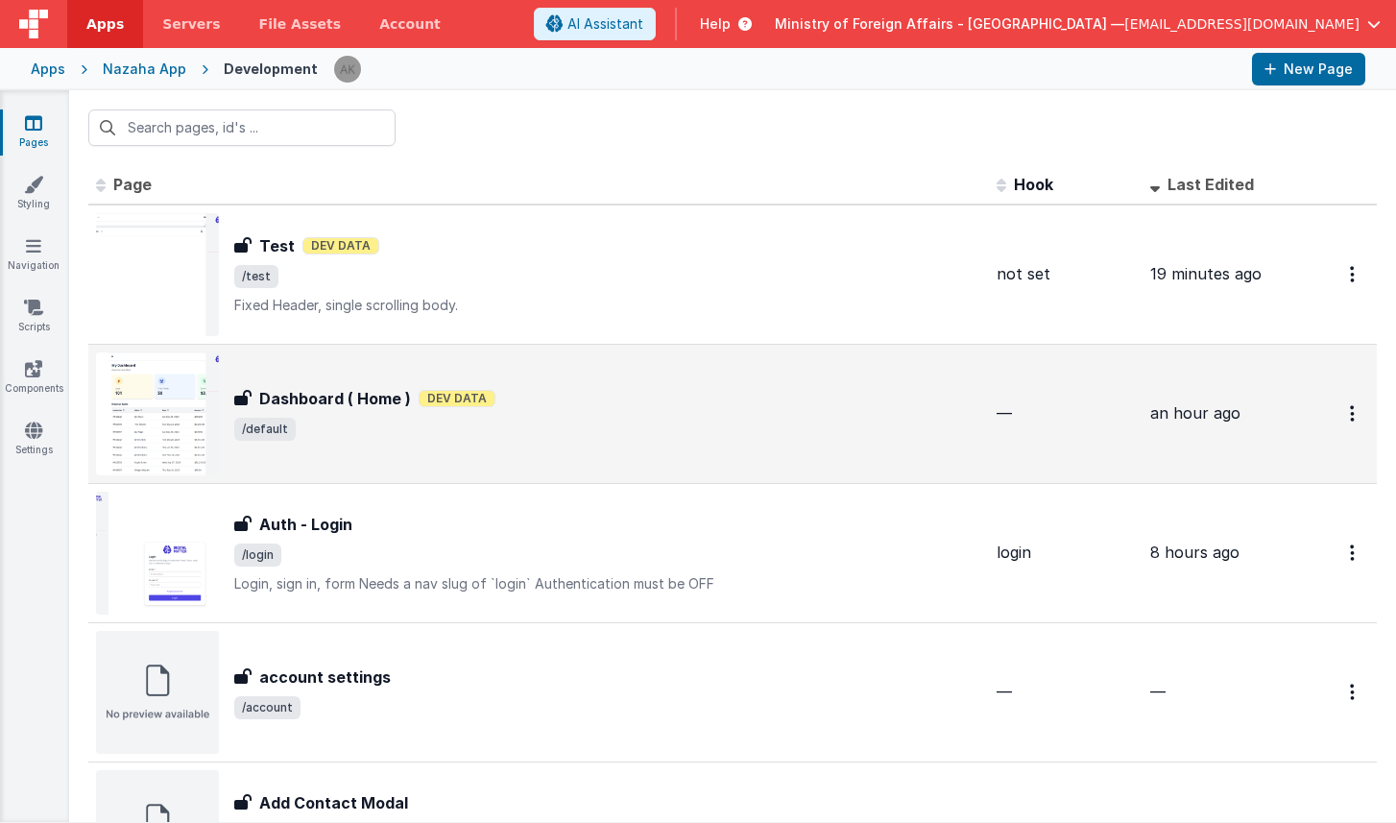
click at [184, 363] on img at bounding box center [157, 413] width 123 height 123
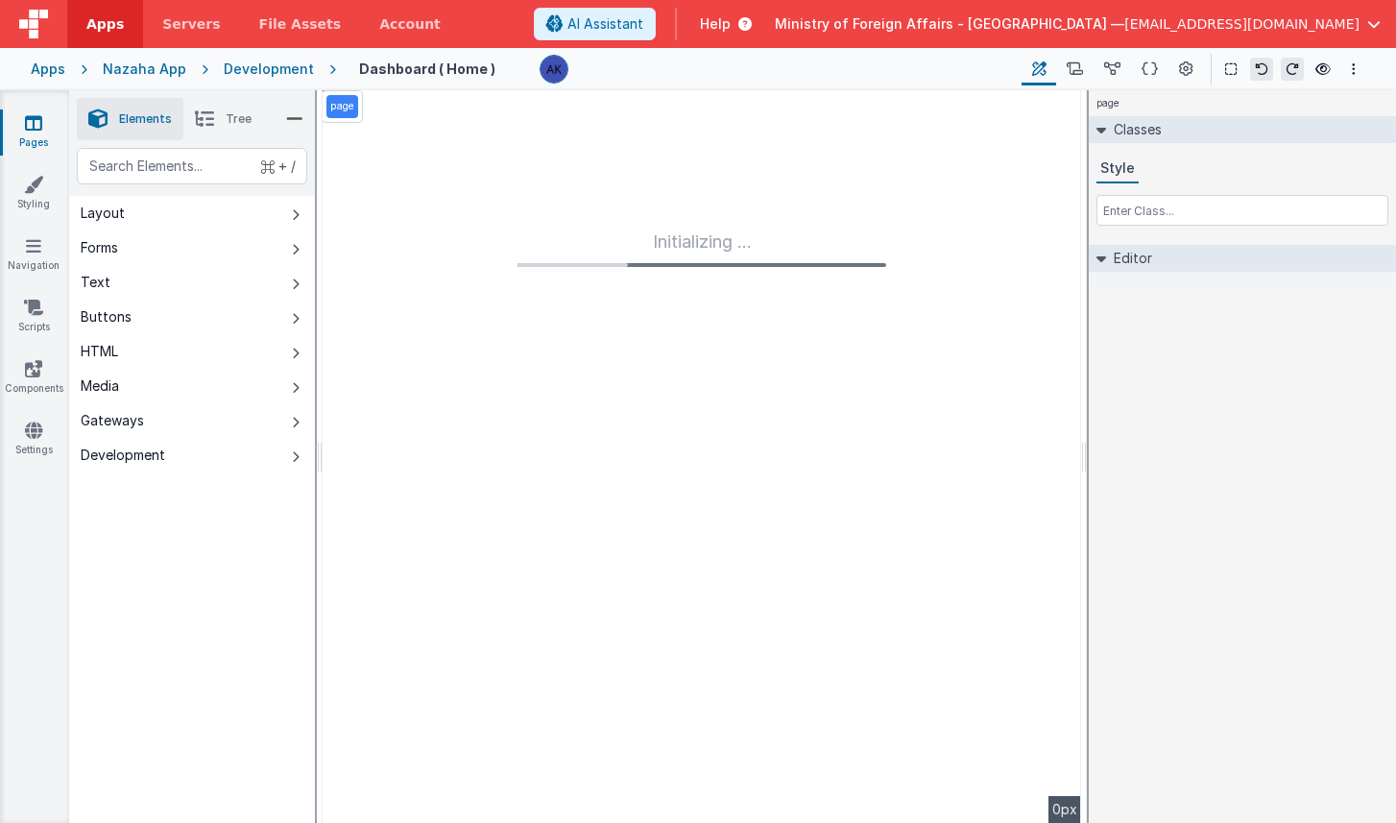
click at [671, 187] on div "Initializing ..." at bounding box center [702, 456] width 759 height 733
click at [277, 69] on div "Development" at bounding box center [269, 69] width 90 height 19
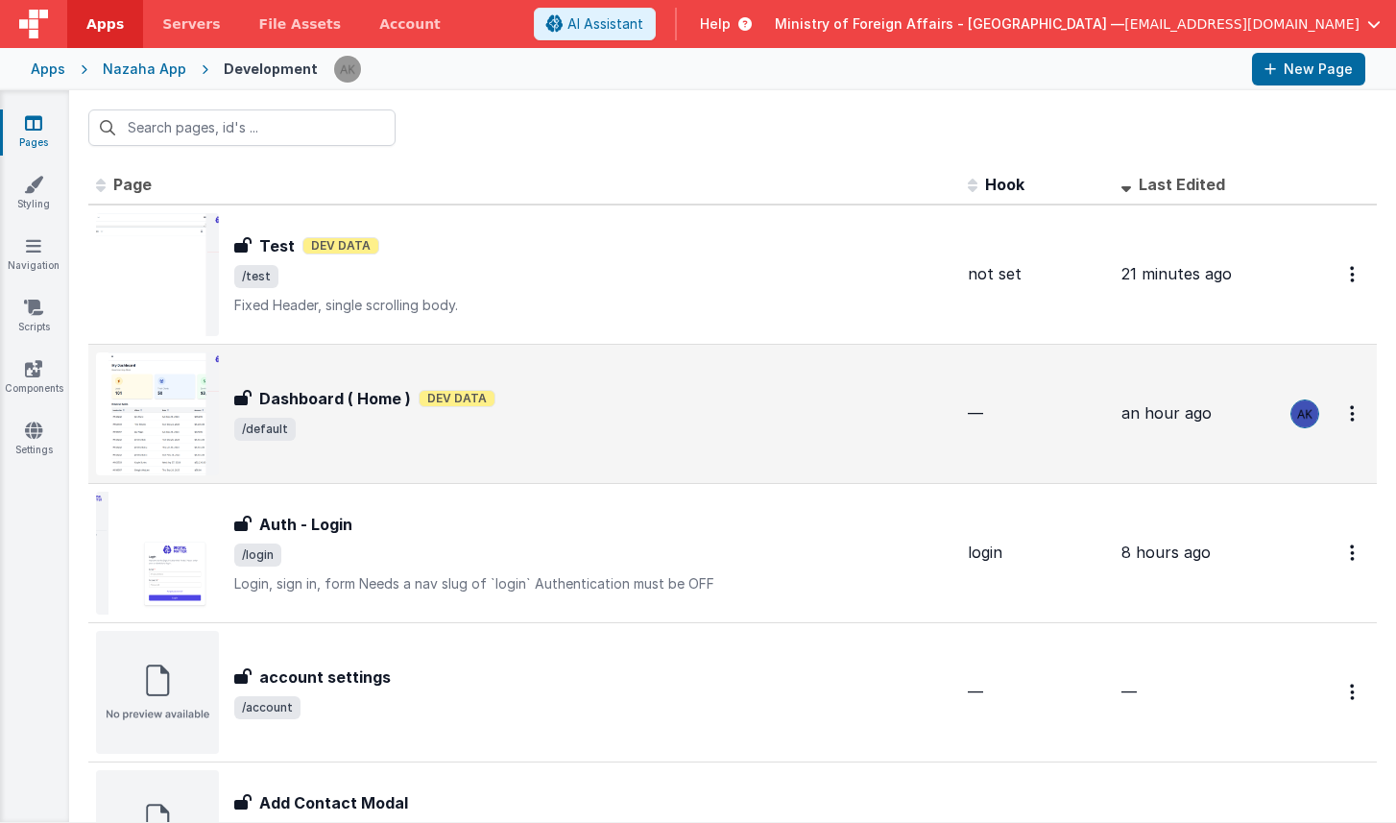
click at [170, 403] on img at bounding box center [157, 413] width 123 height 123
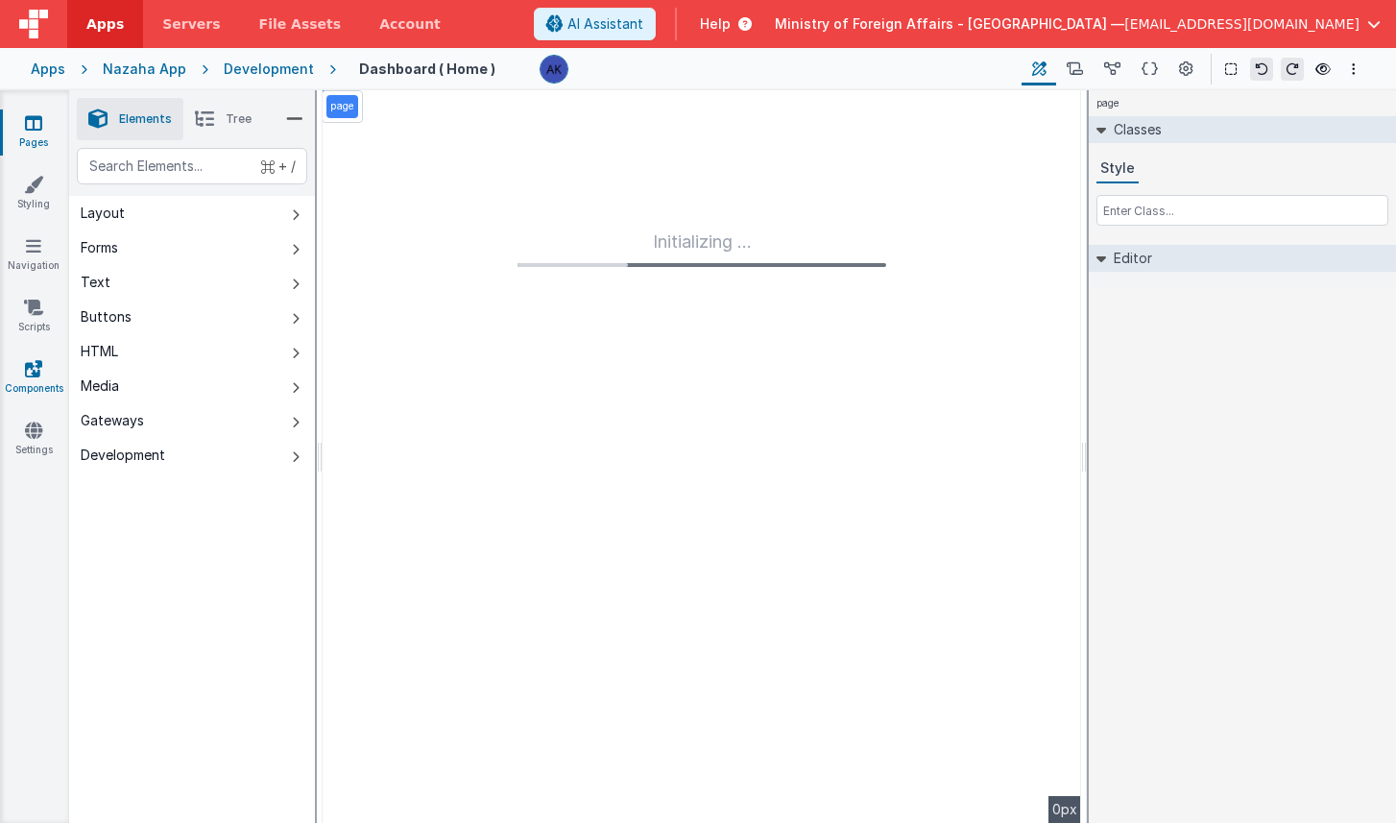
click at [33, 367] on icon at bounding box center [33, 368] width 17 height 19
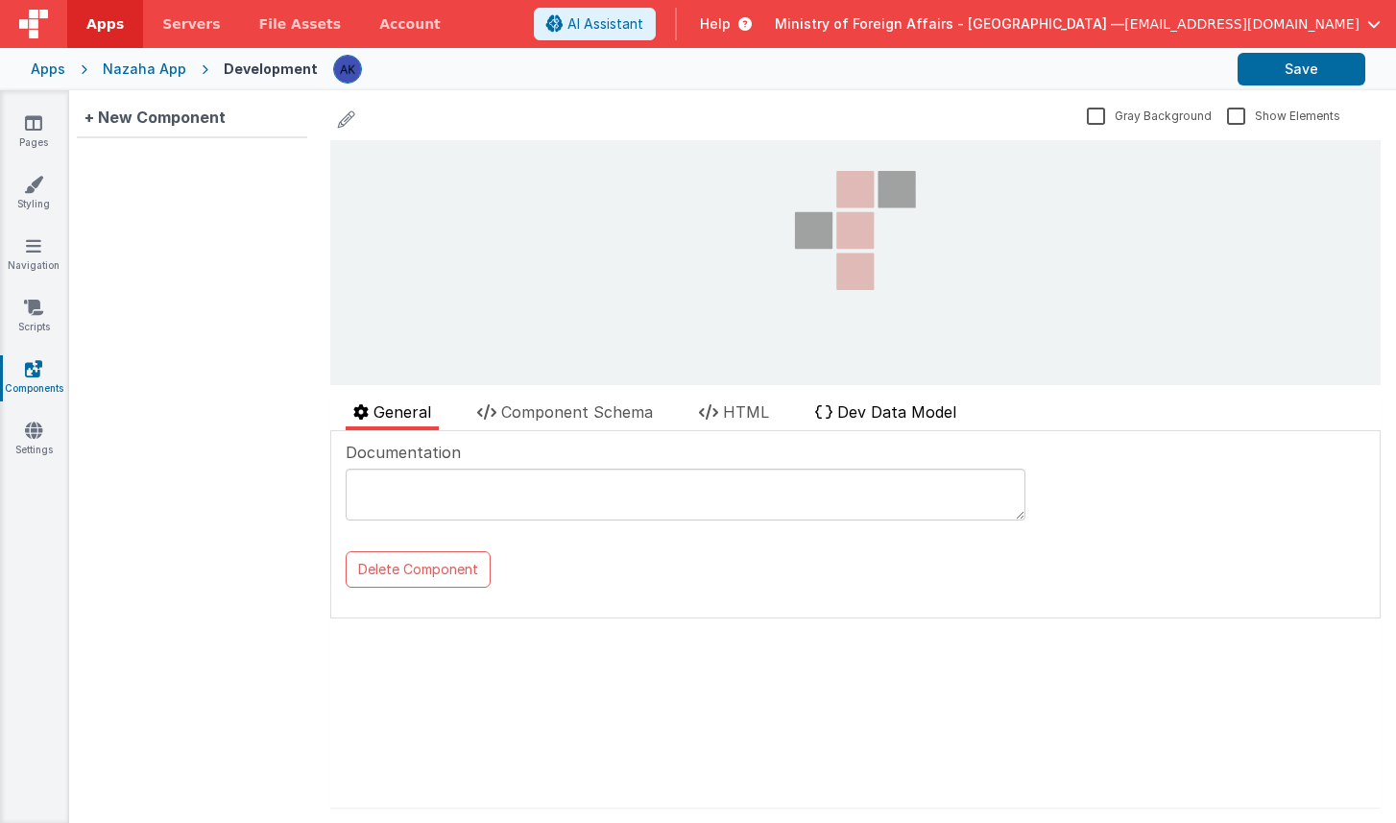
click at [882, 412] on span "Dev Data Model" at bounding box center [896, 411] width 119 height 19
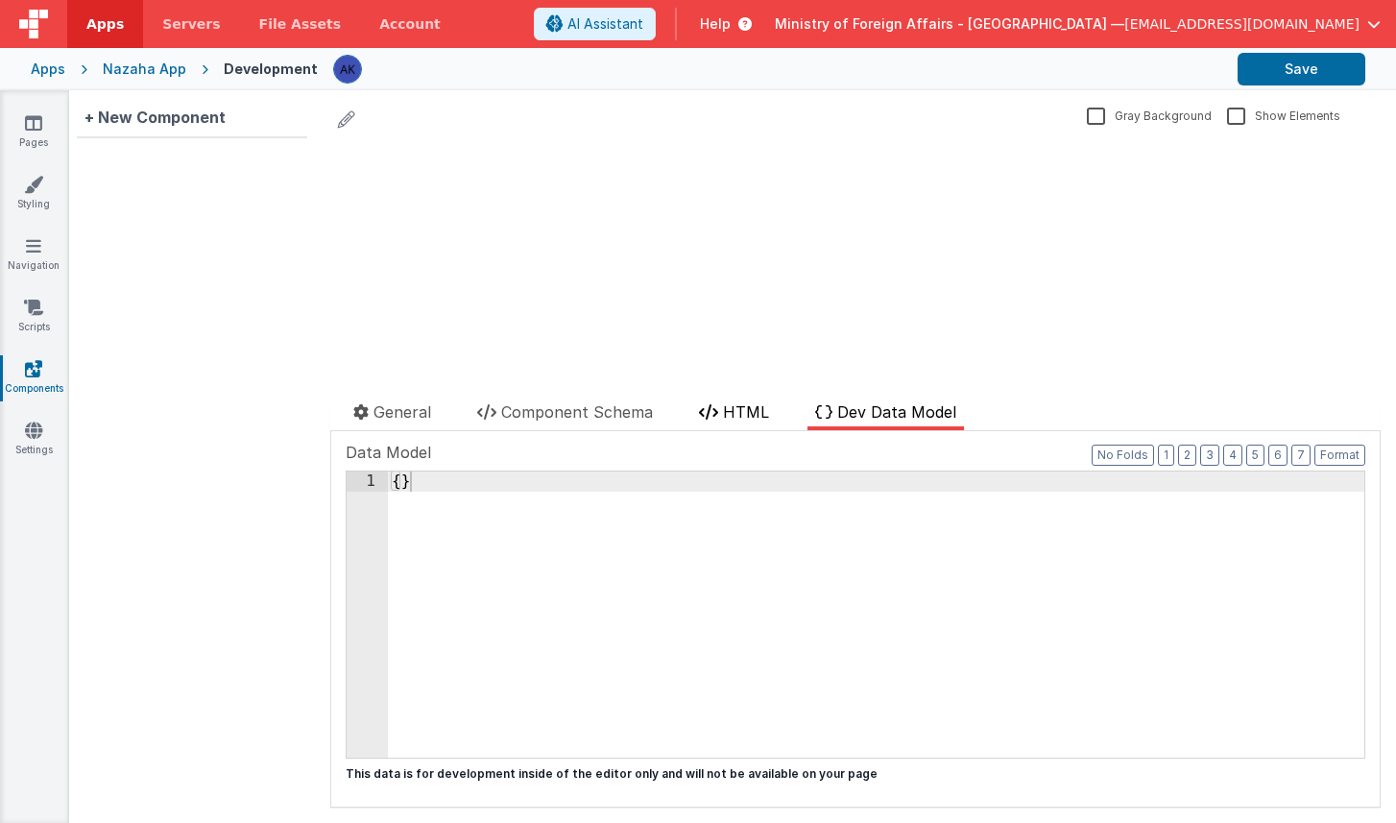
click at [753, 408] on span "HTML" at bounding box center [746, 411] width 46 height 19
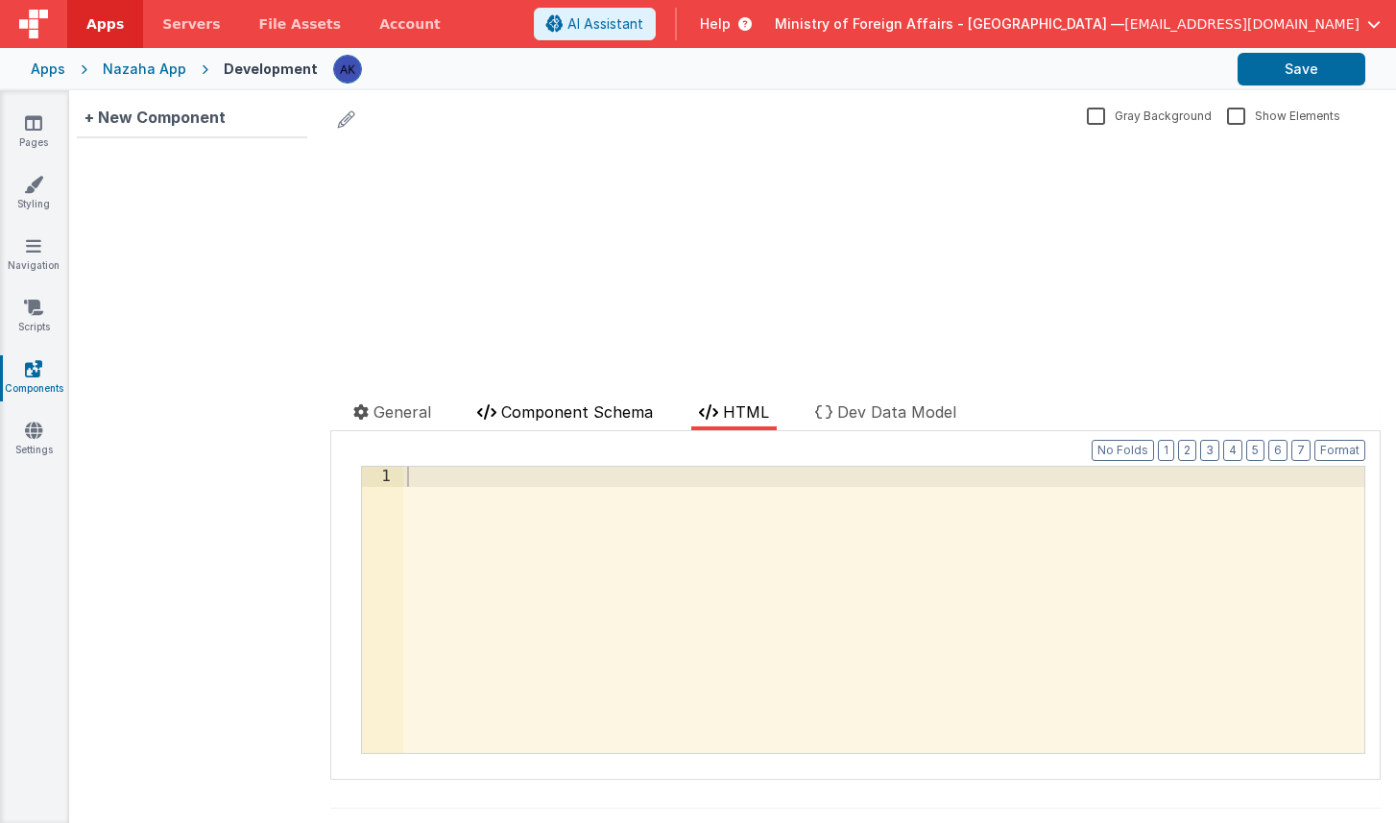
click at [610, 418] on span "Component Schema" at bounding box center [577, 411] width 152 height 19
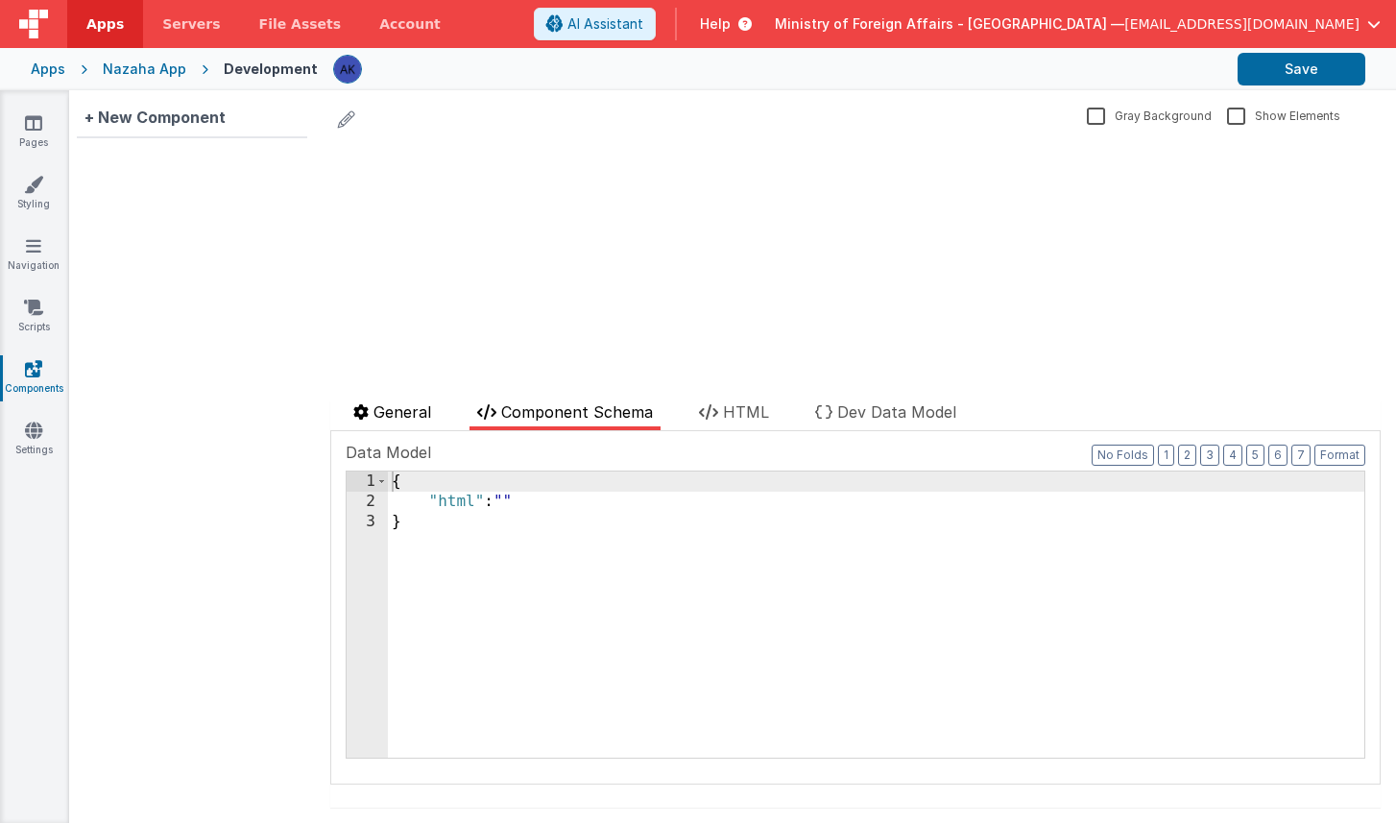
click at [407, 407] on span "General" at bounding box center [403, 411] width 58 height 19
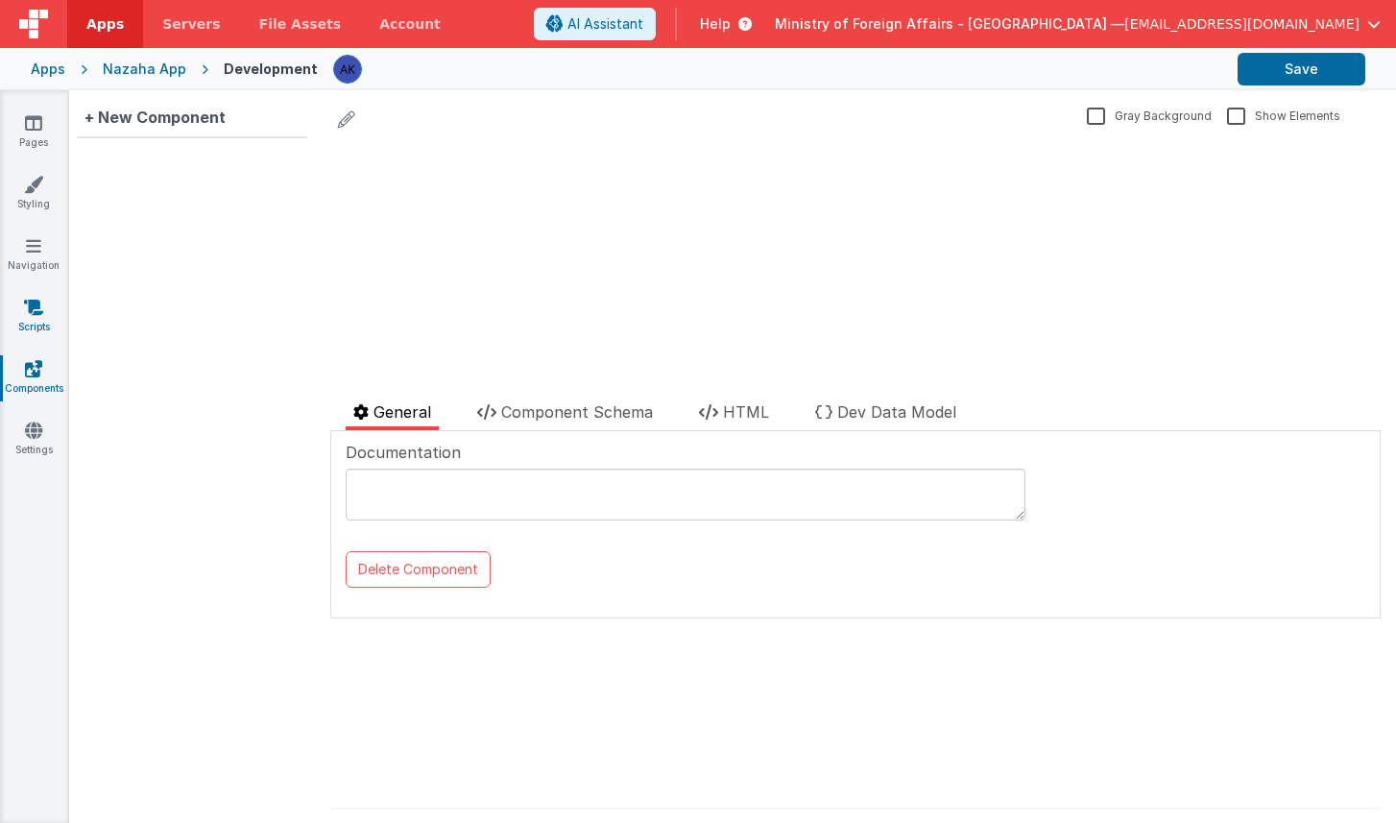
click at [34, 318] on link "Scripts" at bounding box center [33, 317] width 69 height 38
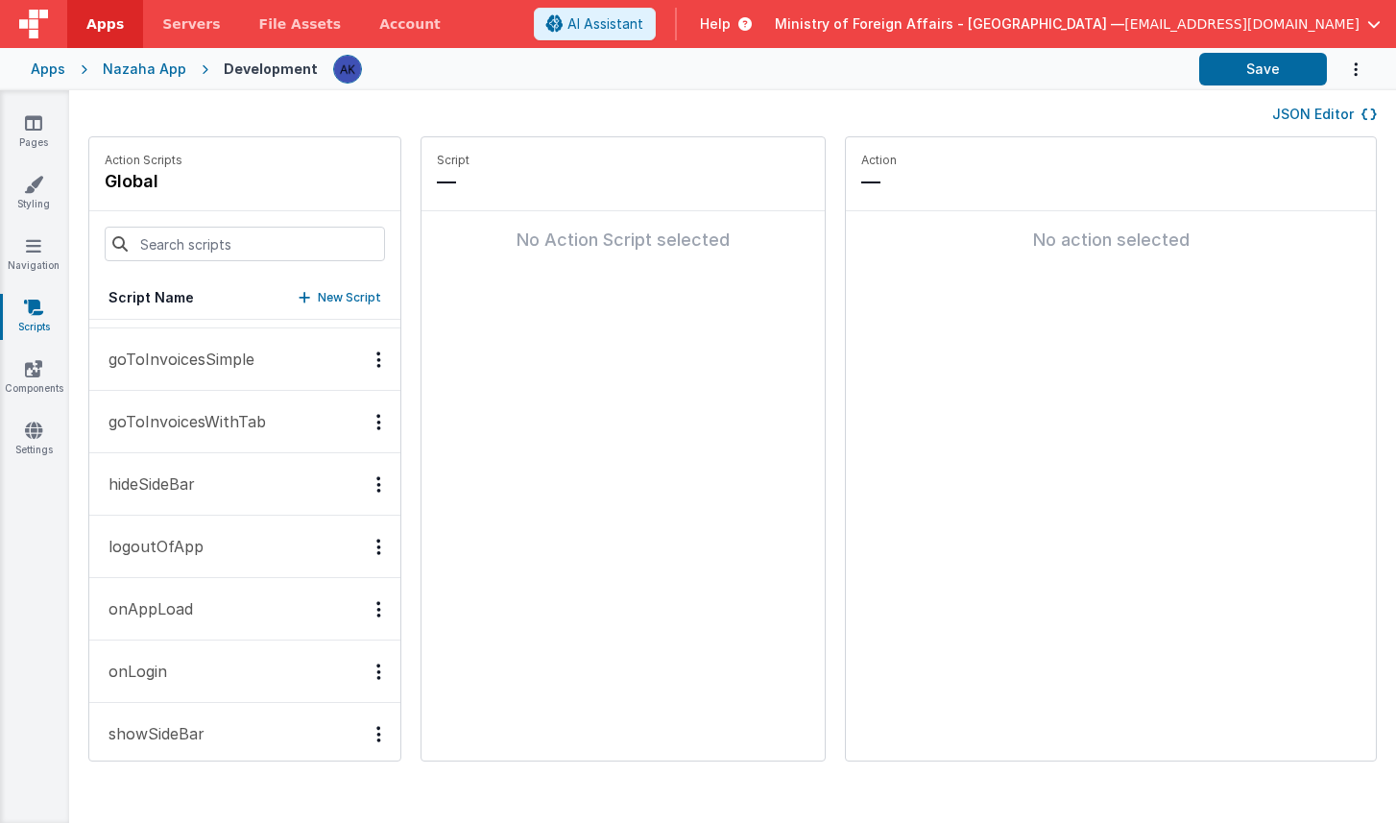
scroll to position [255, 0]
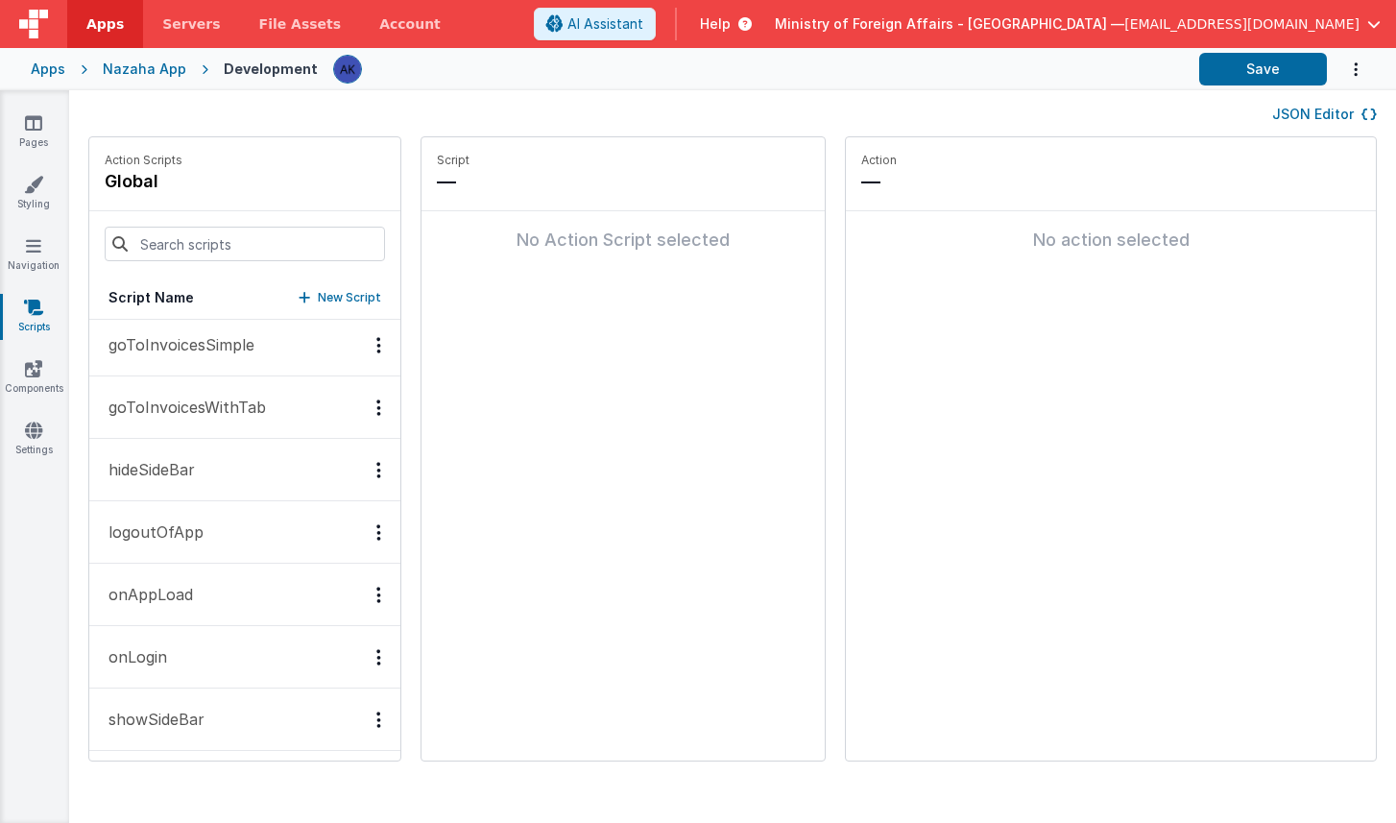
click at [192, 475] on p "hideSideBar" at bounding box center [146, 469] width 98 height 23
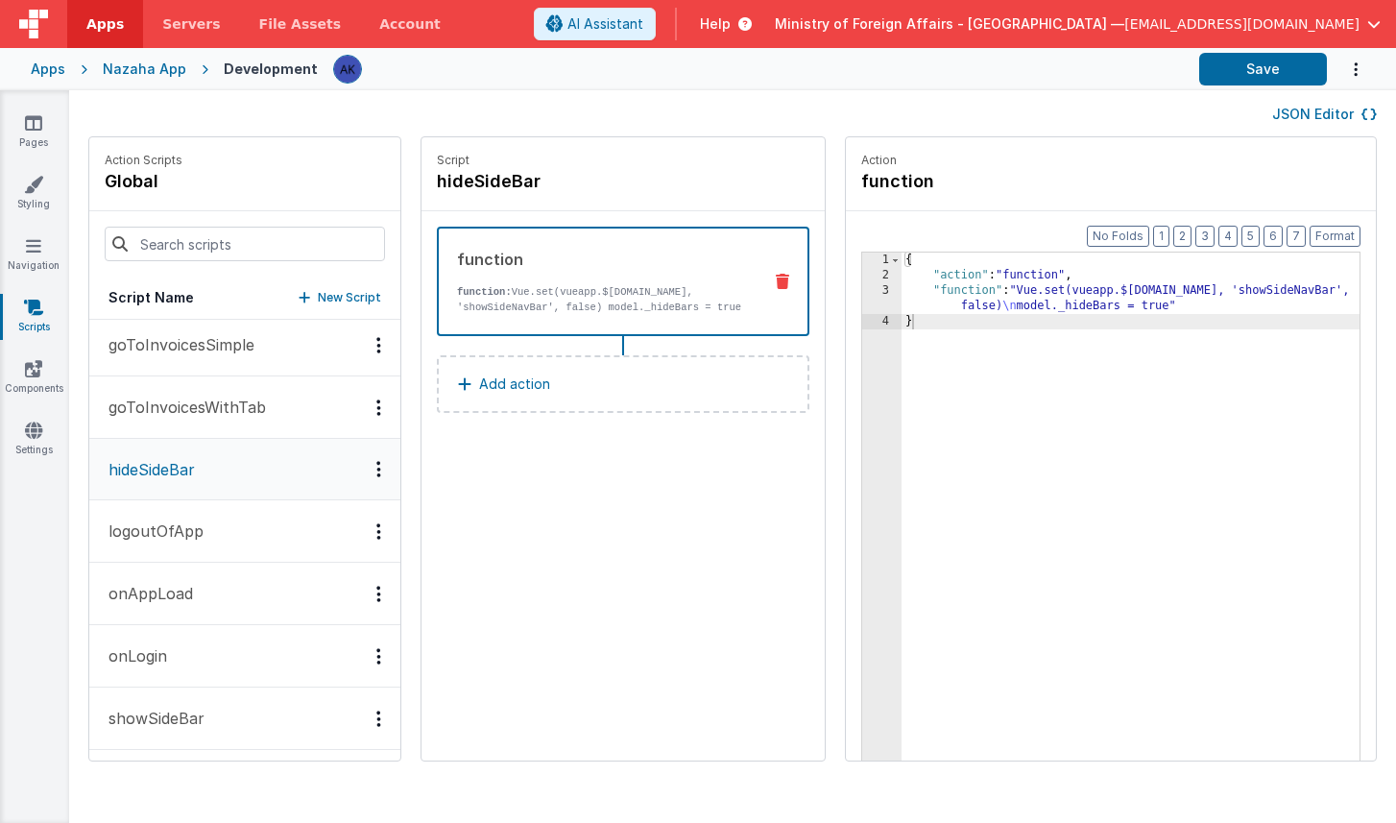
scroll to position [323, 0]
click at [203, 649] on p "showSideBar" at bounding box center [151, 650] width 108 height 23
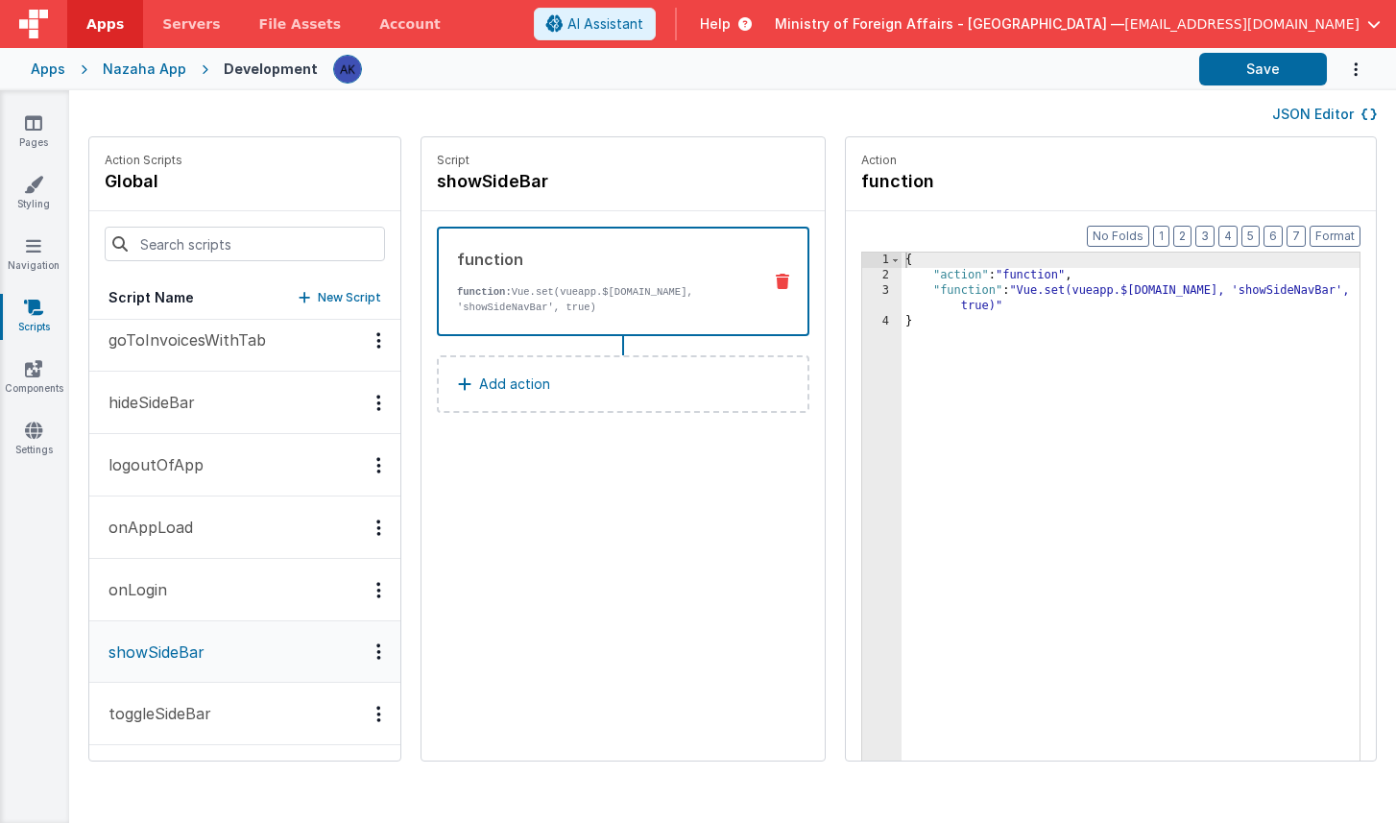
click at [208, 699] on button "toggleSideBar" at bounding box center [244, 714] width 311 height 62
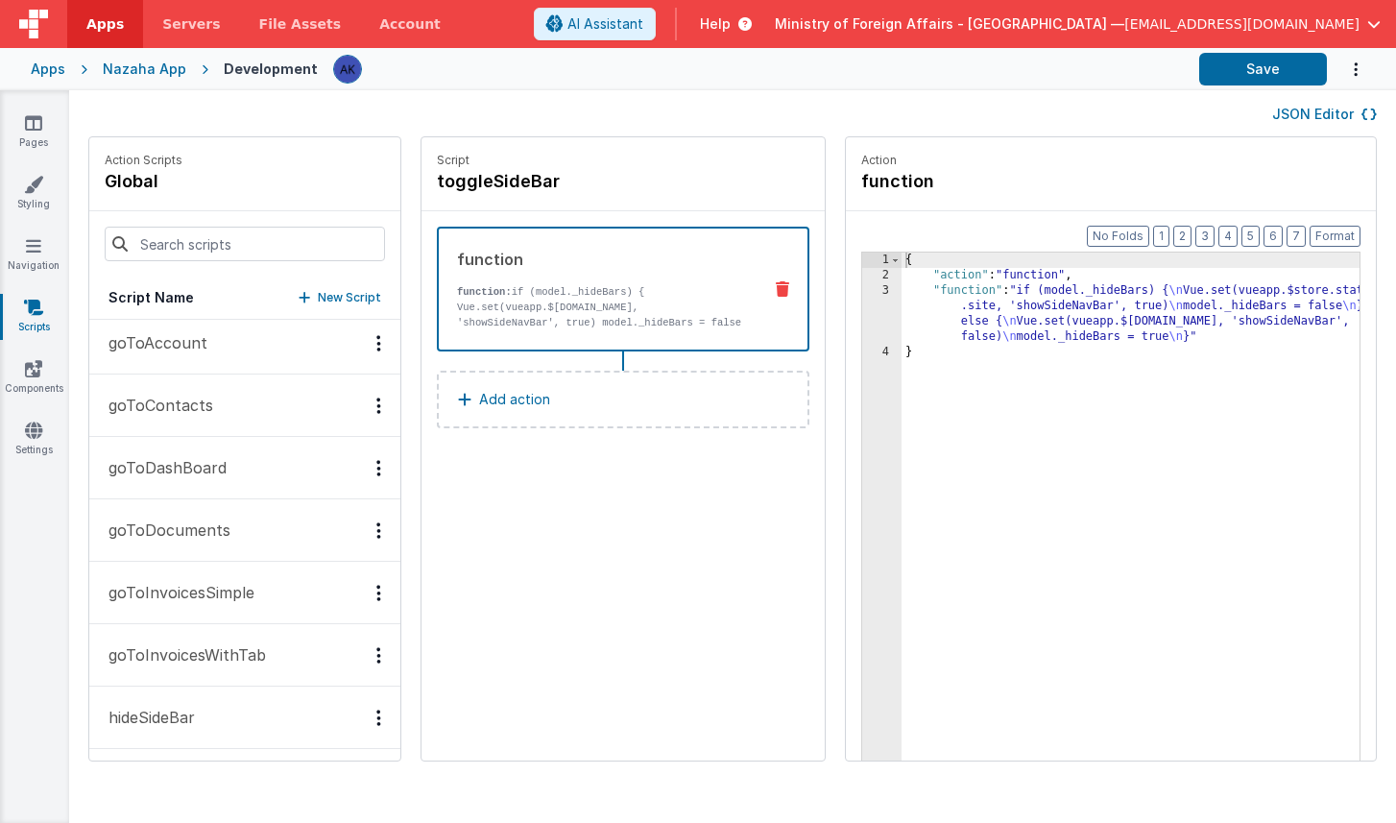
scroll to position [0, 0]
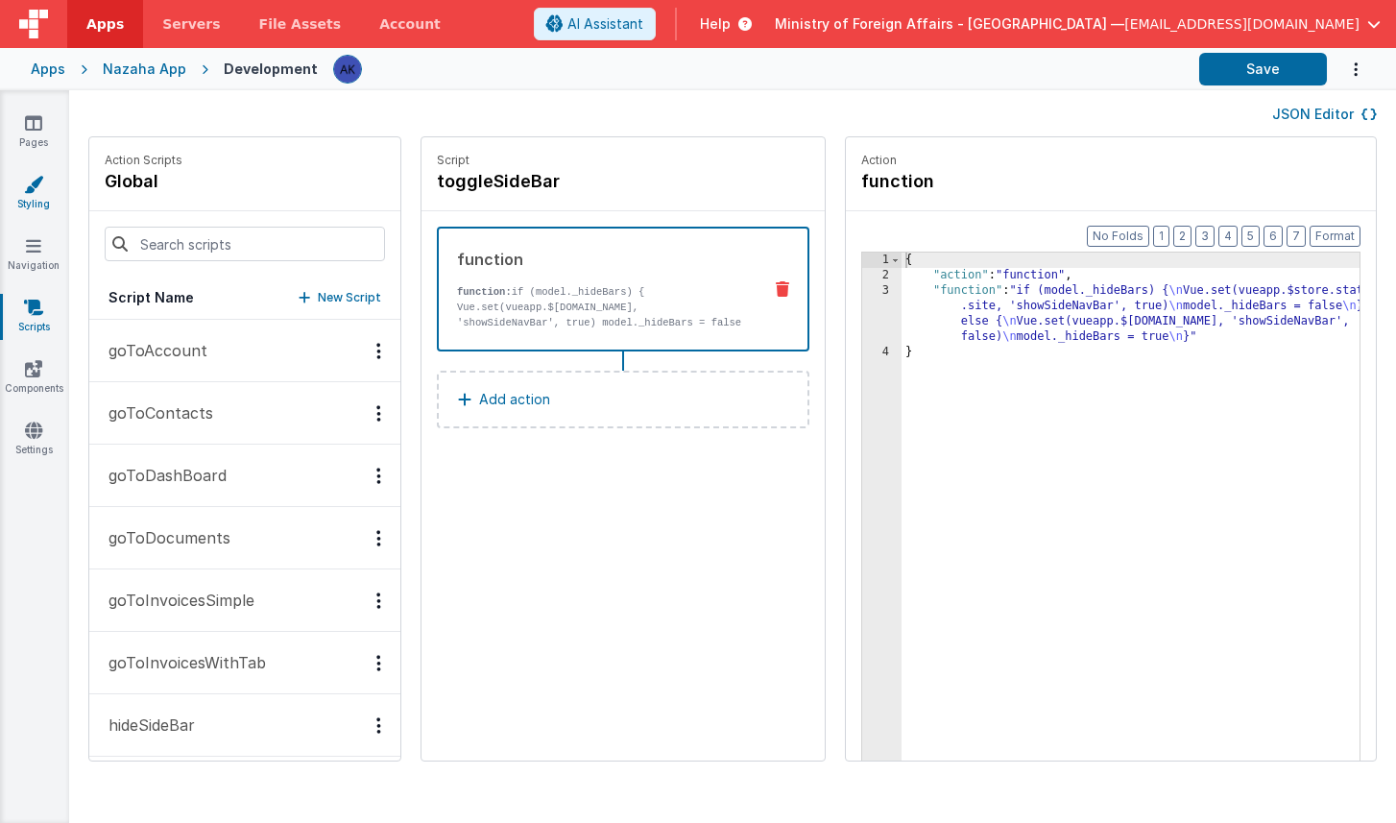
click at [45, 191] on link "Styling" at bounding box center [33, 194] width 69 height 38
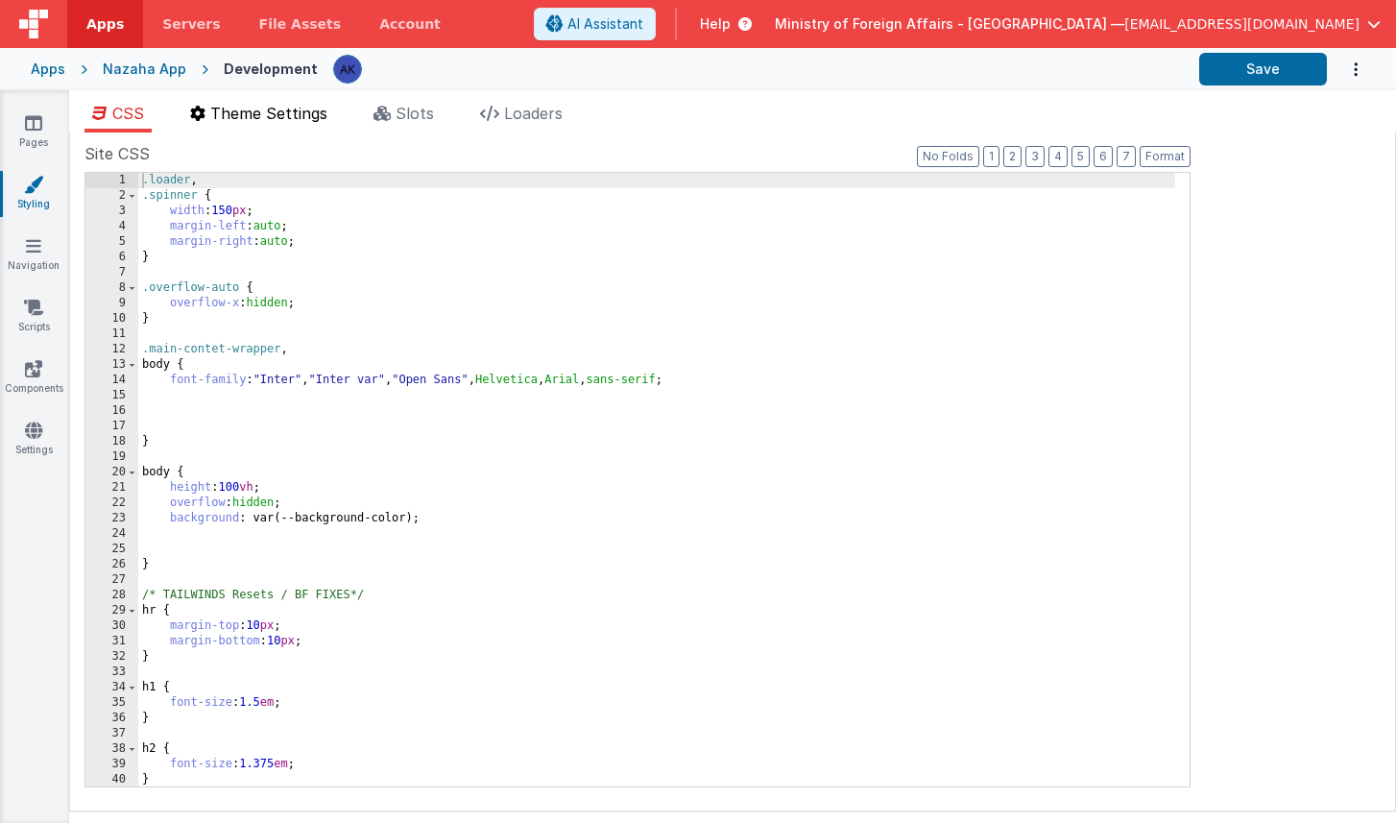
click at [310, 116] on span "Theme Settings" at bounding box center [268, 113] width 117 height 19
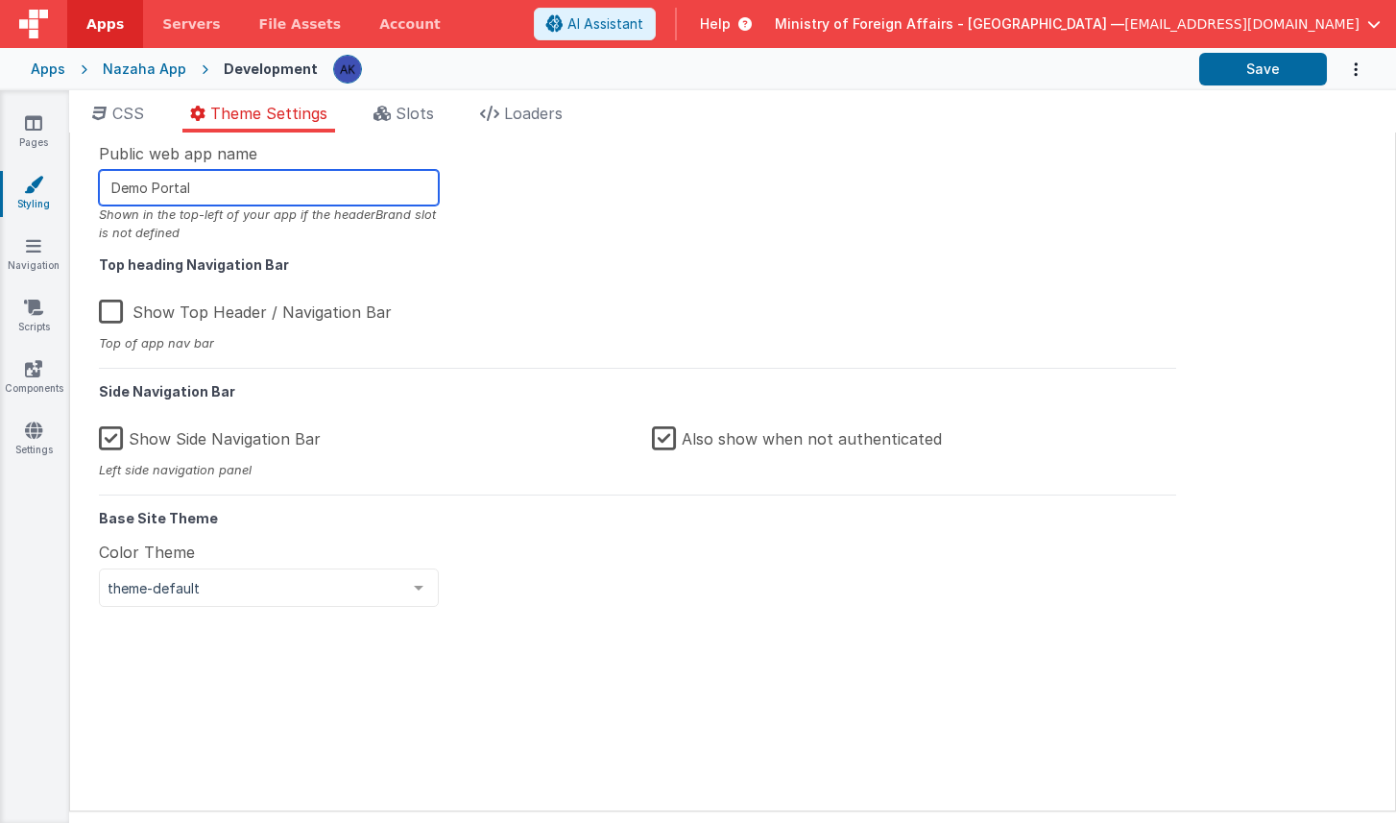
drag, startPoint x: 299, startPoint y: 192, endPoint x: 80, endPoint y: 193, distance: 218.9
click at [80, 193] on div "Site CSS Format 7 6 5 4 3 2 1 No Folds 1 2 3 4 5 6 7 8 9 10 11 12 13 14 15 16 1…" at bounding box center [732, 472] width 1327 height 679
type input "ICASS-Nazaha Portal"
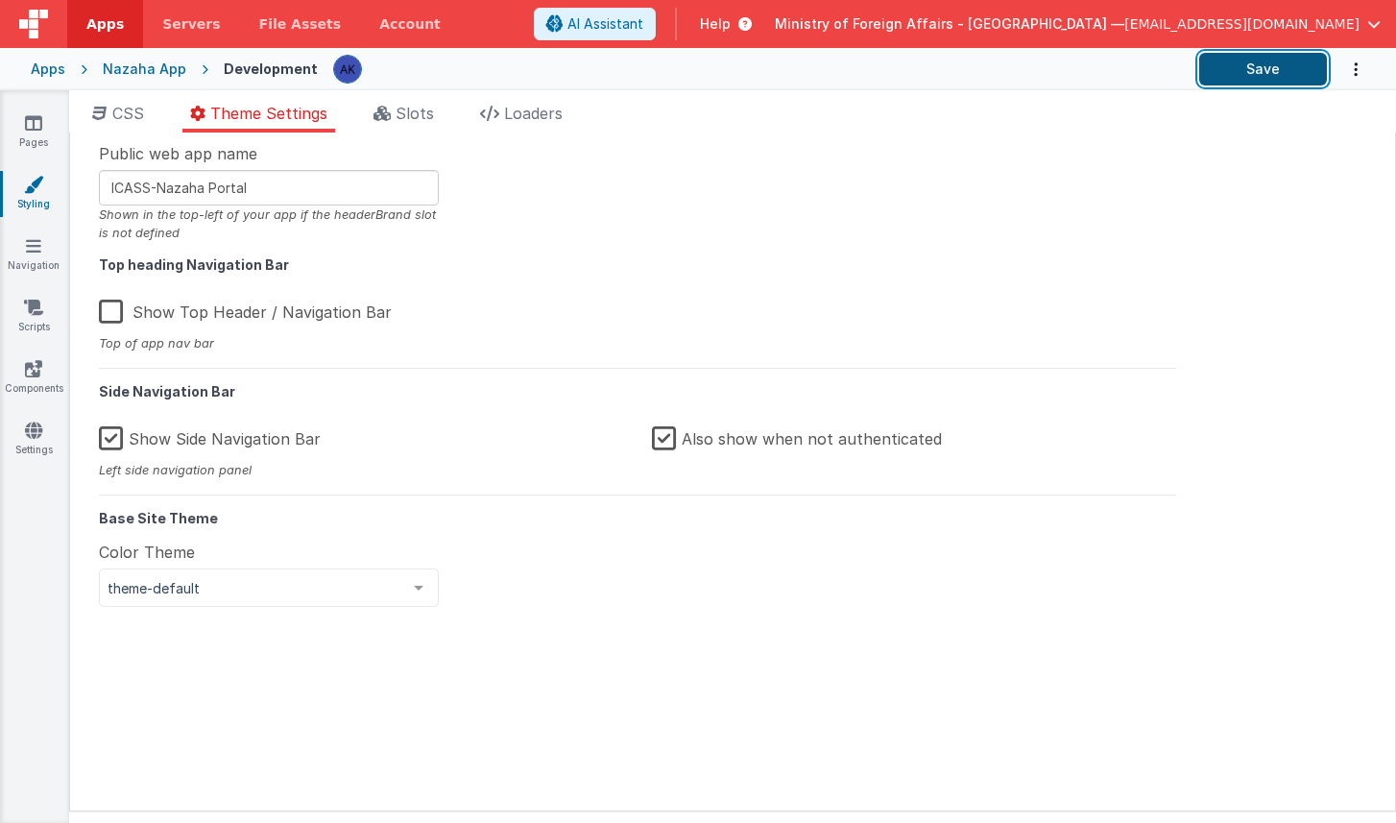
click at [1130, 62] on button "Save" at bounding box center [1263, 69] width 128 height 33
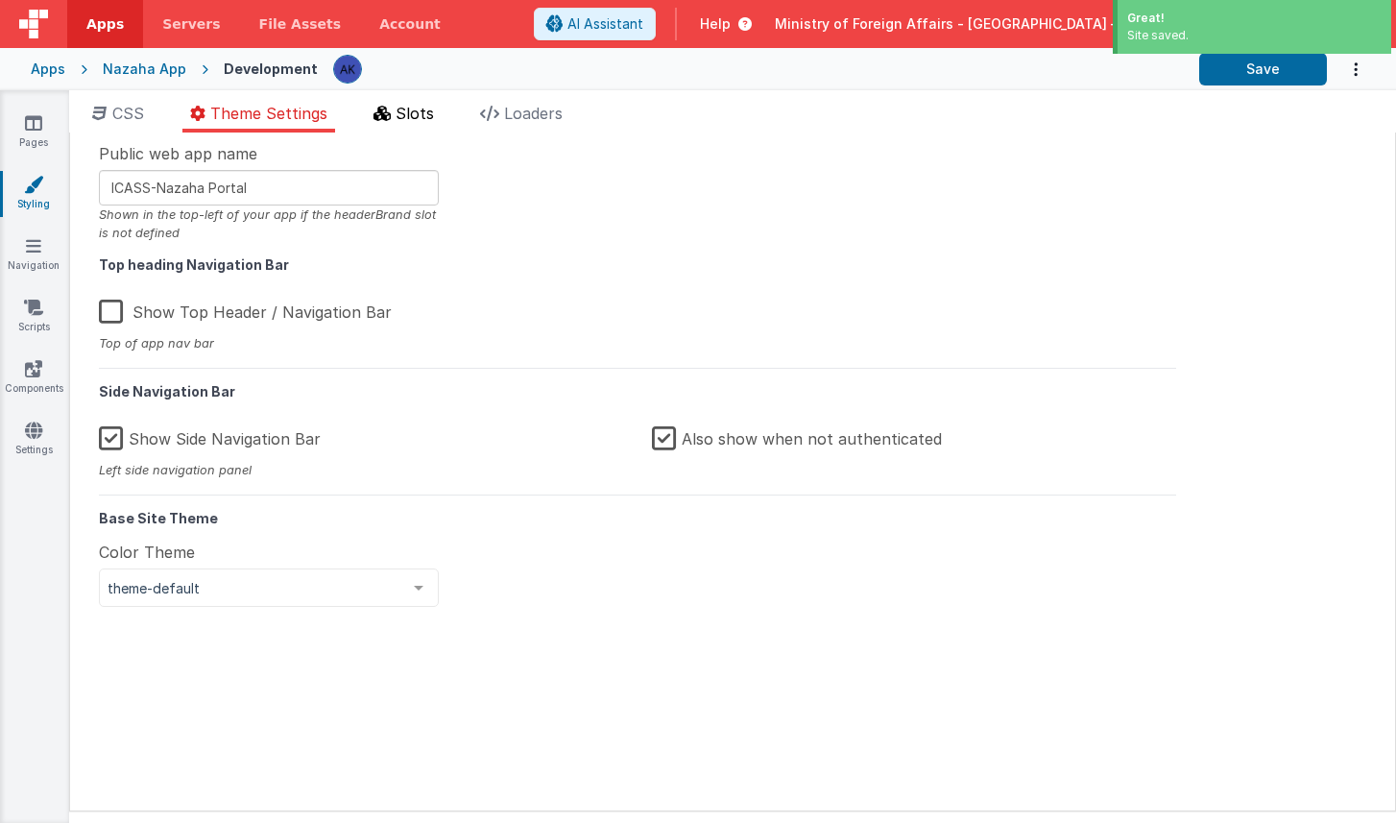
click at [398, 112] on span "Slots" at bounding box center [415, 113] width 38 height 19
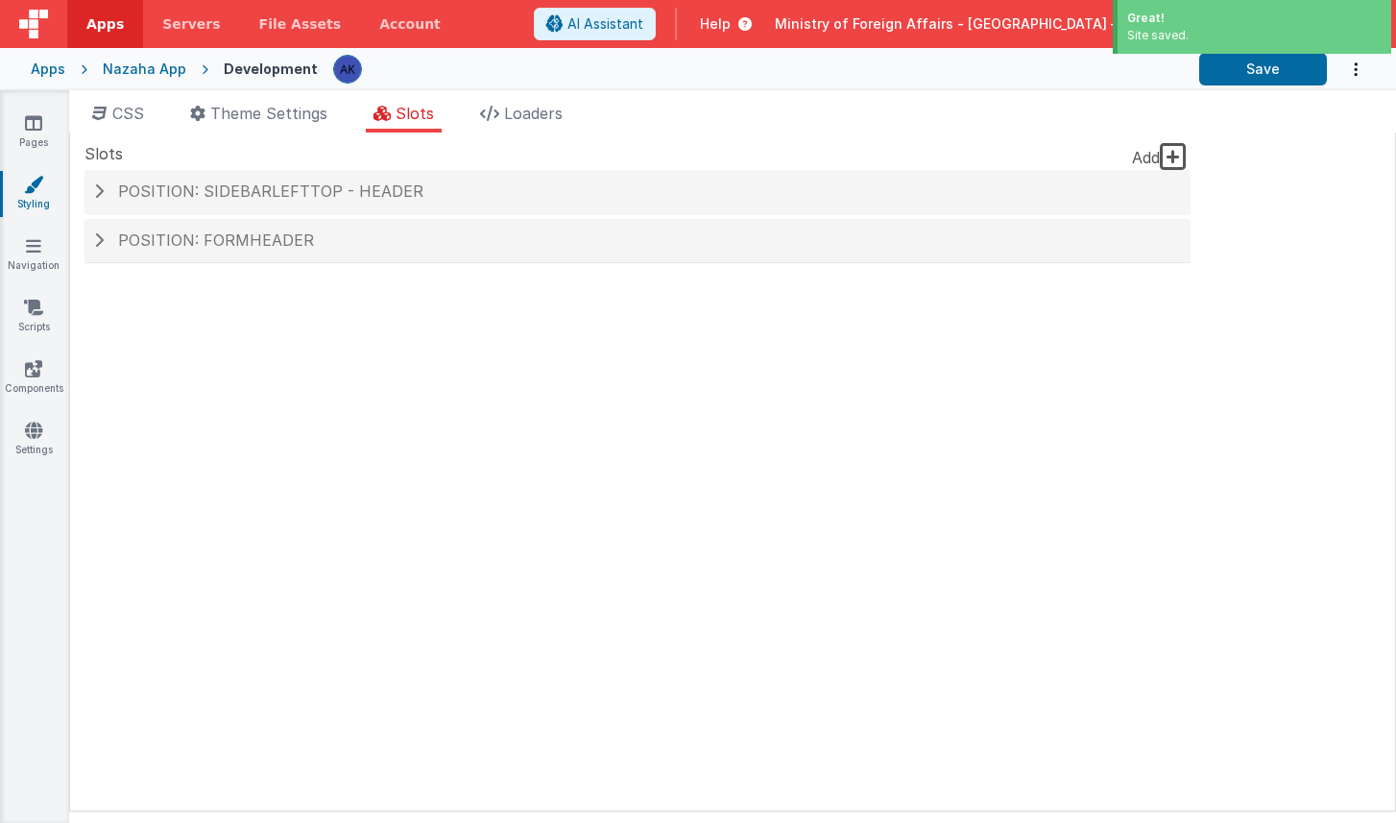
click at [469, 112] on ul "CSS Theme Settings Slots Loaders" at bounding box center [732, 117] width 1327 height 31
click at [493, 110] on icon at bounding box center [489, 113] width 19 height 15
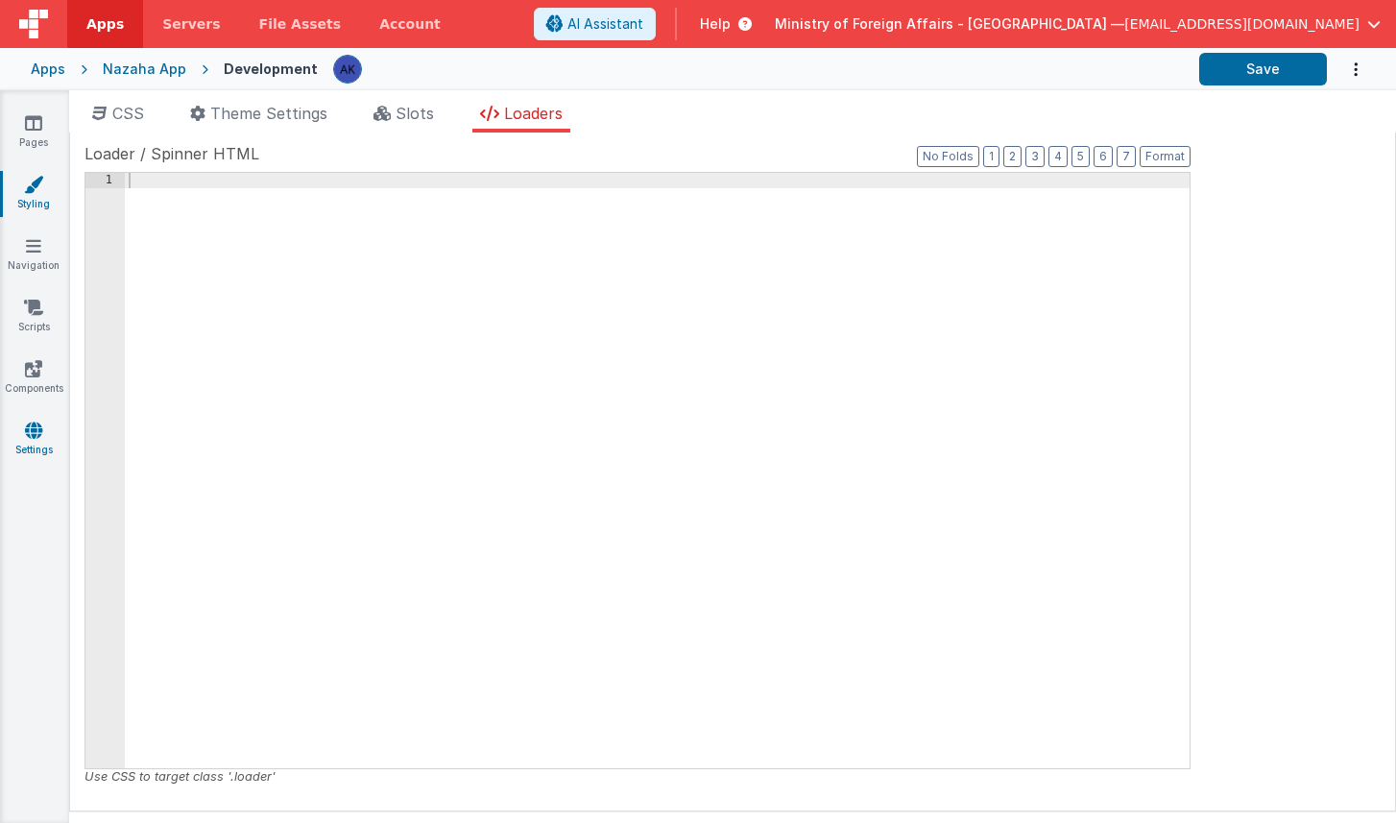
click at [30, 443] on link "Settings" at bounding box center [33, 440] width 69 height 38
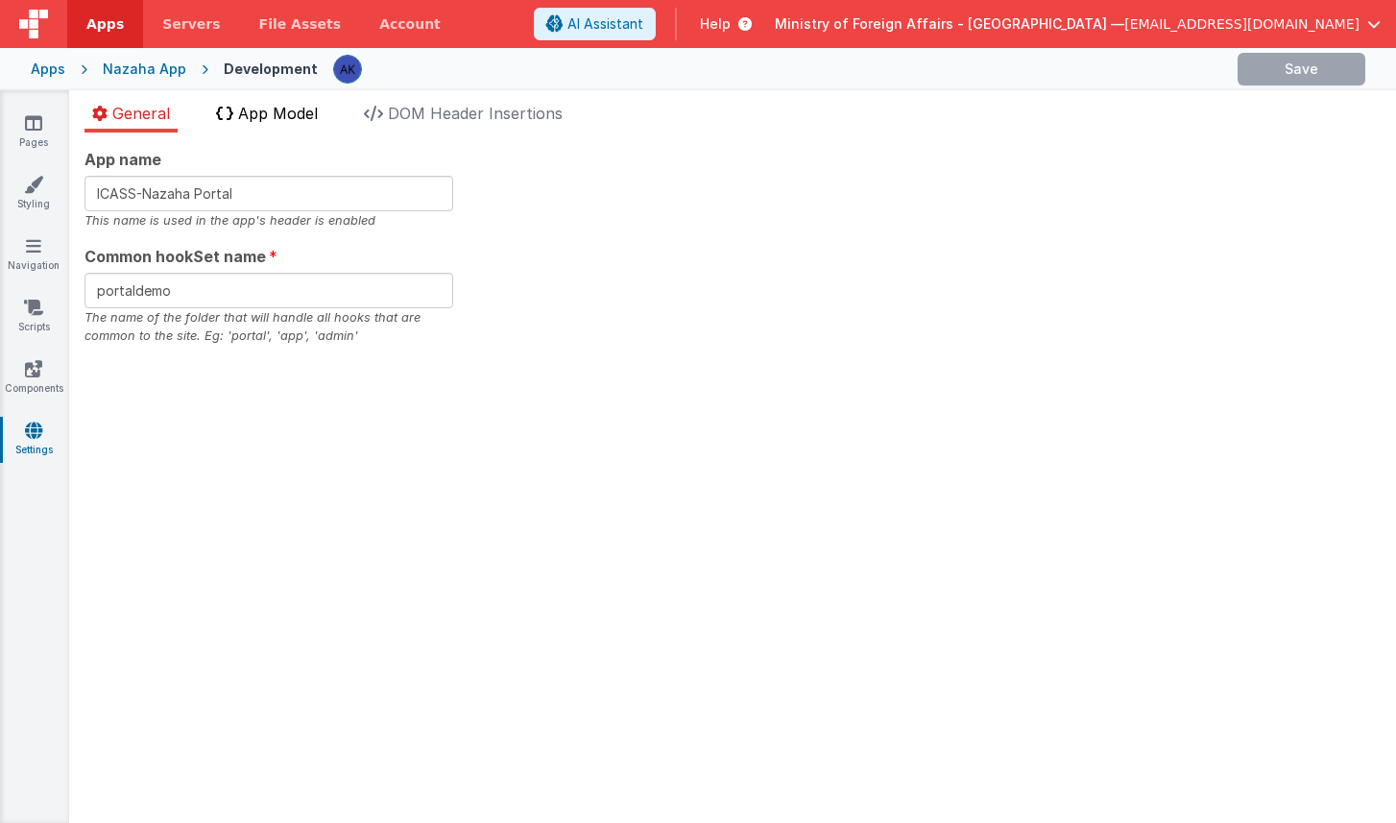
click at [262, 108] on span "App Model" at bounding box center [278, 113] width 80 height 19
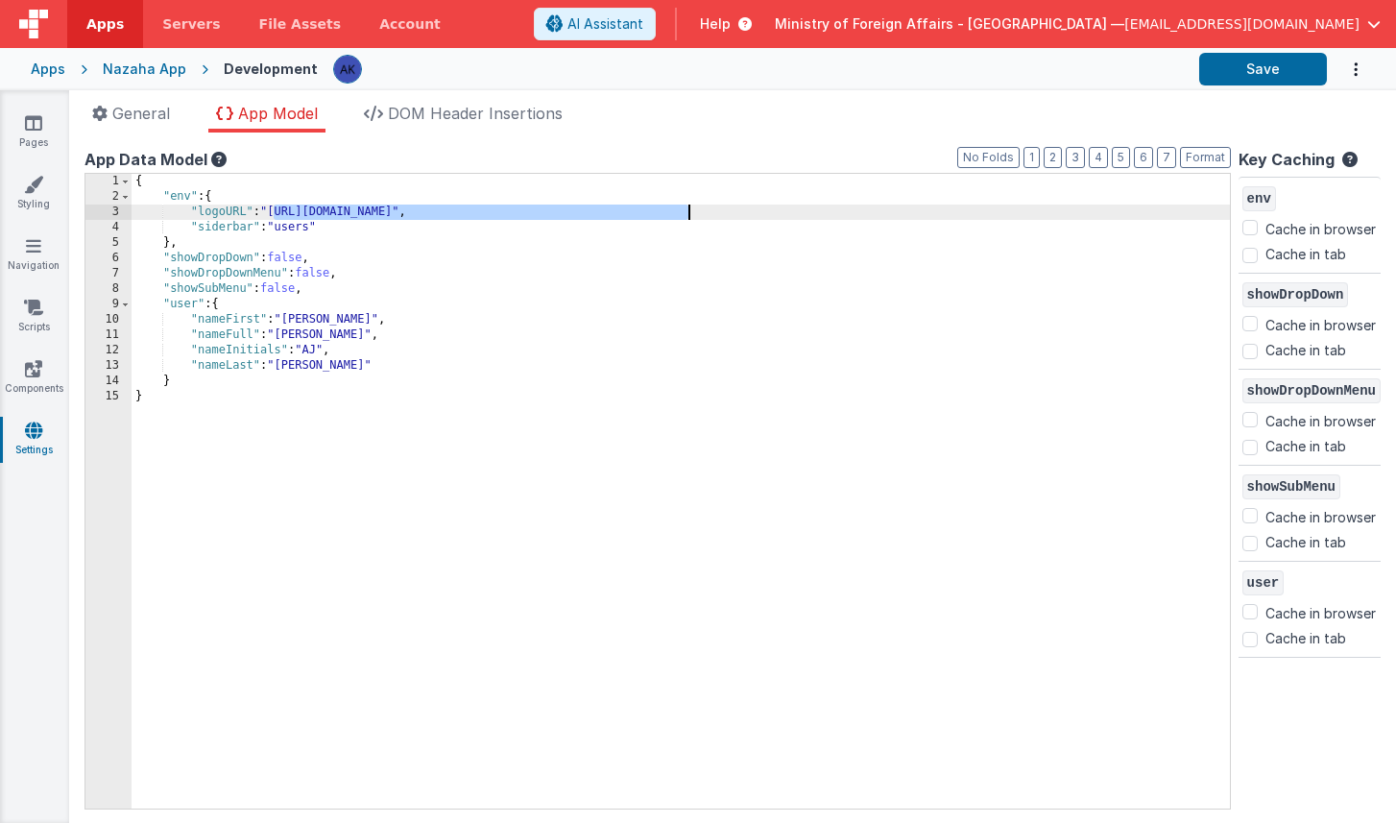
drag, startPoint x: 274, startPoint y: 212, endPoint x: 695, endPoint y: 208, distance: 421.5
click at [695, 208] on div "{ "env" : { "logoURL" : "[URL][DOMAIN_NAME]" , "siderbar" : "users" } , "showDr…" at bounding box center [681, 506] width 1098 height 665
click at [592, 246] on div "{ "env" : { "logoURL" : "[URL][DOMAIN_NAME]" , "siderbar" : "users" } , "showDr…" at bounding box center [681, 506] width 1098 height 665
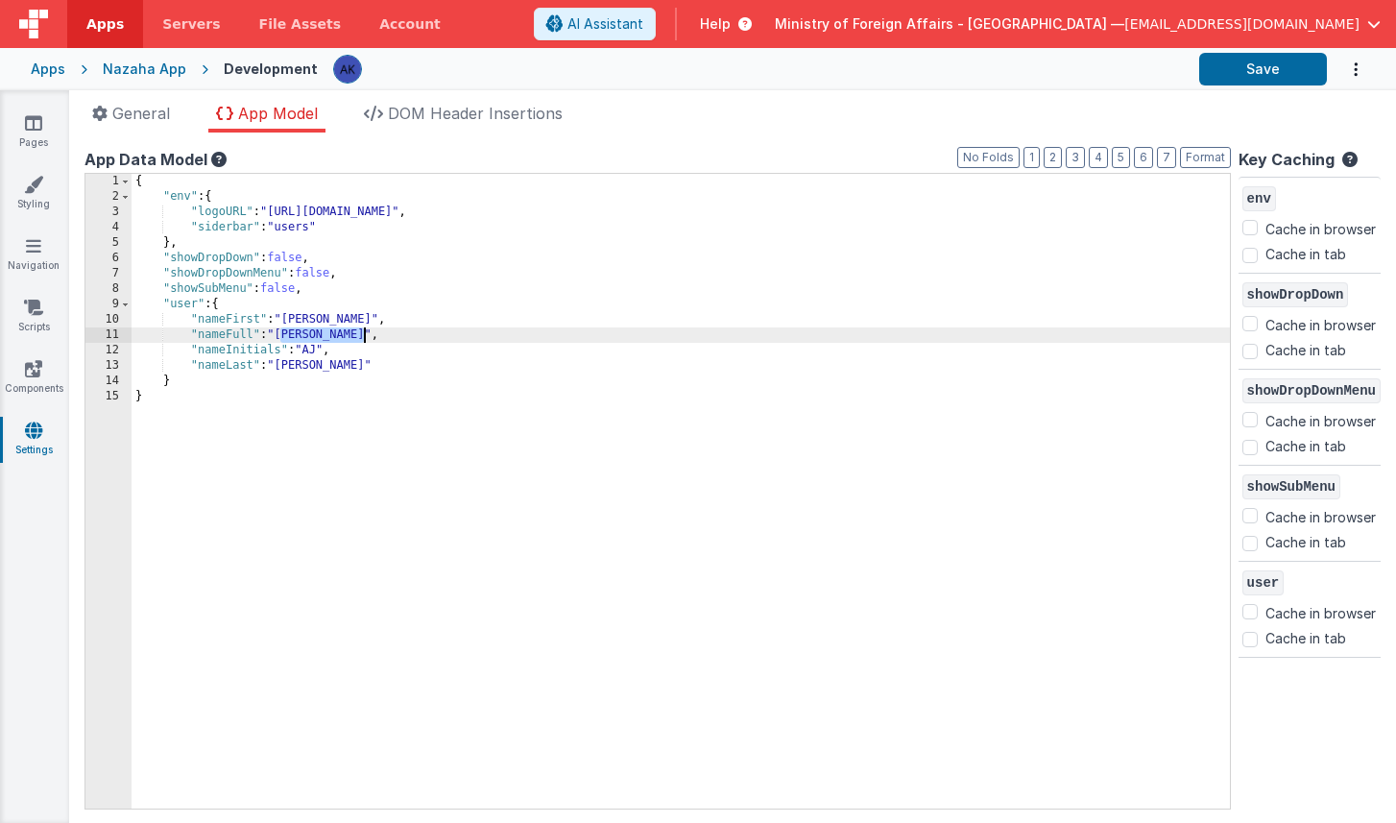
drag, startPoint x: 279, startPoint y: 336, endPoint x: 363, endPoint y: 335, distance: 83.5
click at [363, 335] on div "{ "env" : { "logoURL" : "[URL][DOMAIN_NAME]" , "siderbar" : "users" } , "showDr…" at bounding box center [681, 506] width 1098 height 665
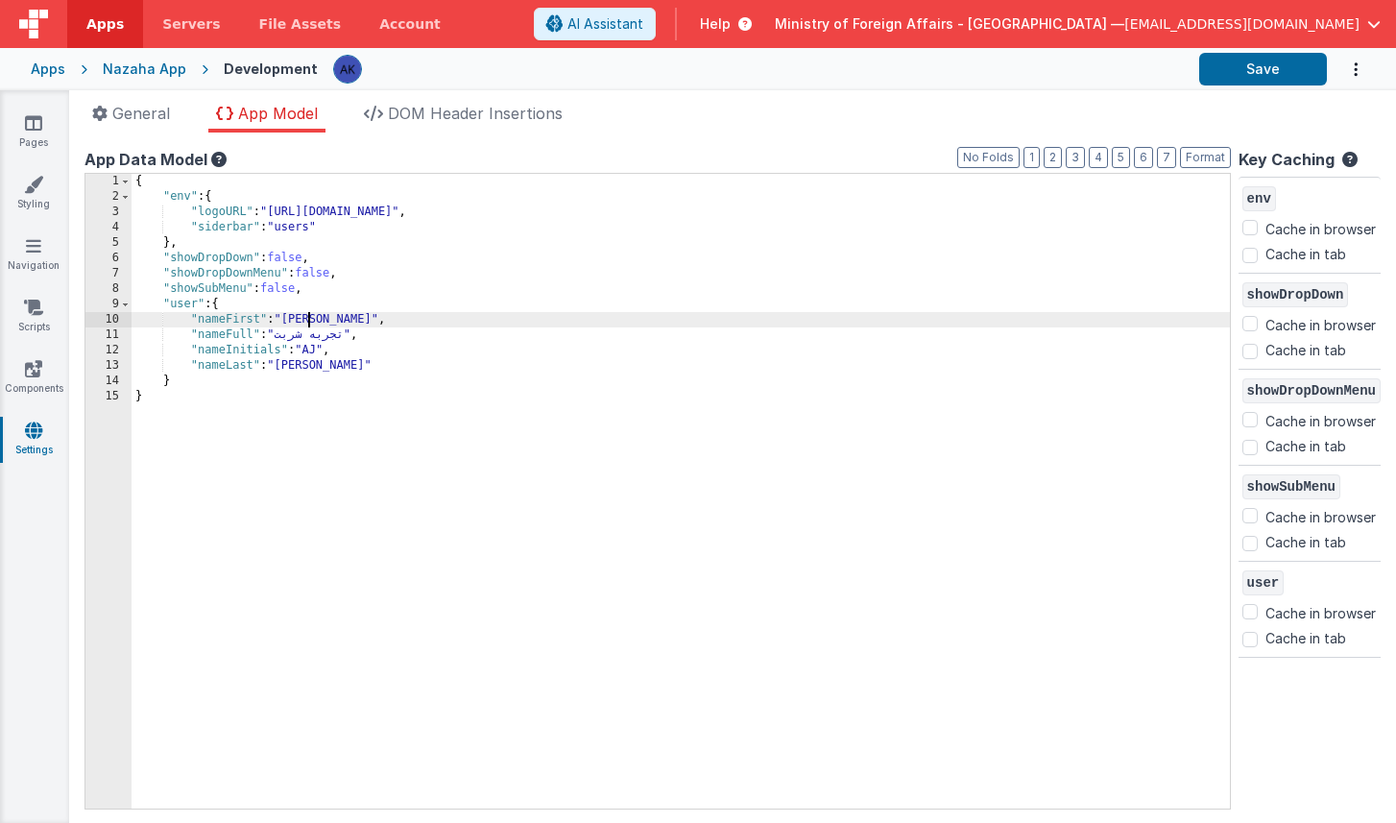
click at [311, 316] on div "{ "env" : { "logoURL" : "[URL][DOMAIN_NAME]" , "siderbar" : "users" } , "showDr…" at bounding box center [681, 506] width 1098 height 665
click at [310, 317] on div "{ "env" : { "logoURL" : "[URL][DOMAIN_NAME]" , "siderbar" : "users" } , "showDr…" at bounding box center [681, 506] width 1098 height 665
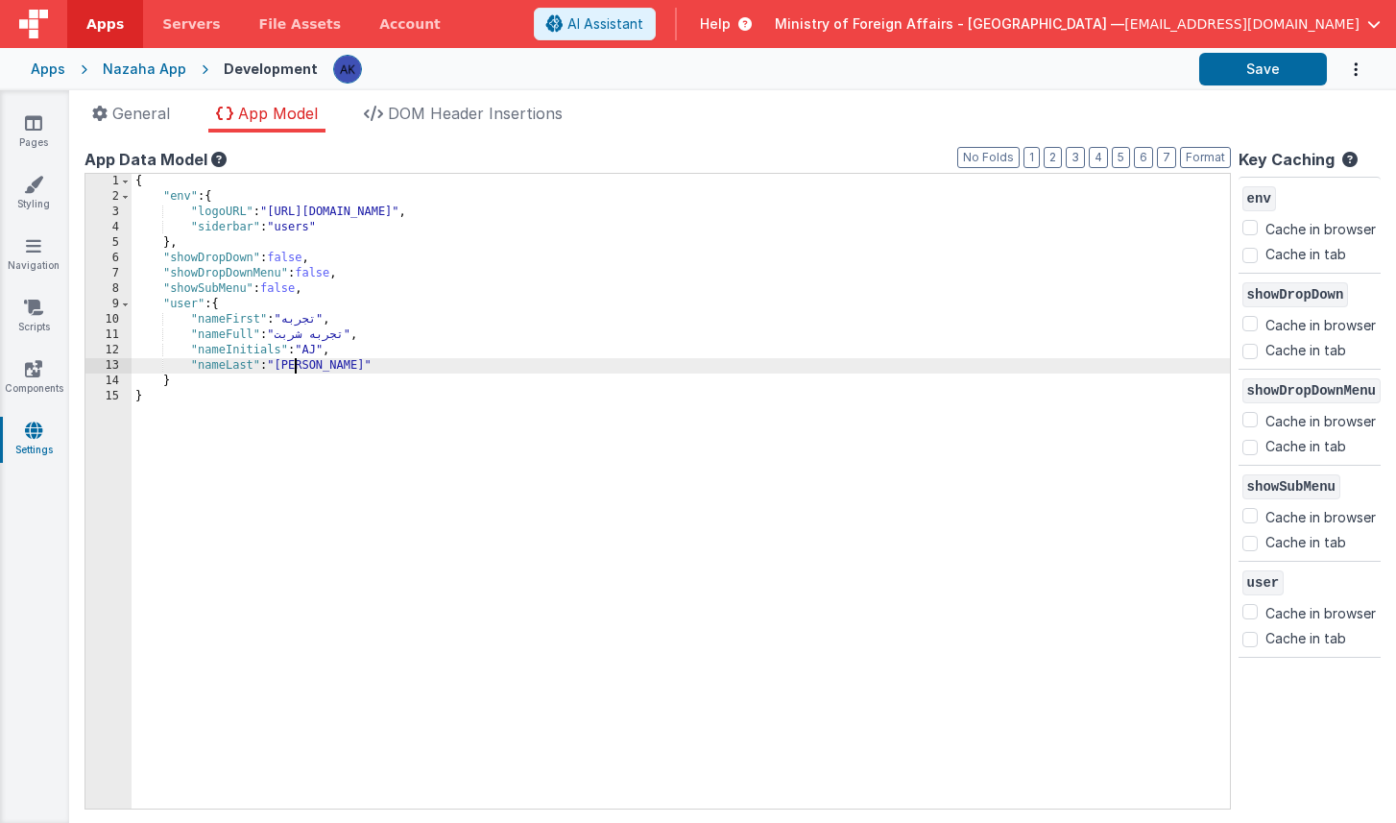
click at [295, 367] on div "{ "env" : { "logoURL" : "[URL][DOMAIN_NAME]" , "siderbar" : "users" } , "showDr…" at bounding box center [681, 506] width 1098 height 665
click at [1130, 70] on button "Save" at bounding box center [1263, 69] width 128 height 33
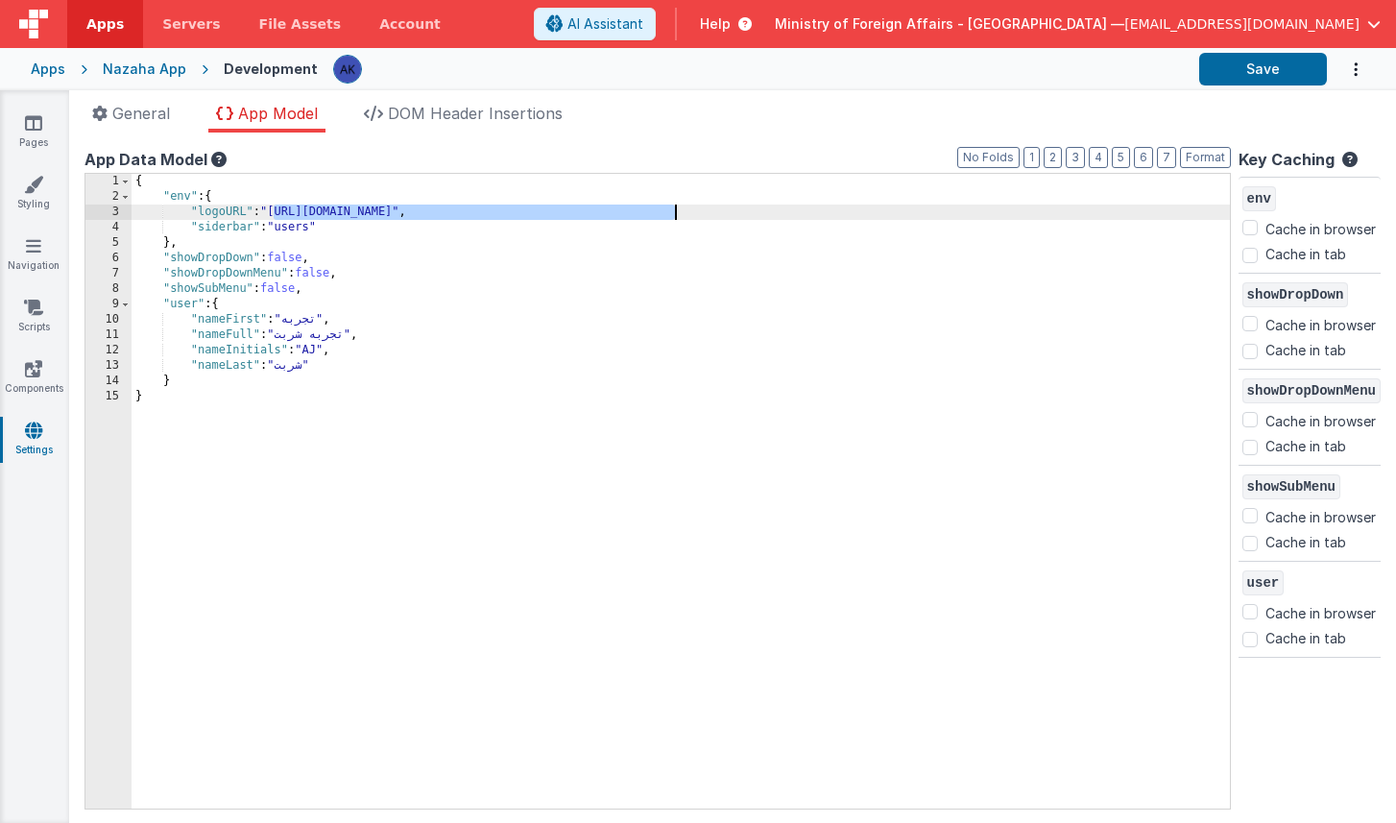
drag, startPoint x: 274, startPoint y: 211, endPoint x: 672, endPoint y: 217, distance: 398.5
click at [672, 217] on div "{ "env" : { "logoURL" : "[URL][DOMAIN_NAME]" , "siderbar" : "users" } , "showDr…" at bounding box center [681, 506] width 1098 height 665
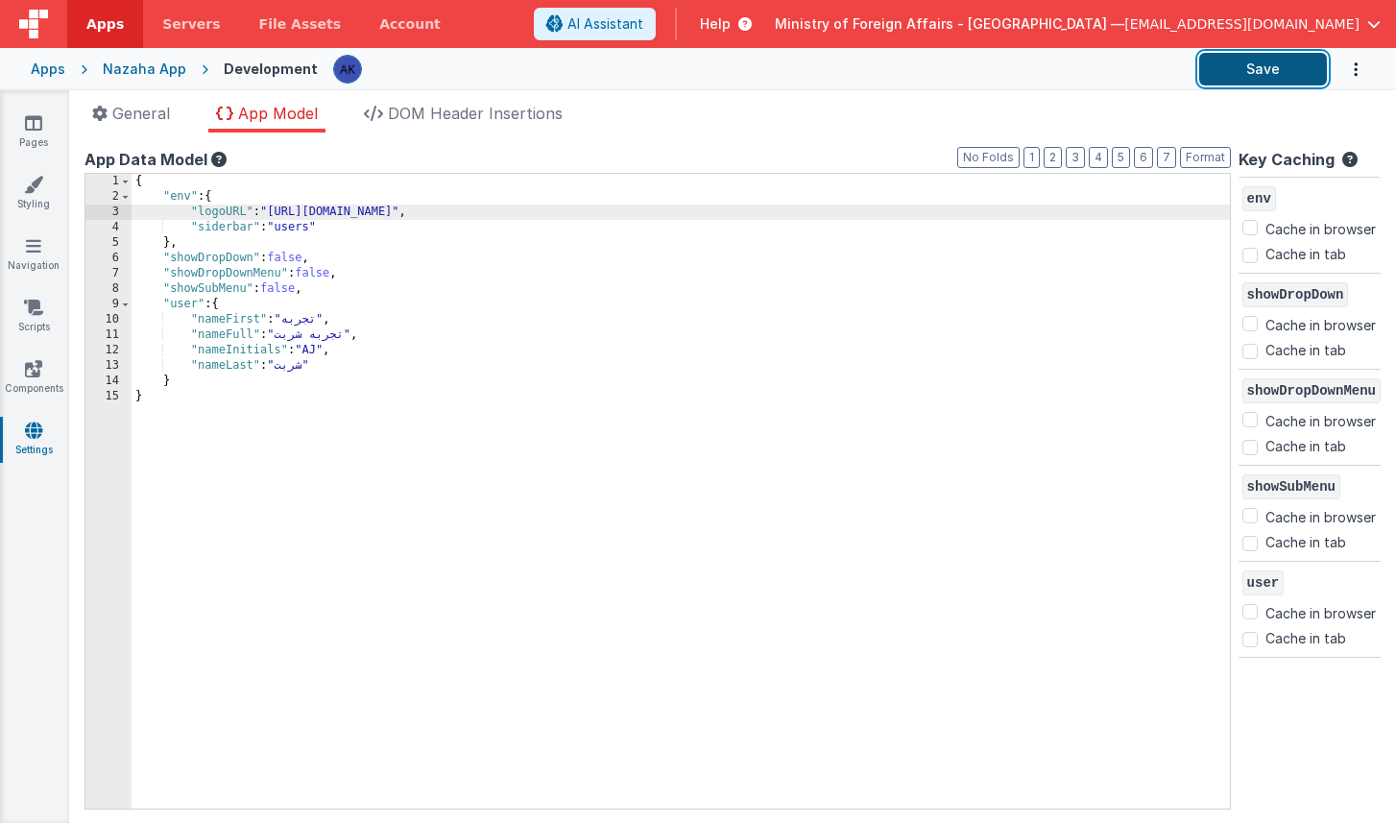
click at [1130, 75] on button "Save" at bounding box center [1263, 69] width 128 height 33
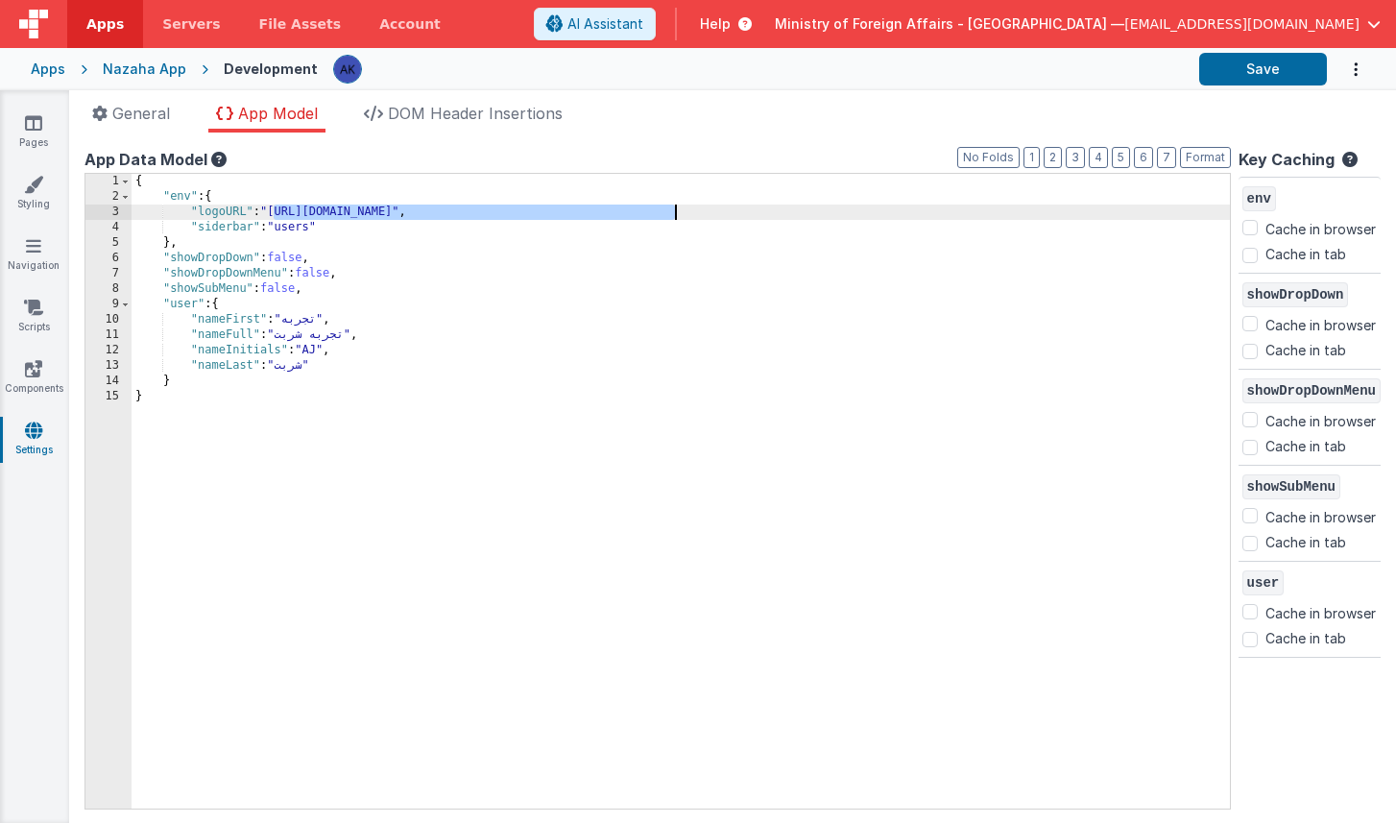
drag, startPoint x: 274, startPoint y: 210, endPoint x: 672, endPoint y: 211, distance: 398.5
click at [672, 211] on div "{ "env" : { "logoURL" : "[URL][DOMAIN_NAME]" , "siderbar" : "users" } , "showDr…" at bounding box center [681, 506] width 1098 height 665
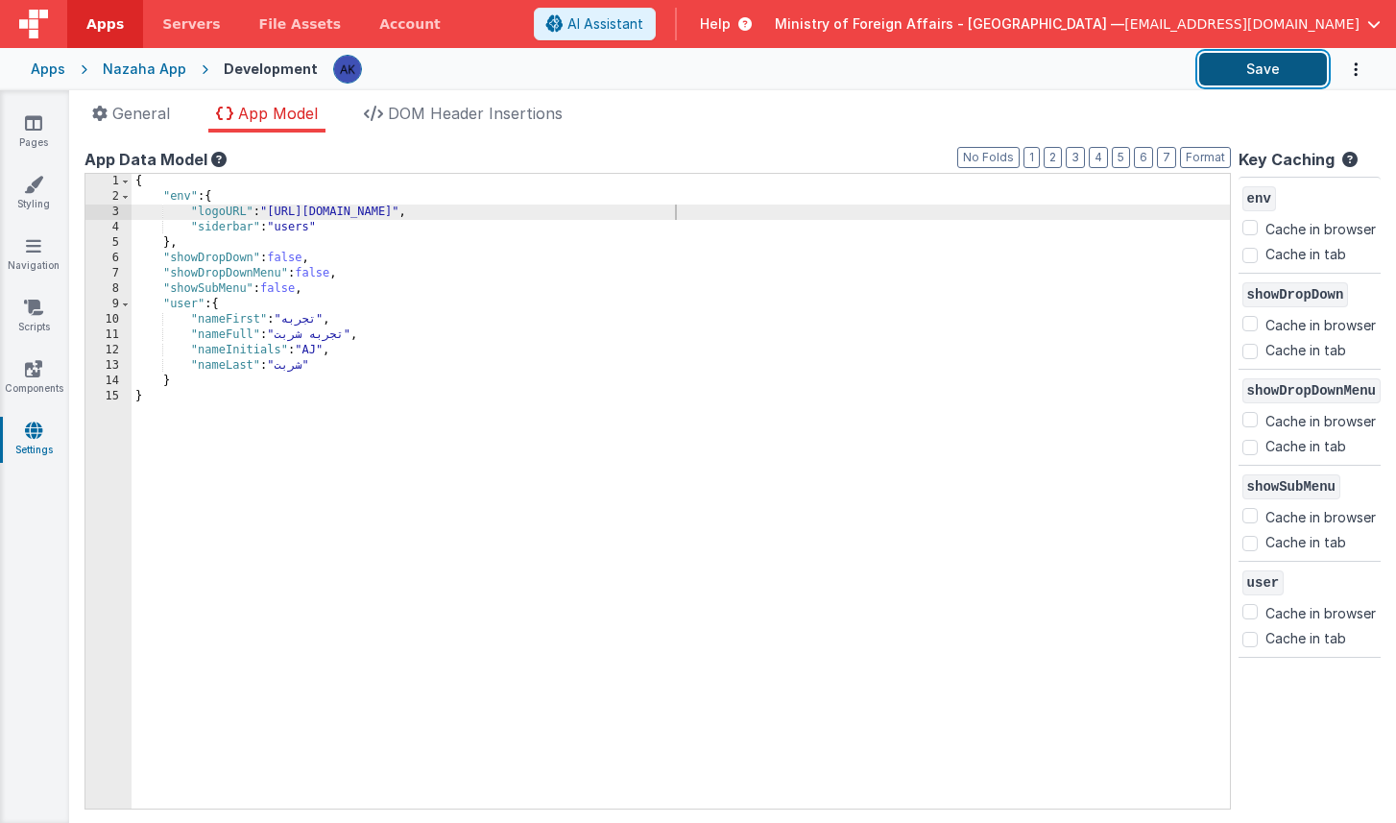
click at [1130, 70] on button "Save" at bounding box center [1263, 69] width 128 height 33
click at [29, 245] on icon at bounding box center [33, 245] width 15 height 19
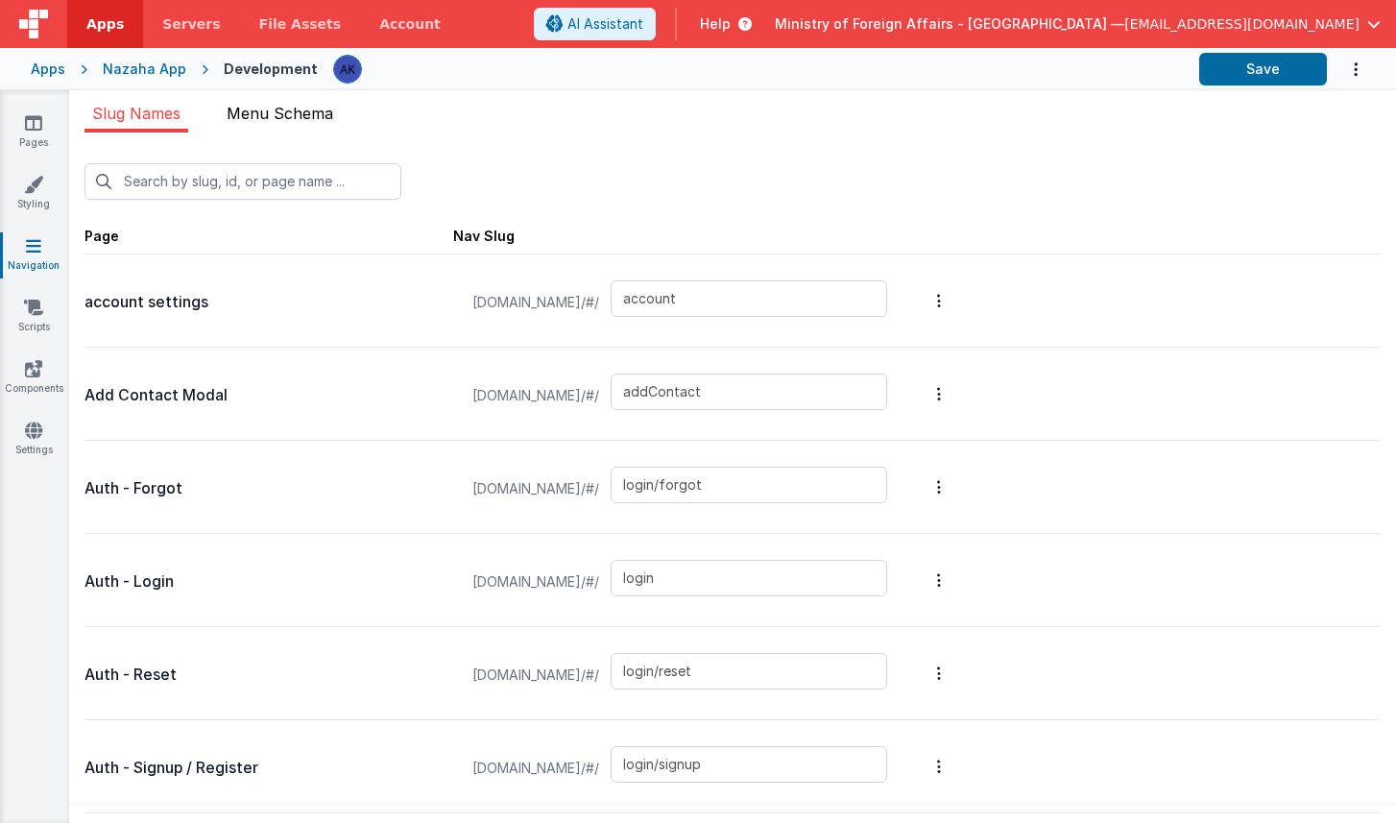
click at [254, 112] on span "Menu Schema" at bounding box center [280, 113] width 107 height 19
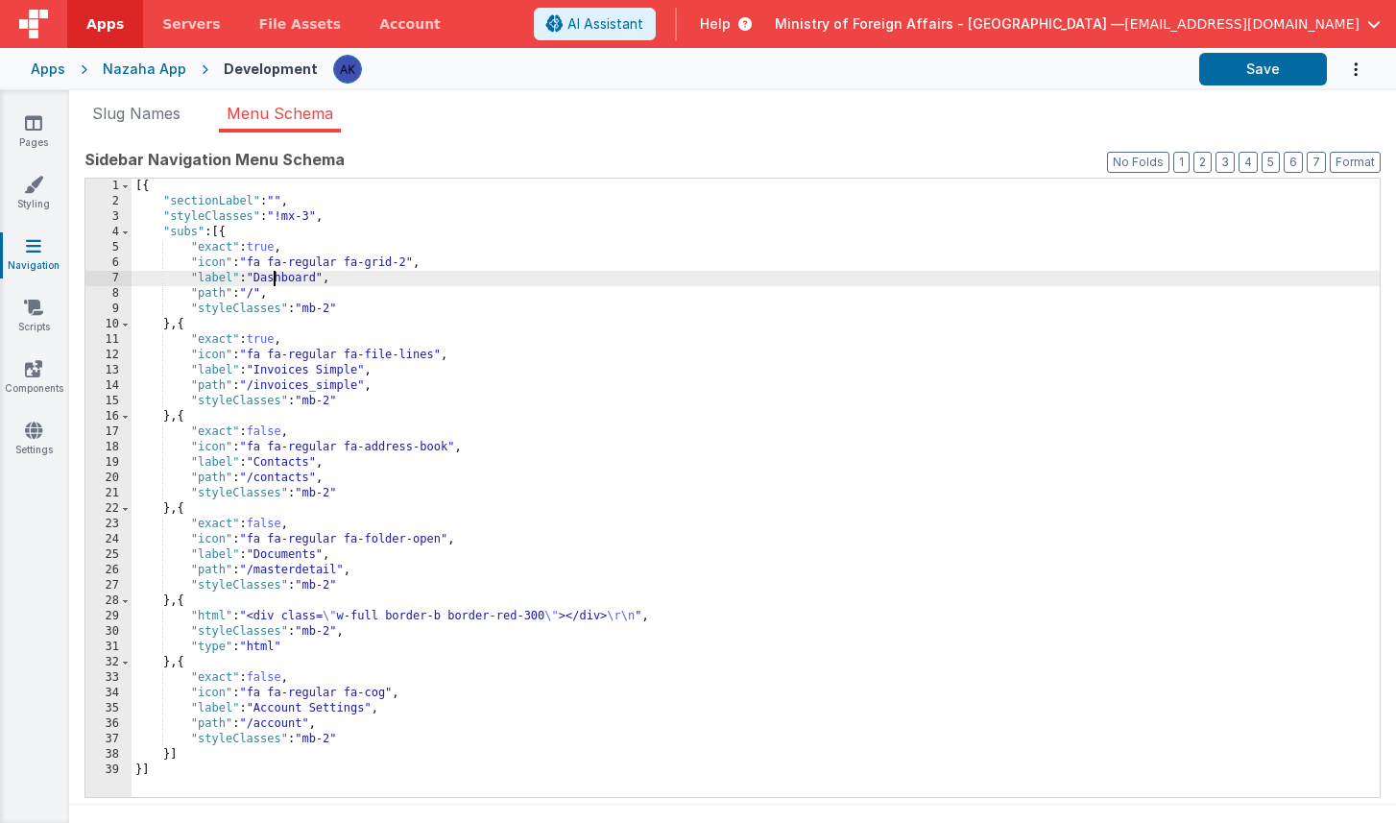
click at [273, 276] on div "[{ "sectionLabel" : "" , "styleClasses" : "!mx-3" , "subs" : [{ "exact" : true …" at bounding box center [756, 503] width 1248 height 649
click at [261, 373] on div "[{ "sectionLabel" : "" , "styleClasses" : "!mx-3" , "subs" : [{ "exact" : true …" at bounding box center [756, 503] width 1248 height 649
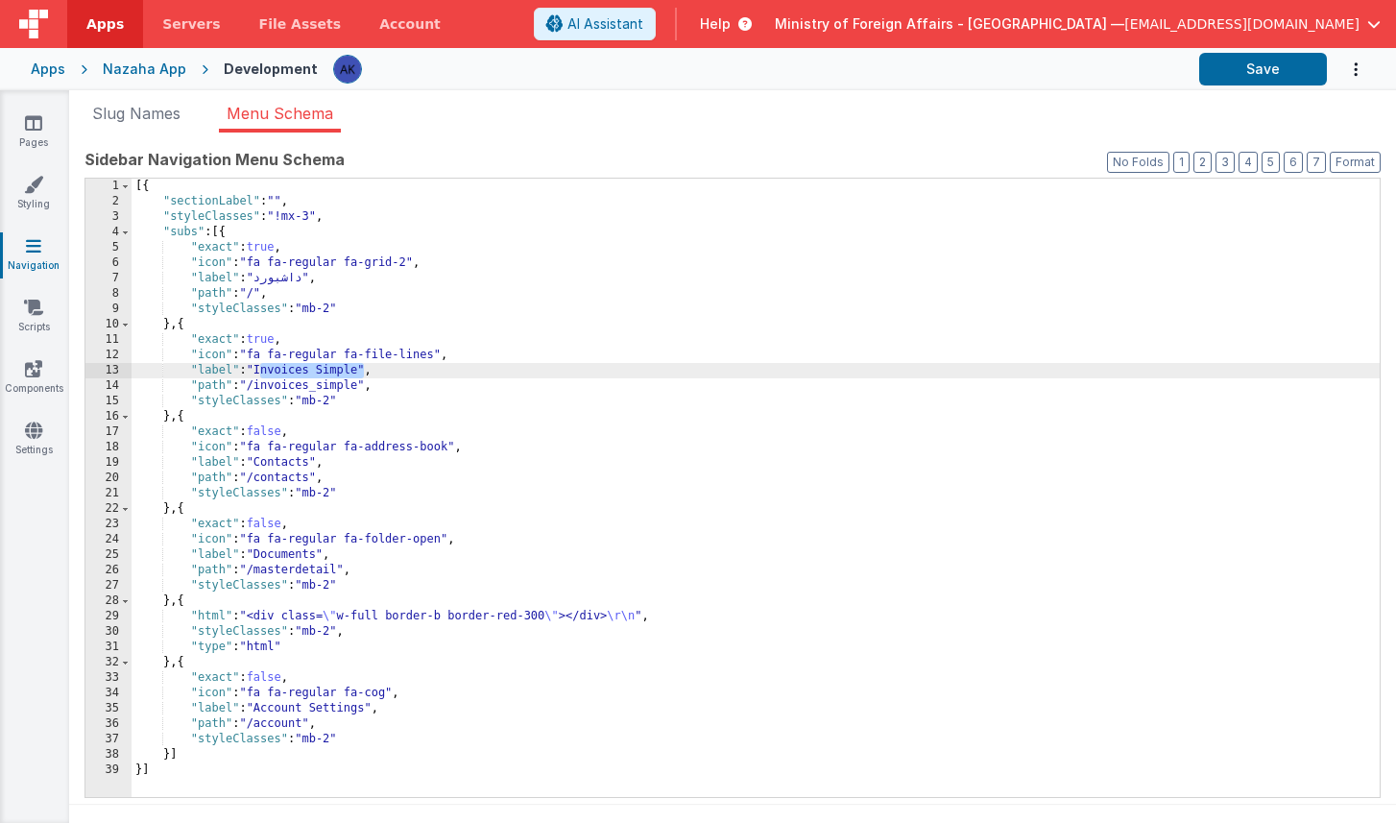
drag, startPoint x: 262, startPoint y: 371, endPoint x: 362, endPoint y: 366, distance: 100.0
click at [362, 366] on div "[{ "sectionLabel" : "" , "styleClasses" : "!mx-3" , "subs" : [{ "exact" : true …" at bounding box center [756, 503] width 1248 height 649
click at [286, 463] on div "[{ "sectionLabel" : "" , "styleClasses" : "!mx-3" , "subs" : [{ "exact" : true …" at bounding box center [756, 503] width 1248 height 649
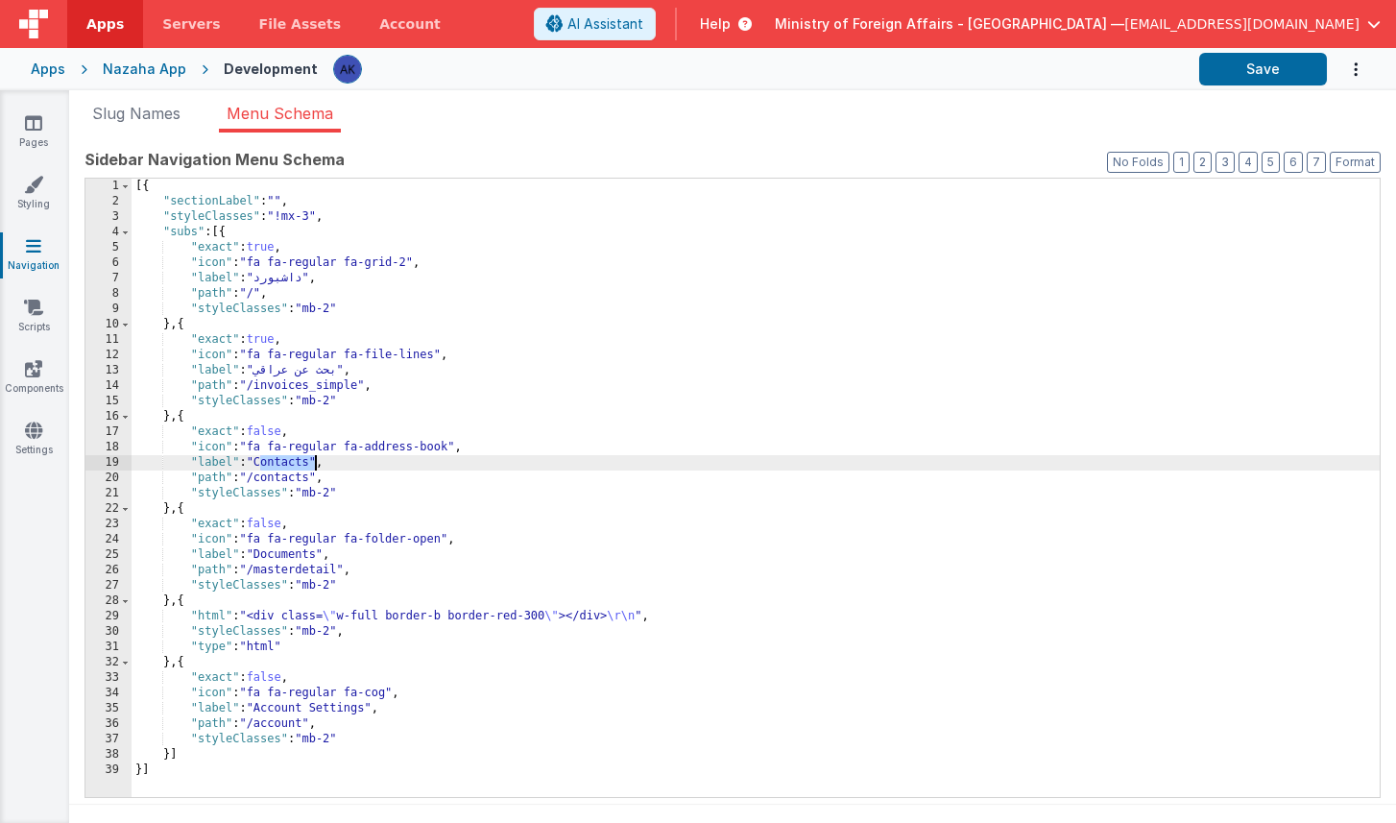
click at [286, 463] on div "[{ "sectionLabel" : "" , "styleClasses" : "!mx-3" , "subs" : [{ "exact" : true …" at bounding box center [756, 503] width 1248 height 649
click at [286, 552] on div "[{ "sectionLabel" : "" , "styleClasses" : "!mx-3" , "subs" : [{ "exact" : true …" at bounding box center [756, 503] width 1248 height 649
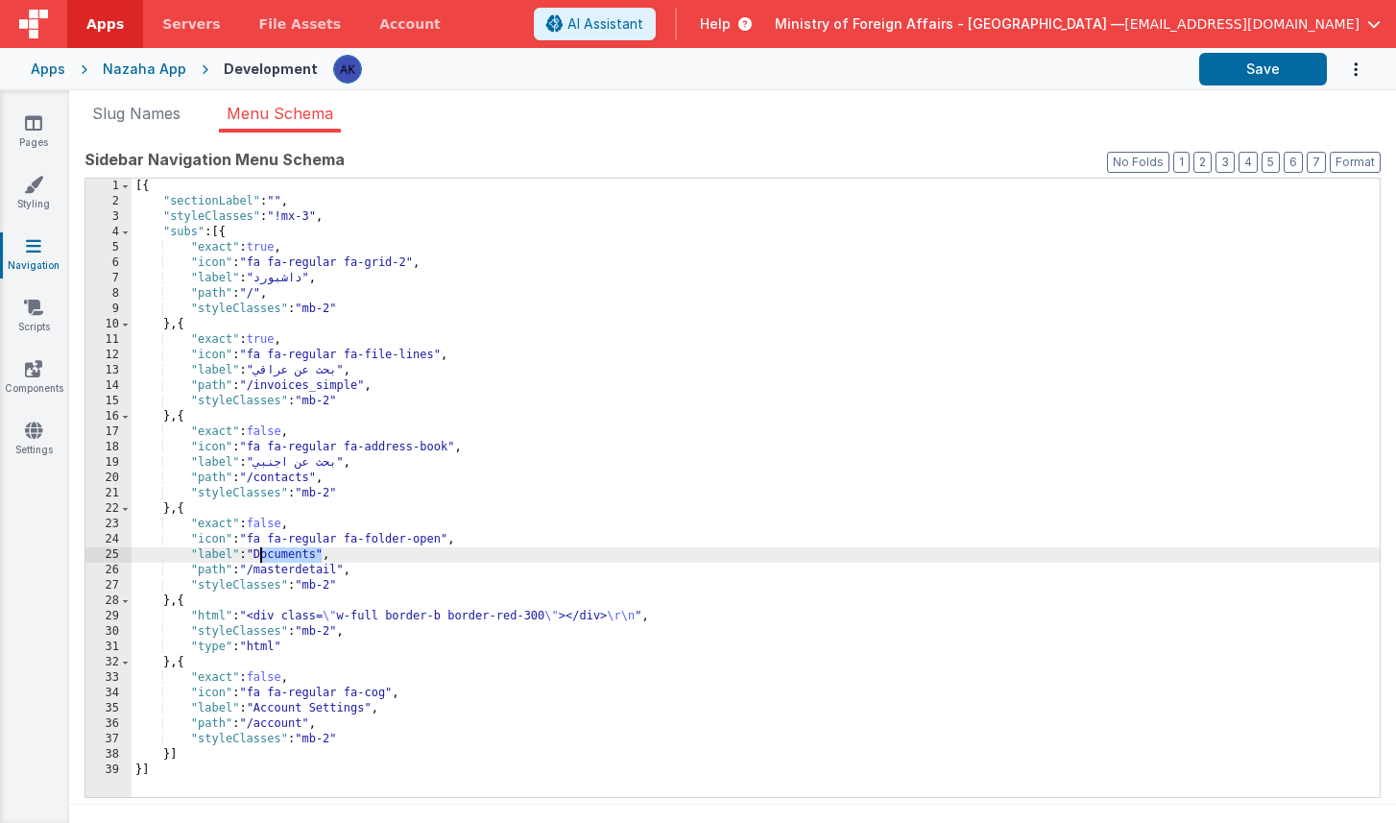
click at [286, 552] on div "[{ "sectionLabel" : "" , "styleClasses" : "!mx-3" , "subs" : [{ "exact" : true …" at bounding box center [756, 503] width 1248 height 649
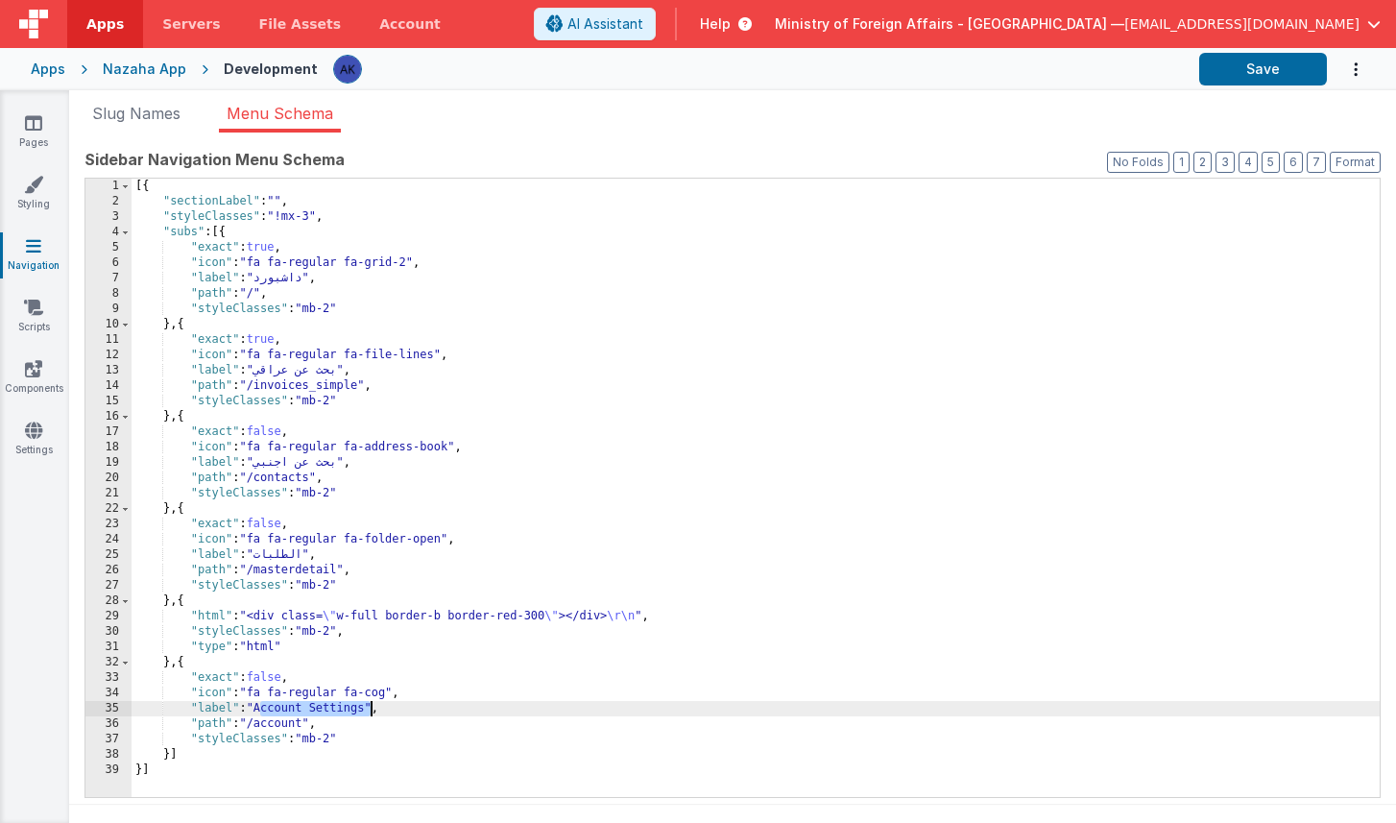
drag, startPoint x: 260, startPoint y: 709, endPoint x: 371, endPoint y: 711, distance: 110.5
click at [371, 711] on div "[{ "sectionLabel" : "" , "styleClasses" : "!mx-3" , "subs" : [{ "exact" : true …" at bounding box center [756, 503] width 1248 height 649
click at [1130, 67] on button "Save" at bounding box center [1263, 69] width 128 height 33
click at [56, 72] on div "Apps" at bounding box center [48, 69] width 35 height 19
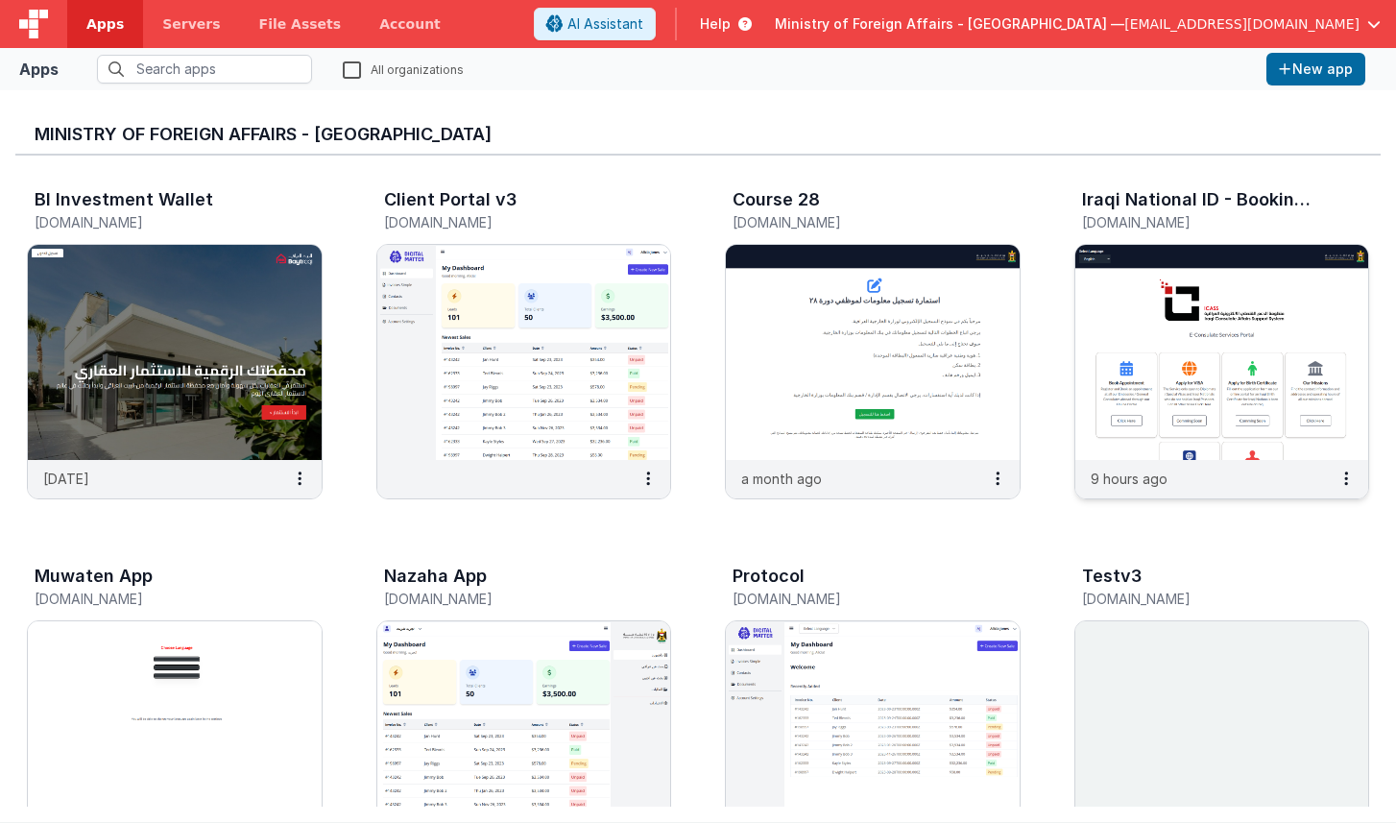
click at [1127, 308] on img at bounding box center [1222, 352] width 294 height 215
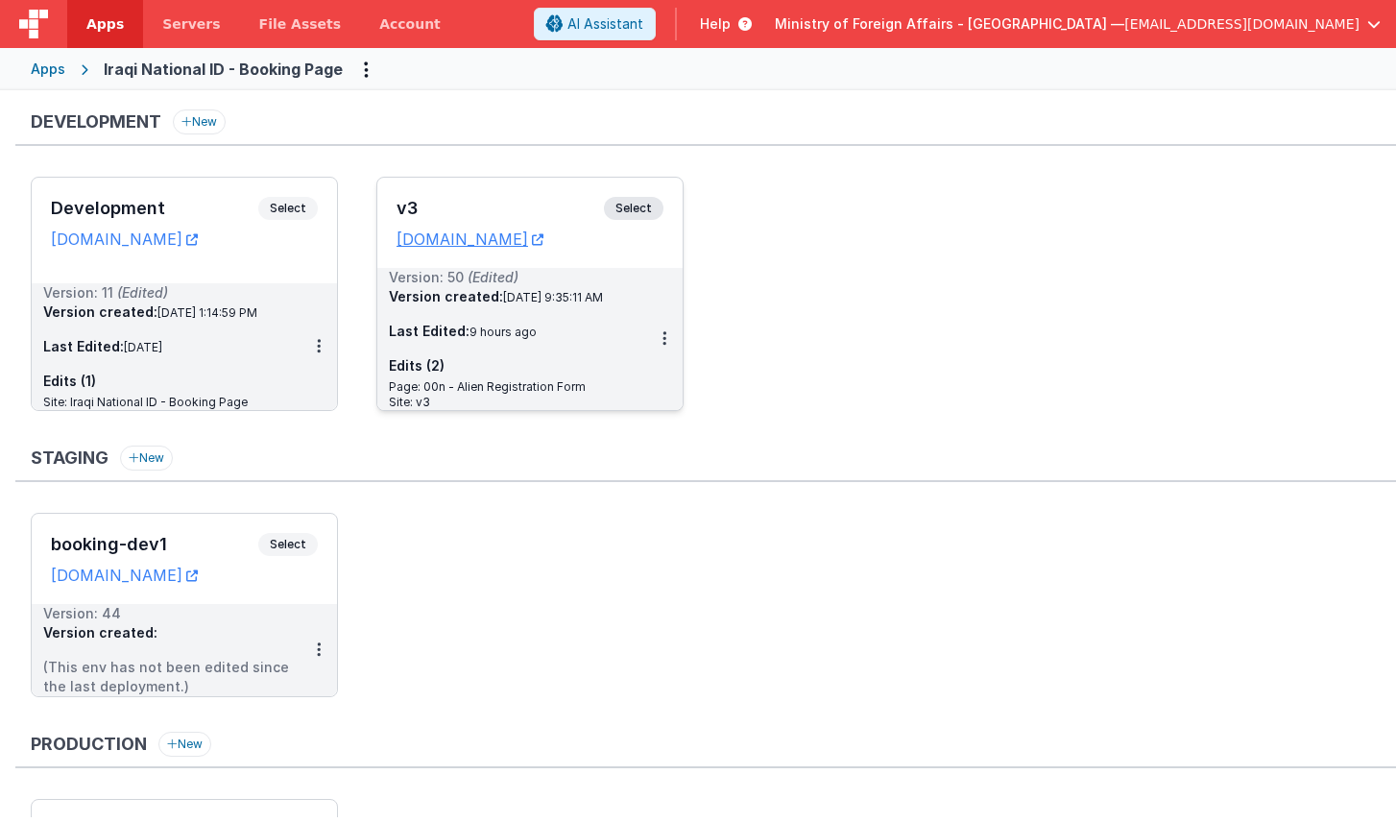
click at [622, 215] on span "Select" at bounding box center [634, 208] width 60 height 23
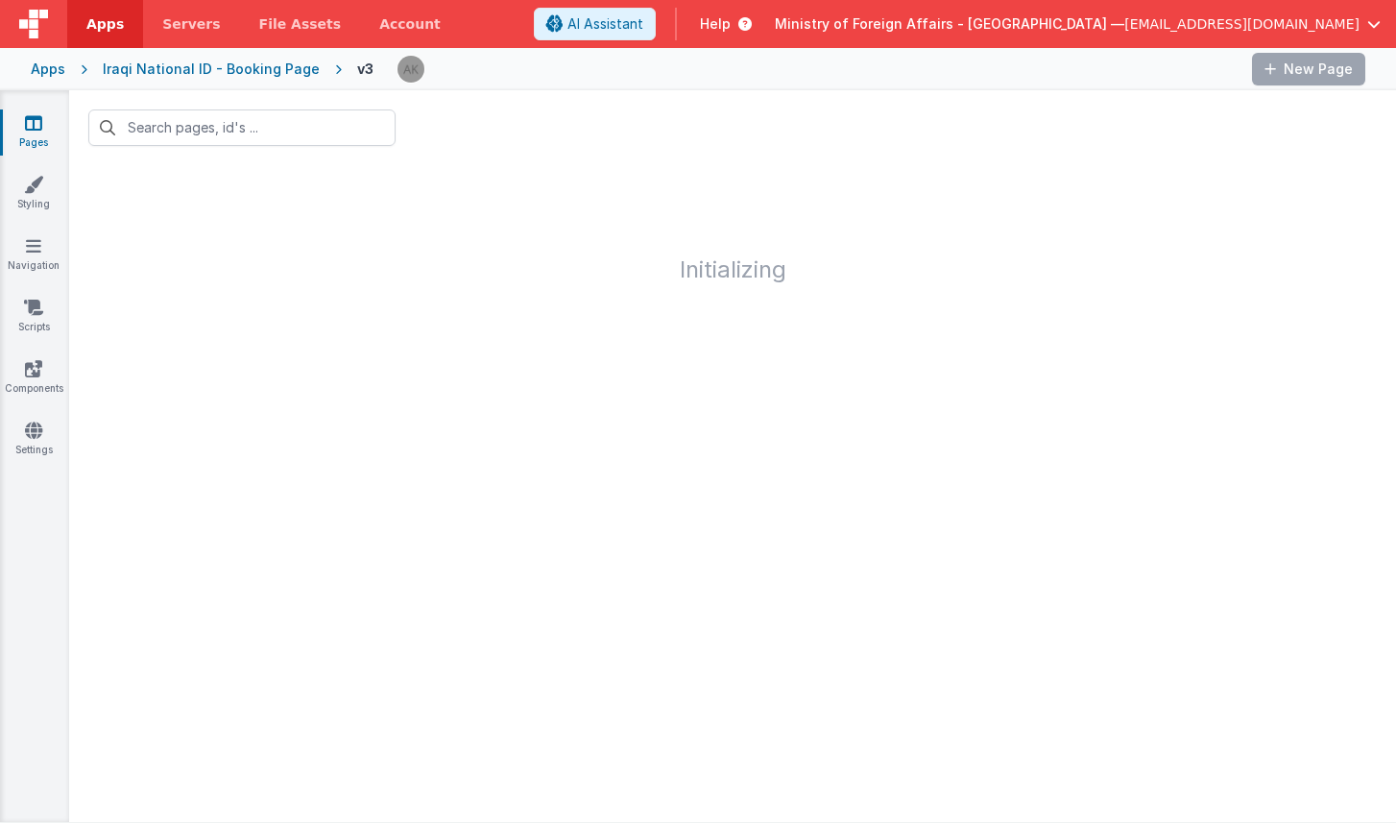
click at [277, 70] on div "Iraqi National ID - Booking Page" at bounding box center [211, 69] width 217 height 19
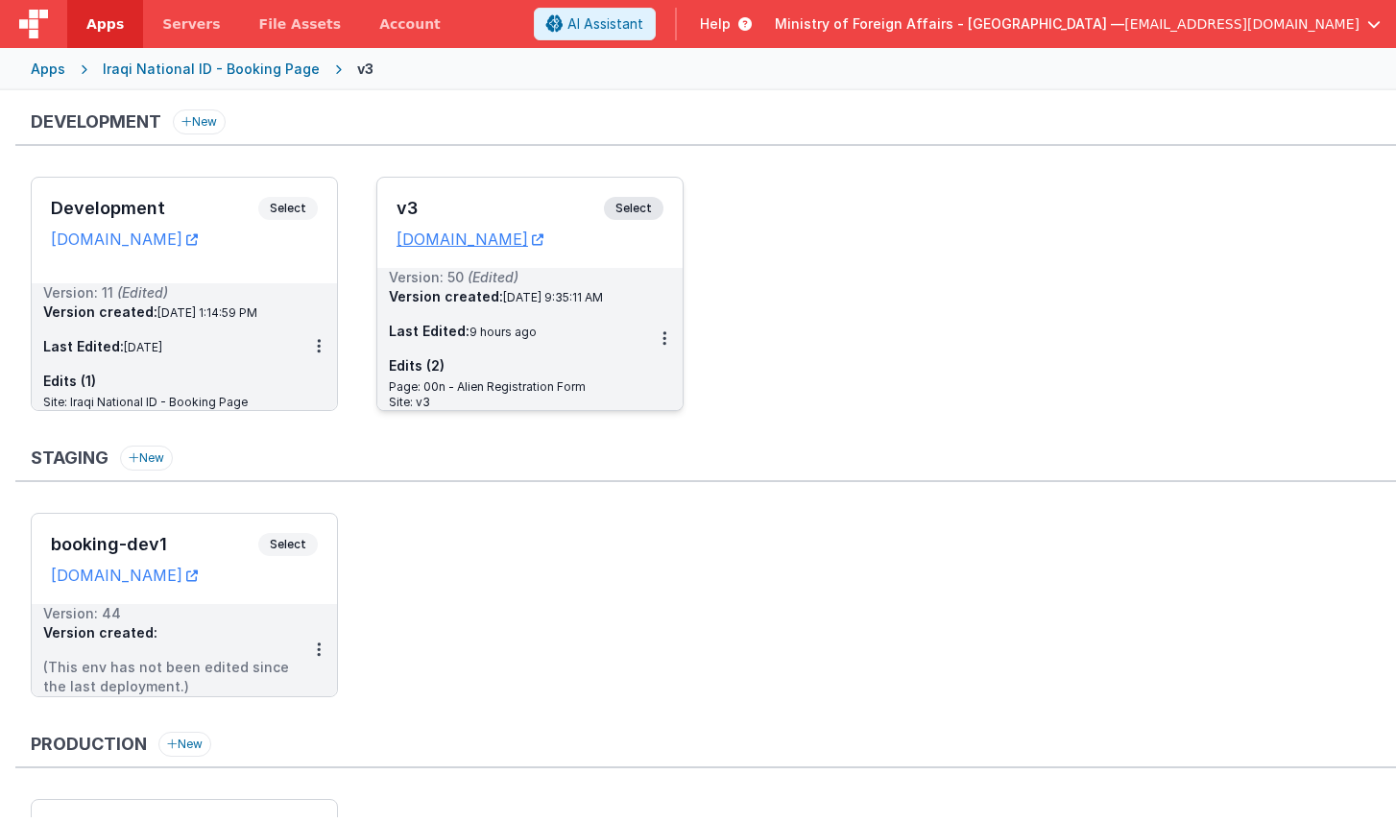
click at [626, 208] on span "Select" at bounding box center [634, 208] width 60 height 23
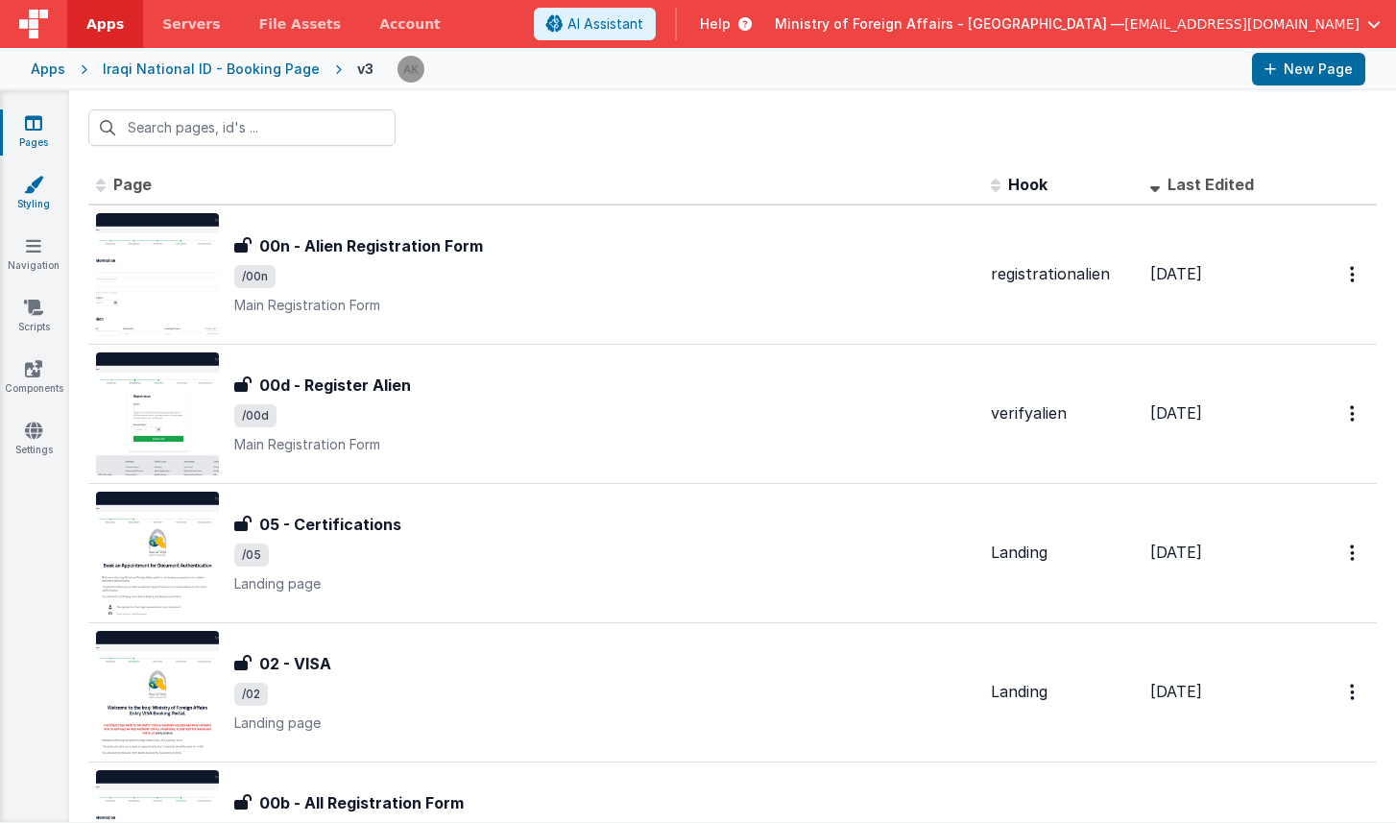
click at [39, 181] on icon at bounding box center [33, 184] width 19 height 19
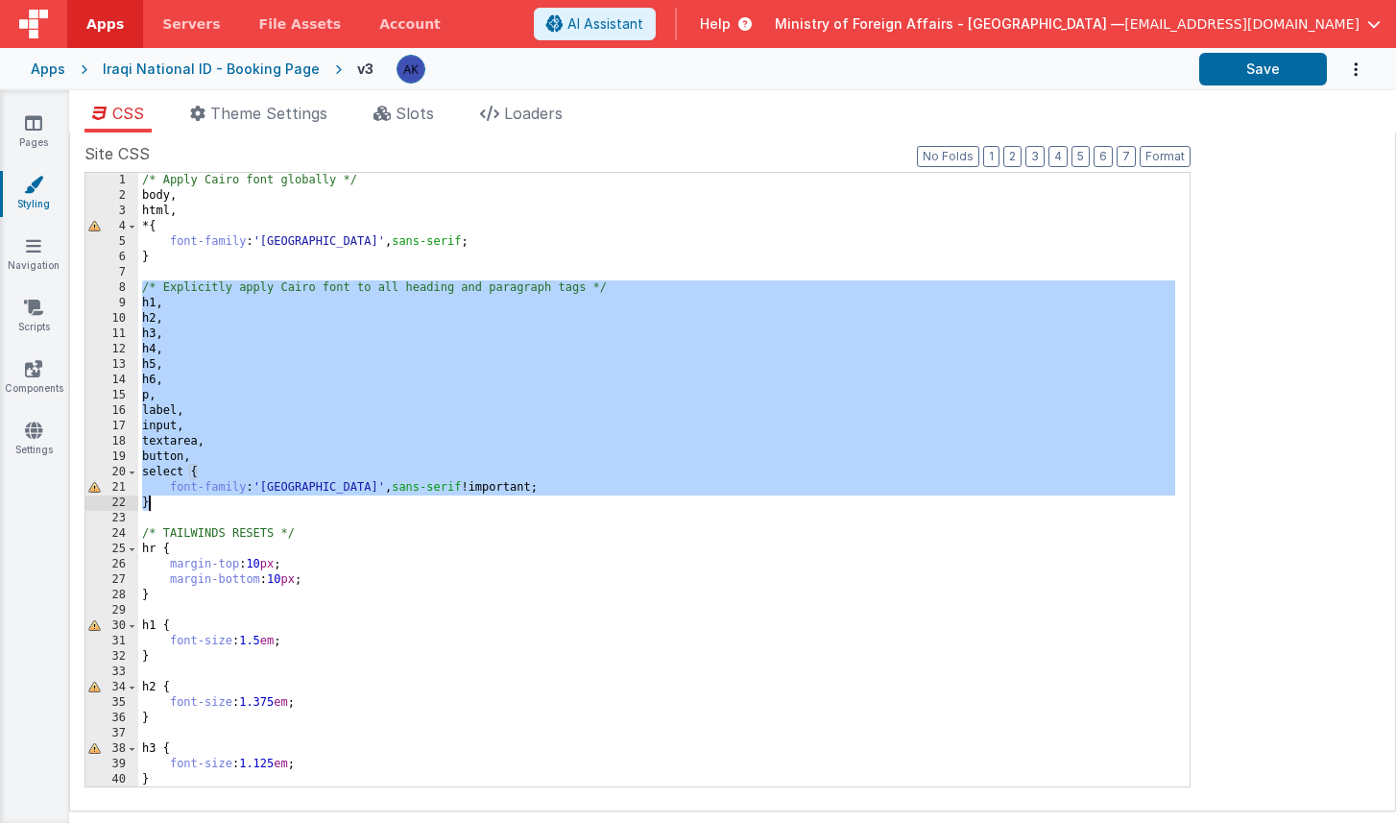
drag, startPoint x: 143, startPoint y: 288, endPoint x: 460, endPoint y: 495, distance: 378.7
click at [460, 495] on div "/* Apply Cairo font globally */ body , html , * { font-family : ' [GEOGRAPHIC_D…" at bounding box center [656, 495] width 1037 height 644
click at [207, 224] on div "/* Apply Cairo font globally */ body , html , * { font-family : ' [GEOGRAPHIC_D…" at bounding box center [656, 495] width 1037 height 644
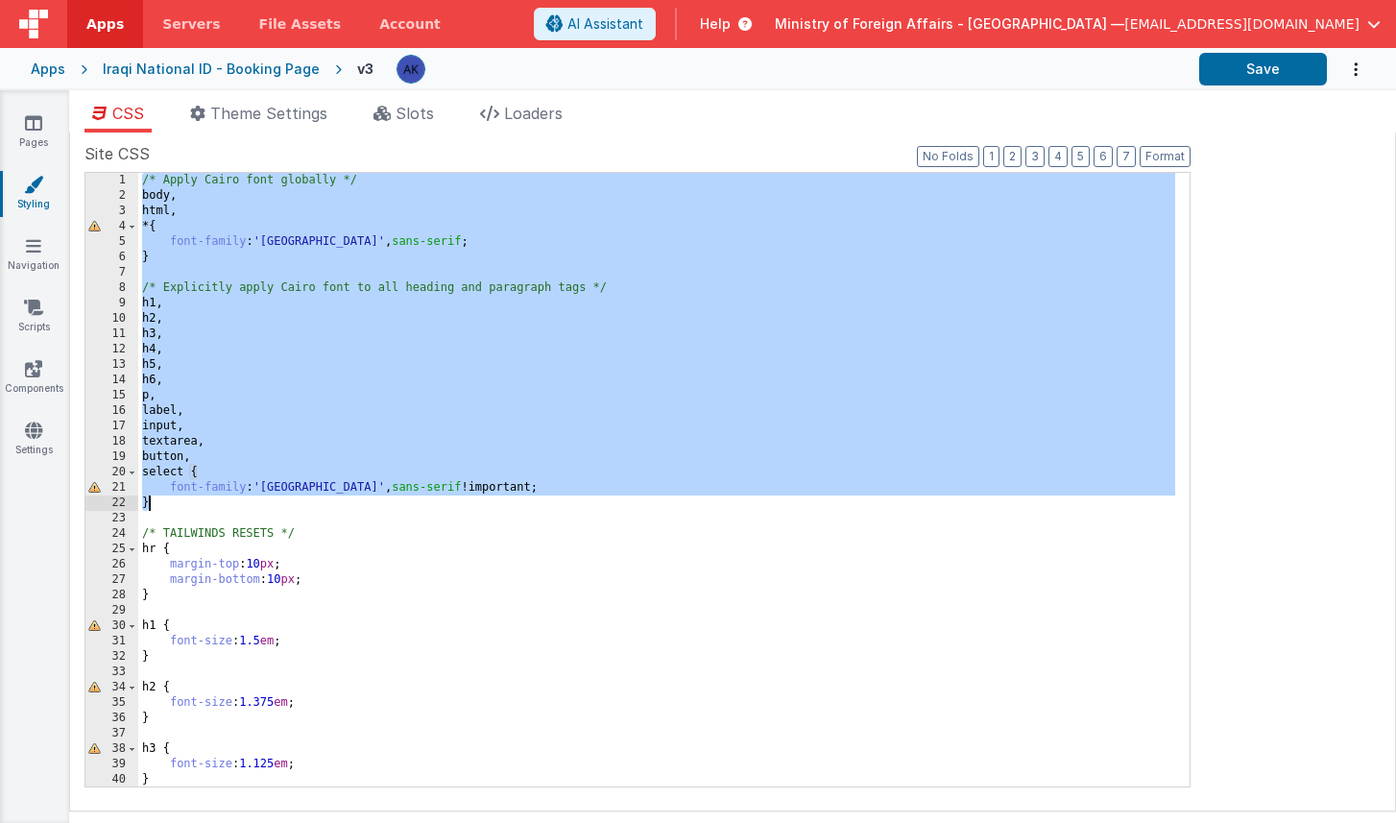
drag, startPoint x: 143, startPoint y: 181, endPoint x: 292, endPoint y: 496, distance: 348.3
click at [292, 496] on div "/* Apply Cairo font globally */ body , html , * { font-family : ' [GEOGRAPHIC_D…" at bounding box center [656, 495] width 1037 height 644
click at [46, 74] on div "Apps" at bounding box center [48, 69] width 35 height 19
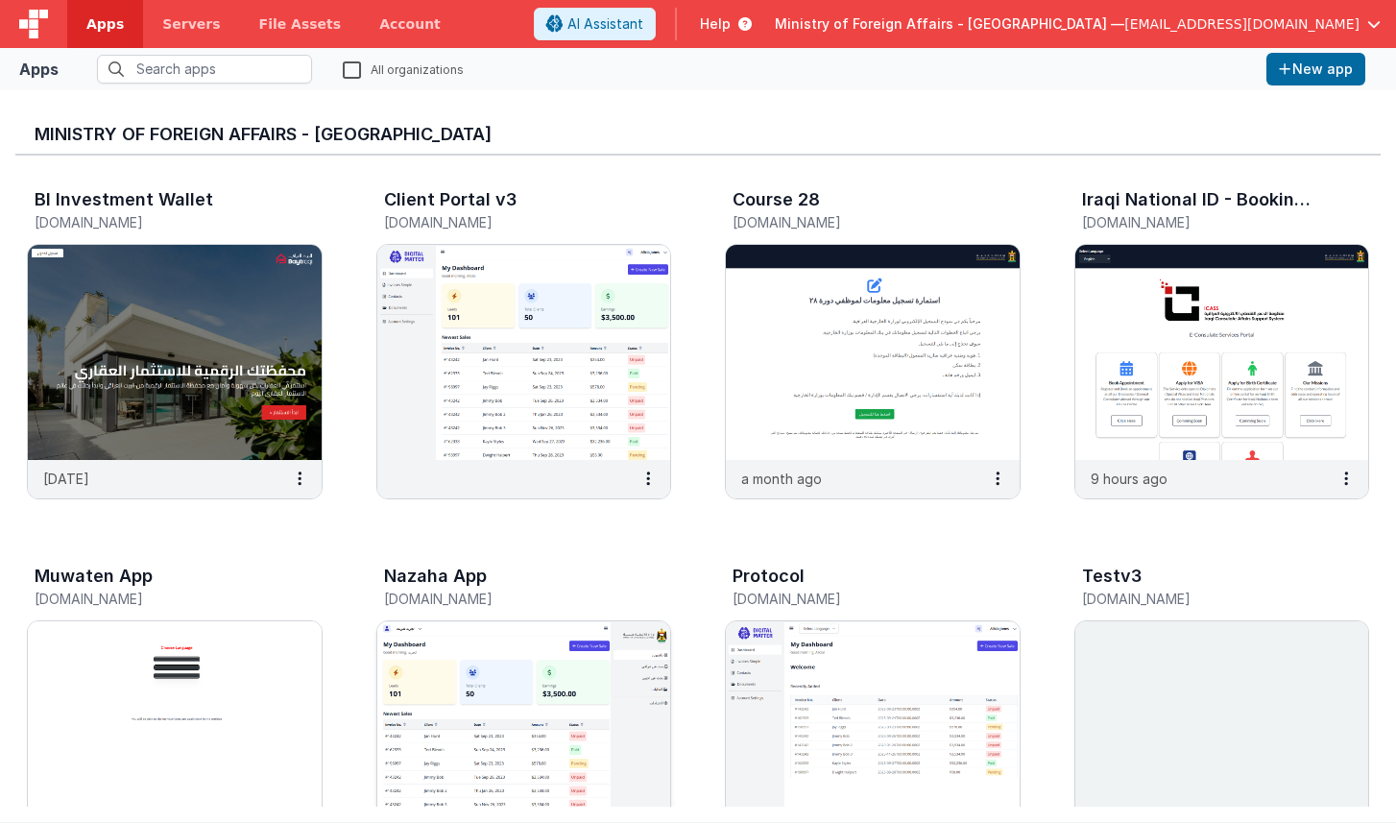
click at [484, 653] on img at bounding box center [524, 728] width 294 height 215
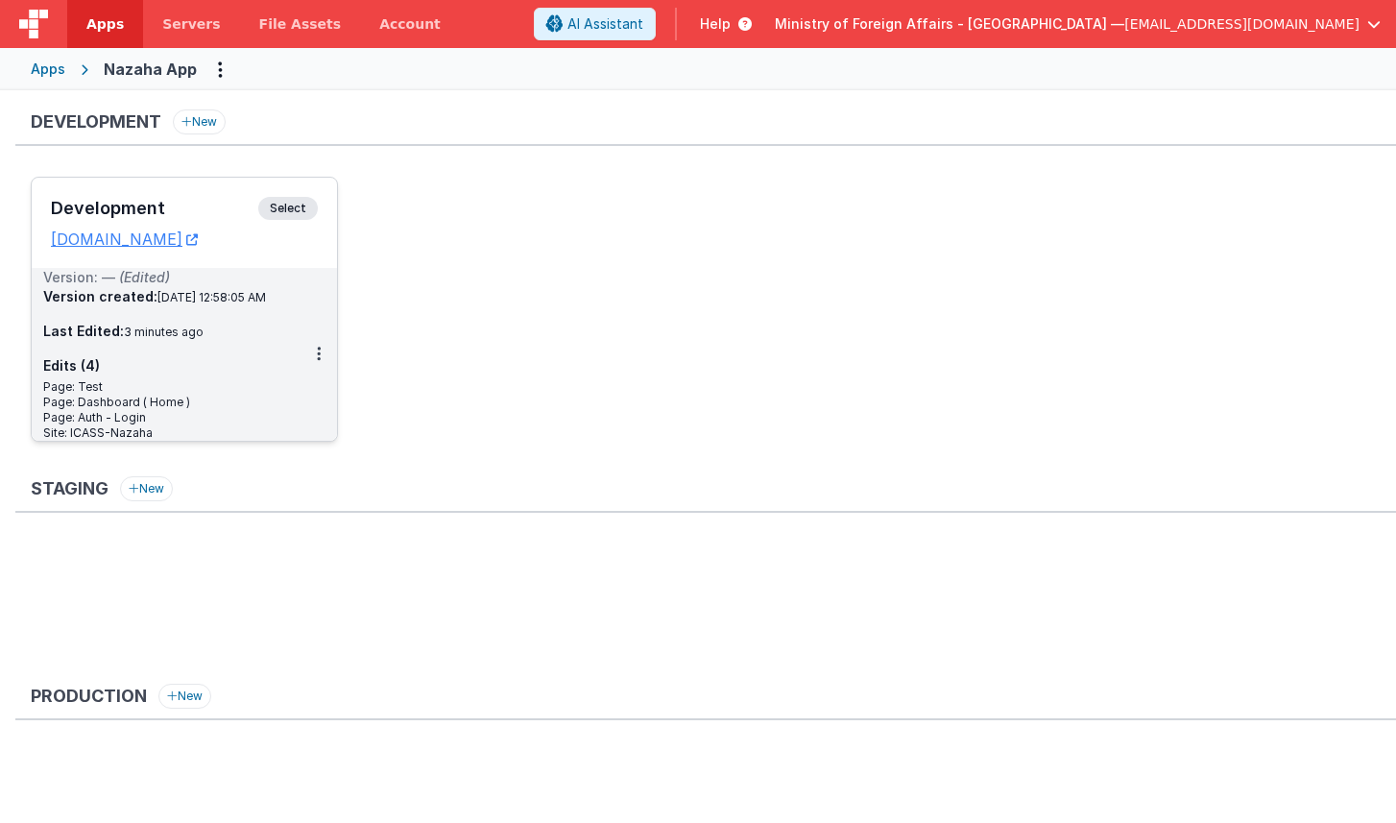
click at [296, 211] on span "Select" at bounding box center [288, 208] width 60 height 23
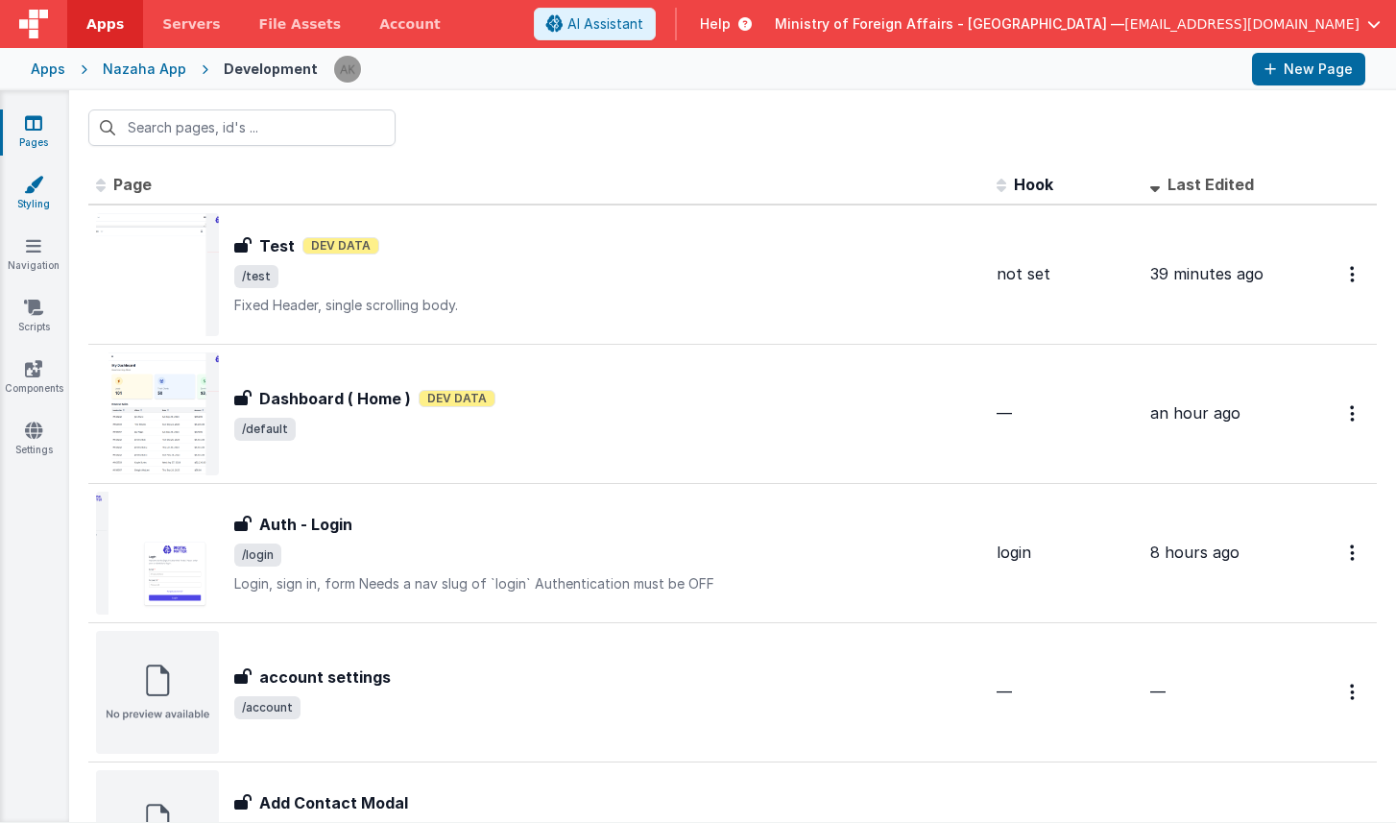
click at [29, 179] on icon at bounding box center [33, 184] width 19 height 19
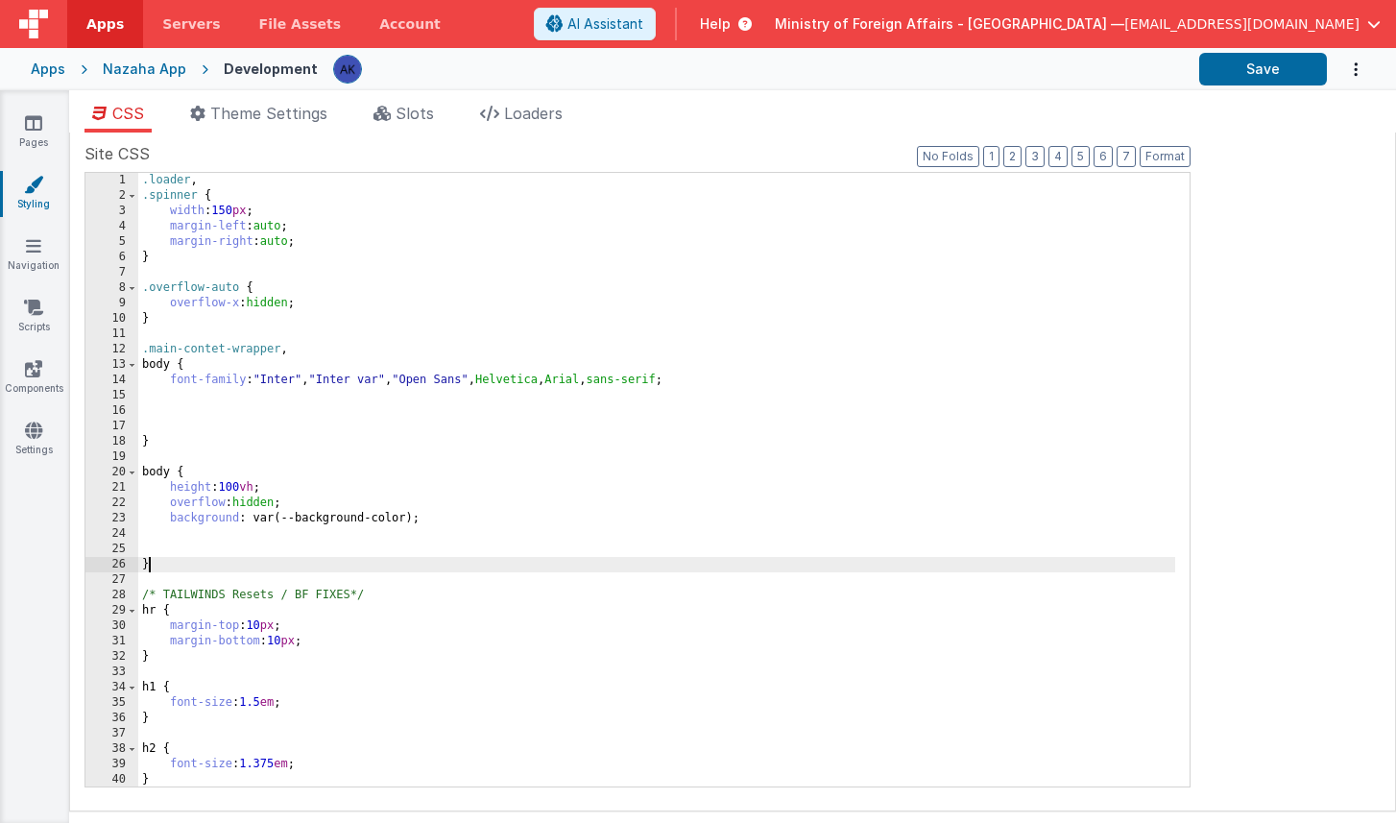
click at [159, 565] on div ".loader , .spinner { width : 150 px ; margin-left : auto ; margin-right : auto …" at bounding box center [656, 495] width 1037 height 644
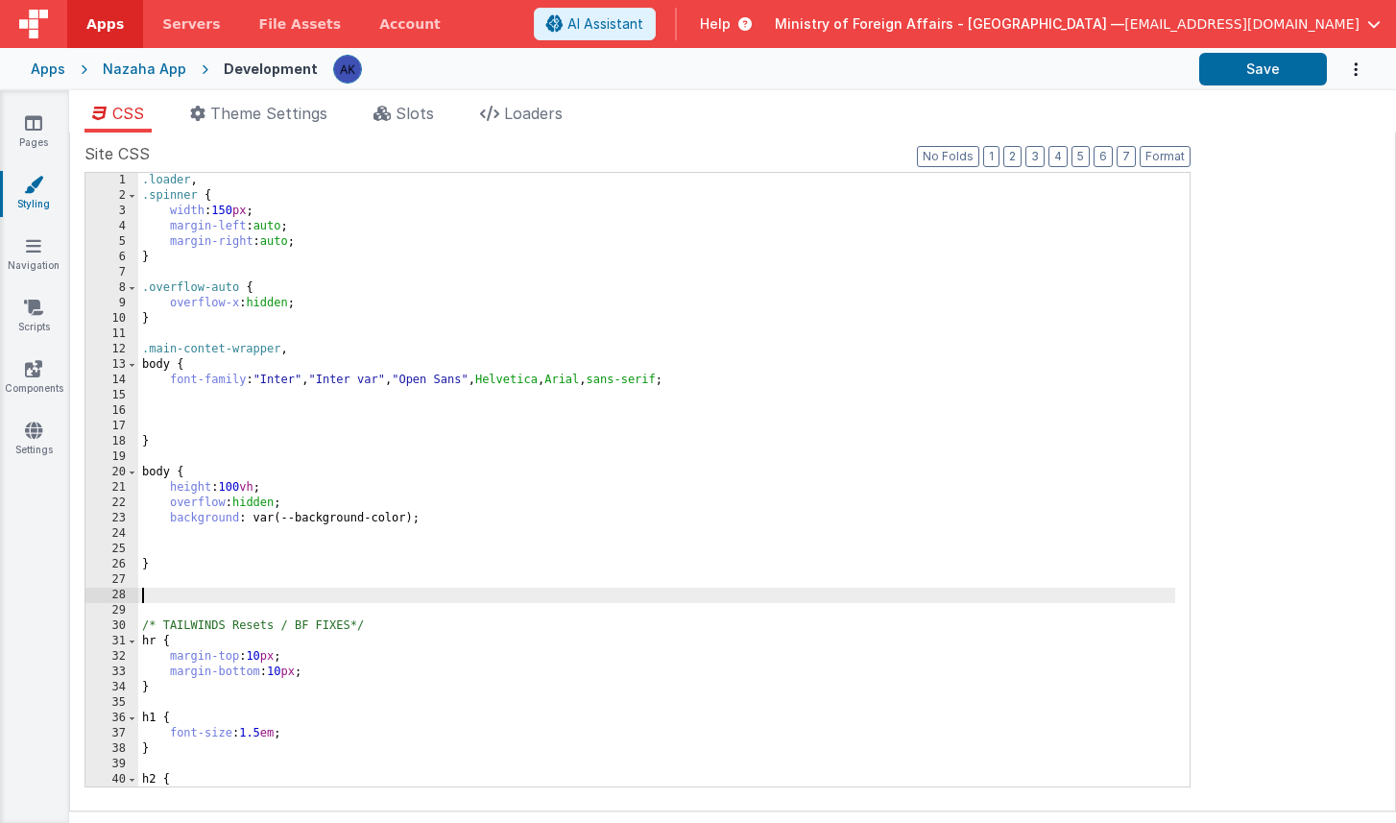
scroll to position [139, 0]
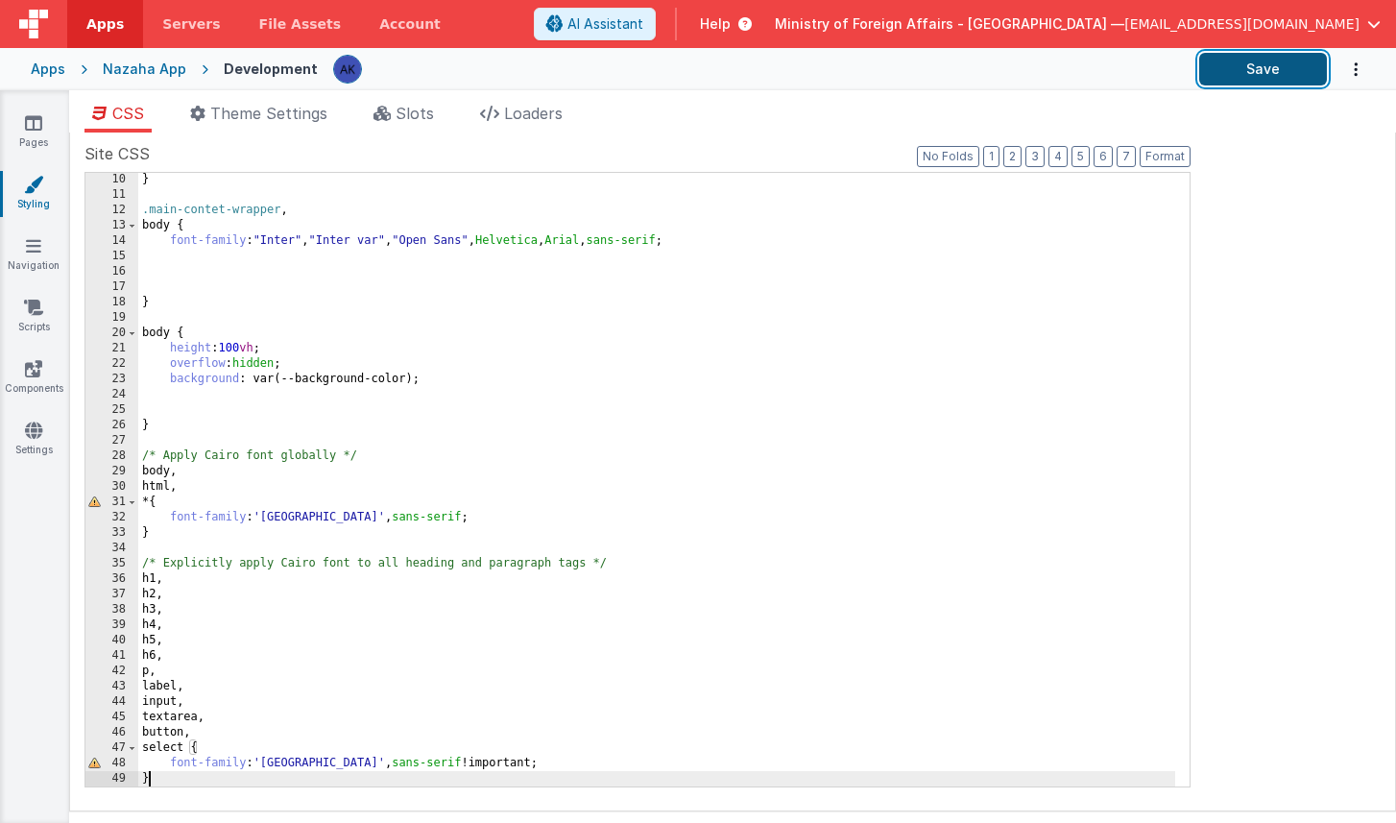
click at [1130, 78] on button "Save" at bounding box center [1263, 69] width 128 height 33
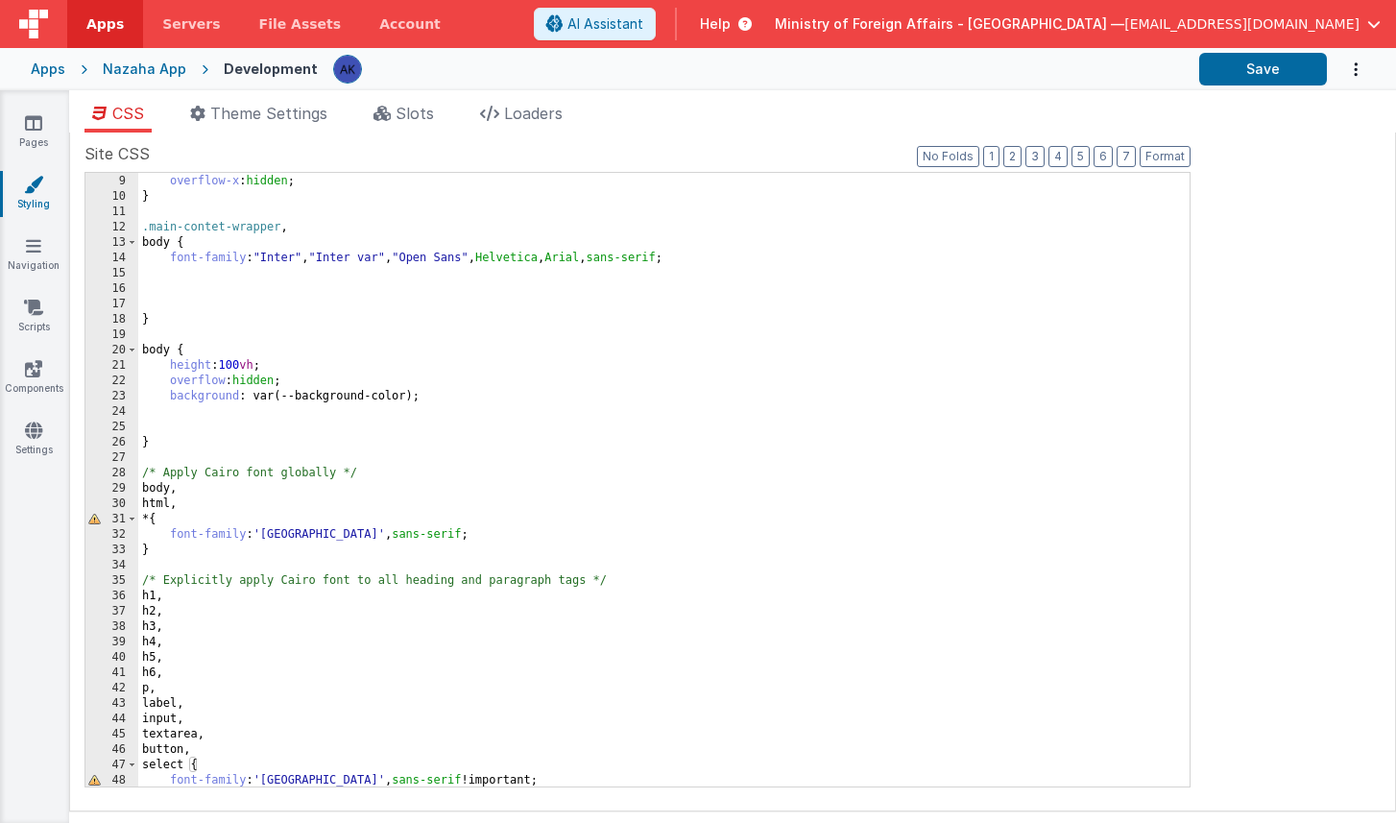
scroll to position [126, 0]
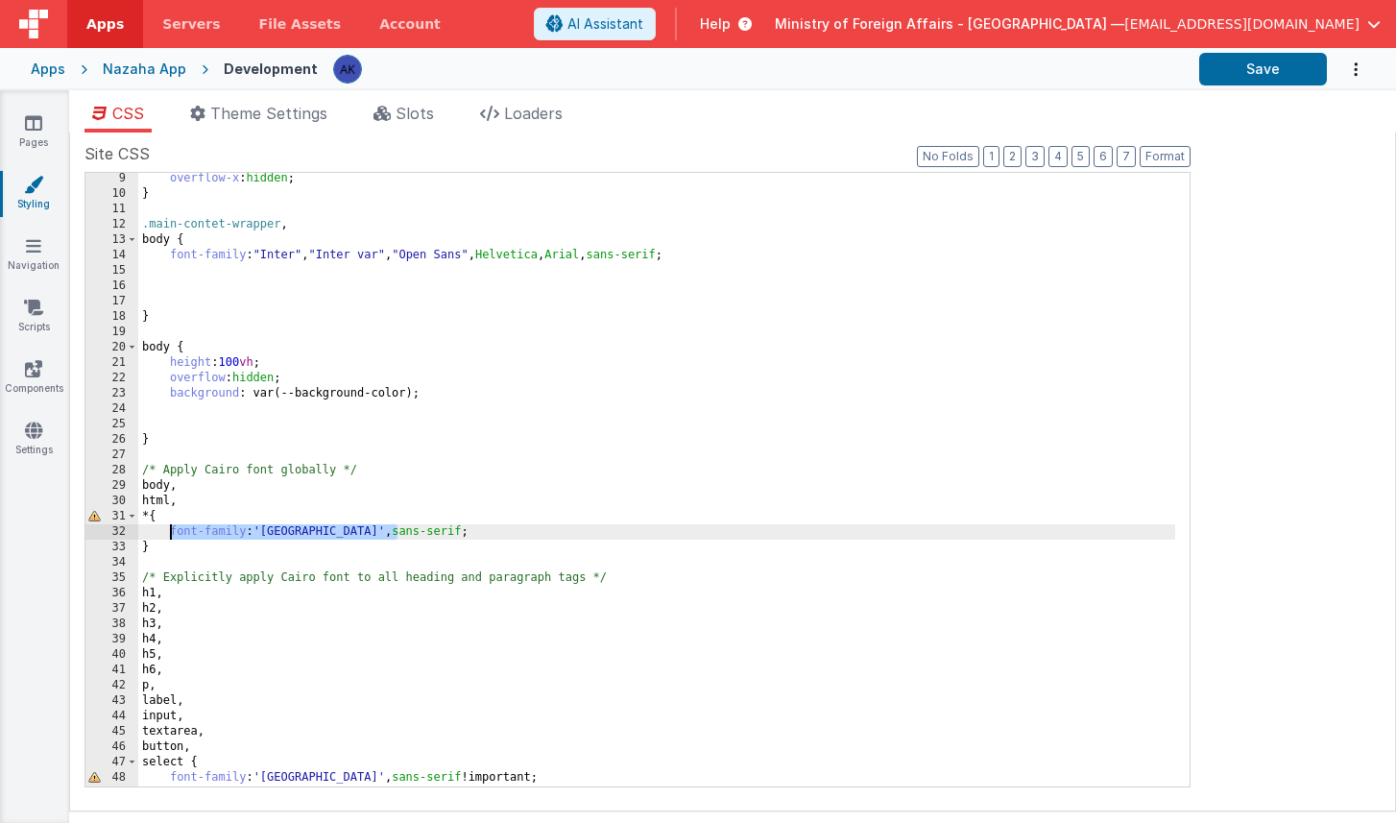
drag, startPoint x: 403, startPoint y: 530, endPoint x: 167, endPoint y: 536, distance: 236.3
click at [167, 536] on div "overflow-x : hidden ; } .main-contet-wrapper , body { font-family : " Inter " ,…" at bounding box center [656, 493] width 1037 height 644
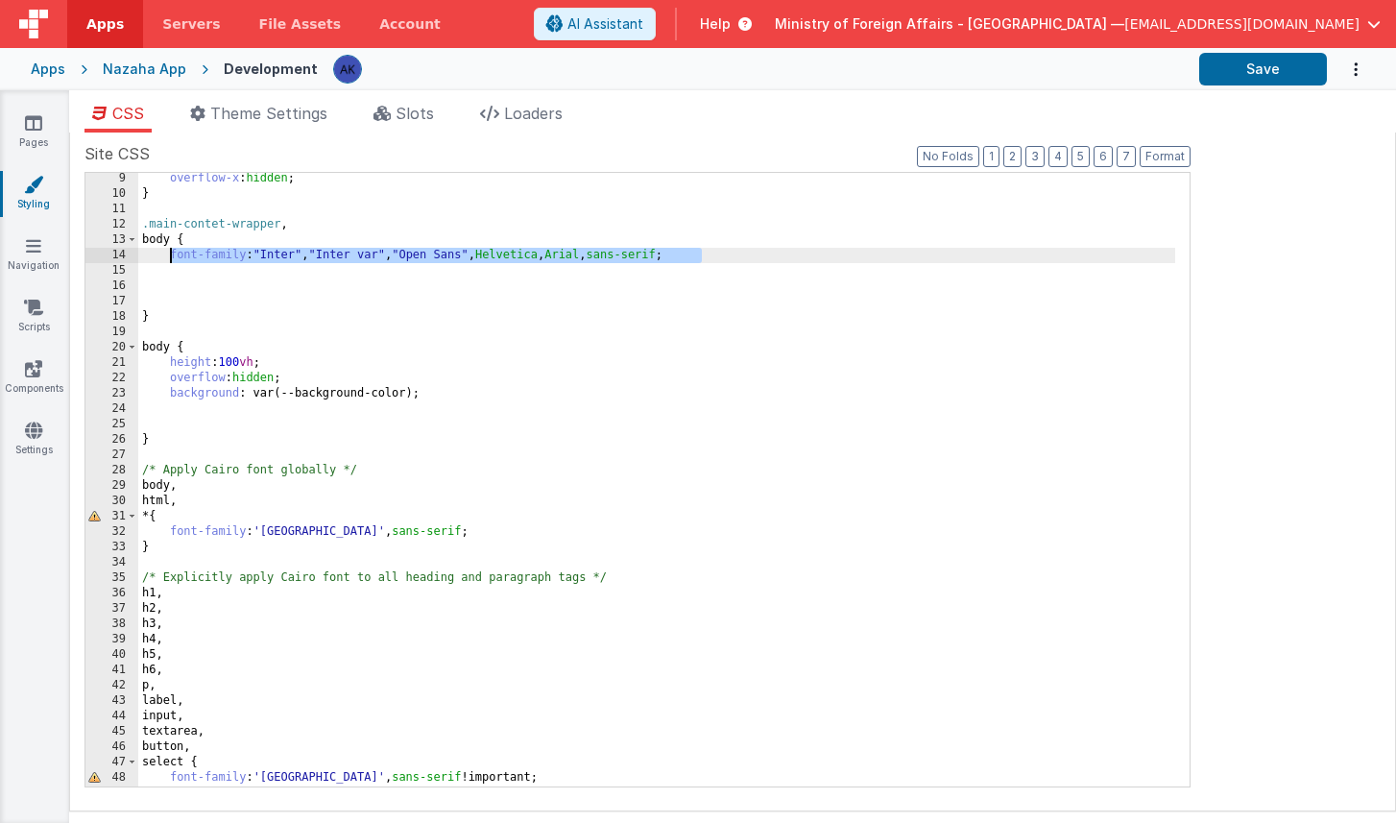
drag, startPoint x: 750, startPoint y: 254, endPoint x: 168, endPoint y: 258, distance: 581.9
click at [168, 258] on div "overflow-x : hidden ; } .main-contet-wrapper , body { font-family : " Inter " ,…" at bounding box center [656, 493] width 1037 height 644
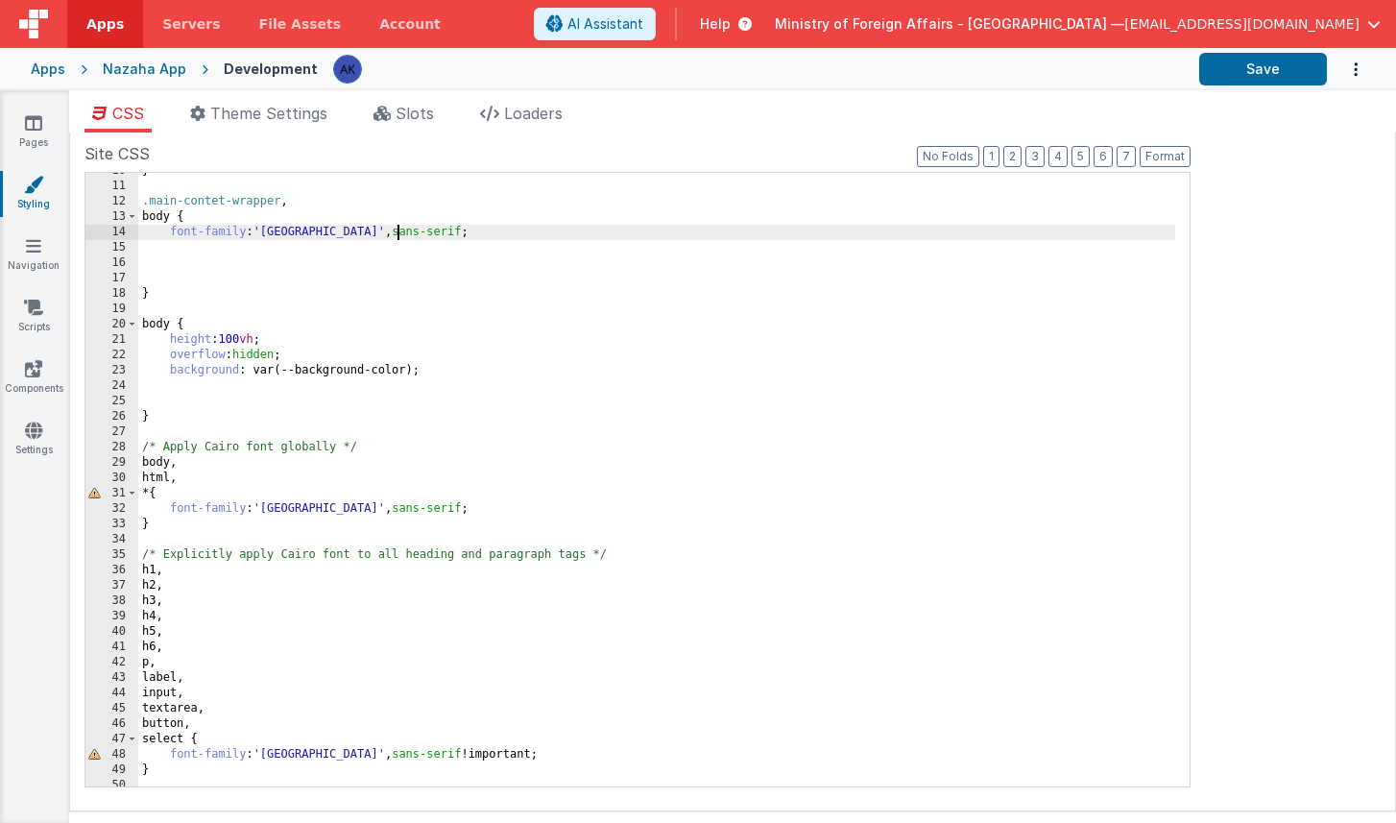
scroll to position [291, 0]
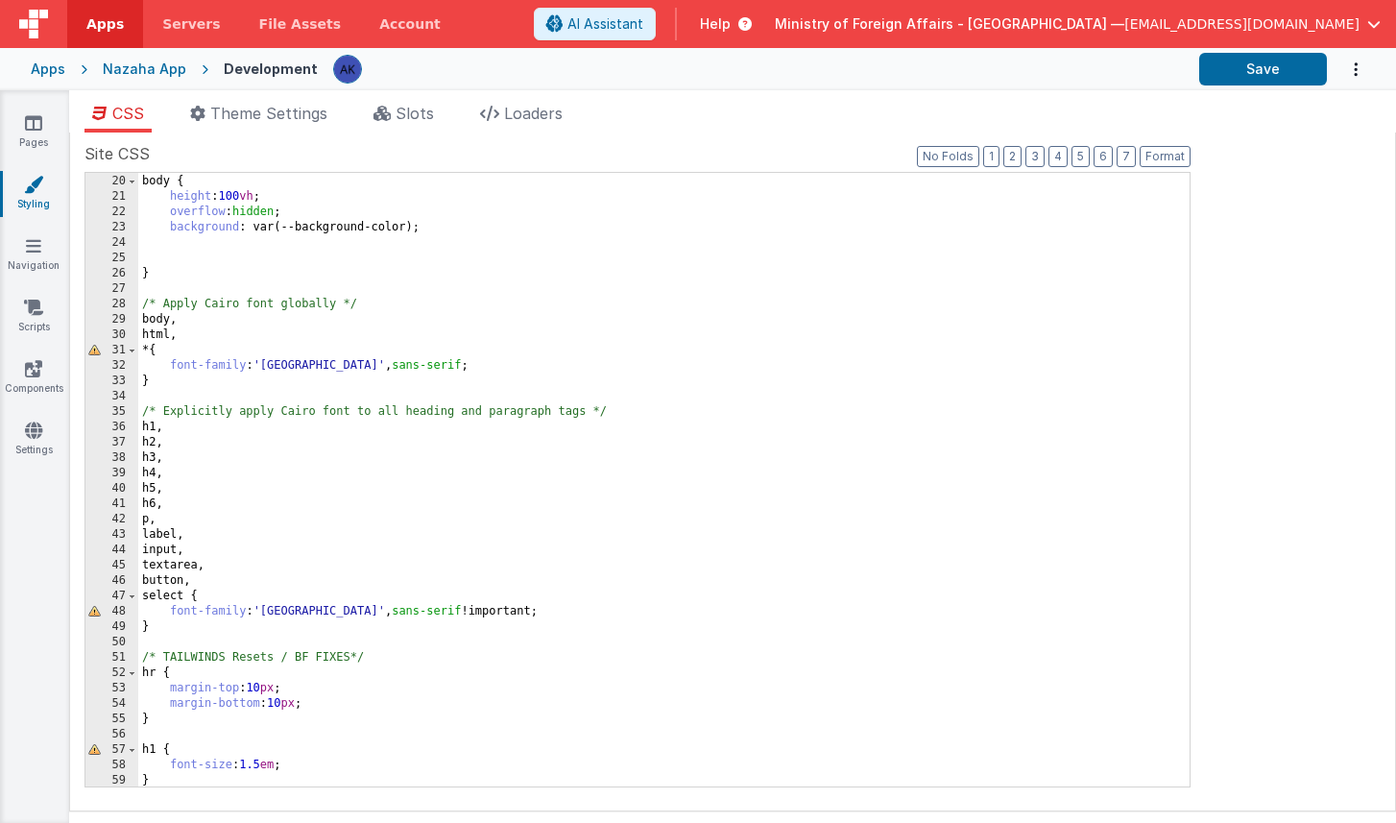
click at [156, 349] on div "body { height : 100 vh ; overflow : hidden ; background : var(--background-colo…" at bounding box center [656, 480] width 1037 height 644
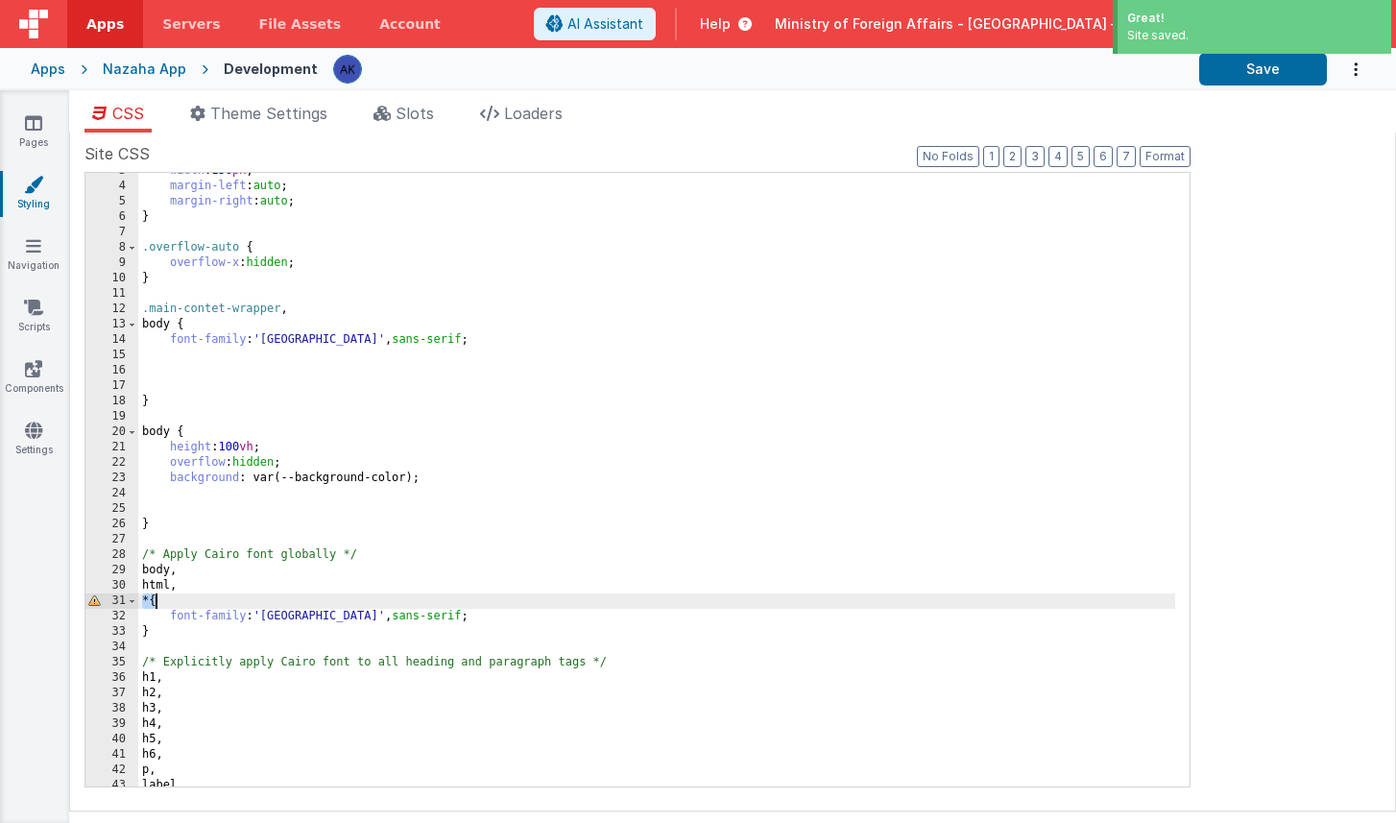
scroll to position [0, 0]
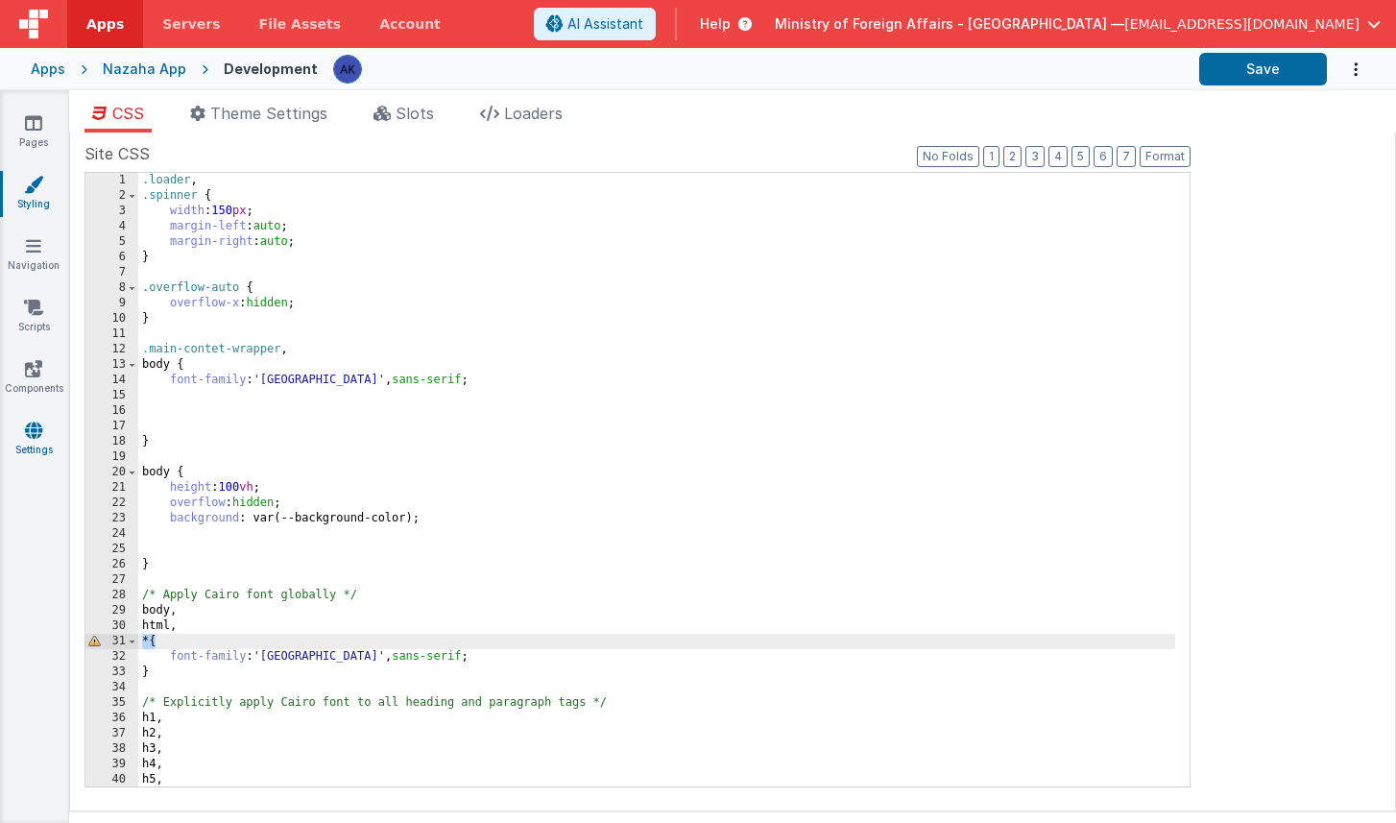
click at [40, 438] on icon at bounding box center [33, 430] width 17 height 19
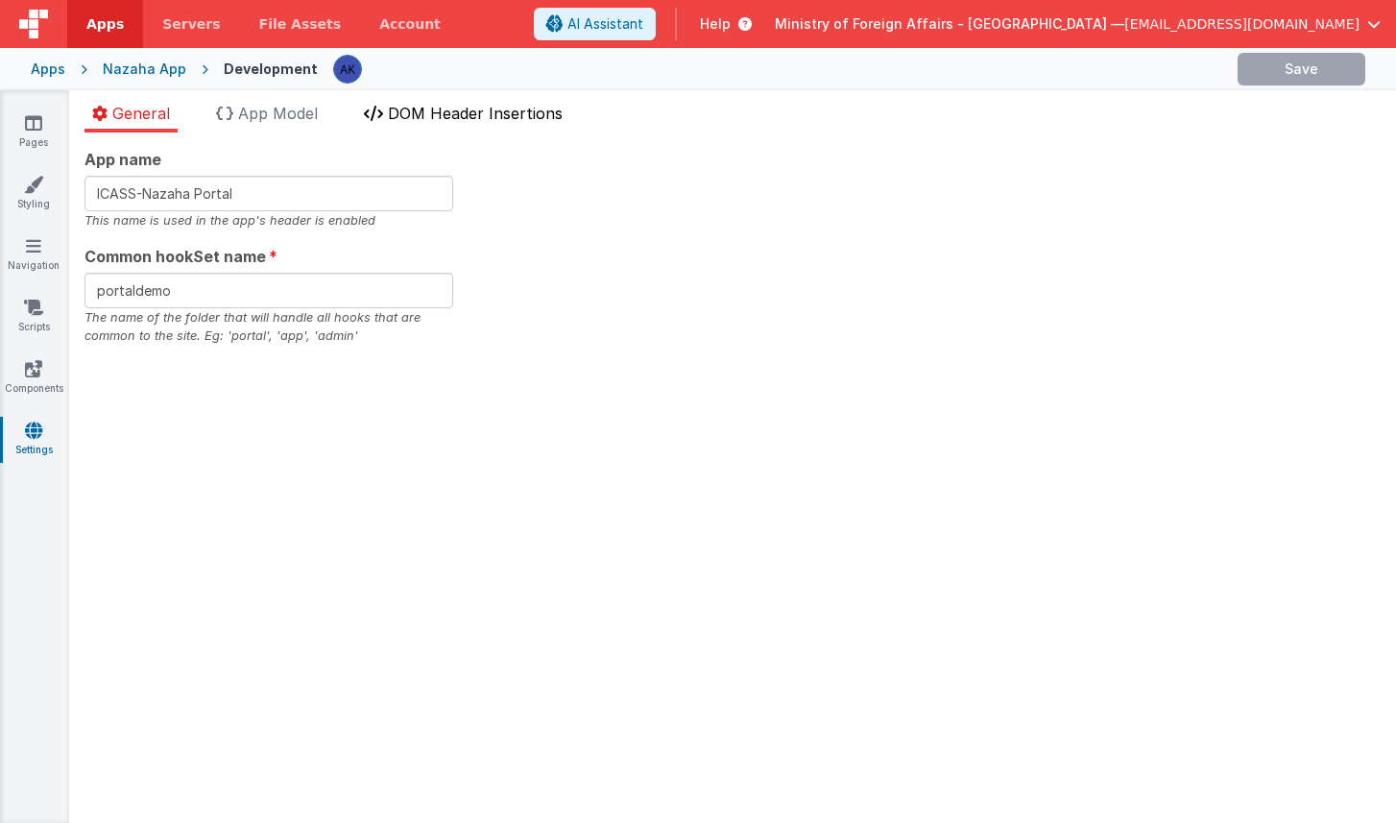
click at [396, 116] on span "DOM Header Insertions" at bounding box center [475, 113] width 175 height 19
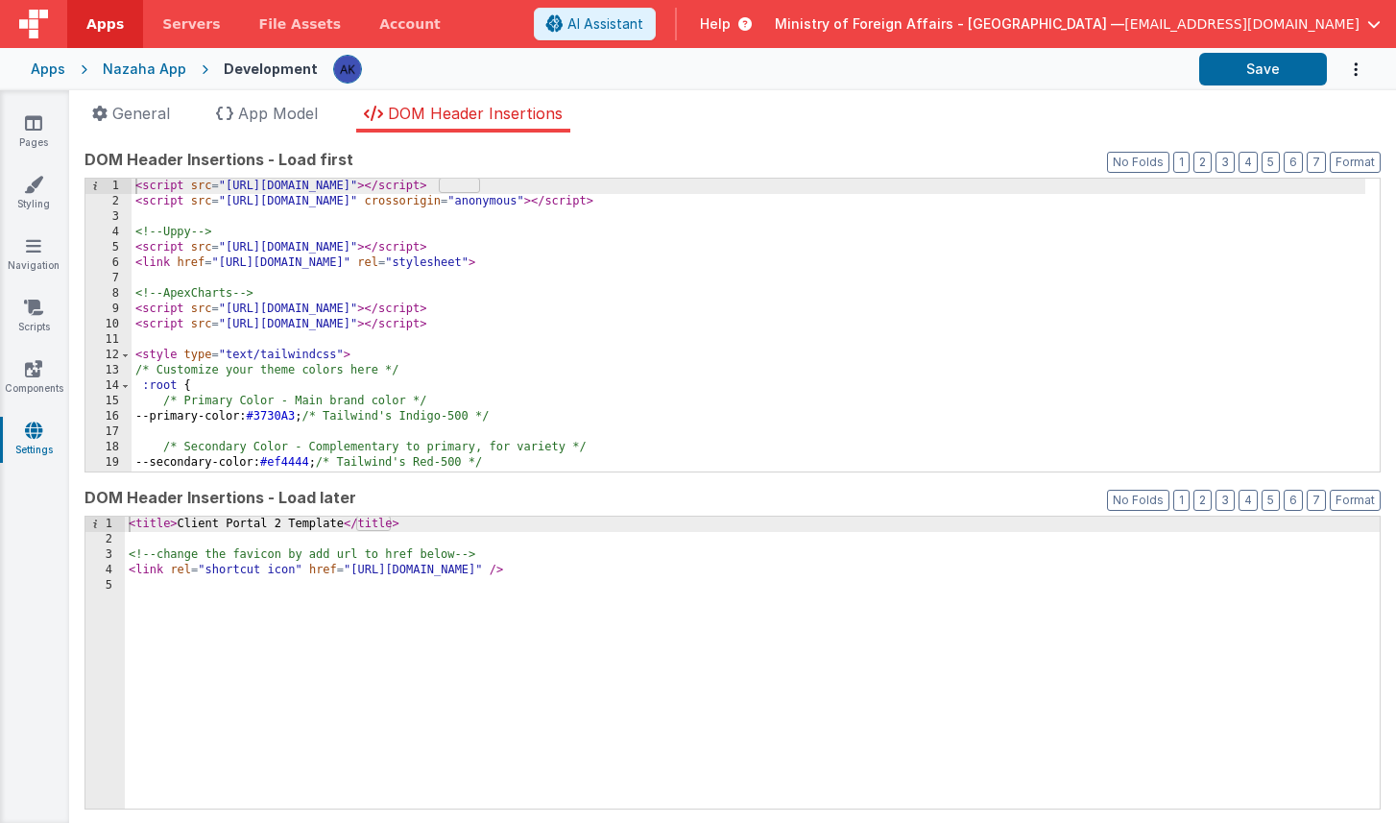
click at [759, 258] on div "< script src = "[URL][DOMAIN_NAME]" > </ script > < script src = "[URL][DOMAIN_…" at bounding box center [749, 341] width 1234 height 324
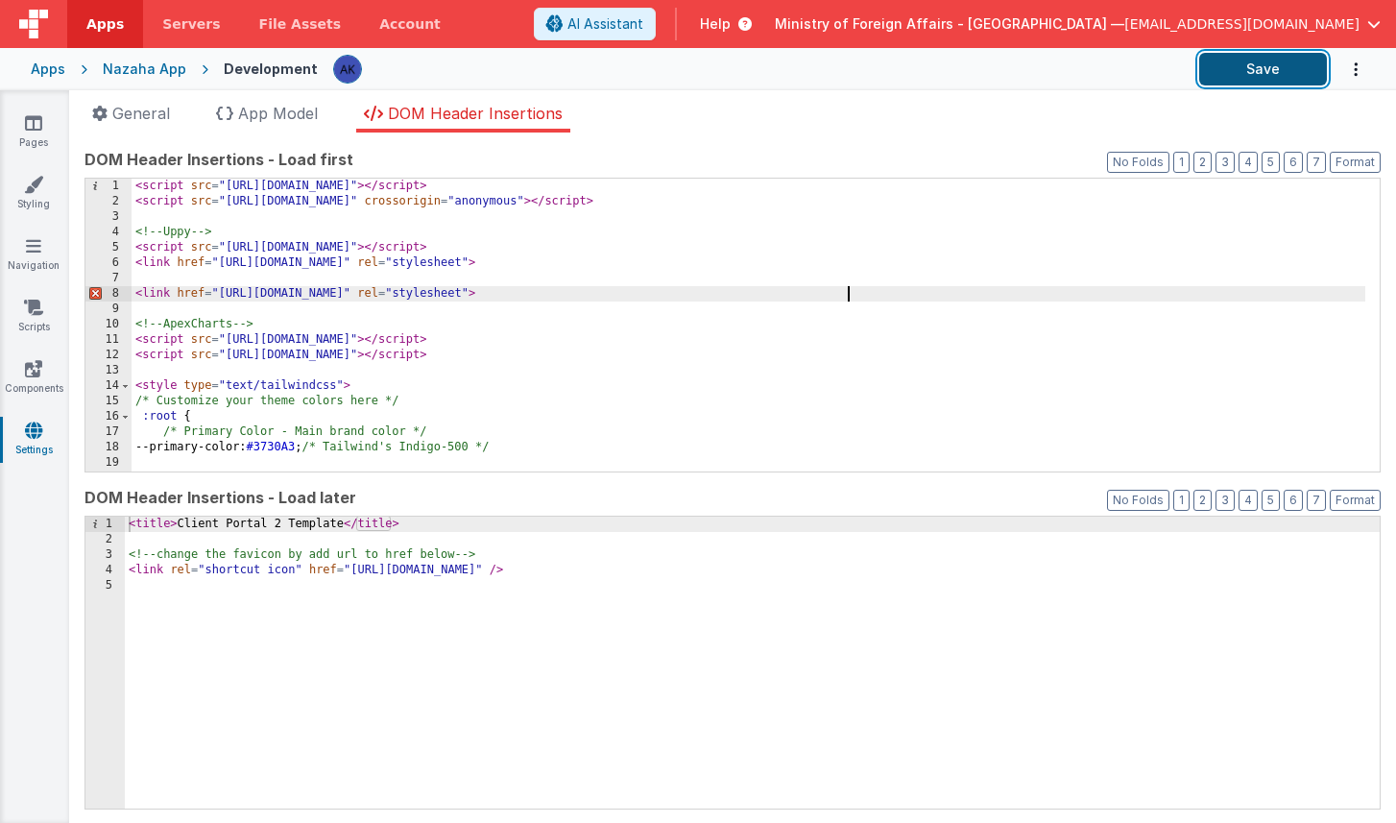
click at [1130, 80] on button "Save" at bounding box center [1263, 69] width 128 height 33
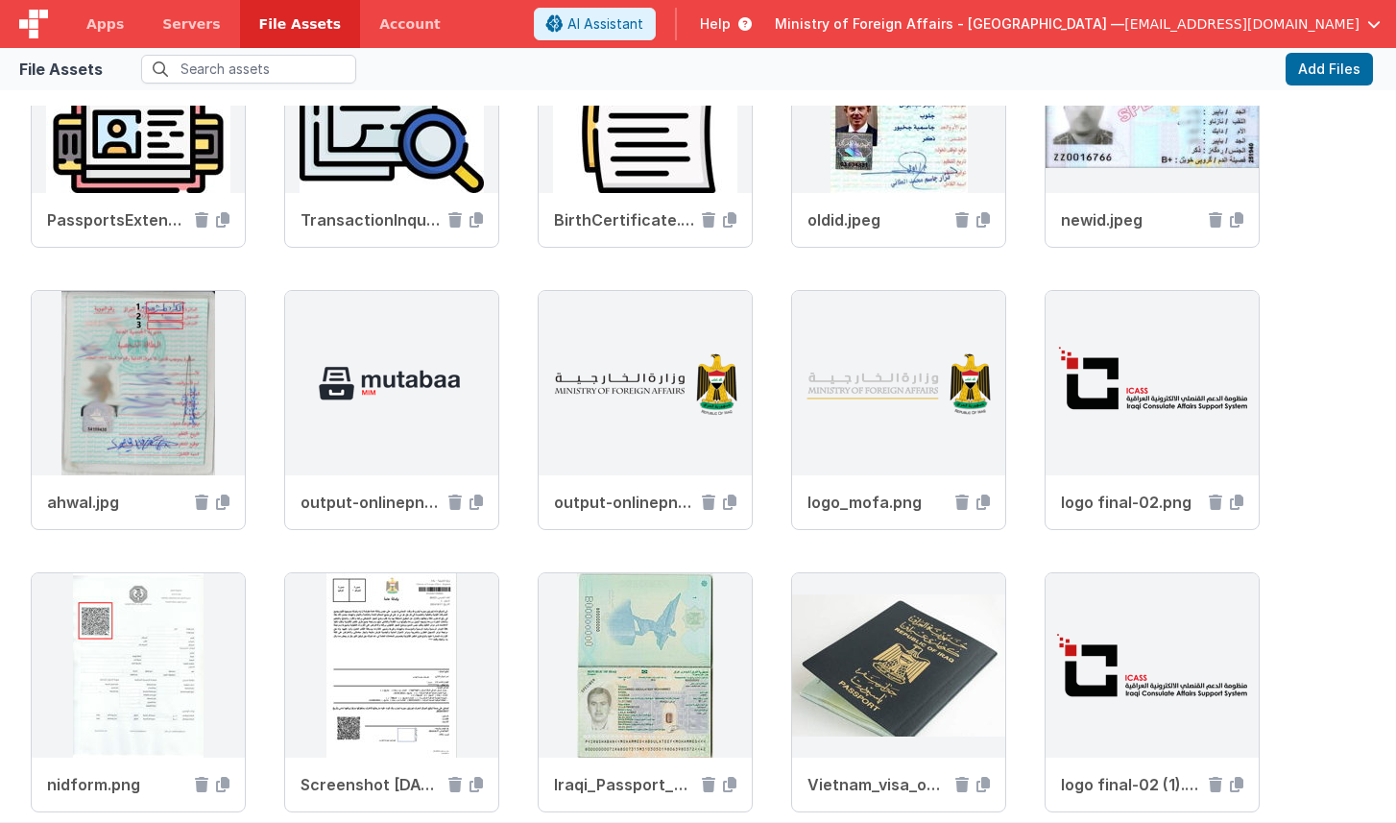
scroll to position [793, 0]
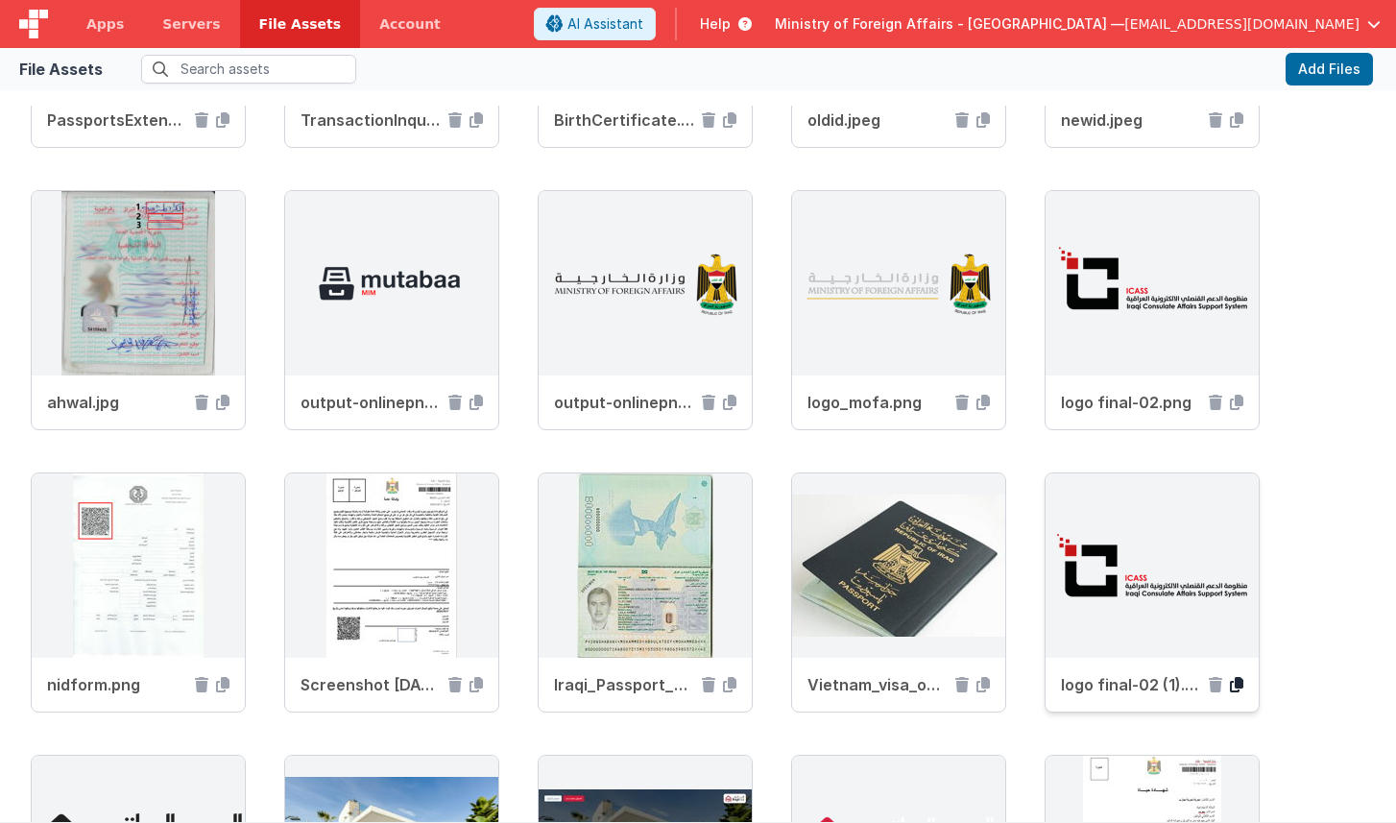
click at [1241, 686] on icon at bounding box center [1236, 684] width 13 height 15
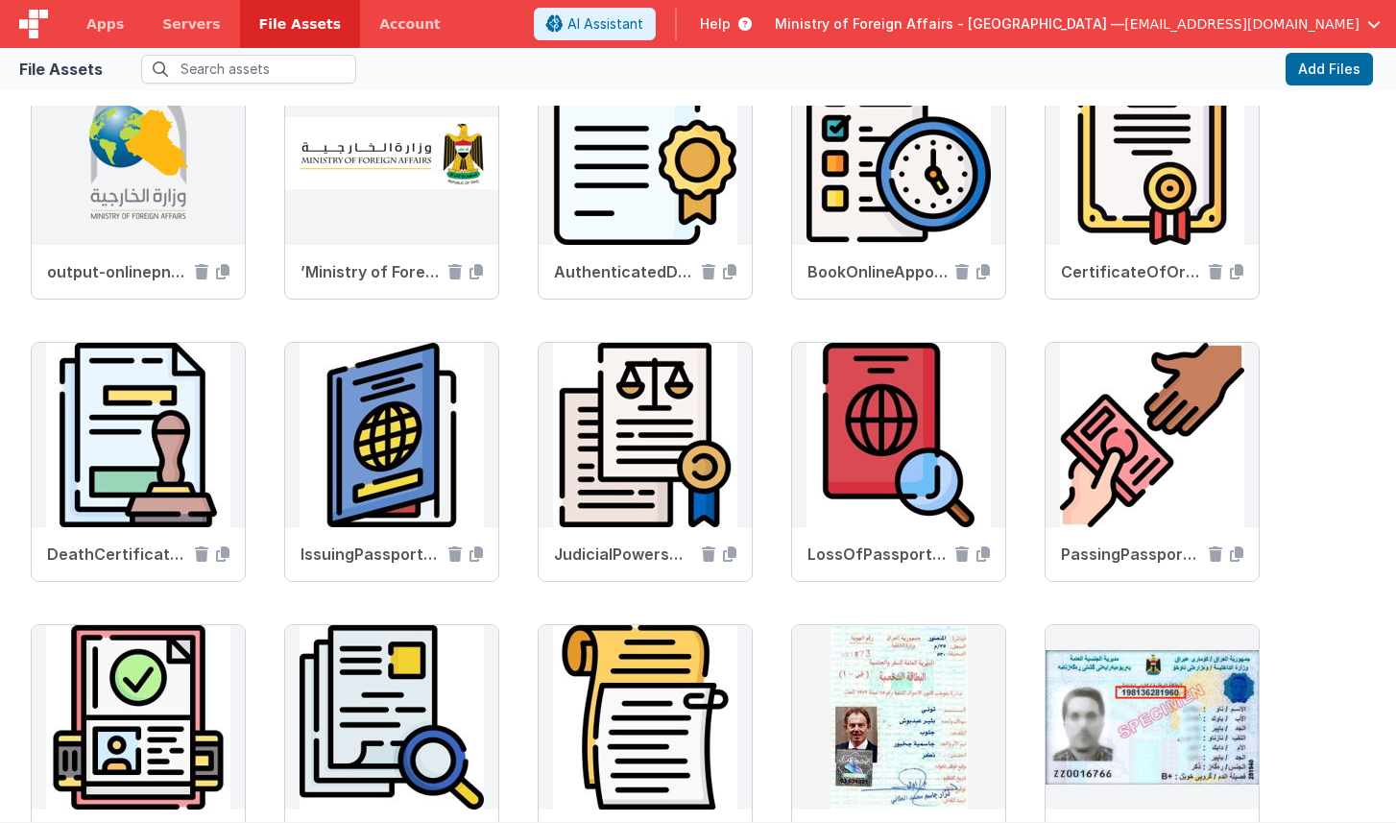
scroll to position [0, 0]
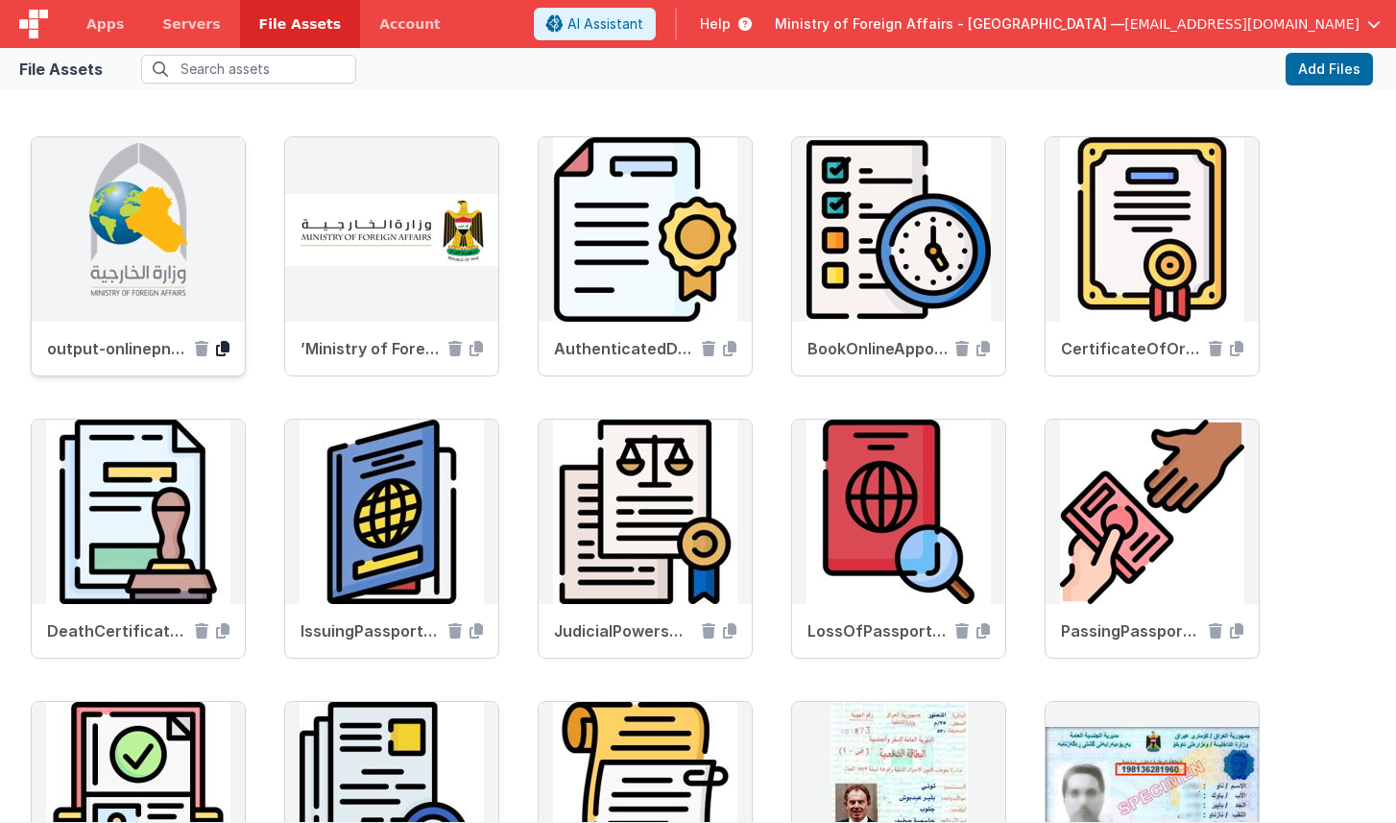
click at [219, 349] on icon at bounding box center [222, 348] width 13 height 15
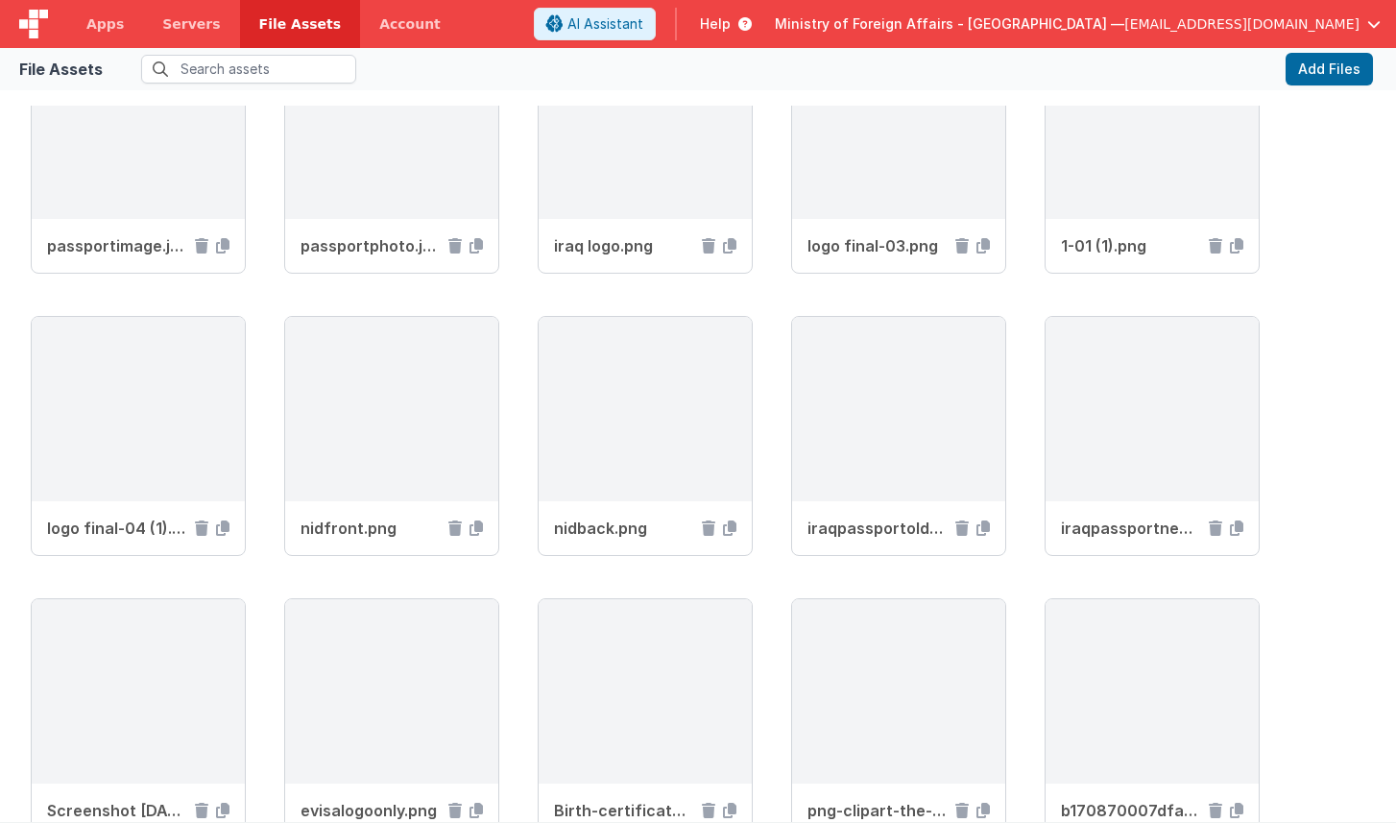
scroll to position [2245, 0]
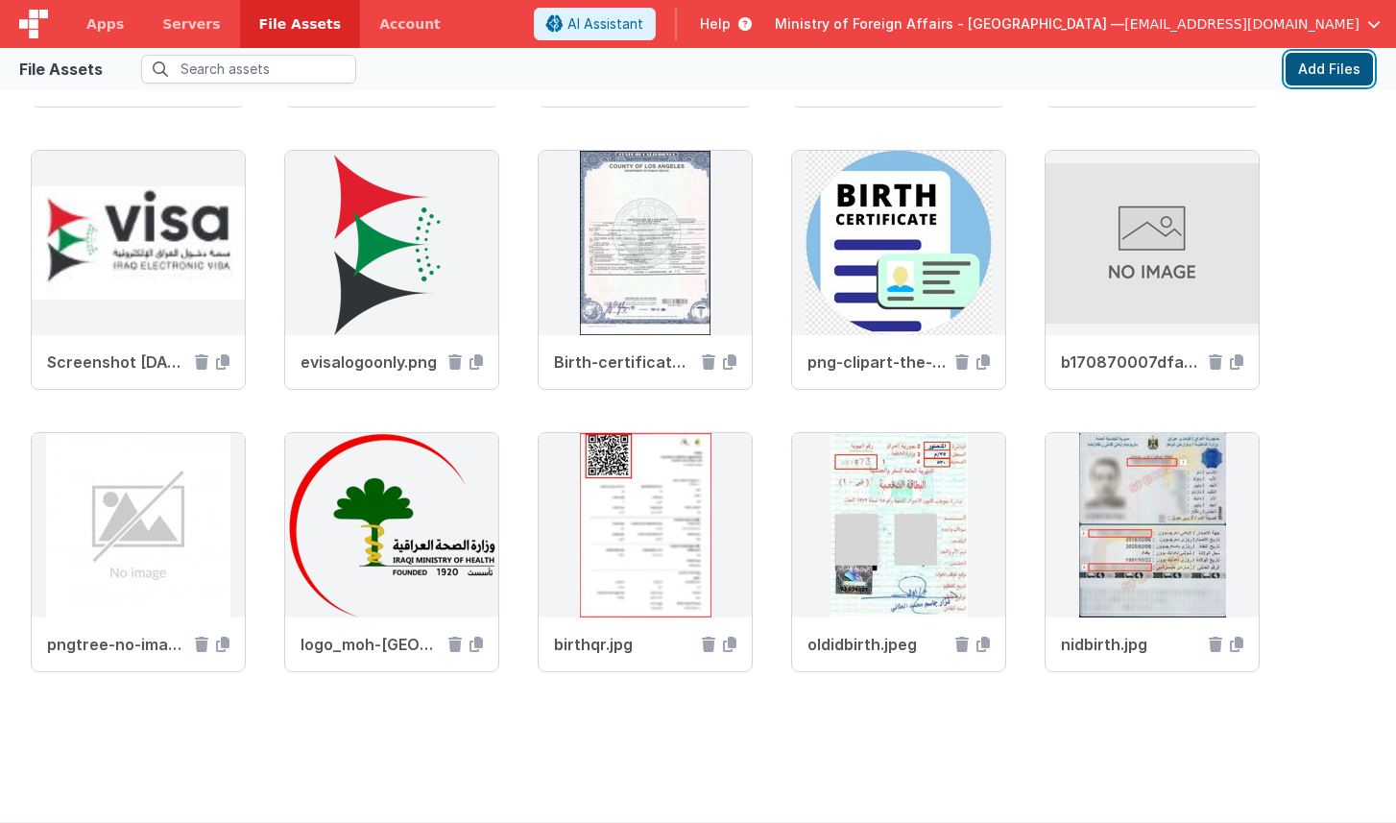
click at [1340, 75] on button "Add Files" at bounding box center [1329, 69] width 87 height 33
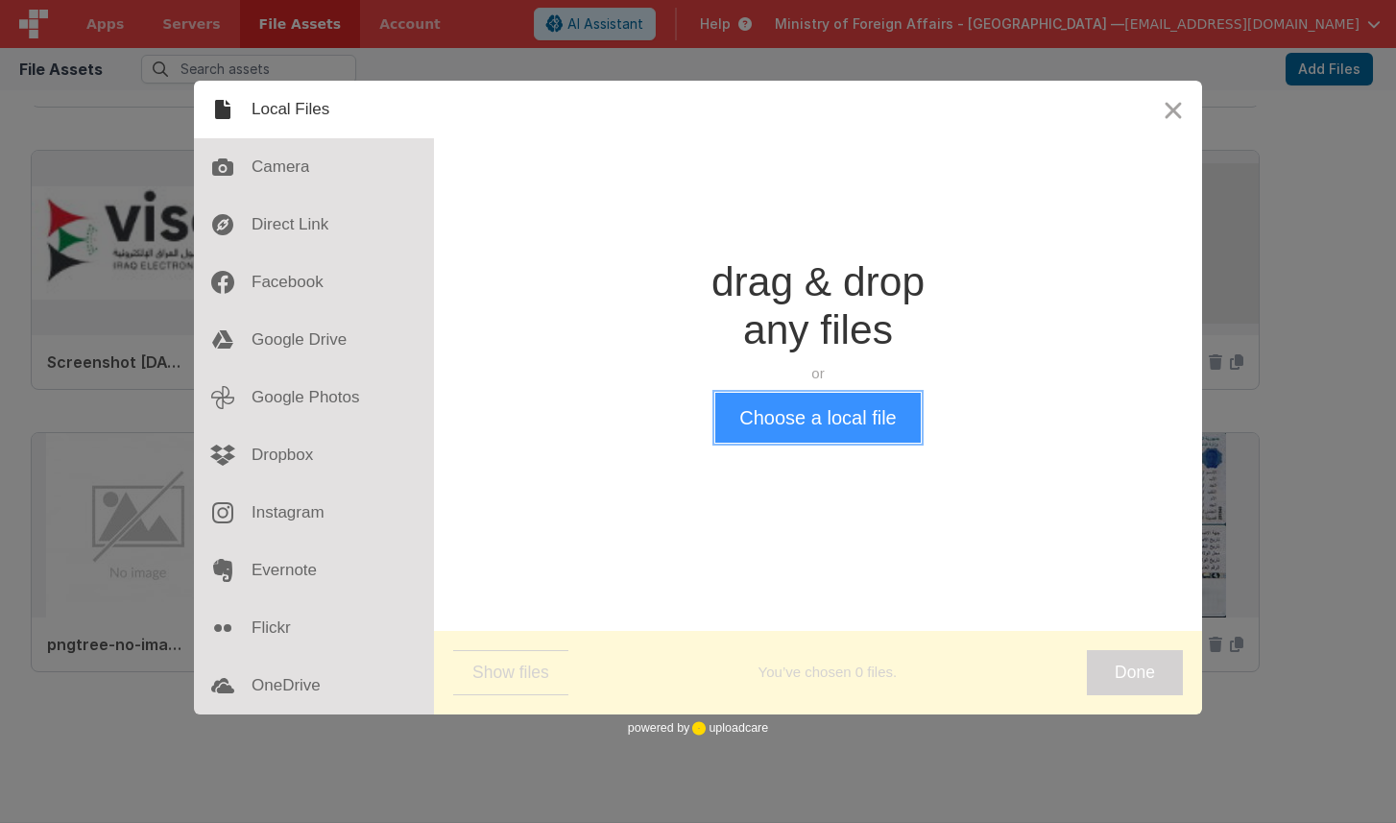
click at [890, 422] on button "Choose a local file" at bounding box center [817, 418] width 205 height 50
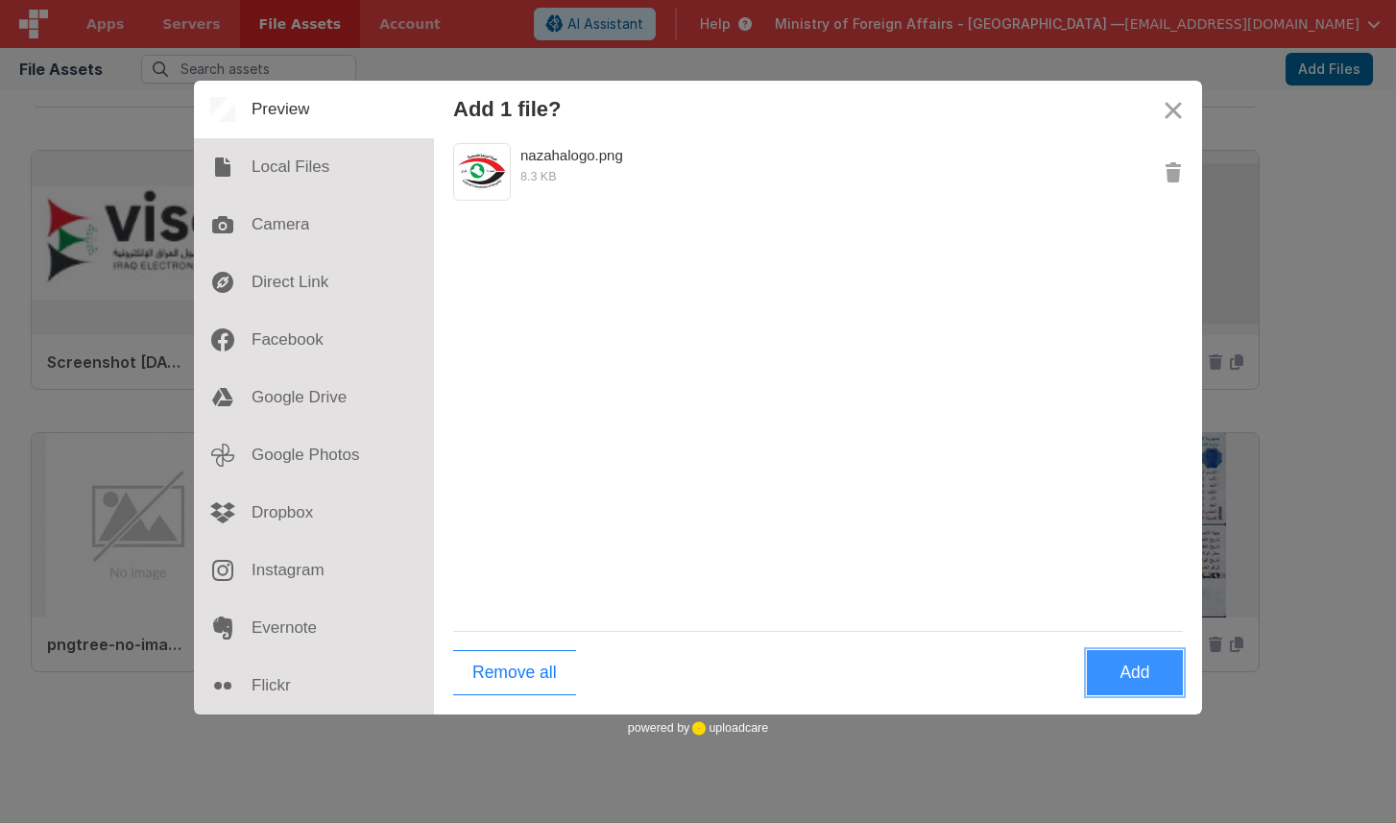
click at [1148, 676] on button "Add" at bounding box center [1135, 672] width 96 height 45
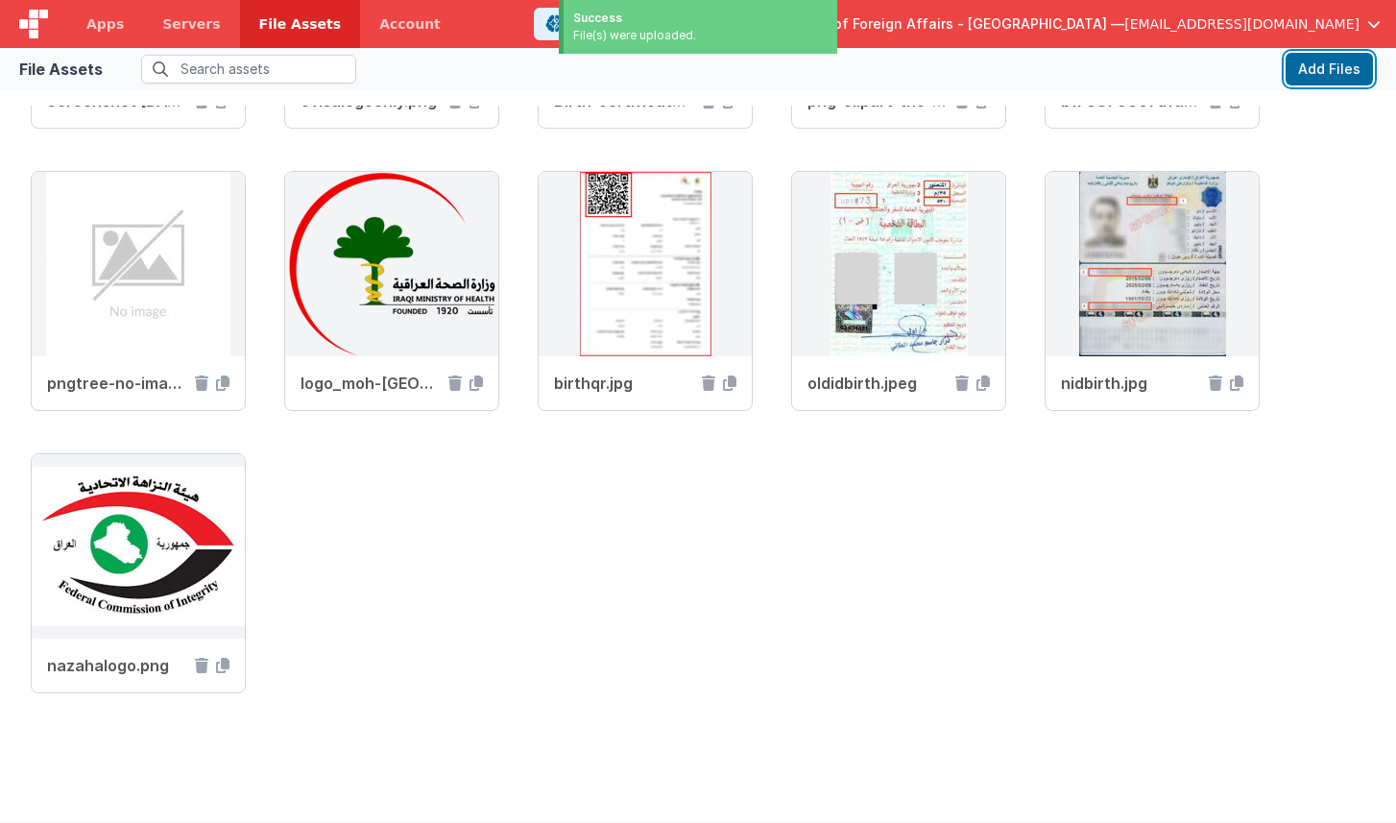
scroll to position [2527, 0]
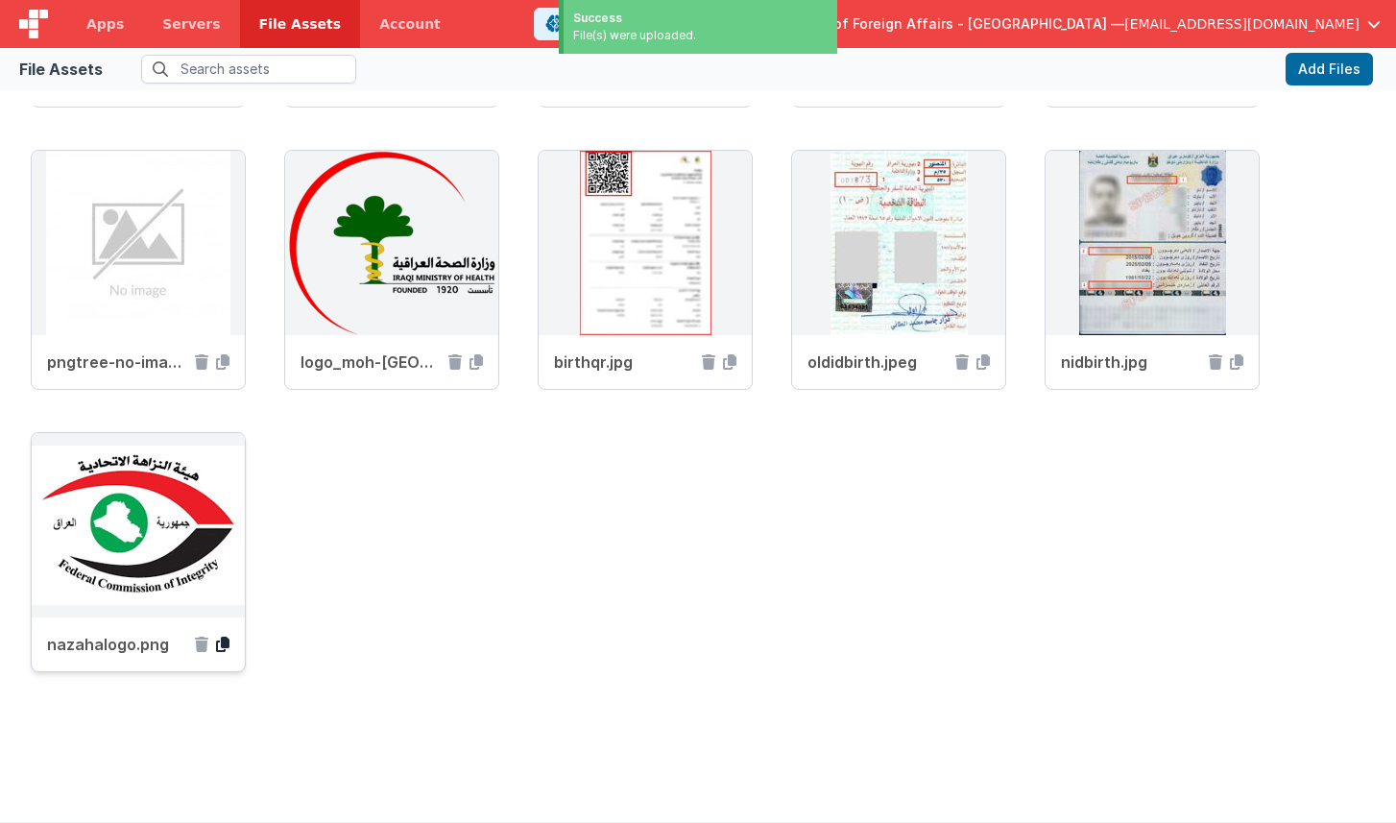
click at [226, 642] on icon at bounding box center [222, 644] width 13 height 15
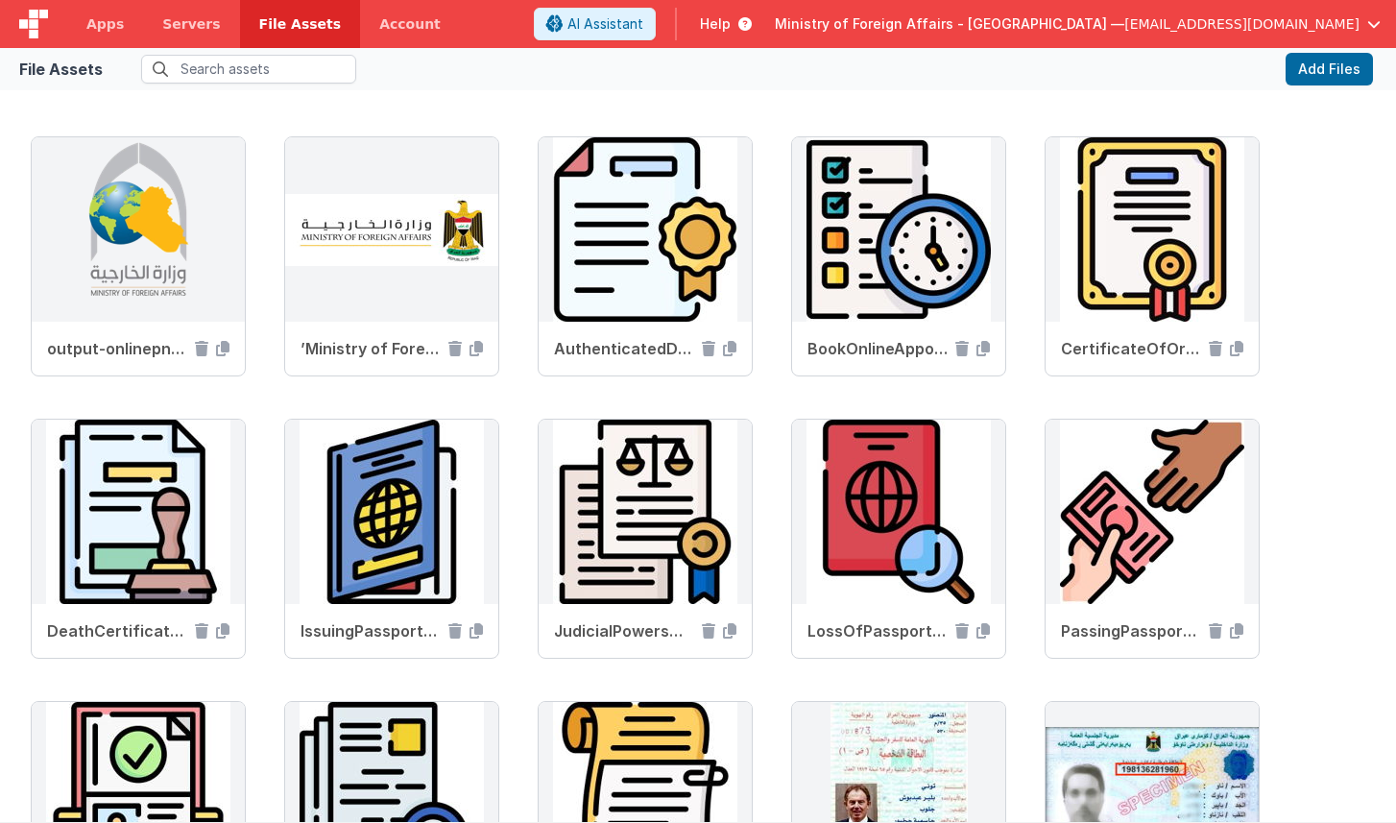
scroll to position [7, 0]
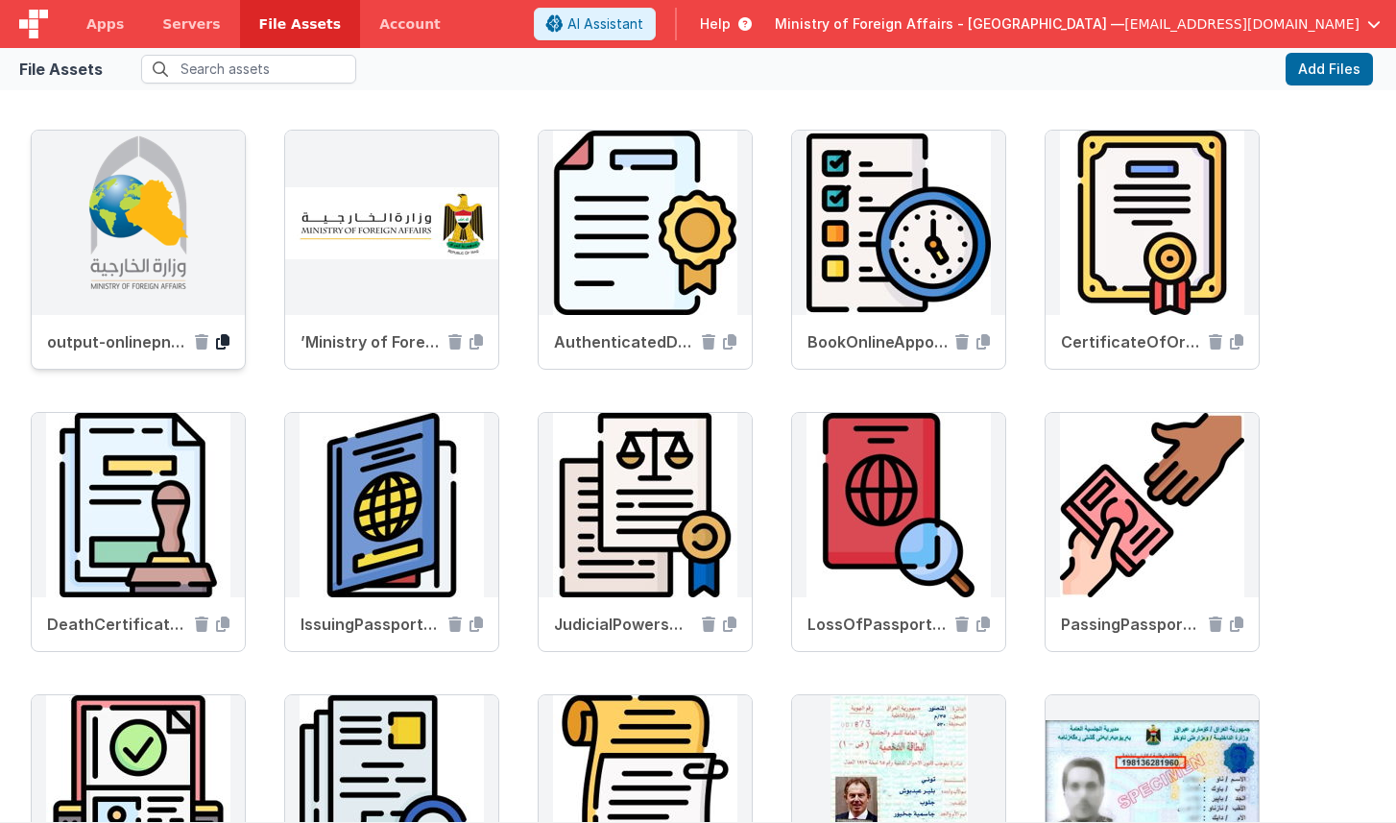
click at [224, 341] on icon at bounding box center [222, 341] width 13 height 15
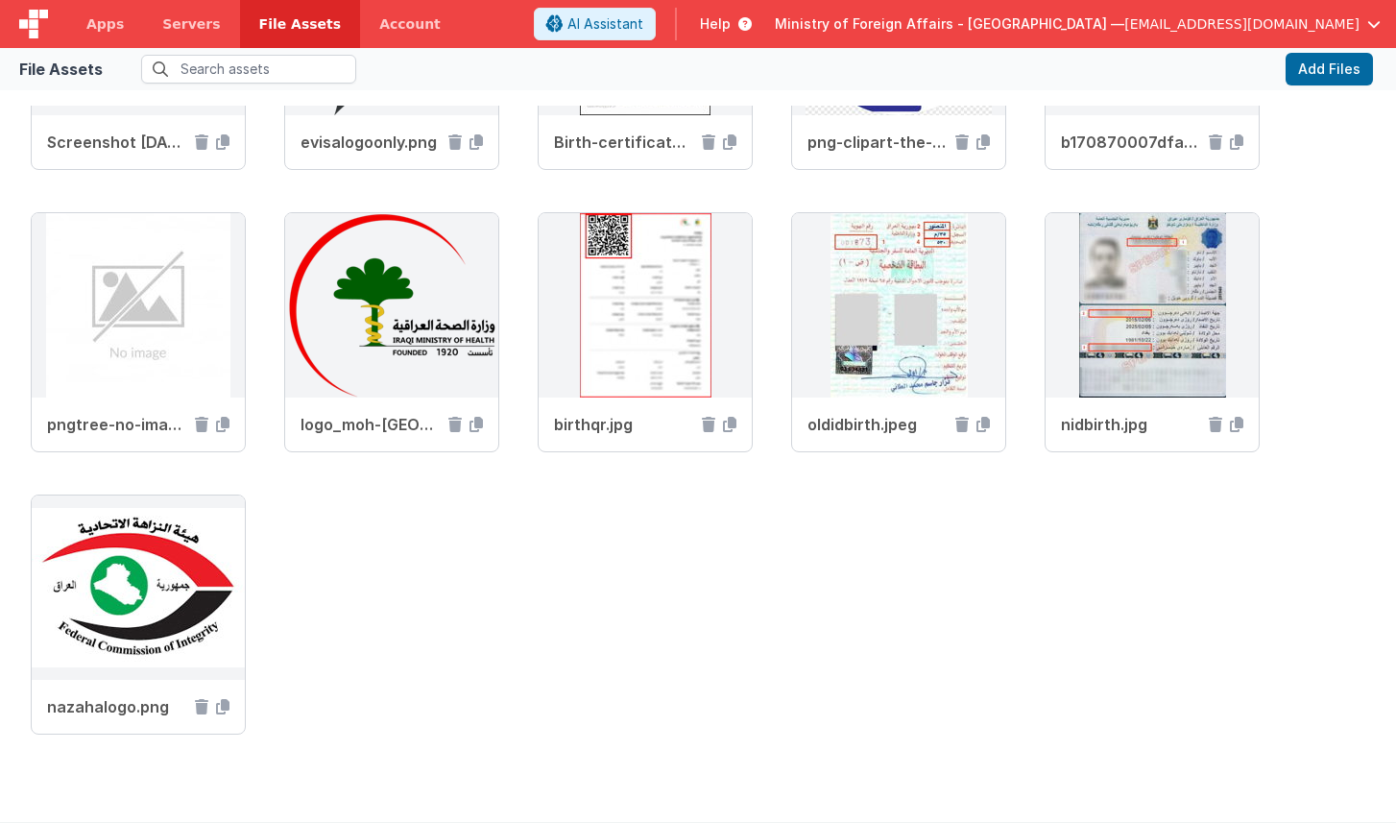
scroll to position [2527, 0]
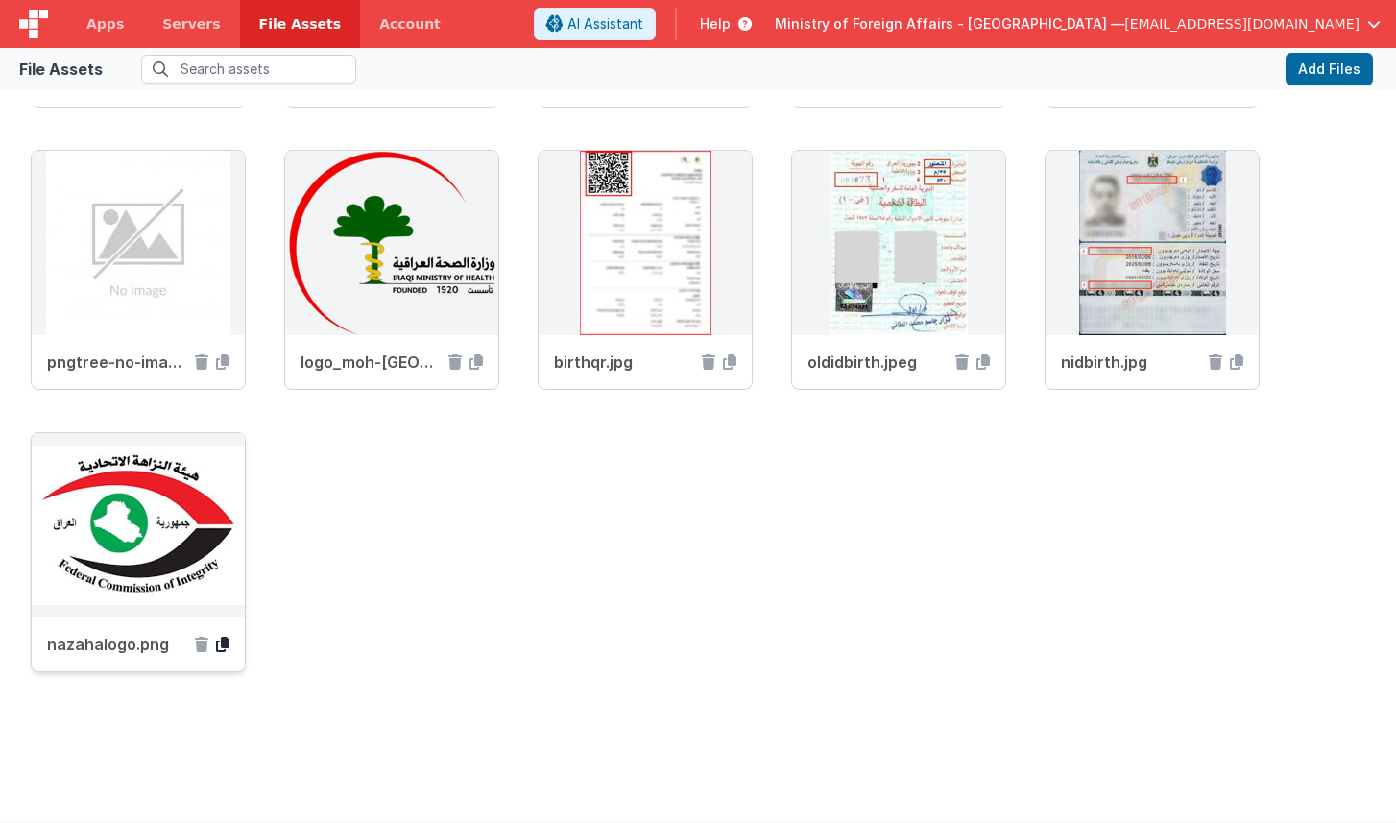
click at [218, 643] on icon at bounding box center [222, 644] width 13 height 15
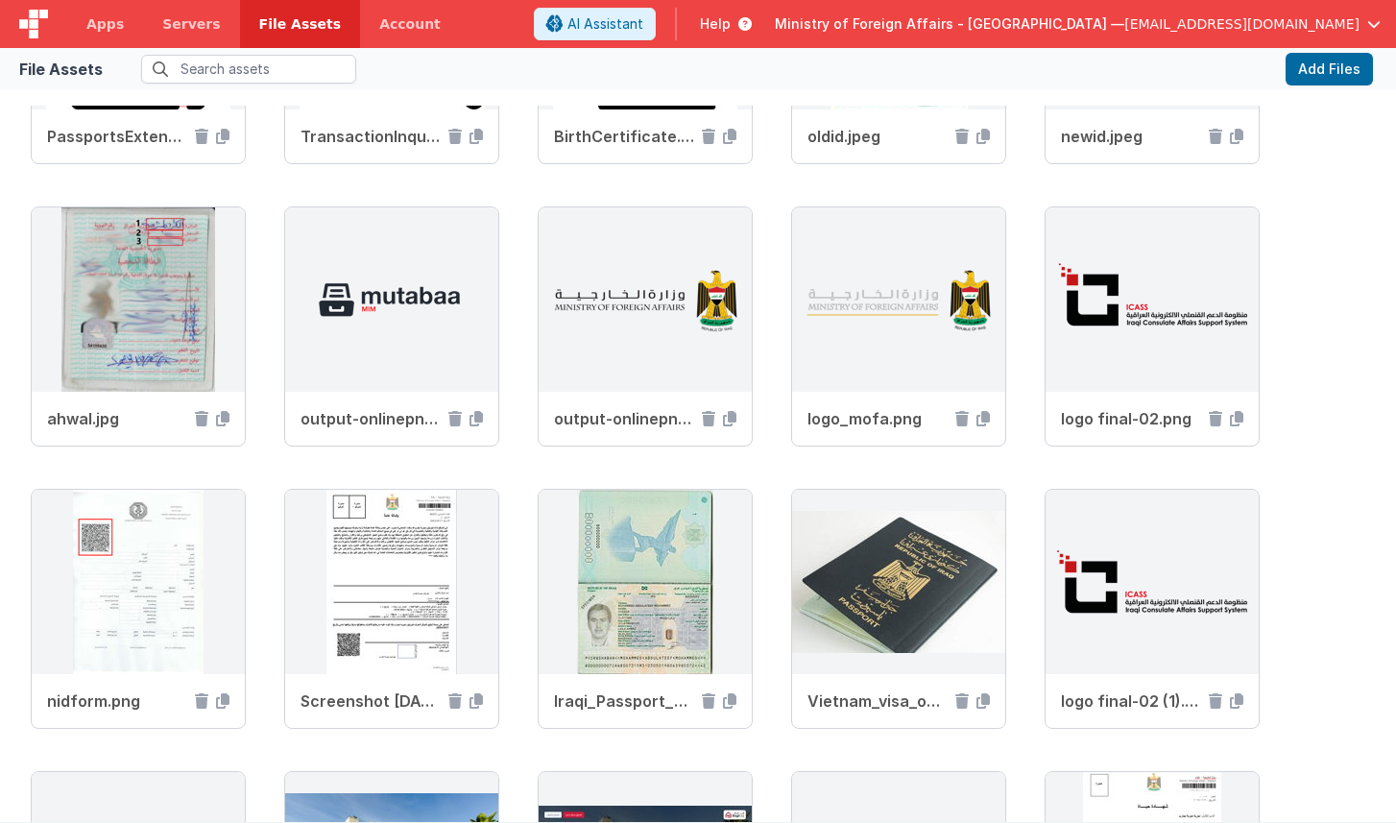
scroll to position [783, 0]
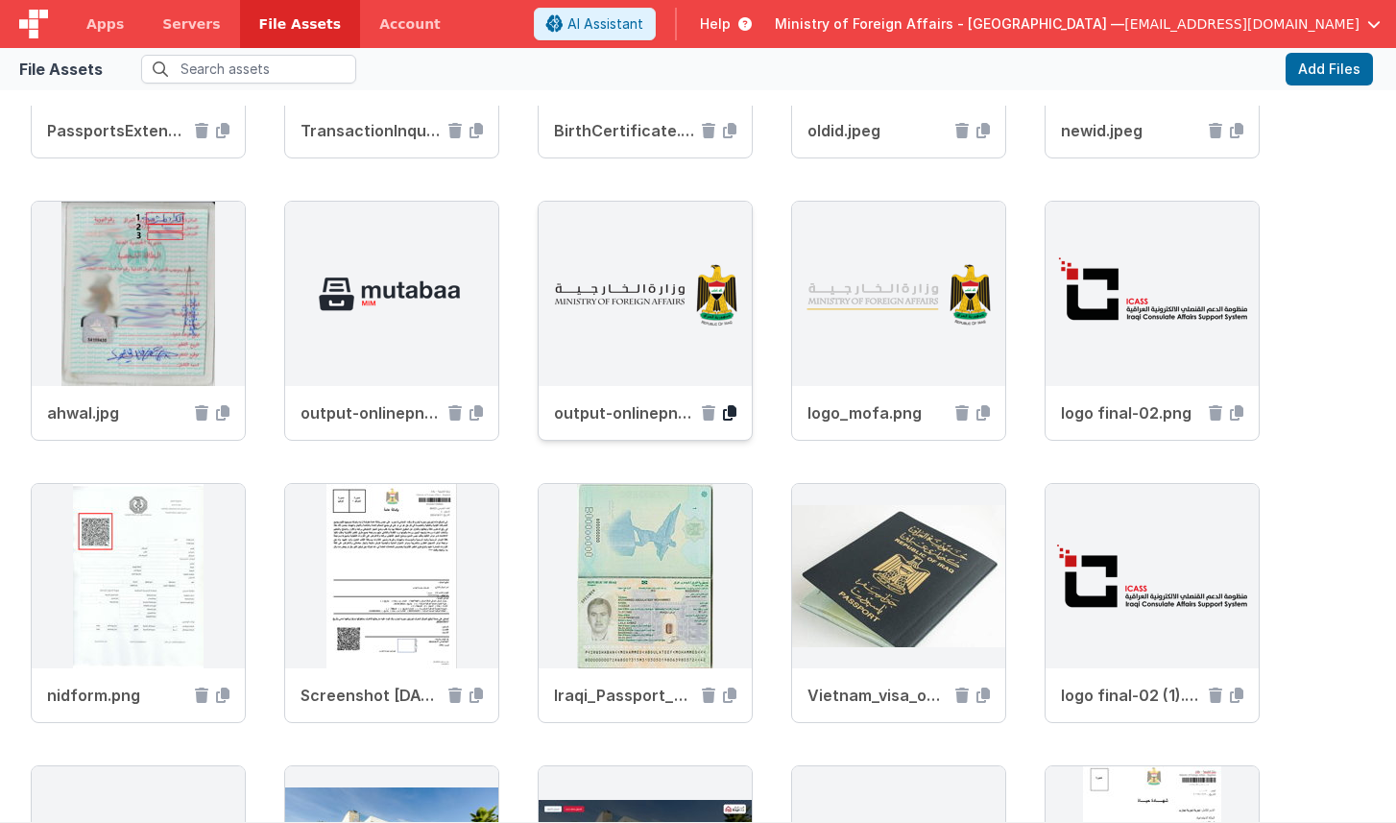
click at [730, 412] on icon at bounding box center [729, 412] width 13 height 15
click at [108, 25] on span "Apps" at bounding box center [104, 23] width 37 height 19
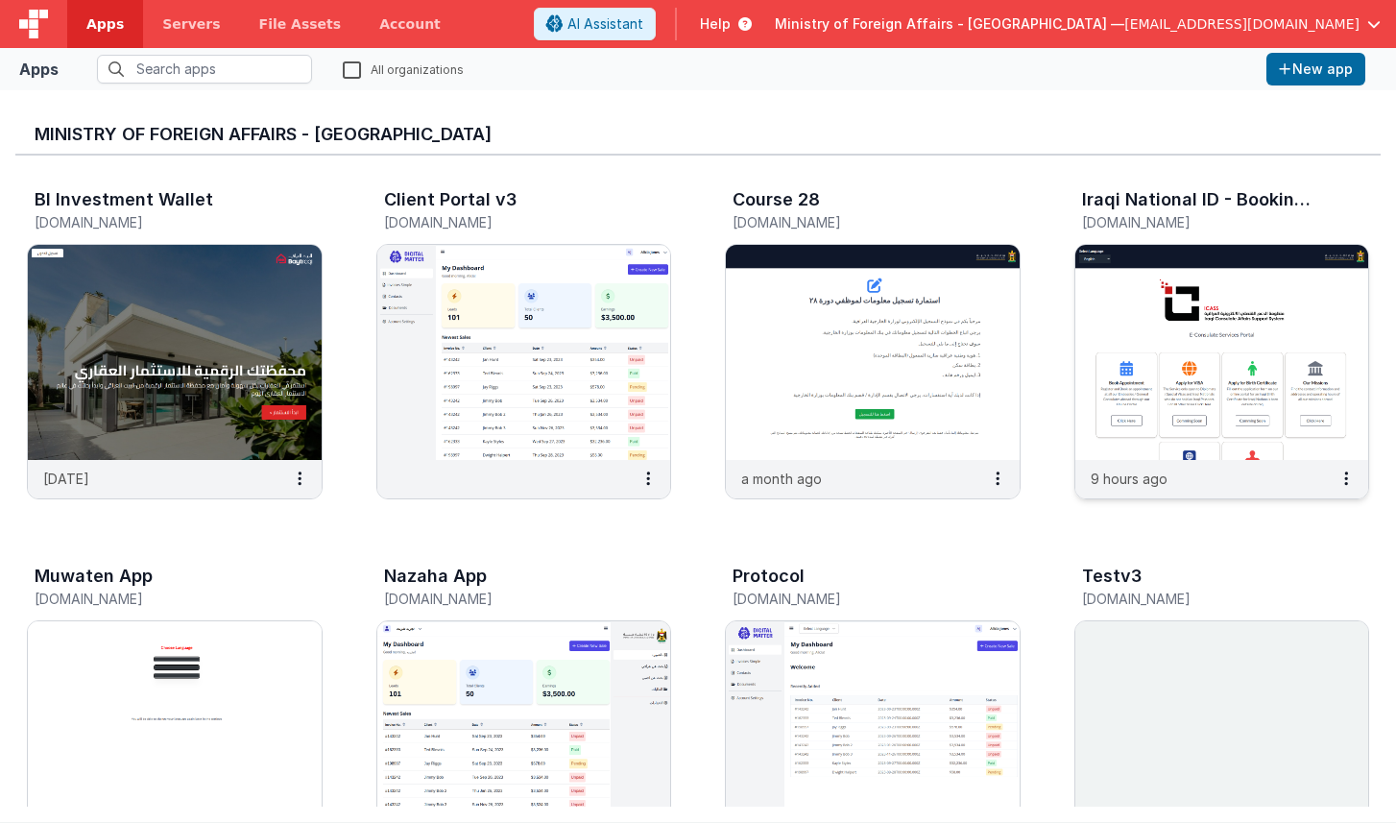
click at [1165, 279] on img at bounding box center [1222, 352] width 294 height 215
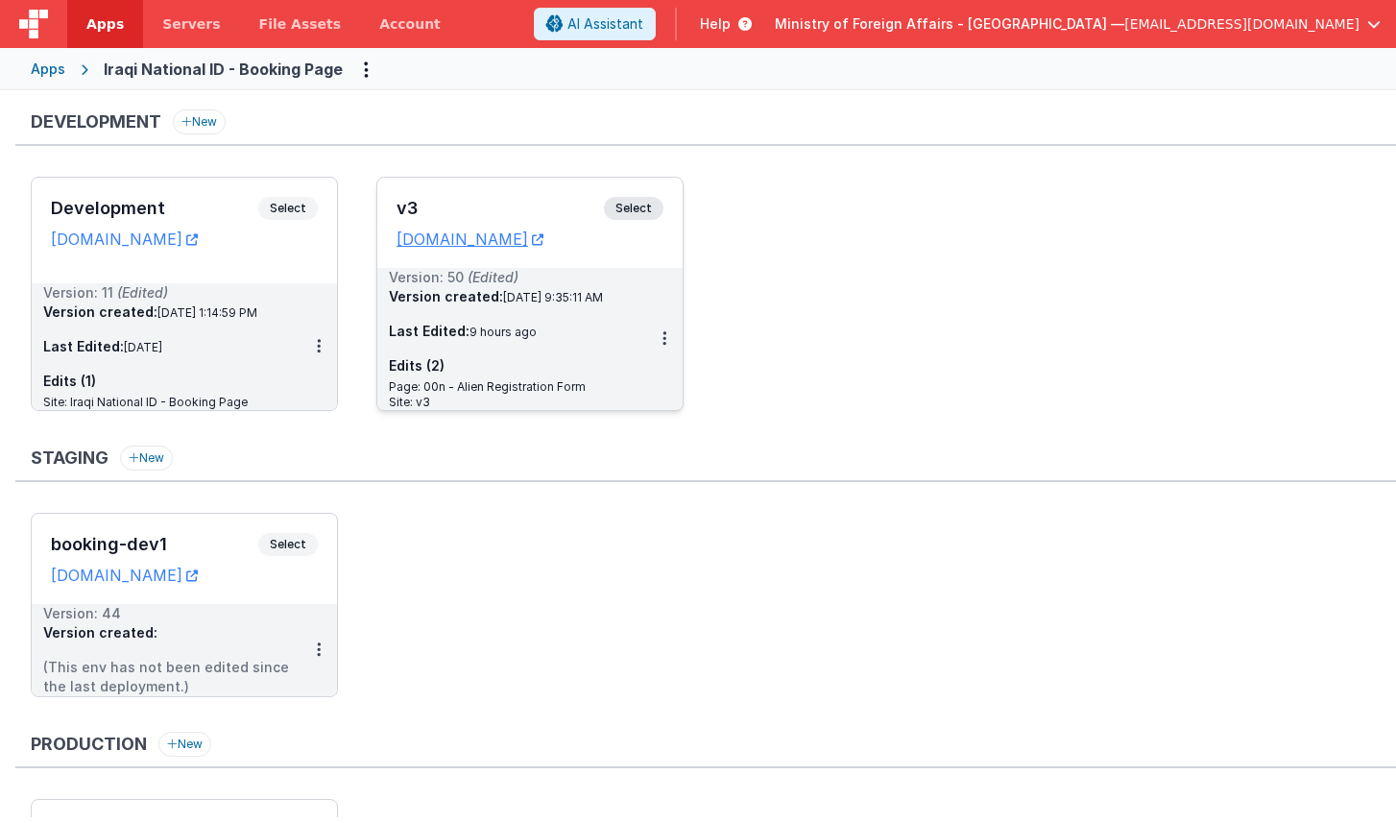
click at [632, 206] on span "Select" at bounding box center [634, 208] width 60 height 23
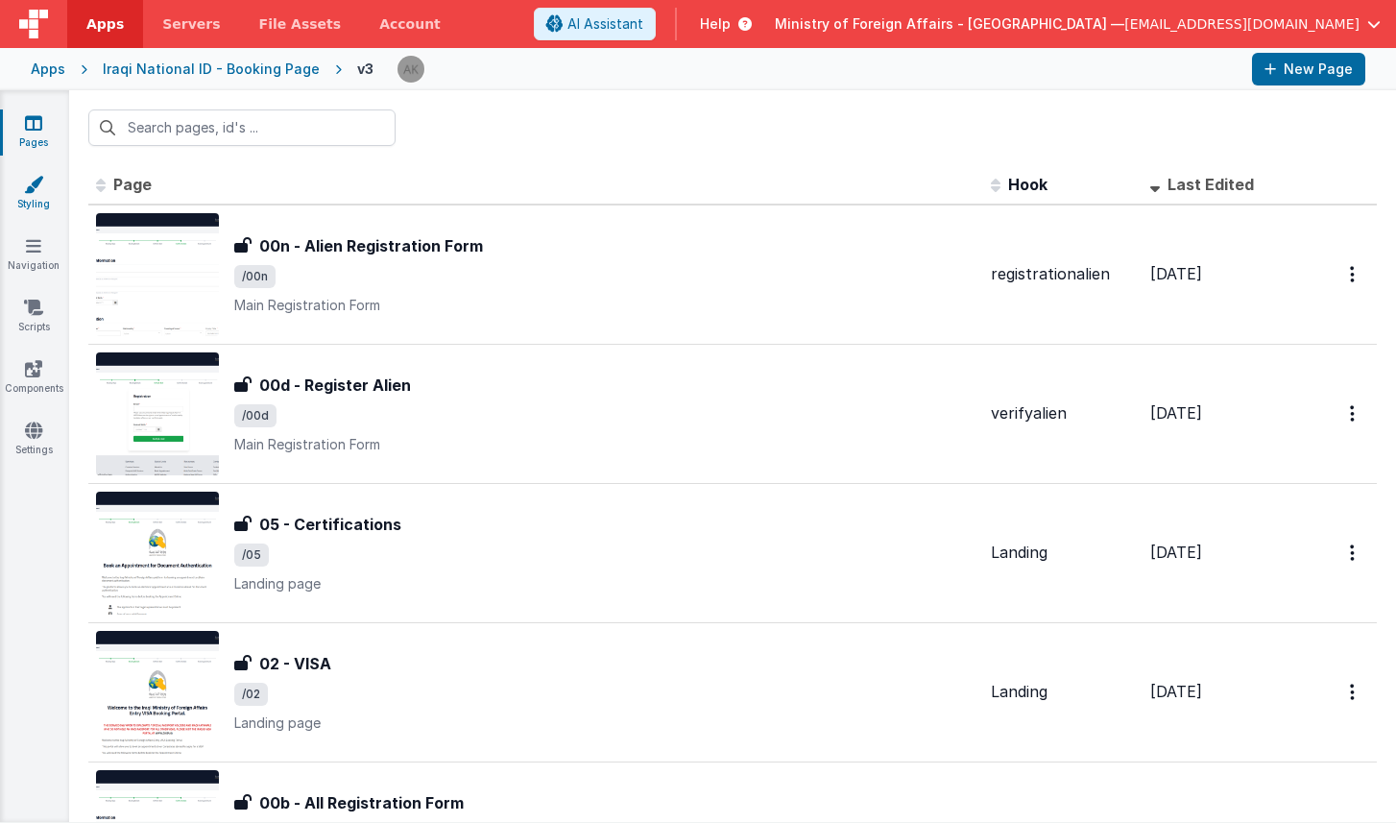
click at [46, 191] on link "Styling" at bounding box center [33, 194] width 69 height 38
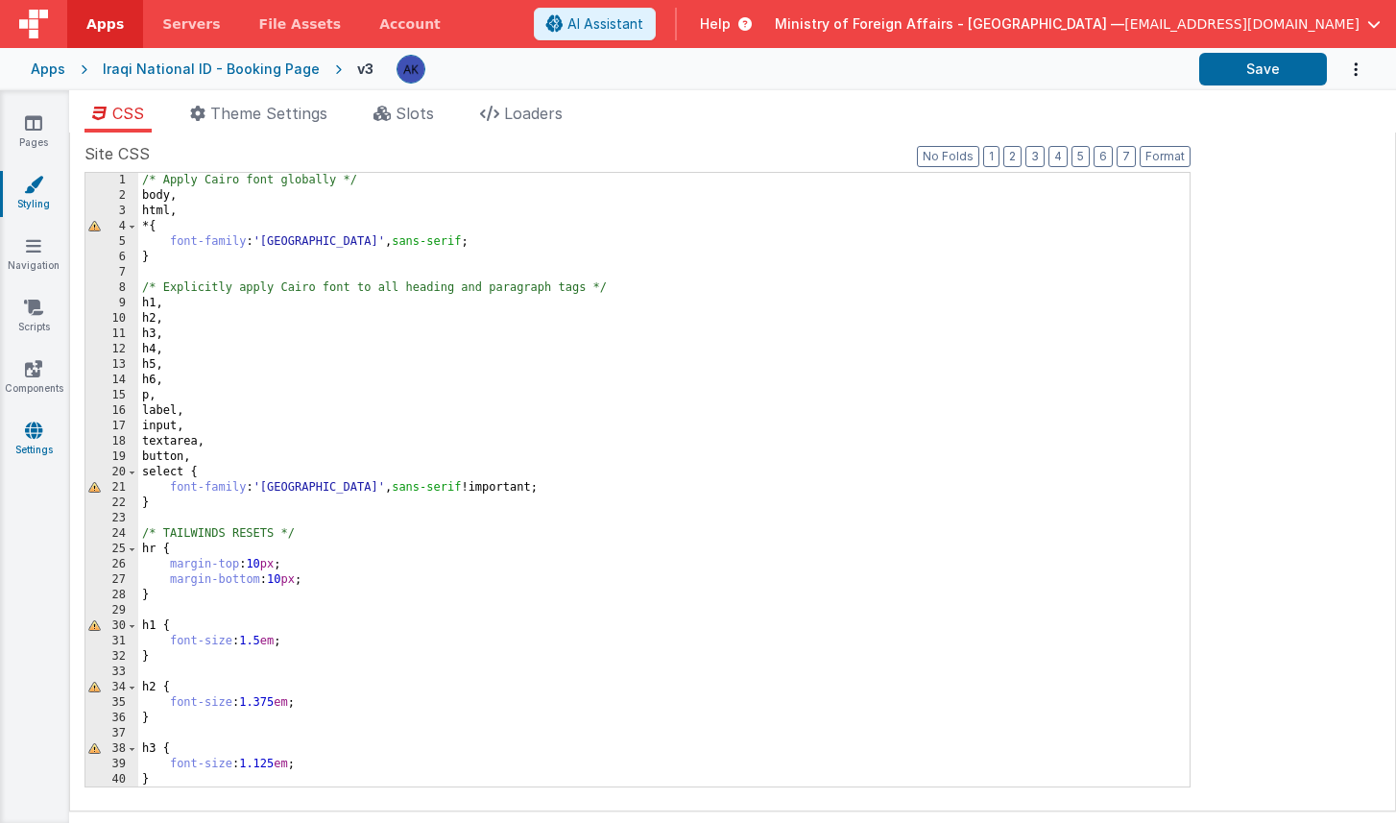
click at [27, 422] on icon at bounding box center [33, 430] width 17 height 19
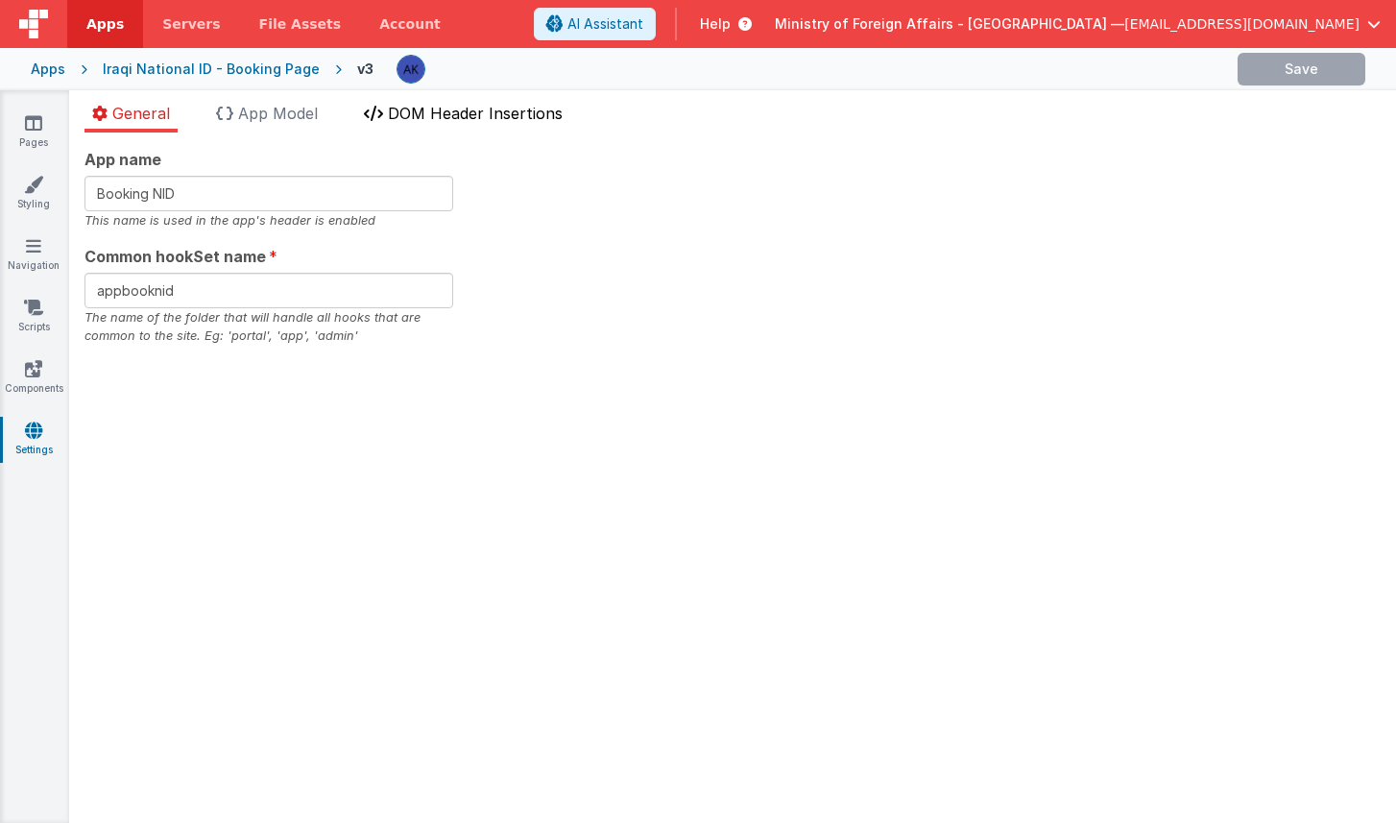
click at [466, 120] on span "DOM Header Insertions" at bounding box center [475, 113] width 175 height 19
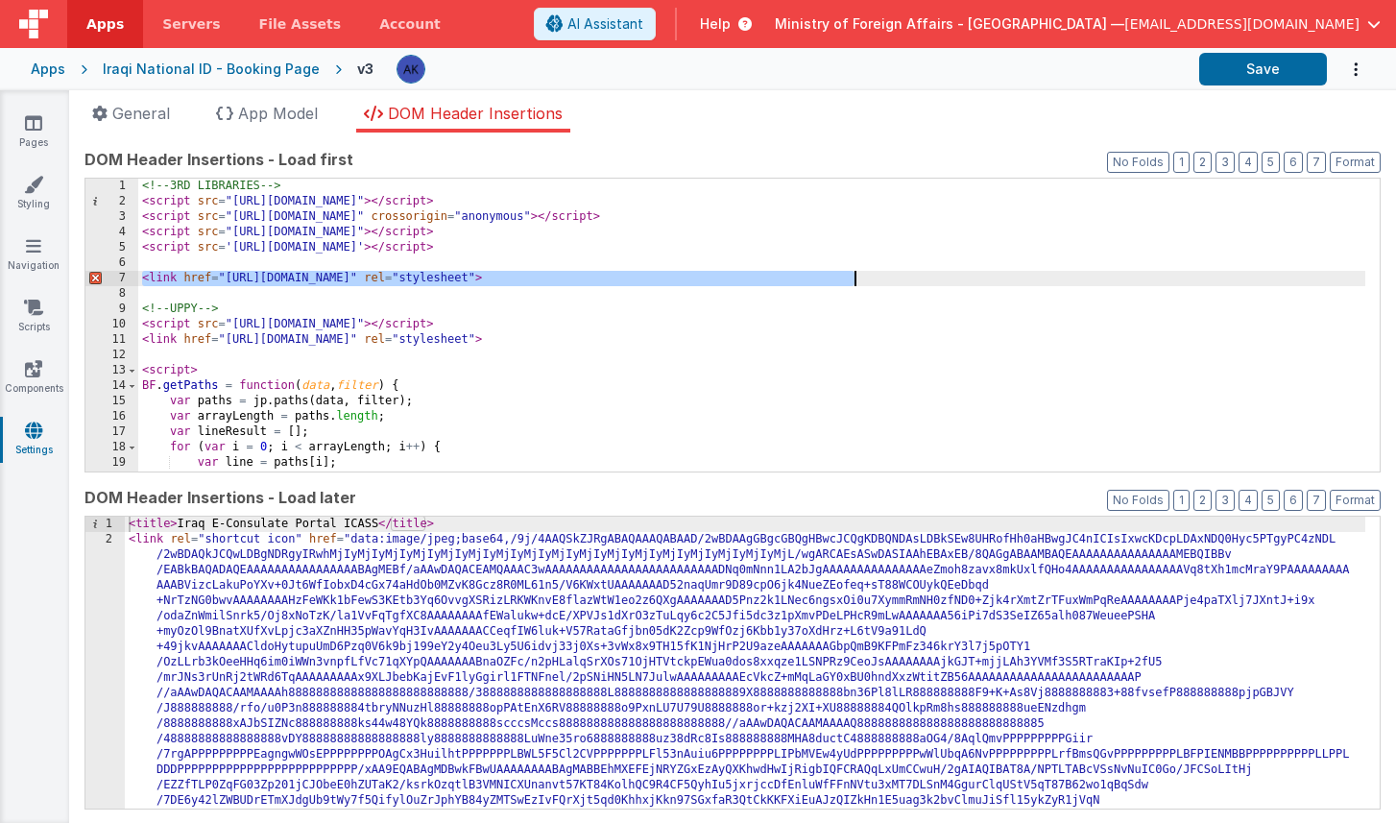
drag, startPoint x: 142, startPoint y: 278, endPoint x: 934, endPoint y: 278, distance: 792.1
click at [934, 278] on div "<!-- 3RD LIBRARIES --> < script src = "https://cdn.tailwindcss.com" > </ script…" at bounding box center [751, 341] width 1227 height 324
